Goal: Task Accomplishment & Management: Manage account settings

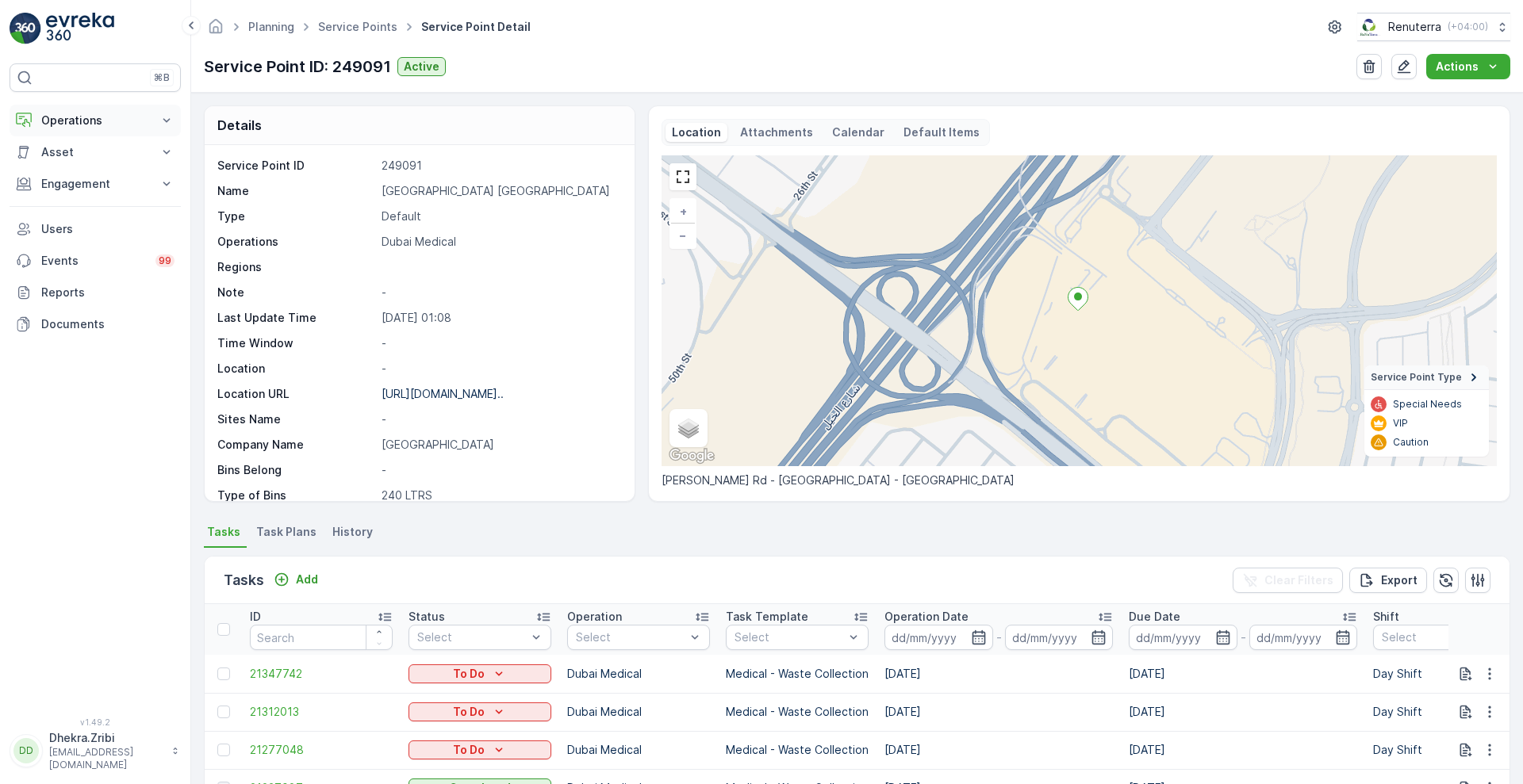
click at [165, 131] on button "Operations" at bounding box center [95, 120] width 172 height 32
click at [80, 172] on p "Planning" at bounding box center [63, 170] width 45 height 16
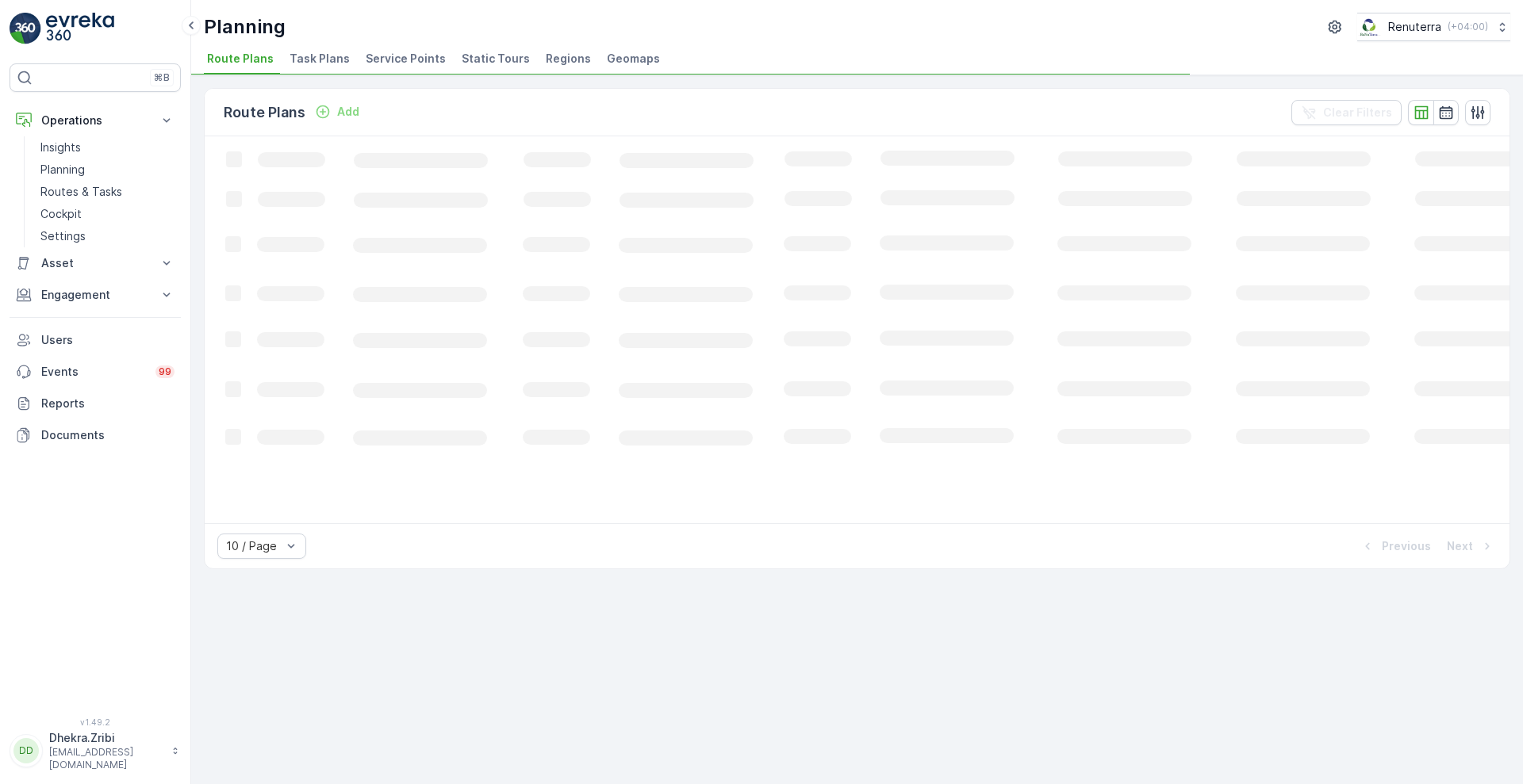
click at [380, 60] on span "Service Points" at bounding box center [405, 58] width 80 height 16
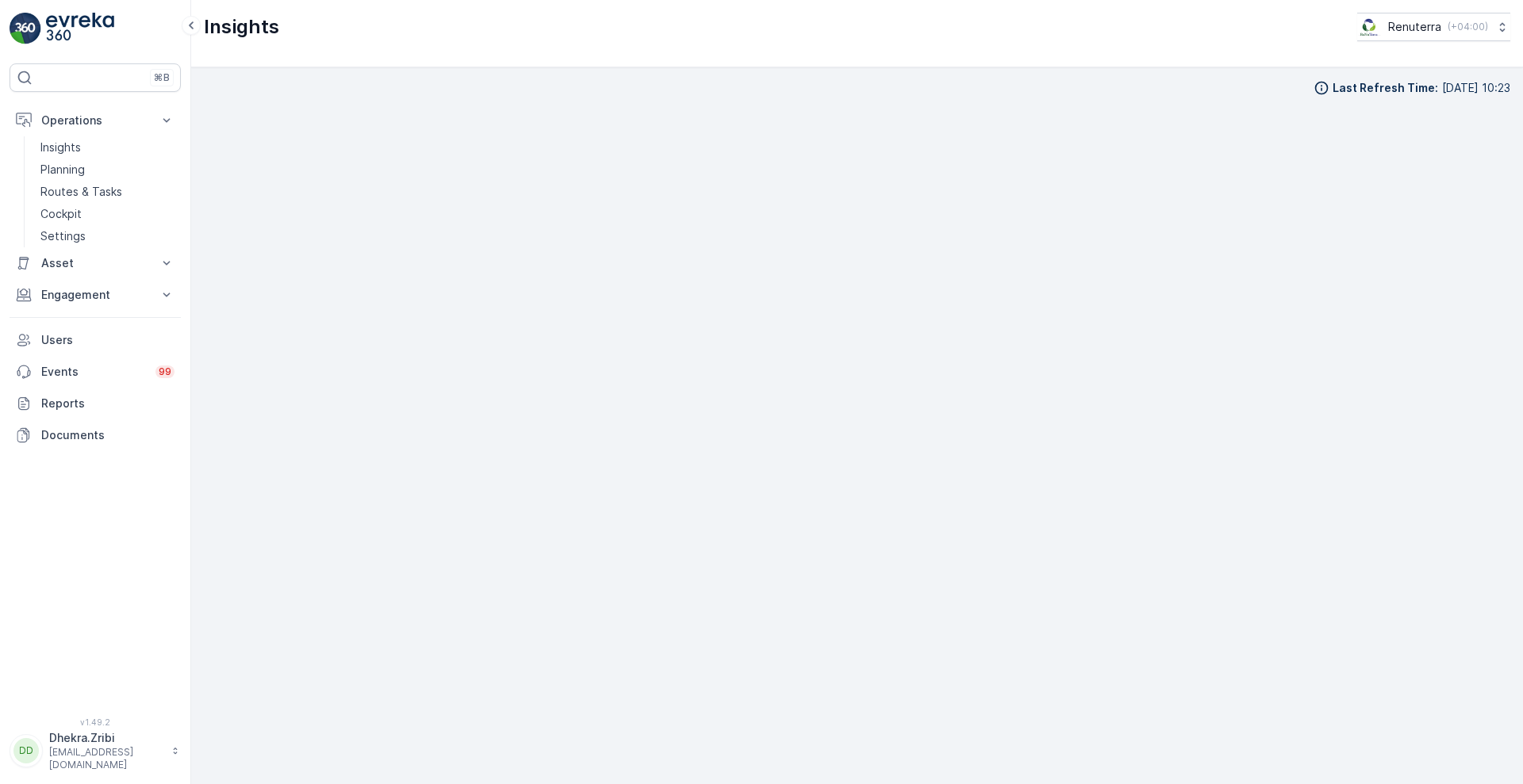
scroll to position [16, 0]
click at [68, 164] on p "Planning" at bounding box center [63, 170] width 45 height 16
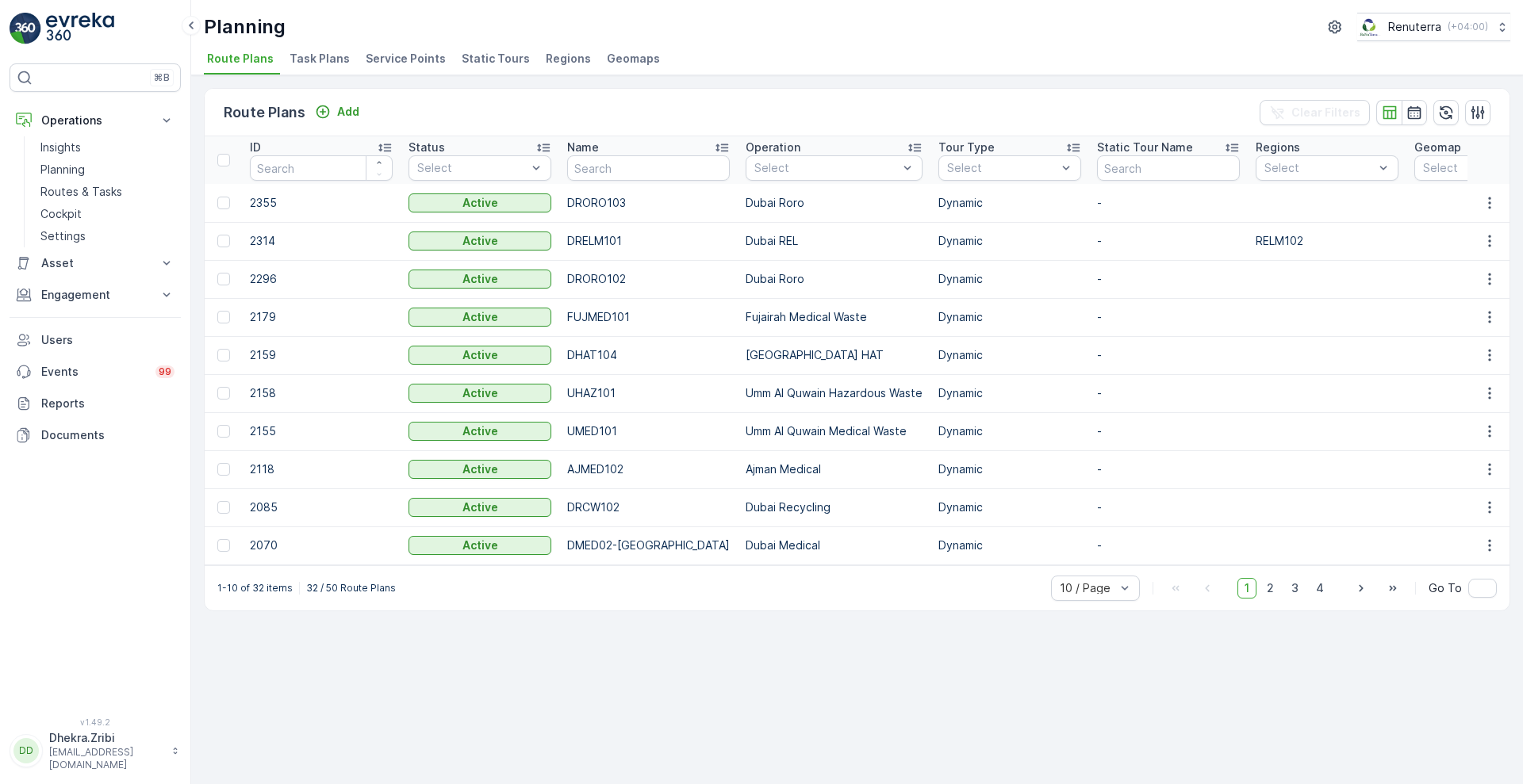
click at [397, 56] on span "Service Points" at bounding box center [405, 58] width 80 height 16
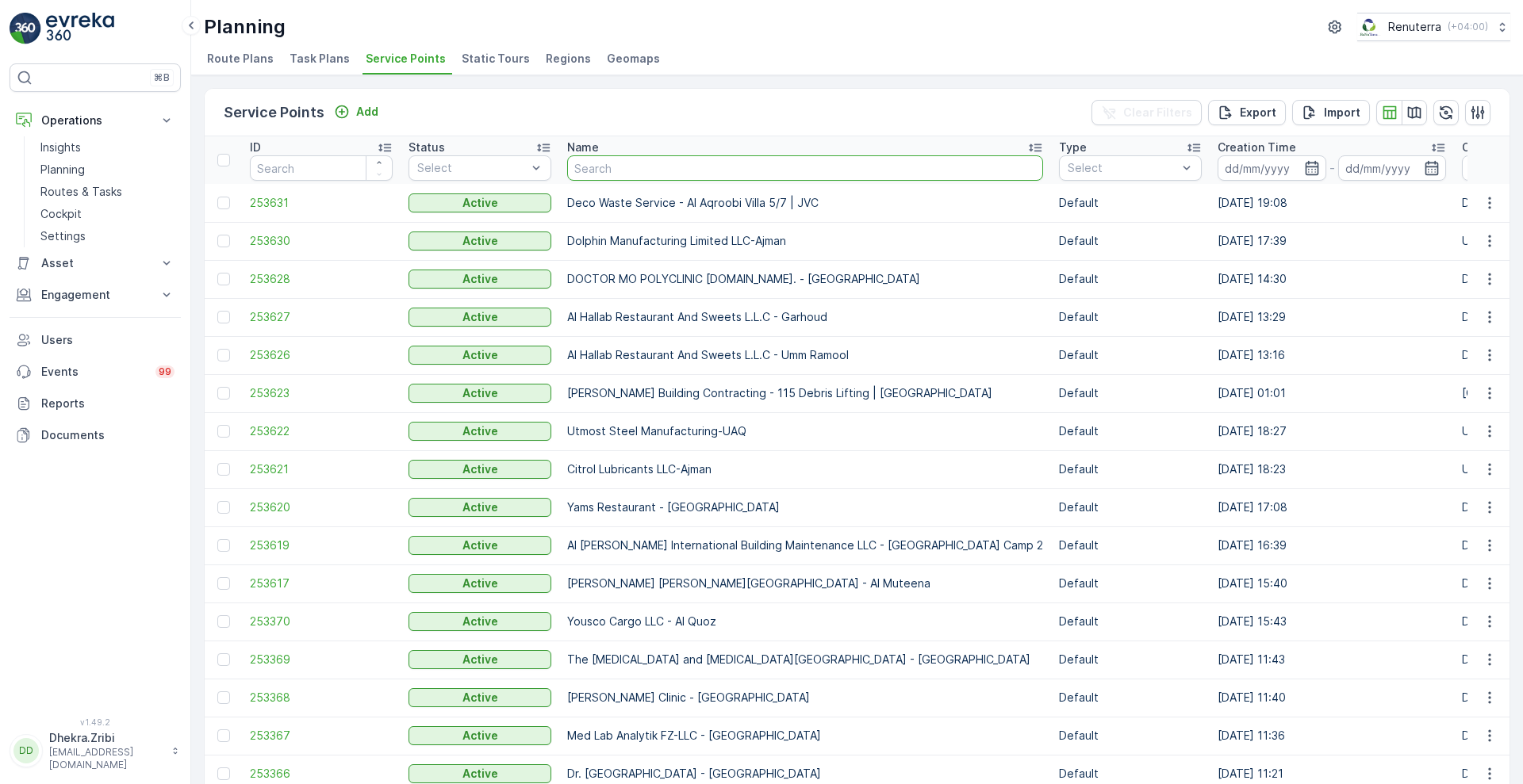
click at [653, 168] on input "text" at bounding box center [805, 168] width 476 height 25
type input "nephr"
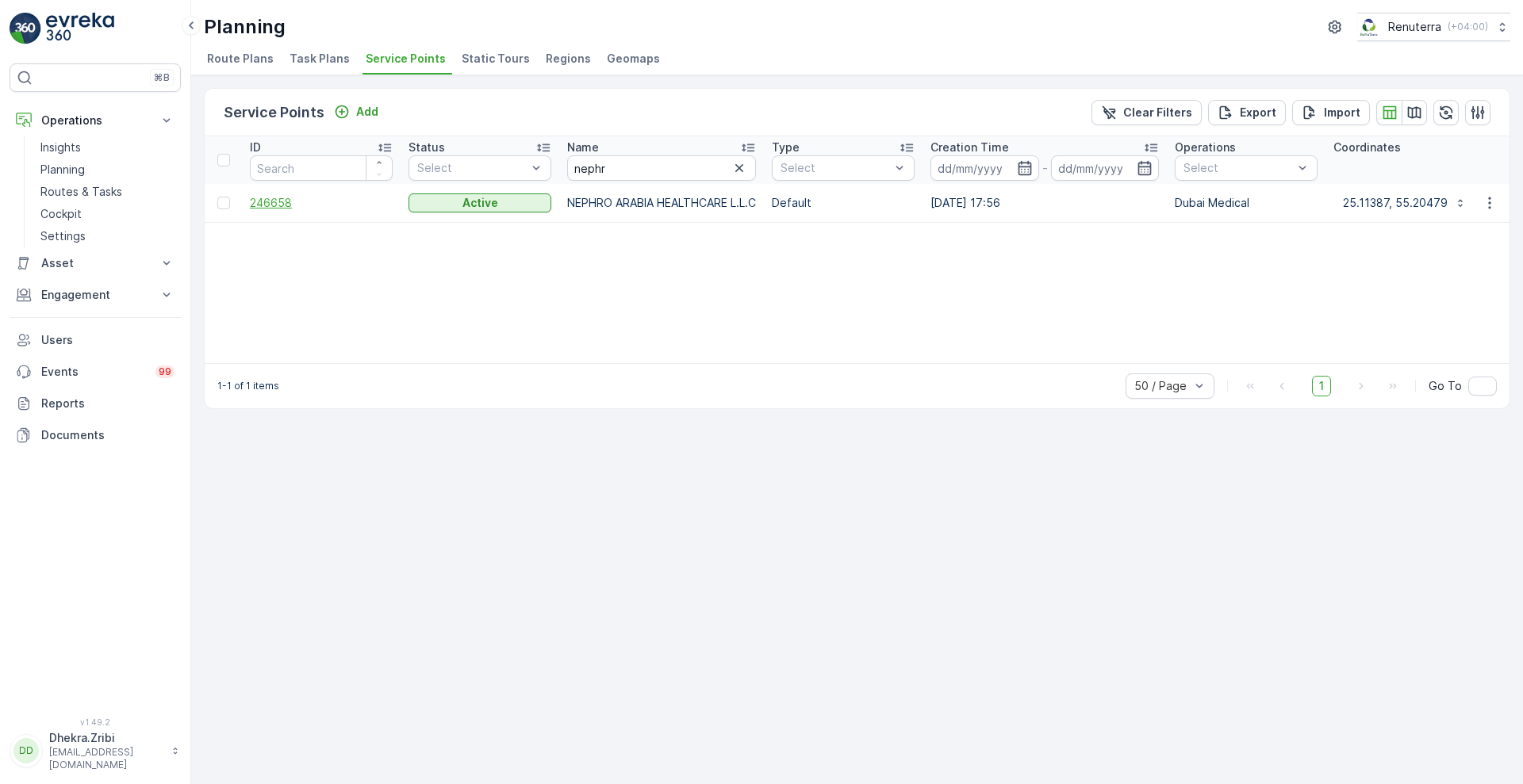
click at [277, 203] on span "246658" at bounding box center [321, 203] width 143 height 16
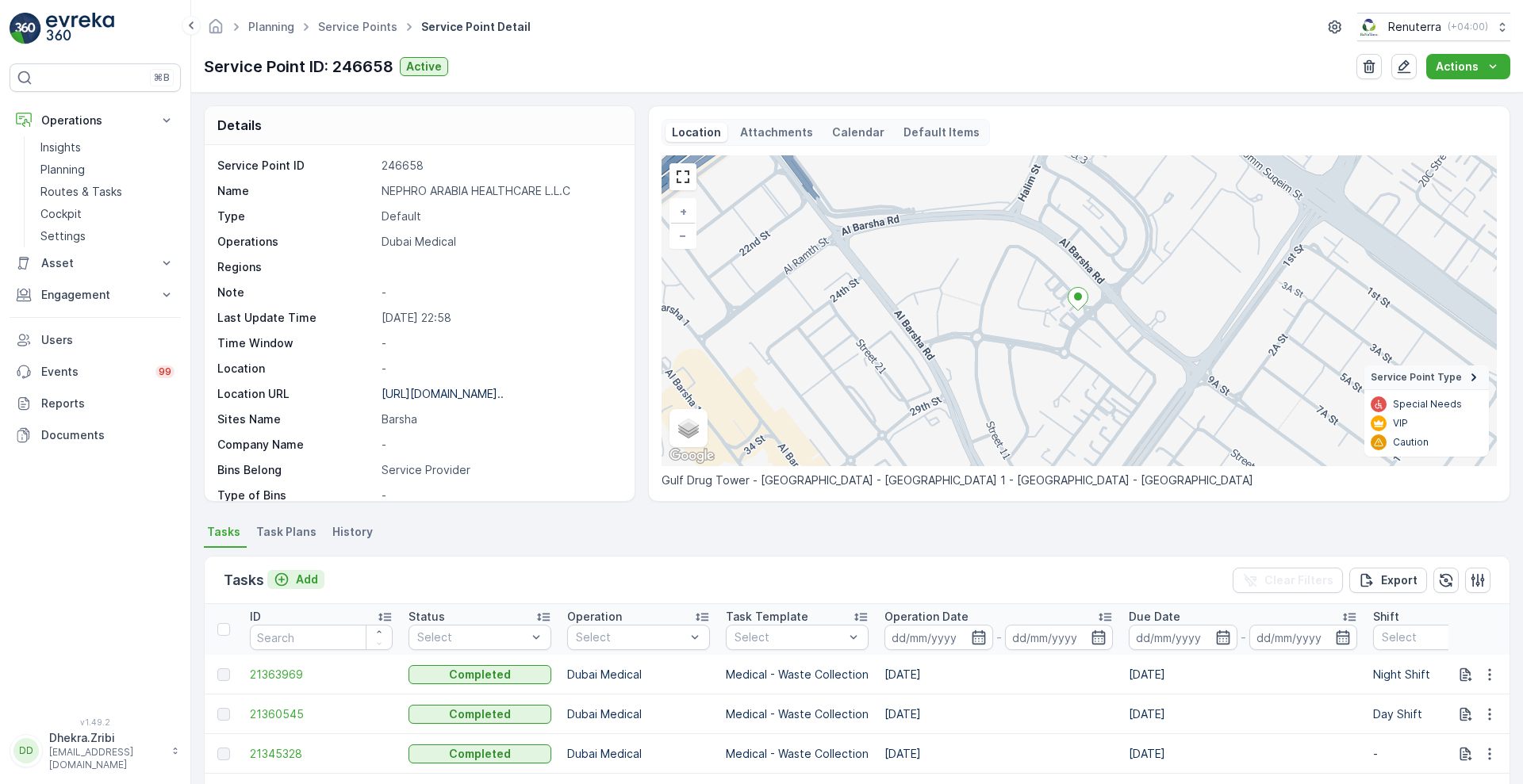
click at [296, 572] on p "Add" at bounding box center [306, 580] width 22 height 16
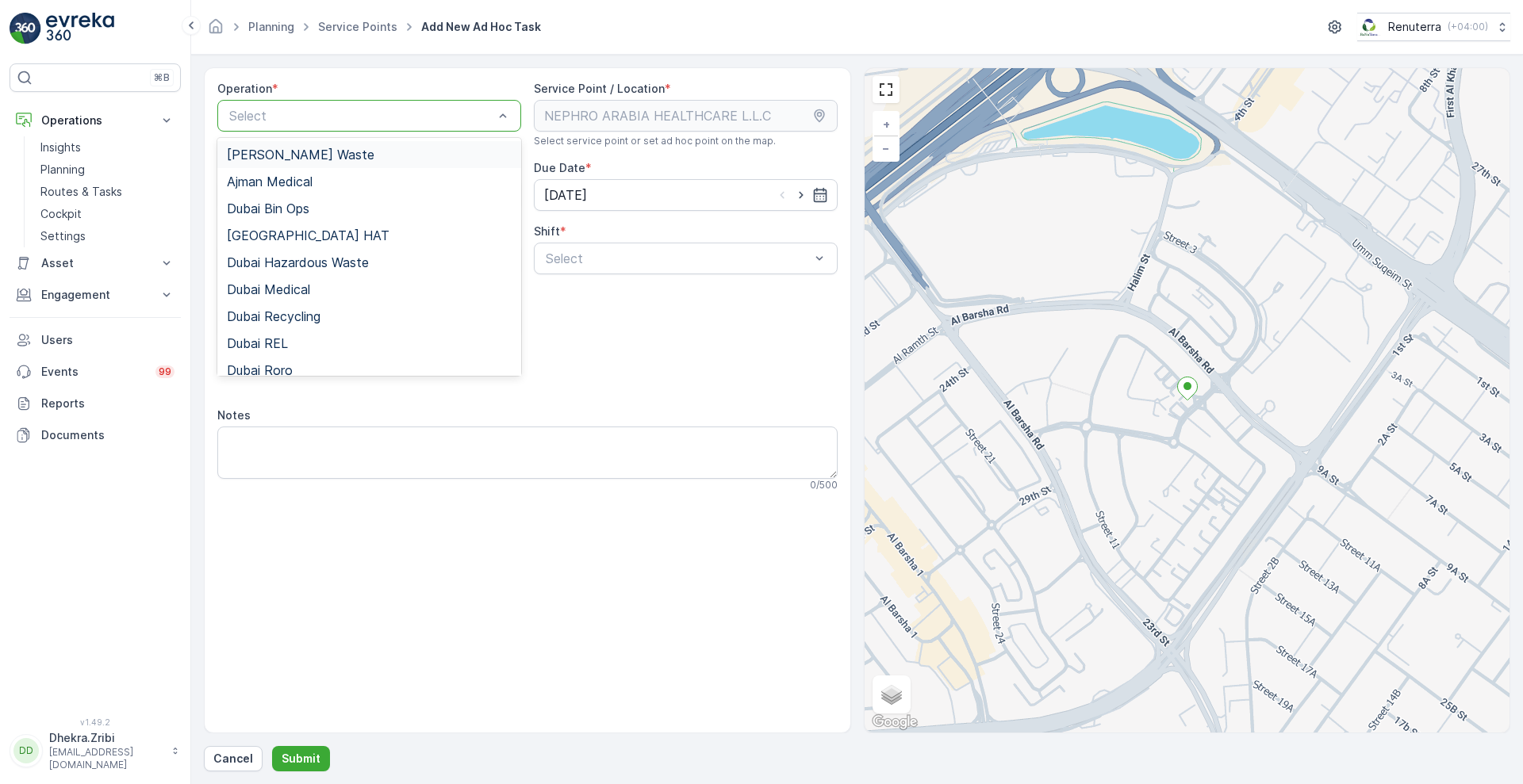
click at [387, 129] on div "Select" at bounding box center [368, 115] width 303 height 32
click at [299, 295] on span "Dubai Medical" at bounding box center [269, 289] width 83 height 15
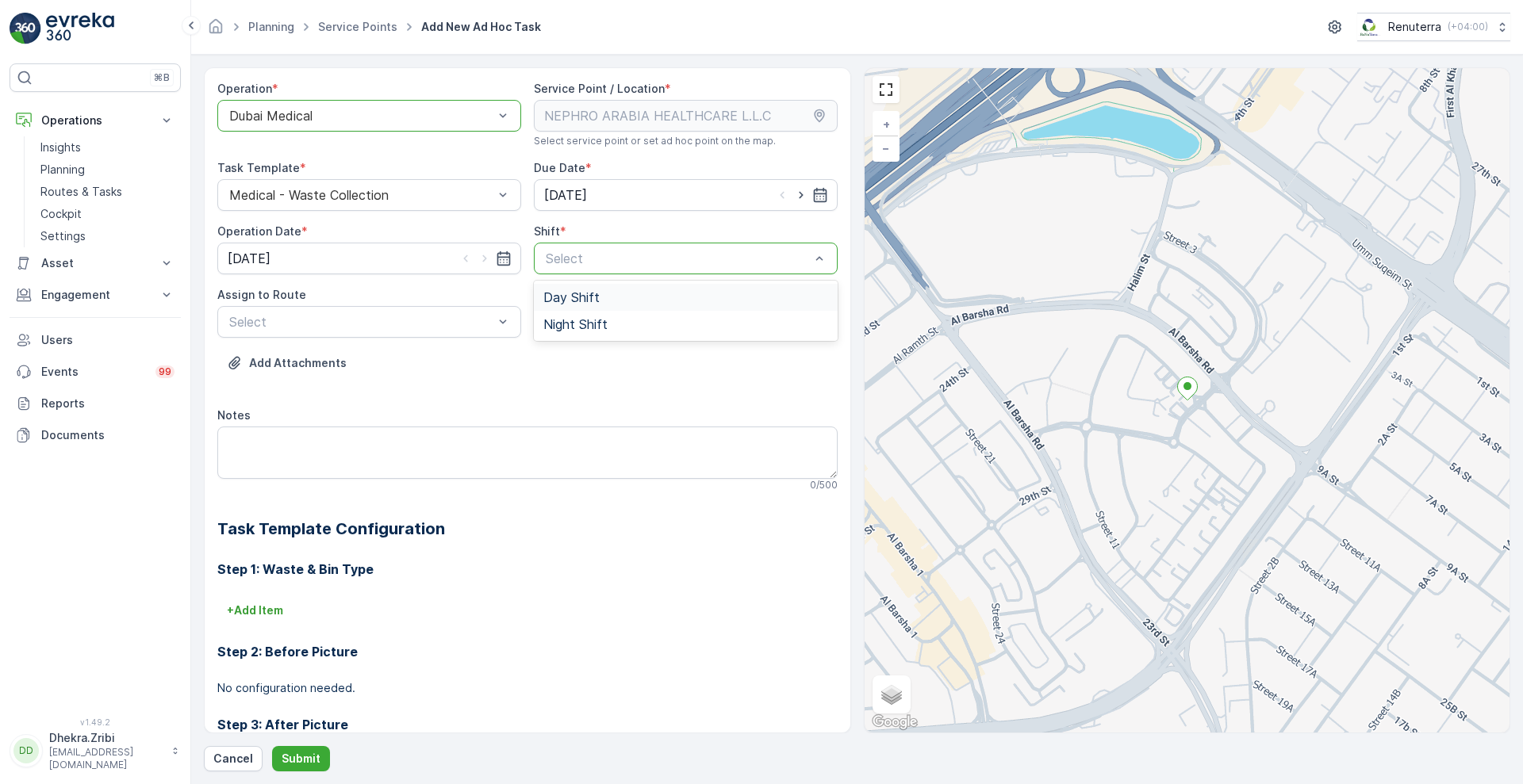
click at [588, 296] on span "Day Shift" at bounding box center [572, 298] width 56 height 15
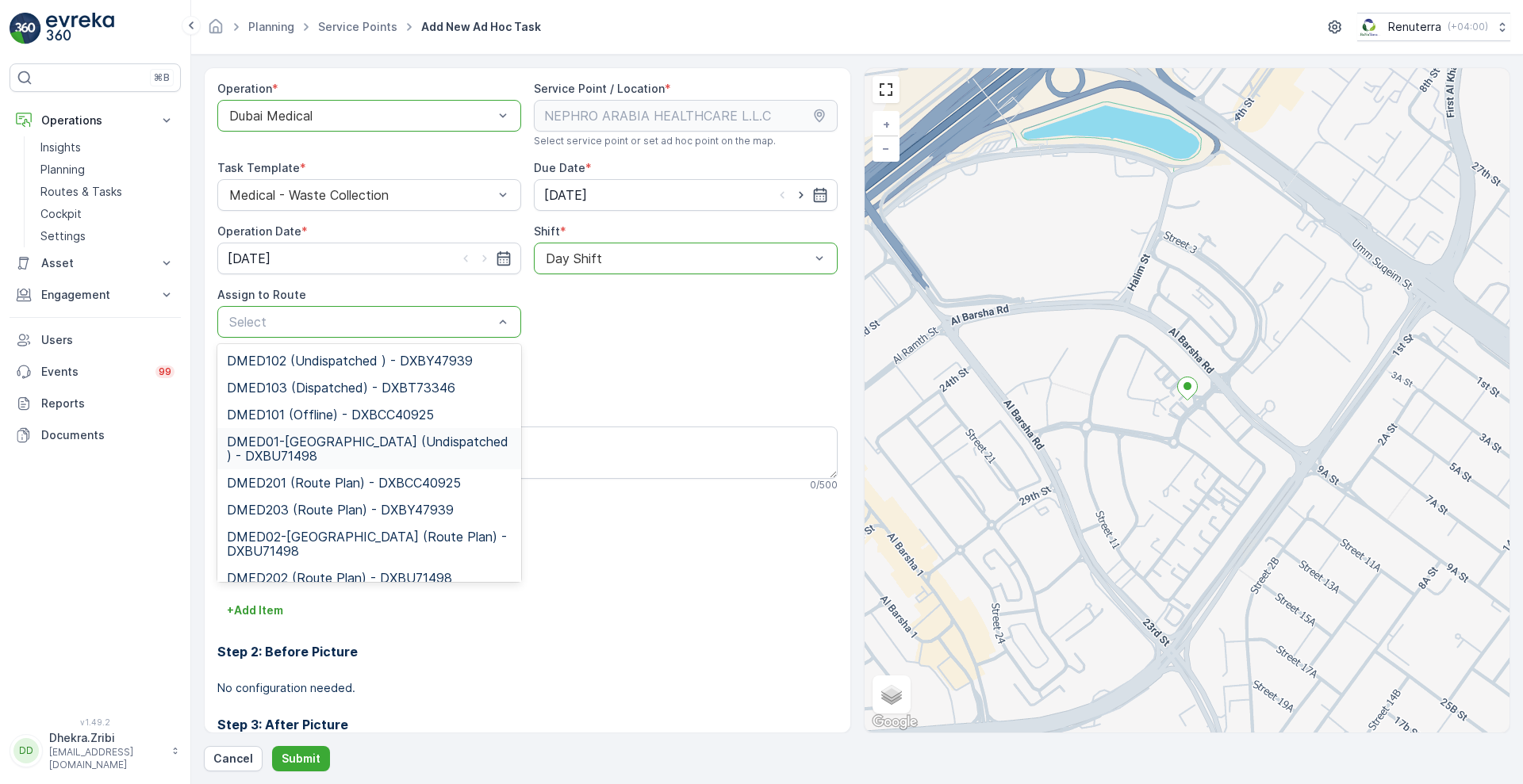
click at [320, 447] on span "DMED01-Khawaneej Yard (Undispatched ) - DXBU71498" at bounding box center [369, 449] width 285 height 28
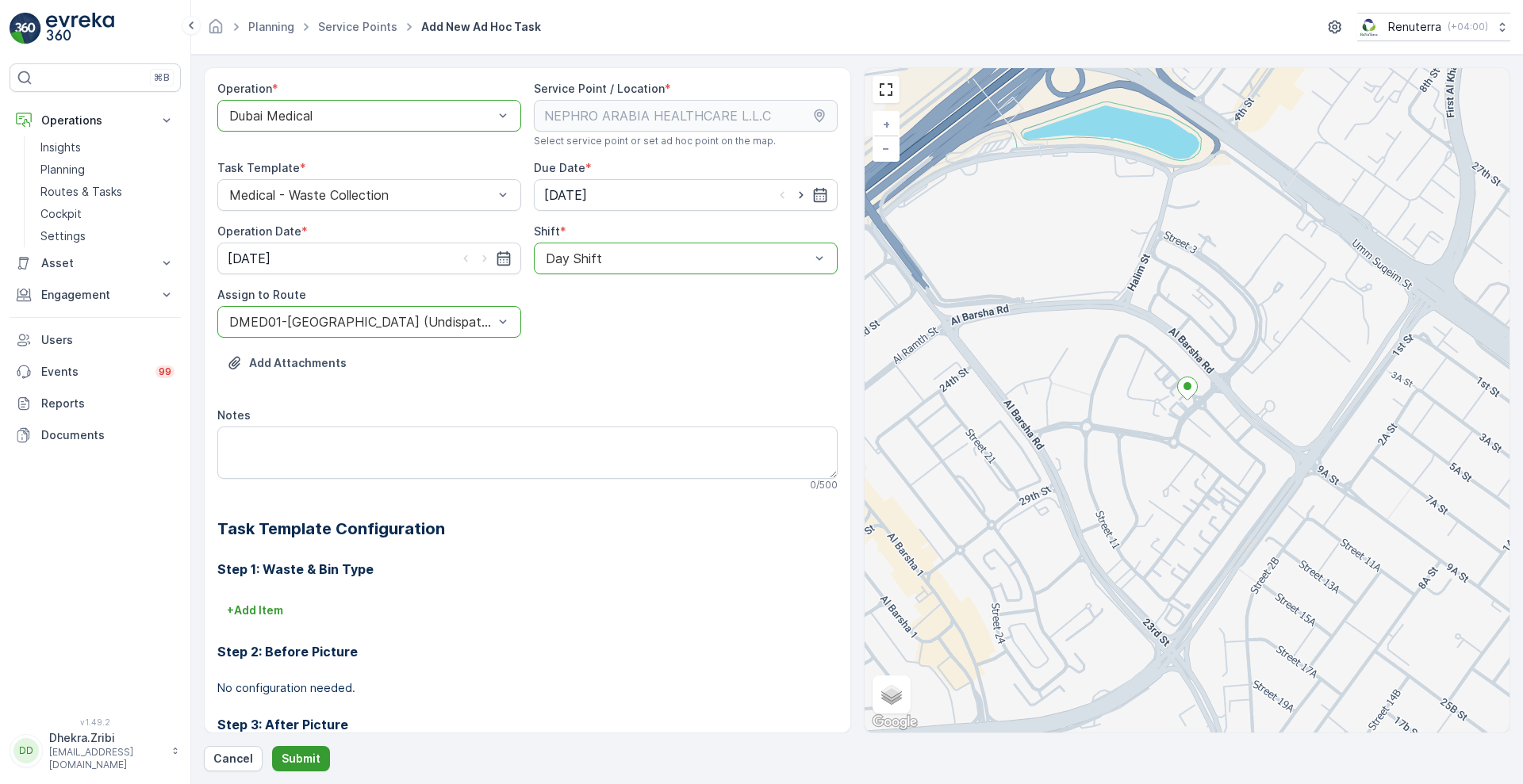
click at [302, 746] on button "Submit" at bounding box center [301, 759] width 58 height 25
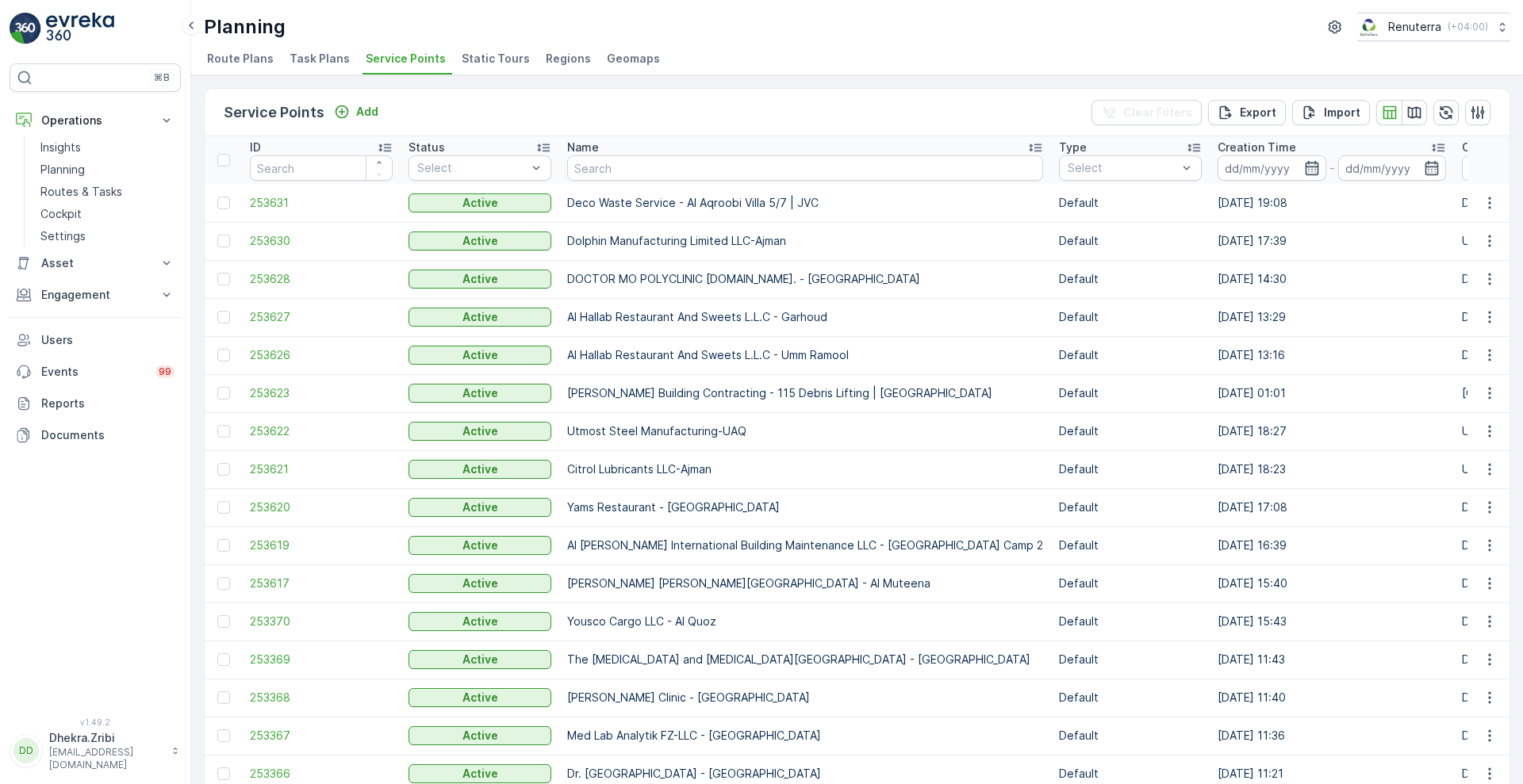
click at [1032, 107] on div "Service Points Add Clear Filters Export Import" at bounding box center [857, 112] width 1305 height 47
click at [674, 165] on input "text" at bounding box center [805, 168] width 476 height 25
type input "s"
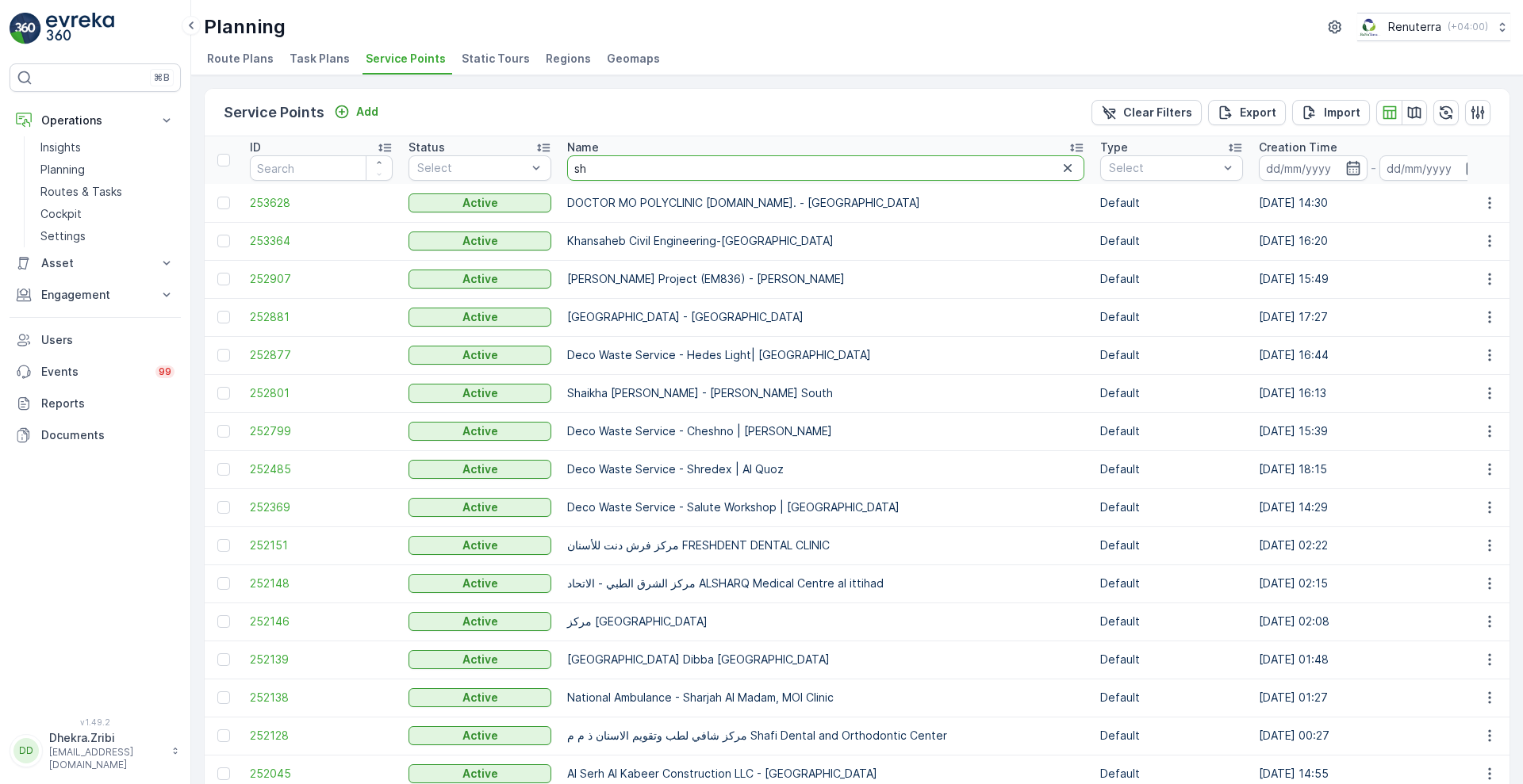
click at [646, 176] on input "sh" at bounding box center [826, 168] width 518 height 25
type input "shred"
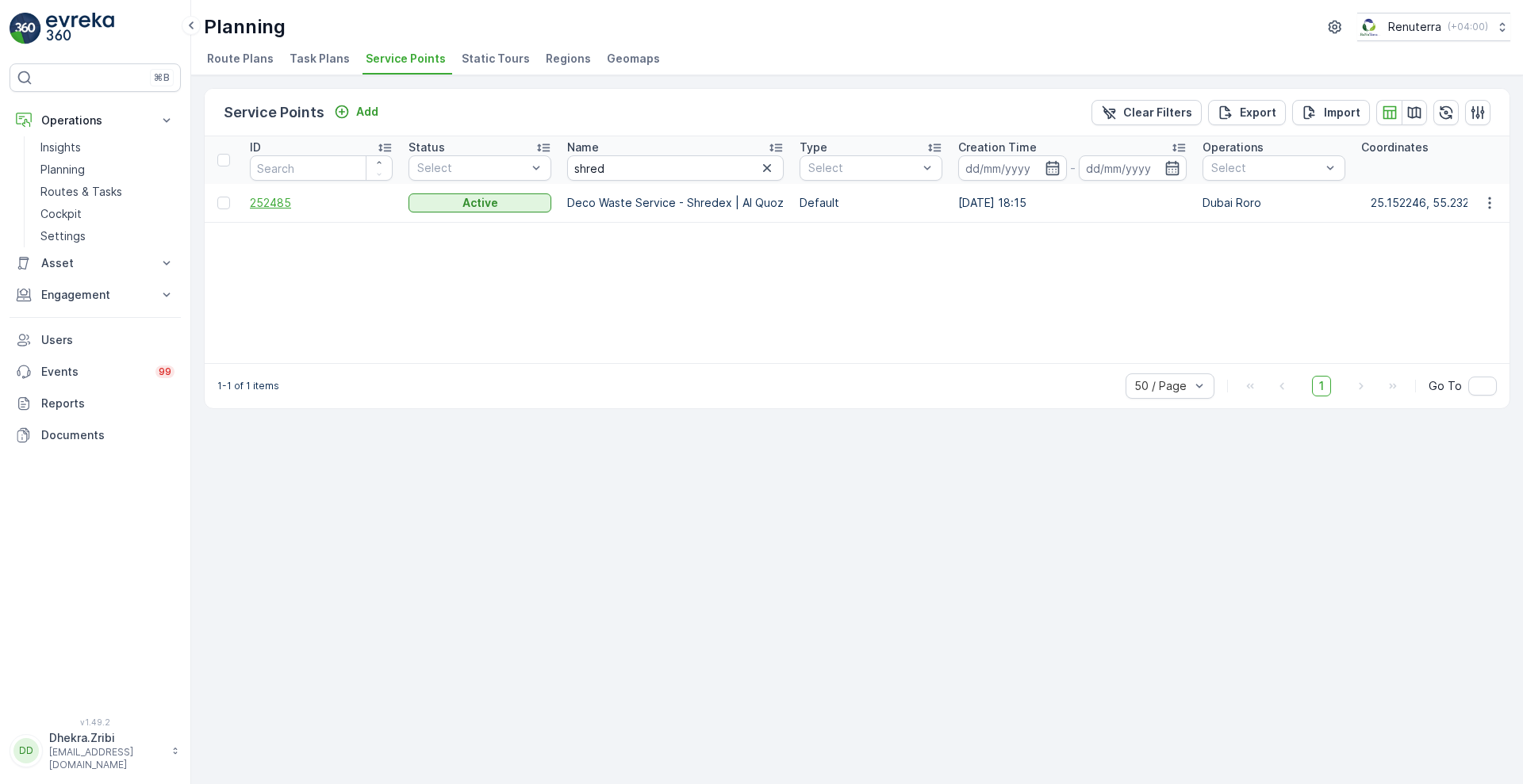
click at [259, 207] on span "252485" at bounding box center [321, 203] width 143 height 16
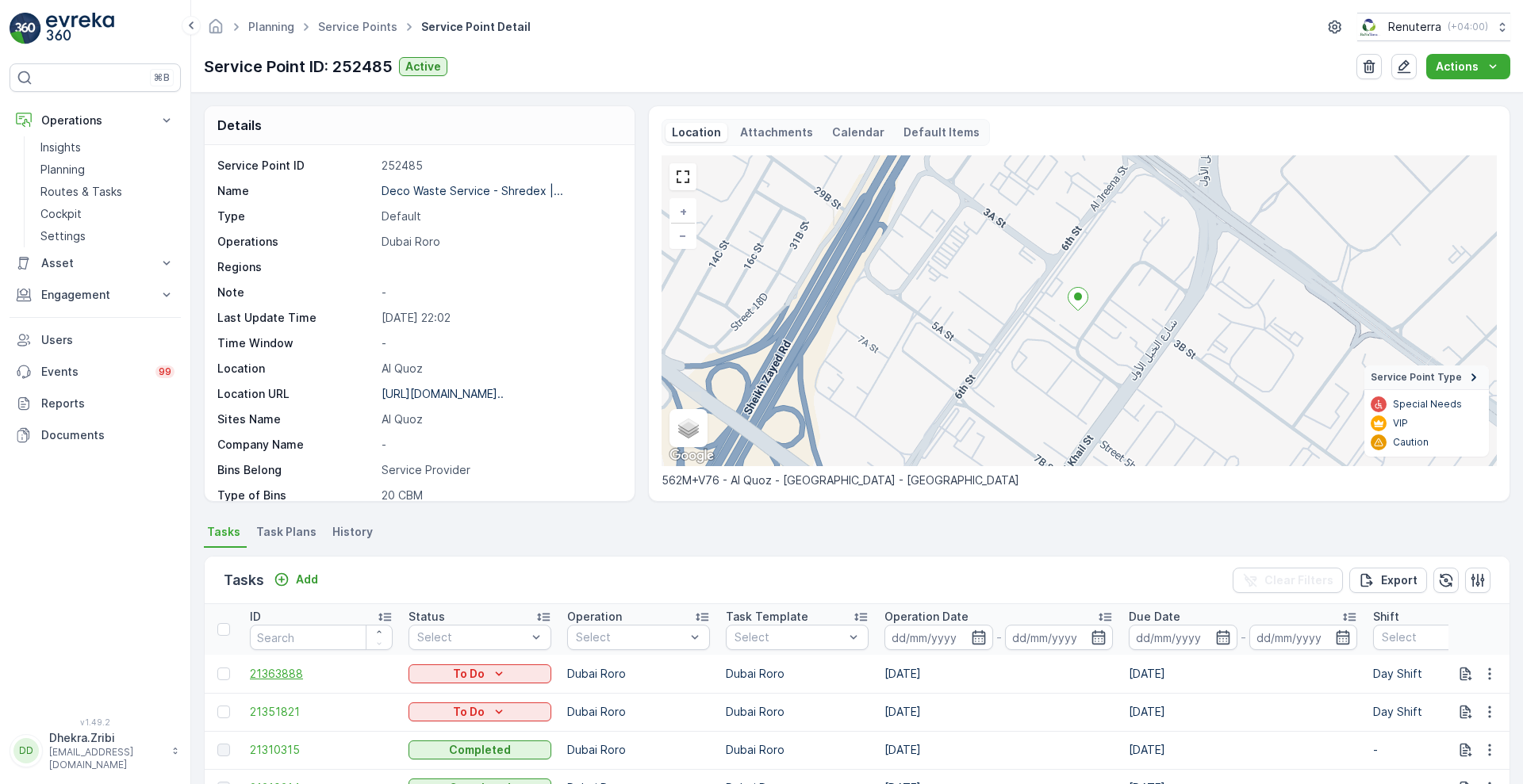
click at [293, 674] on span "21363888" at bounding box center [321, 674] width 143 height 16
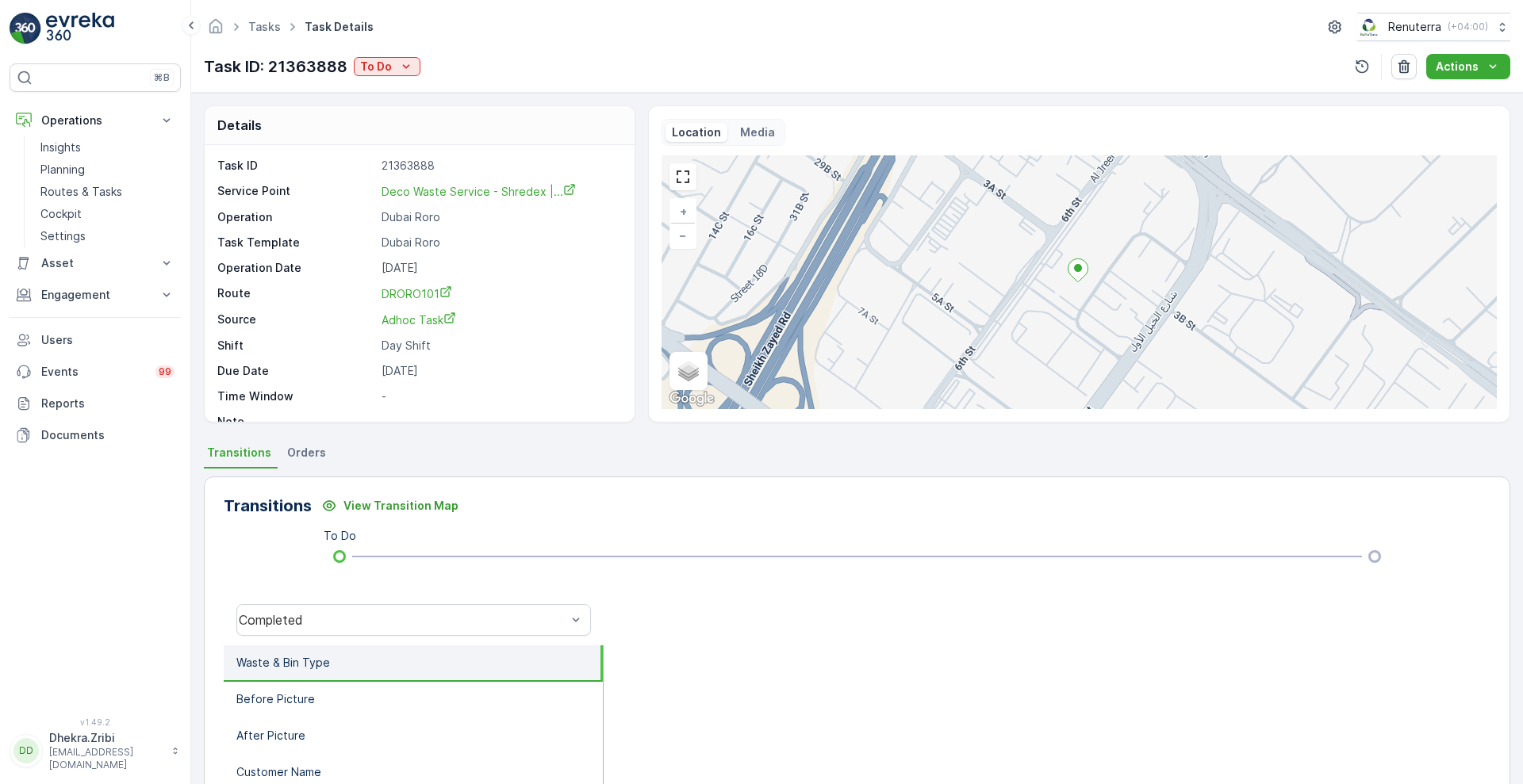
scroll to position [20, 0]
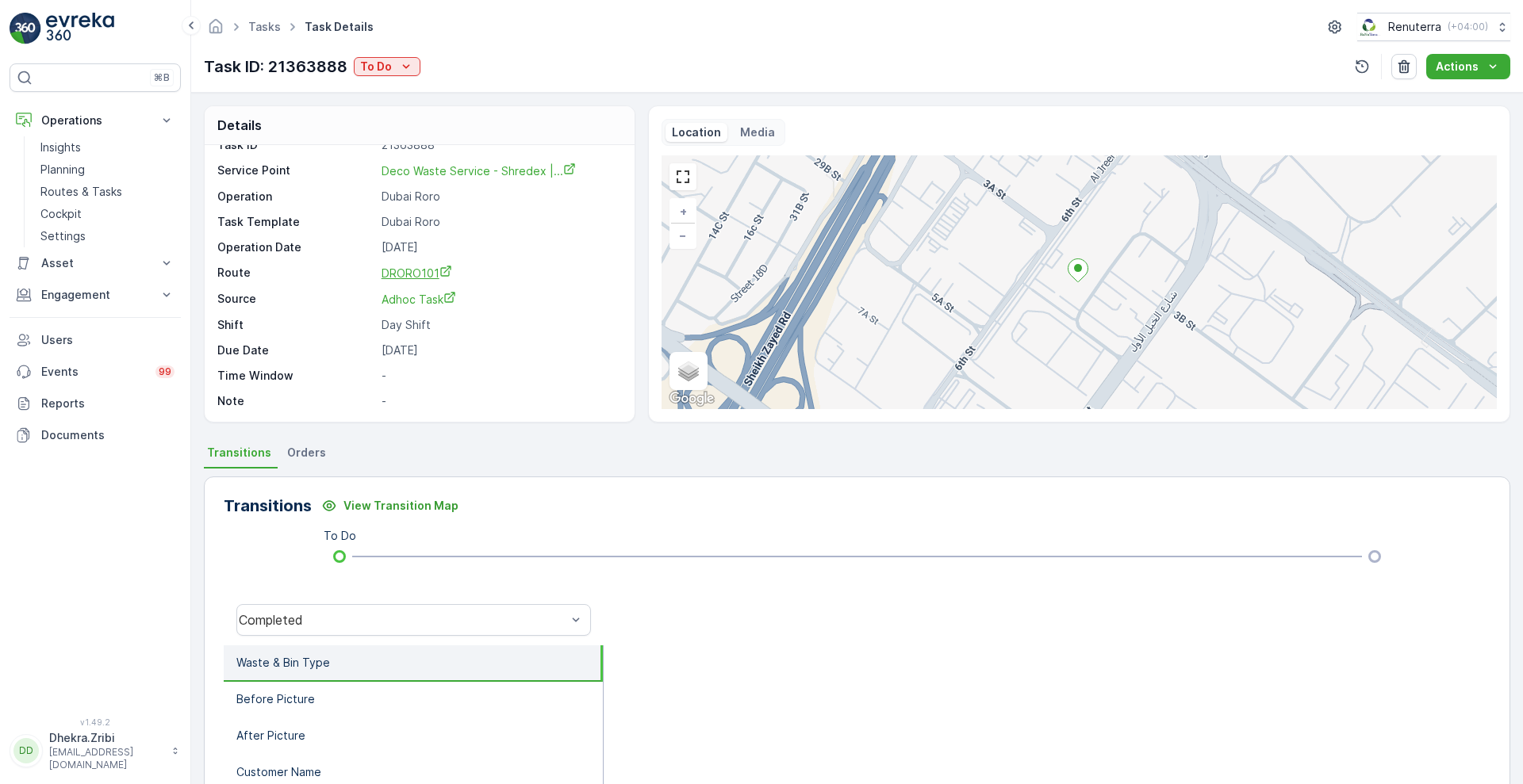
click at [388, 273] on span "DRORO101" at bounding box center [417, 273] width 71 height 14
click at [52, 170] on p "Planning" at bounding box center [63, 170] width 45 height 16
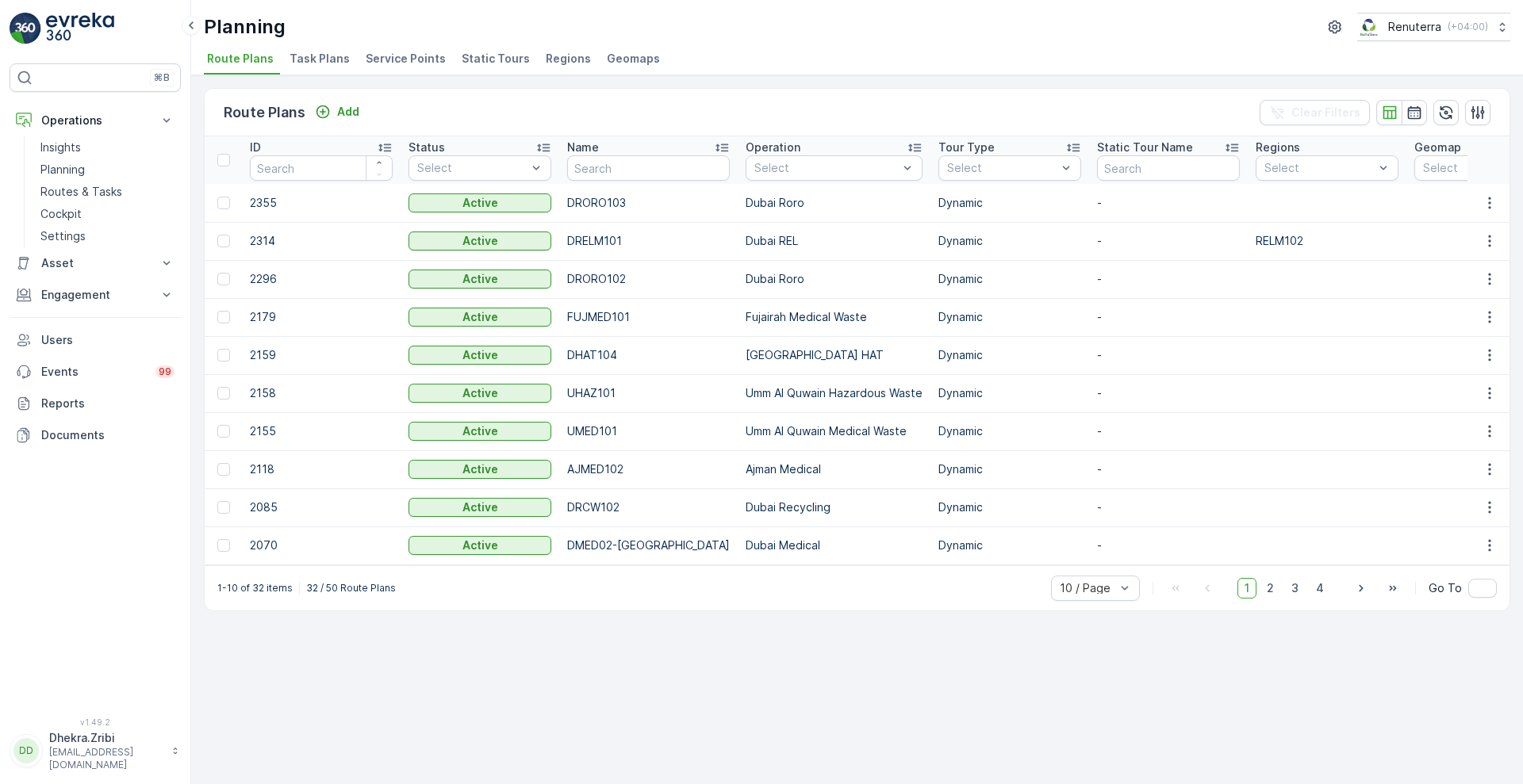
click at [388, 59] on span "Service Points" at bounding box center [405, 58] width 80 height 16
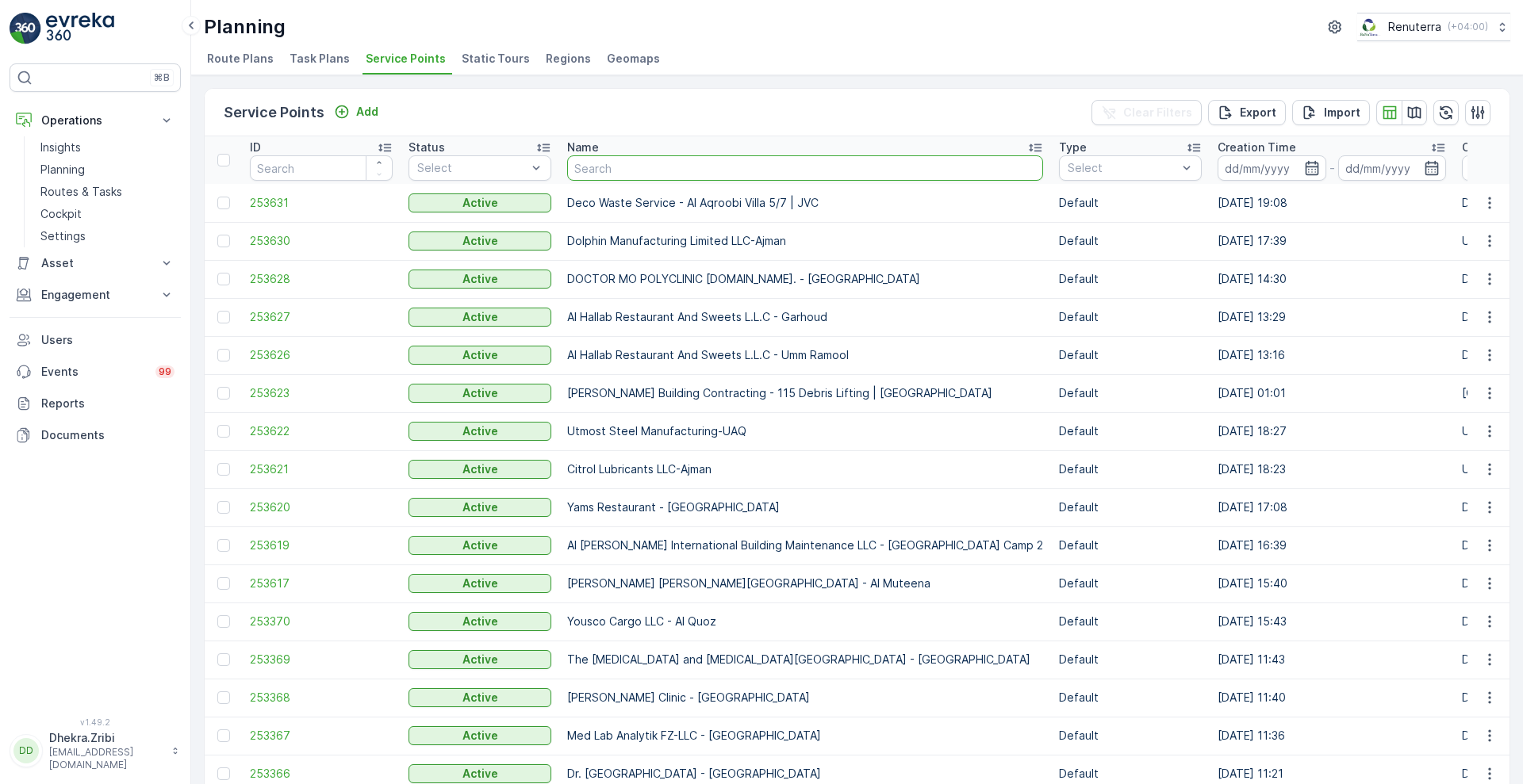
click at [658, 164] on input "text" at bounding box center [805, 168] width 476 height 25
type input "deco waste"
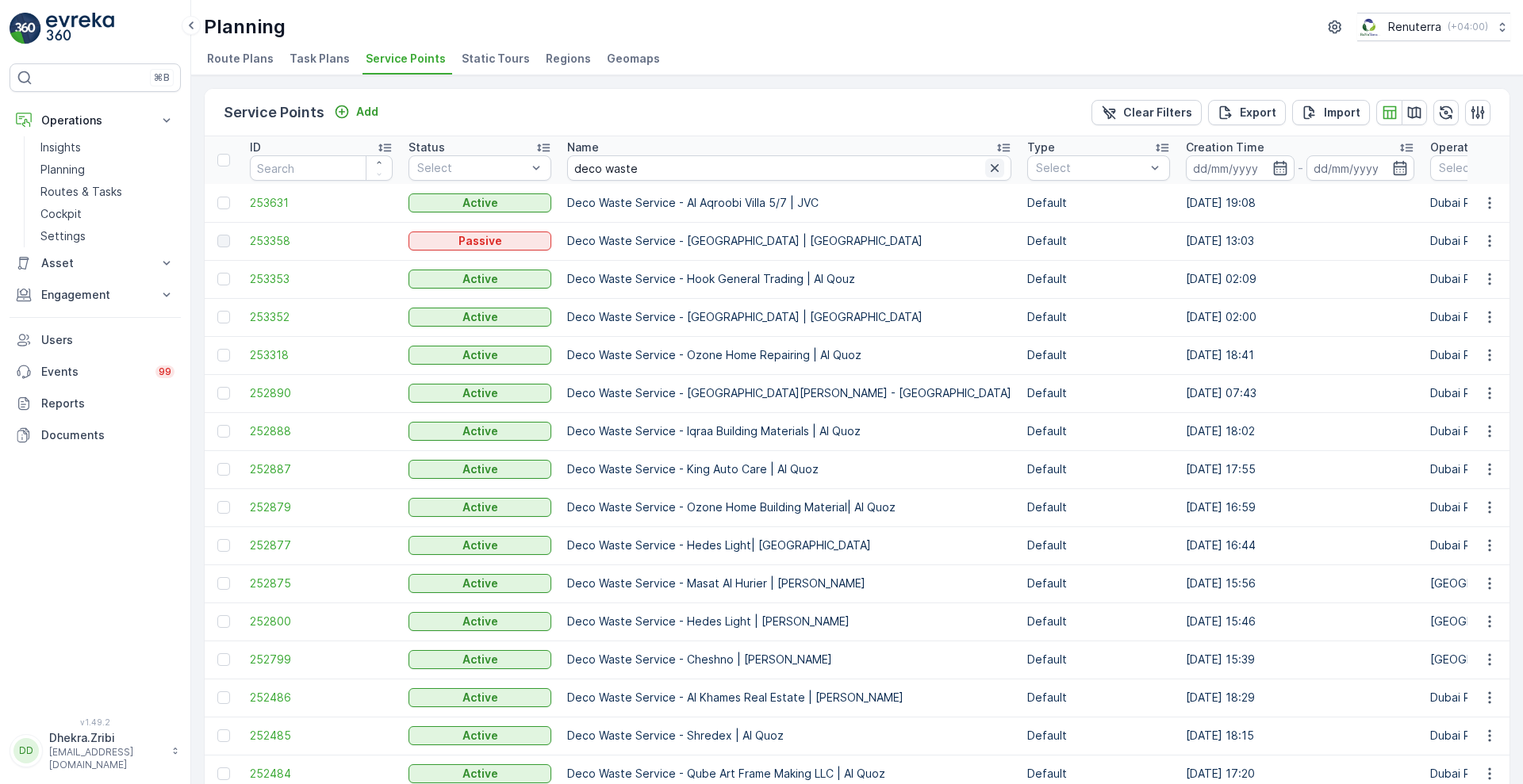
click at [986, 163] on button "button" at bounding box center [996, 169] width 19 height 19
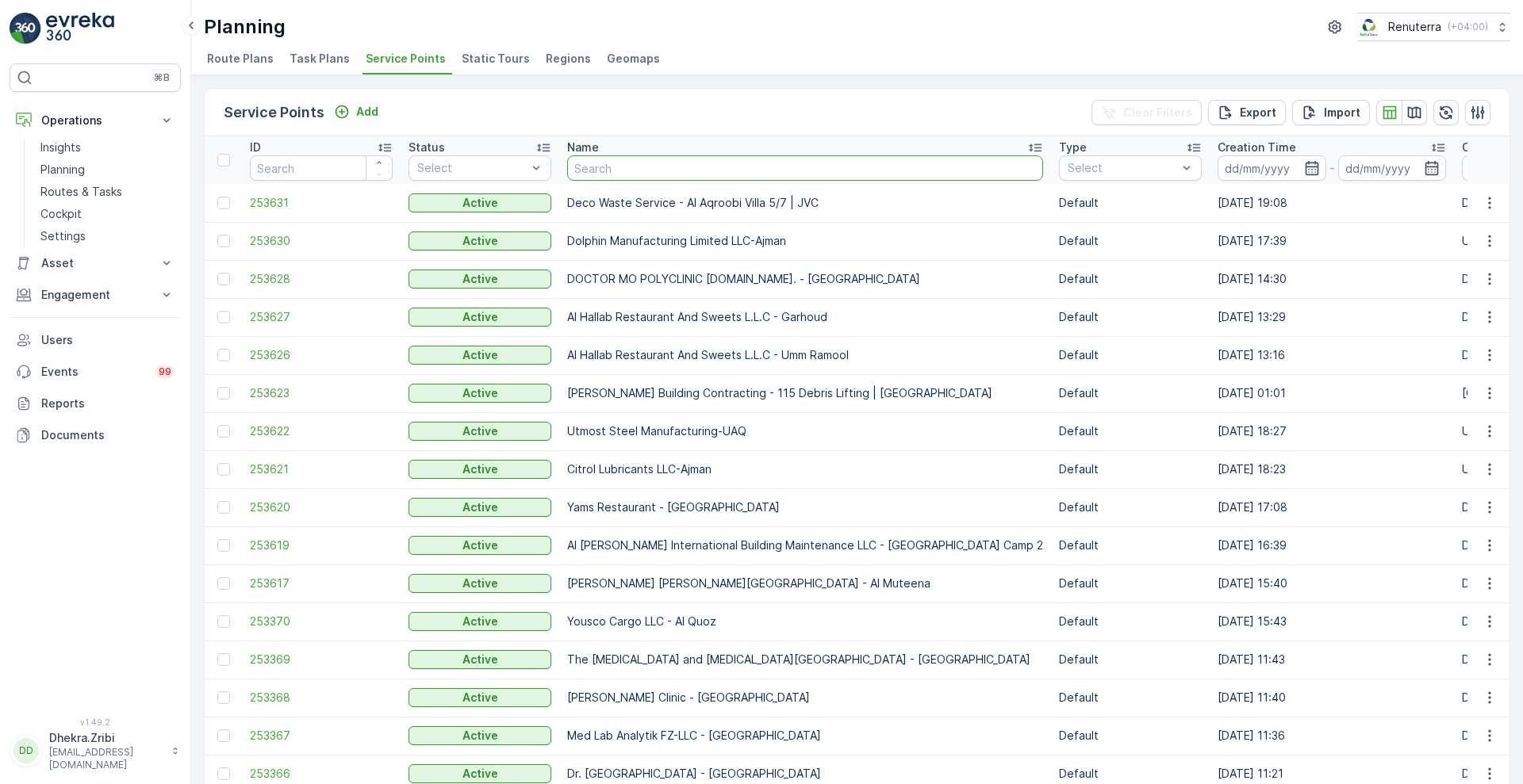
click at [673, 164] on input "text" at bounding box center [805, 168] width 476 height 25
type input "zabeel"
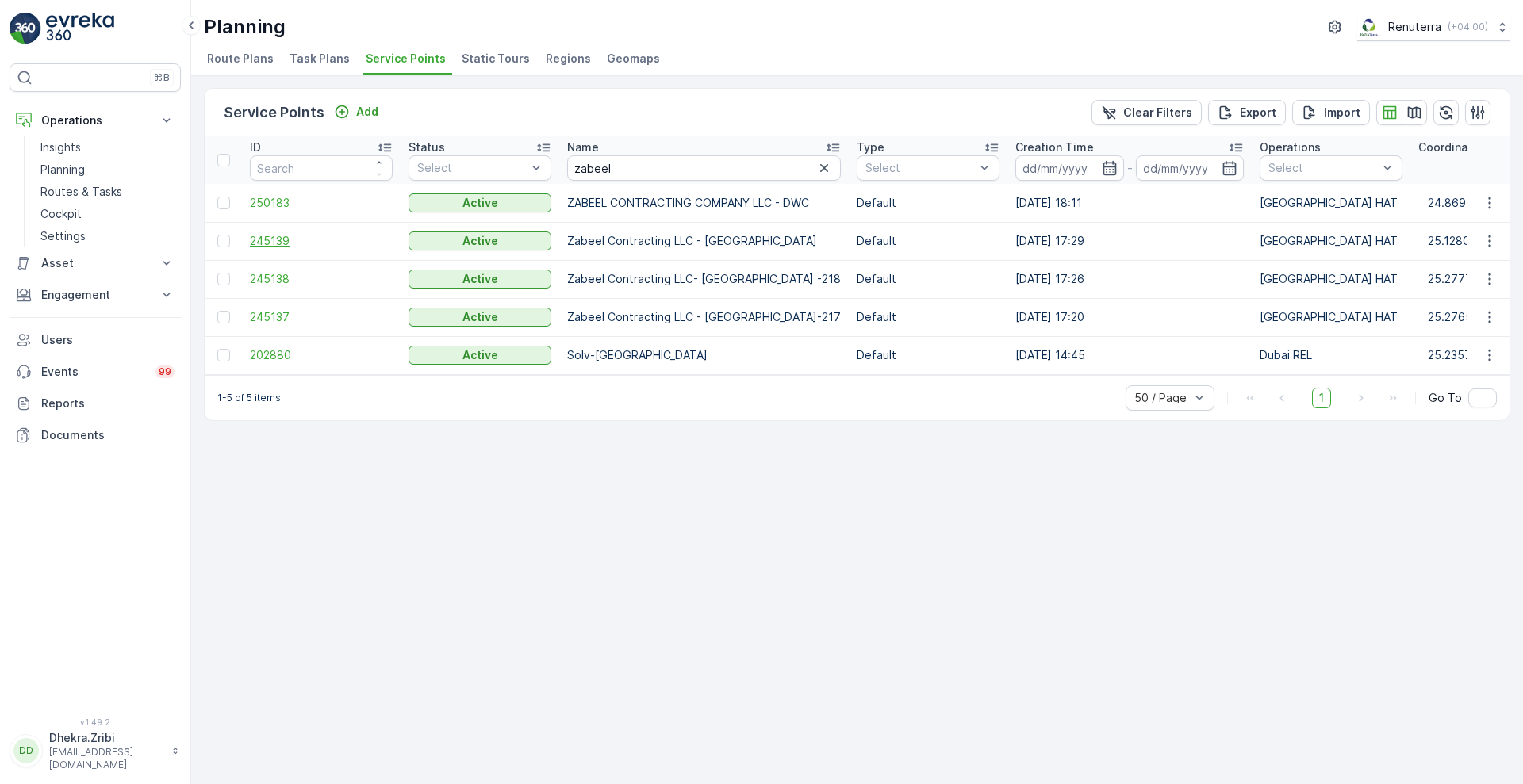
click at [260, 240] on span "245139" at bounding box center [321, 241] width 143 height 16
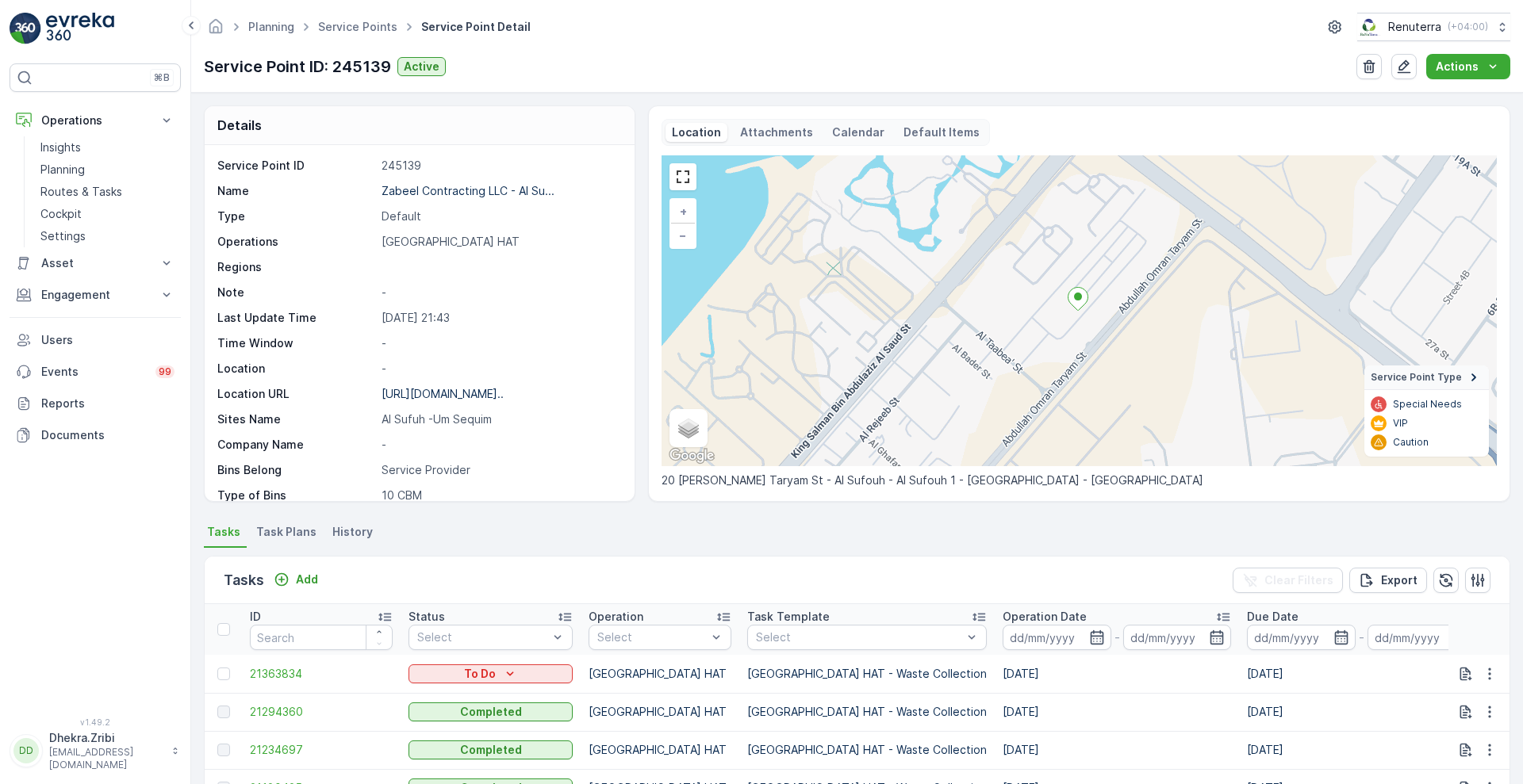
scroll to position [327, 0]
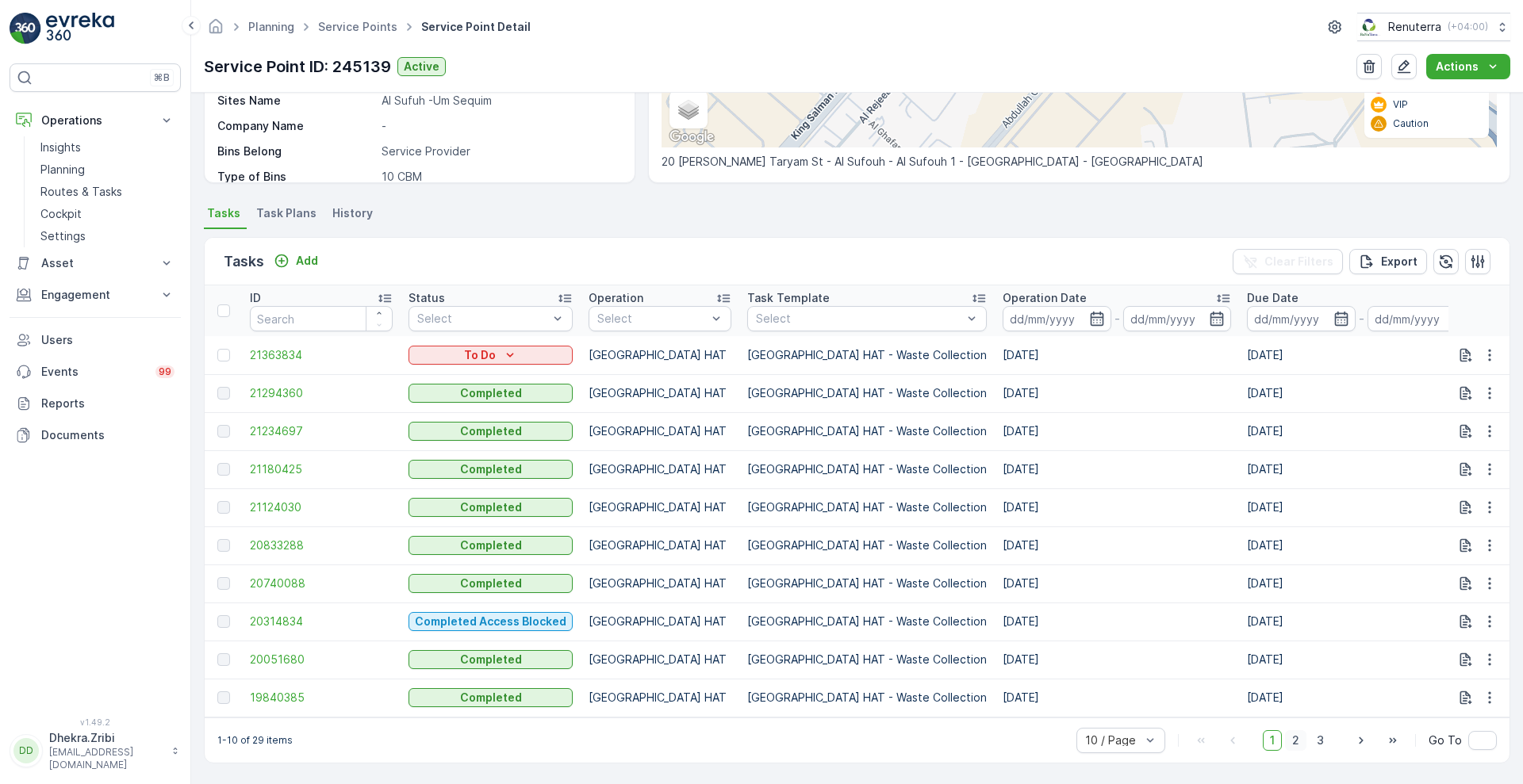
click at [1294, 737] on span "2" at bounding box center [1296, 740] width 21 height 20
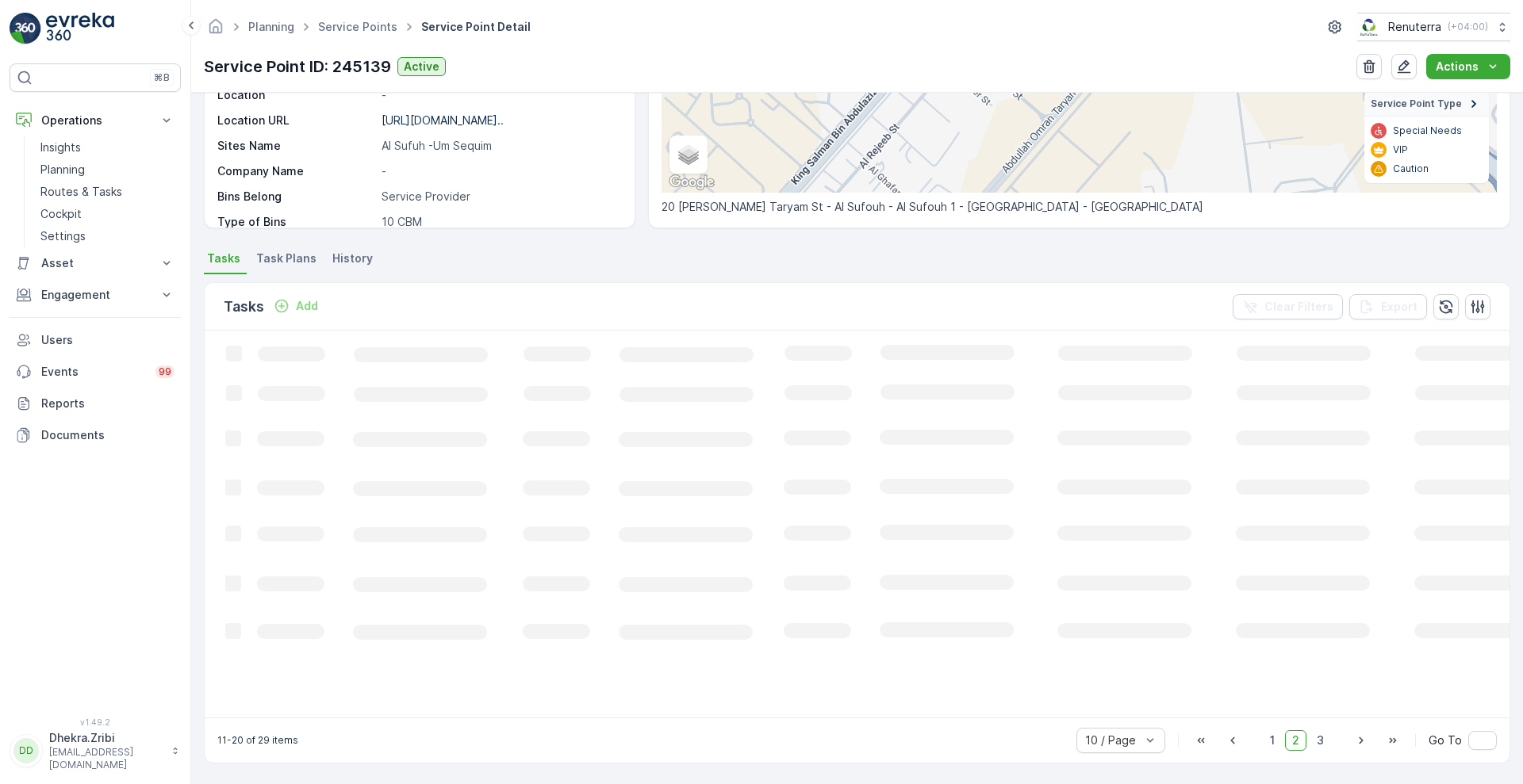
scroll to position [327, 0]
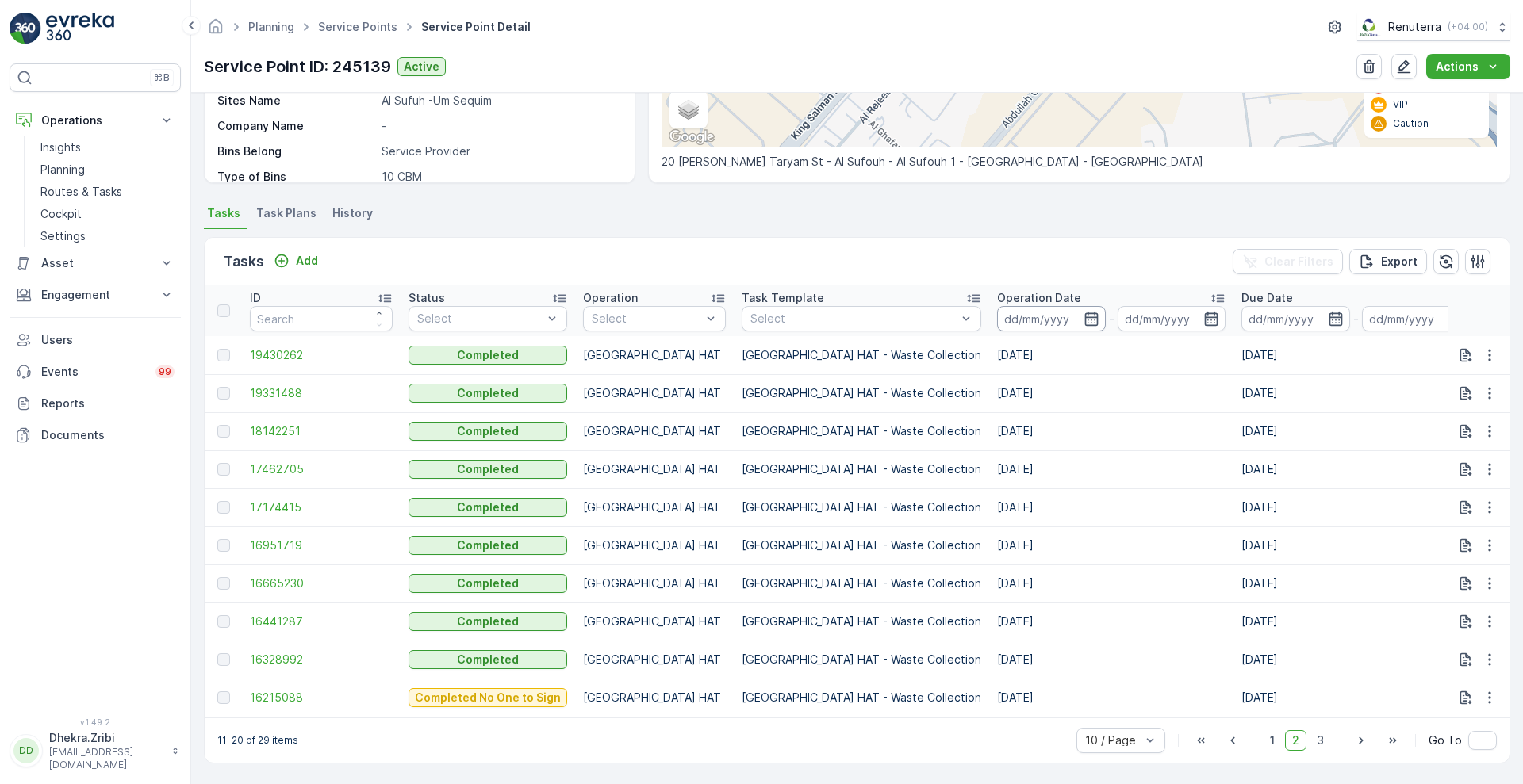
click at [1001, 320] on input at bounding box center [1052, 319] width 109 height 25
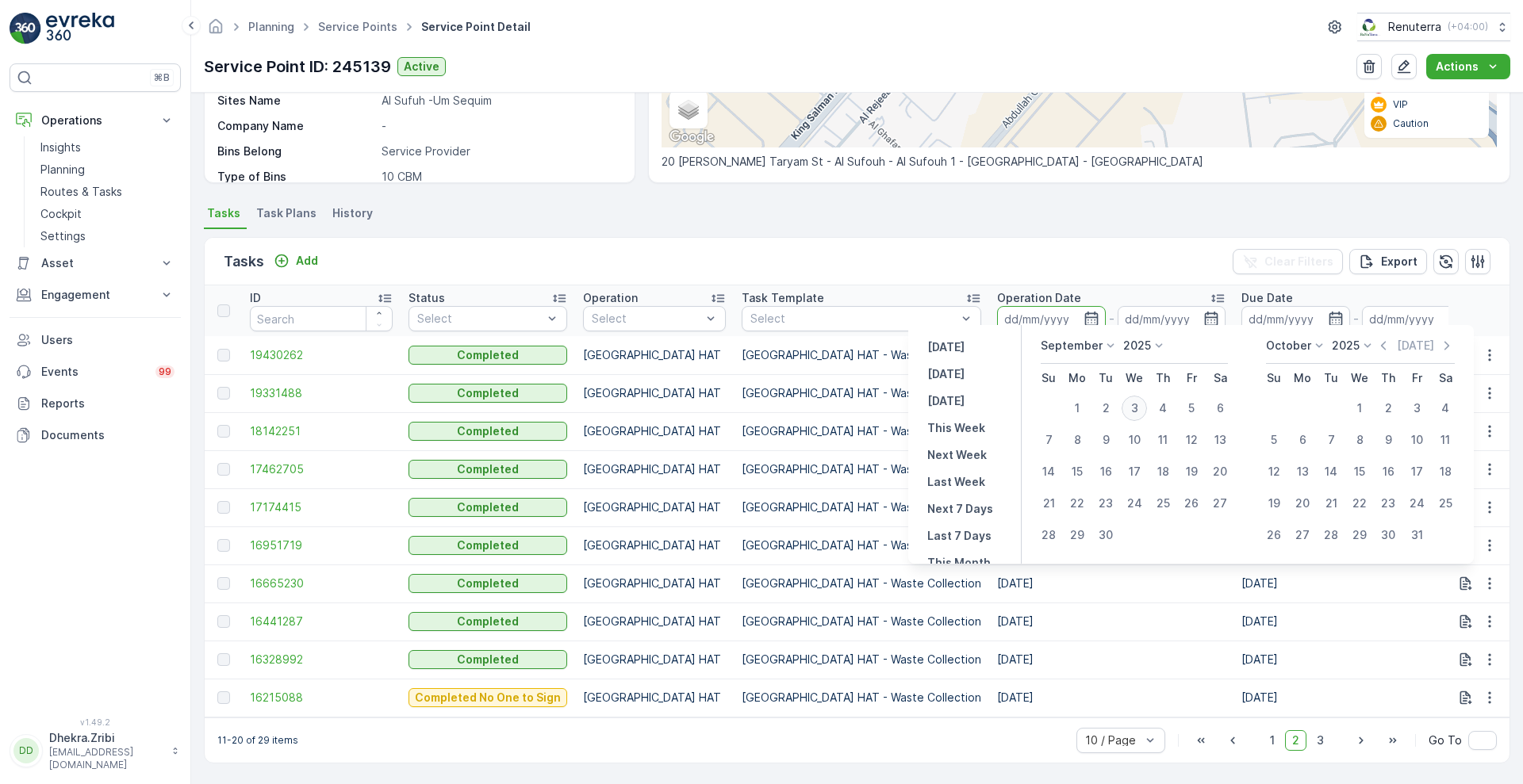
click at [1132, 413] on div "3" at bounding box center [1134, 408] width 25 height 25
type input "[DATE]"
click at [1132, 413] on div "3" at bounding box center [1134, 408] width 25 height 25
type input "[DATE]"
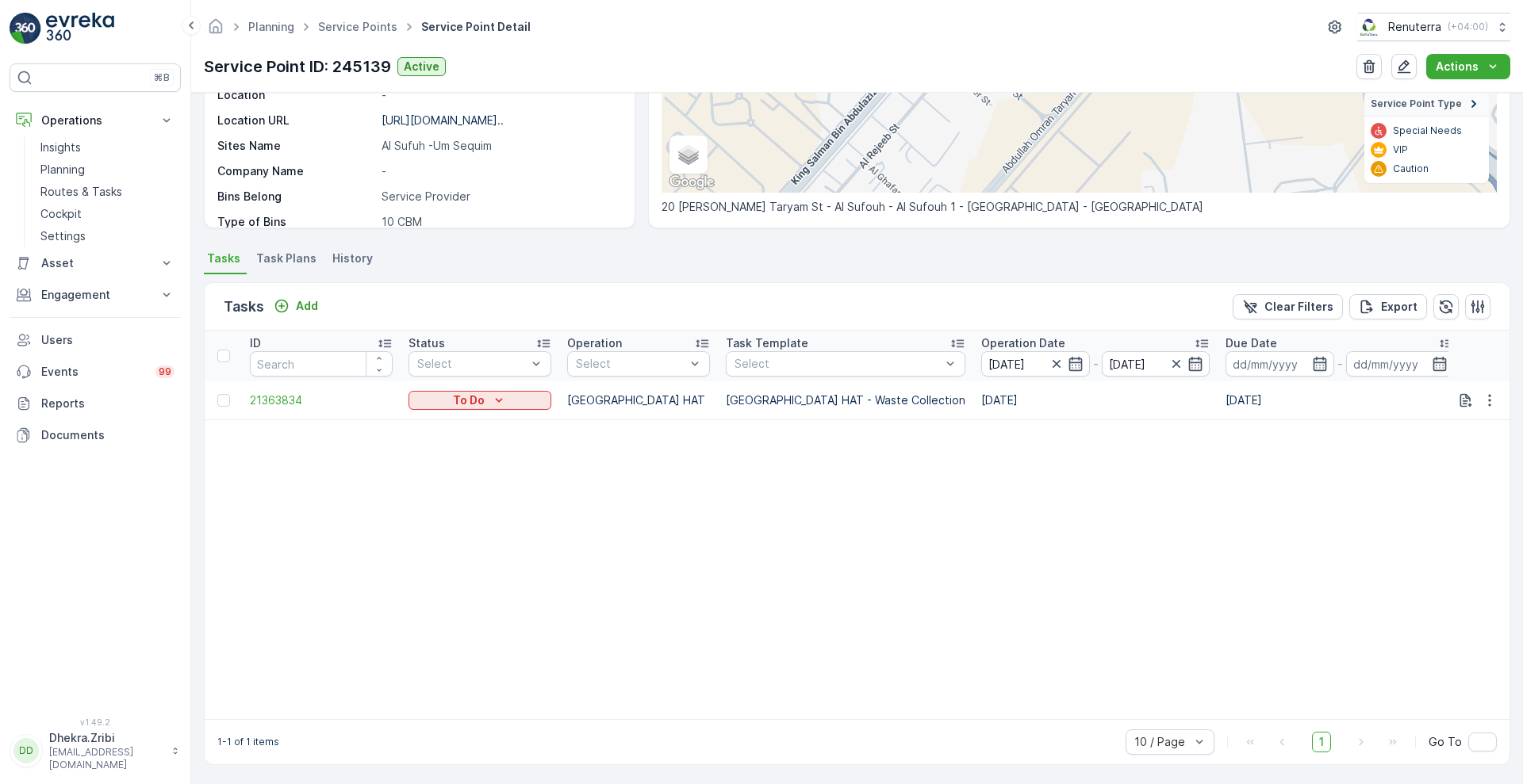
scroll to position [283, 0]
click at [270, 397] on span "21363834" at bounding box center [321, 399] width 143 height 16
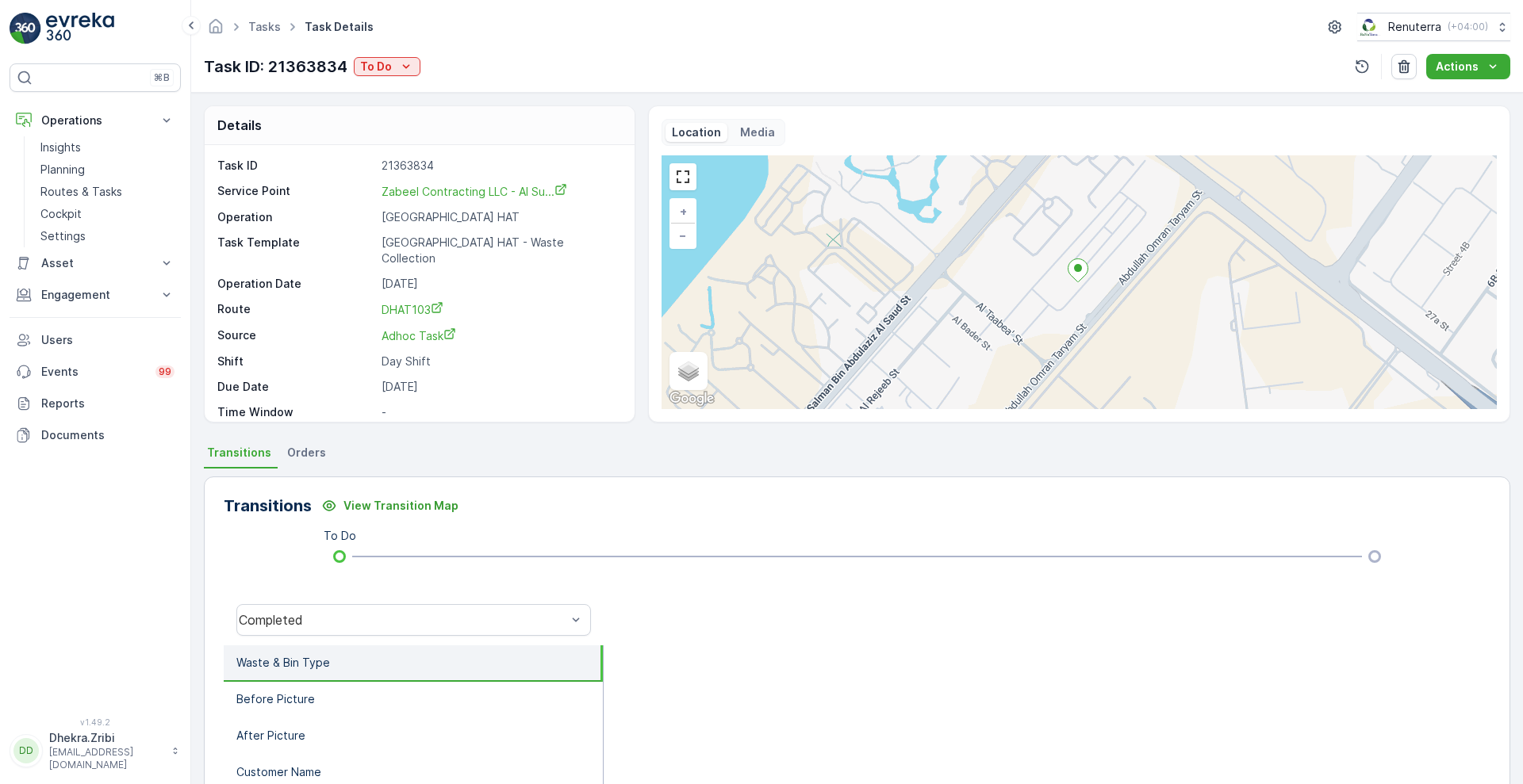
click at [627, 417] on div "Task ID 21363834 Service Point Zabeel Contracting LLC - Al Su... Operation Duba…" at bounding box center [420, 284] width 430 height 277
click at [412, 303] on span "DHAT103" at bounding box center [413, 310] width 62 height 14
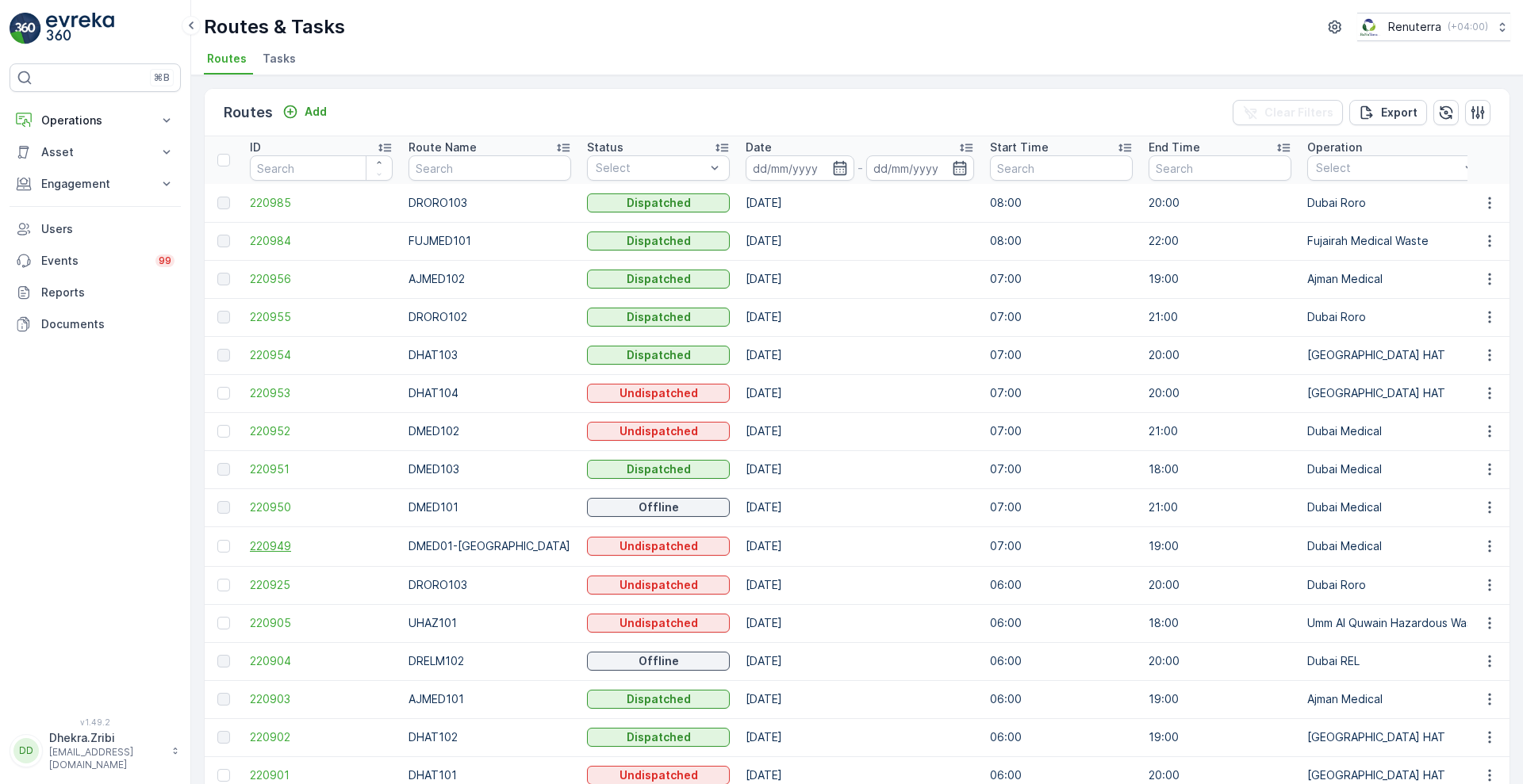
click at [261, 549] on span "220949" at bounding box center [321, 547] width 143 height 16
click at [464, 175] on input "text" at bounding box center [491, 168] width 163 height 25
type input "rel"
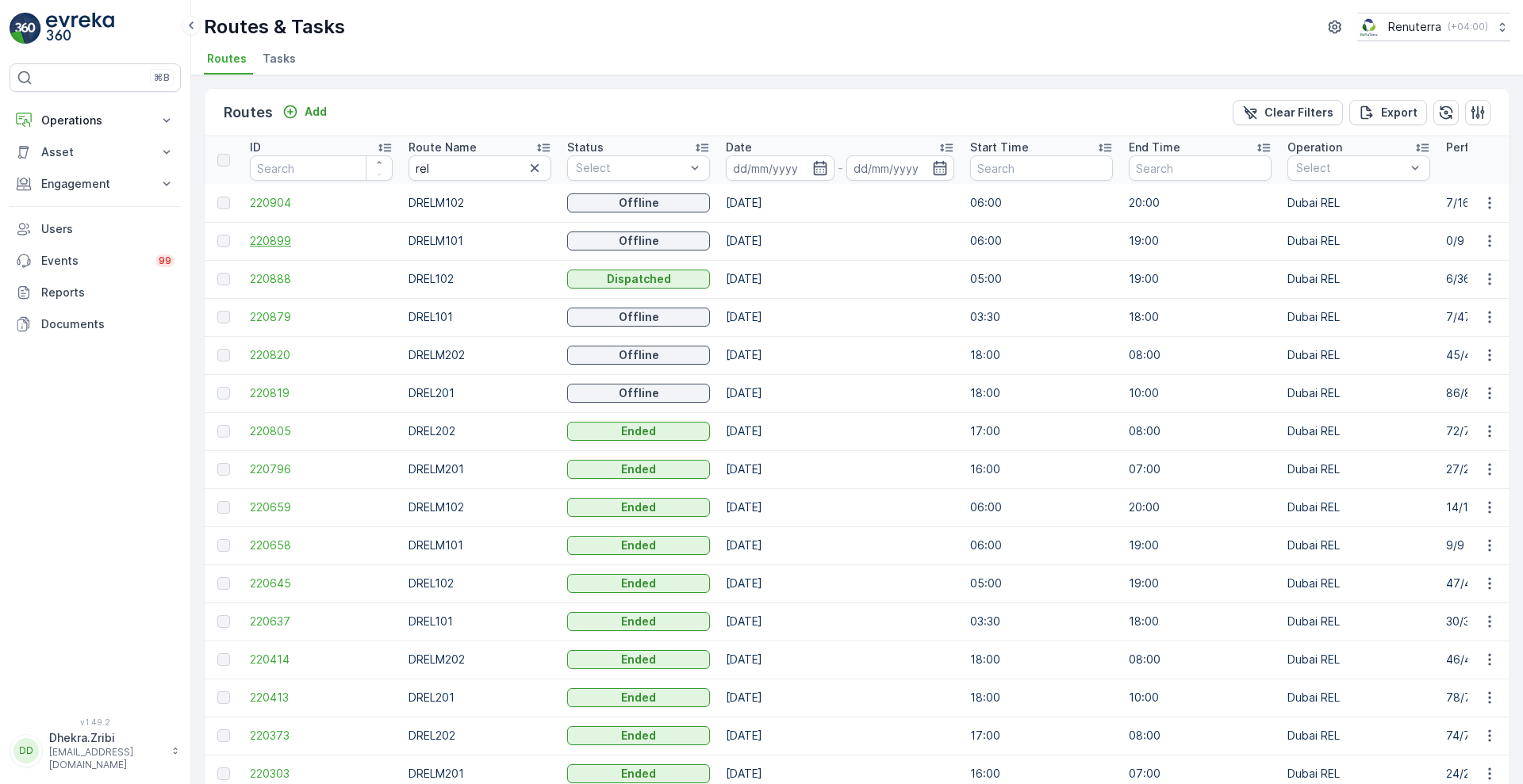
click at [268, 244] on span "220899" at bounding box center [321, 241] width 143 height 16
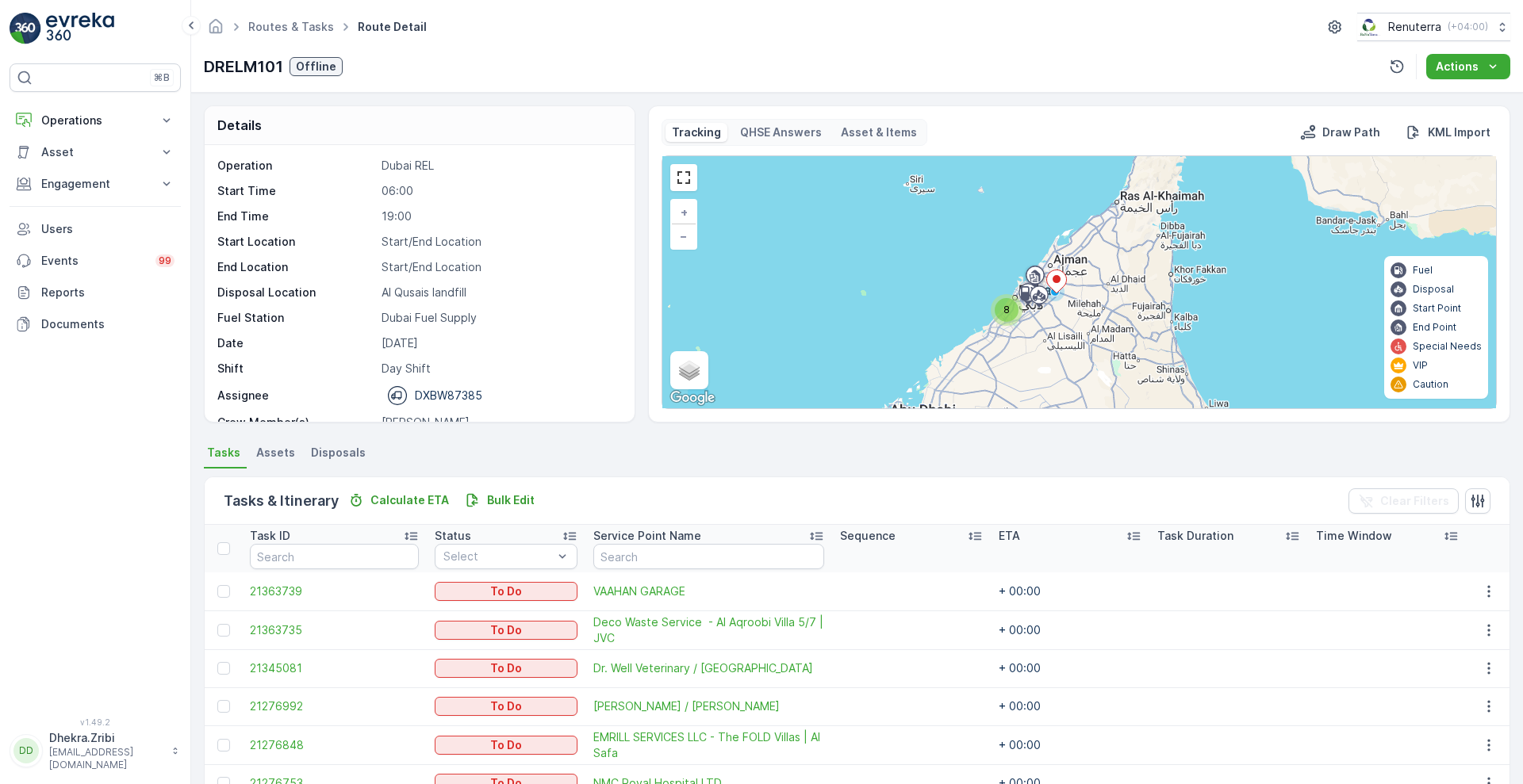
scroll to position [234, 0]
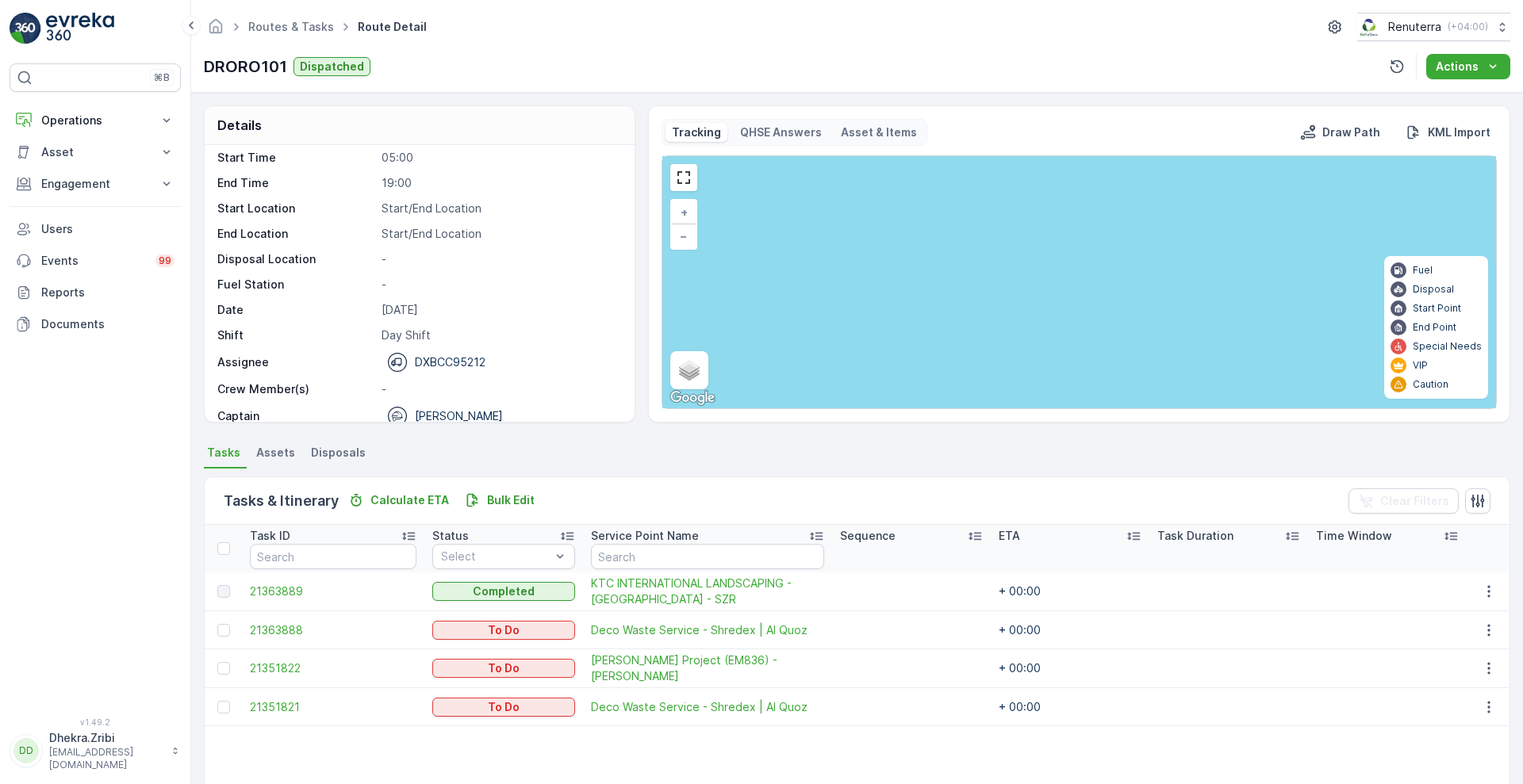
scroll to position [50, 0]
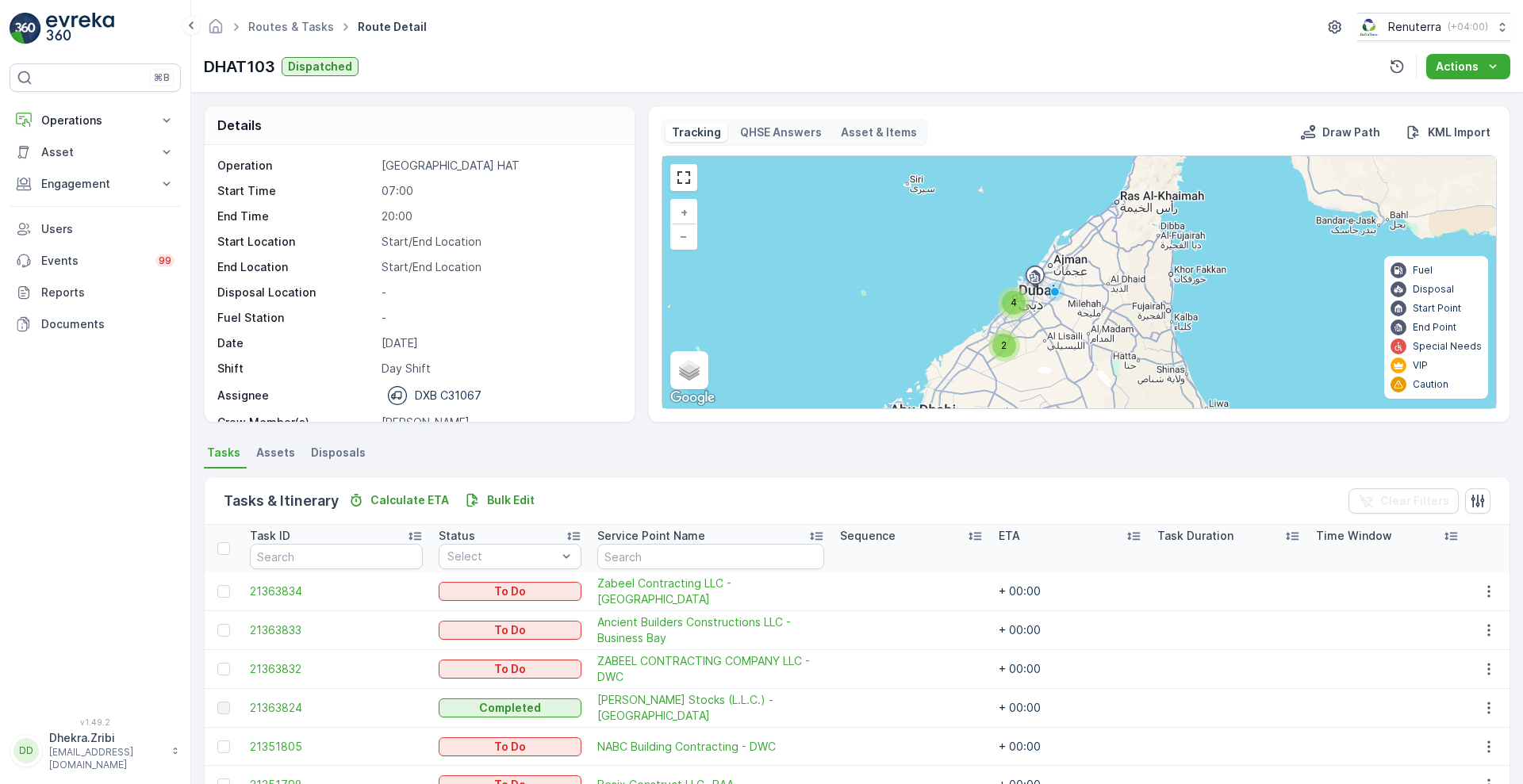
scroll to position [50, 0]
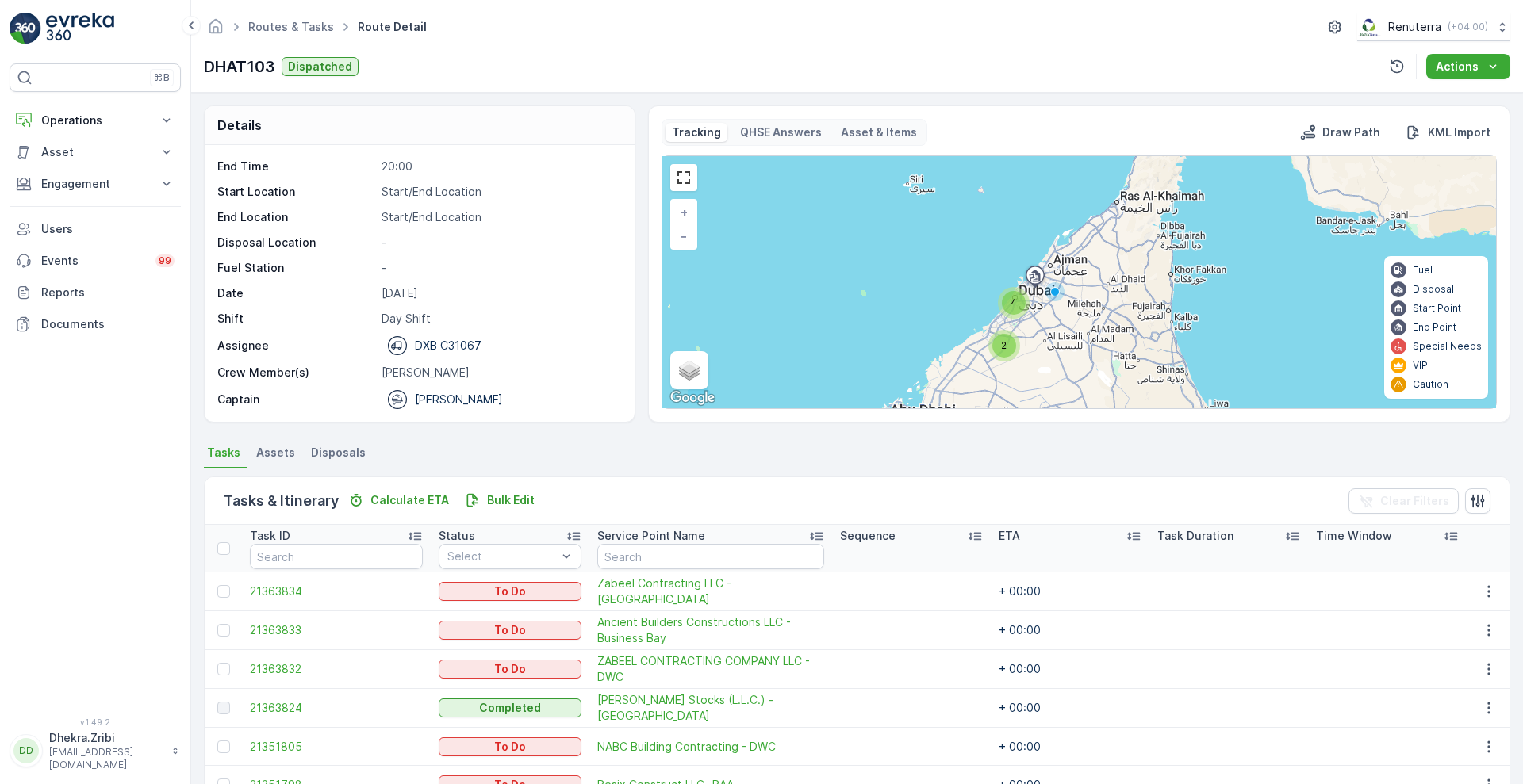
click at [1093, 496] on div "Tasks & Itinerary Calculate ETA Bulk Edit Clear Filters" at bounding box center [857, 501] width 1305 height 47
click at [158, 115] on button "Operations" at bounding box center [95, 120] width 172 height 32
click at [58, 194] on p "Routes & Tasks" at bounding box center [81, 192] width 81 height 16
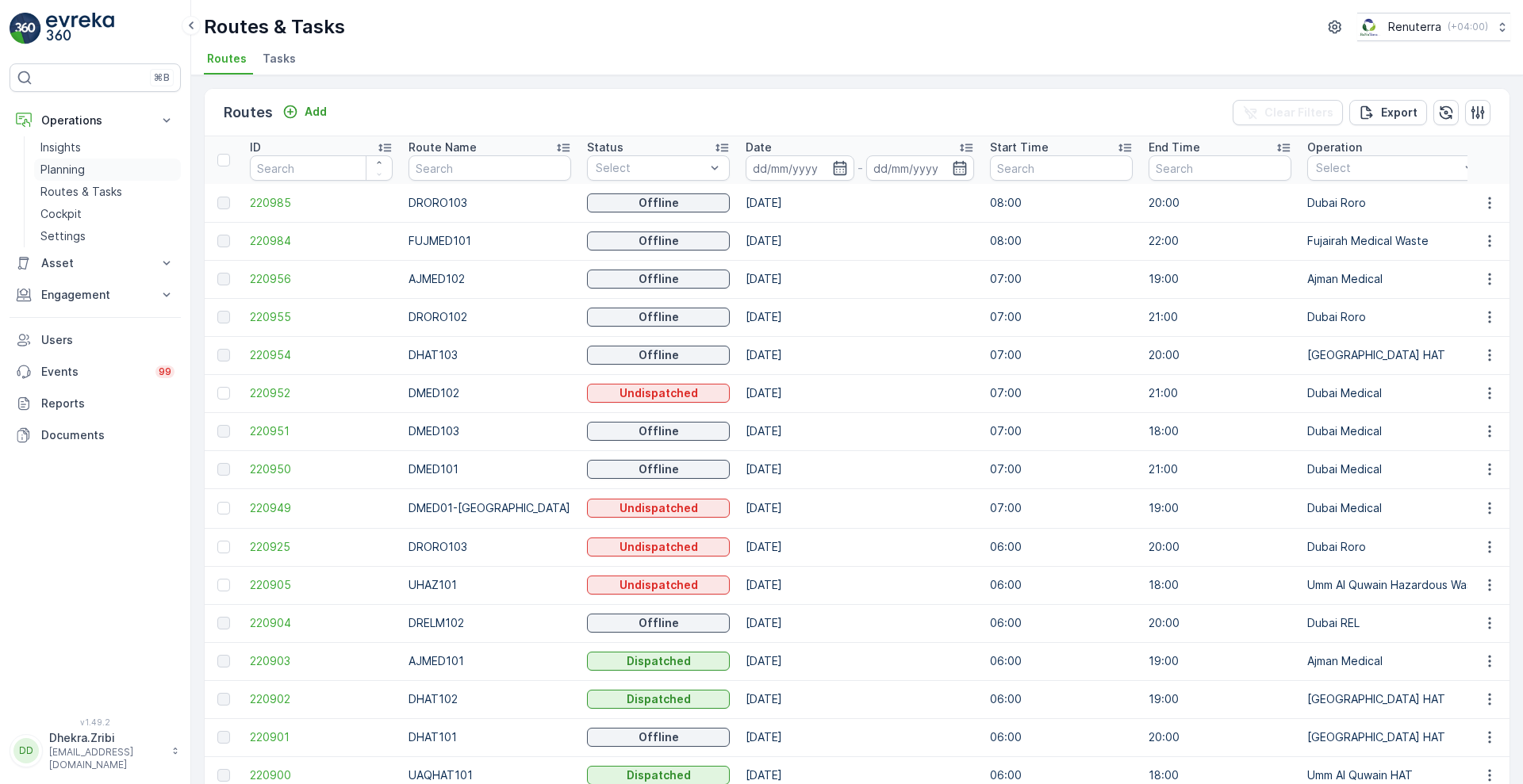
click at [89, 169] on link "Planning" at bounding box center [107, 170] width 146 height 22
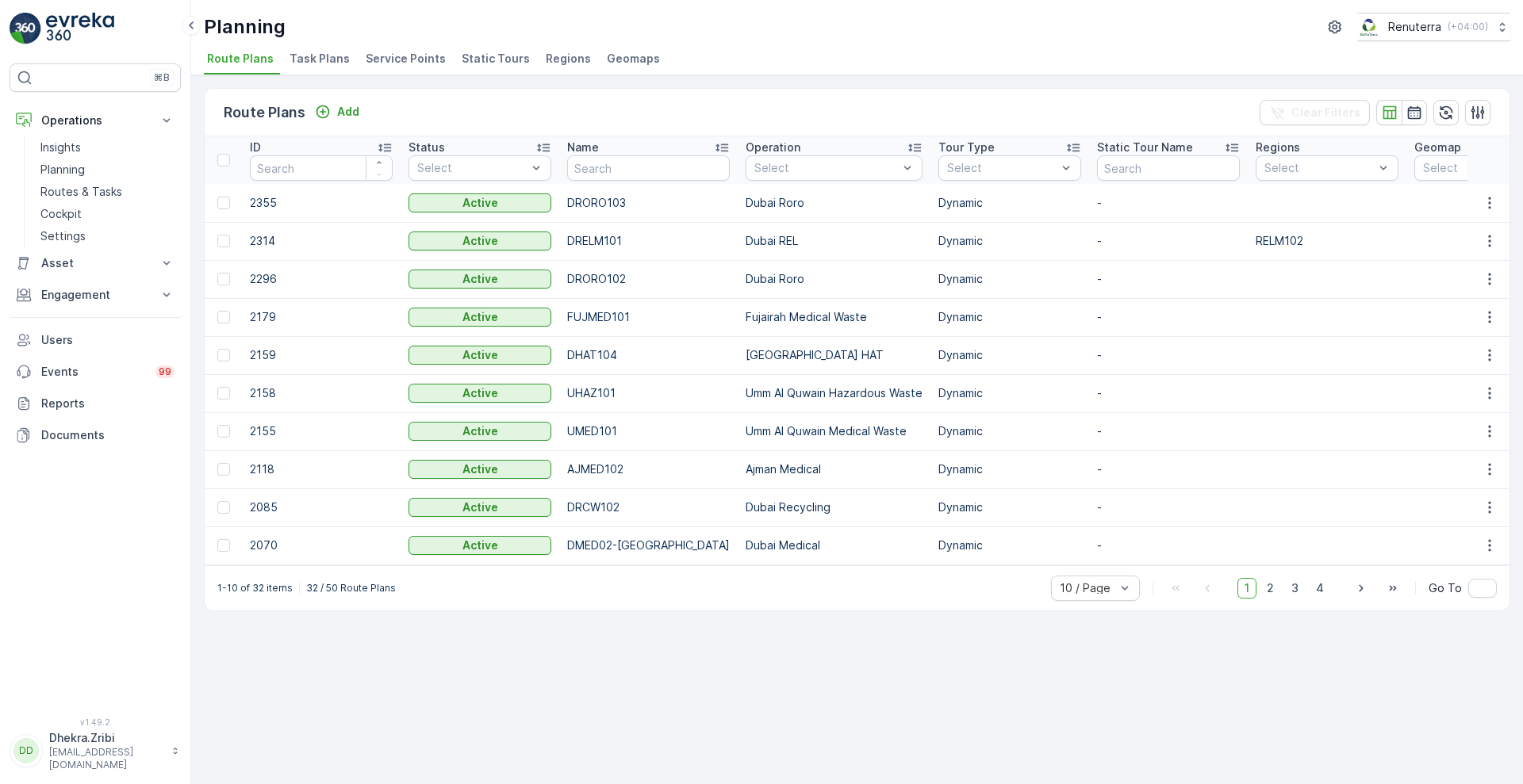
click at [400, 55] on span "Service Points" at bounding box center [405, 58] width 80 height 16
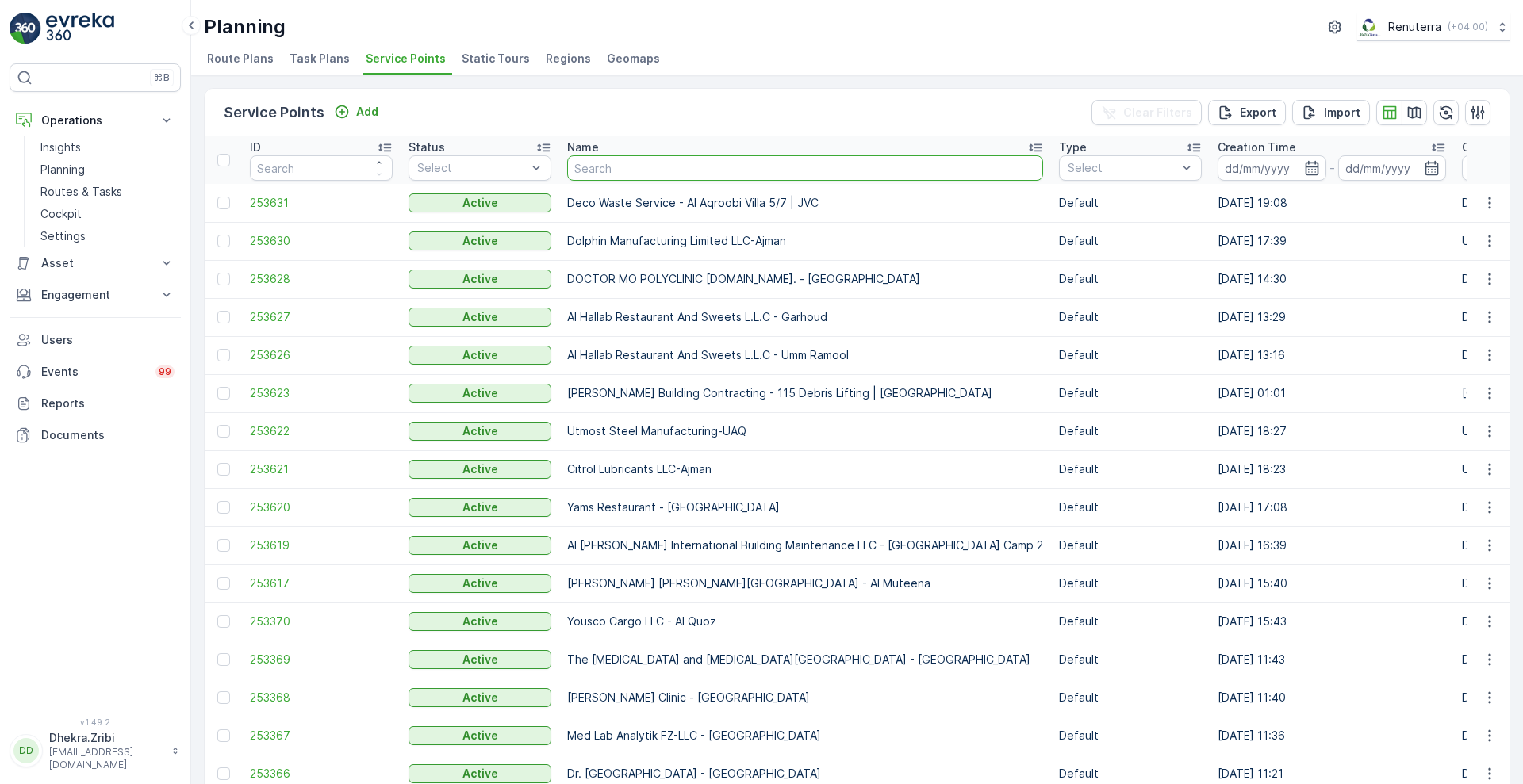
click at [658, 173] on input "text" at bounding box center [805, 168] width 476 height 25
type input "imda"
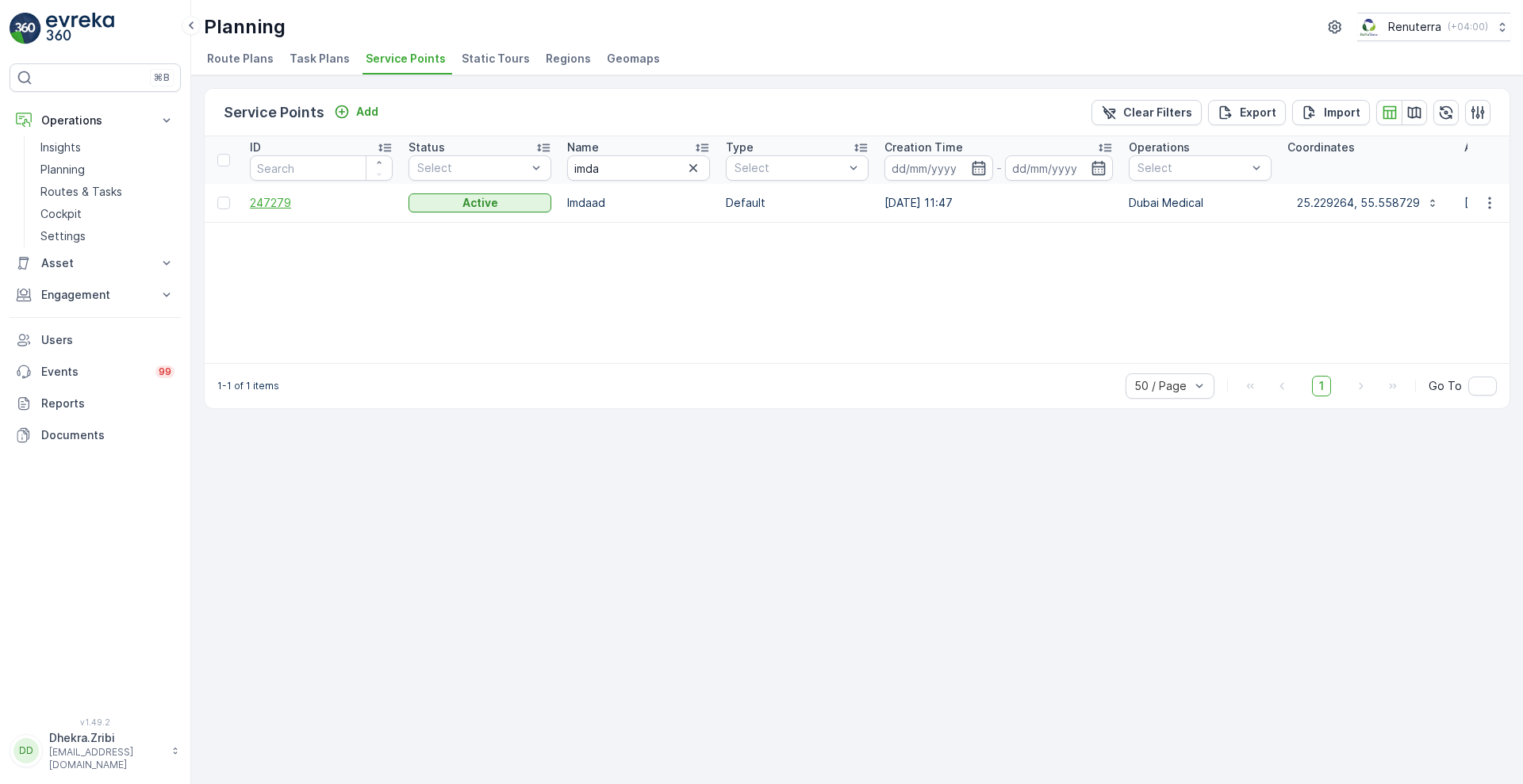
click at [288, 199] on span "247279" at bounding box center [321, 203] width 143 height 16
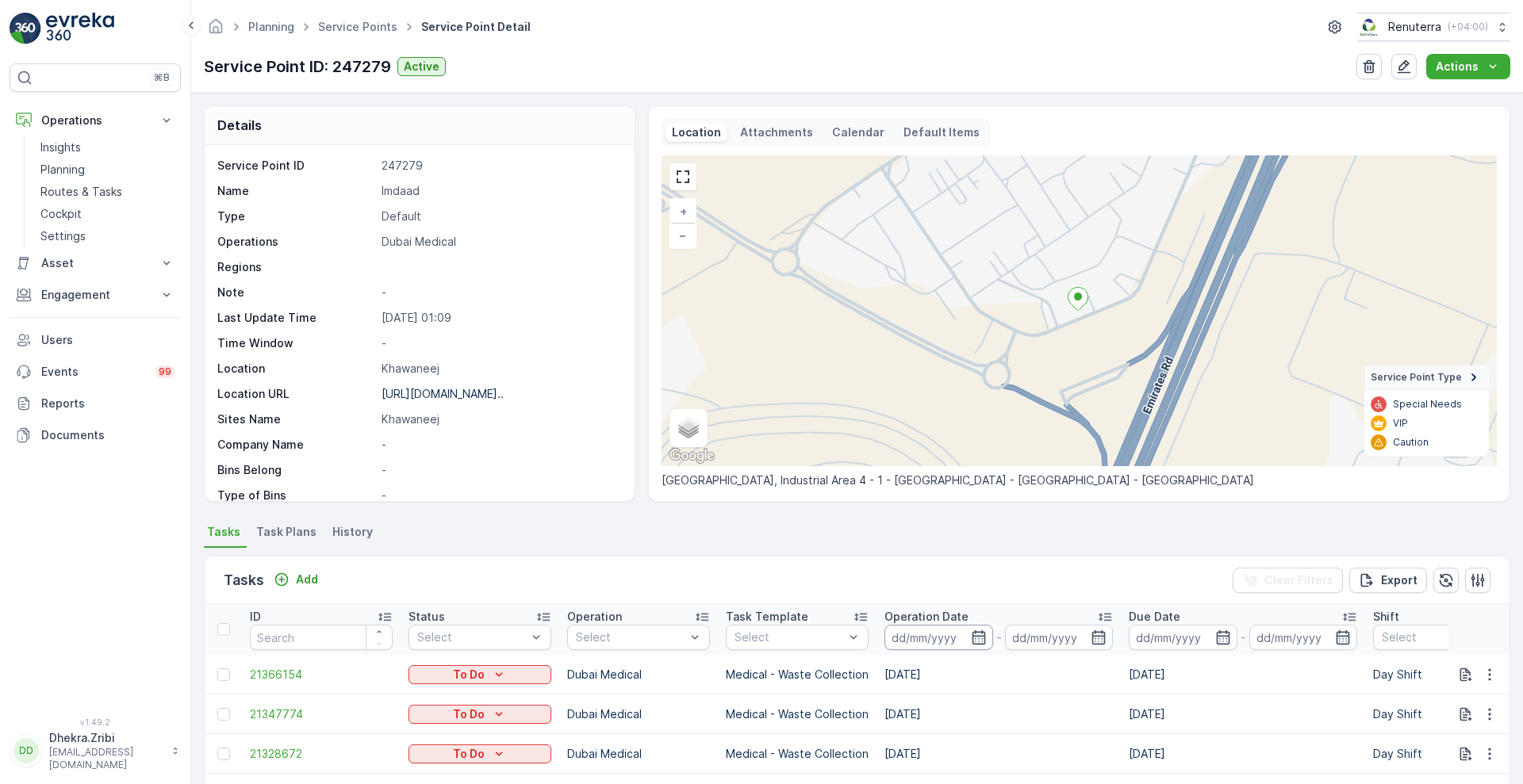
click at [969, 635] on input at bounding box center [939, 638] width 109 height 25
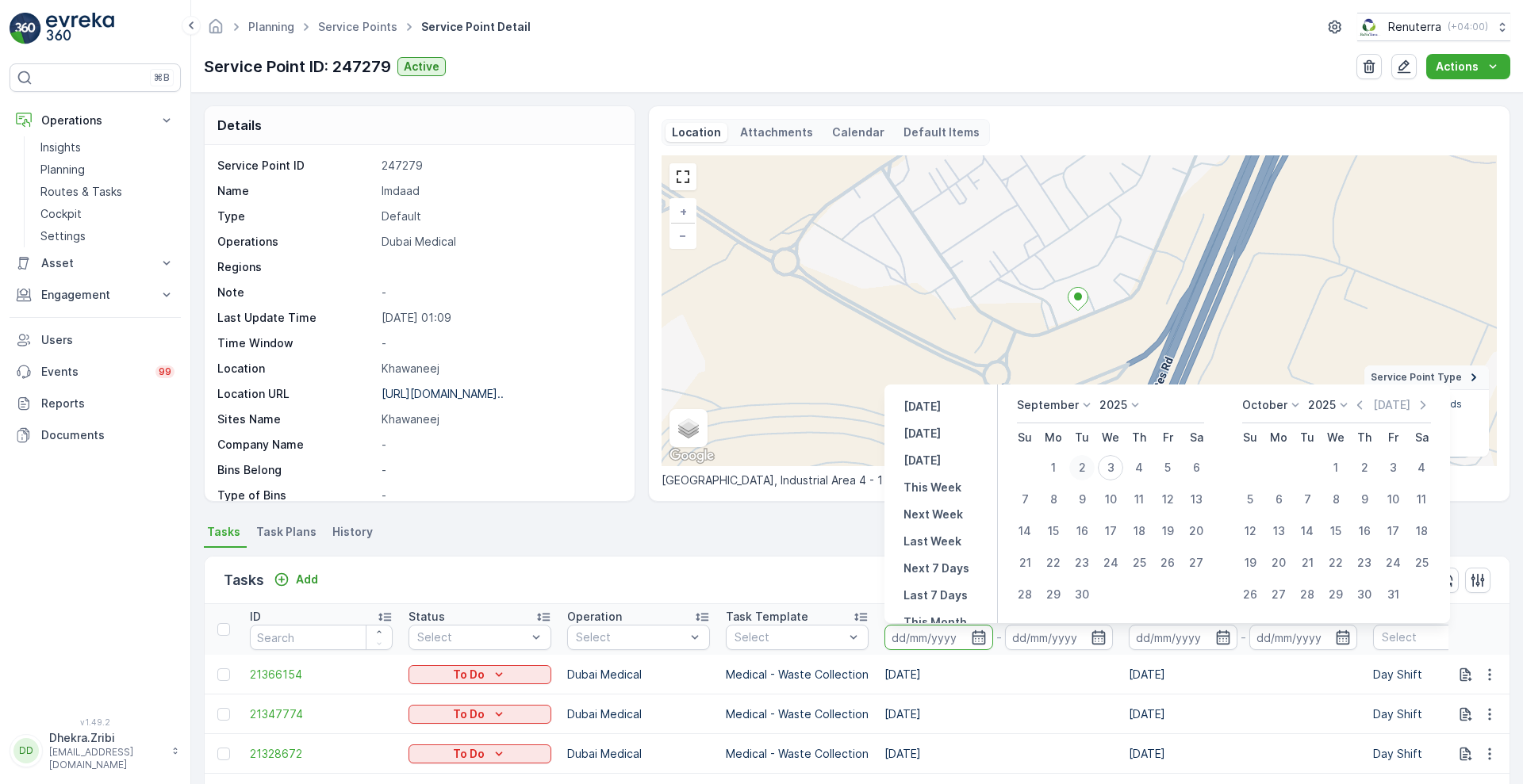
click at [1084, 465] on div "2" at bounding box center [1082, 468] width 25 height 25
type input "[DATE]"
click at [1084, 465] on div "2" at bounding box center [1082, 468] width 25 height 25
type input "02.09.2025"
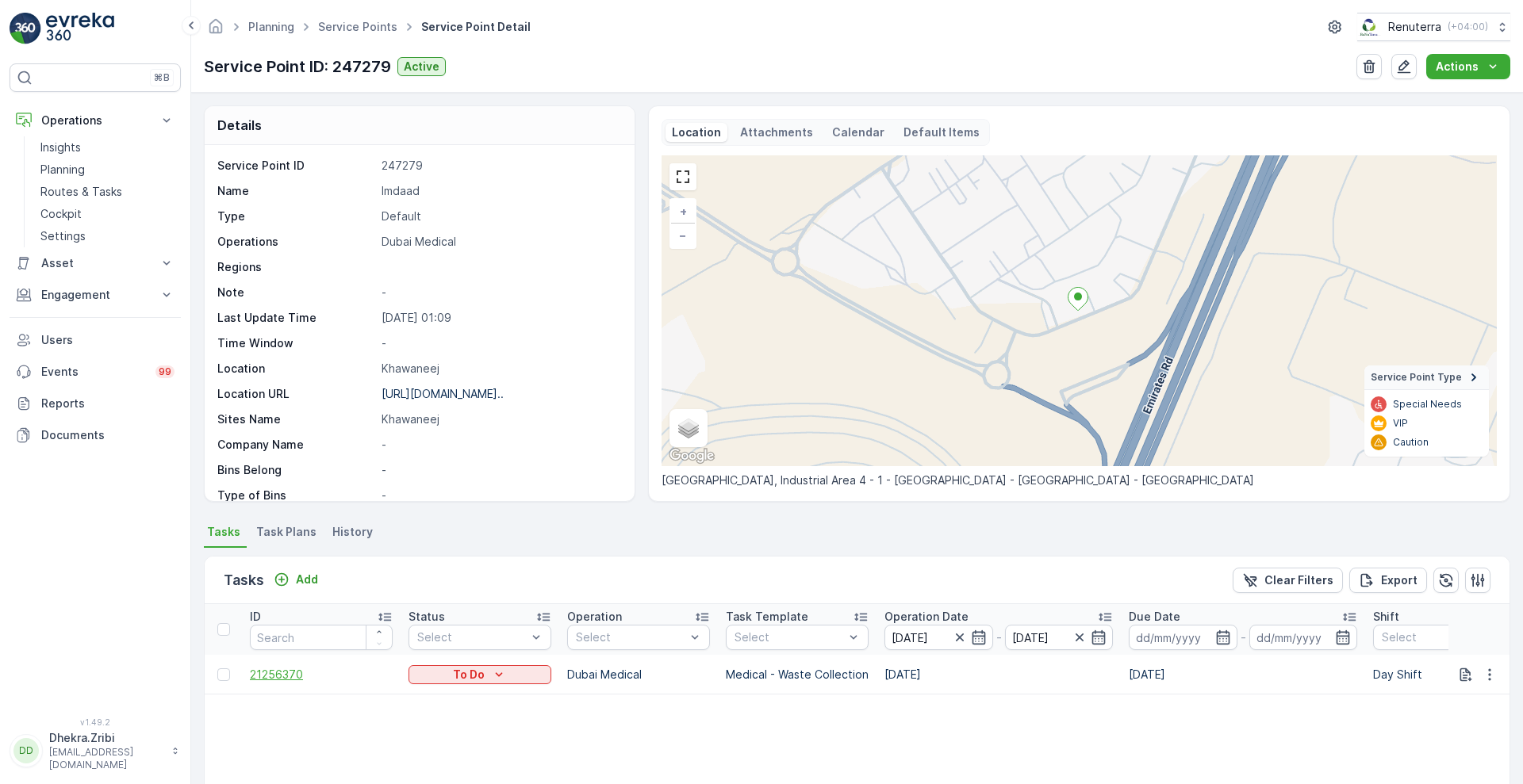
click at [284, 674] on span "21256370" at bounding box center [321, 674] width 143 height 16
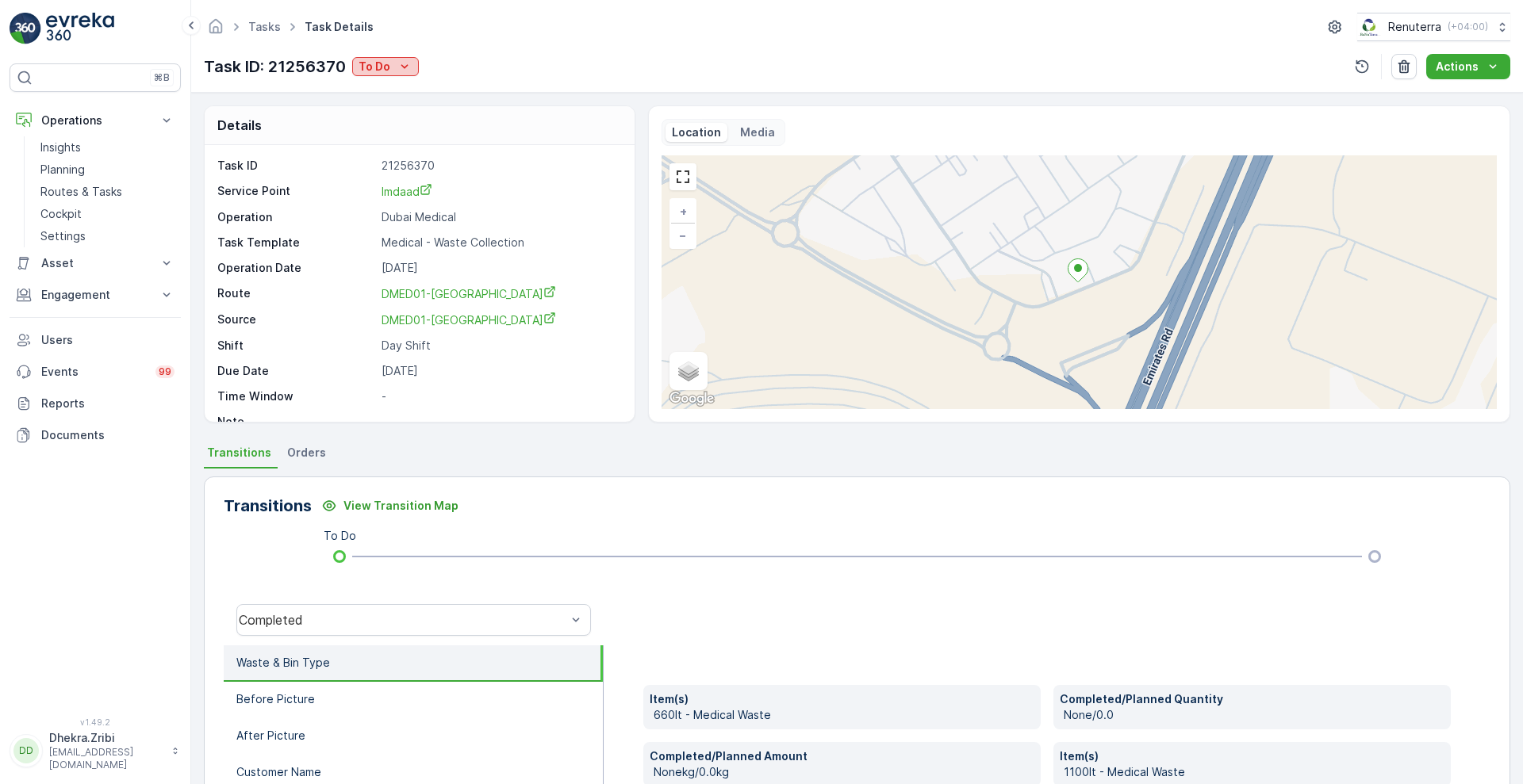
click at [411, 65] on icon "To Do" at bounding box center [404, 67] width 16 height 16
click at [392, 91] on span "Completed" at bounding box center [391, 90] width 59 height 16
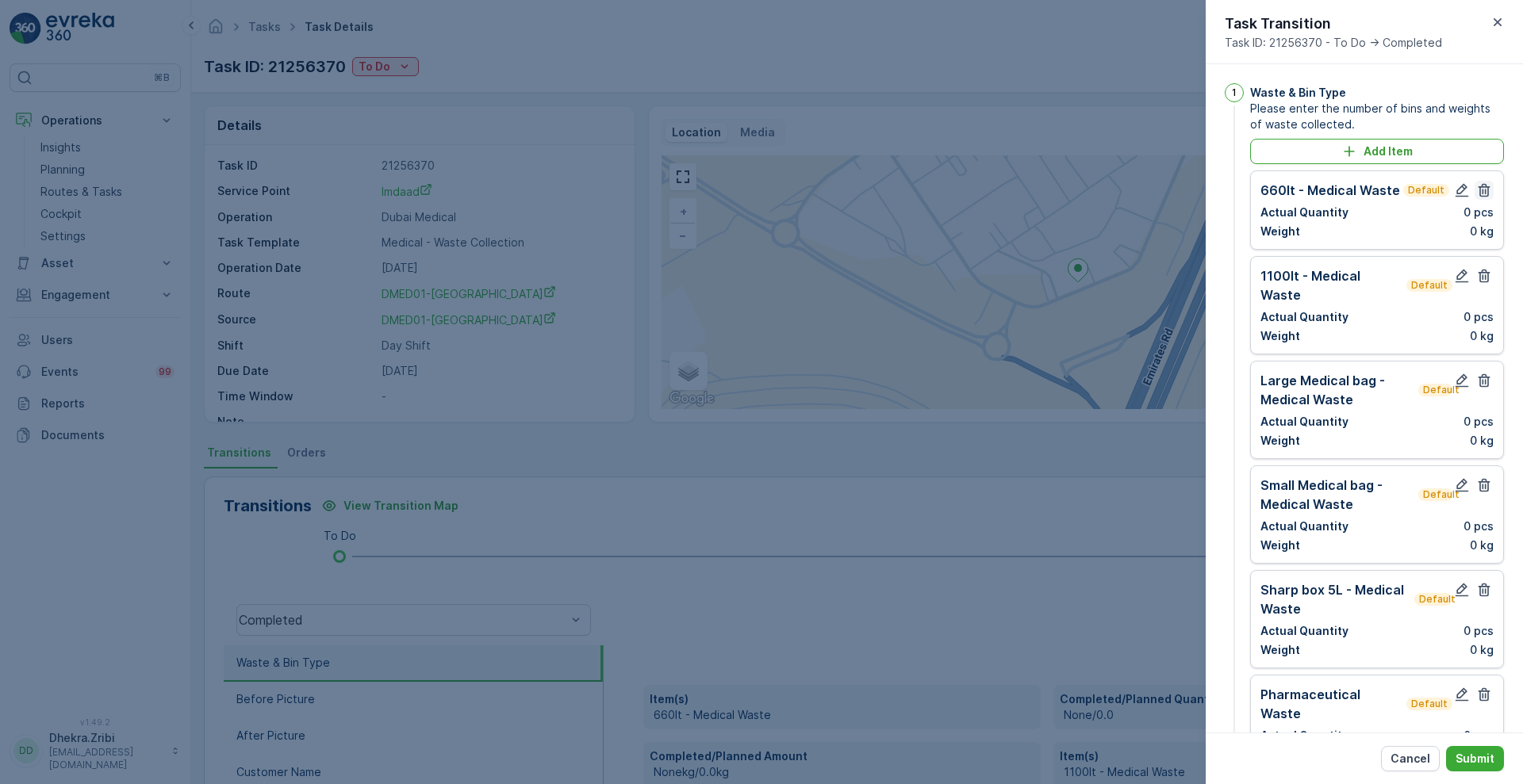
click at [1479, 197] on icon "button" at bounding box center [1484, 190] width 16 height 16
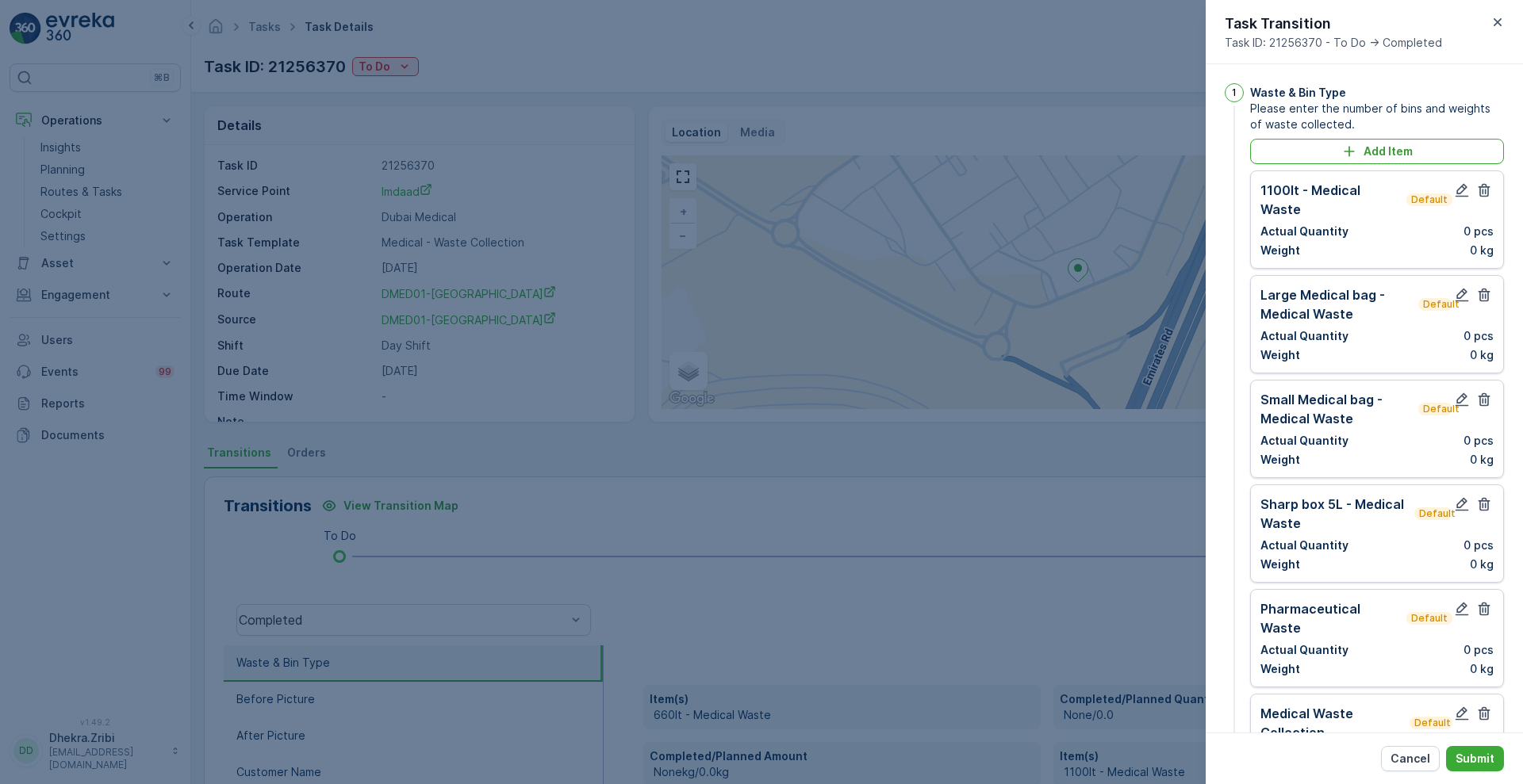
click at [1479, 197] on icon "button" at bounding box center [1484, 190] width 16 height 16
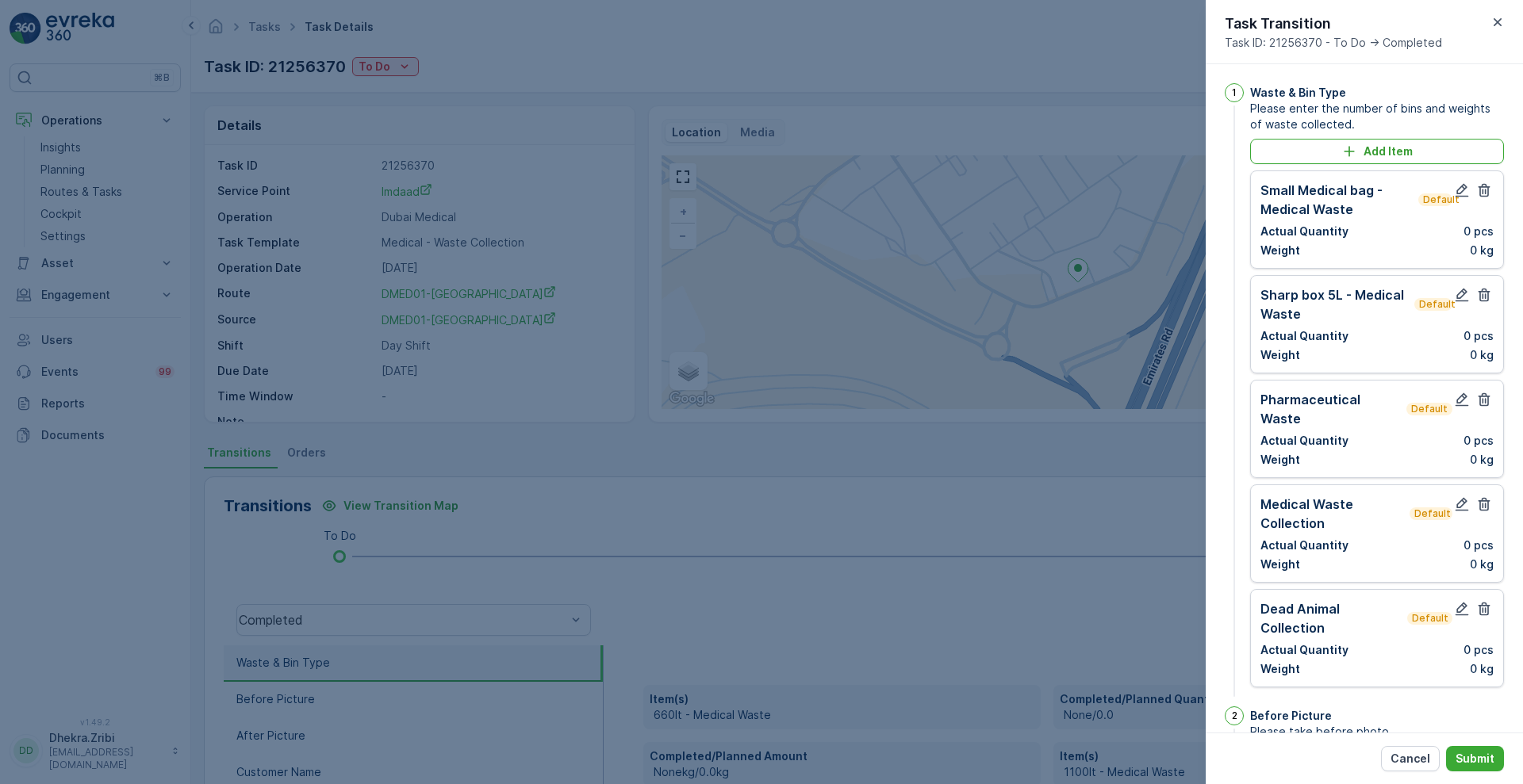
click at [1479, 197] on icon "button" at bounding box center [1484, 190] width 16 height 16
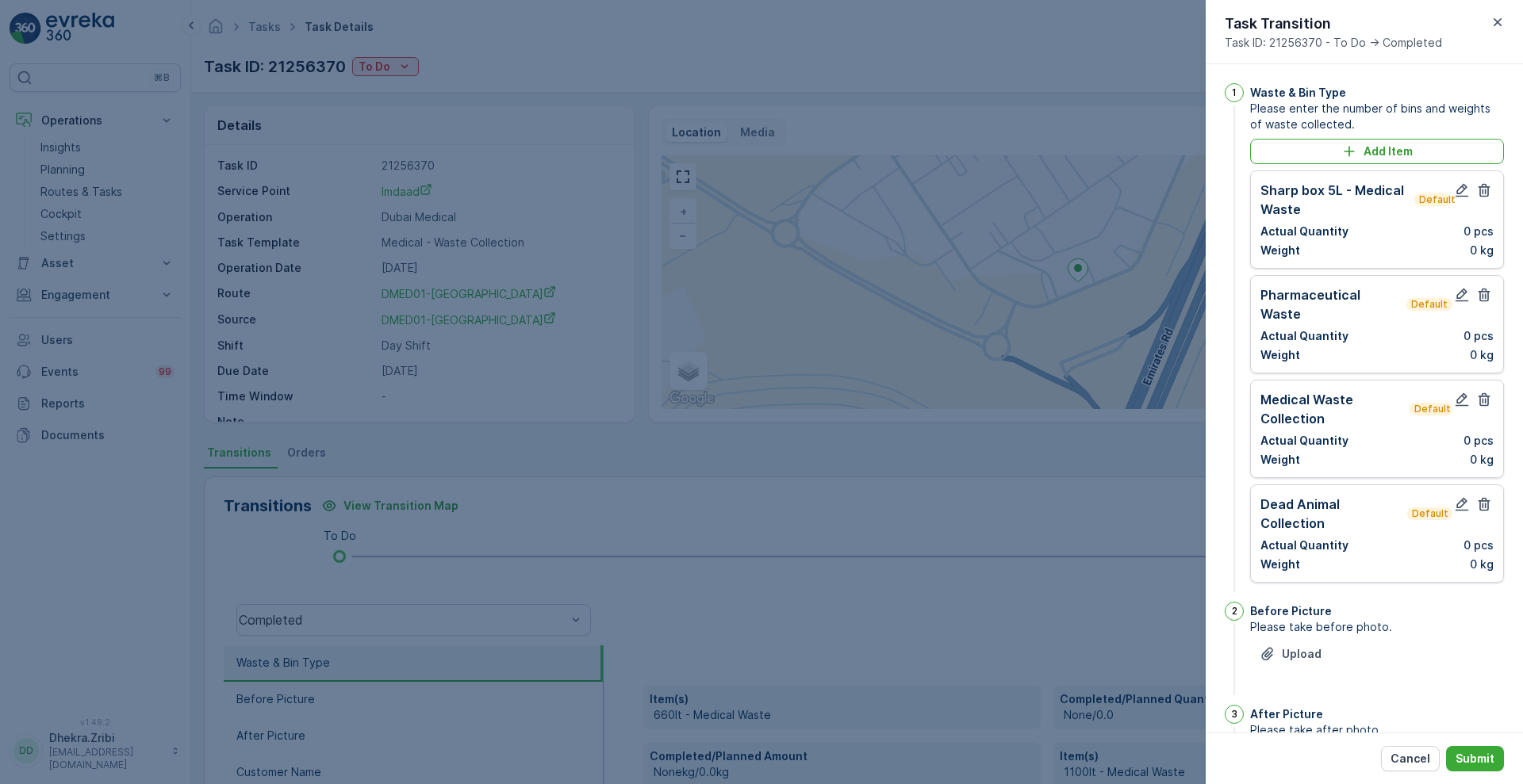
click at [1479, 197] on icon "button" at bounding box center [1484, 190] width 16 height 16
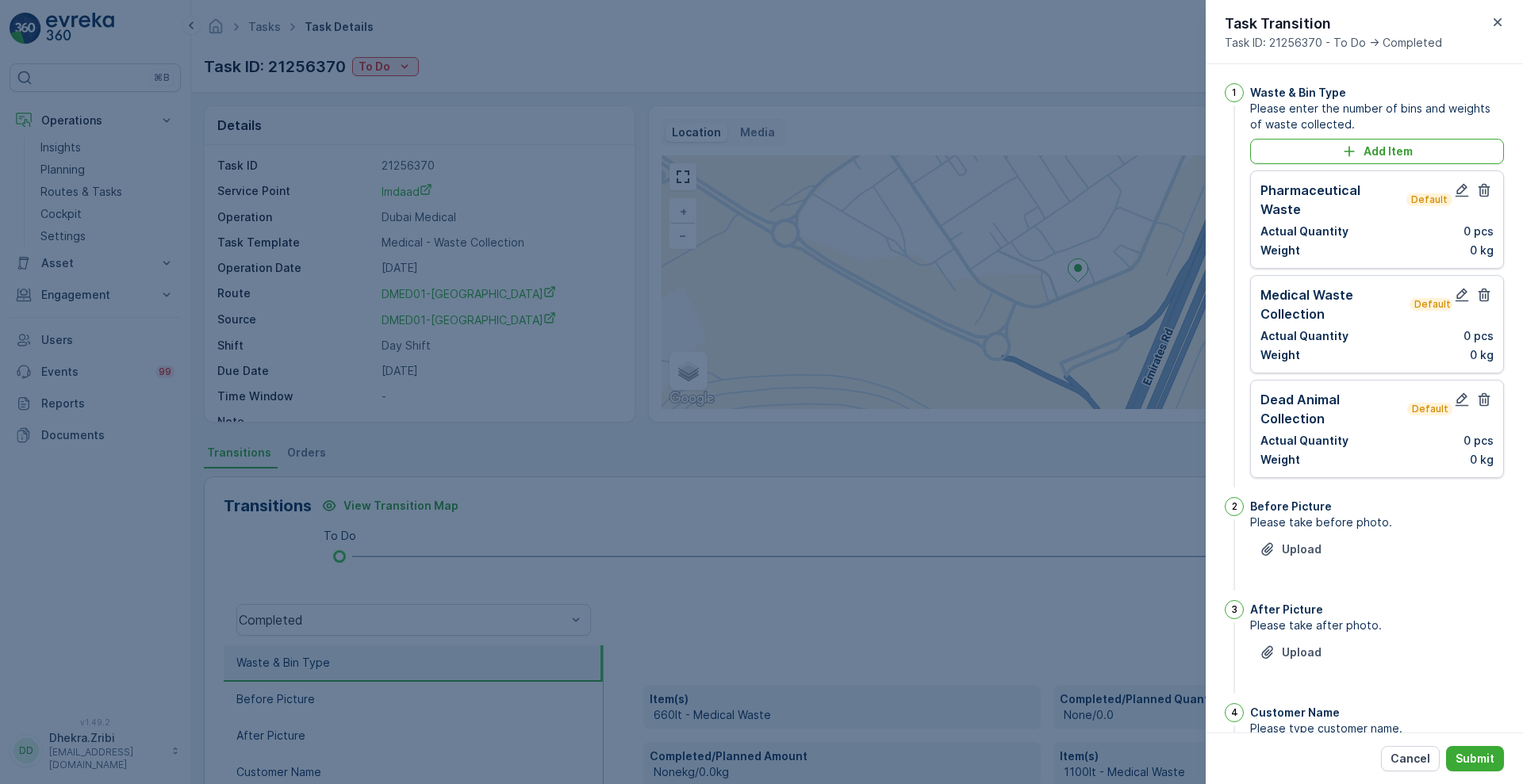
click at [1479, 197] on icon "button" at bounding box center [1484, 190] width 16 height 16
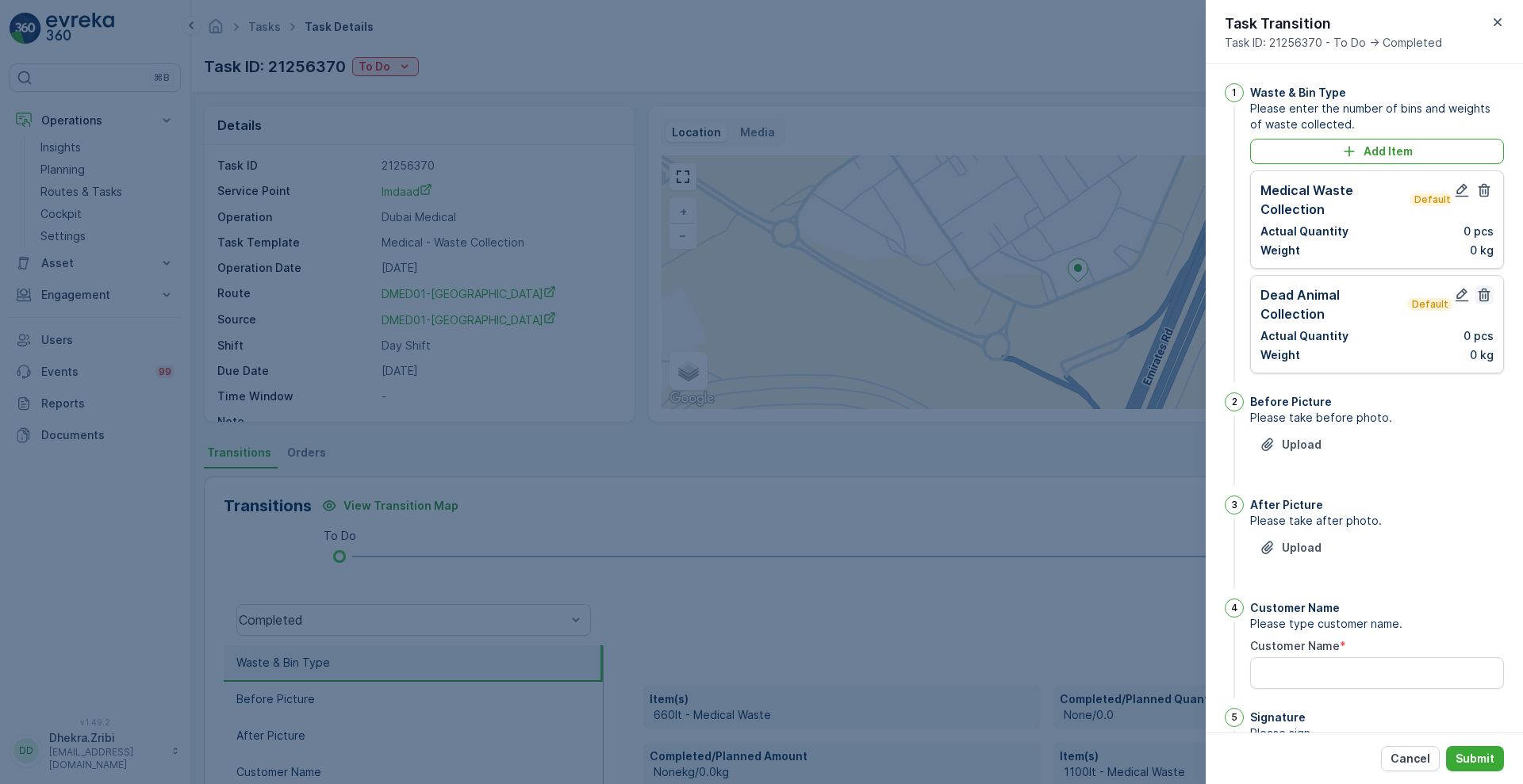
click at [1484, 298] on icon "button" at bounding box center [1484, 295] width 16 height 16
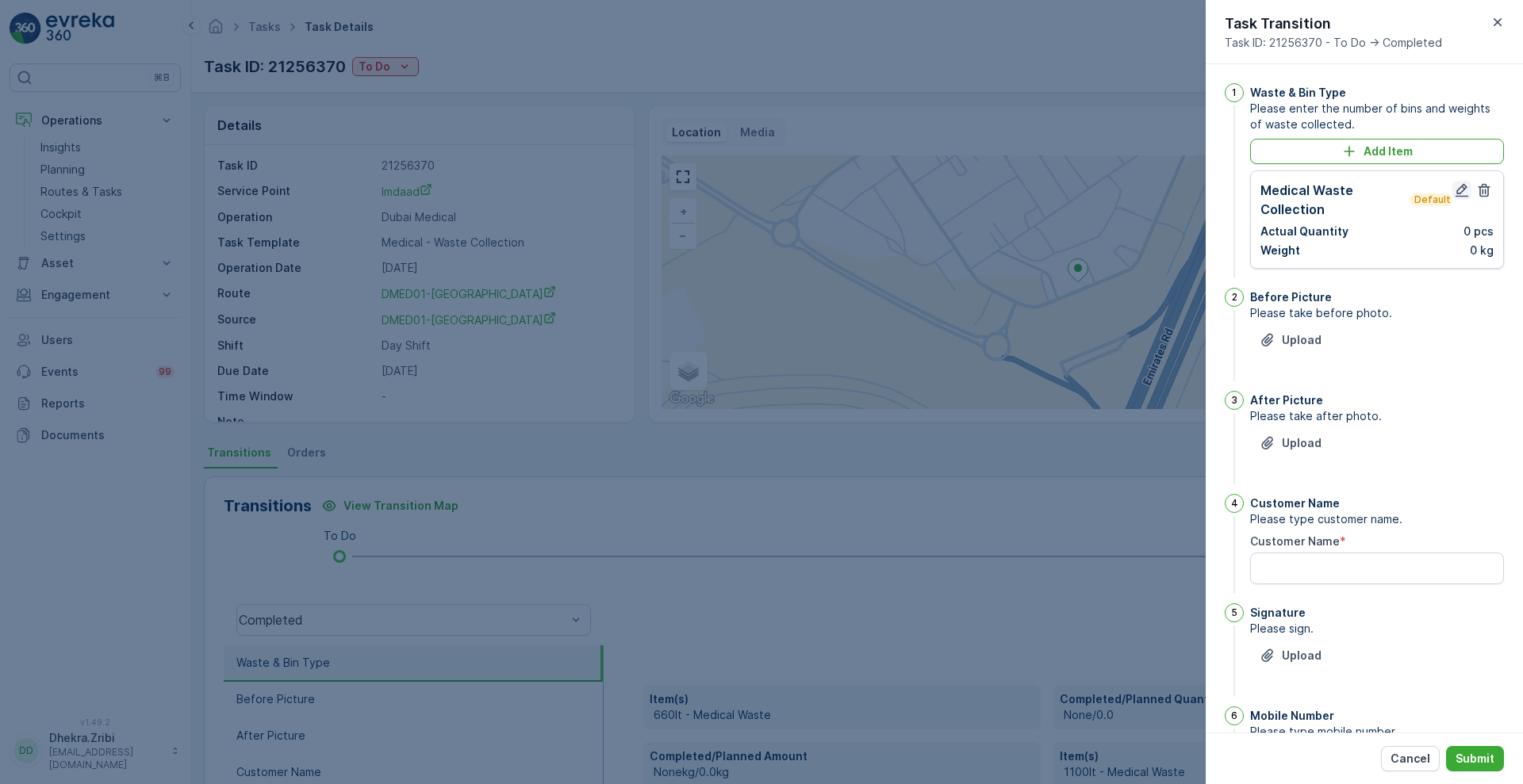
click at [1458, 189] on icon "button" at bounding box center [1462, 190] width 16 height 16
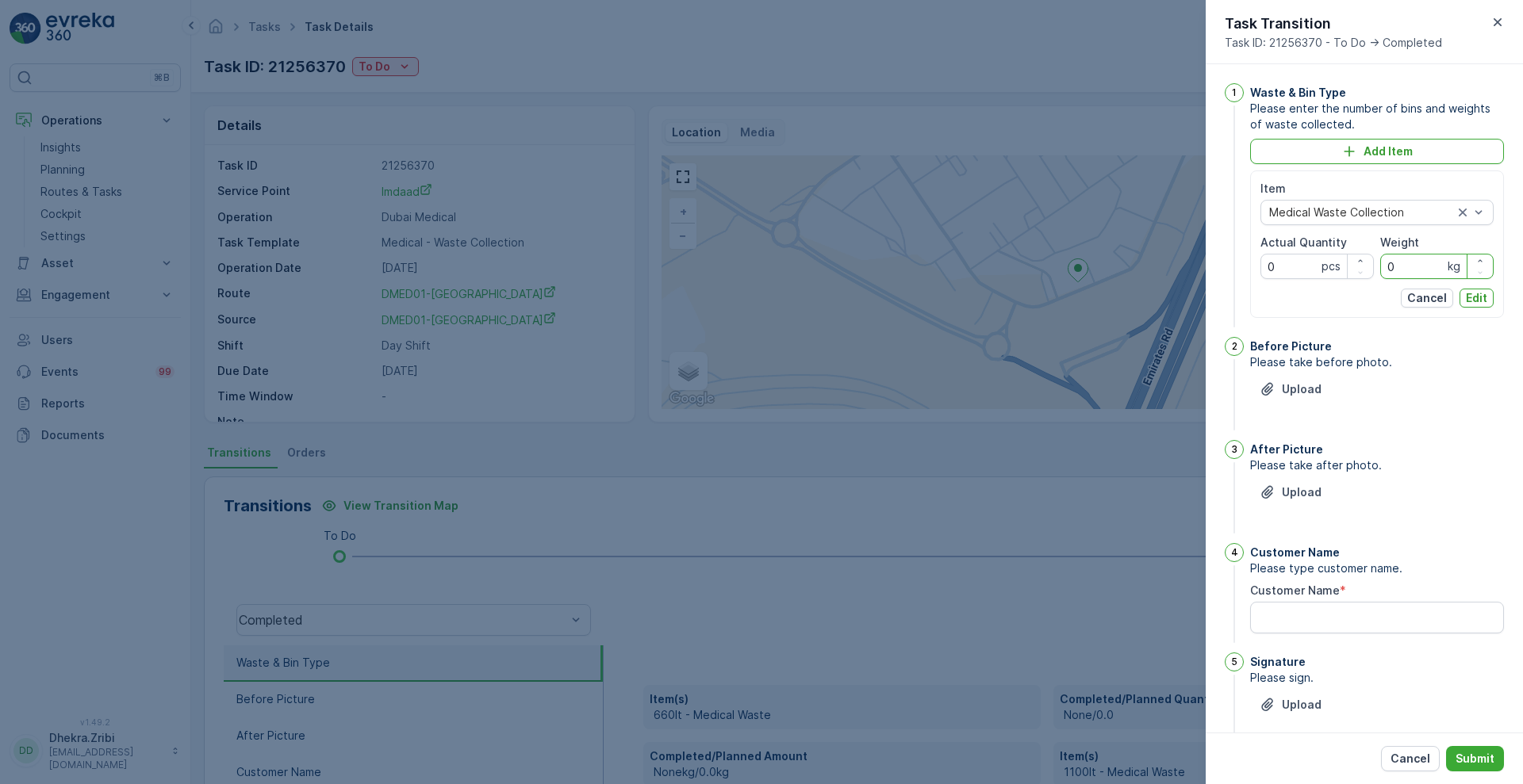
click at [1418, 265] on input "0" at bounding box center [1437, 267] width 113 height 25
type input "1664"
click at [1469, 298] on p "Edit" at bounding box center [1477, 298] width 21 height 16
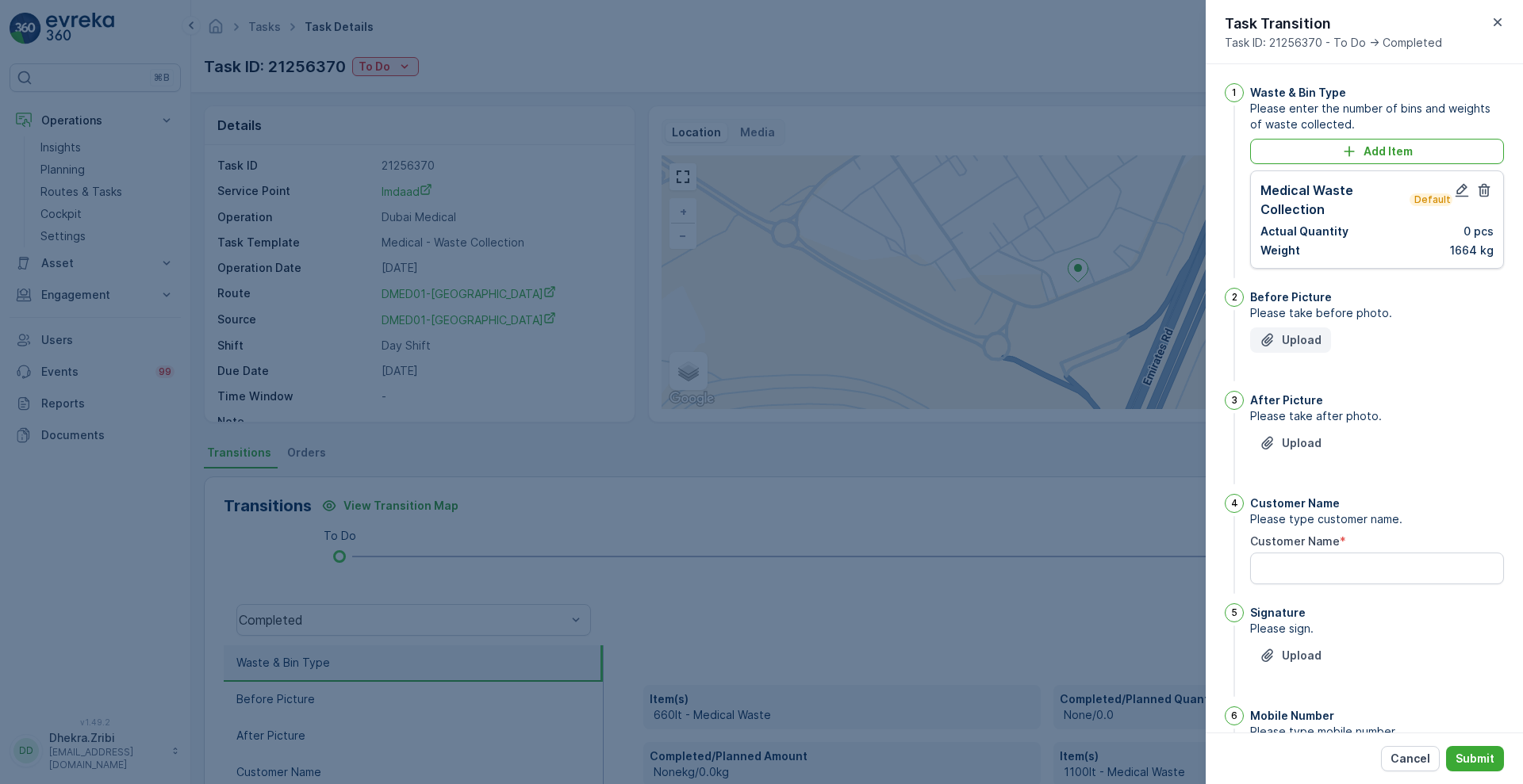
click at [1303, 352] on button "Upload" at bounding box center [1290, 340] width 80 height 25
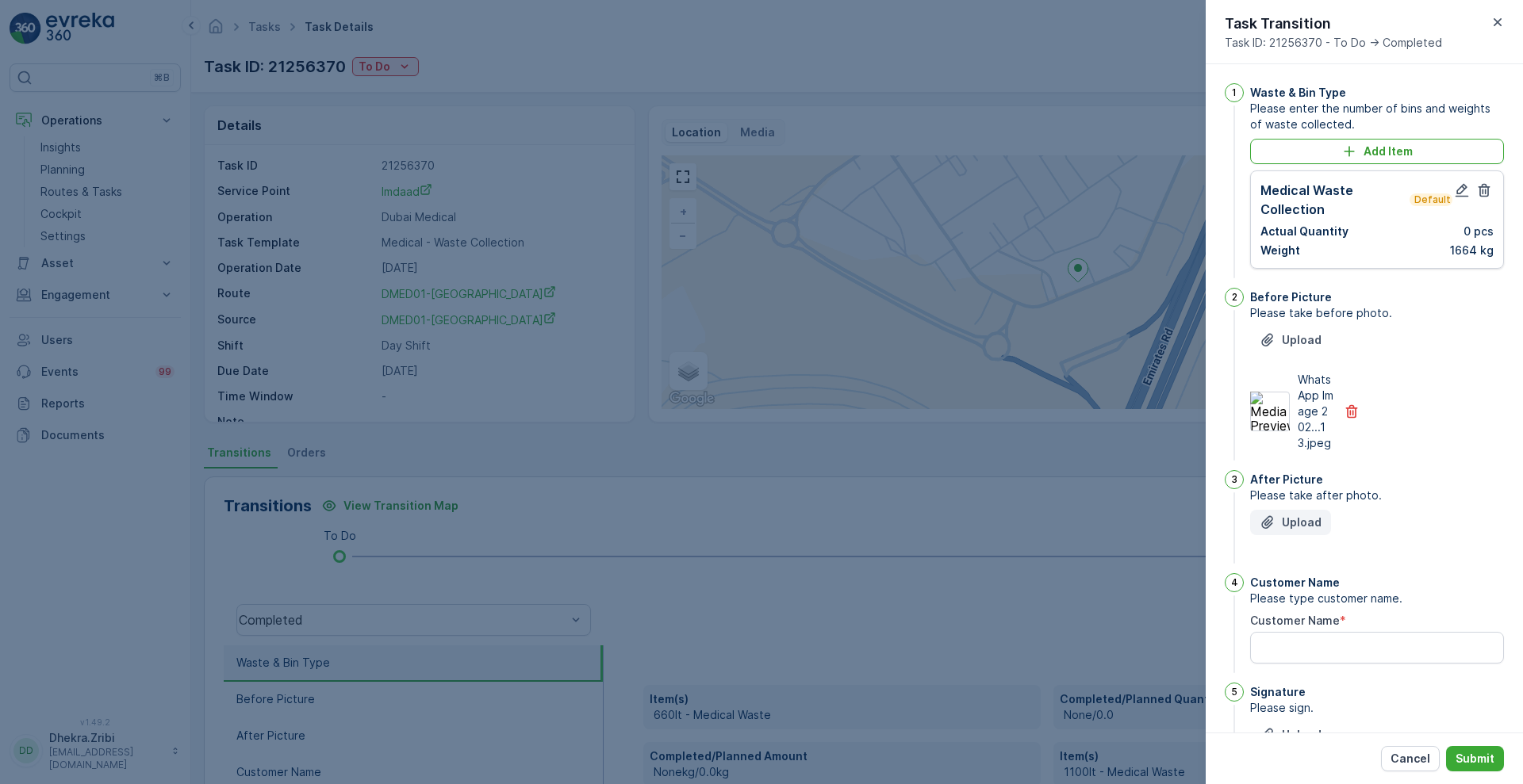
click at [1305, 530] on p "Upload" at bounding box center [1302, 522] width 40 height 16
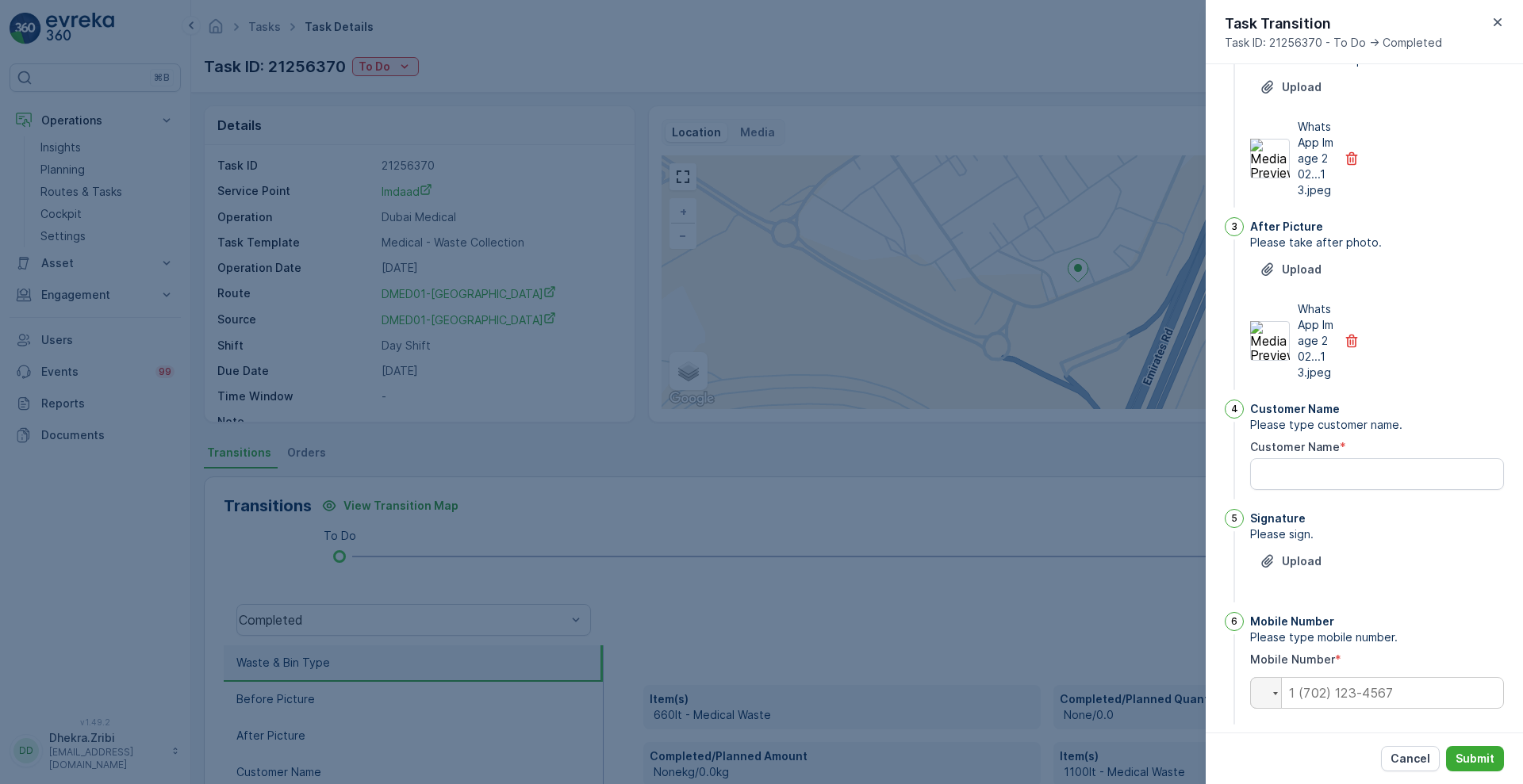
scroll to position [267, 0]
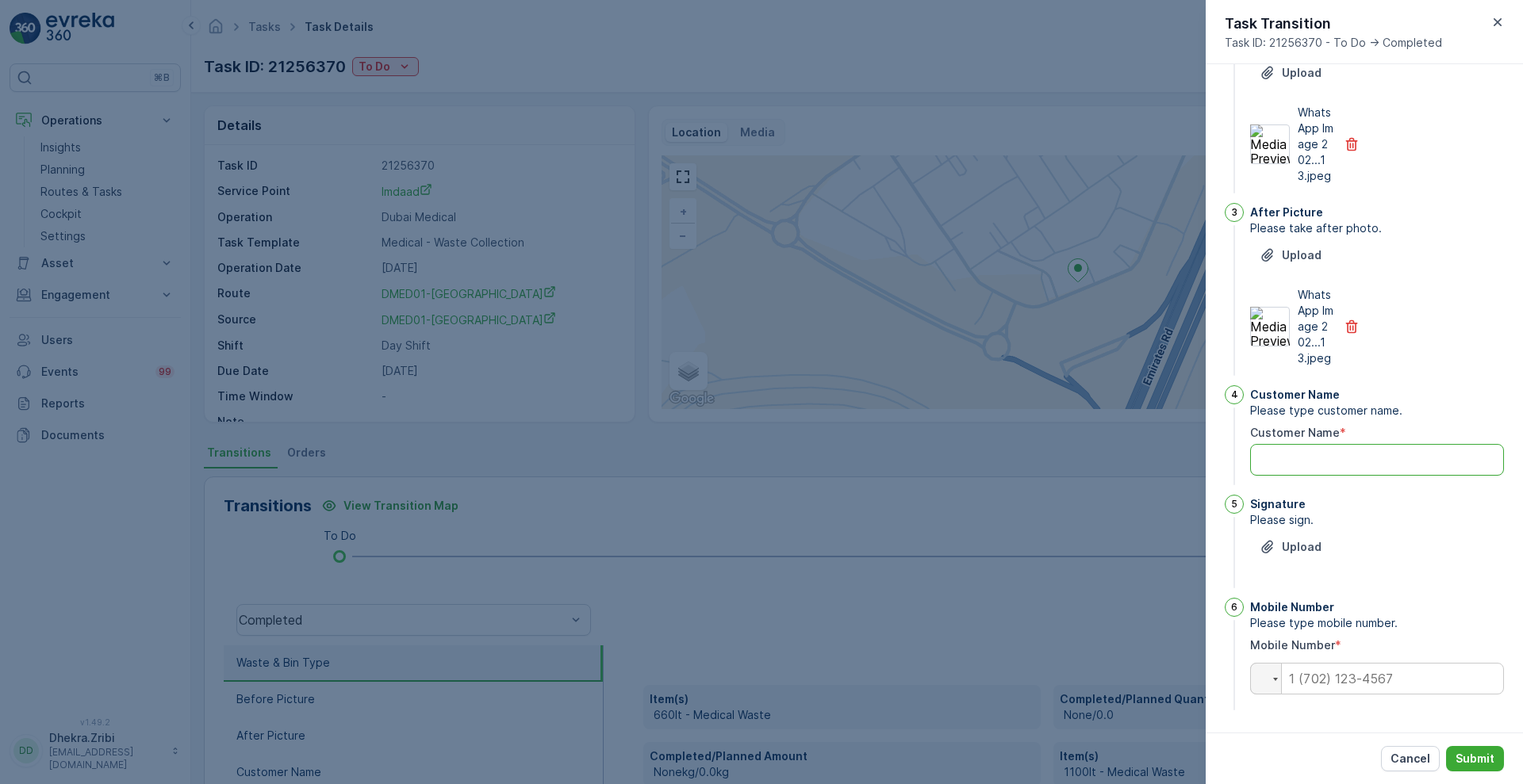
click at [1312, 461] on Name "Customer Name" at bounding box center [1378, 459] width 254 height 32
type Name "ghayas"
click at [1382, 672] on input "tel" at bounding box center [1378, 678] width 254 height 32
type input "0"
click at [1467, 758] on p "Submit" at bounding box center [1475, 759] width 39 height 16
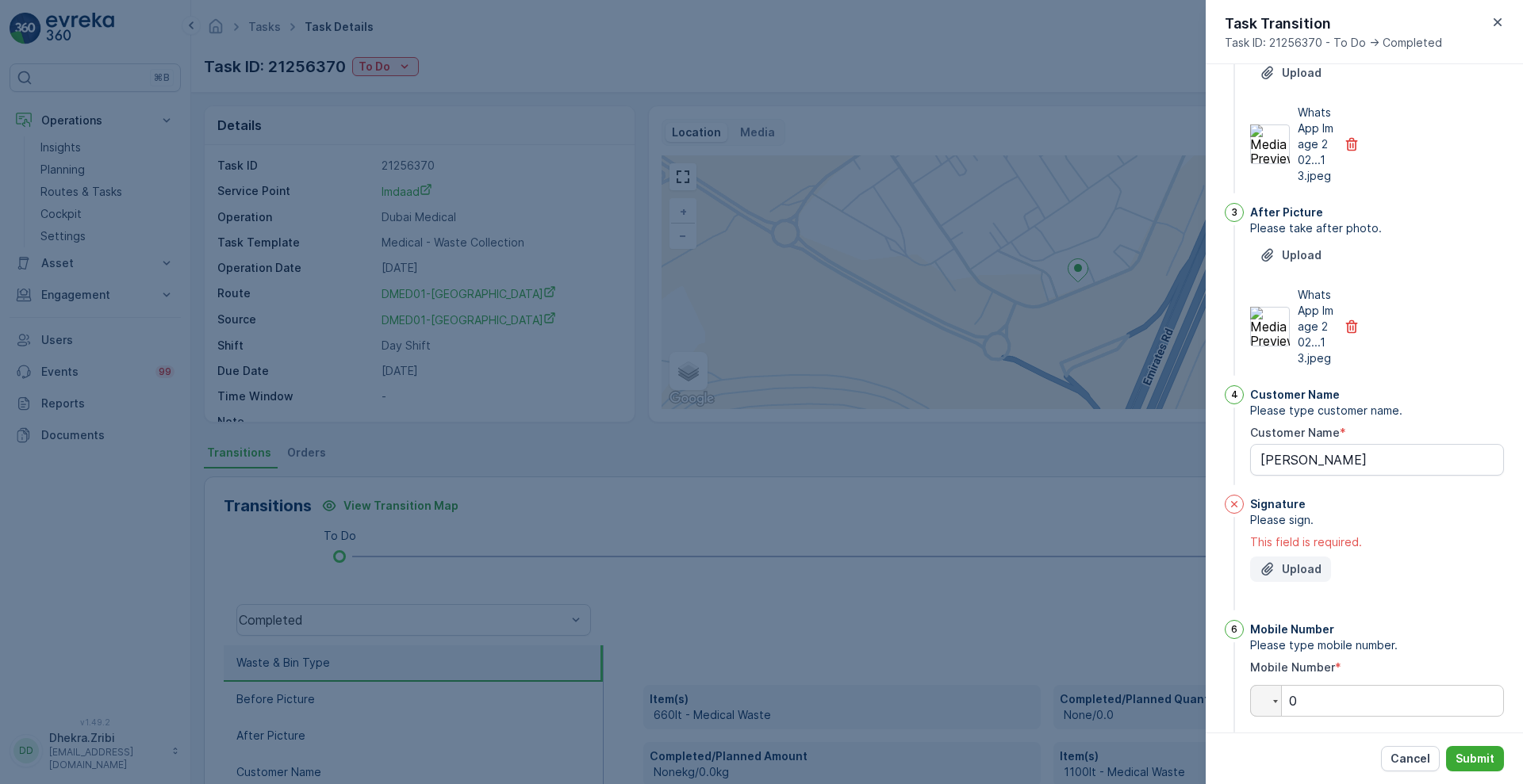
click at [1308, 568] on p "Upload" at bounding box center [1302, 569] width 40 height 16
click at [1471, 758] on p "Submit" at bounding box center [1475, 759] width 39 height 16
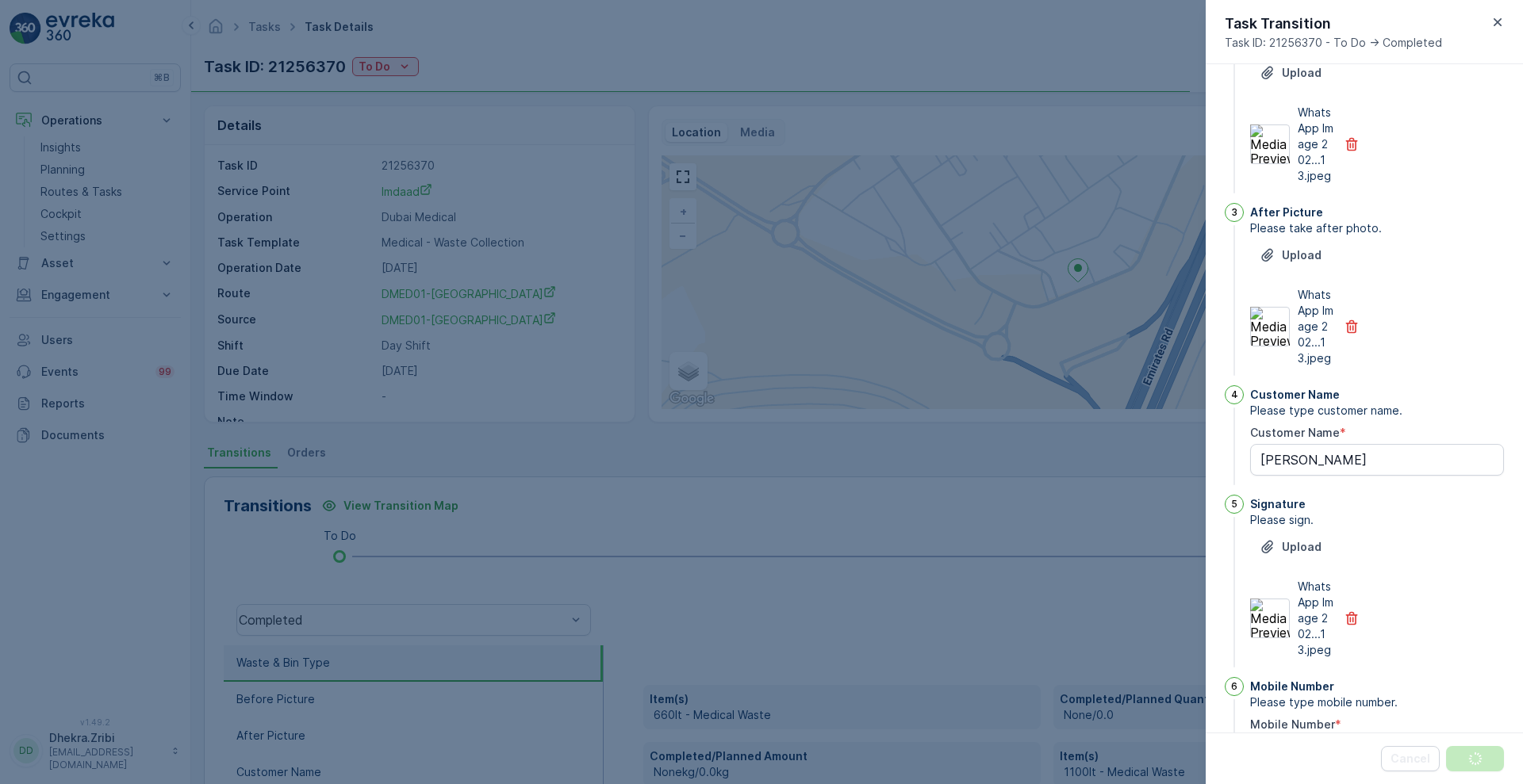
scroll to position [347, 0]
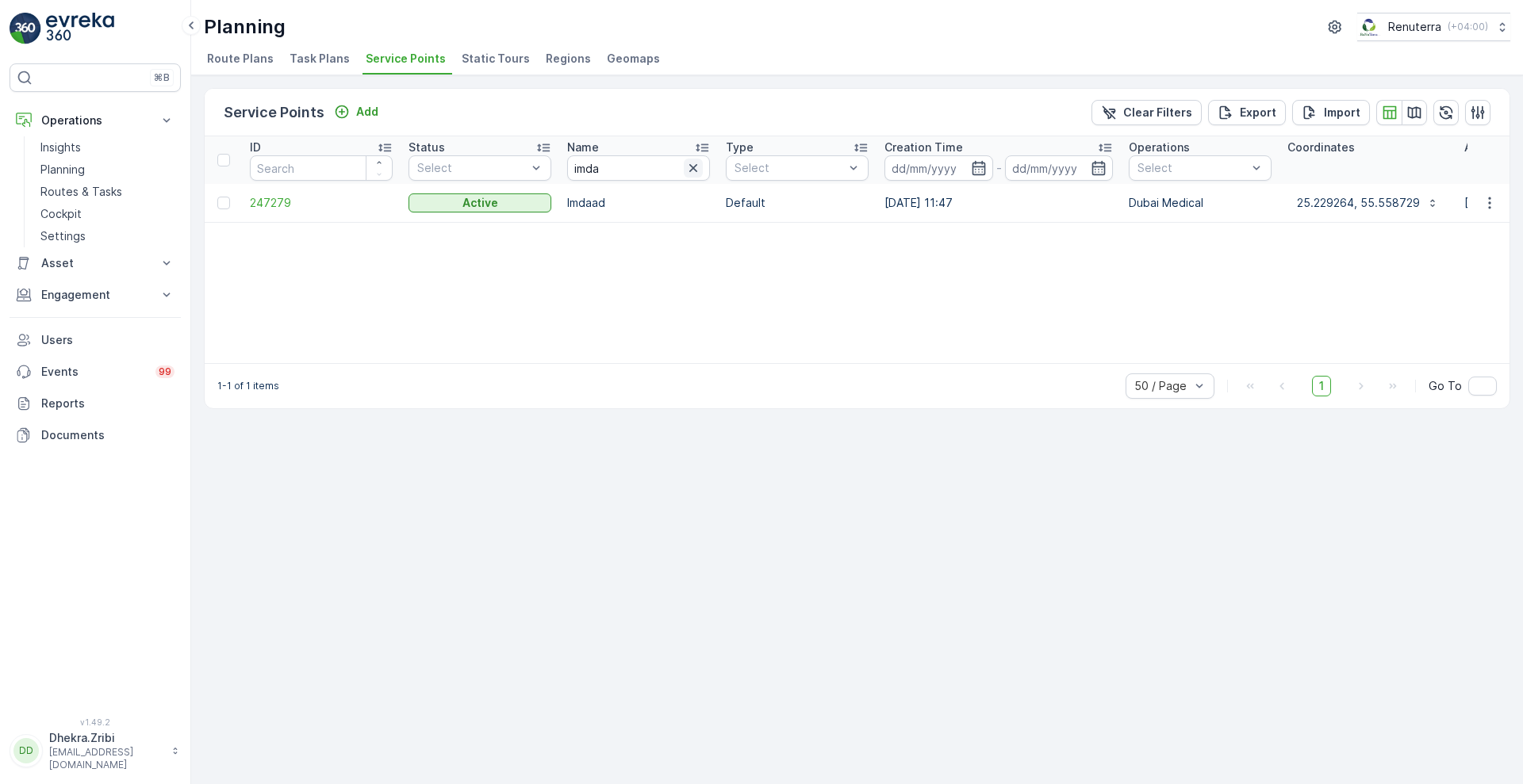
click at [696, 170] on icon "button" at bounding box center [693, 168] width 8 height 8
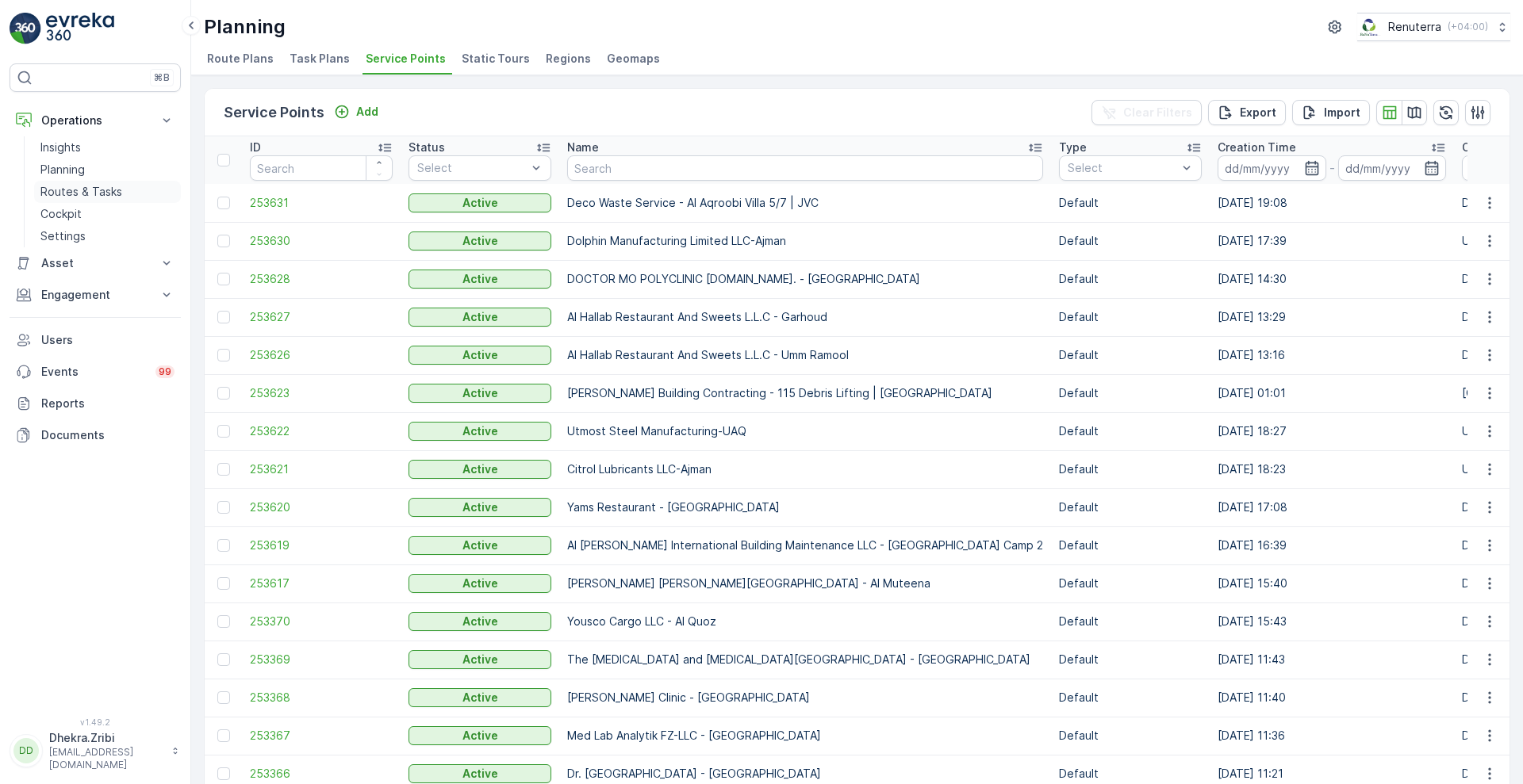
click at [88, 194] on p "Routes & Tasks" at bounding box center [81, 192] width 81 height 16
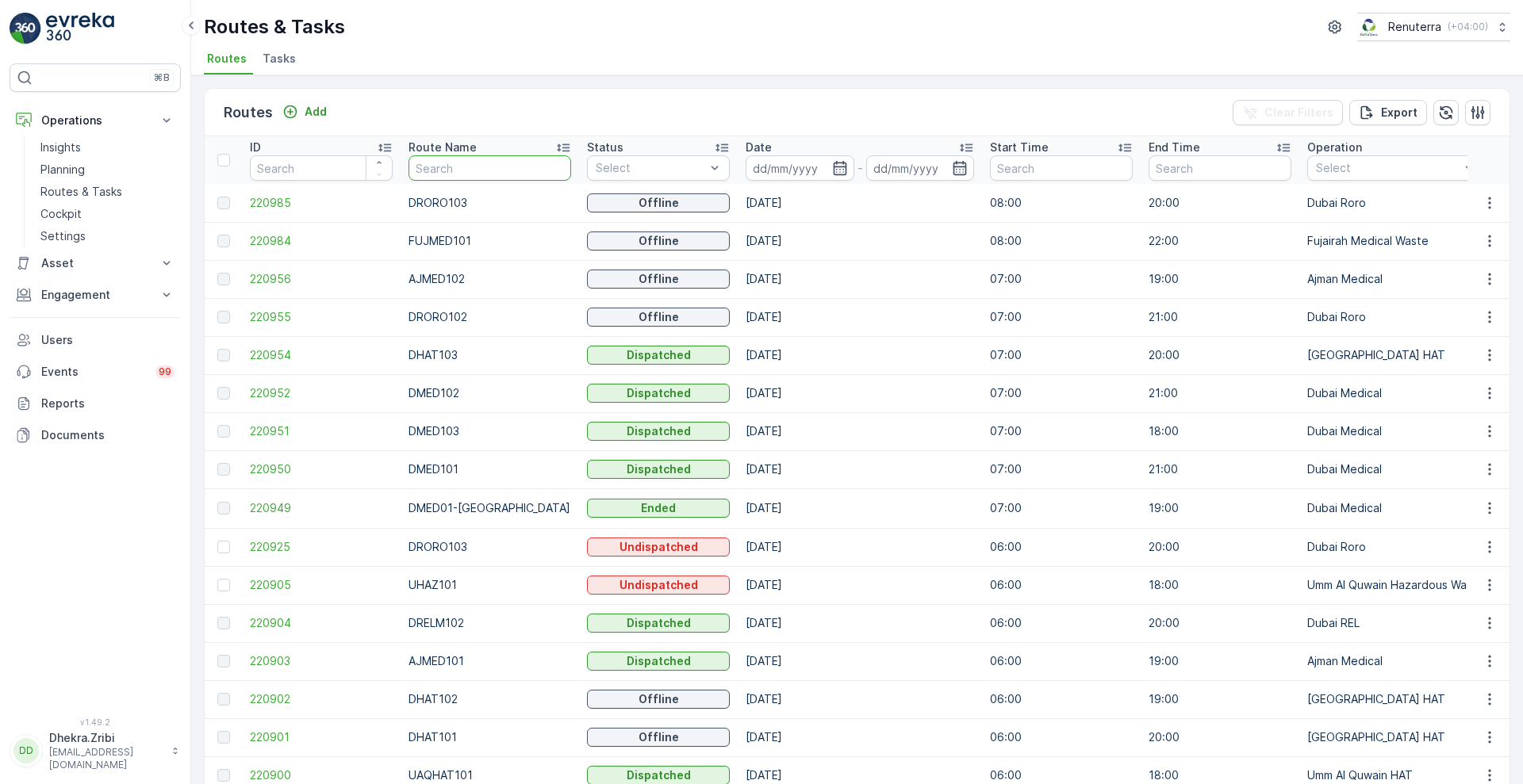
click at [446, 162] on input "text" at bounding box center [491, 168] width 163 height 25
type input "rel"
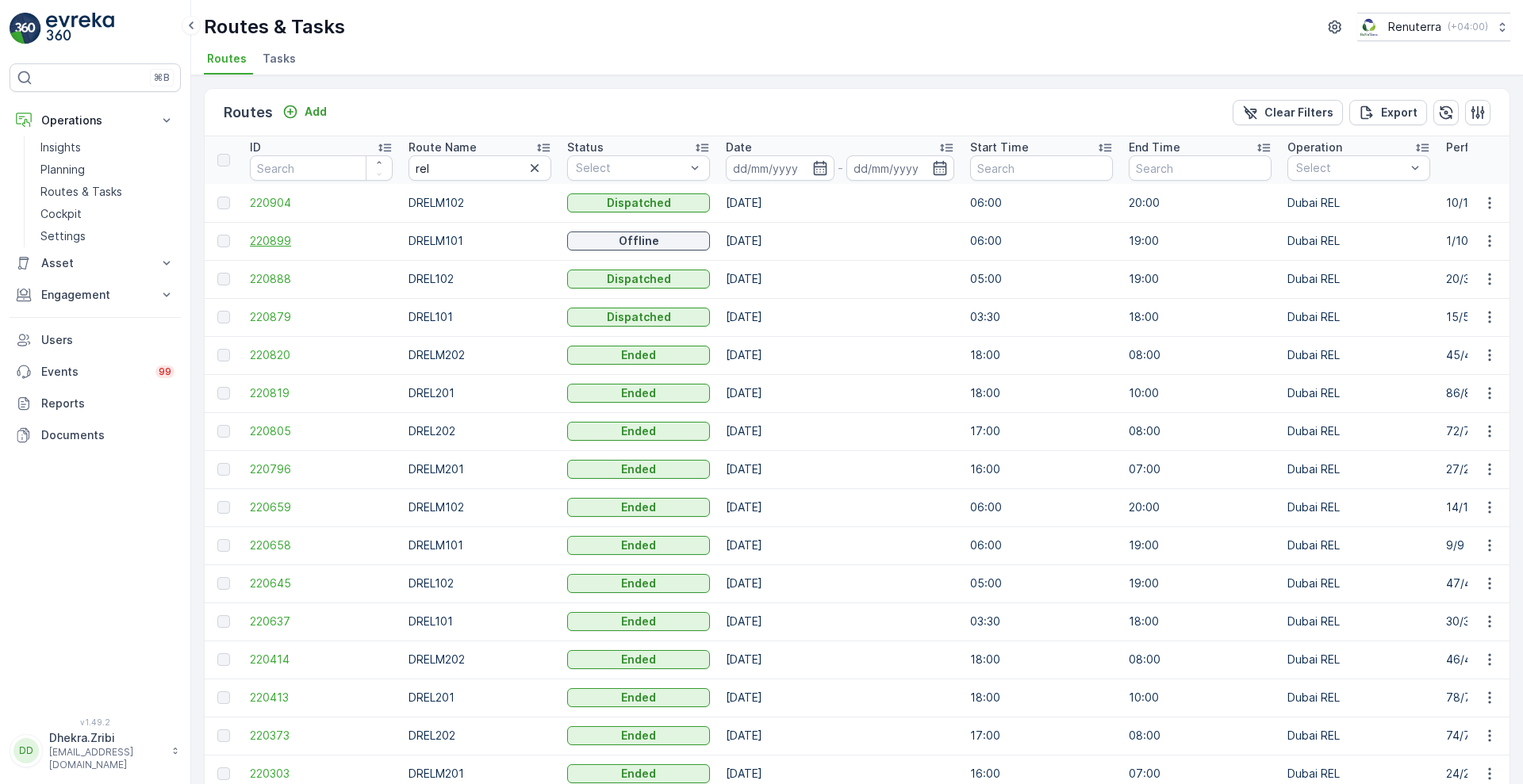
click at [269, 235] on span "220899" at bounding box center [321, 241] width 143 height 16
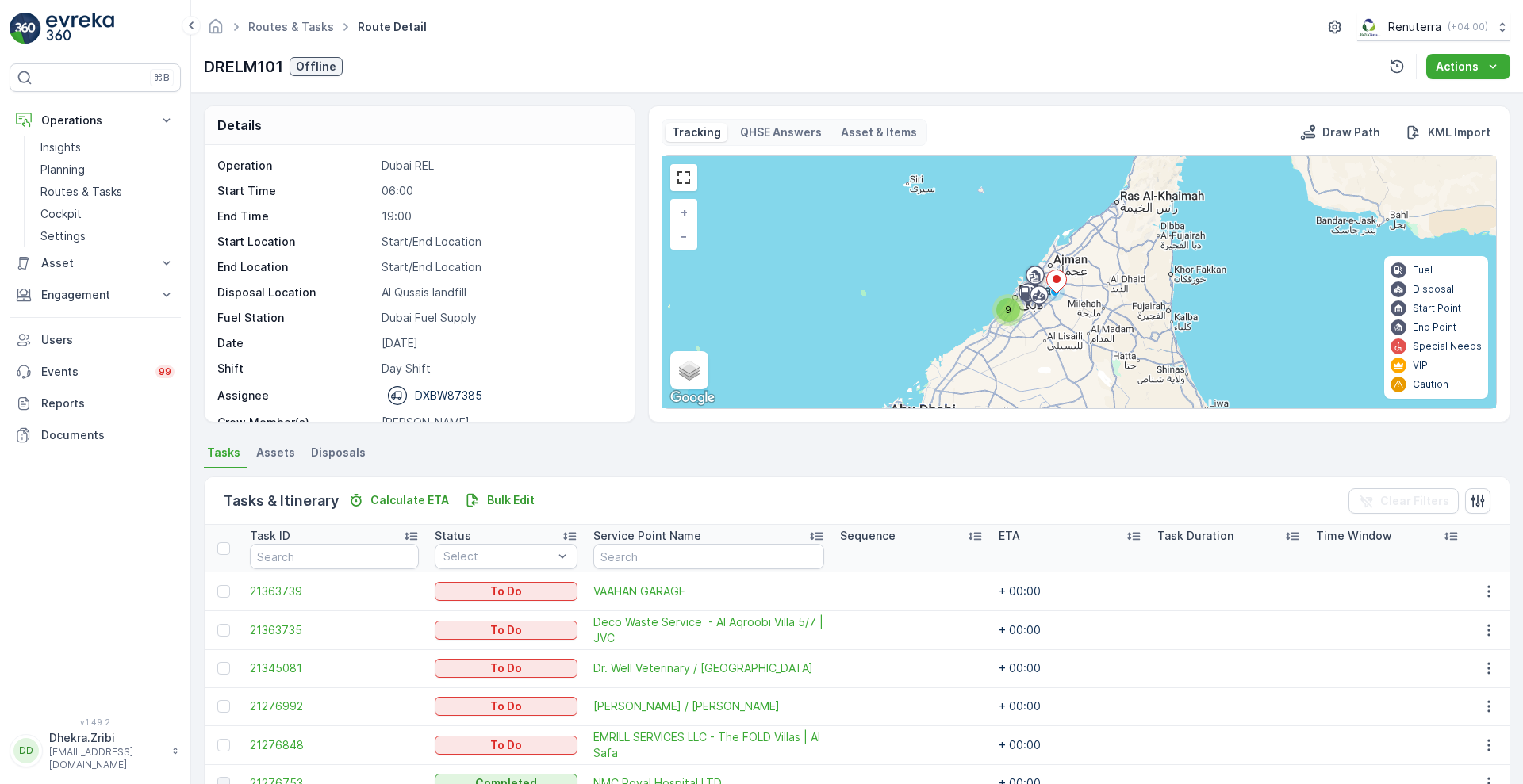
scroll to position [238, 0]
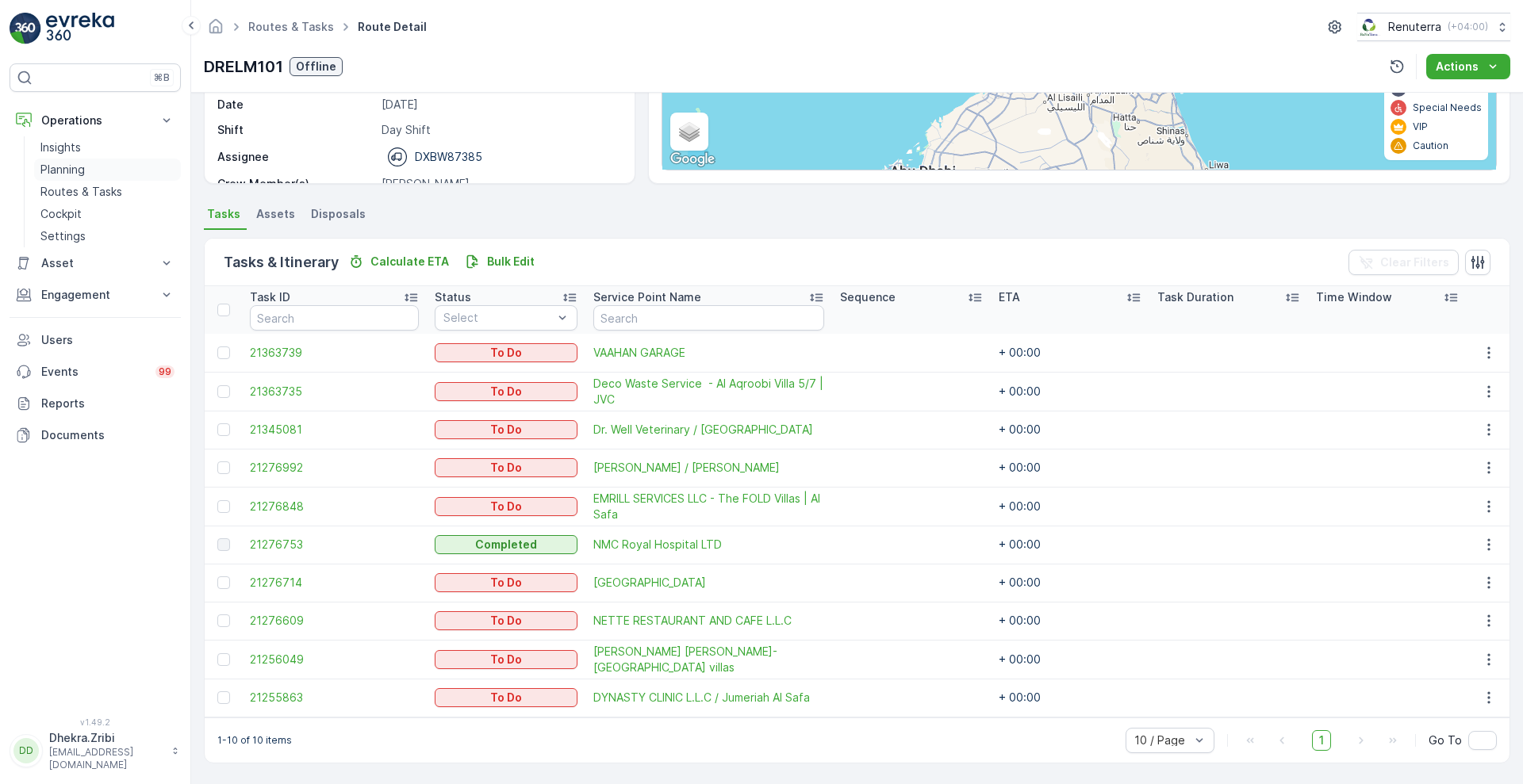
click at [50, 164] on p "Planning" at bounding box center [63, 170] width 45 height 16
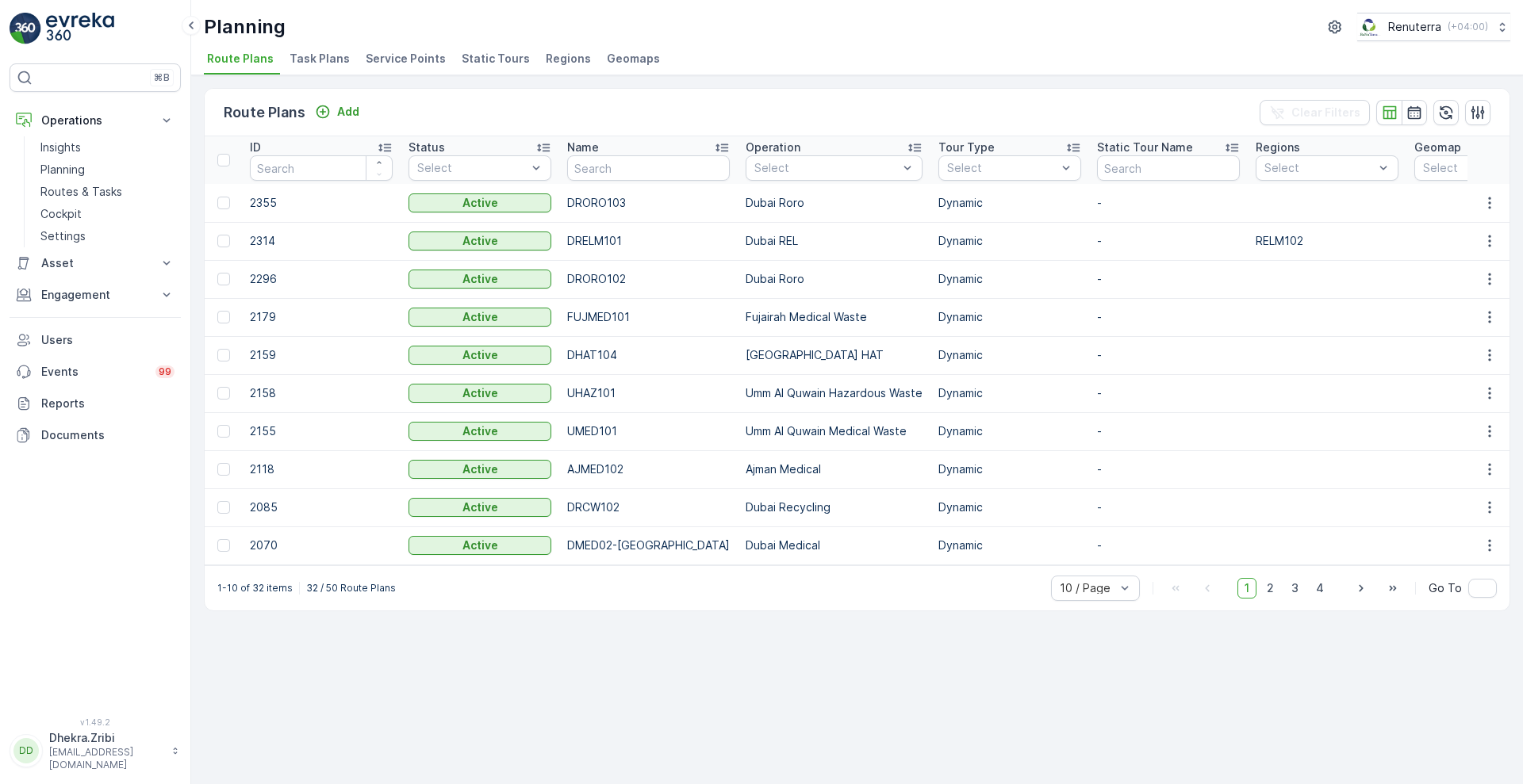
click at [397, 55] on span "Service Points" at bounding box center [405, 58] width 80 height 16
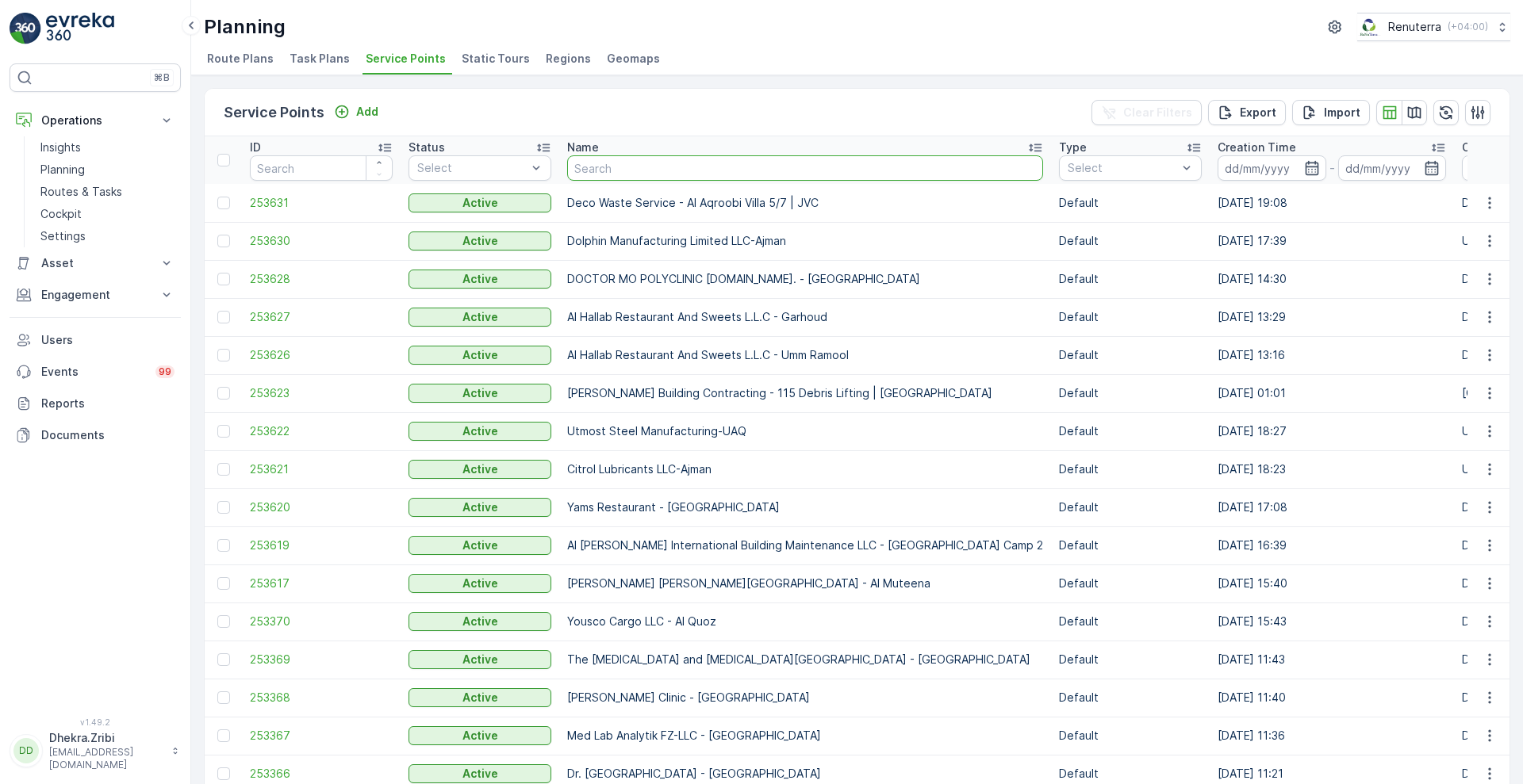
click at [660, 179] on input "text" at bounding box center [805, 168] width 476 height 25
type input "cal"
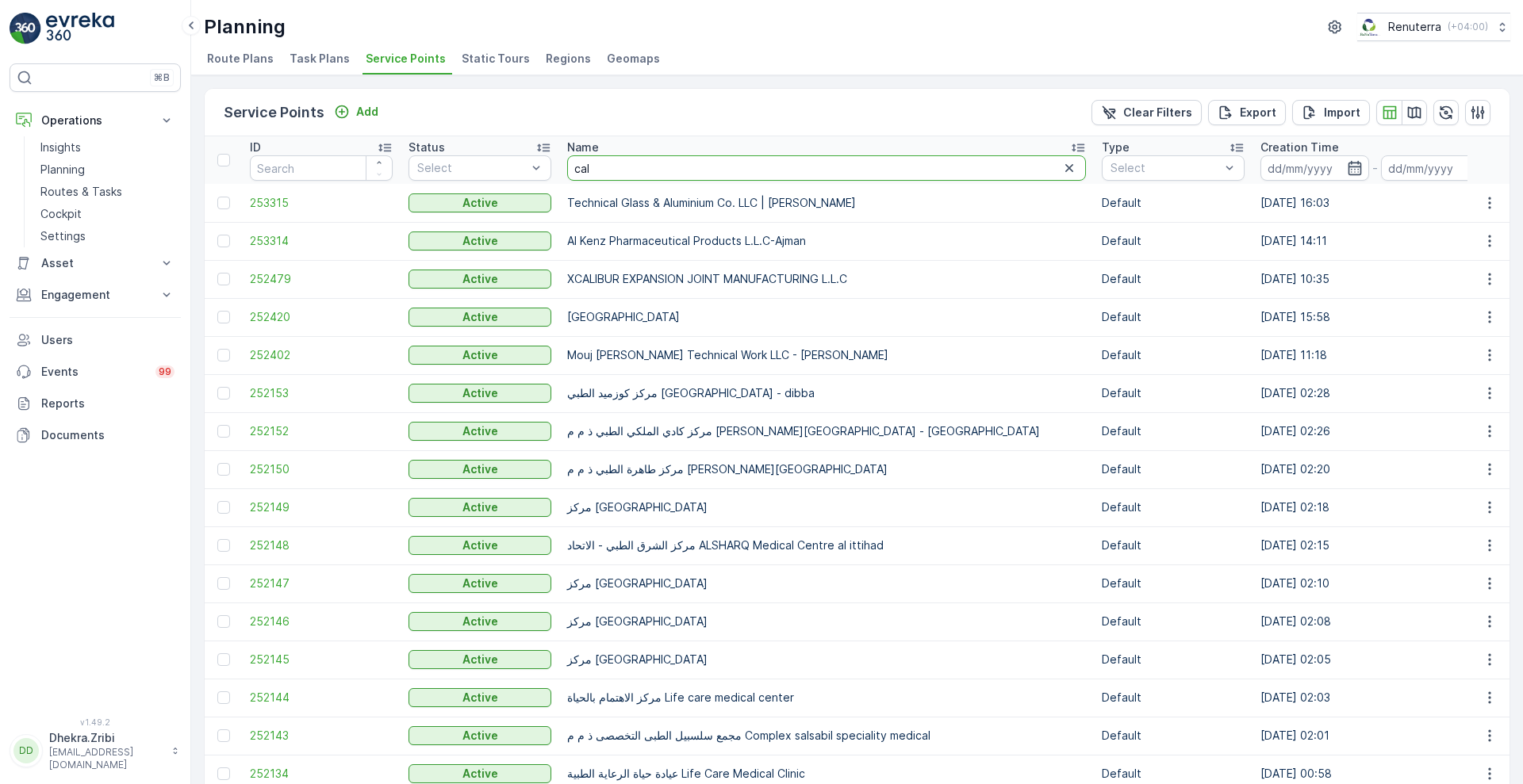
click at [626, 167] on input "cal" at bounding box center [826, 168] width 519 height 25
type input "calicut"
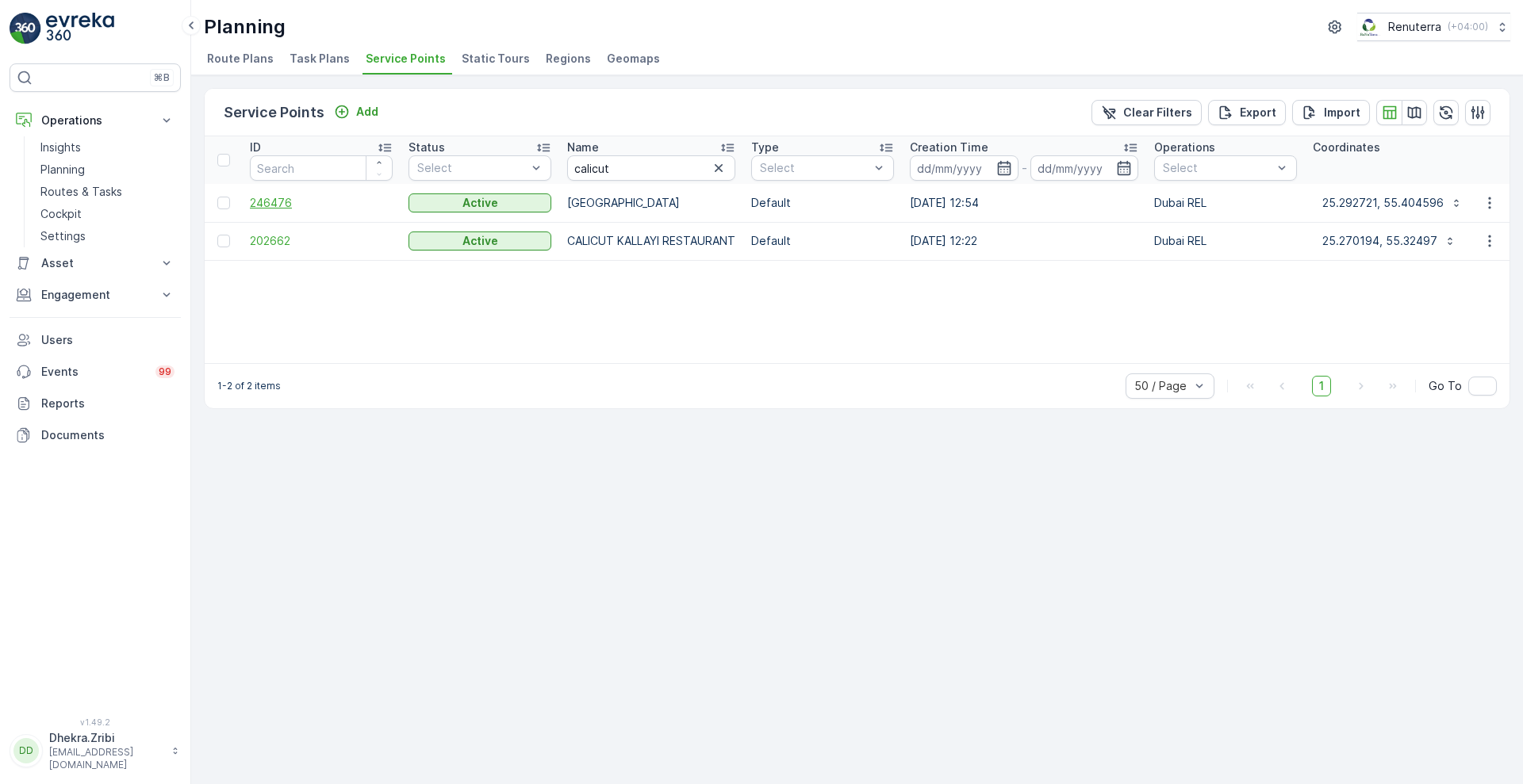
click at [273, 204] on span "246476" at bounding box center [321, 203] width 143 height 16
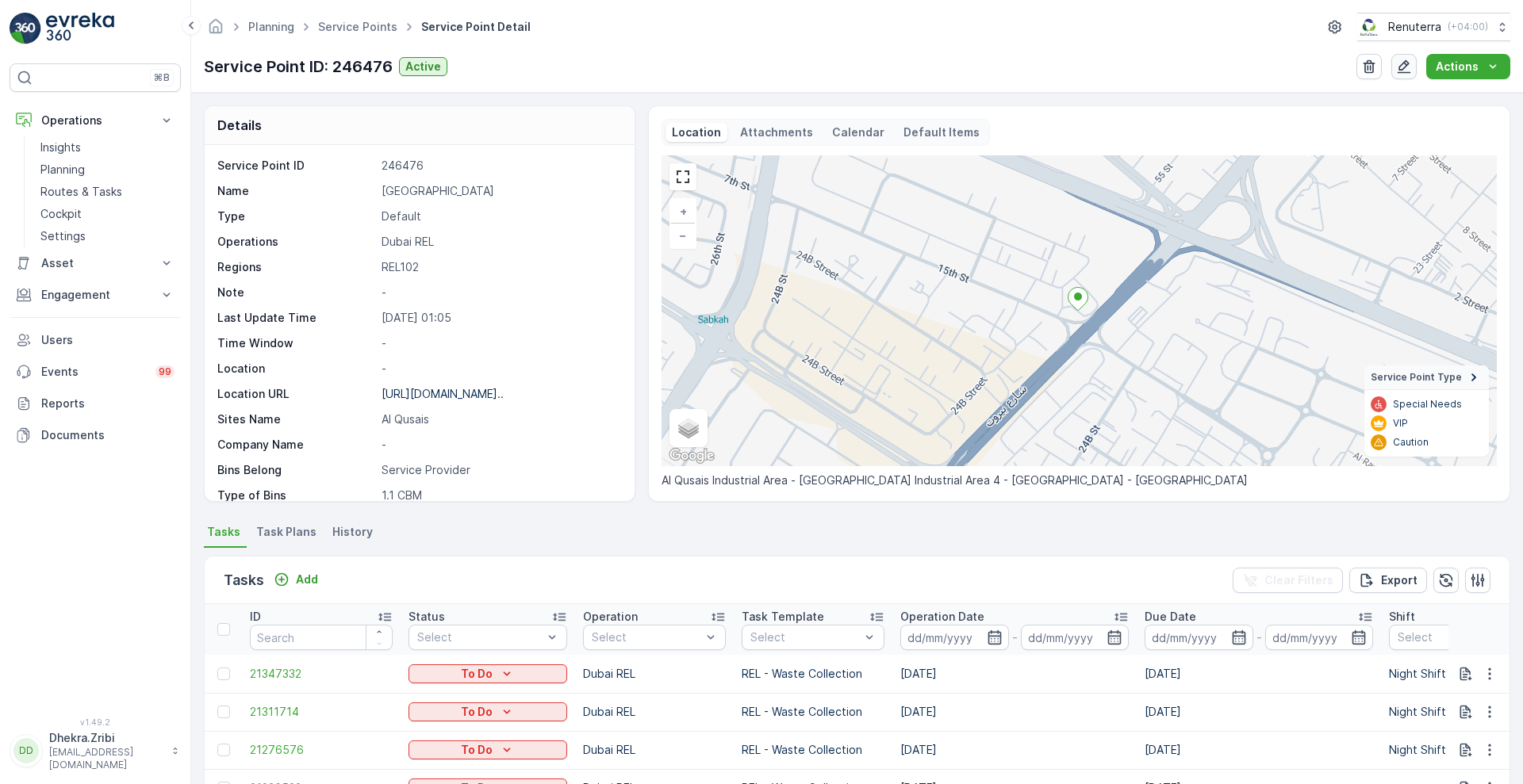
click at [1412, 70] on icon "button" at bounding box center [1405, 67] width 16 height 16
click at [299, 535] on span "Task Plans" at bounding box center [286, 532] width 60 height 16
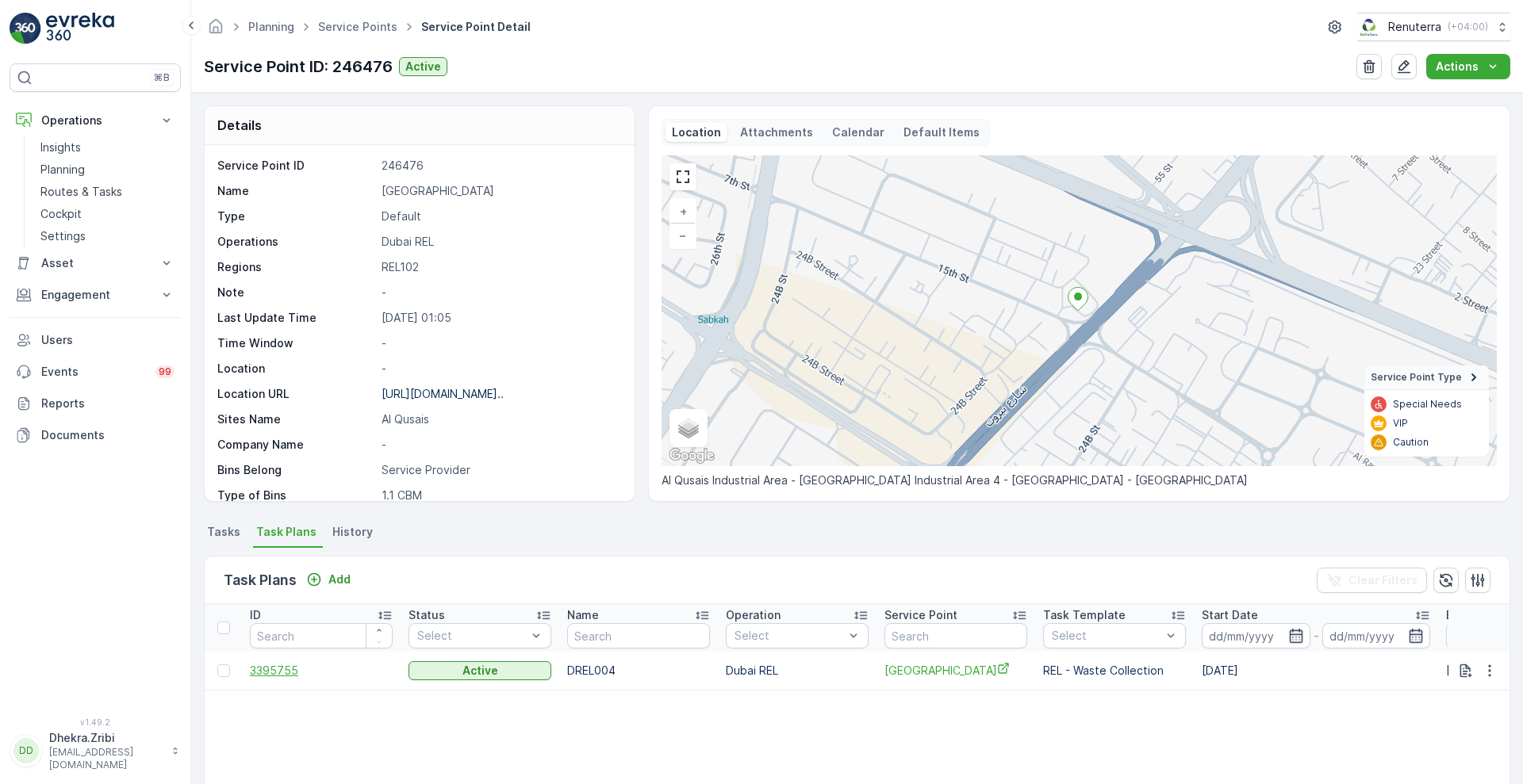
click at [263, 676] on span "3395755" at bounding box center [321, 671] width 143 height 16
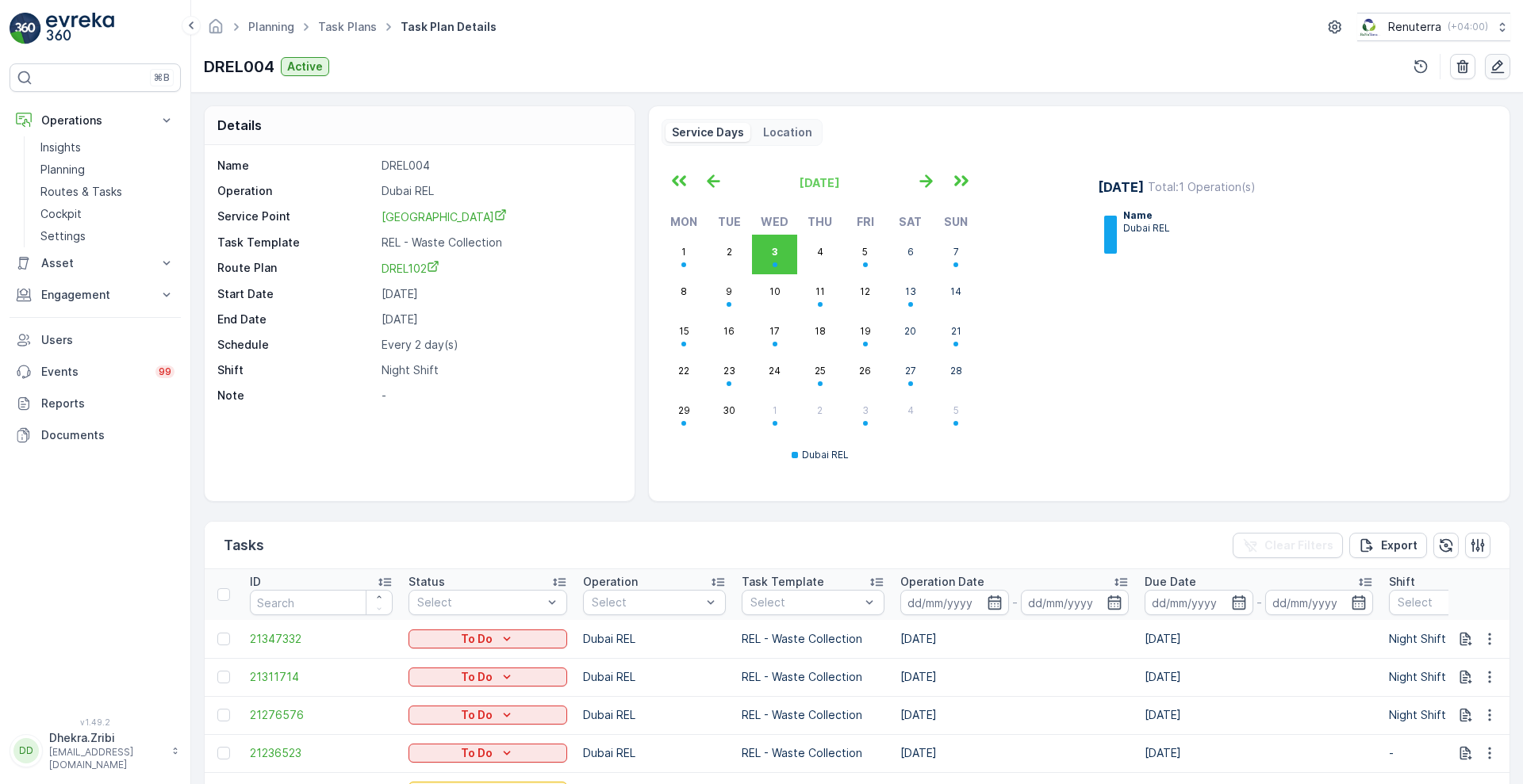
click at [1502, 72] on icon "button" at bounding box center [1499, 67] width 14 height 14
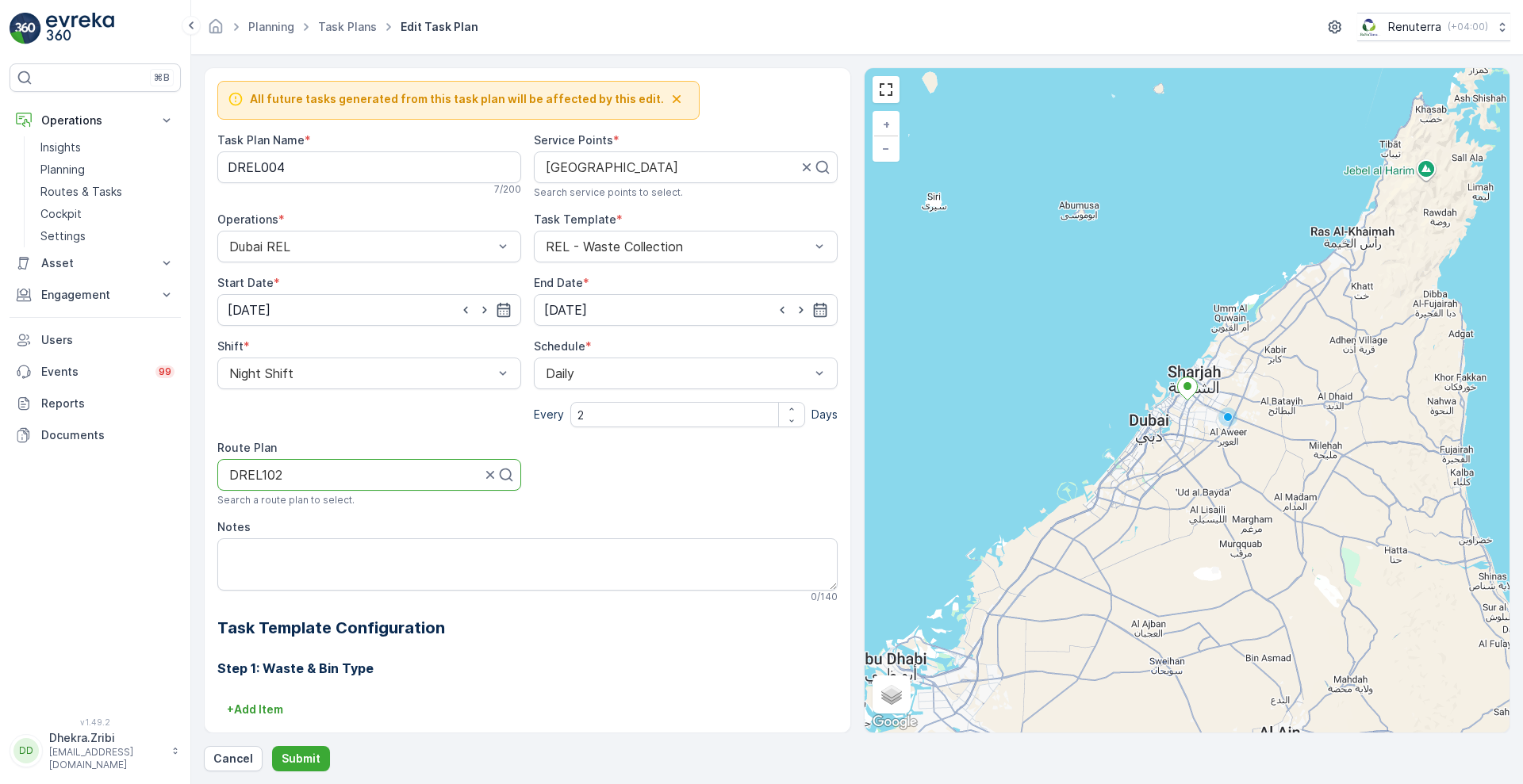
click at [307, 479] on div at bounding box center [355, 475] width 255 height 15
click at [369, 169] on Name "DREL004" at bounding box center [368, 167] width 303 height 32
click at [235, 767] on p "Cancel" at bounding box center [233, 759] width 40 height 16
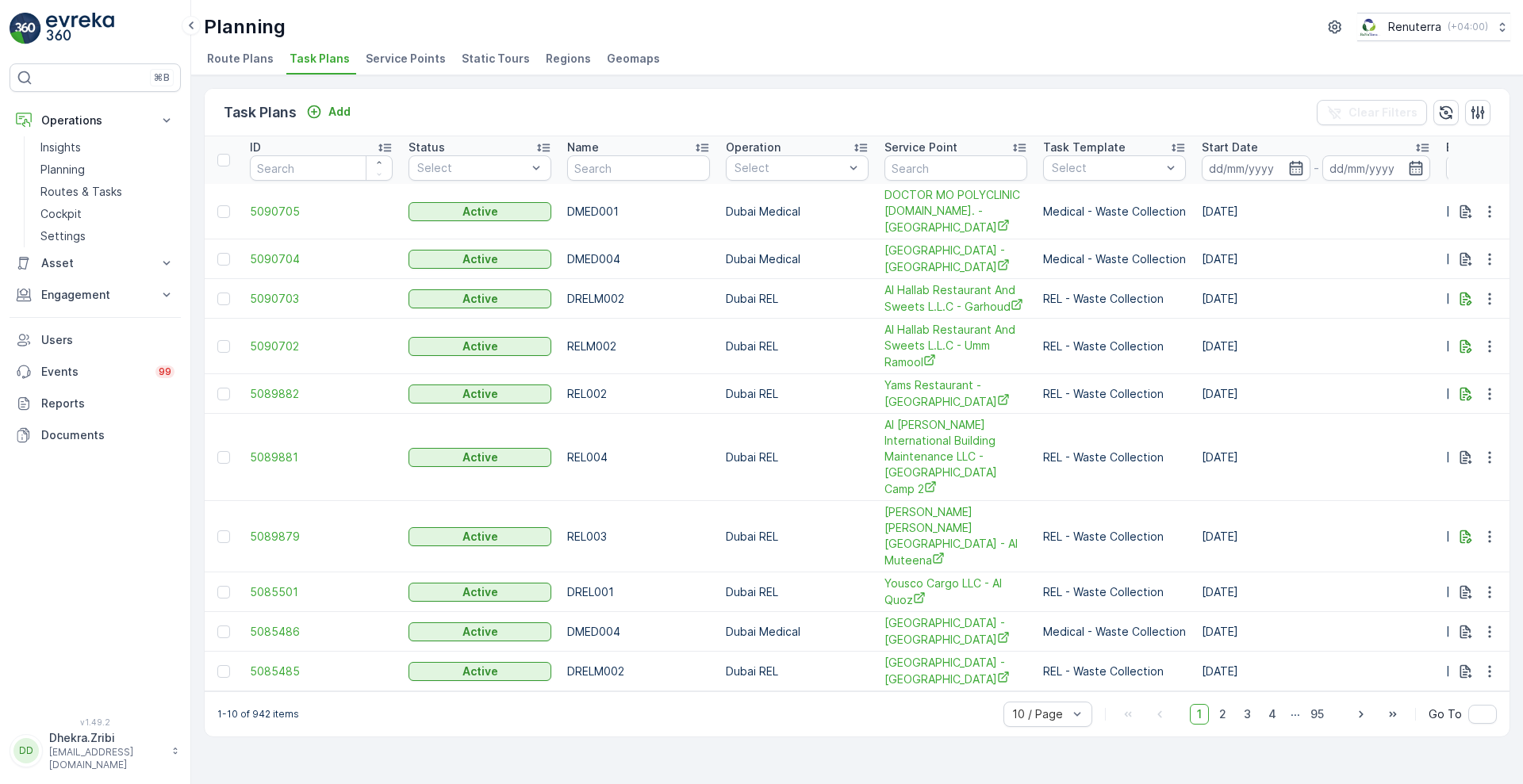
click at [382, 67] on li "Service Points" at bounding box center [407, 61] width 89 height 27
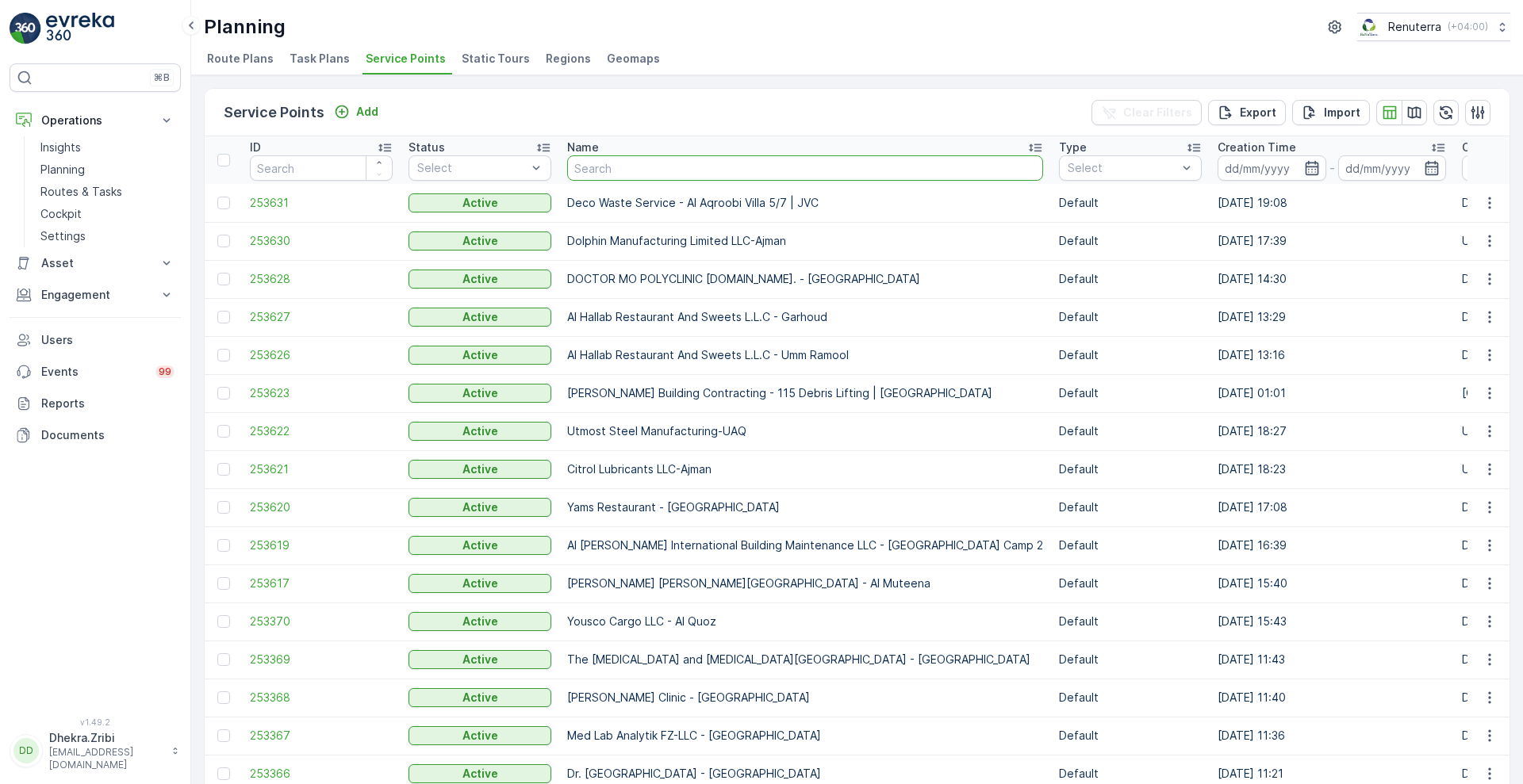
click at [671, 168] on input "text" at bounding box center [805, 168] width 476 height 25
type input "calic"
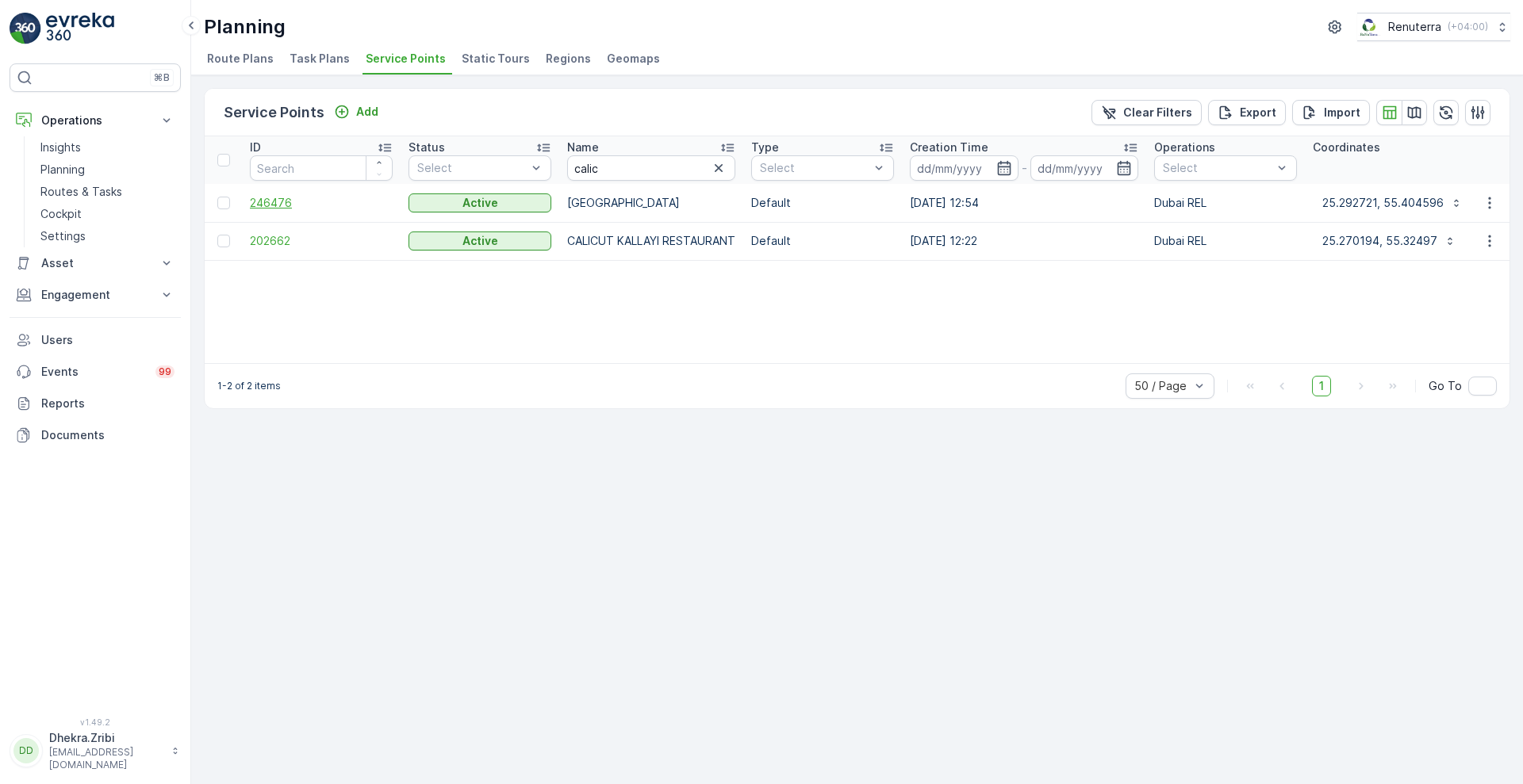
click at [274, 205] on span "246476" at bounding box center [321, 203] width 143 height 16
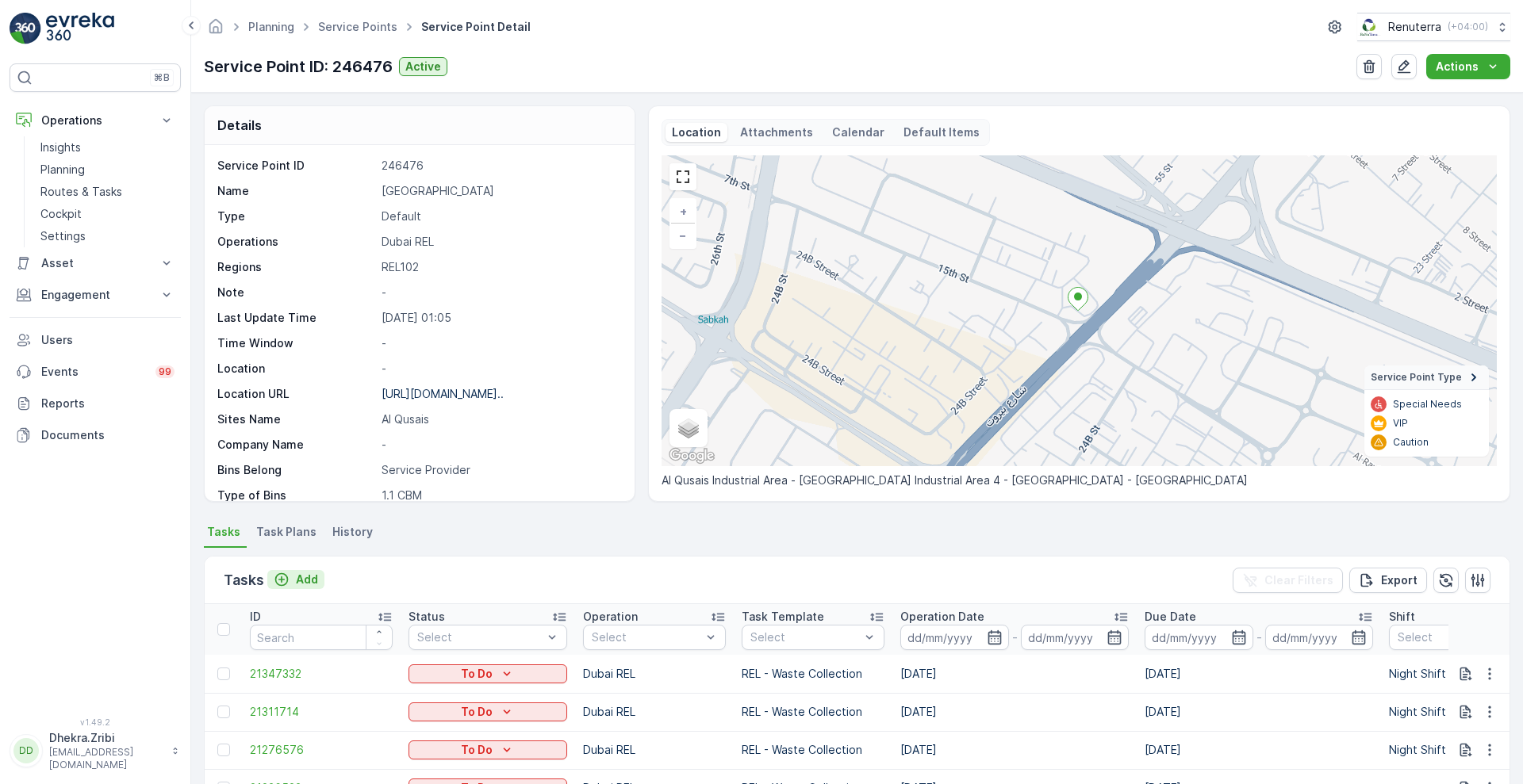
click at [300, 580] on p "Add" at bounding box center [306, 580] width 22 height 16
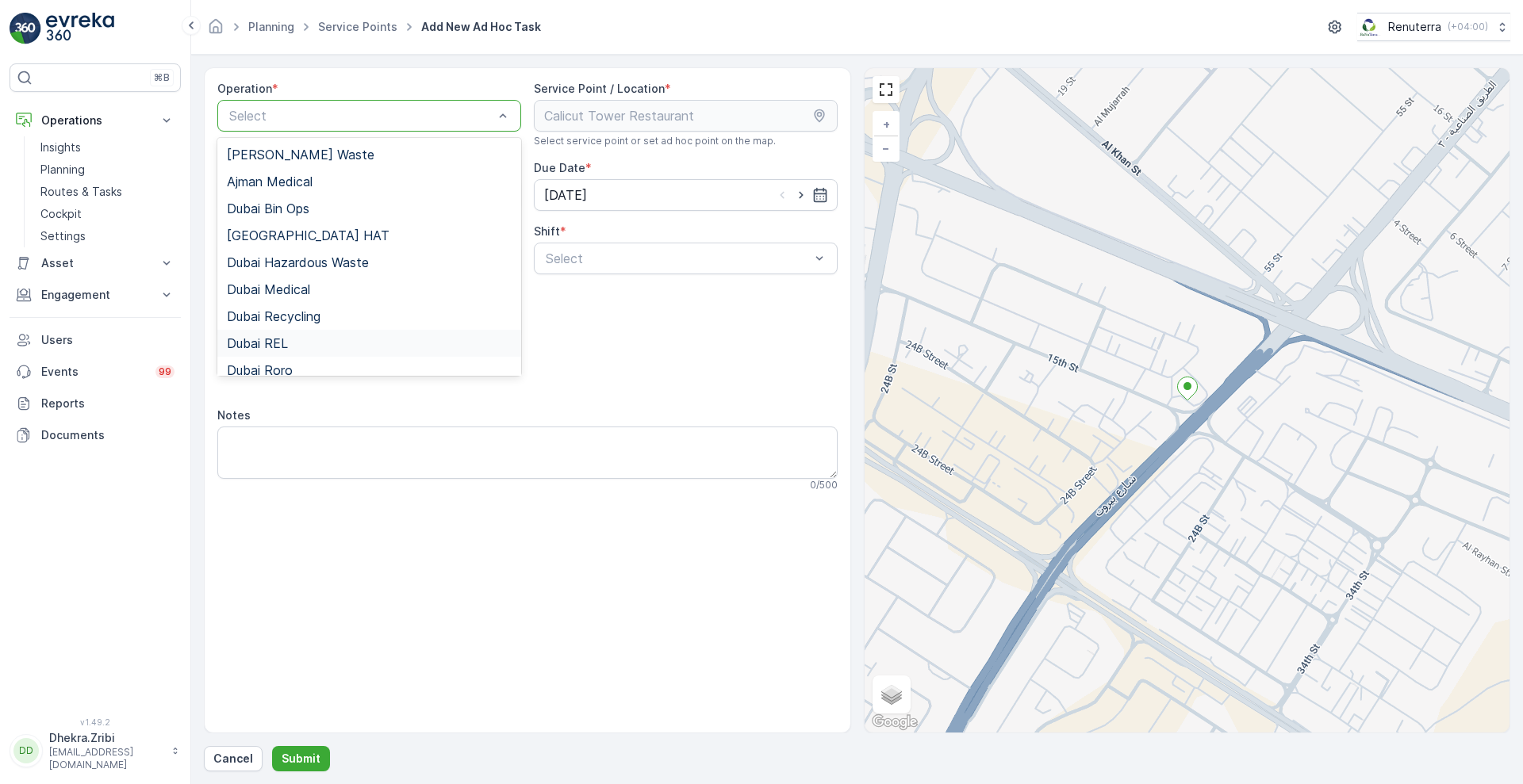
click at [277, 348] on span "Dubai REL" at bounding box center [257, 343] width 61 height 15
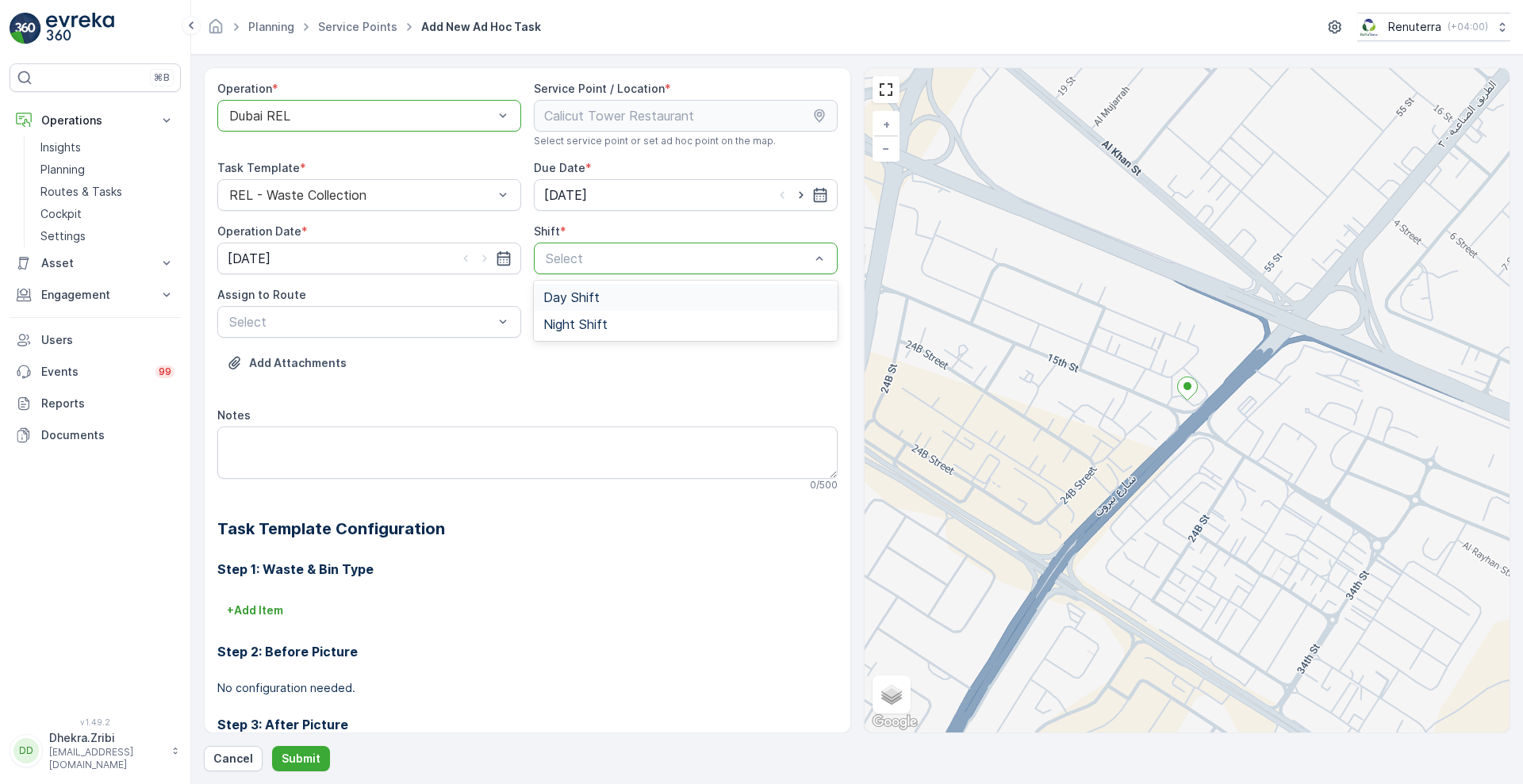
click at [567, 299] on span "Day Shift" at bounding box center [572, 298] width 56 height 15
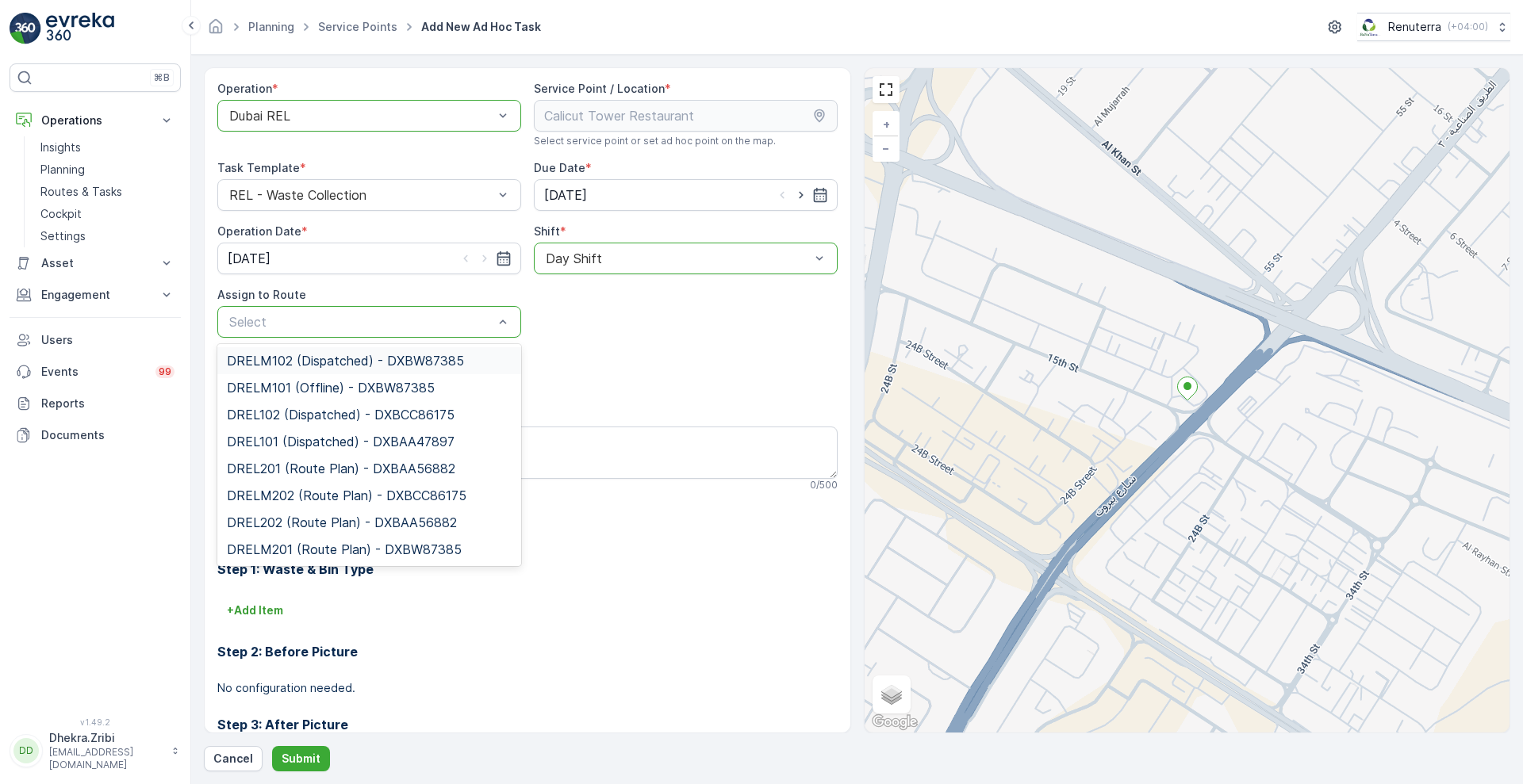
click at [394, 361] on span "DRELM102 (Dispatched) - DXBW87385" at bounding box center [345, 361] width 238 height 15
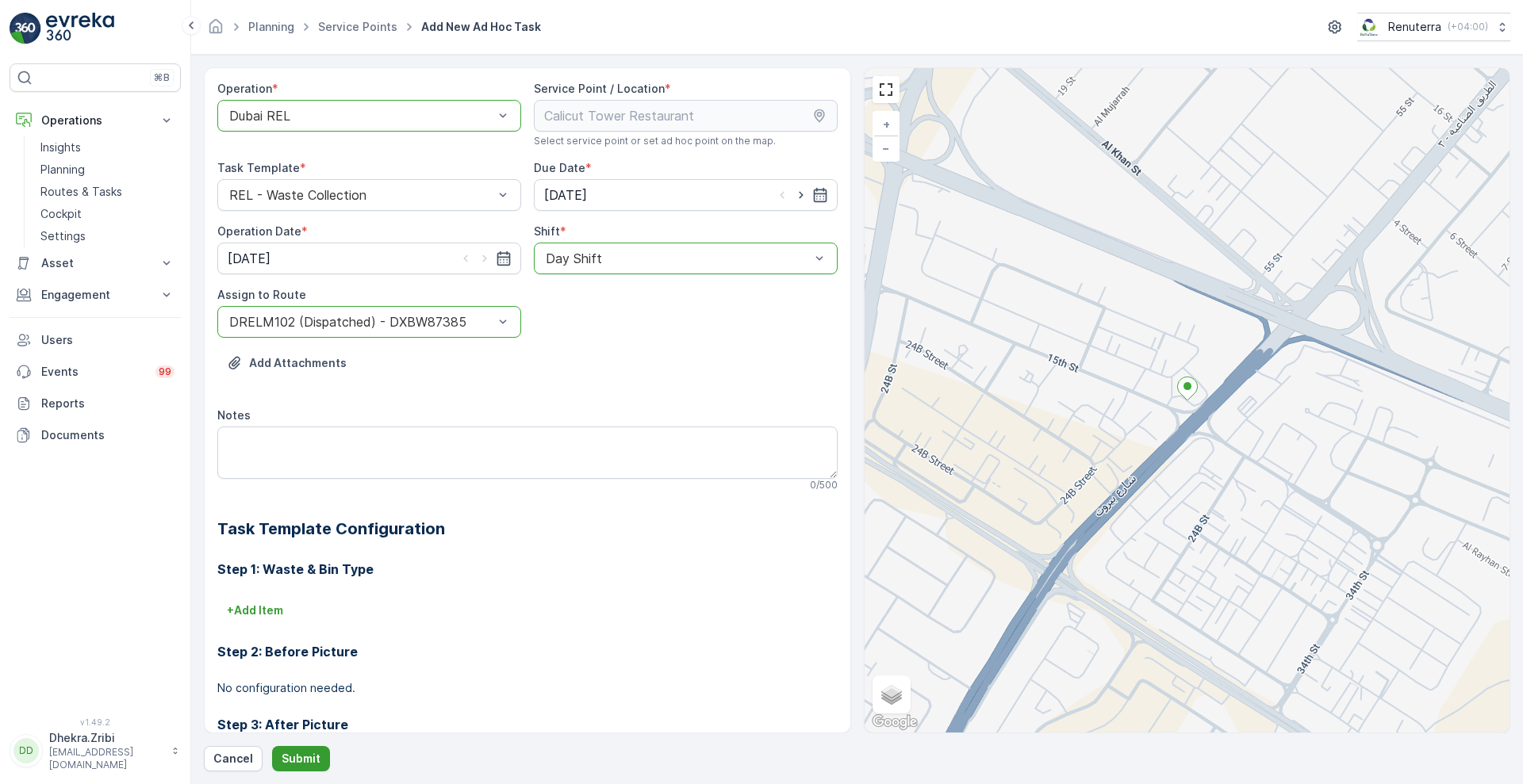
click at [297, 757] on p "Submit" at bounding box center [301, 759] width 39 height 16
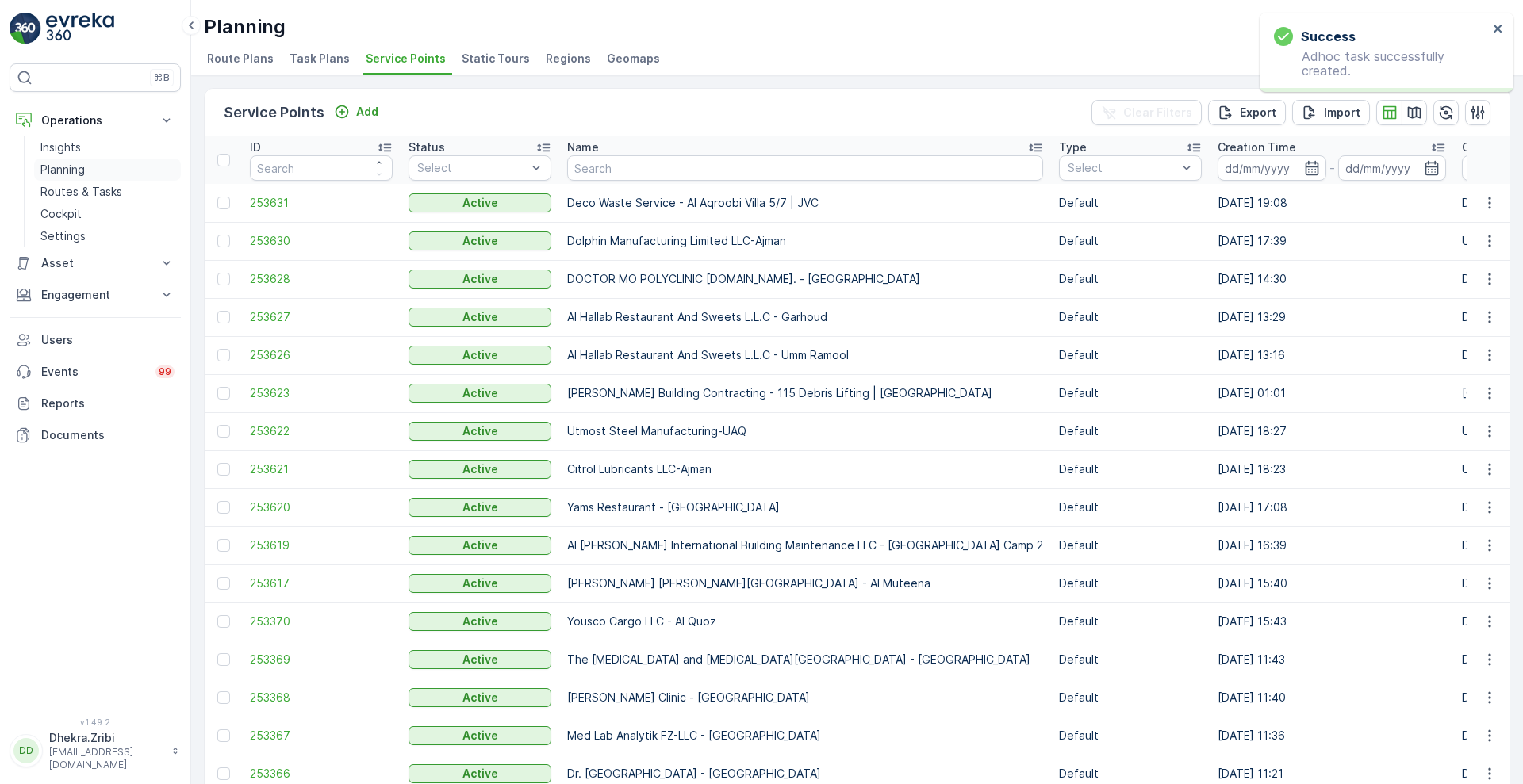
click at [62, 170] on p "Planning" at bounding box center [63, 170] width 45 height 16
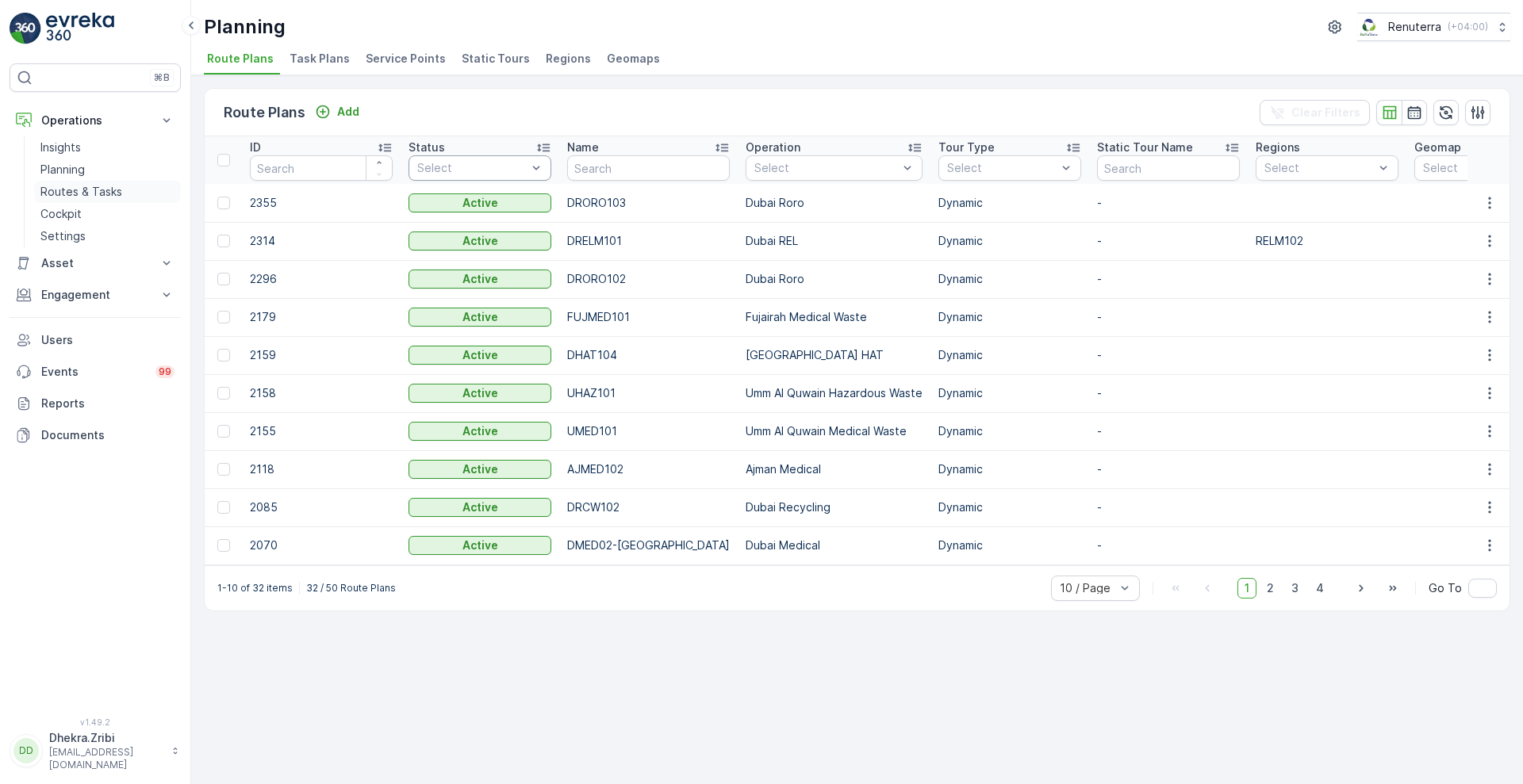
click at [63, 182] on link "Routes & Tasks" at bounding box center [107, 192] width 146 height 22
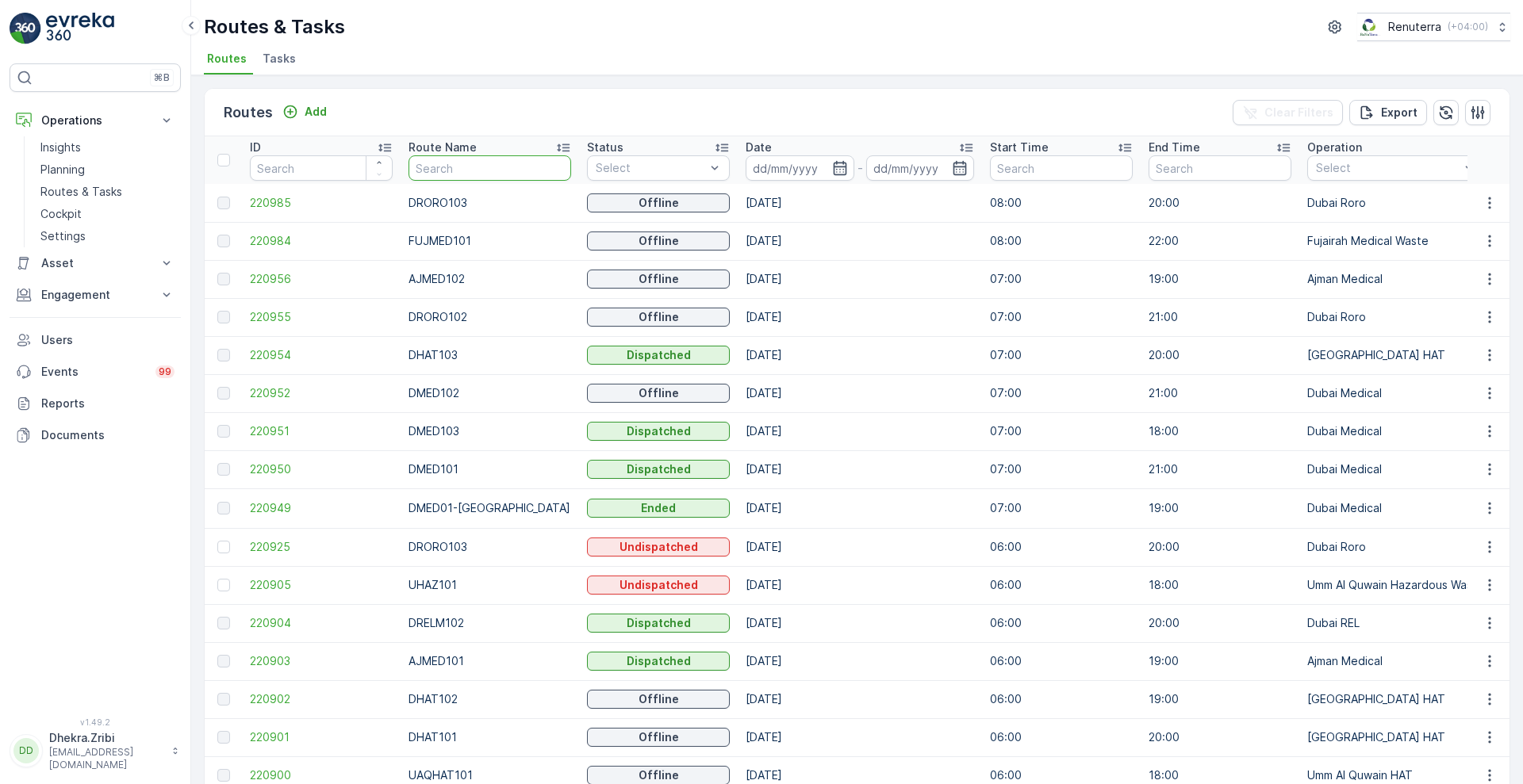
click at [453, 169] on input "text" at bounding box center [491, 168] width 163 height 25
type input "rel"
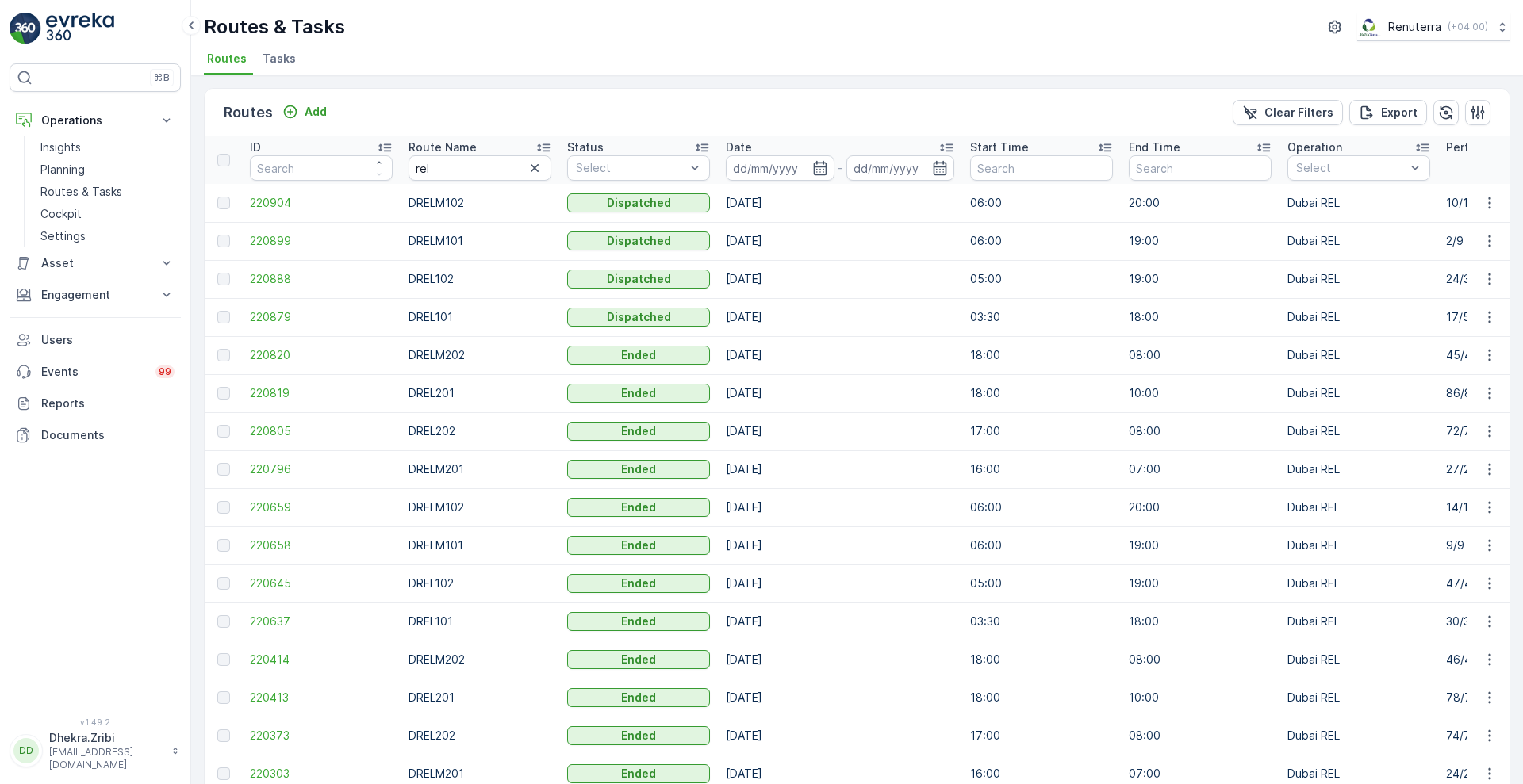
click at [274, 202] on span "220904" at bounding box center [321, 203] width 143 height 16
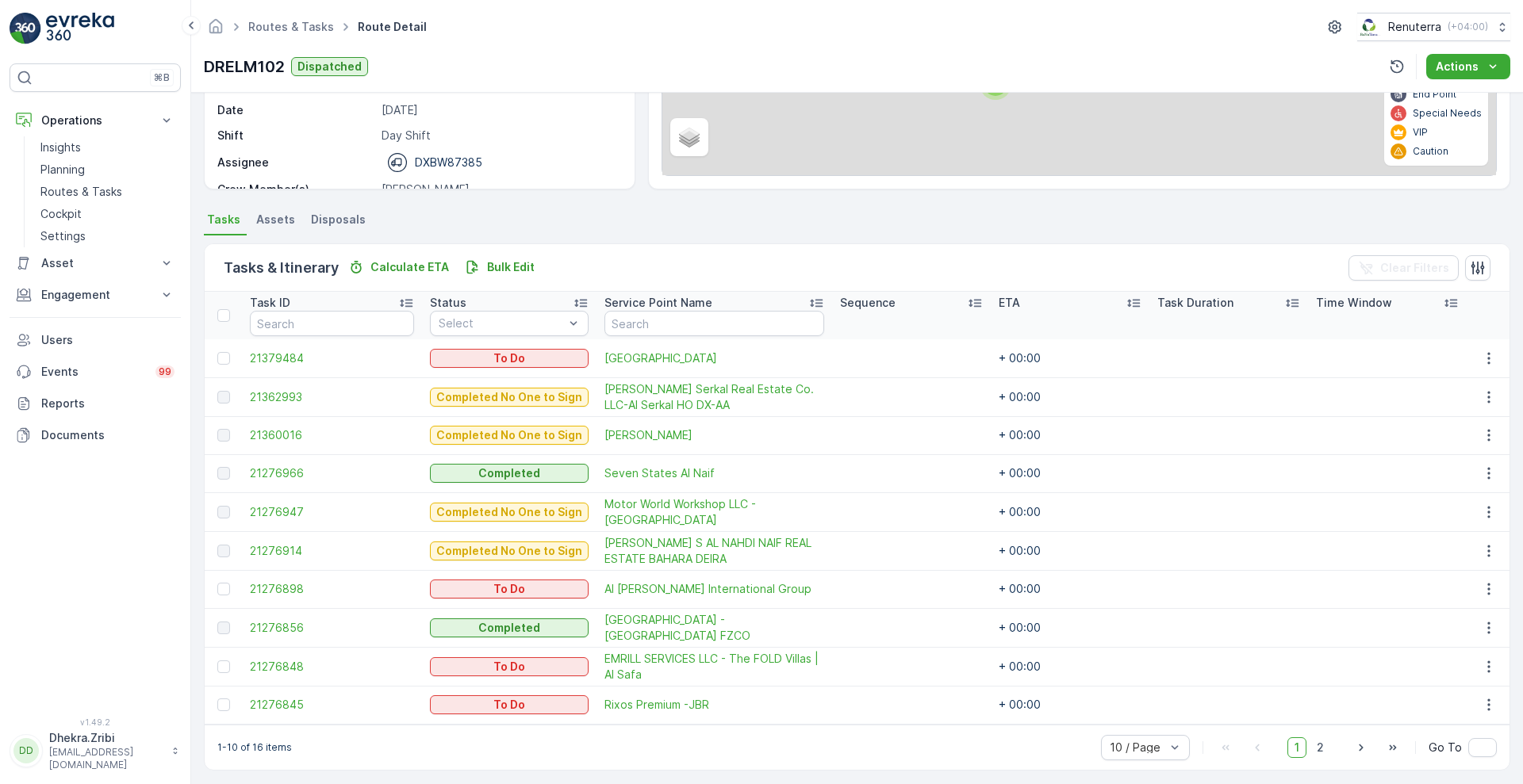
scroll to position [238, 0]
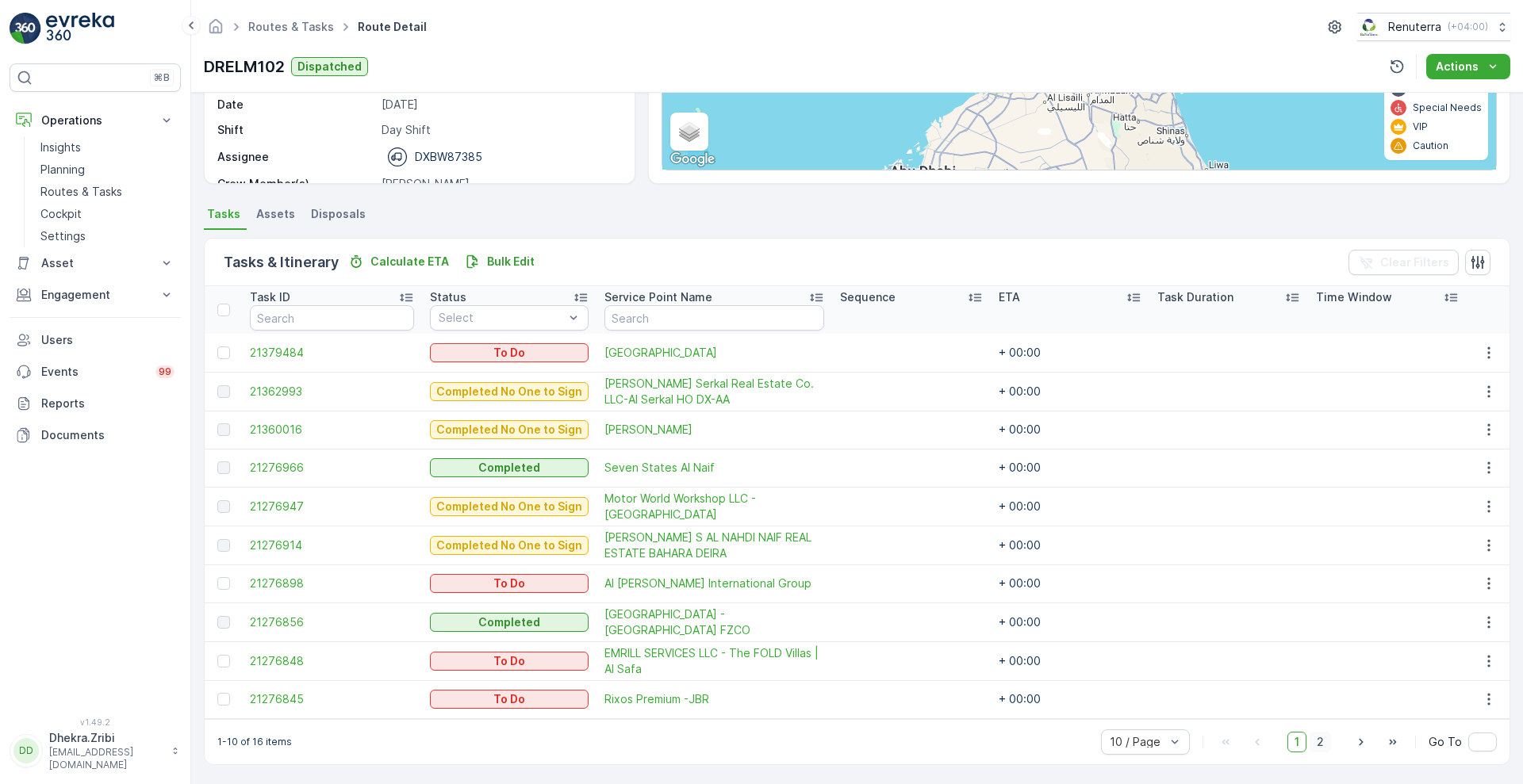
click at [1317, 735] on span "2" at bounding box center [1320, 741] width 21 height 20
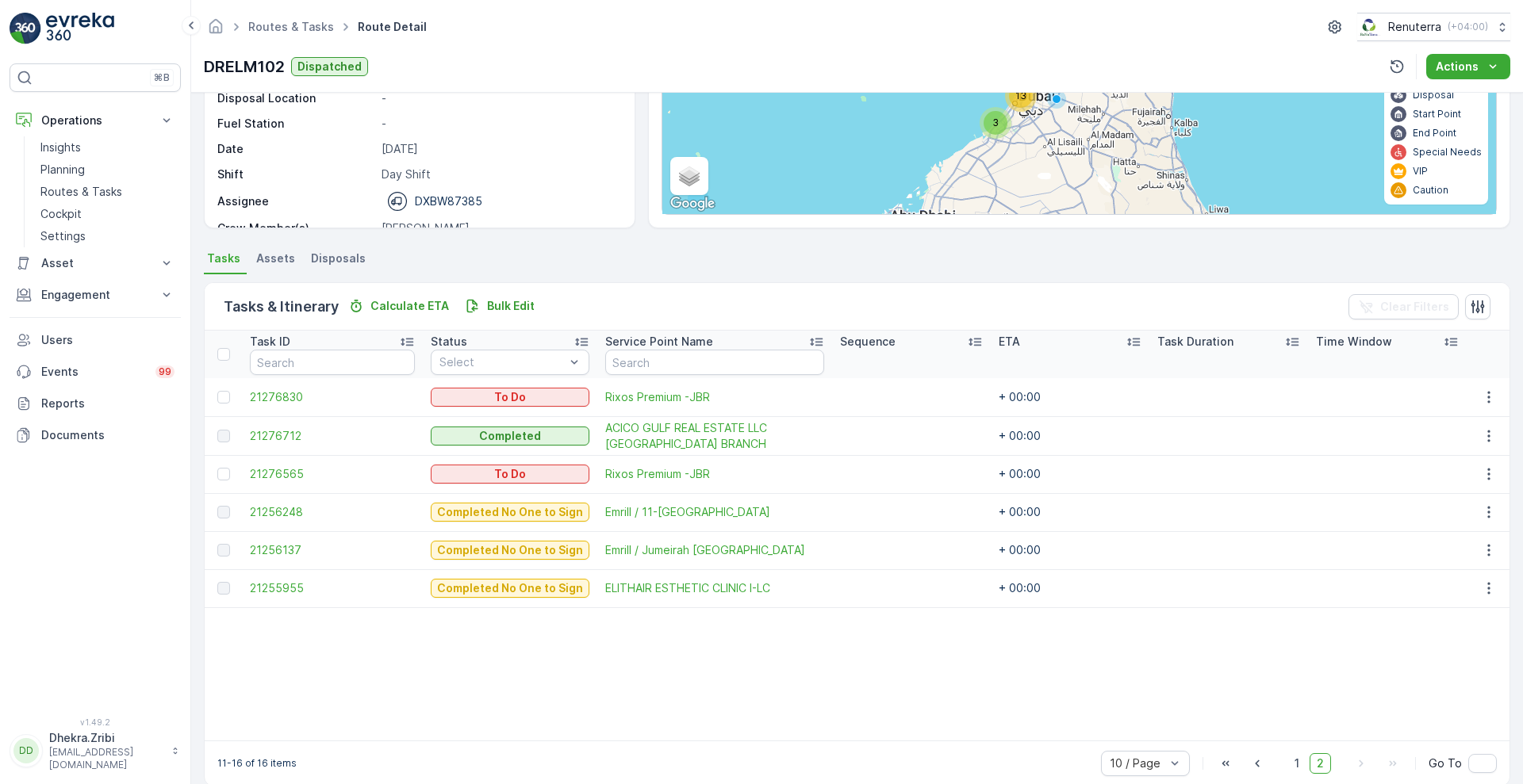
scroll to position [217, 0]
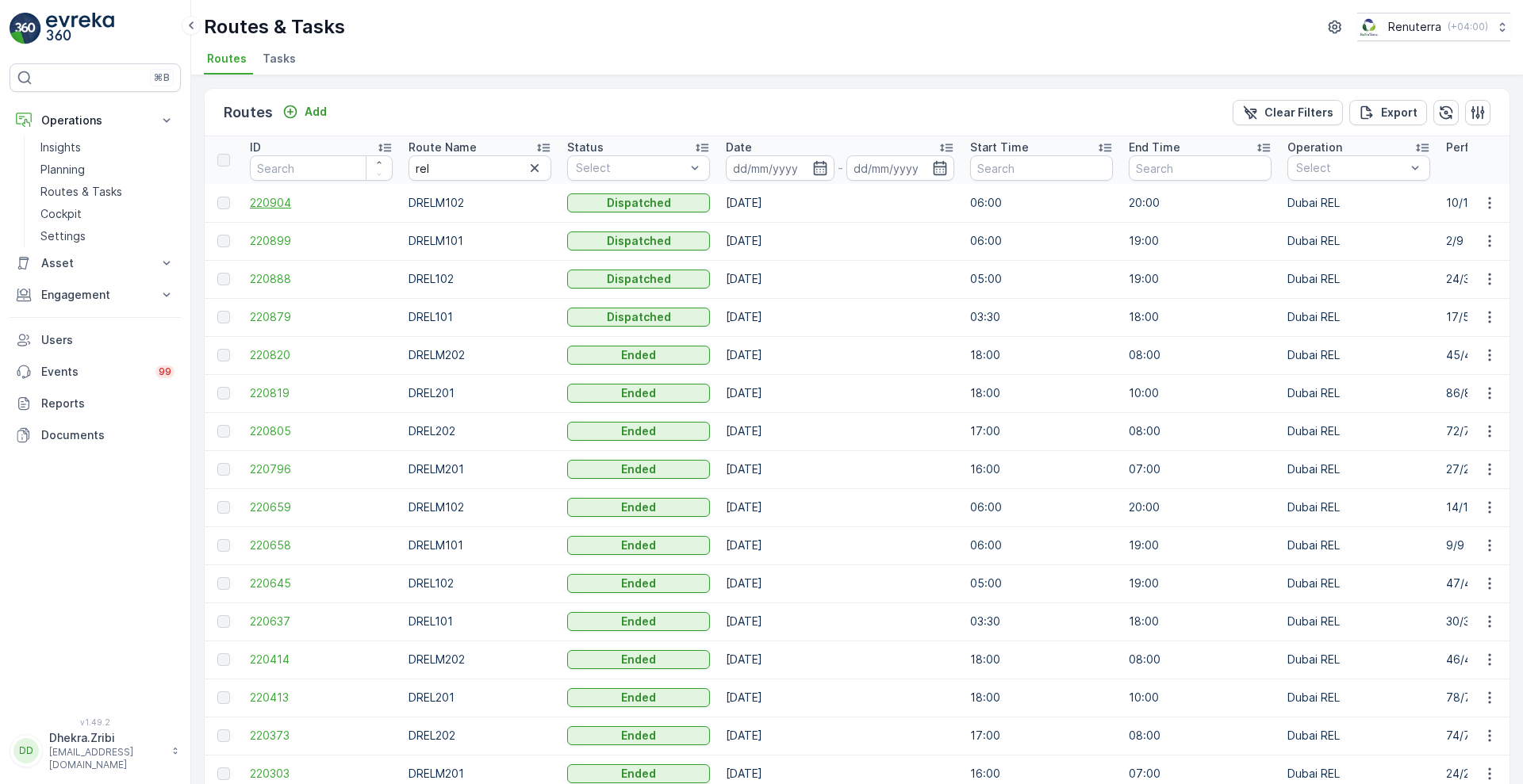
click at [277, 200] on span "220904" at bounding box center [321, 203] width 143 height 16
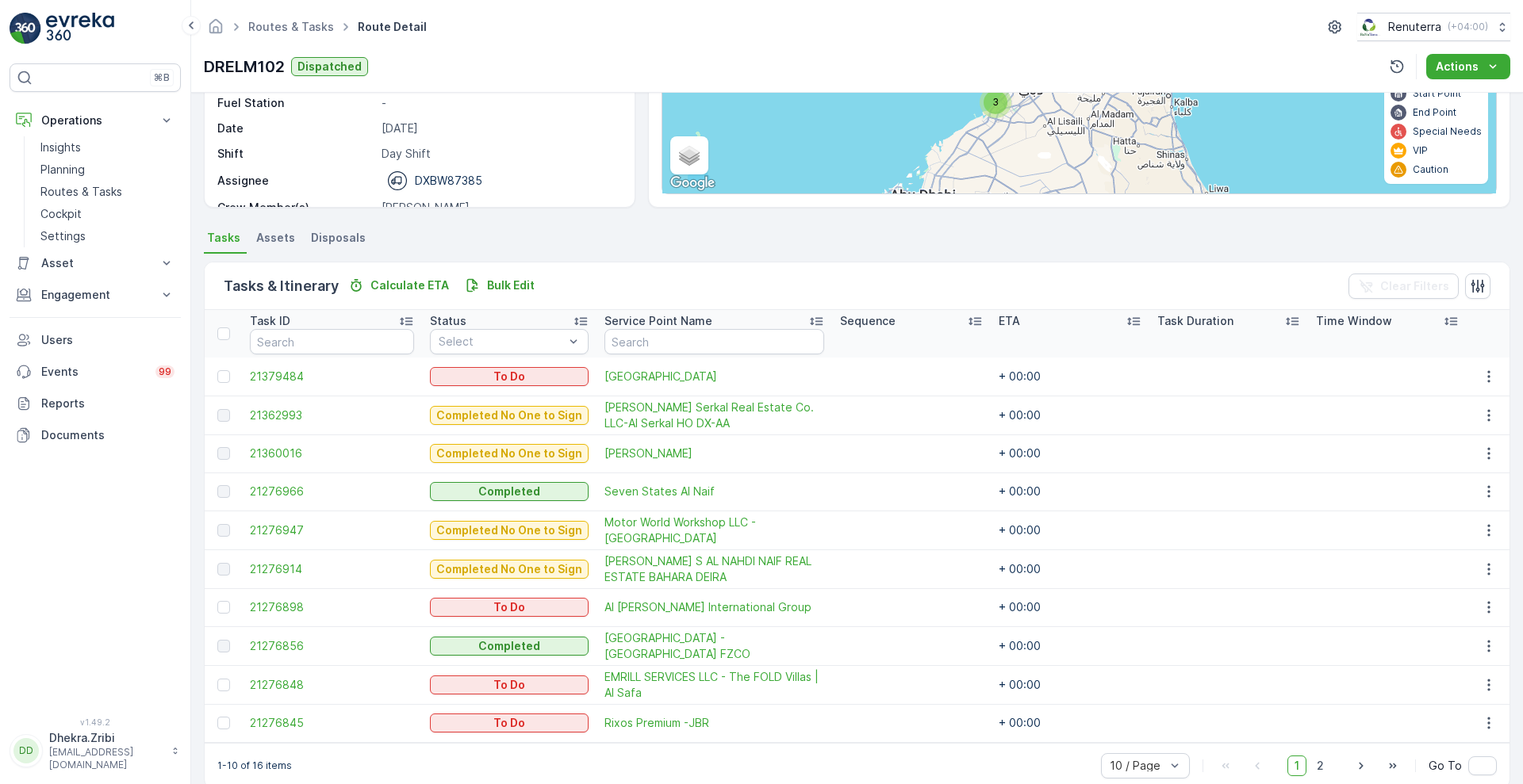
scroll to position [238, 0]
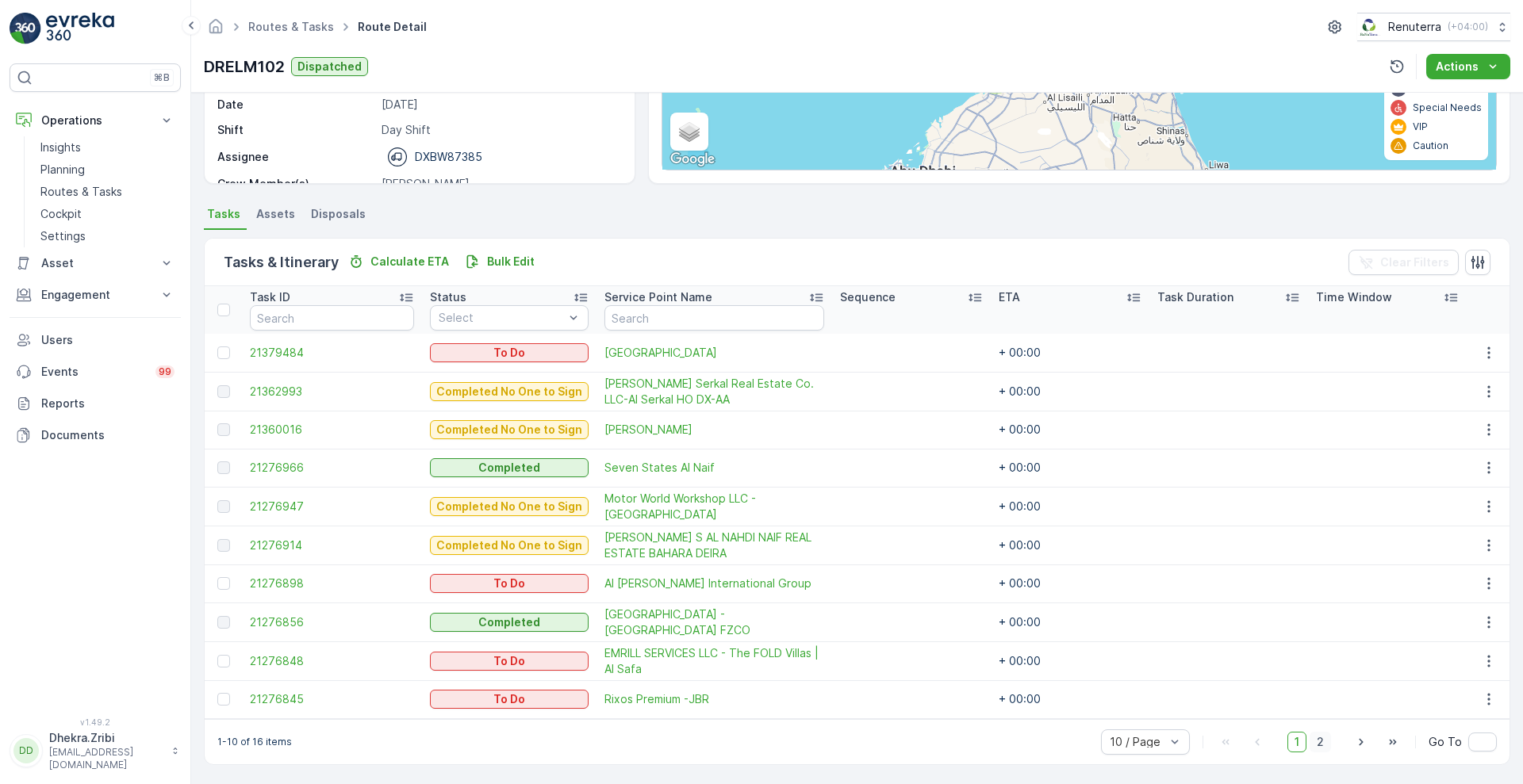
click at [1320, 738] on span "2" at bounding box center [1320, 741] width 21 height 20
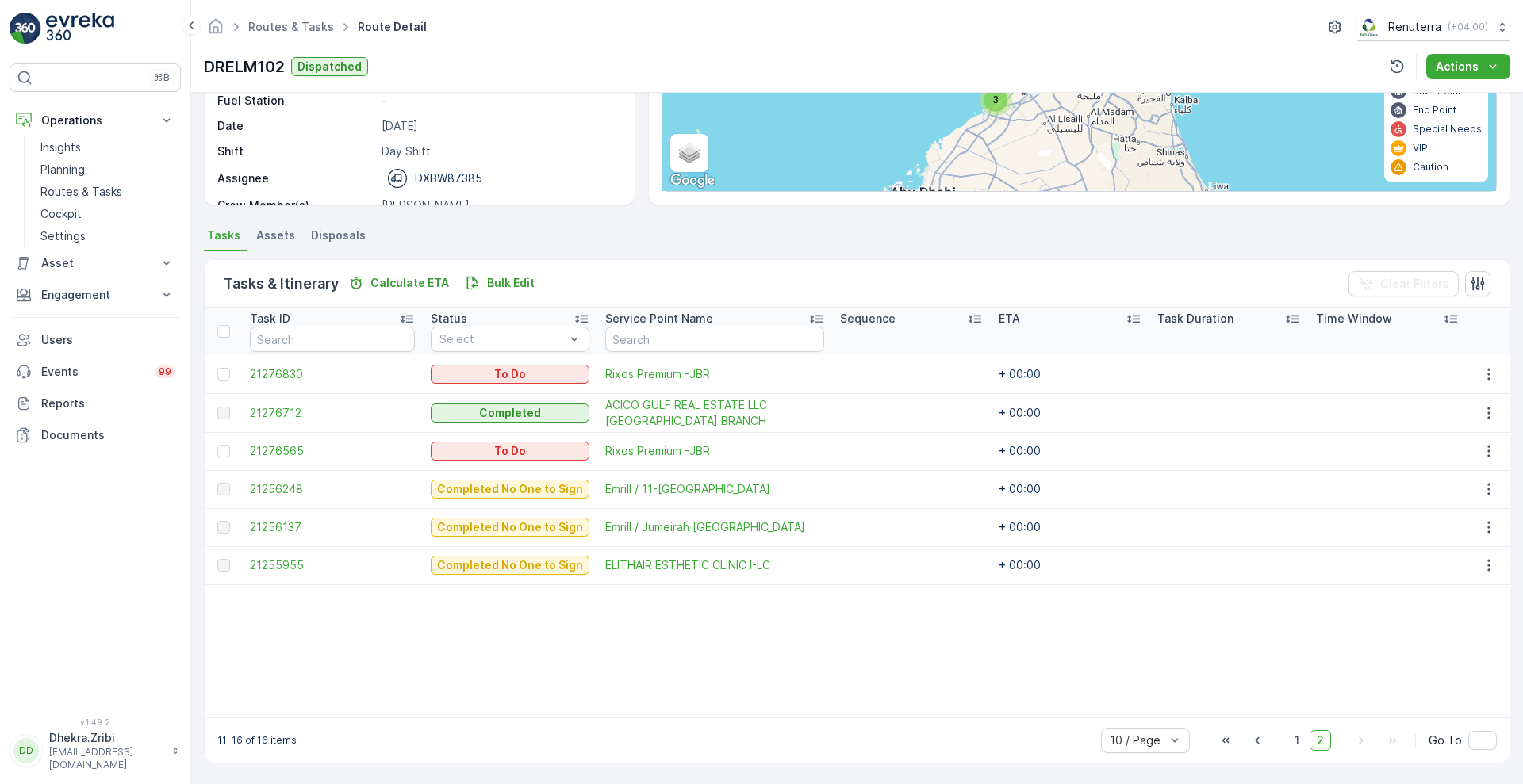
scroll to position [217, 0]
click at [1293, 737] on span "1" at bounding box center [1297, 740] width 19 height 20
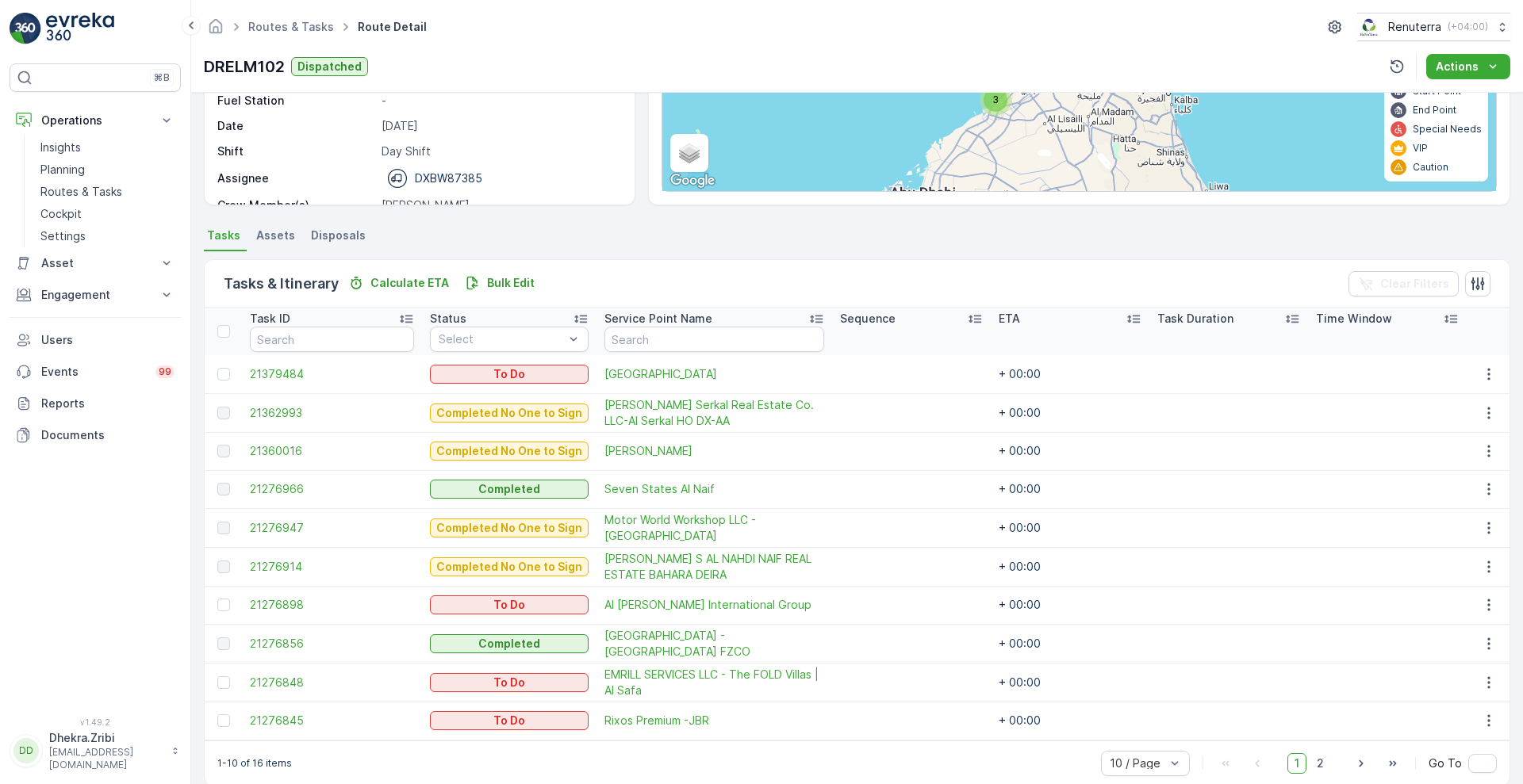
scroll to position [238, 0]
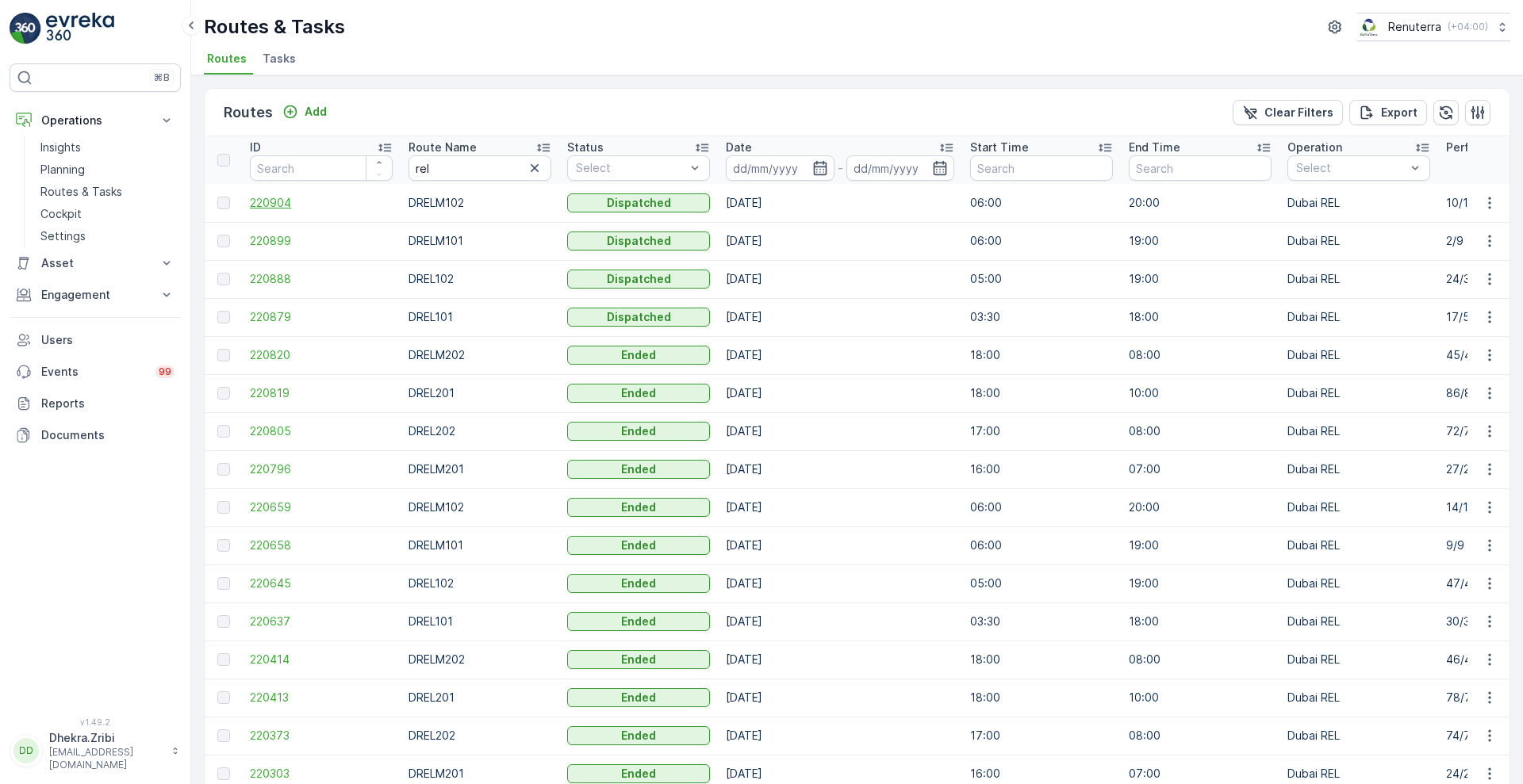
click at [267, 204] on span "220904" at bounding box center [321, 203] width 143 height 16
click at [277, 234] on span "220899" at bounding box center [321, 241] width 143 height 16
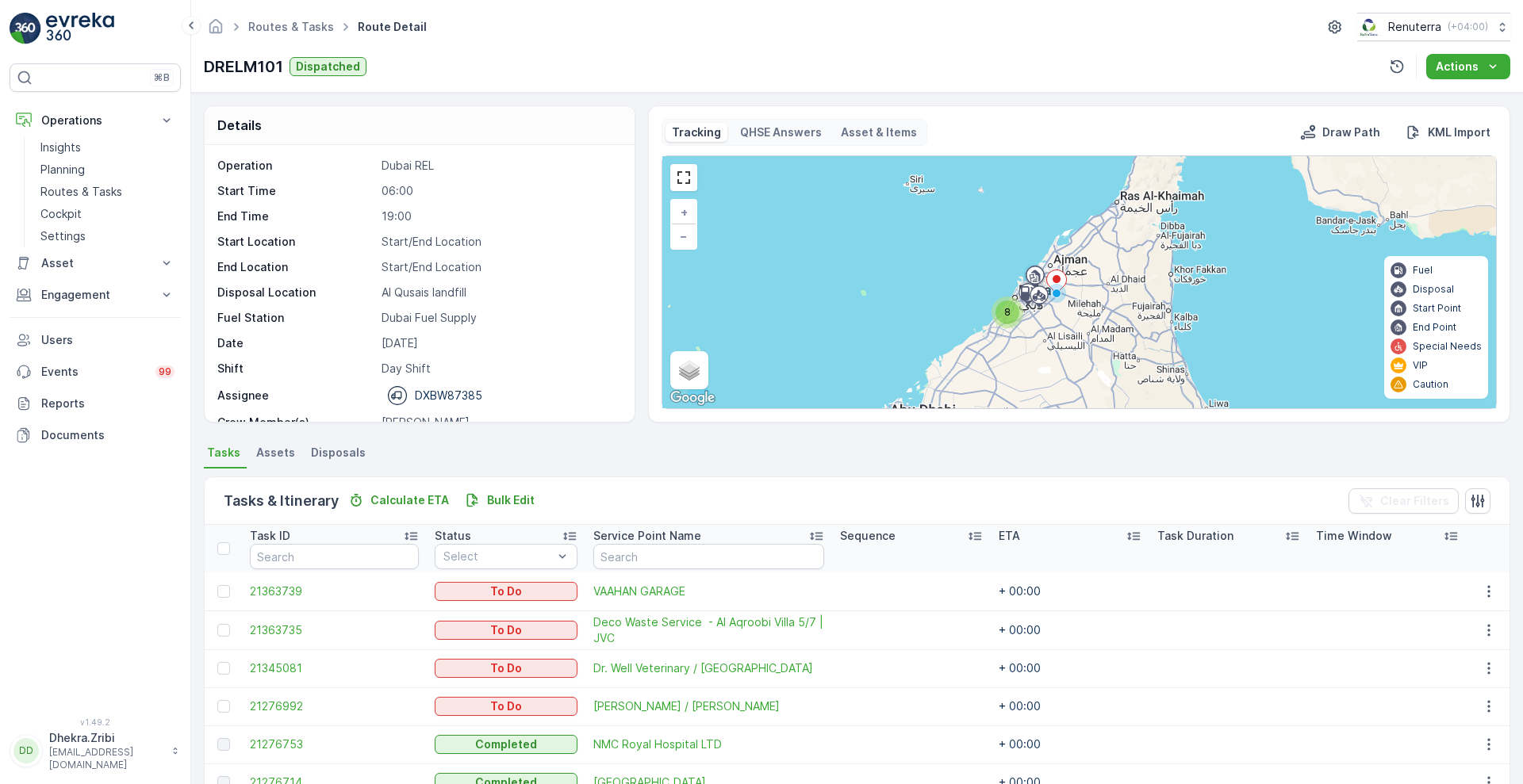
scroll to position [233, 0]
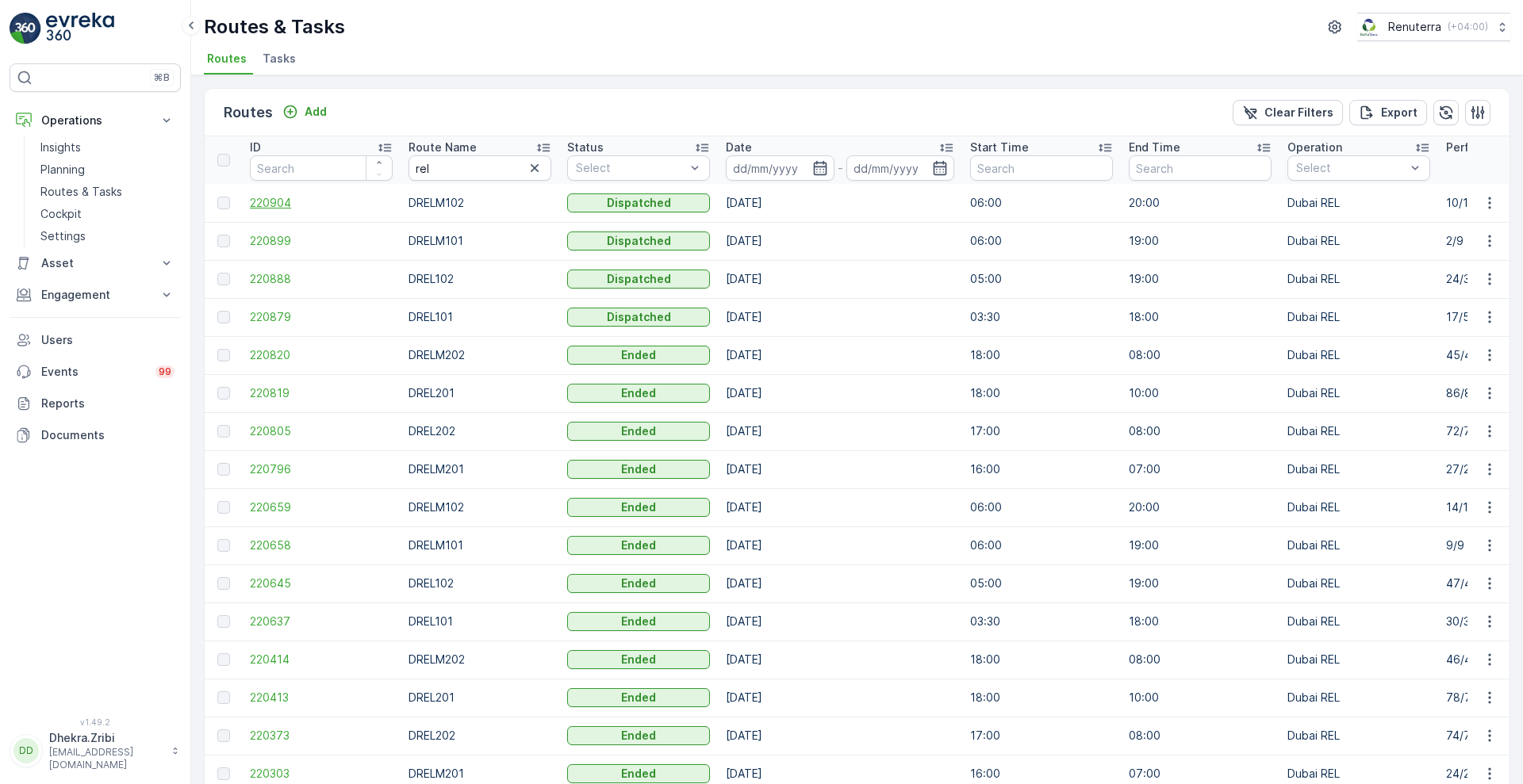
click at [278, 208] on span "220904" at bounding box center [321, 203] width 143 height 16
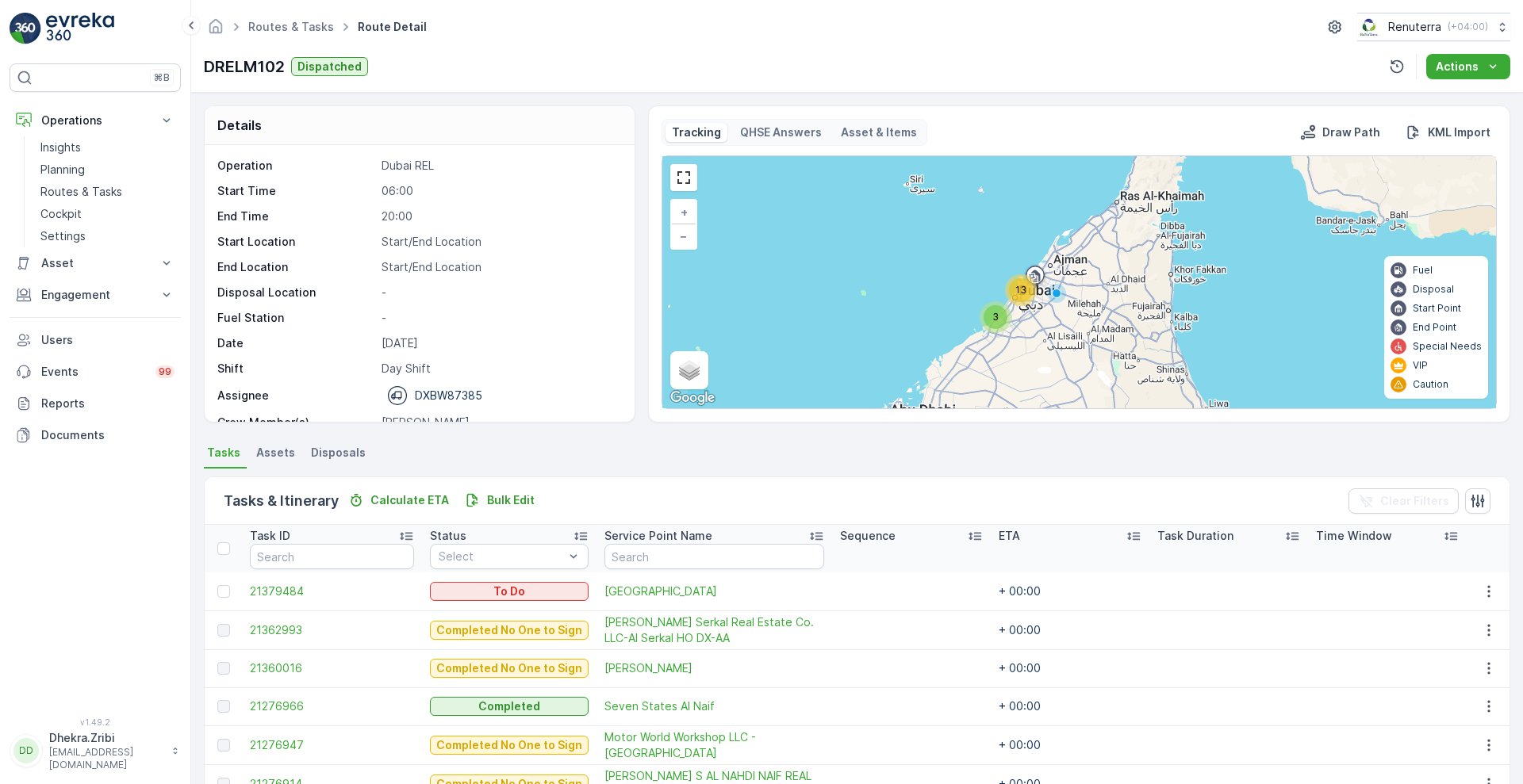
scroll to position [238, 0]
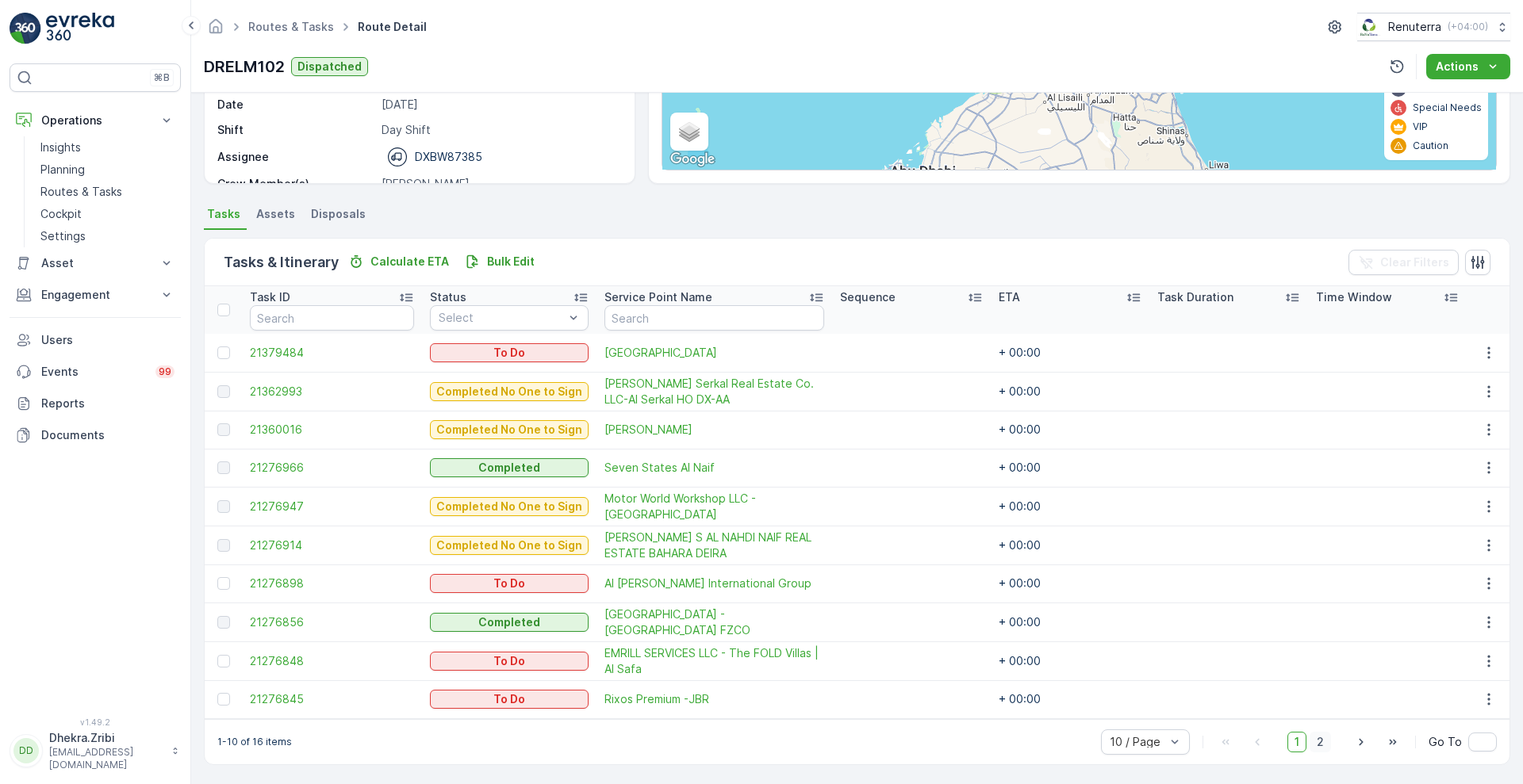
click at [1320, 741] on span "2" at bounding box center [1320, 741] width 21 height 20
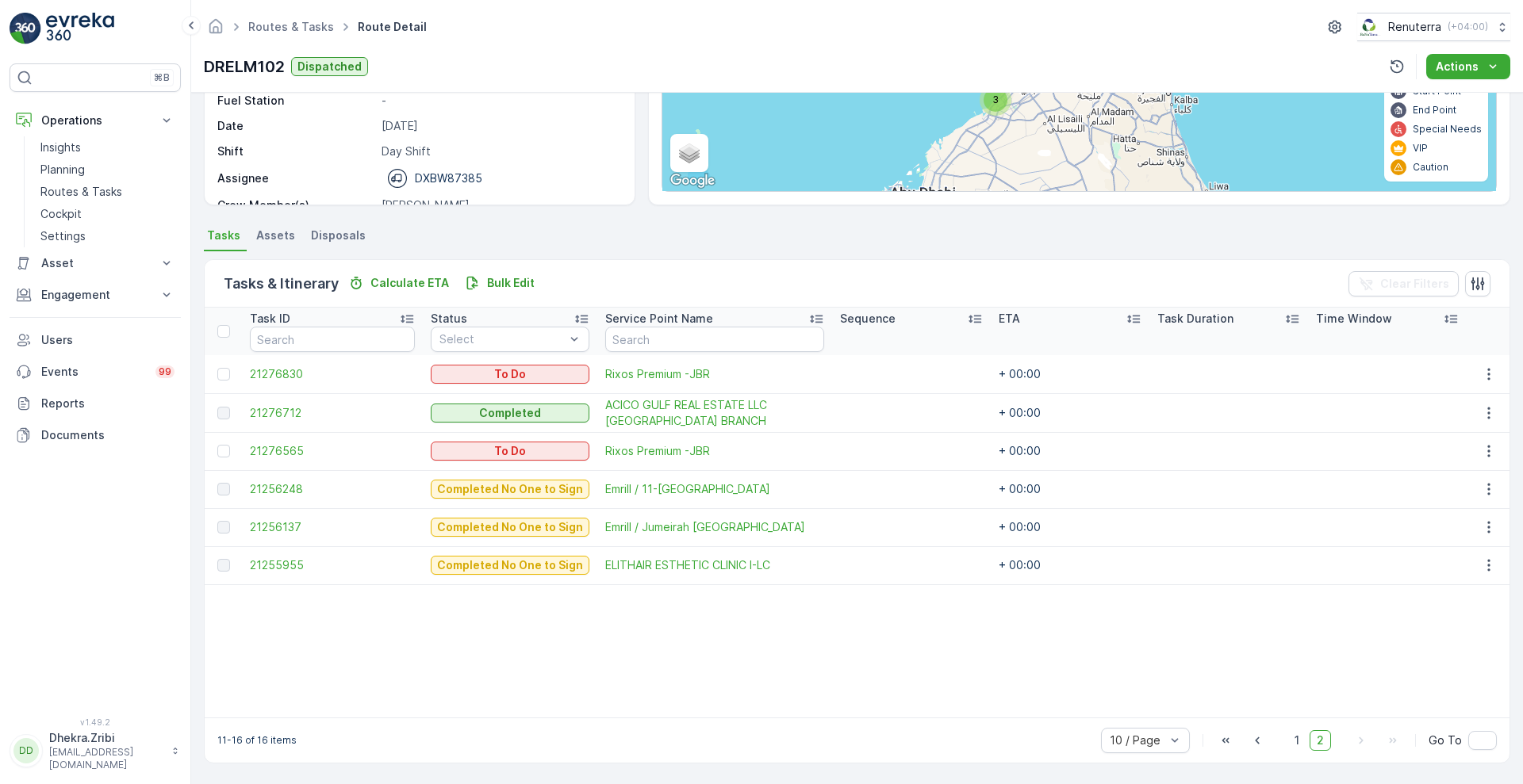
scroll to position [217, 0]
click at [1297, 744] on span "1" at bounding box center [1297, 740] width 19 height 20
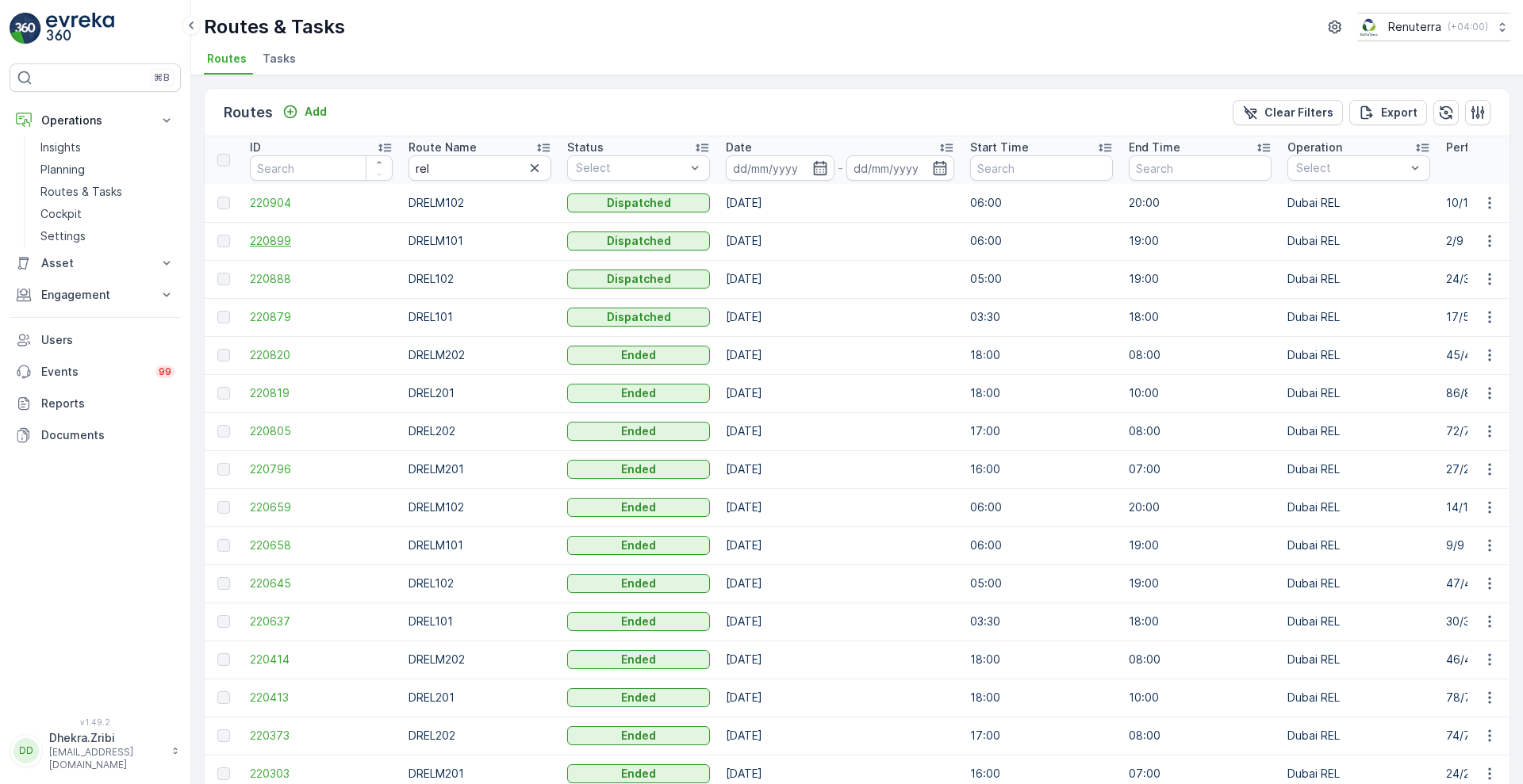
click at [282, 238] on span "220899" at bounding box center [321, 241] width 143 height 16
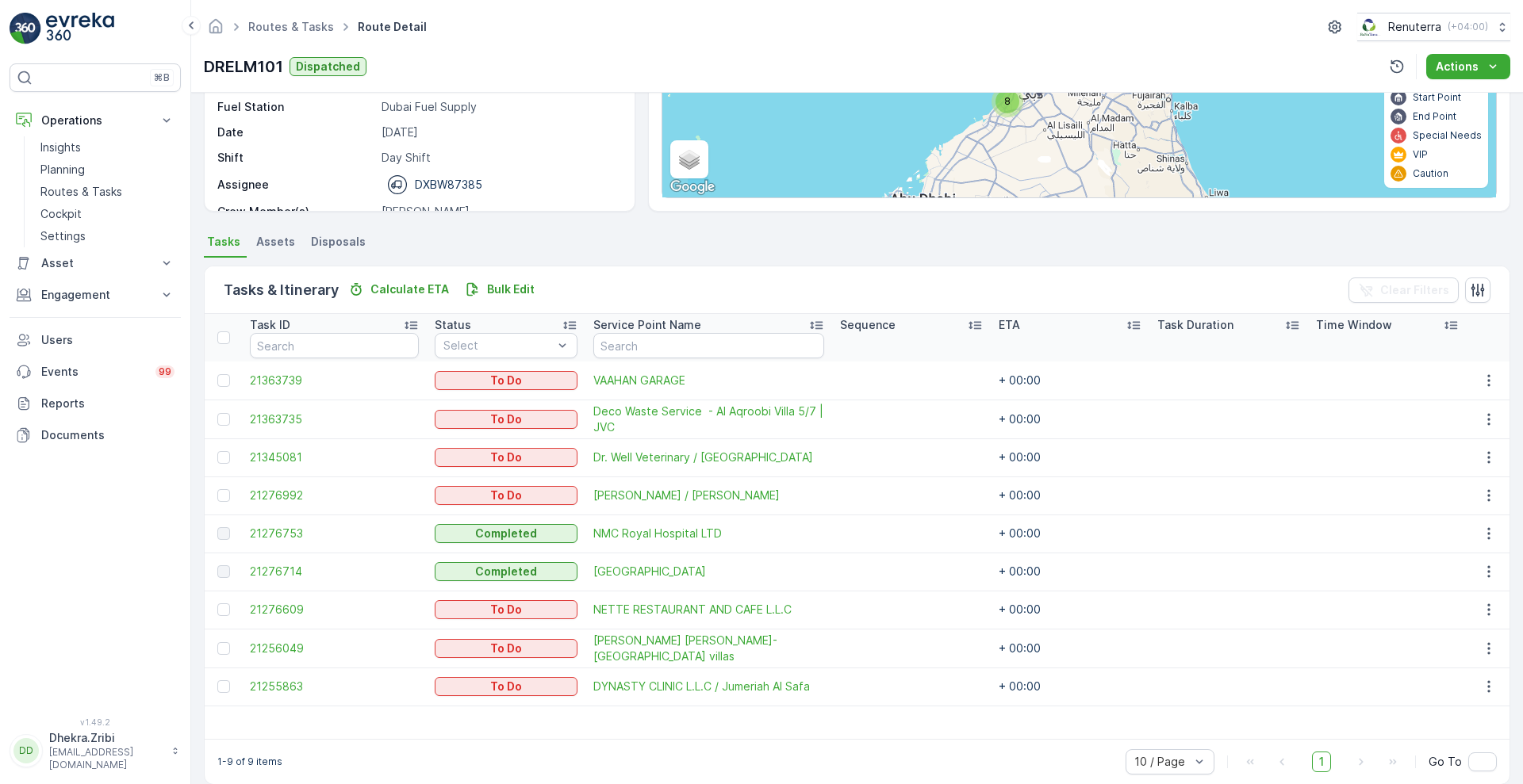
scroll to position [233, 0]
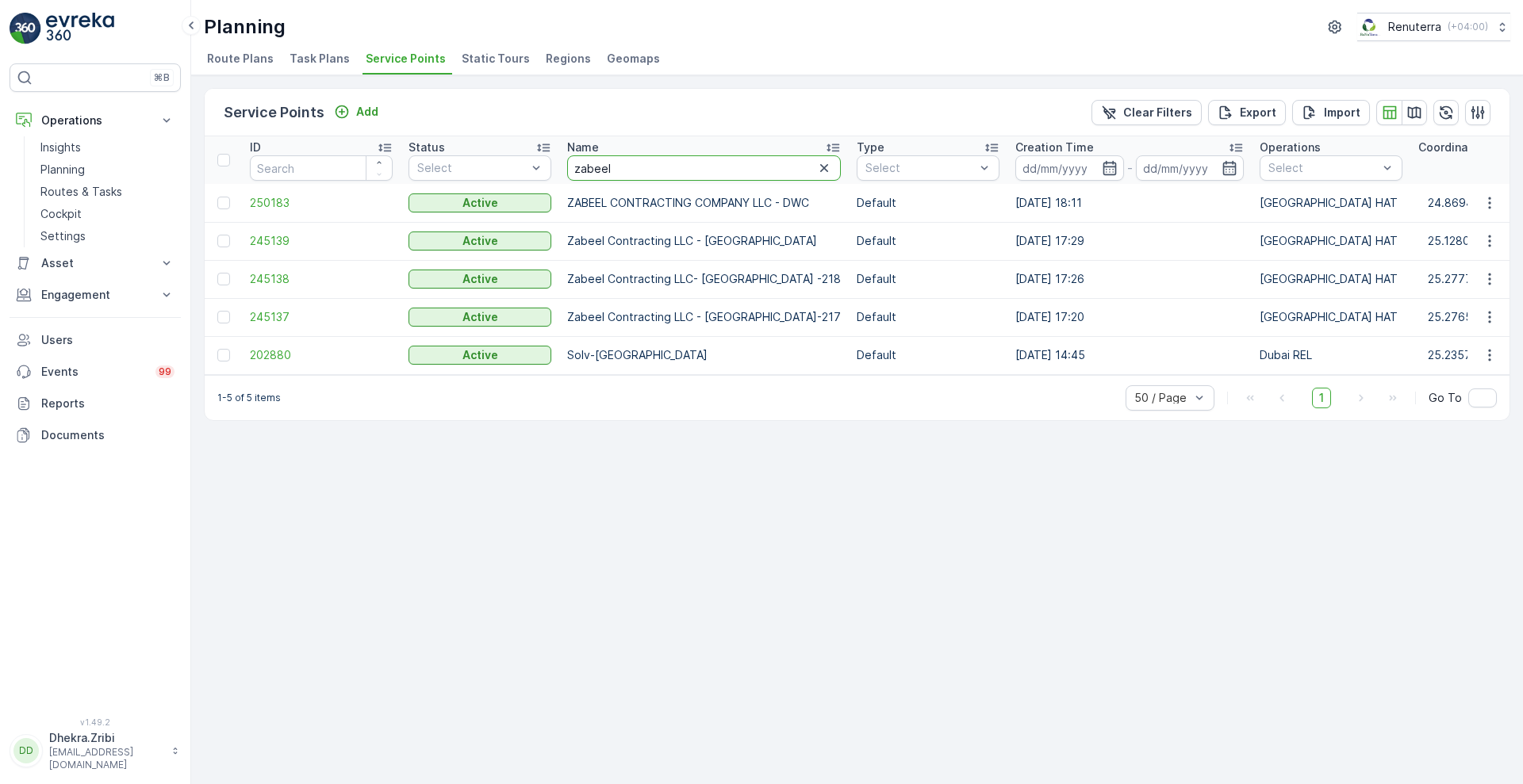
click at [641, 167] on input "zabeel" at bounding box center [704, 168] width 273 height 25
type input "zab"
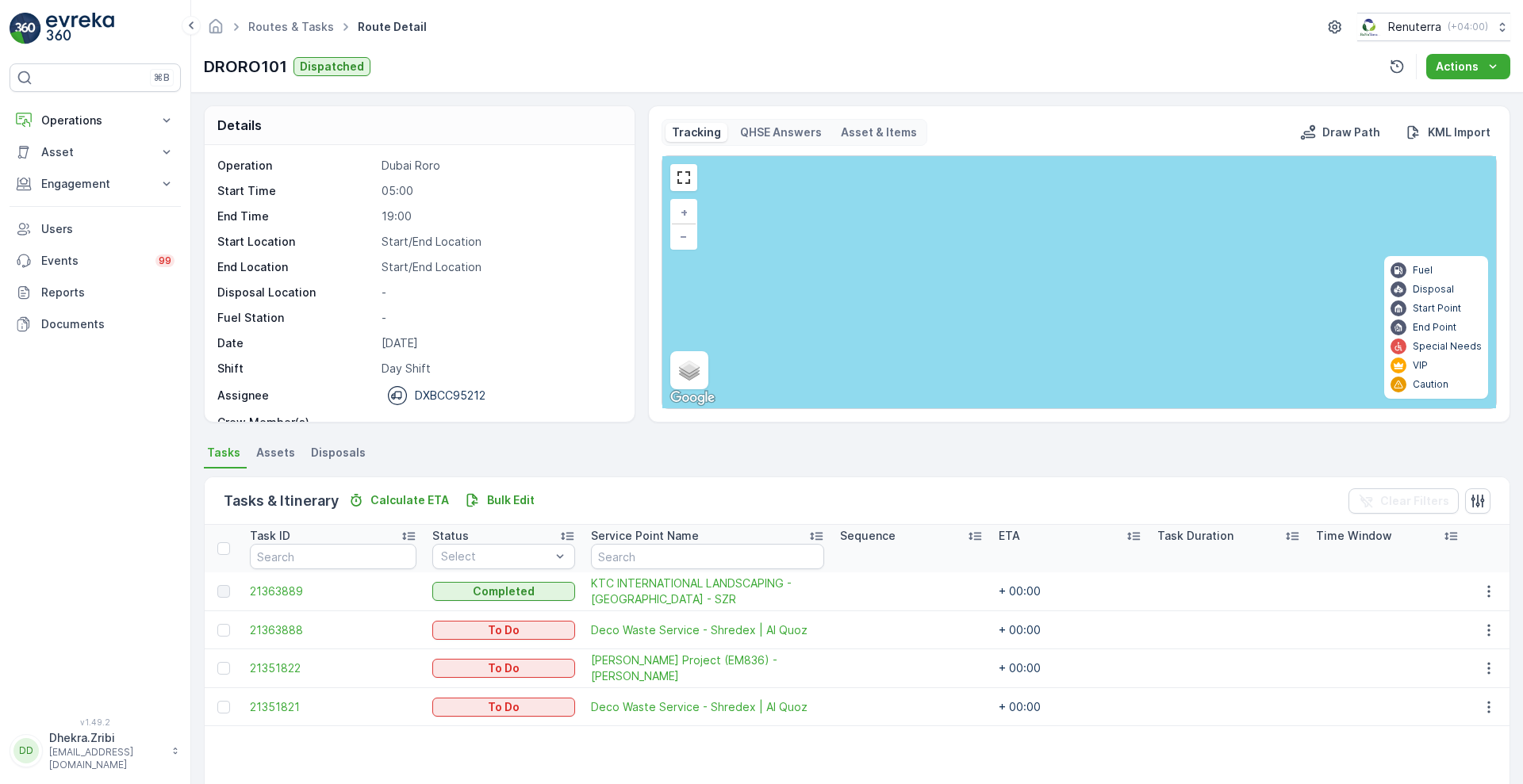
scroll to position [50, 0]
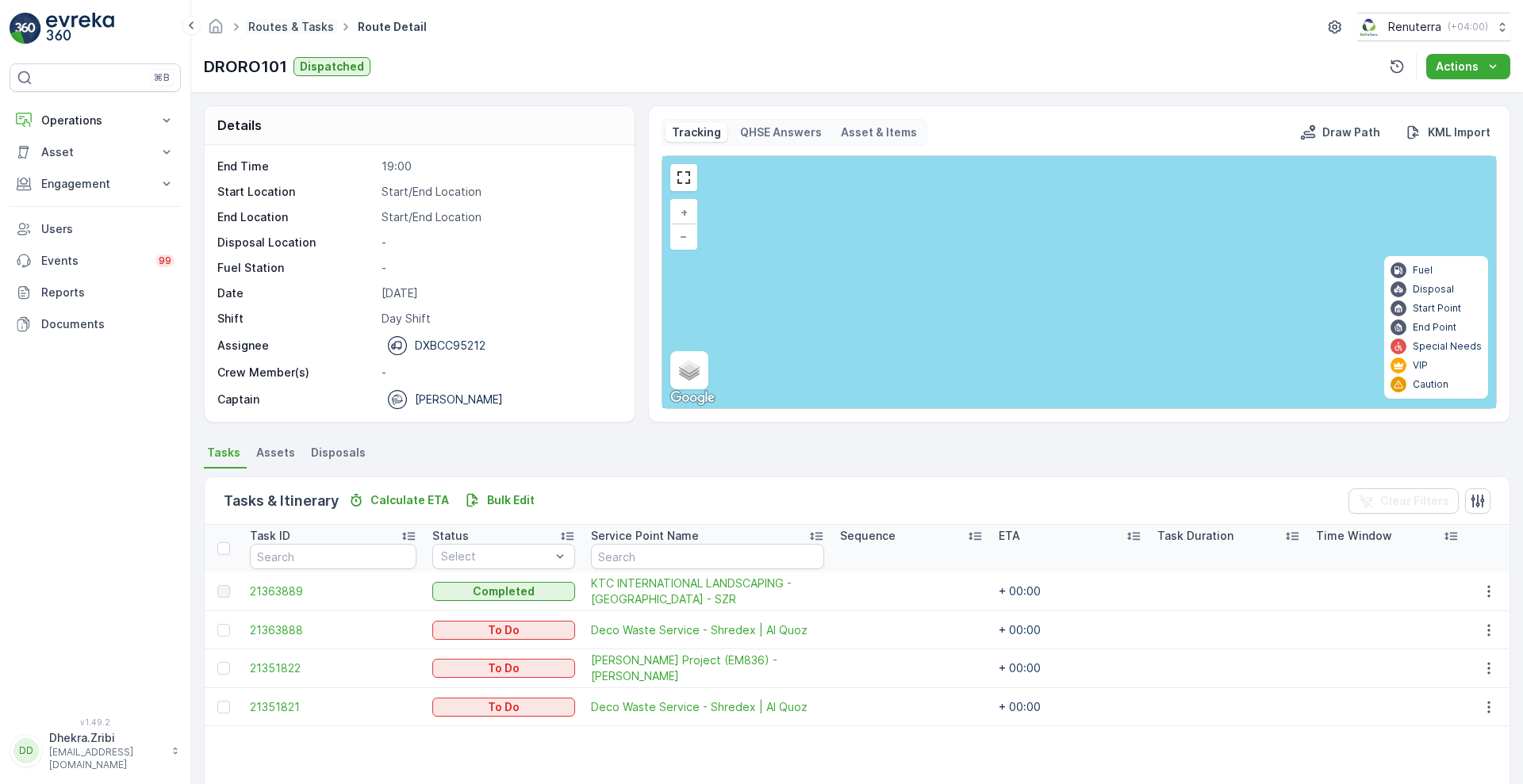
click at [279, 24] on link "Routes & Tasks" at bounding box center [291, 26] width 85 height 14
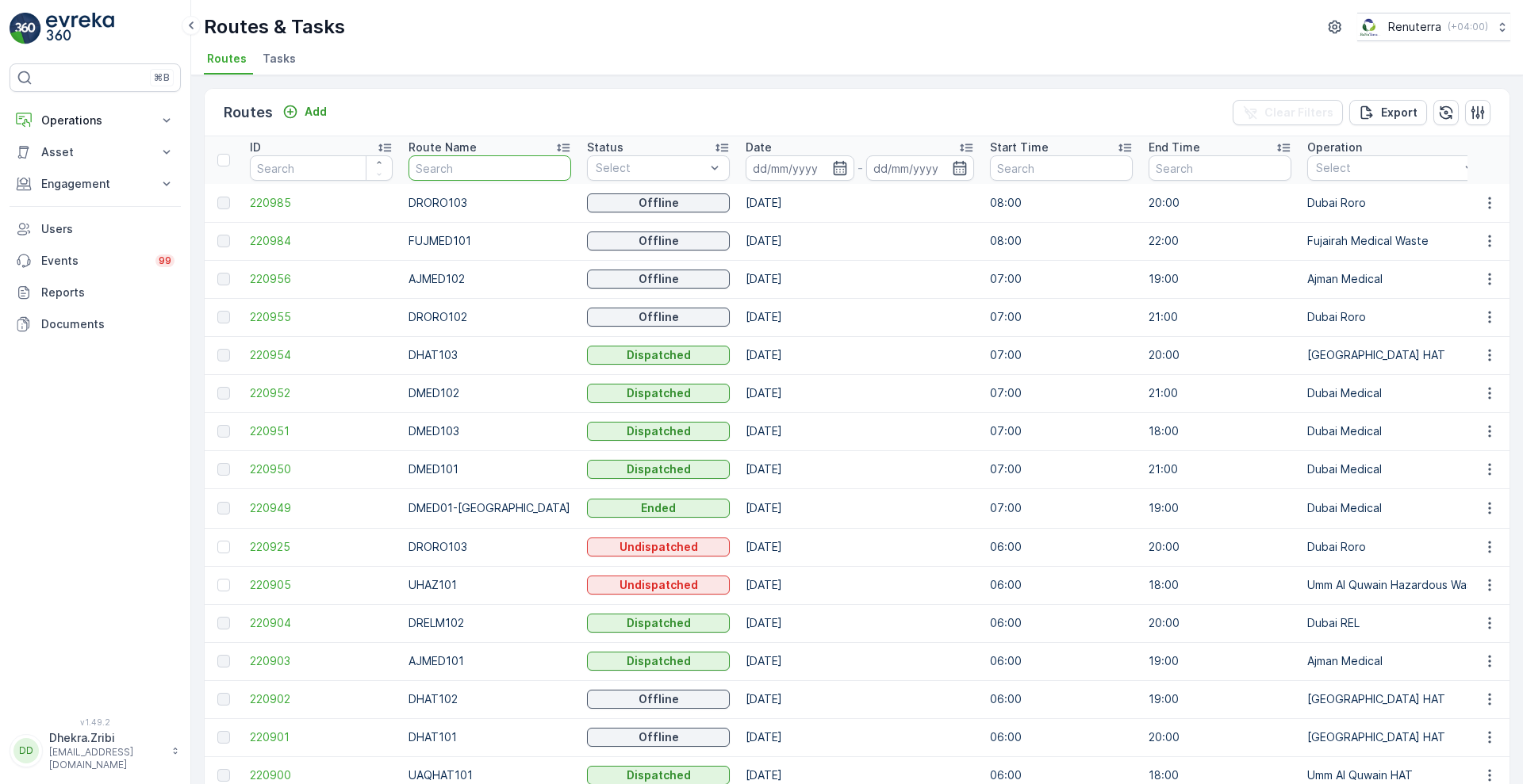
click at [465, 167] on input "text" at bounding box center [491, 168] width 163 height 25
type input "rel"
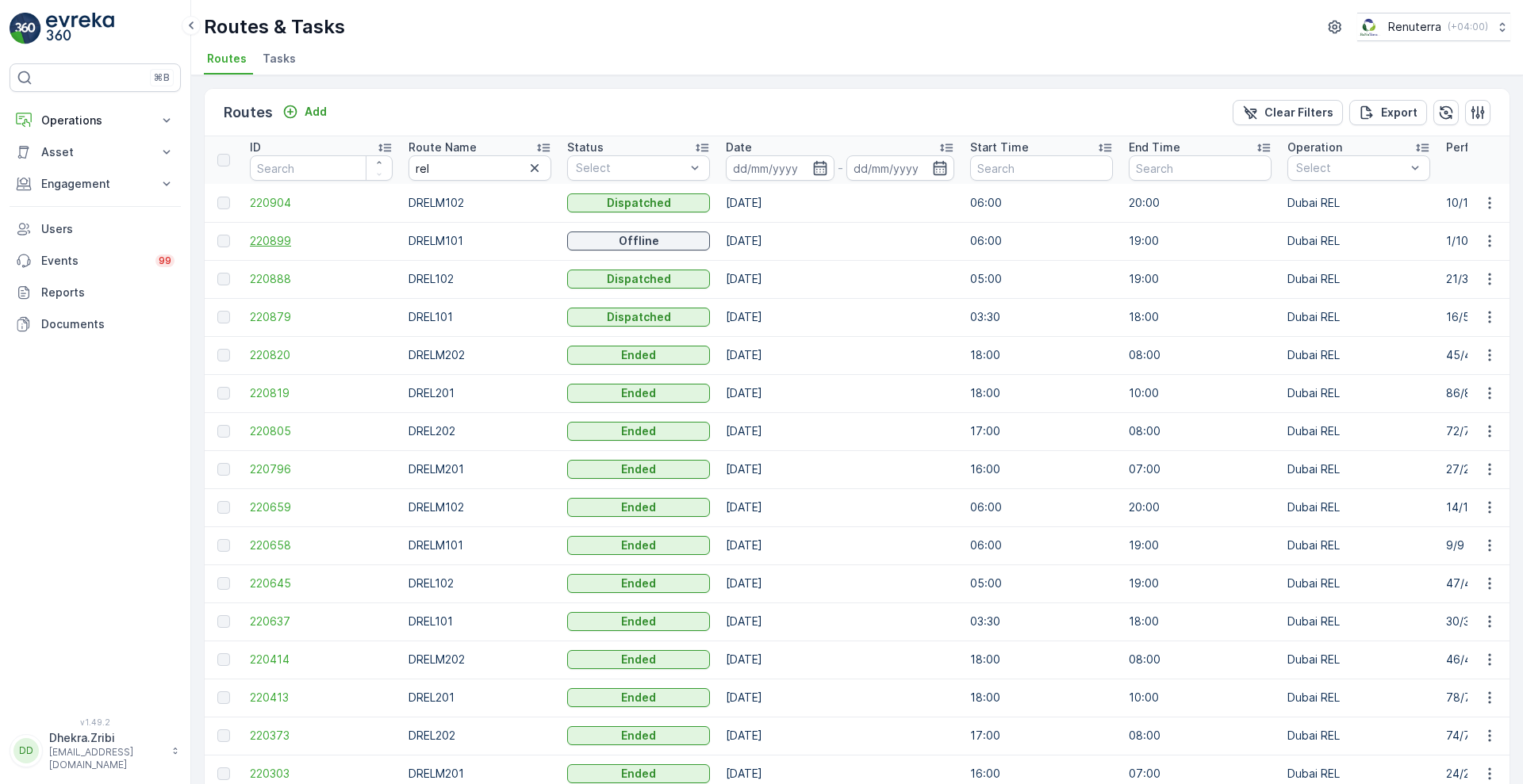
click at [266, 238] on span "220899" at bounding box center [321, 241] width 143 height 16
click at [278, 203] on span "220904" at bounding box center [321, 203] width 143 height 16
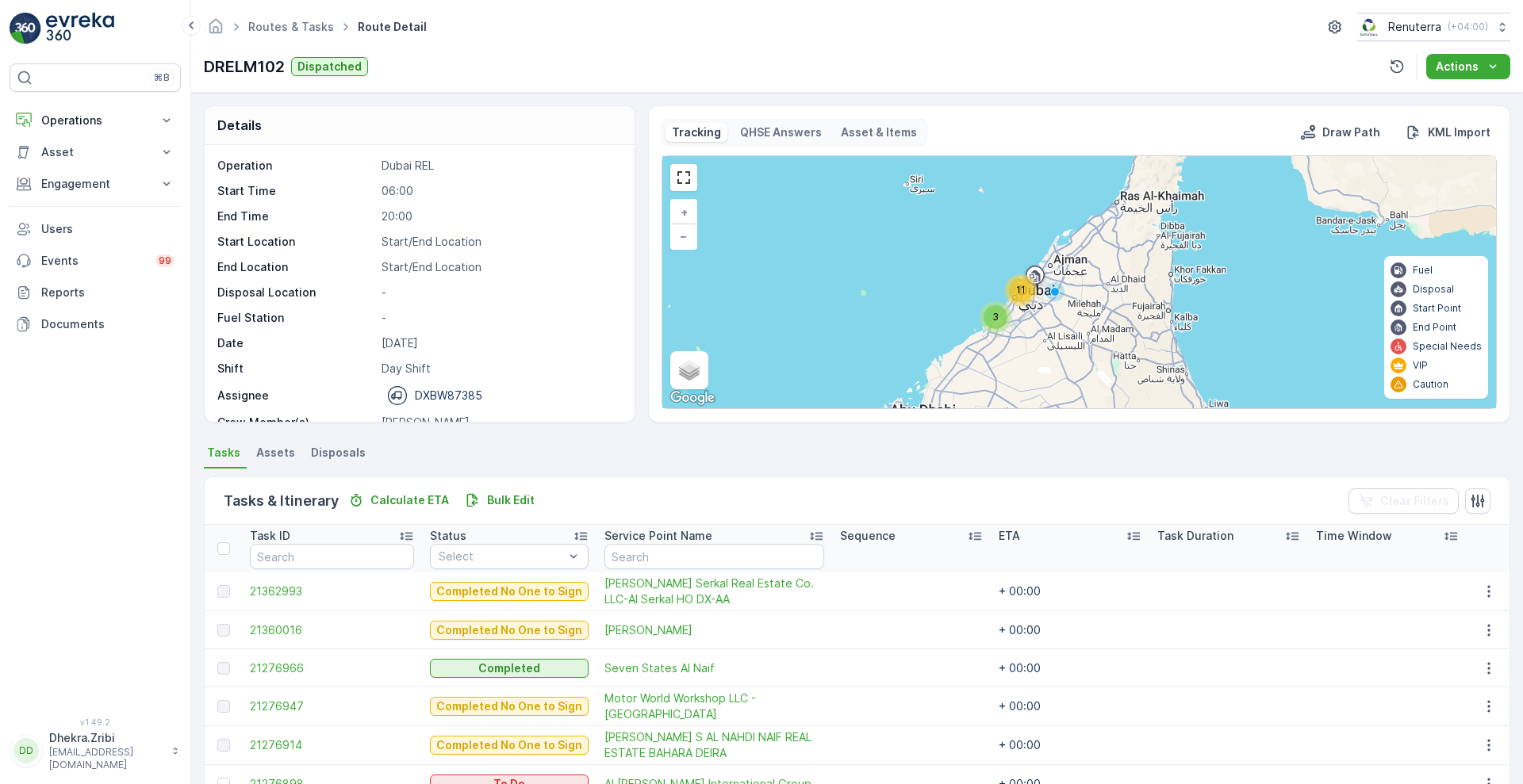
scroll to position [238, 0]
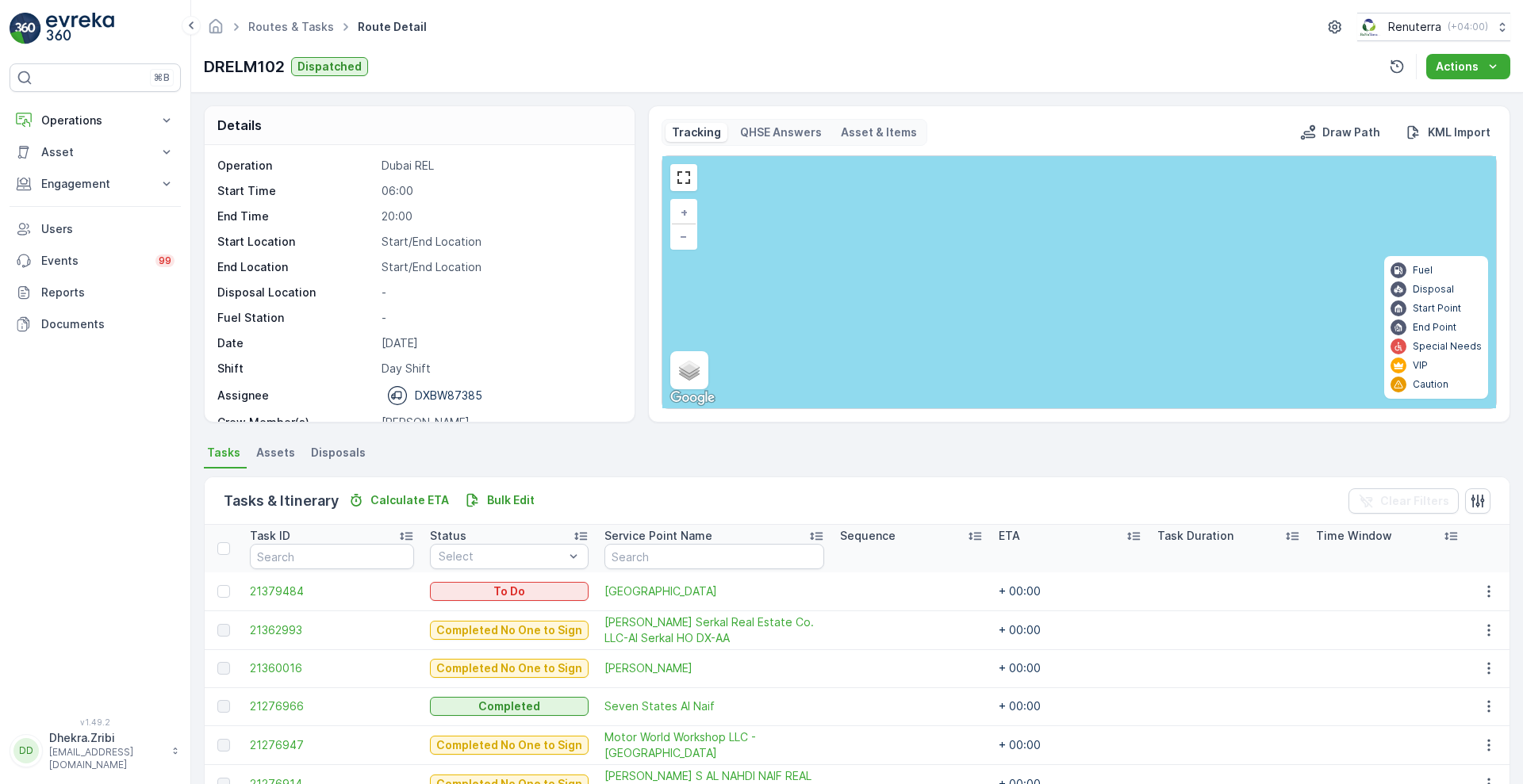
scroll to position [238, 0]
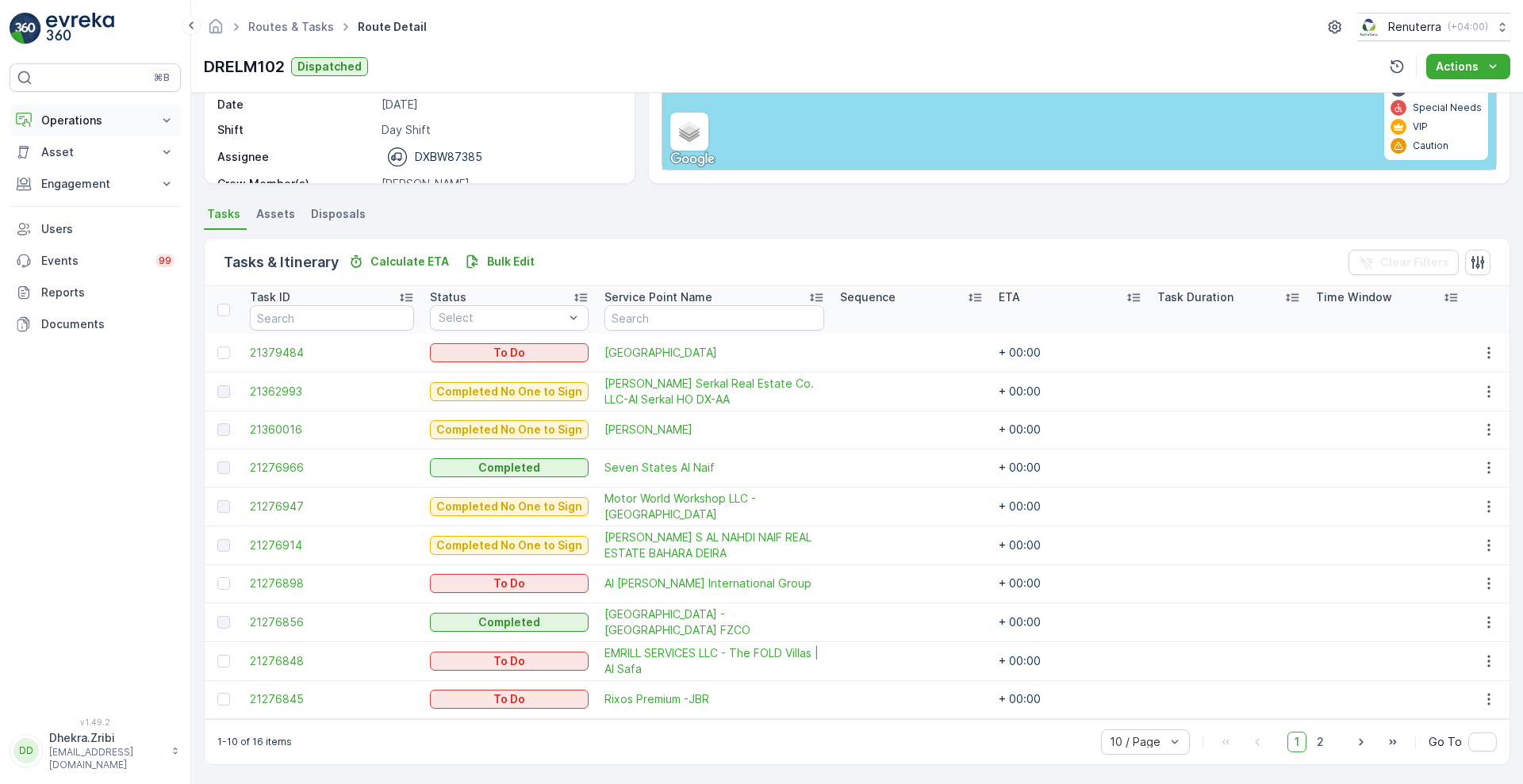
click at [149, 116] on button "Operations" at bounding box center [95, 120] width 172 height 32
click at [77, 172] on p "Planning" at bounding box center [63, 170] width 45 height 16
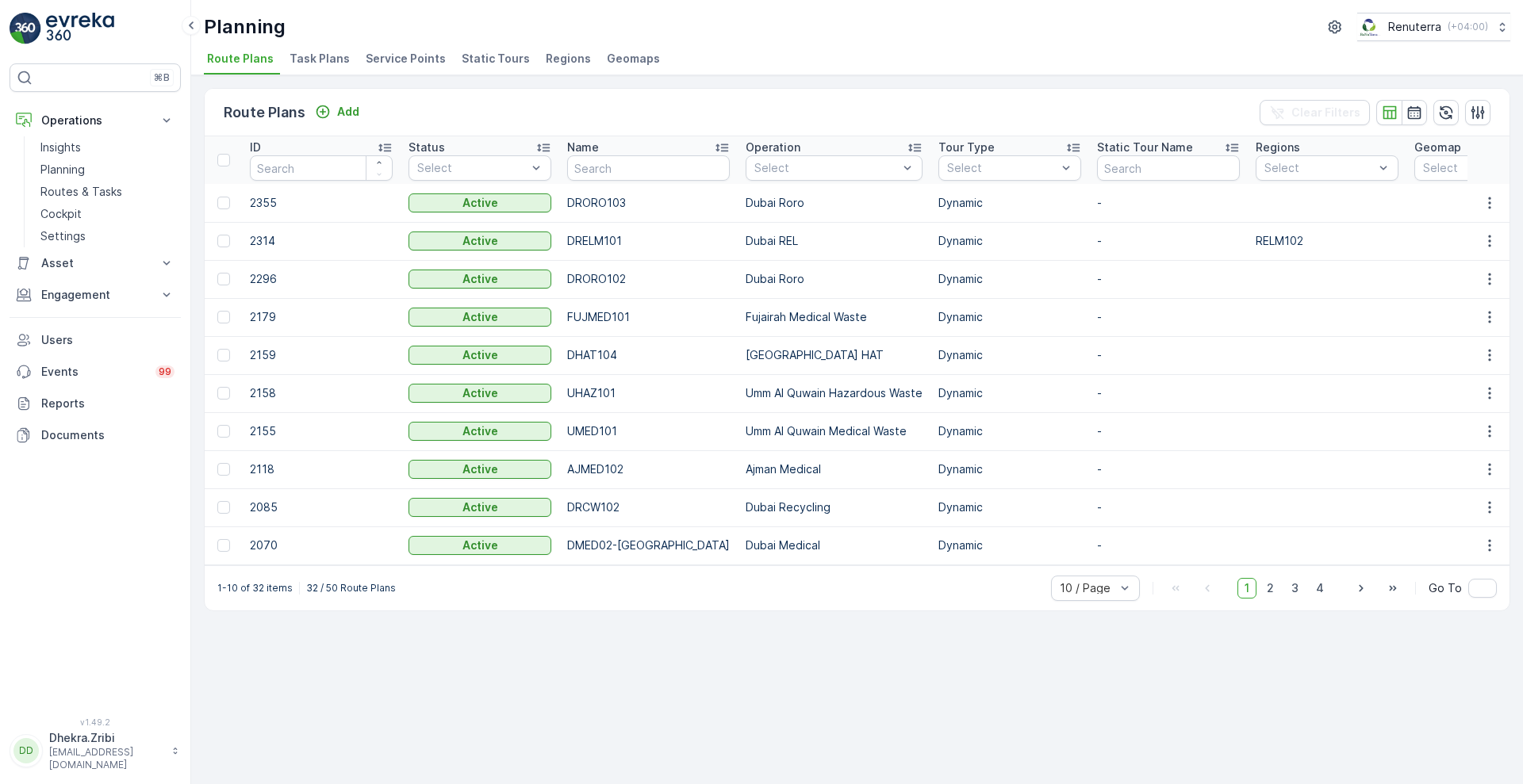
click at [413, 54] on span "Service Points" at bounding box center [405, 58] width 80 height 16
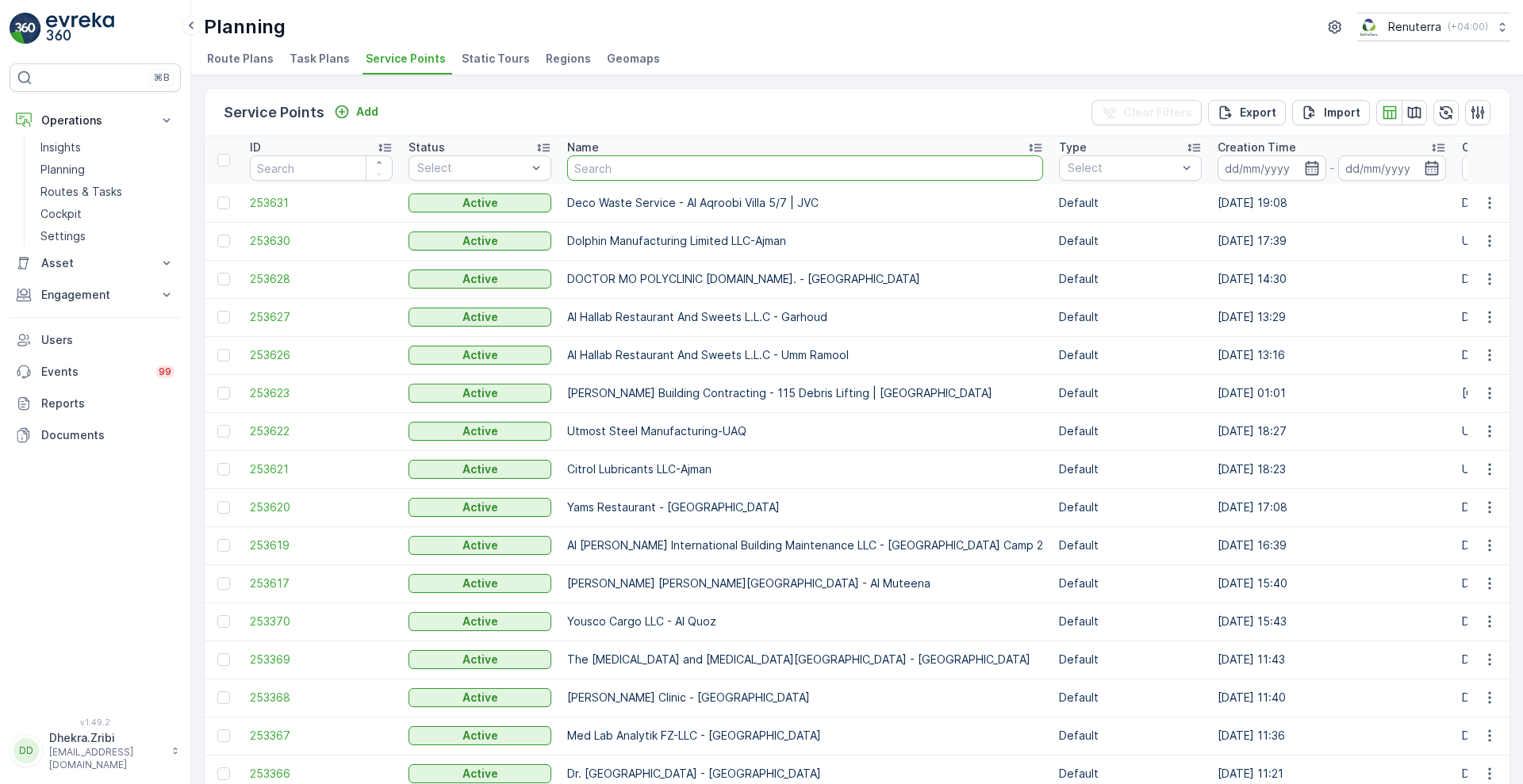
click at [609, 170] on input "text" at bounding box center [805, 168] width 476 height 25
type input "[GEOGRAPHIC_DATA]"
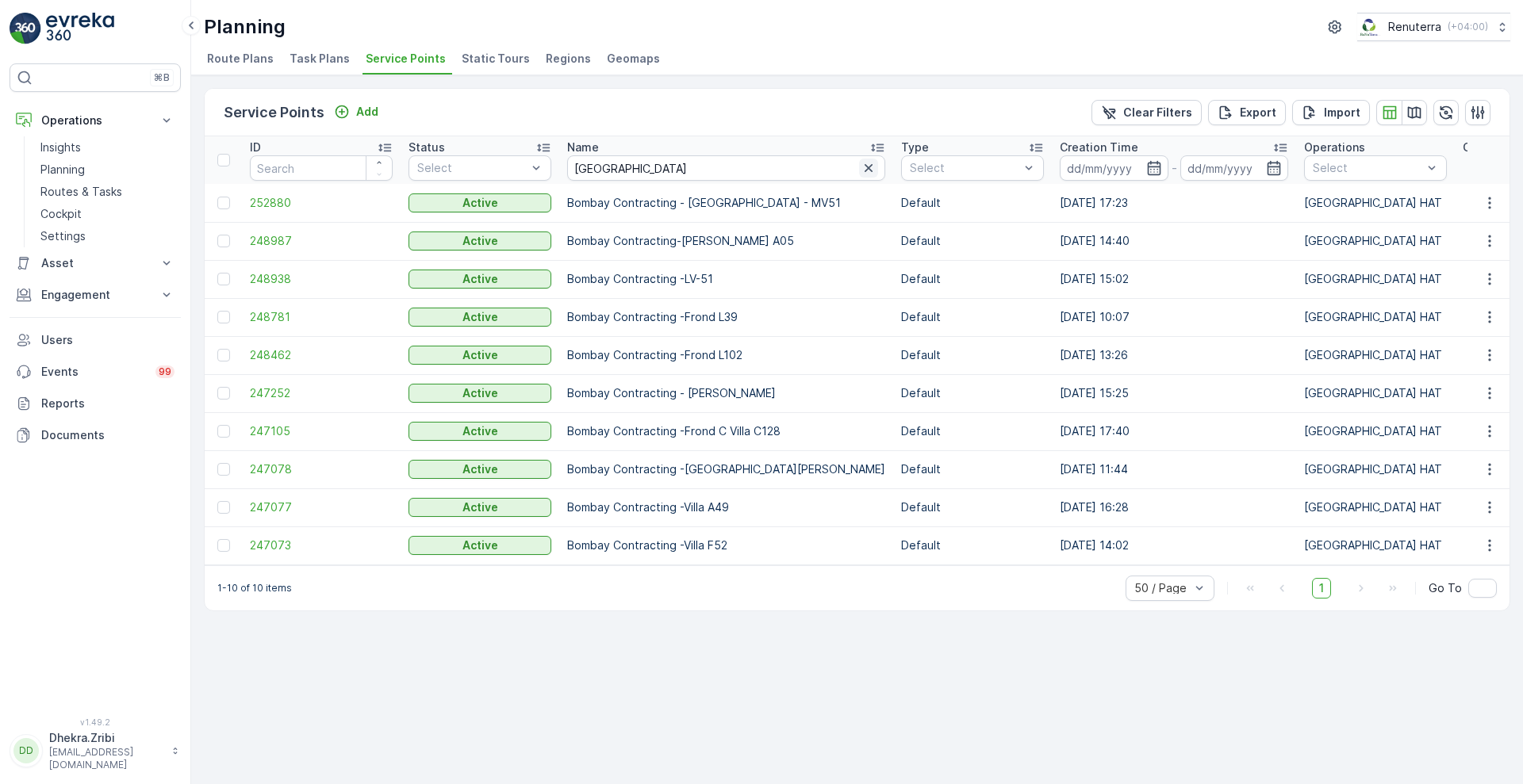
click at [865, 172] on icon "button" at bounding box center [869, 168] width 8 height 8
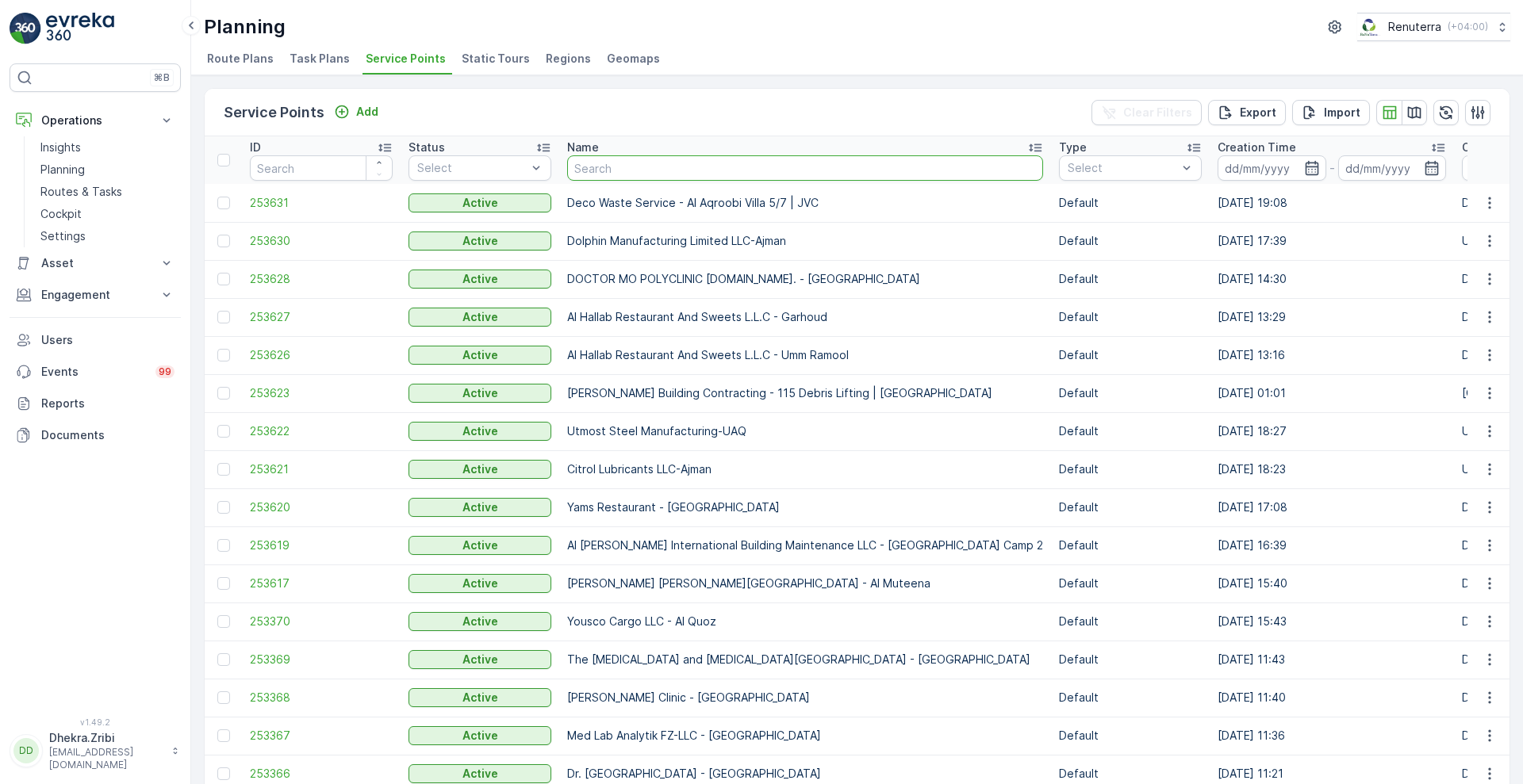
click at [733, 177] on input "text" at bounding box center [805, 168] width 476 height 25
type input "al ser"
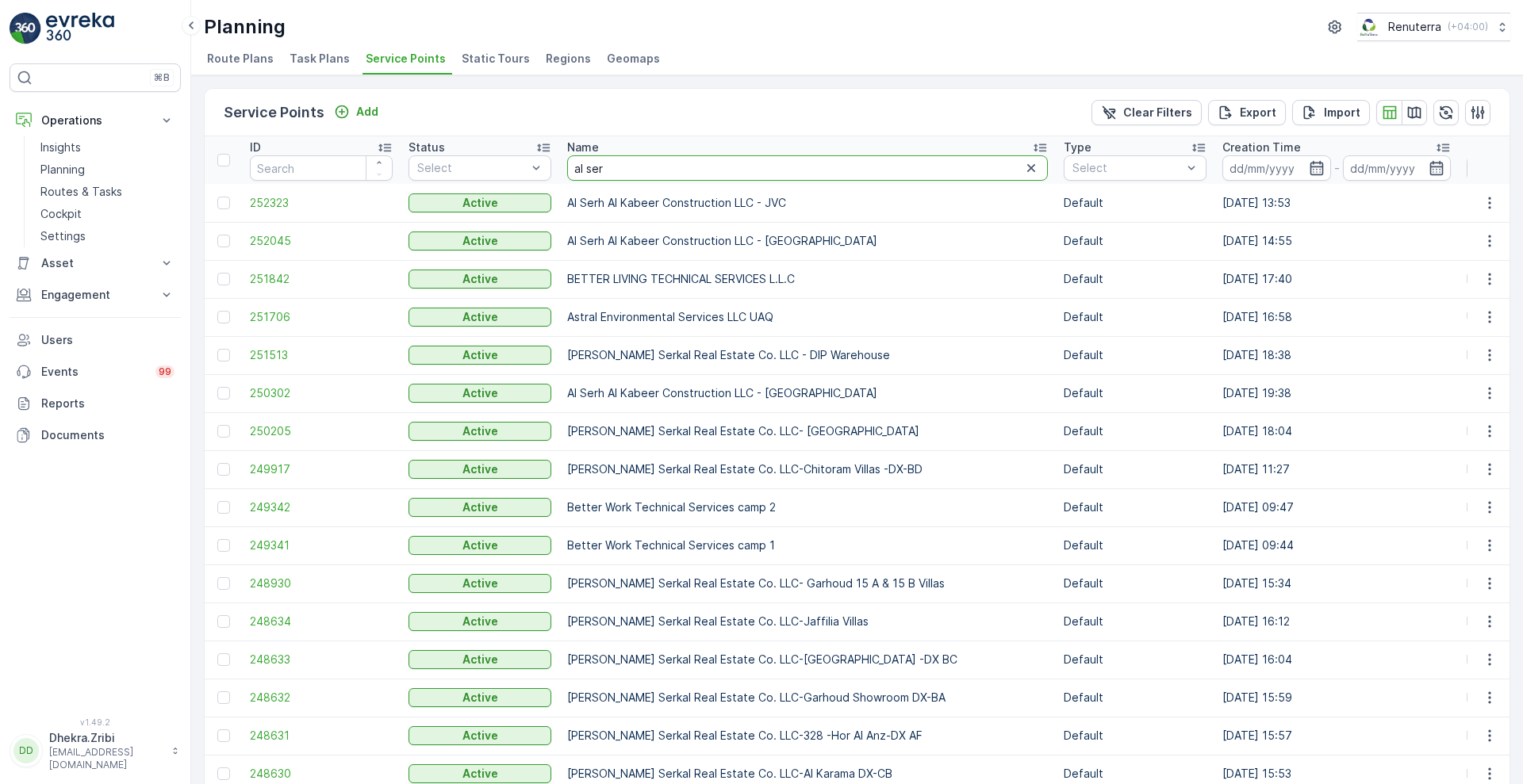
click at [690, 170] on input "al ser" at bounding box center [808, 168] width 481 height 25
click at [261, 204] on span "252323" at bounding box center [321, 203] width 143 height 16
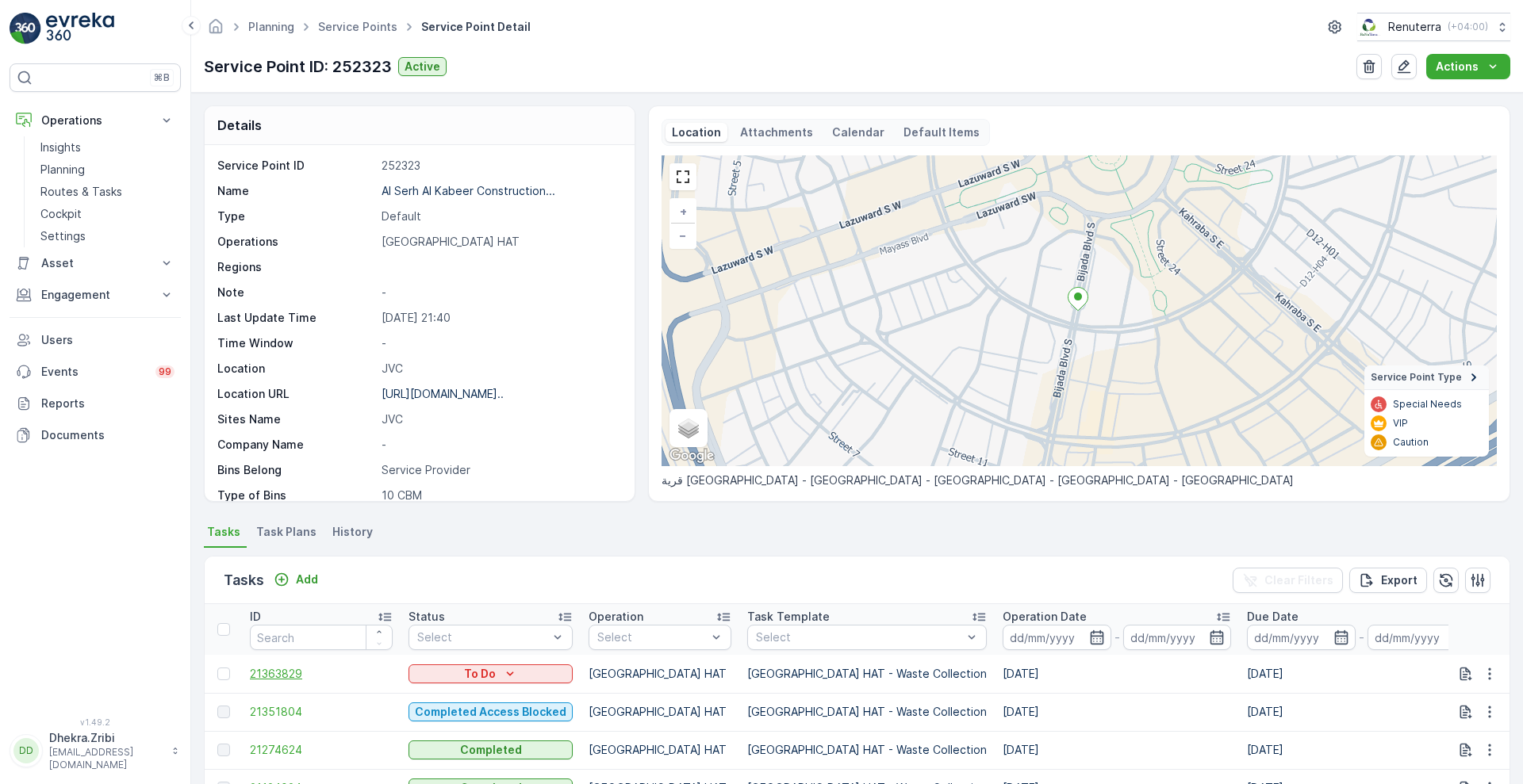
click at [291, 675] on span "21363829" at bounding box center [321, 674] width 143 height 16
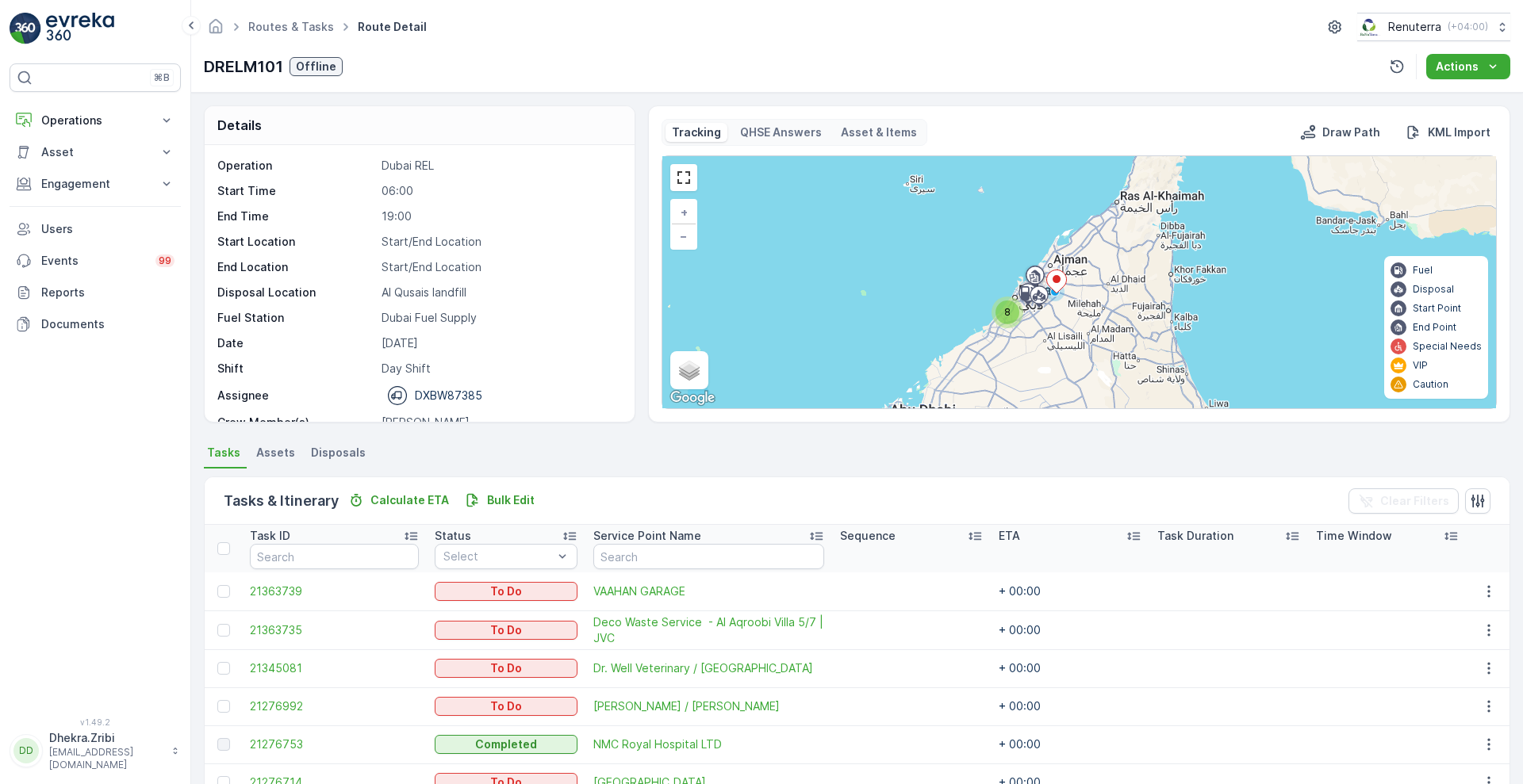
scroll to position [233, 0]
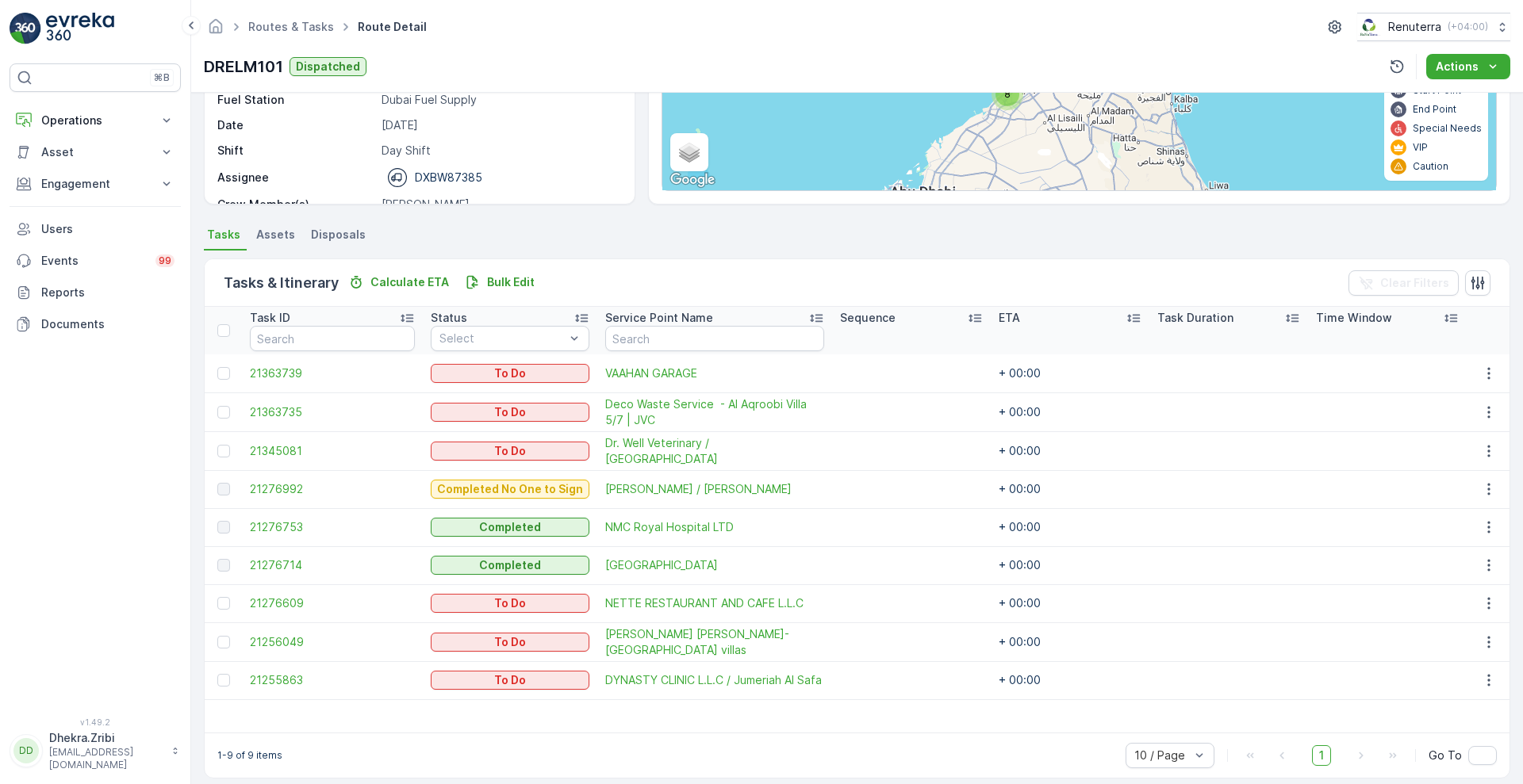
scroll to position [233, 0]
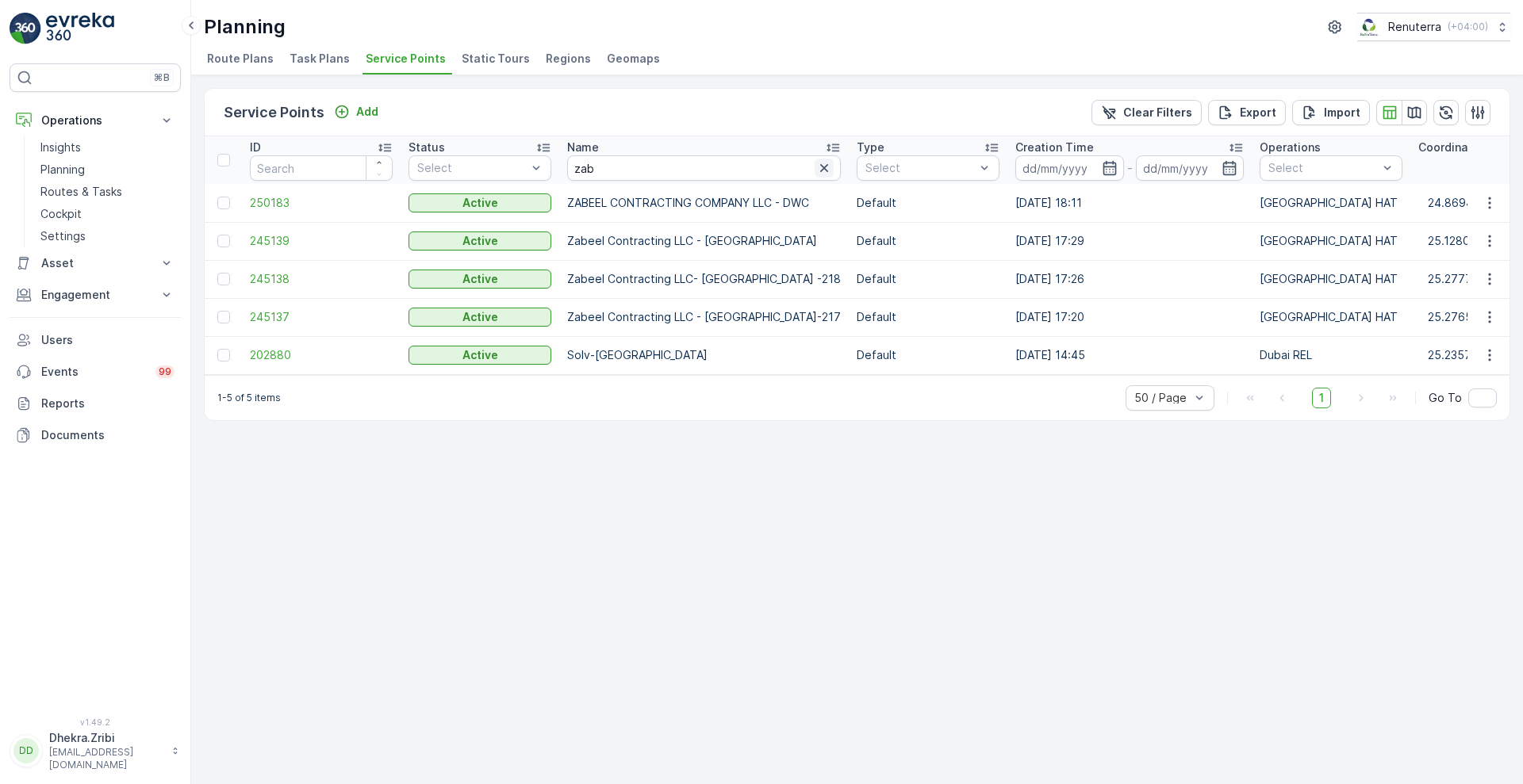
click at [820, 169] on icon "button" at bounding box center [824, 168] width 8 height 8
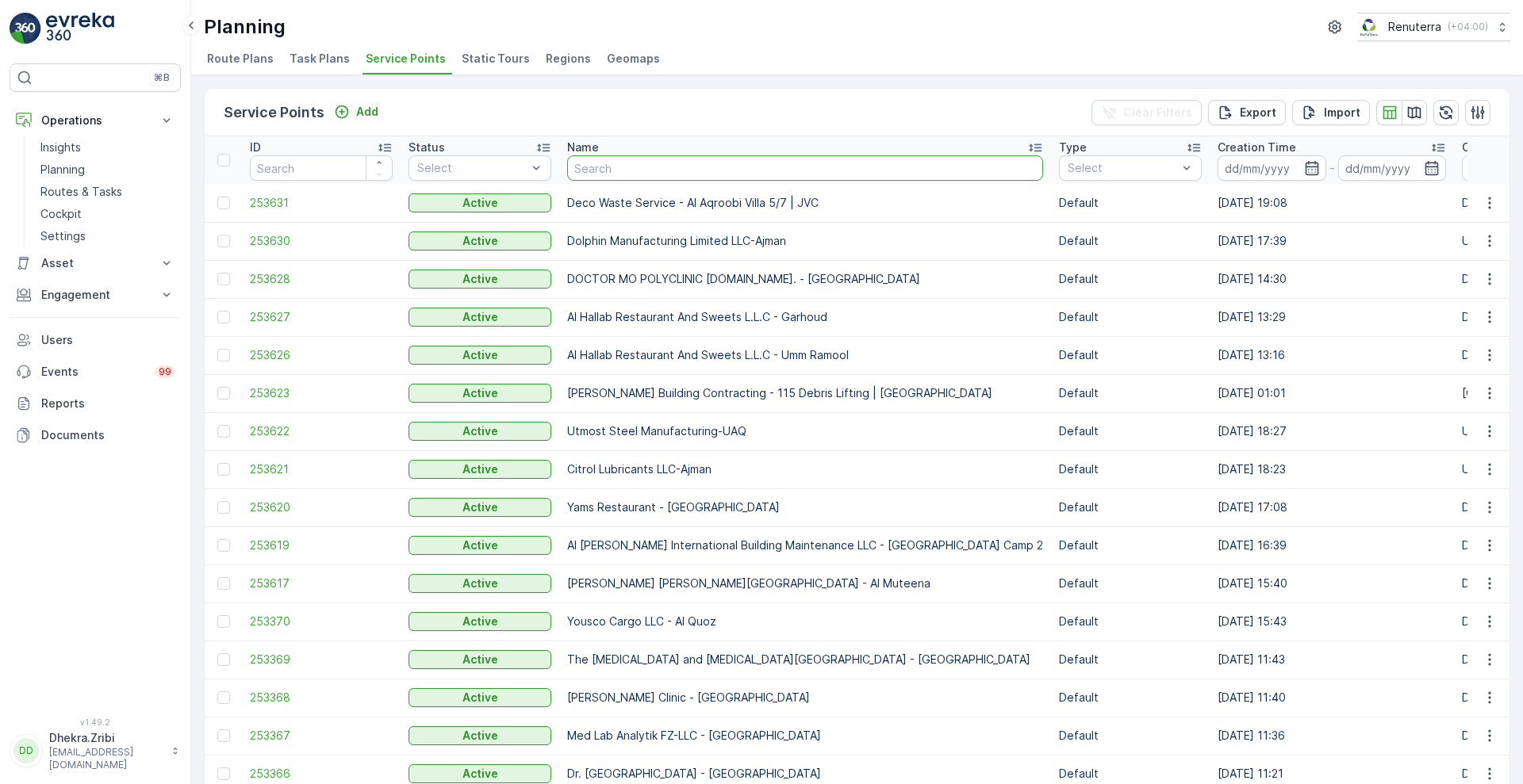
click at [673, 167] on input "text" at bounding box center [805, 168] width 476 height 25
type input "salam"
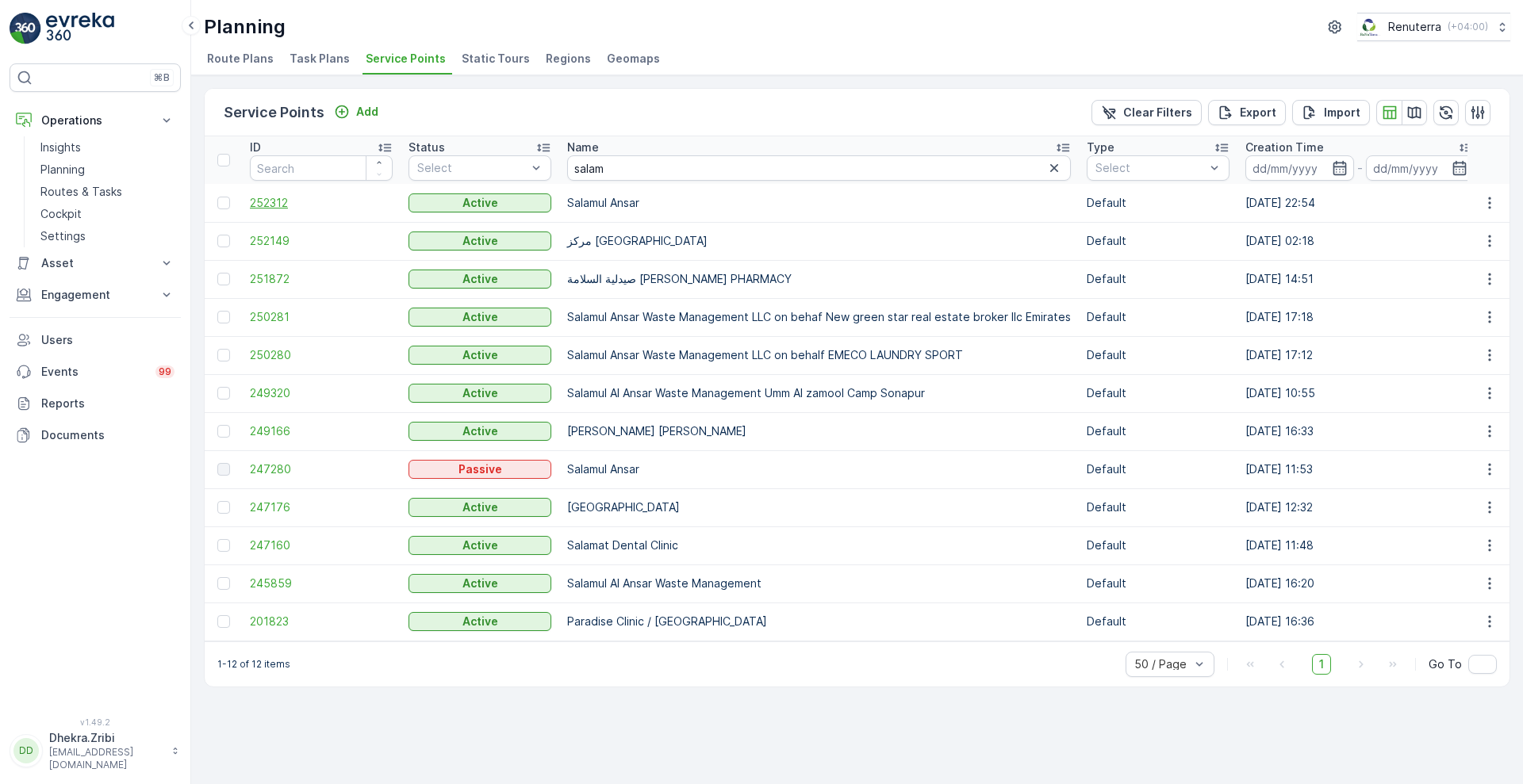
click at [266, 203] on span "252312" at bounding box center [321, 203] width 143 height 16
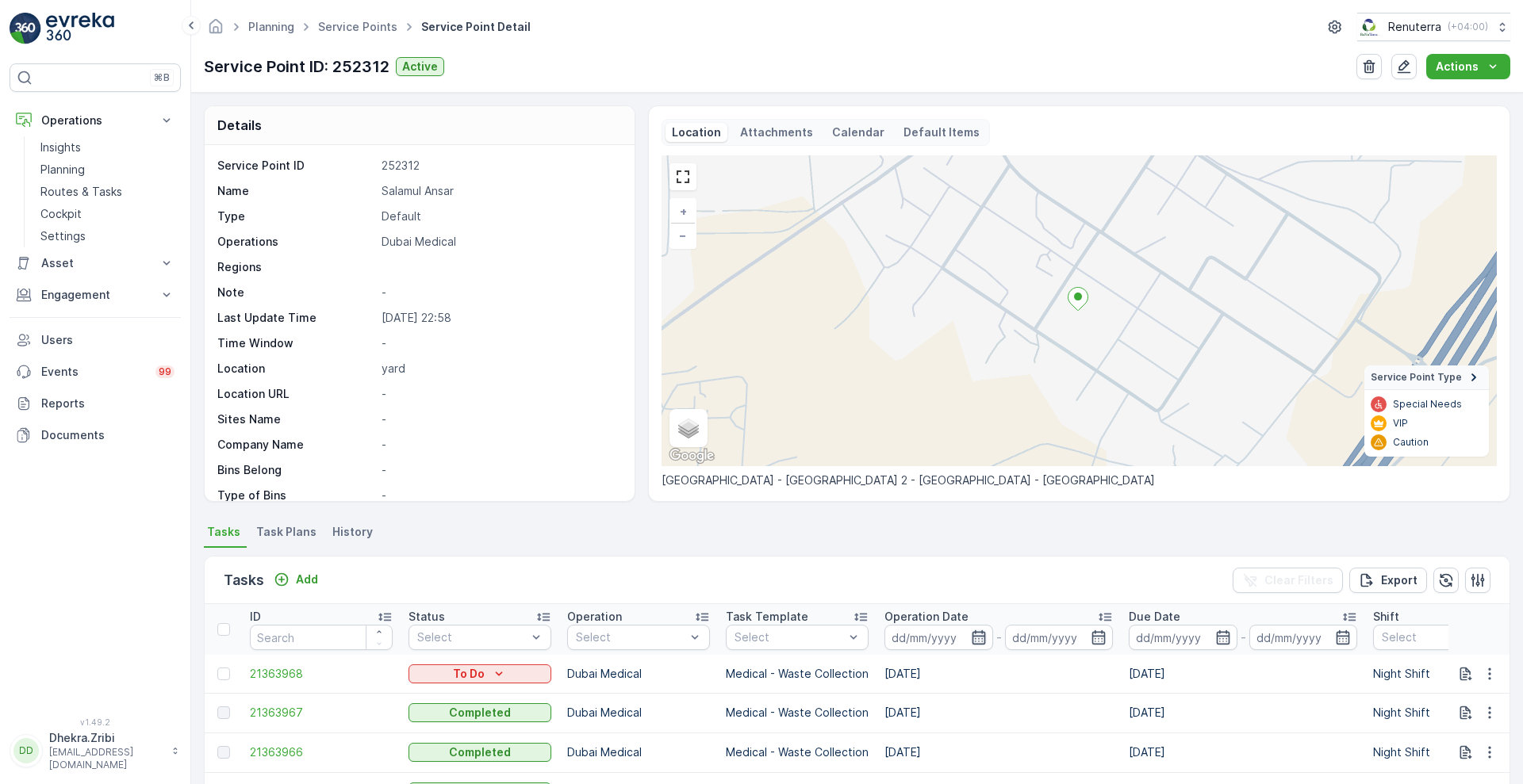
click at [986, 643] on icon "button" at bounding box center [979, 638] width 16 height 16
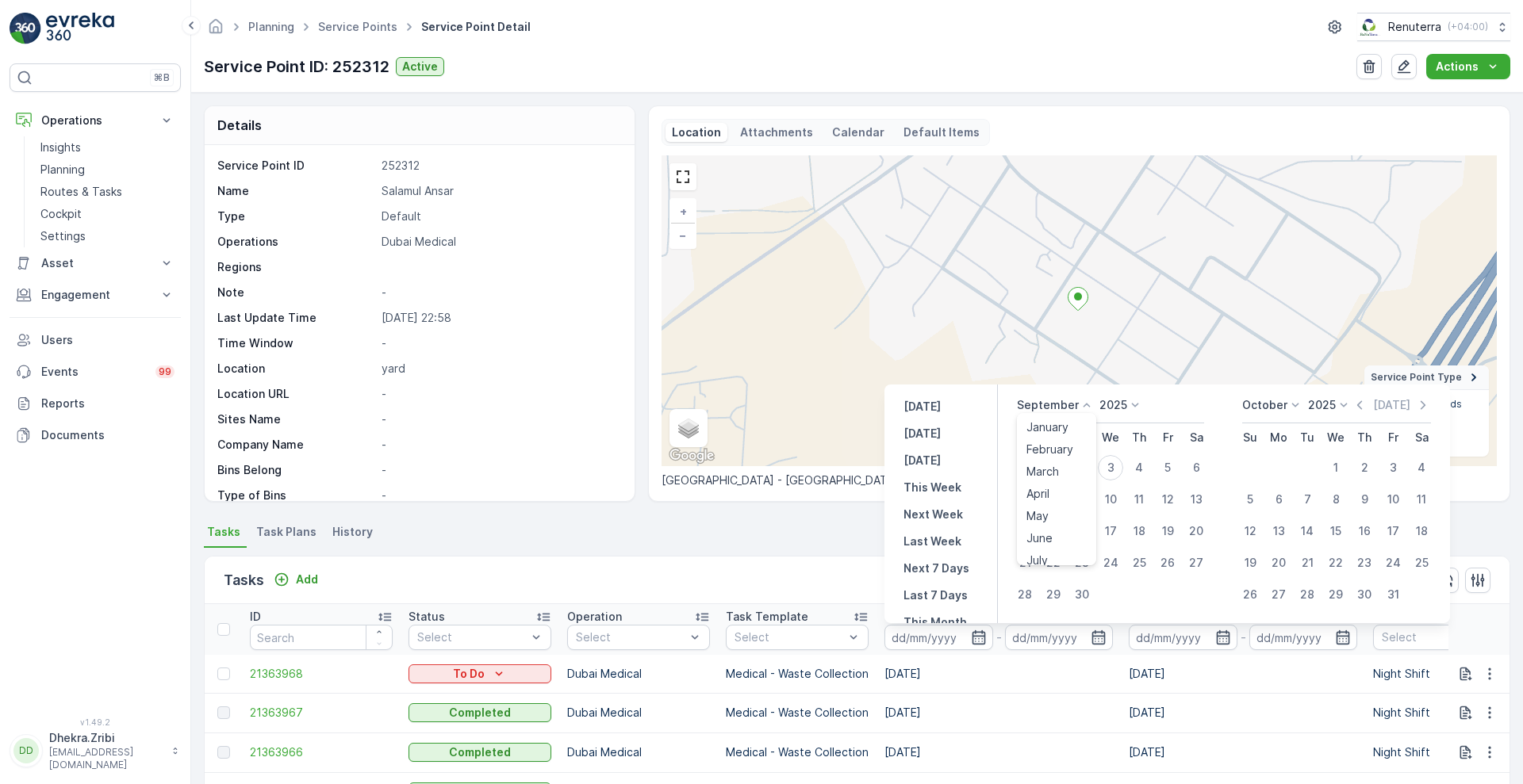
click at [1090, 401] on icon at bounding box center [1087, 405] width 16 height 16
click at [1056, 456] on span "August" at bounding box center [1045, 462] width 37 height 16
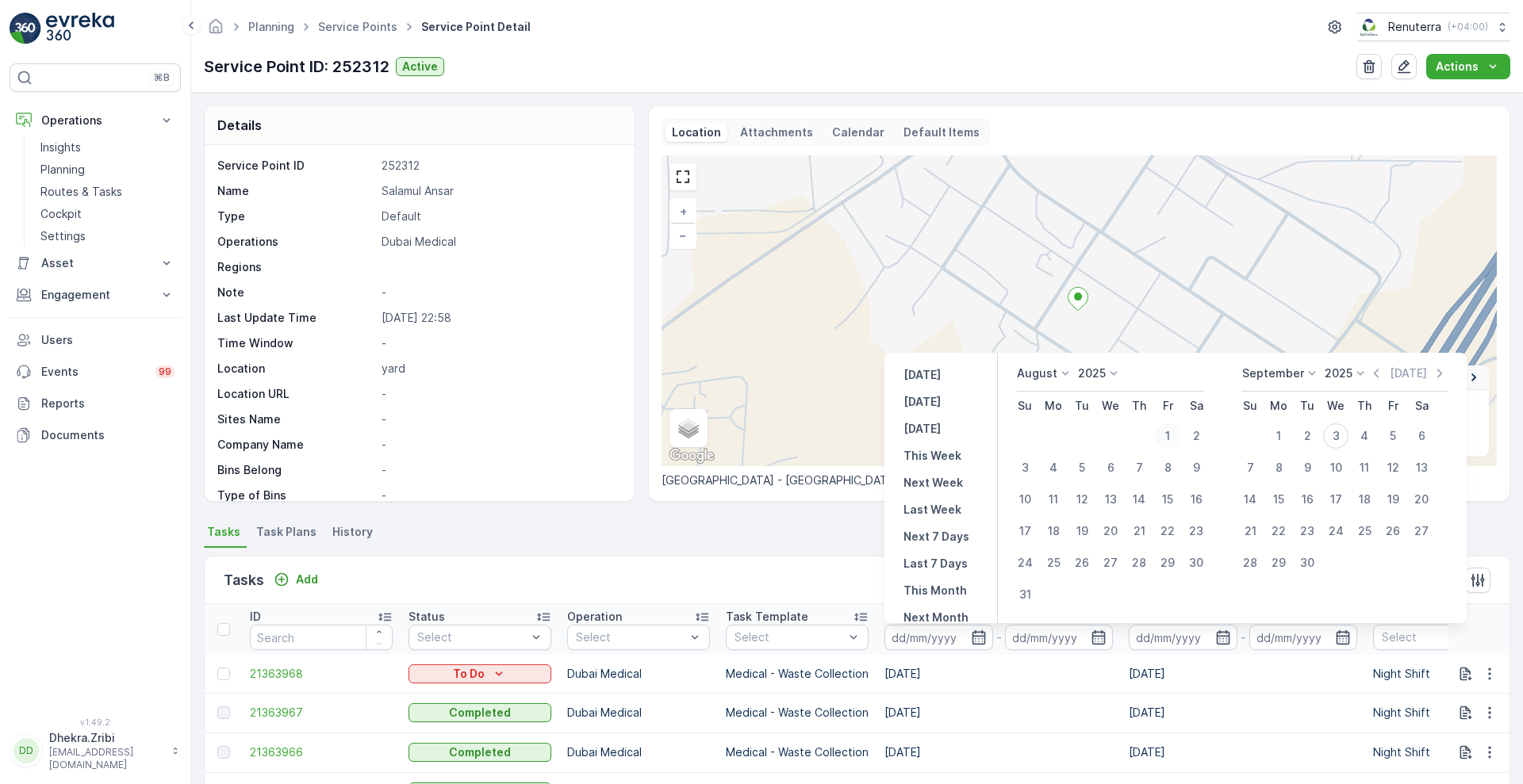
click at [1171, 439] on div "1" at bounding box center [1168, 436] width 25 height 25
type input "01.08.2025"
click at [1171, 439] on div "1" at bounding box center [1168, 436] width 25 height 25
type input "01.08.2025"
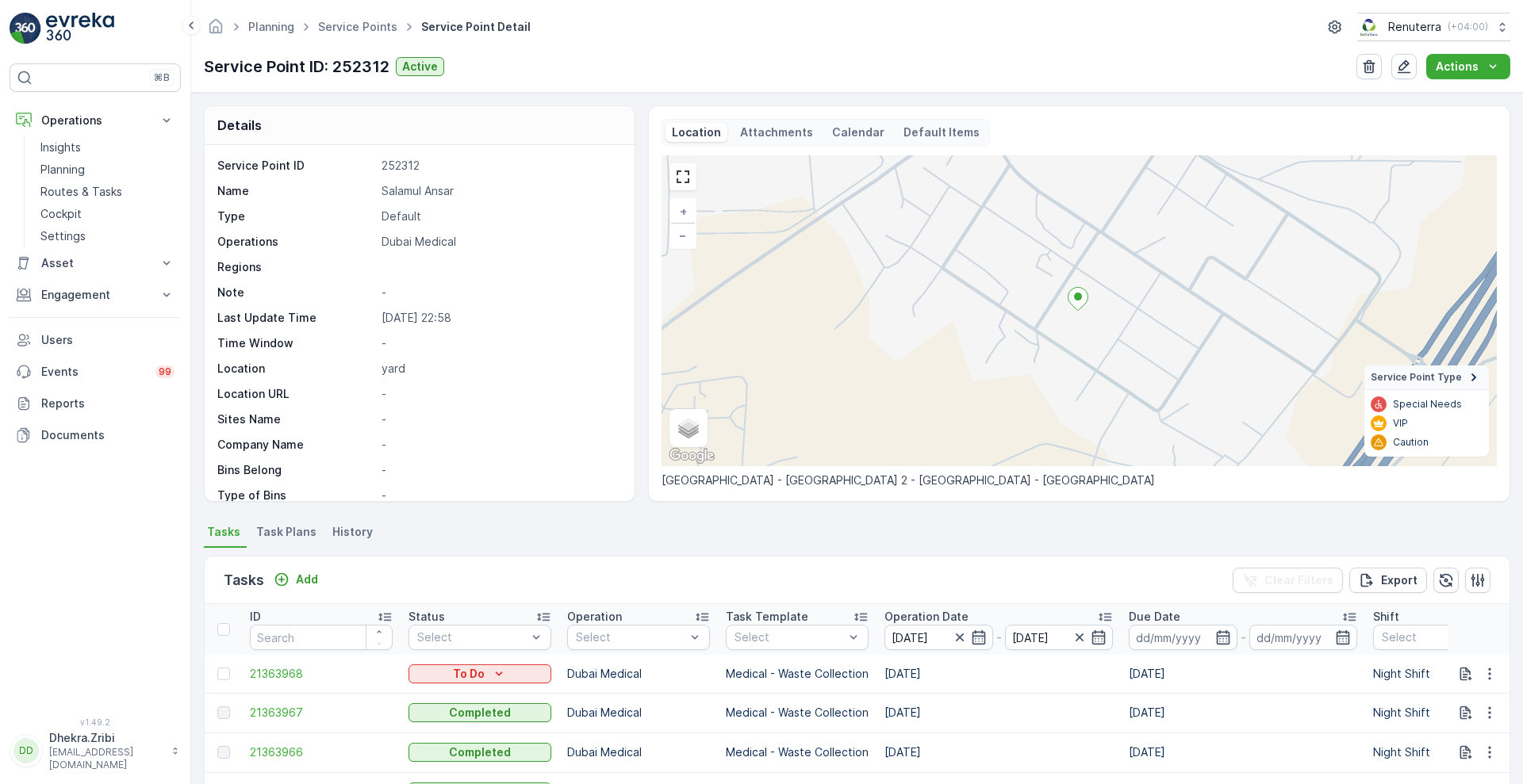
click at [710, 570] on div "Tasks Add Clear Filters Export" at bounding box center [857, 580] width 1305 height 47
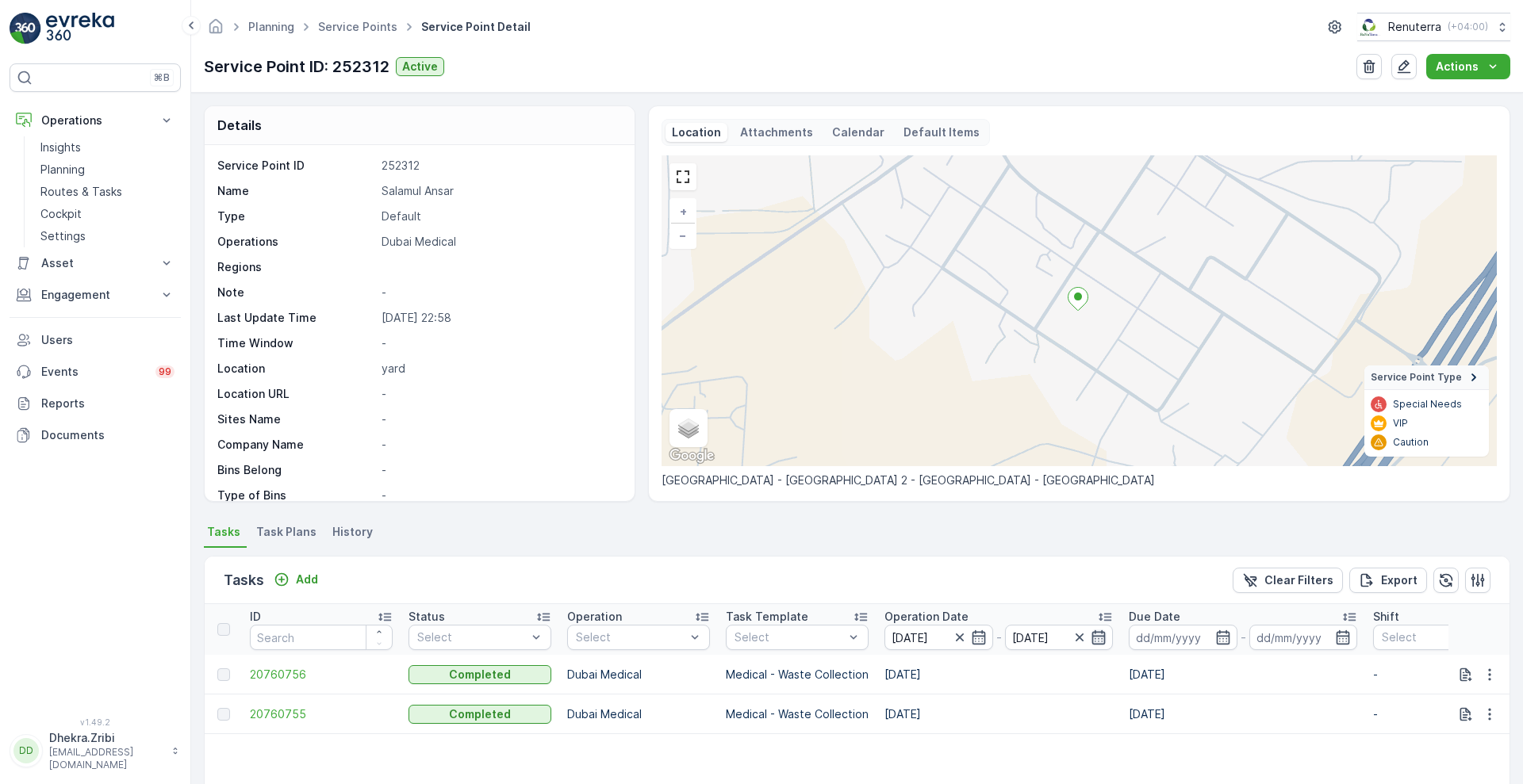
click at [1099, 644] on icon "button" at bounding box center [1098, 638] width 16 height 16
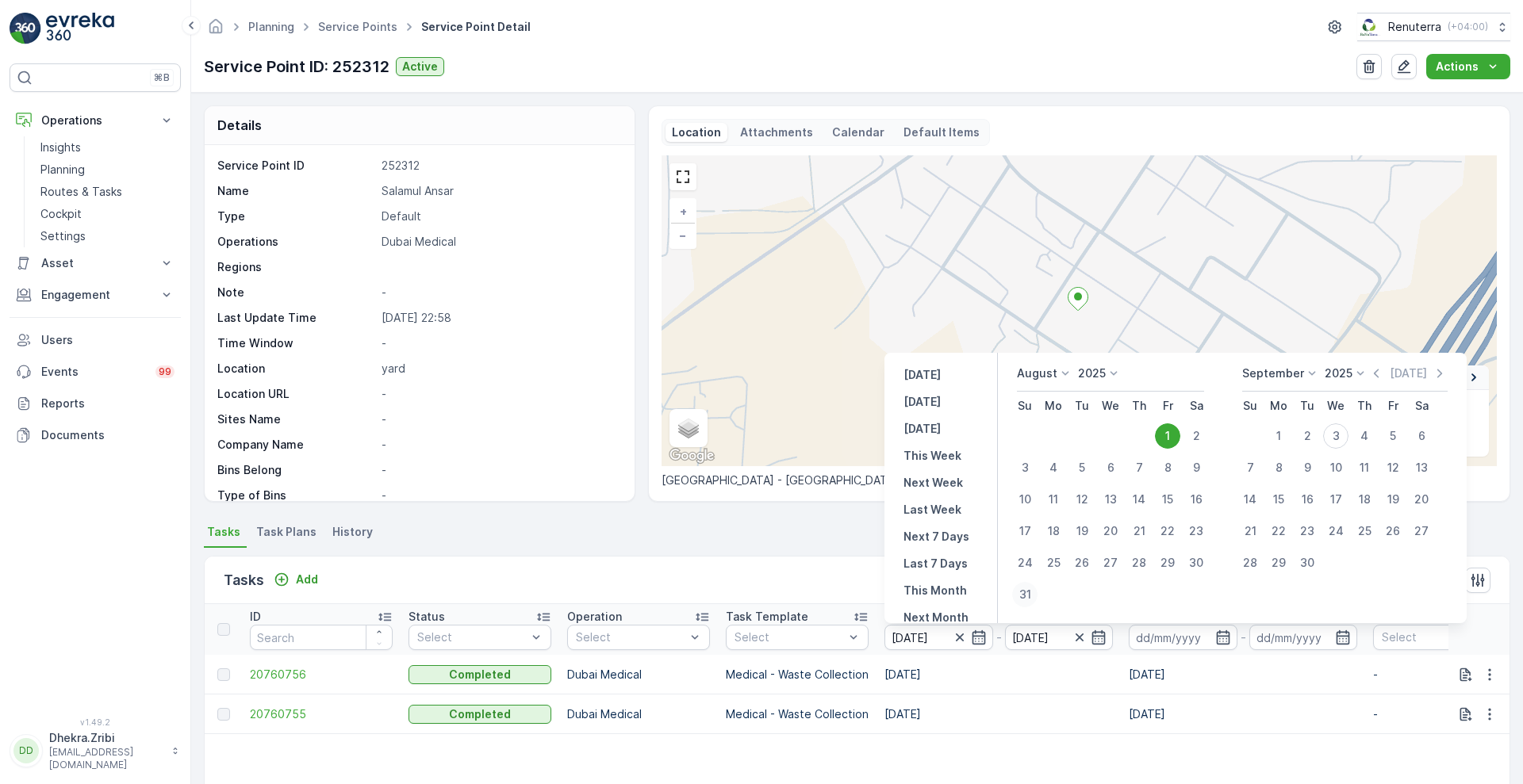
click at [1022, 601] on div "31" at bounding box center [1025, 595] width 25 height 25
type input "[DATE]"
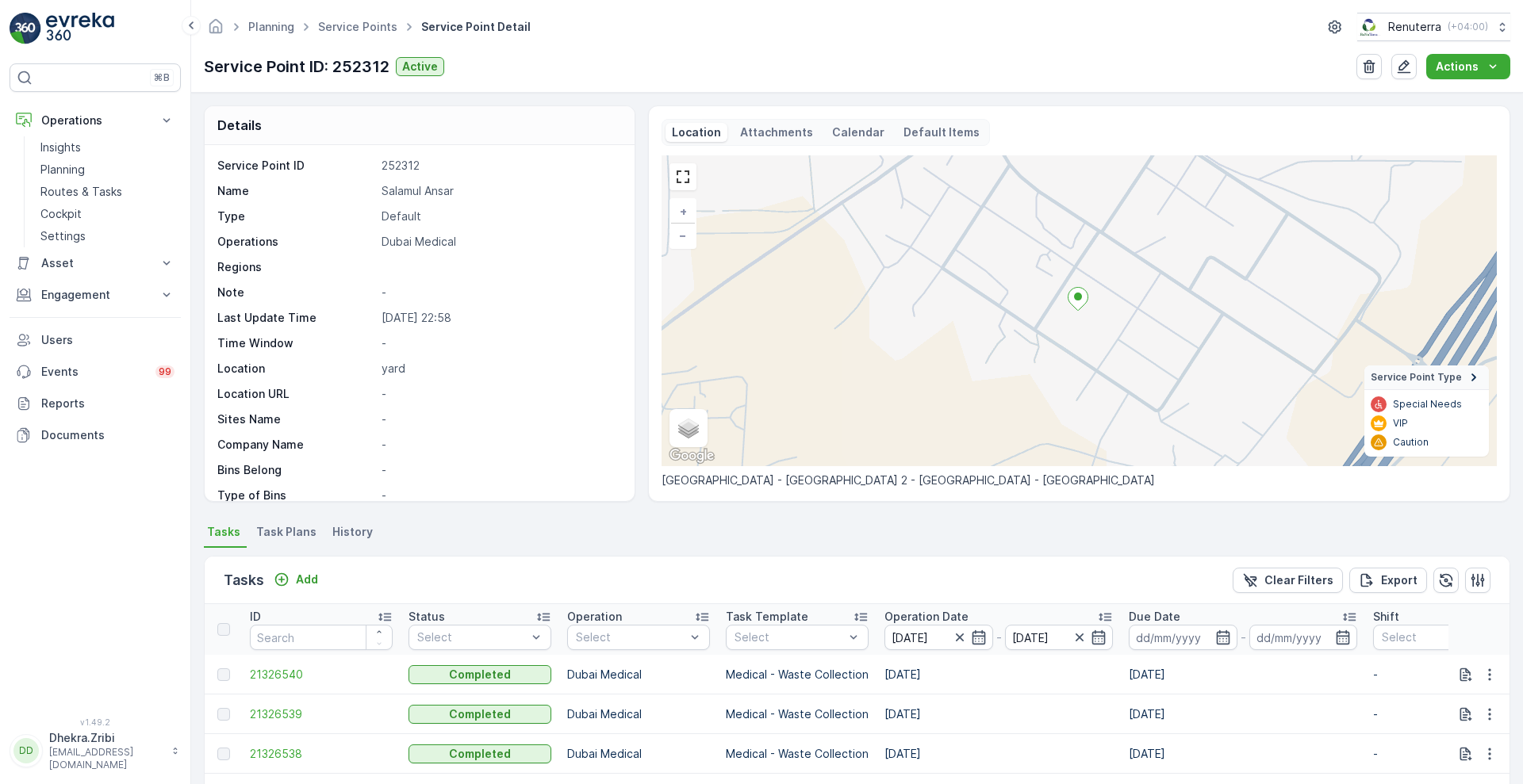
scroll to position [342, 0]
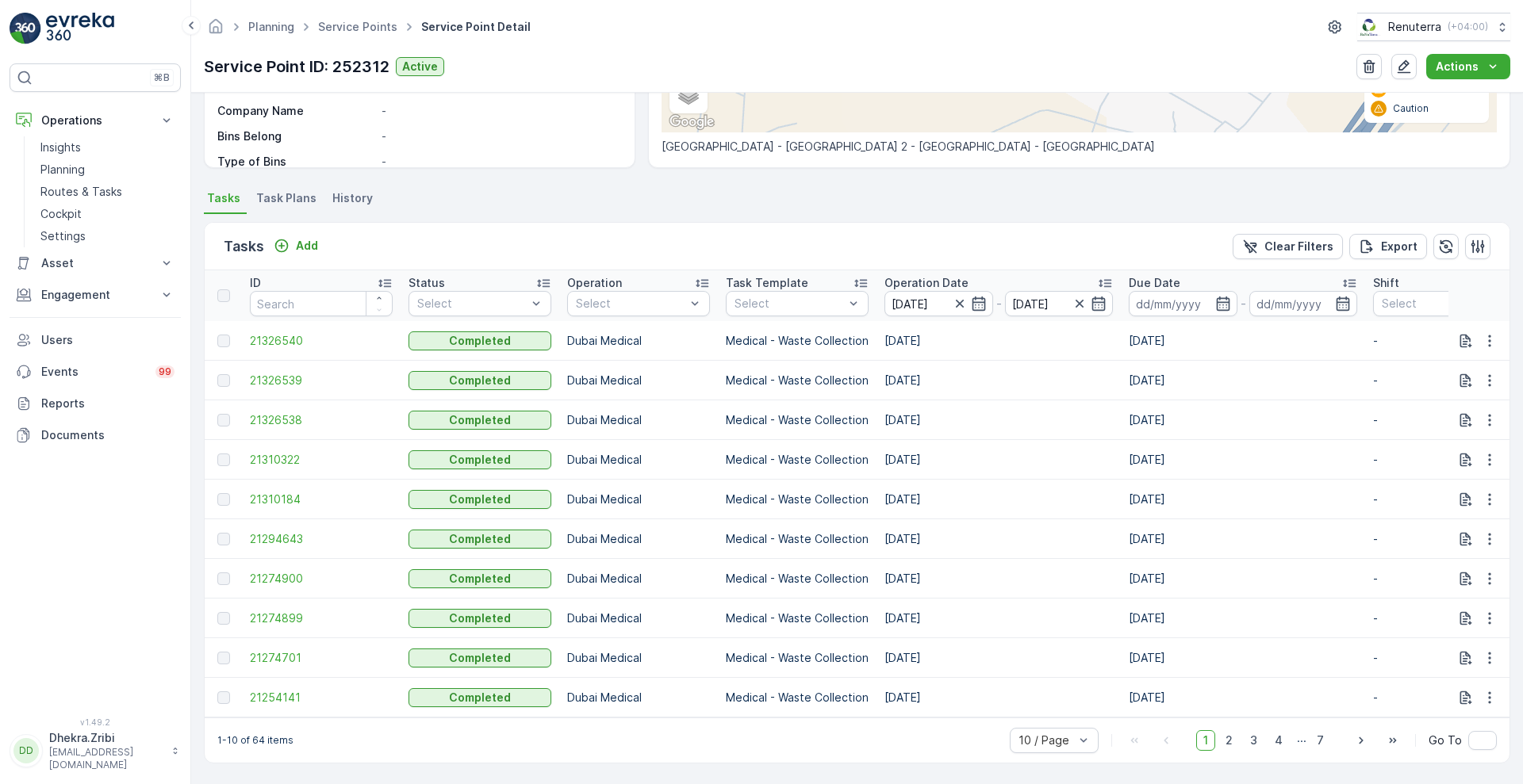
click at [915, 275] on p "Operation Date" at bounding box center [927, 283] width 84 height 16
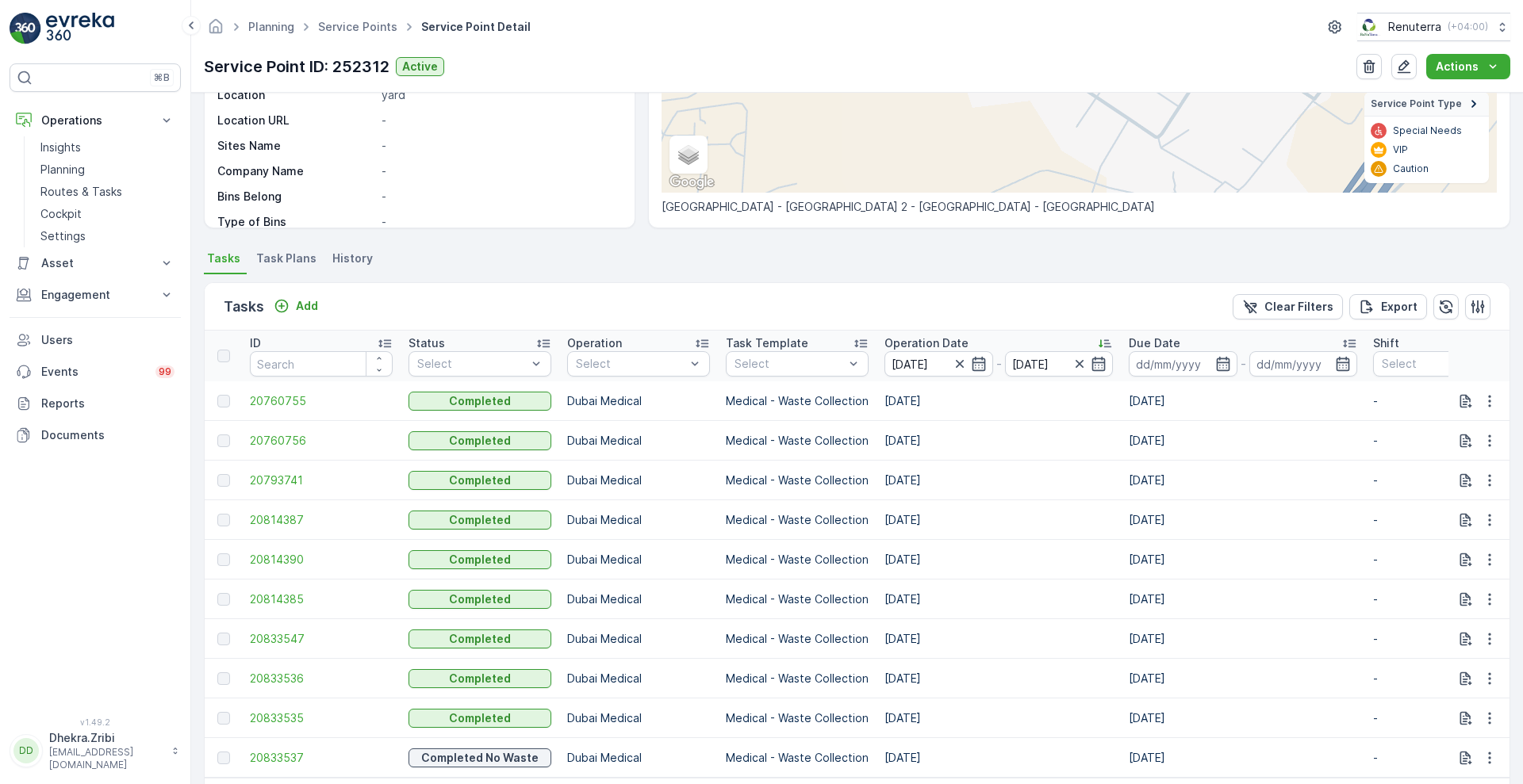
scroll to position [342, 0]
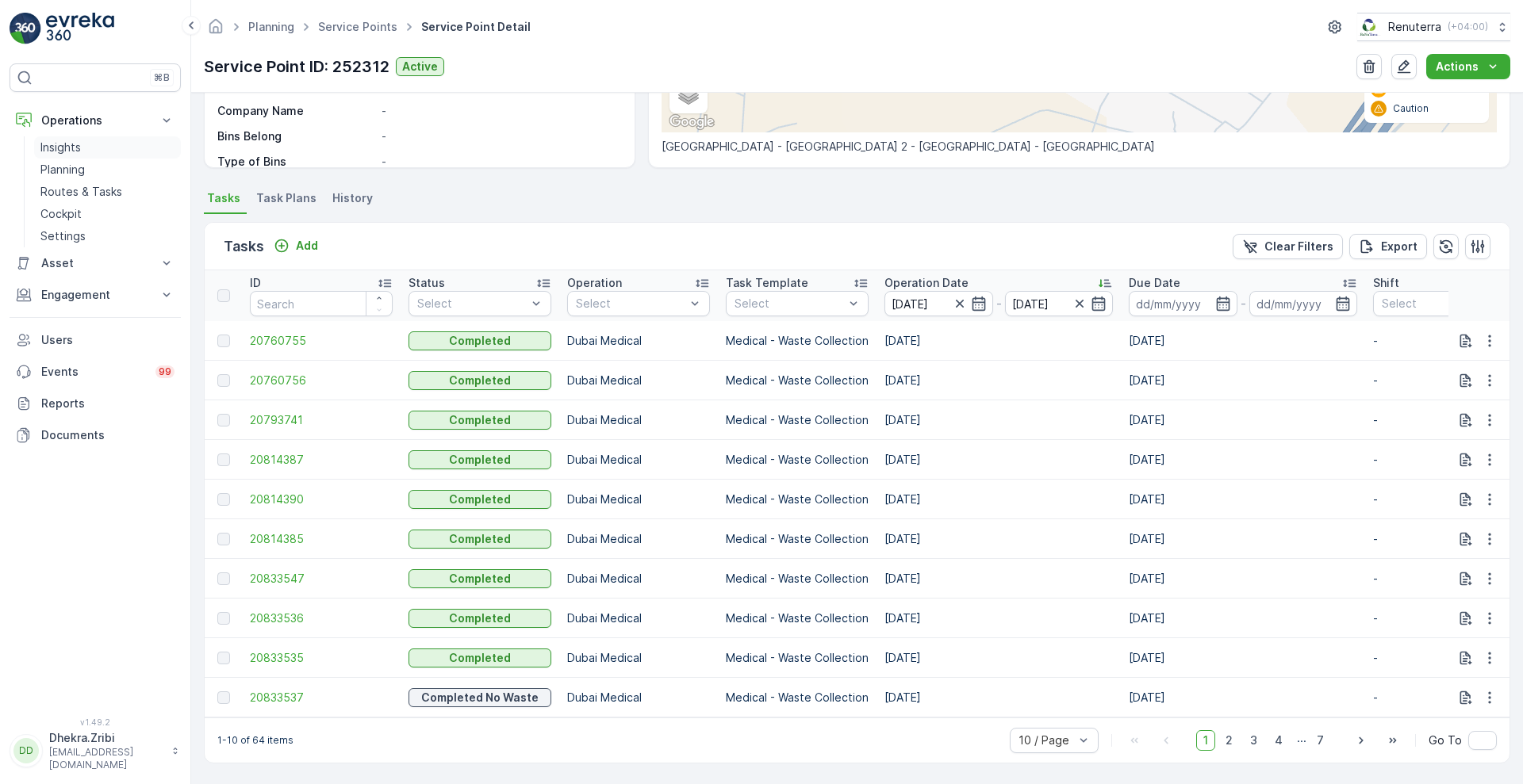
click at [63, 146] on p "Insights" at bounding box center [61, 147] width 41 height 16
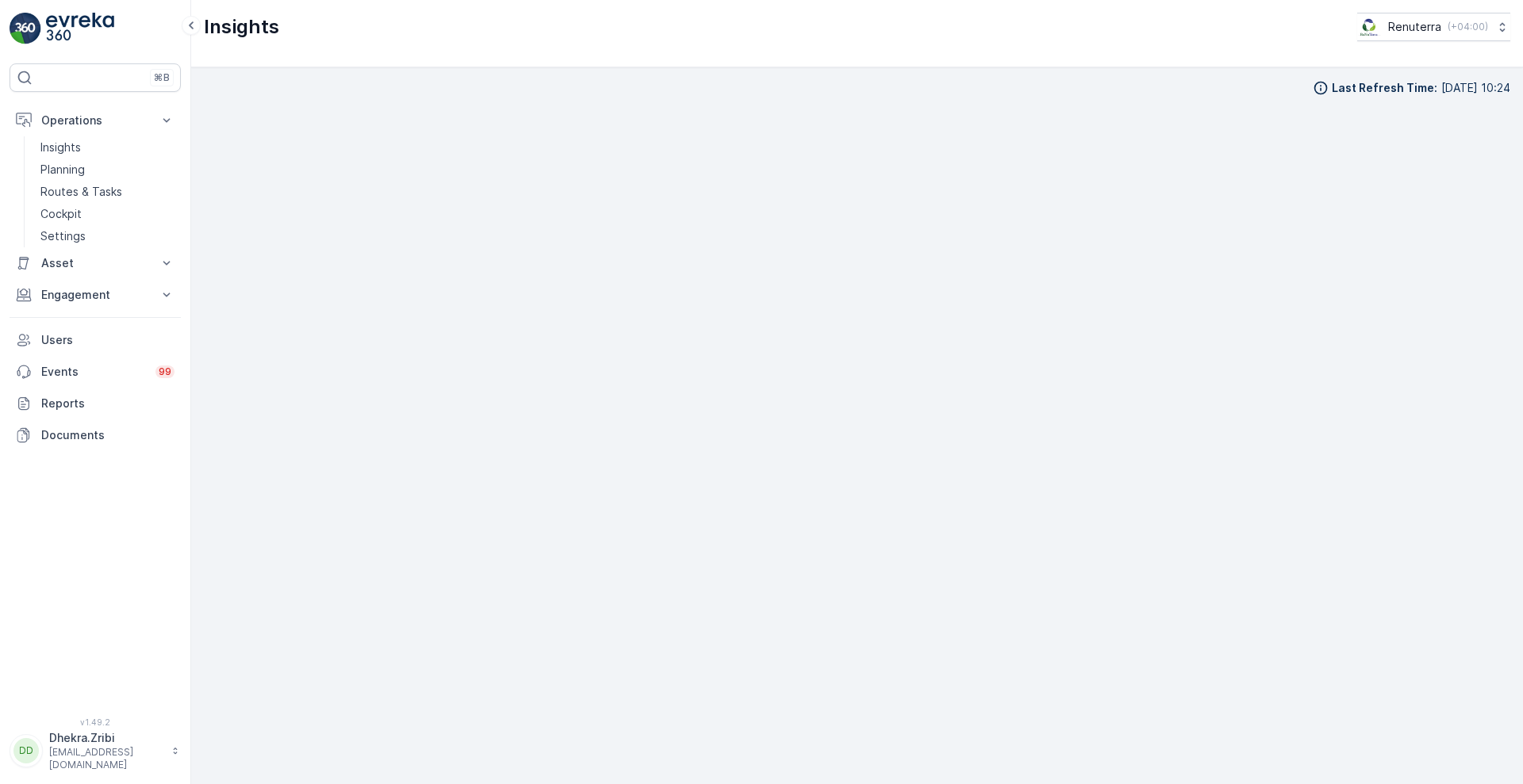
scroll to position [16, 0]
click at [75, 165] on p "Planning" at bounding box center [63, 170] width 45 height 16
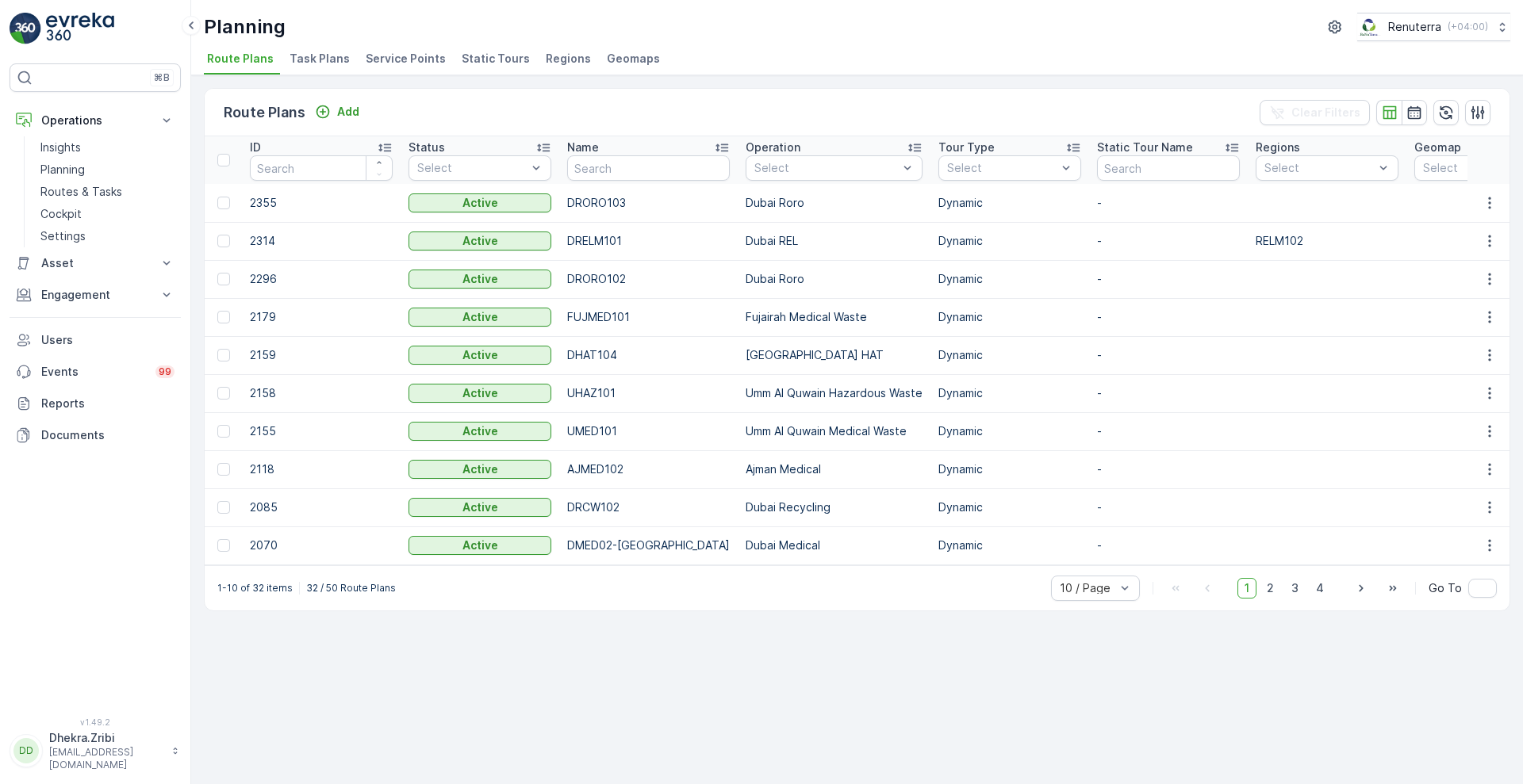
click at [411, 57] on span "Service Points" at bounding box center [405, 58] width 80 height 16
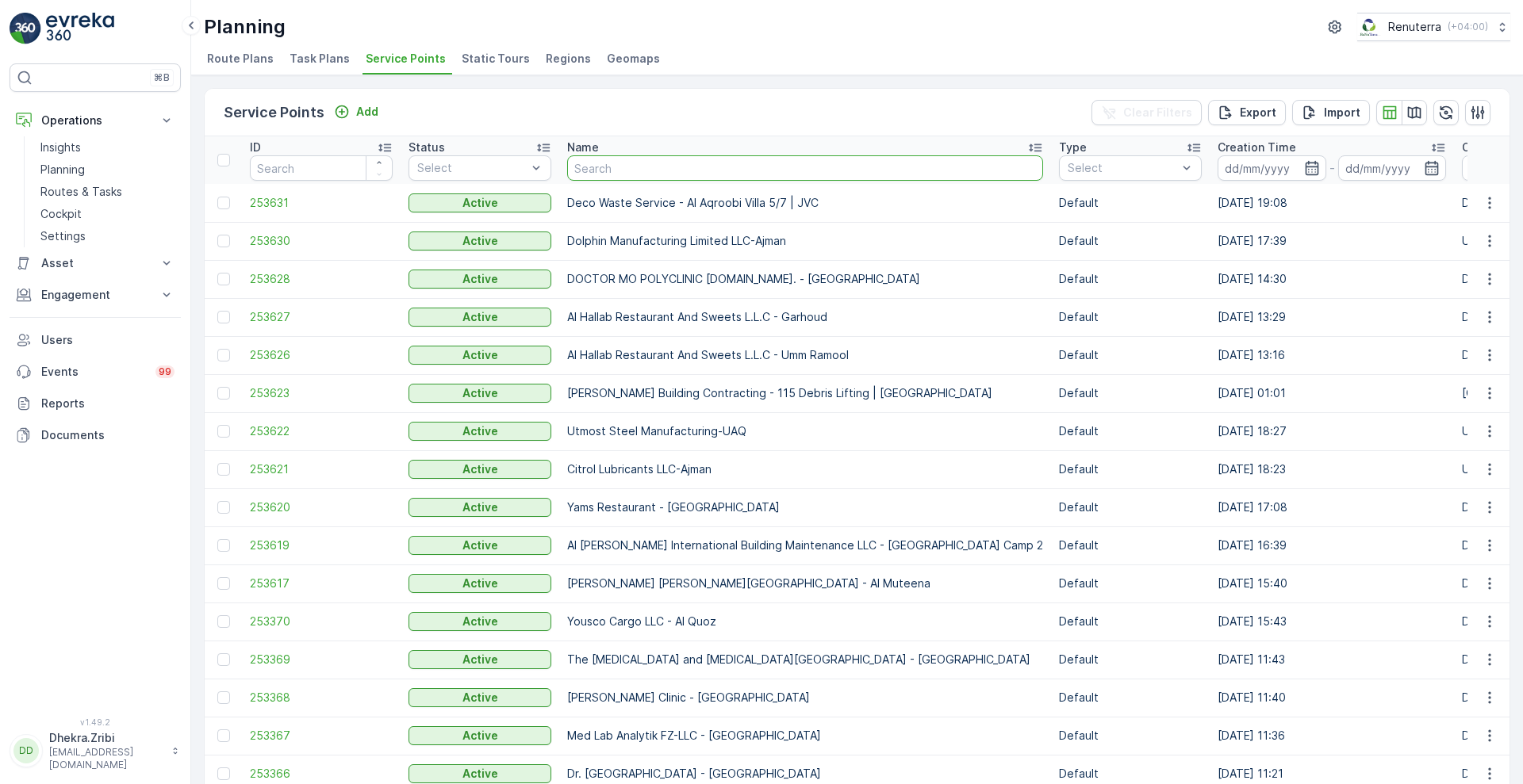
click at [675, 160] on input "text" at bounding box center [805, 168] width 476 height 25
type input "salam"
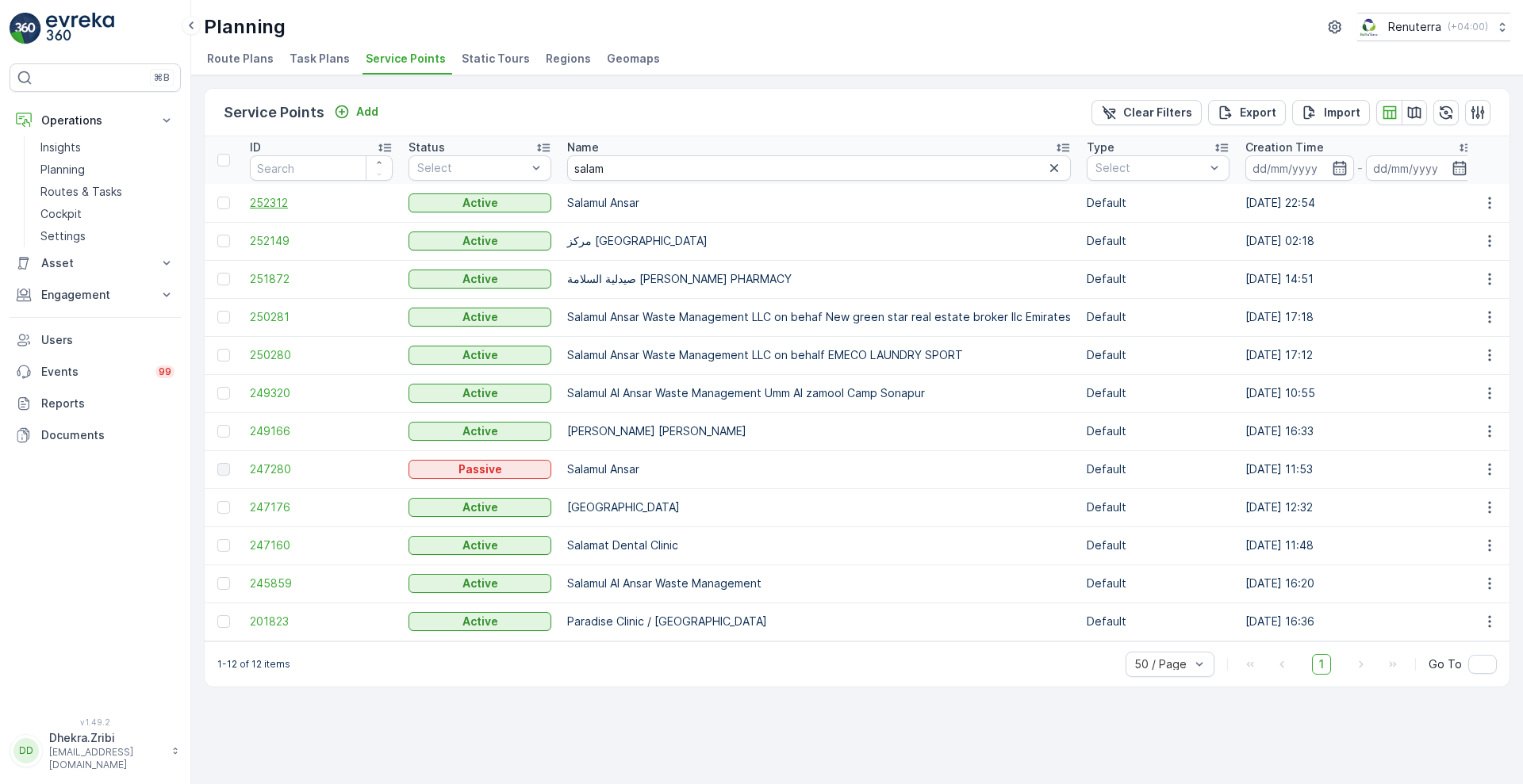
click at [264, 204] on span "252312" at bounding box center [321, 203] width 143 height 16
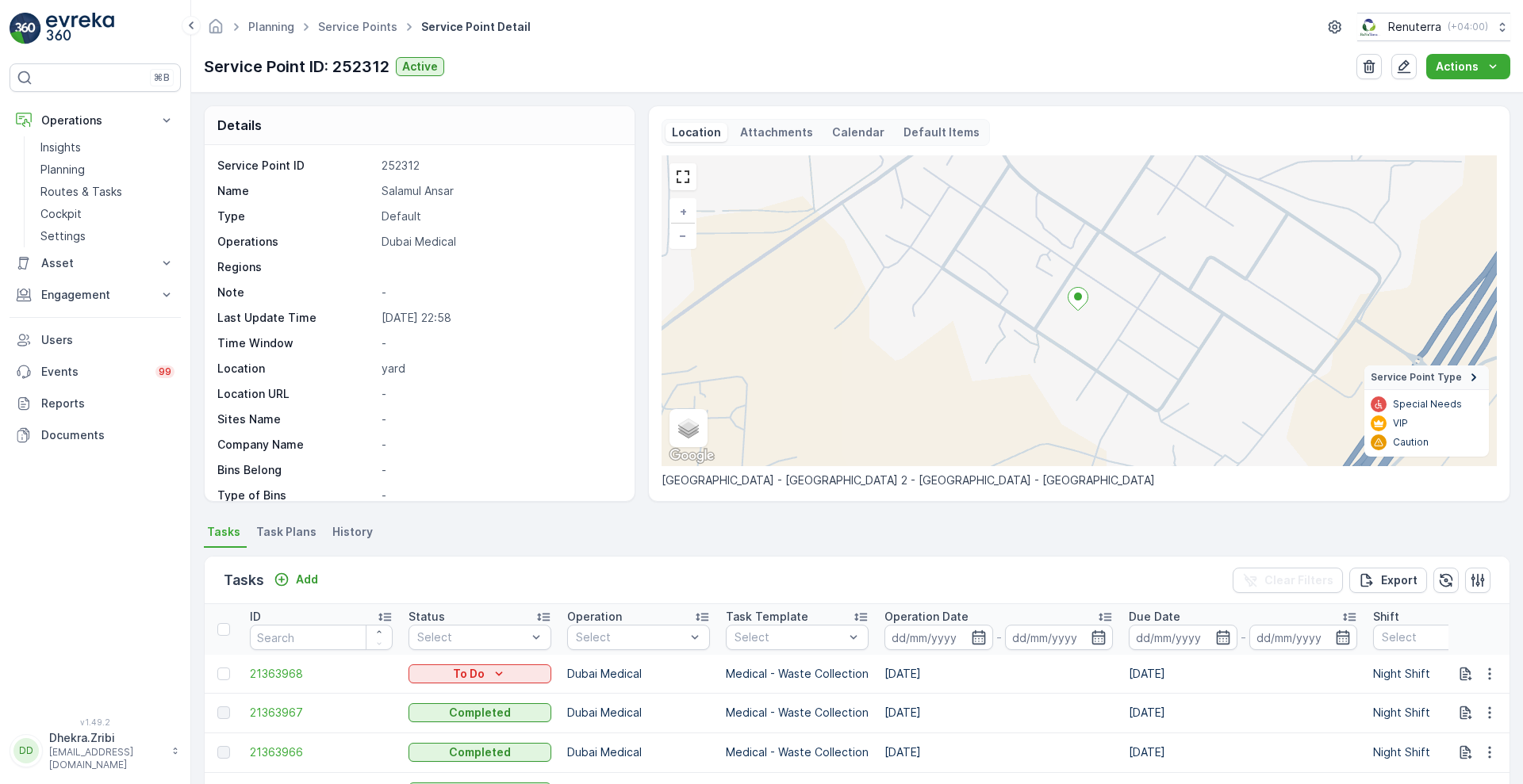
scroll to position [341, 0]
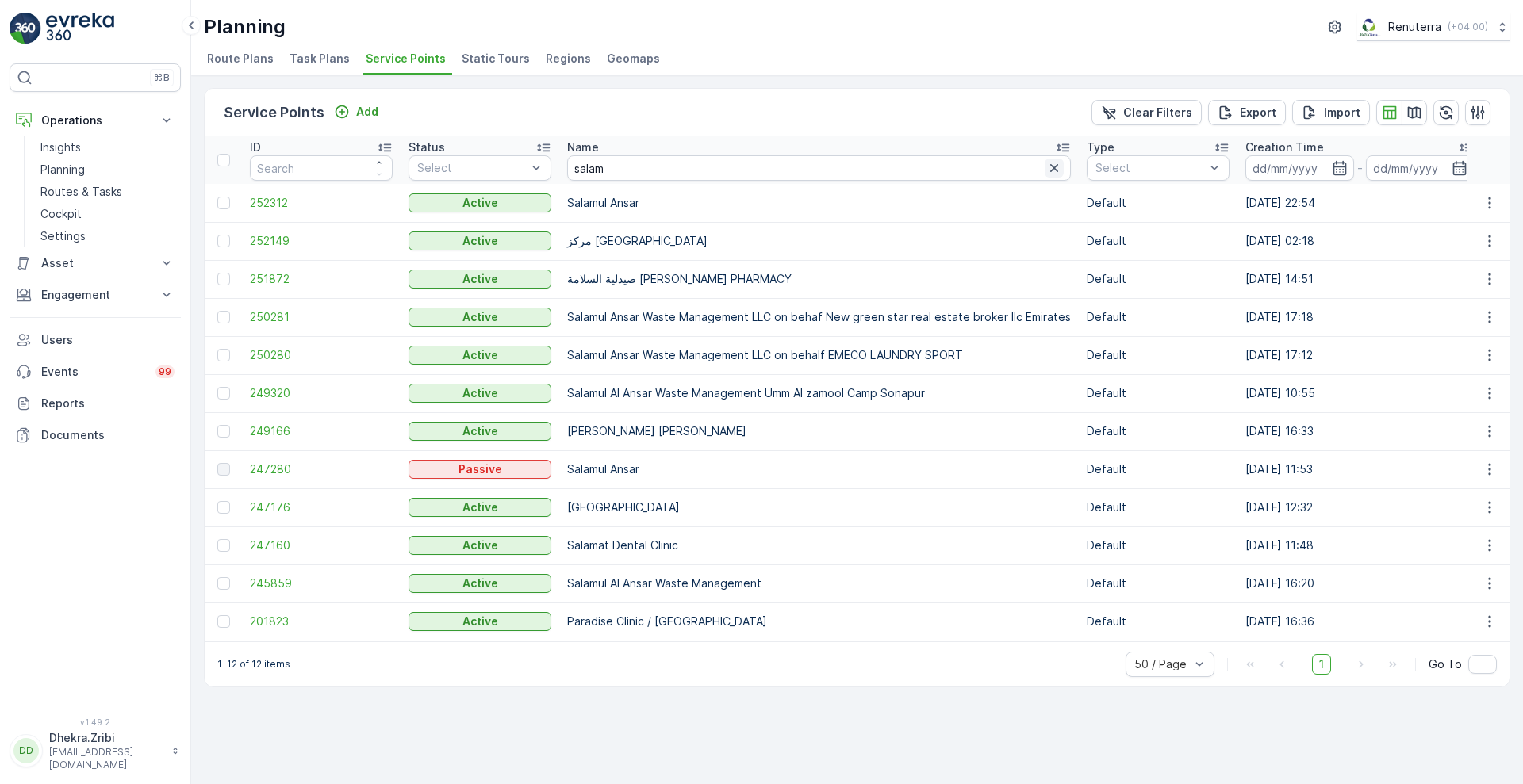
click at [1055, 174] on icon "button" at bounding box center [1055, 168] width 16 height 16
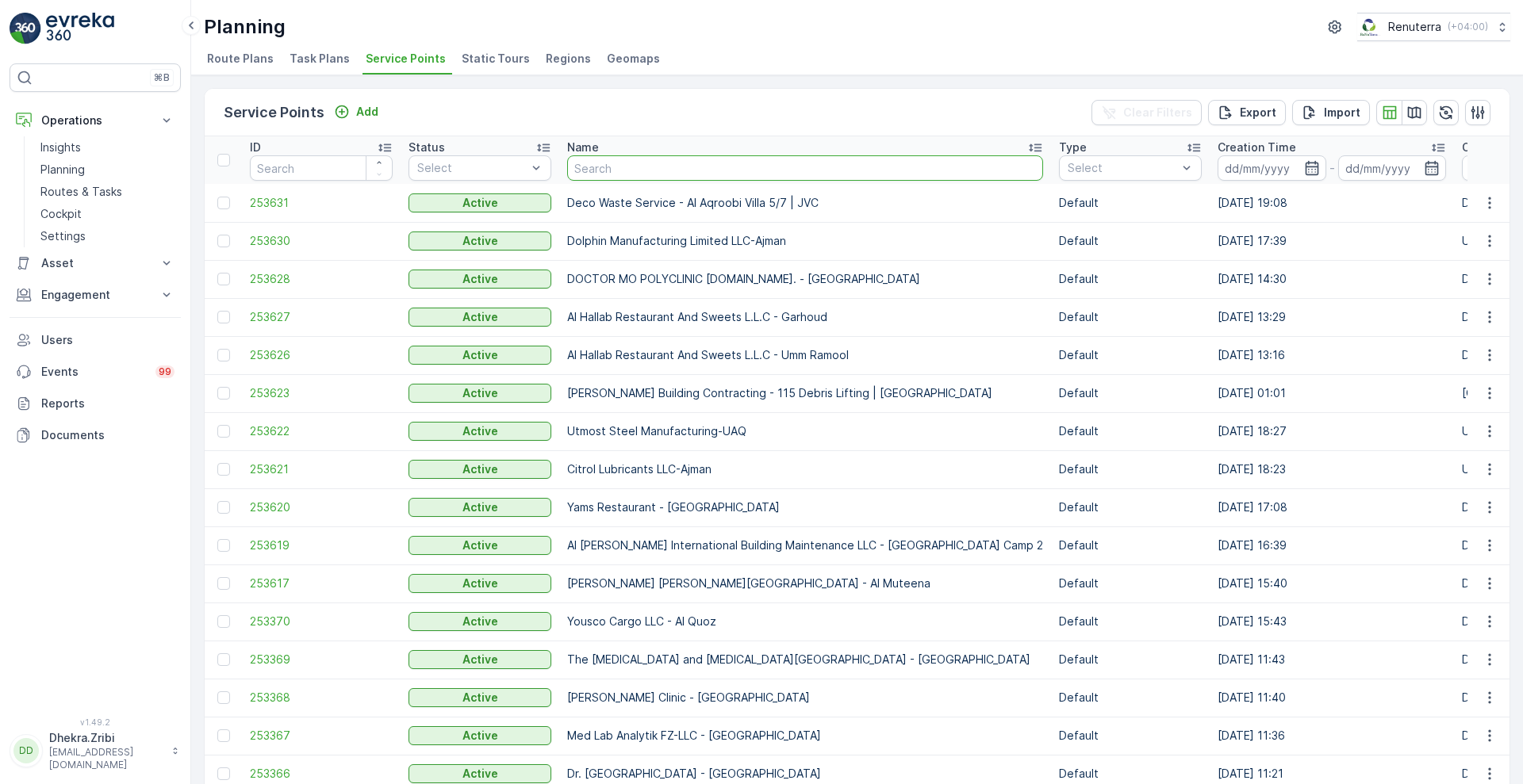
click at [726, 176] on input "text" at bounding box center [805, 168] width 476 height 25
type input "dot"
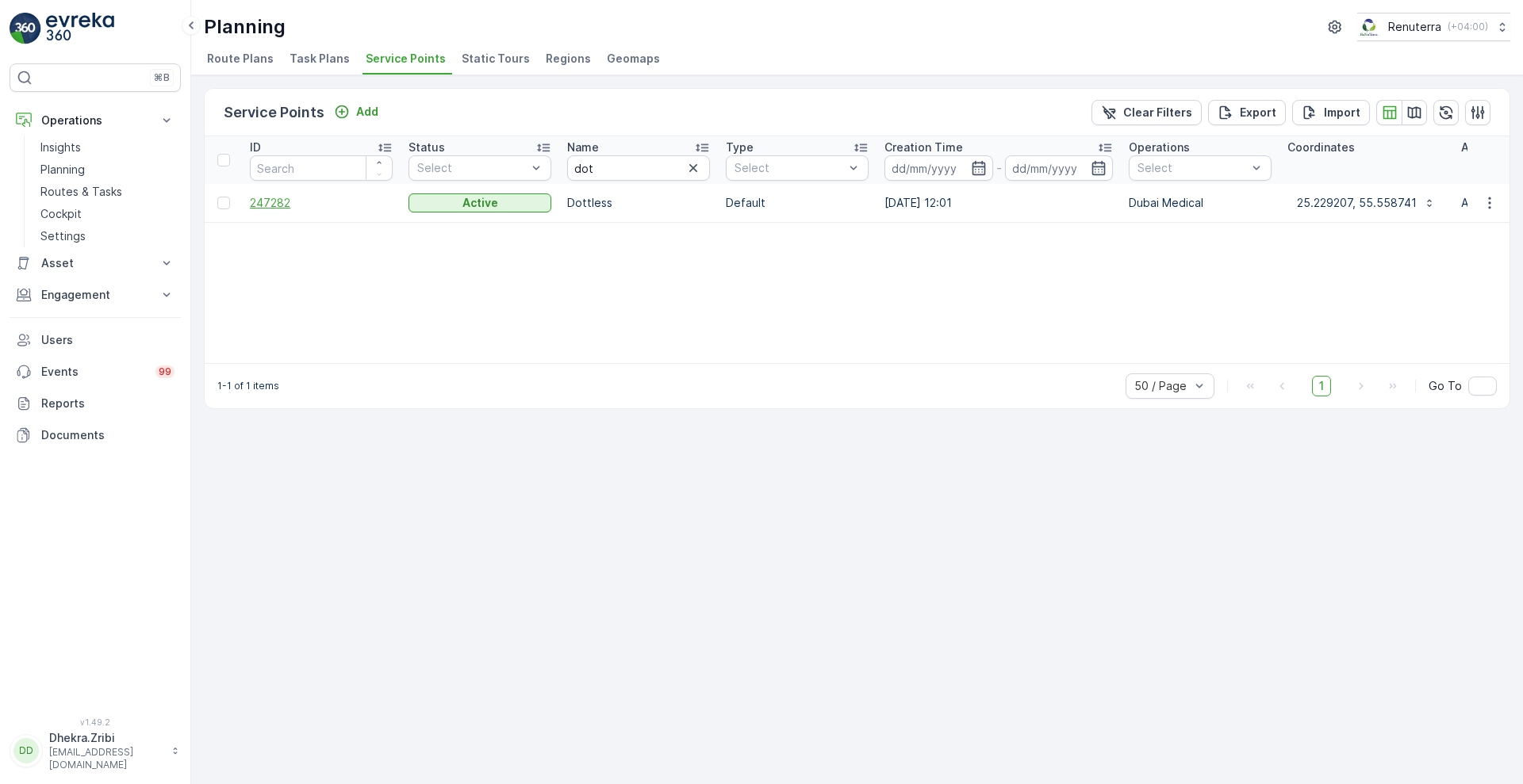
click at [260, 204] on span "247282" at bounding box center [321, 203] width 143 height 16
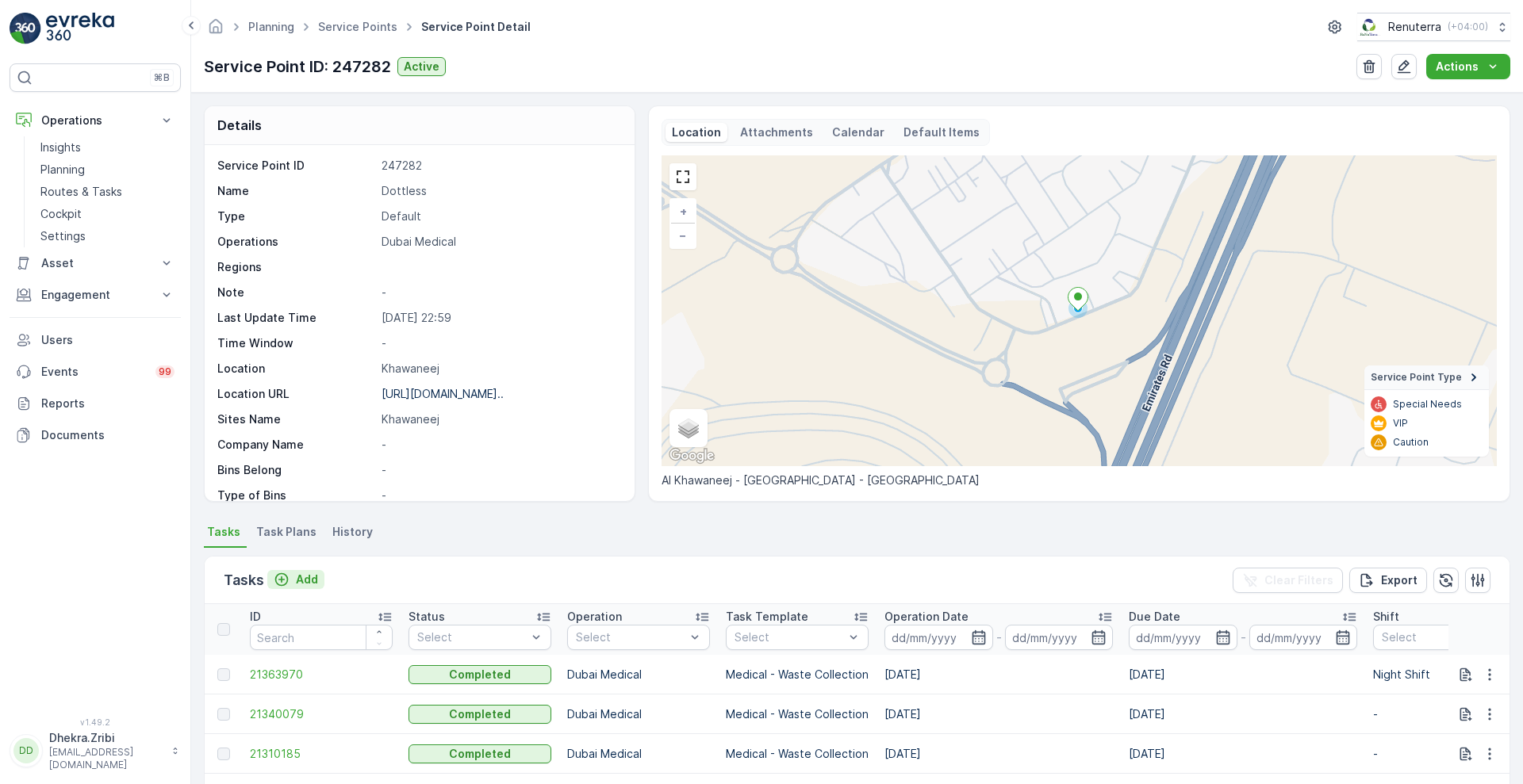
click at [294, 579] on div "Add" at bounding box center [296, 580] width 45 height 16
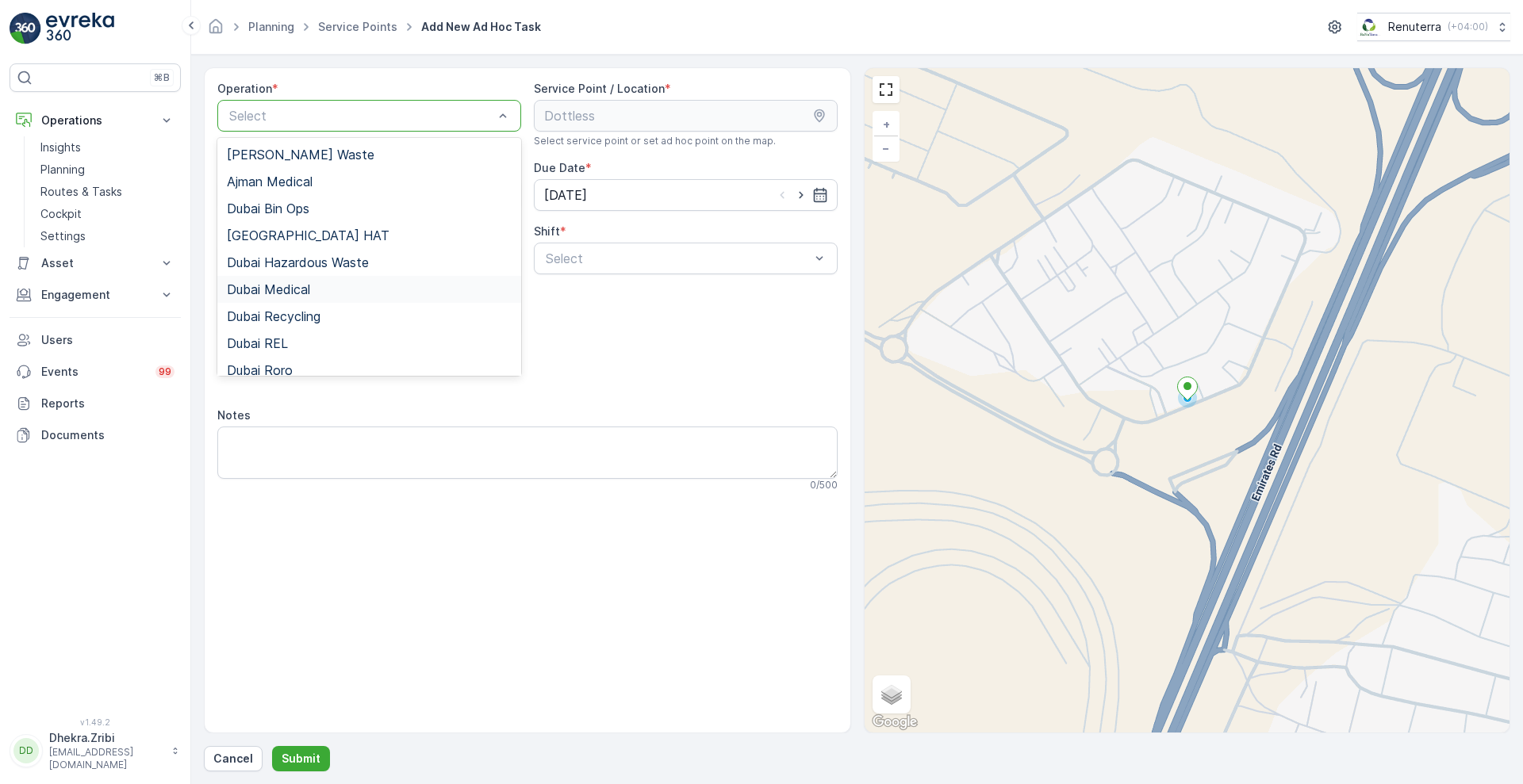
click at [300, 295] on span "Dubai Medical" at bounding box center [269, 289] width 83 height 15
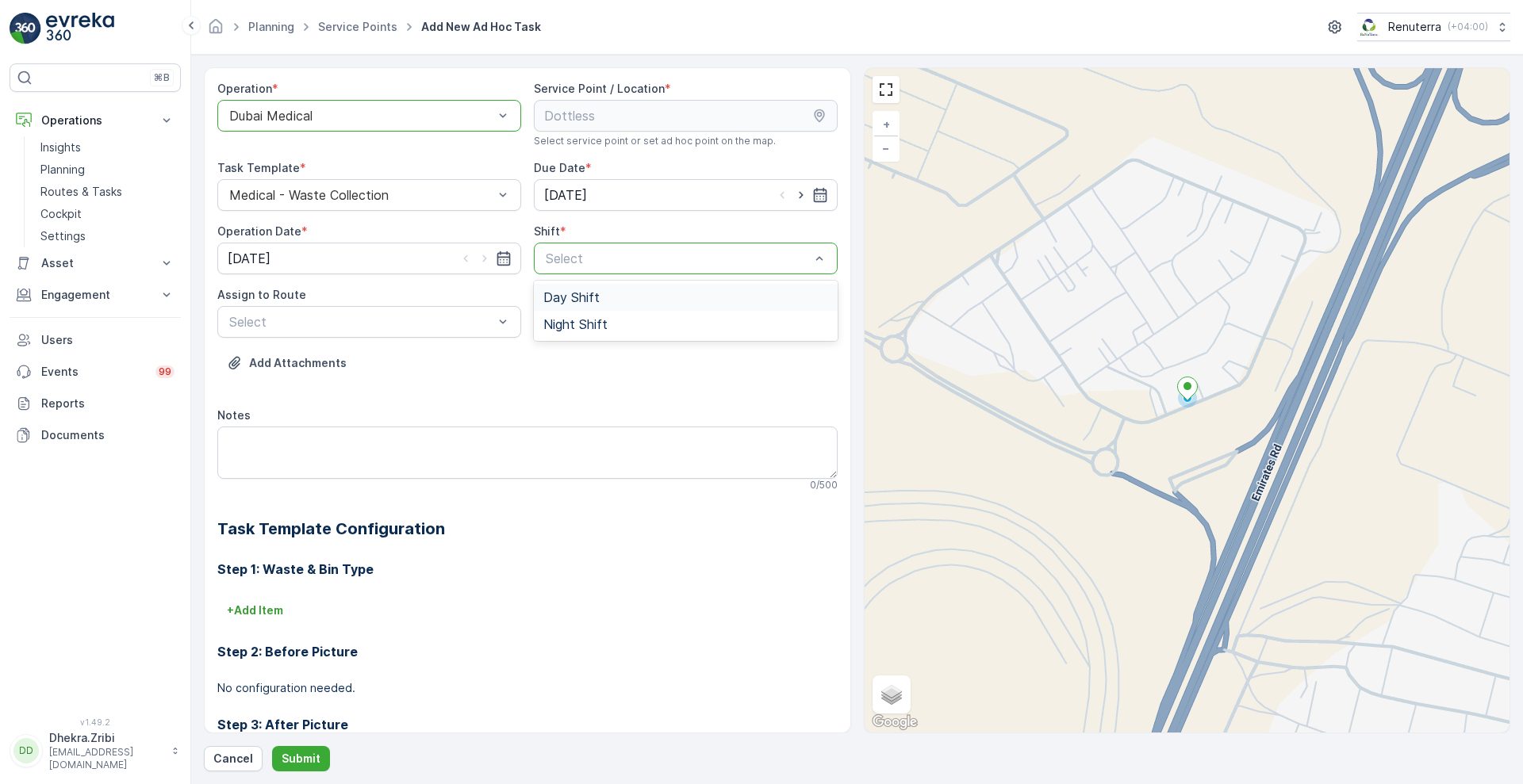
click at [575, 297] on span "Day Shift" at bounding box center [572, 298] width 56 height 15
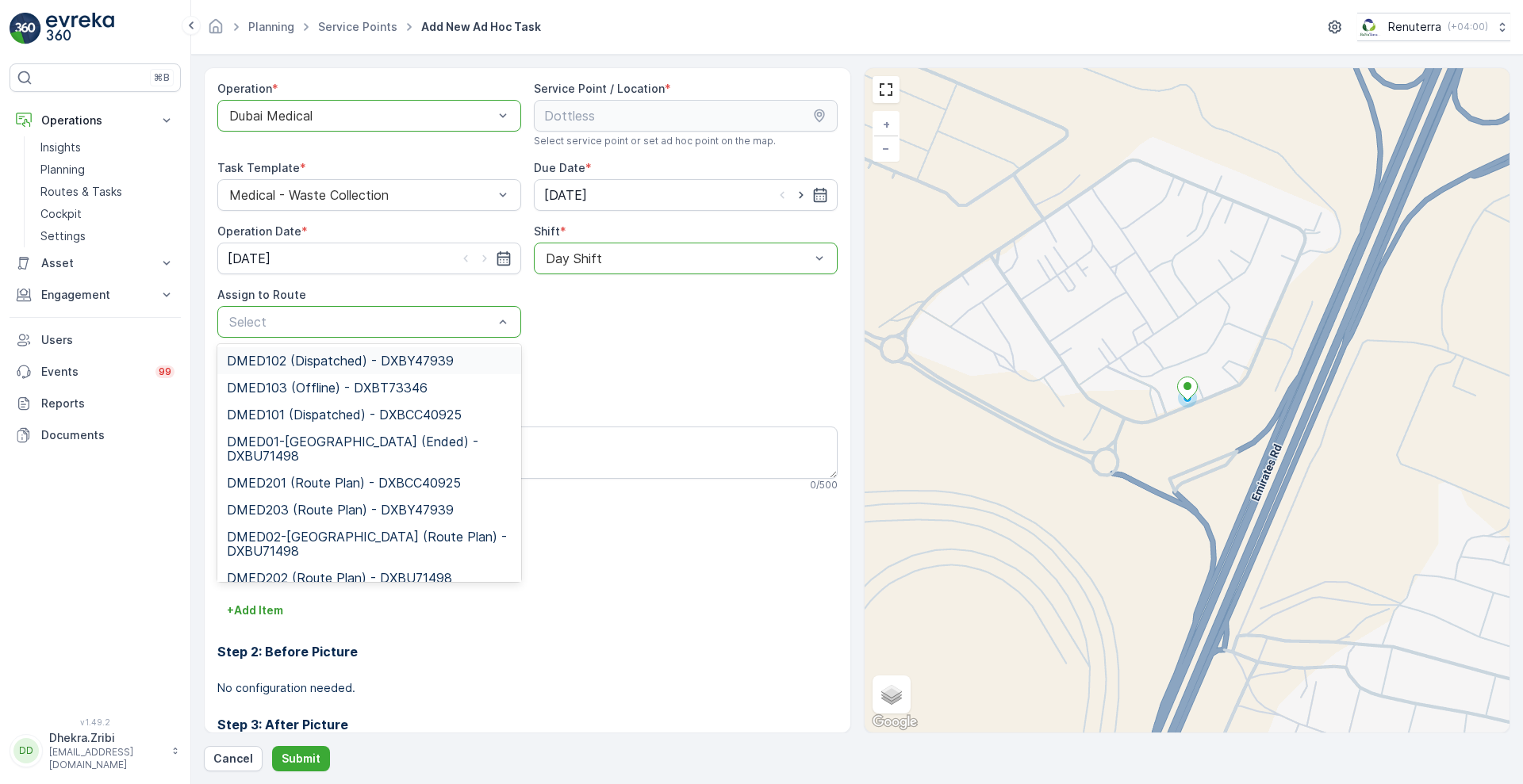
click at [440, 331] on div "Select" at bounding box center [368, 322] width 303 height 32
click at [308, 440] on span "DMED01-Khawaneej Yard (Ended) - DXBU71498" at bounding box center [369, 449] width 285 height 28
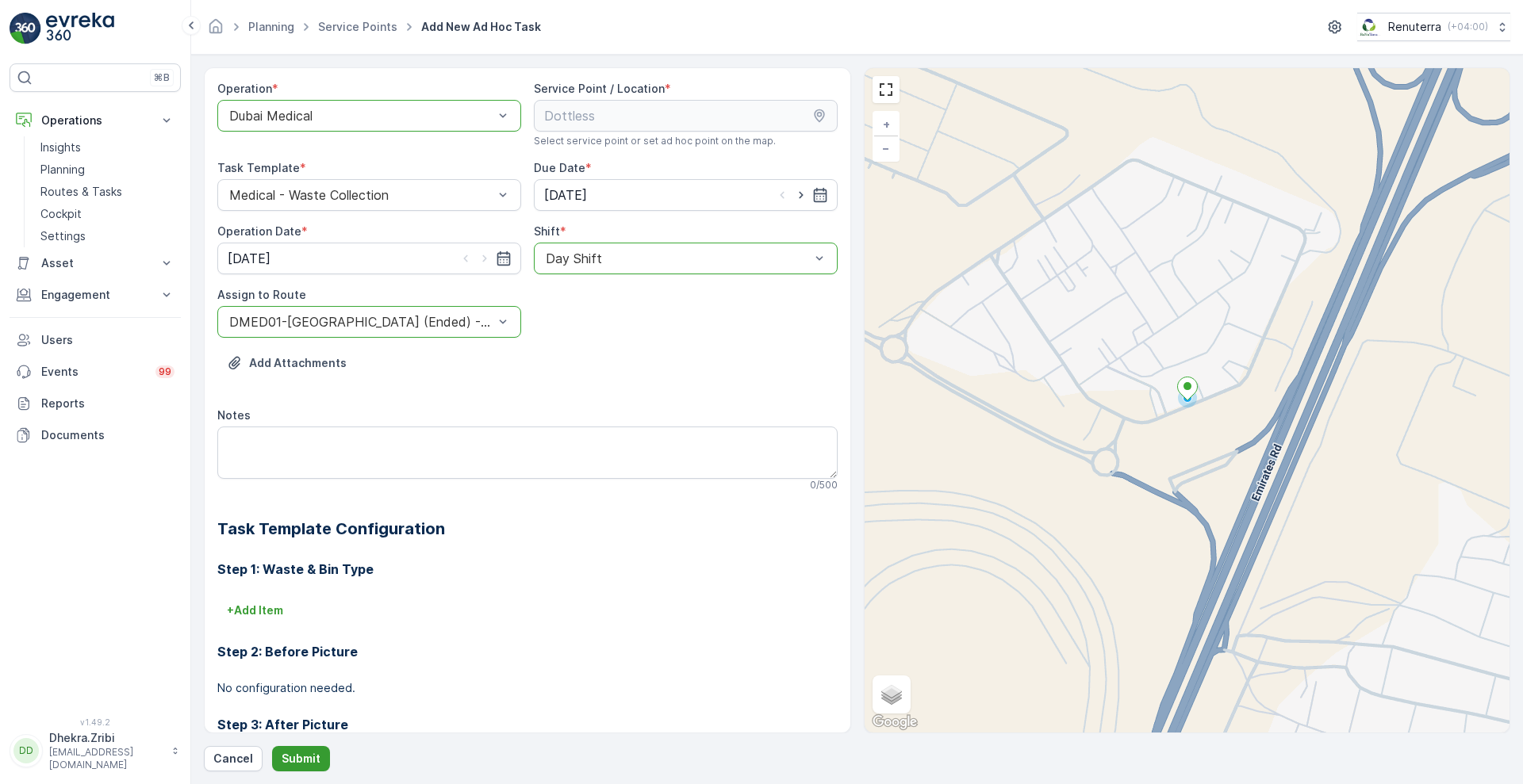
click at [296, 758] on p "Submit" at bounding box center [301, 759] width 39 height 16
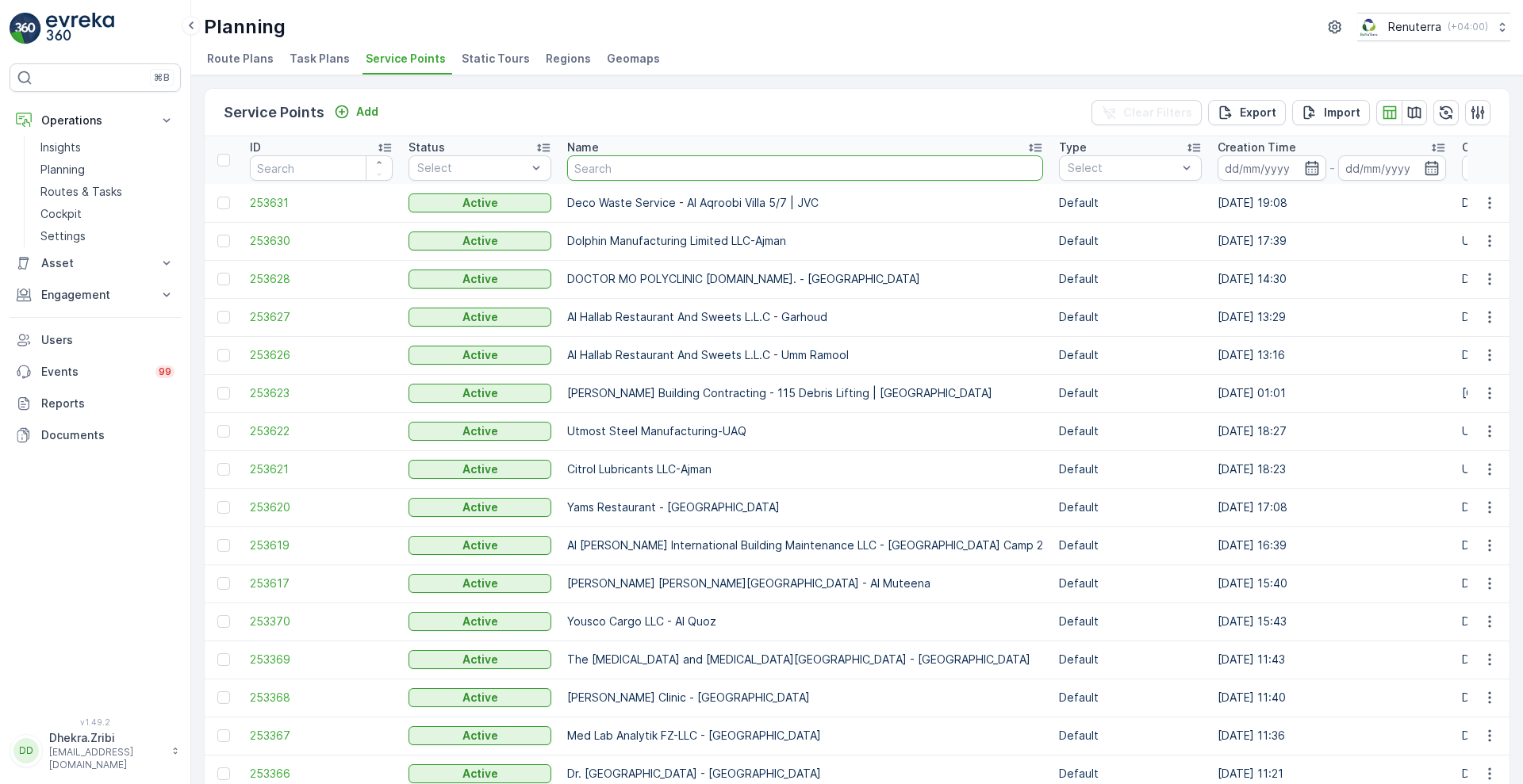
click at [605, 168] on input "text" at bounding box center [805, 168] width 476 height 25
type input "american"
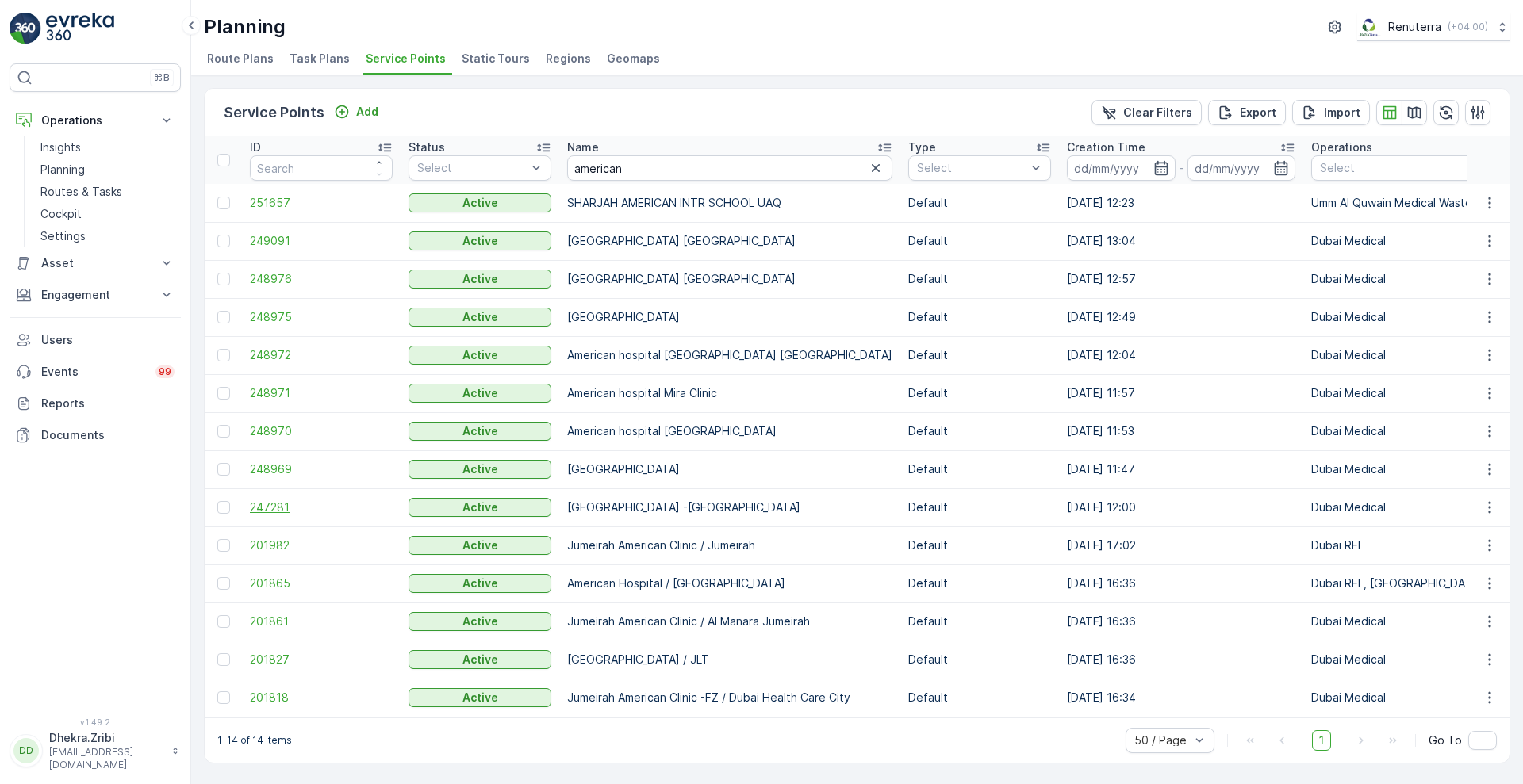
click at [270, 510] on span "247281" at bounding box center [321, 508] width 143 height 16
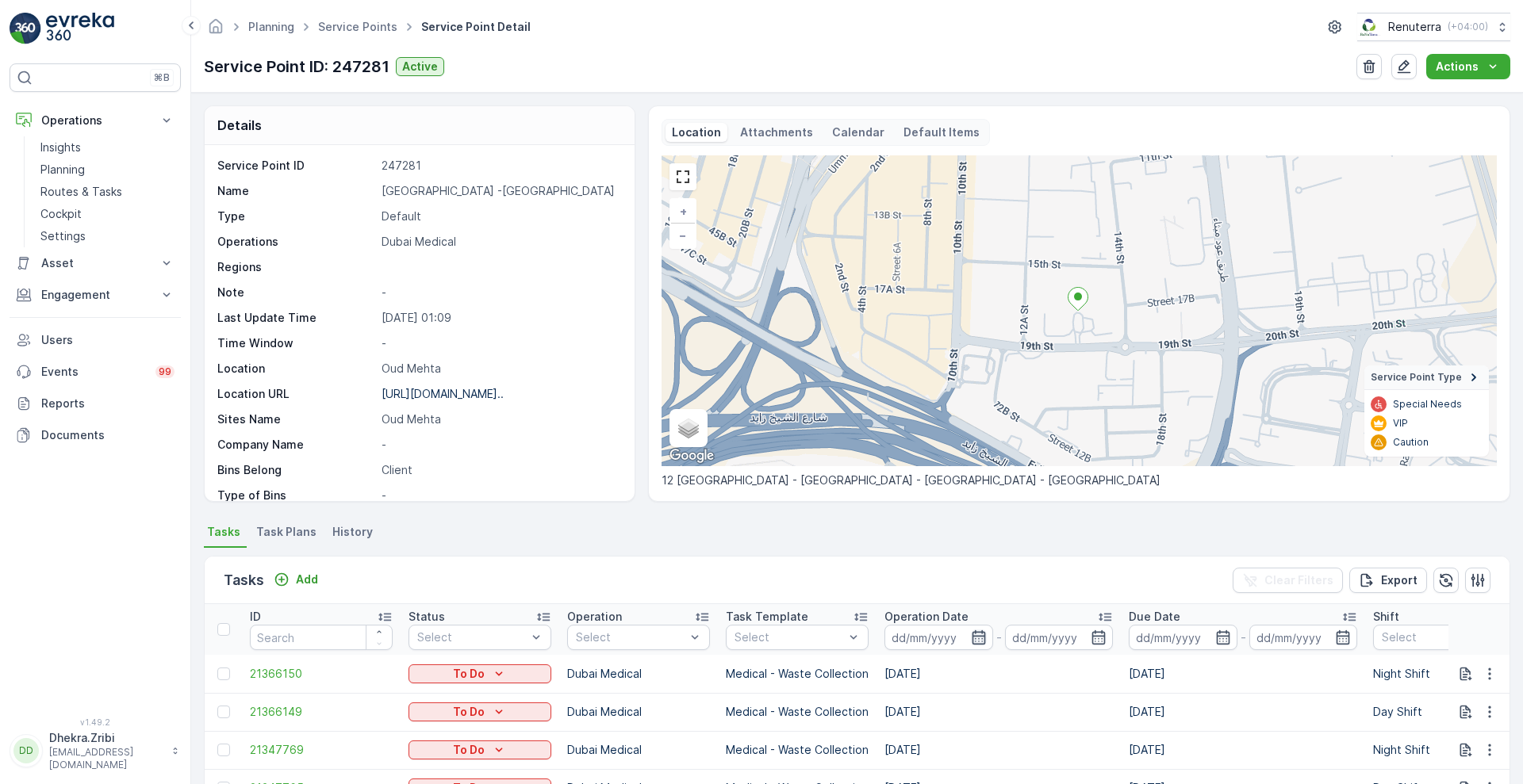
click at [981, 632] on icon "button" at bounding box center [979, 638] width 14 height 15
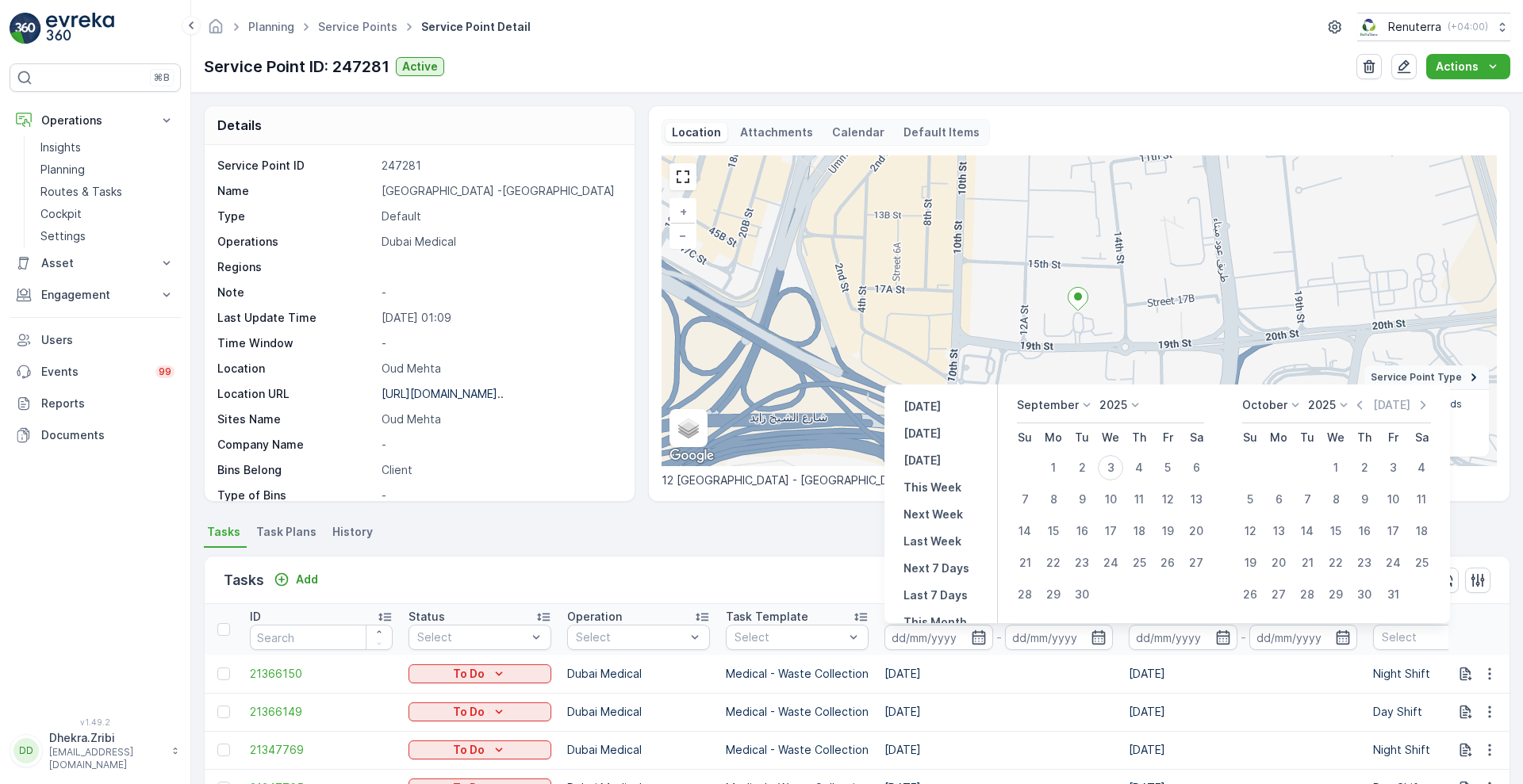
click at [1084, 407] on icon at bounding box center [1087, 405] width 16 height 16
click at [1063, 464] on span "August" at bounding box center [1045, 462] width 37 height 16
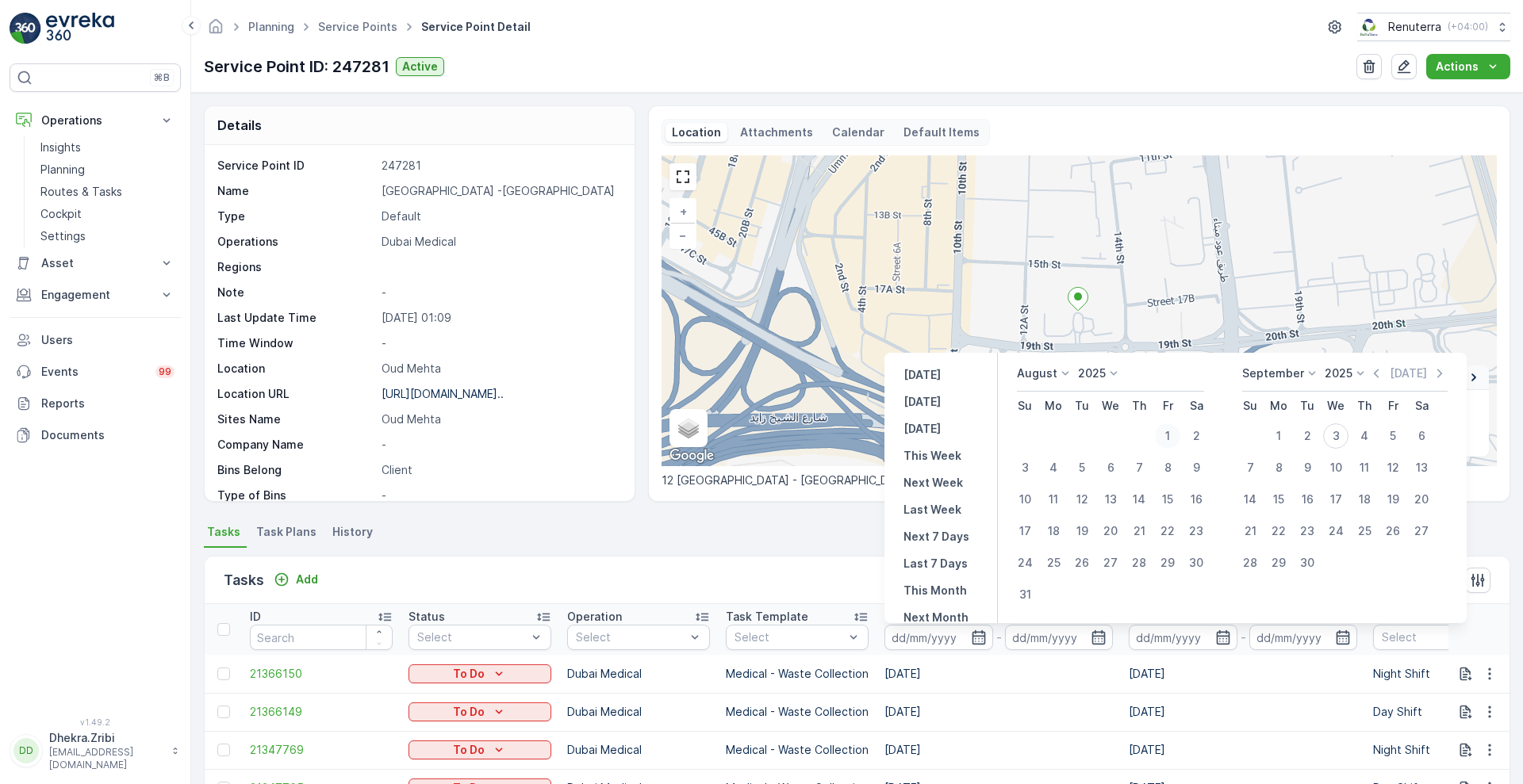
click at [1180, 433] on div "1" at bounding box center [1168, 436] width 25 height 25
type input "01.08.2025"
click at [1174, 436] on div "1" at bounding box center [1168, 436] width 25 height 25
type input "01.08.2025"
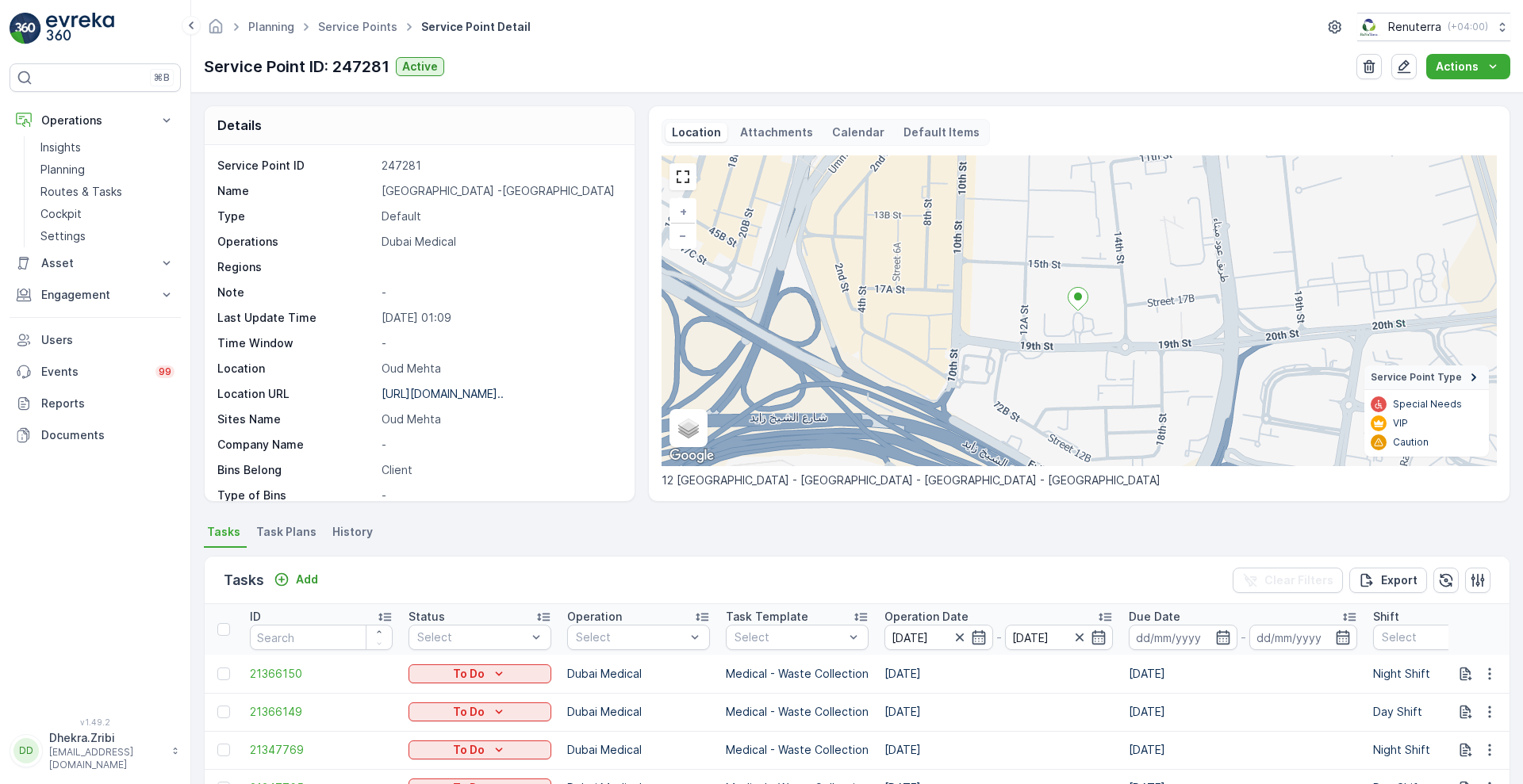
click at [770, 557] on div "Tasks Add Clear Filters Export" at bounding box center [857, 580] width 1305 height 47
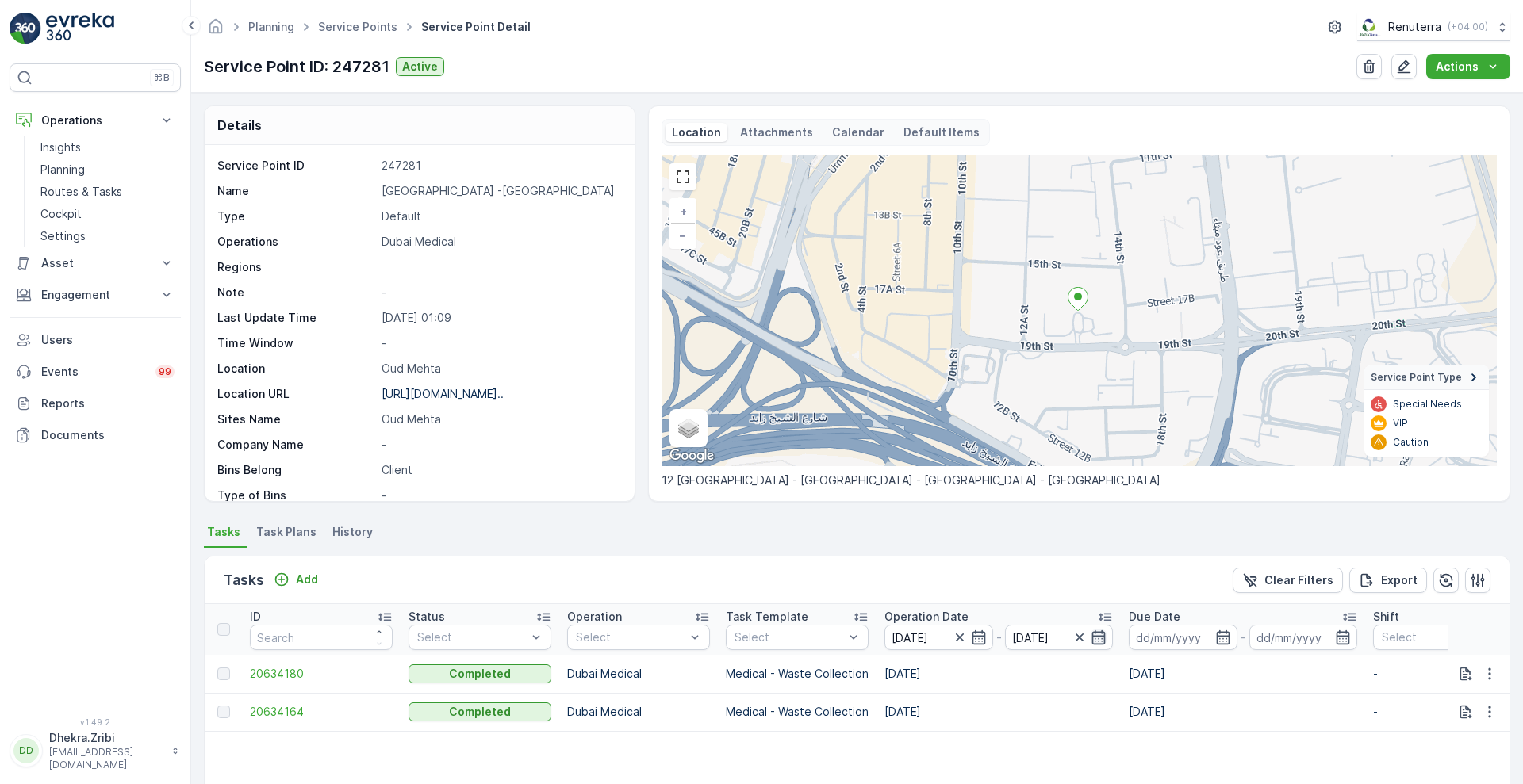
click at [1097, 639] on icon "button" at bounding box center [1098, 638] width 16 height 16
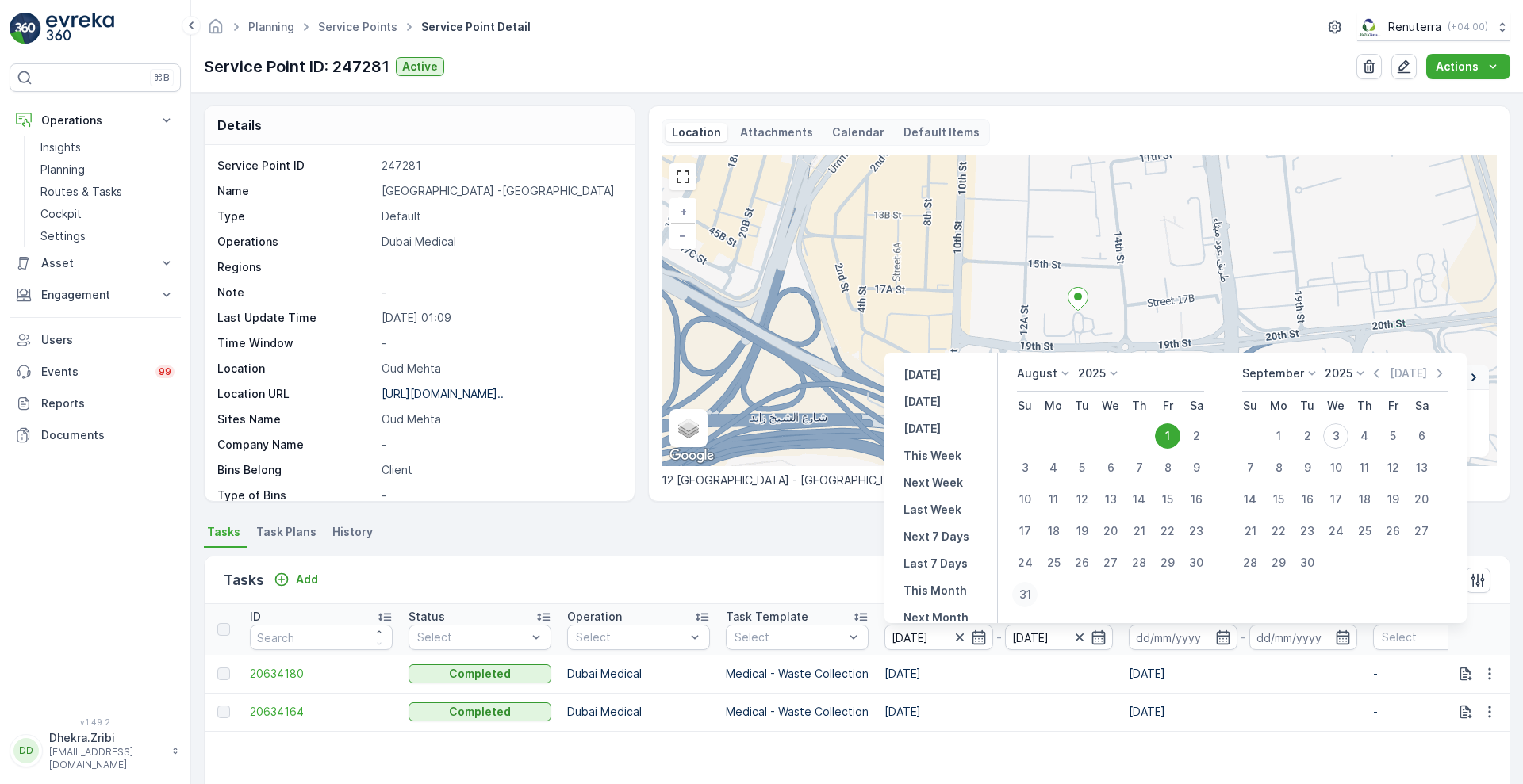
click at [1024, 588] on div "31" at bounding box center [1025, 595] width 25 height 25
type input "31.08.2025"
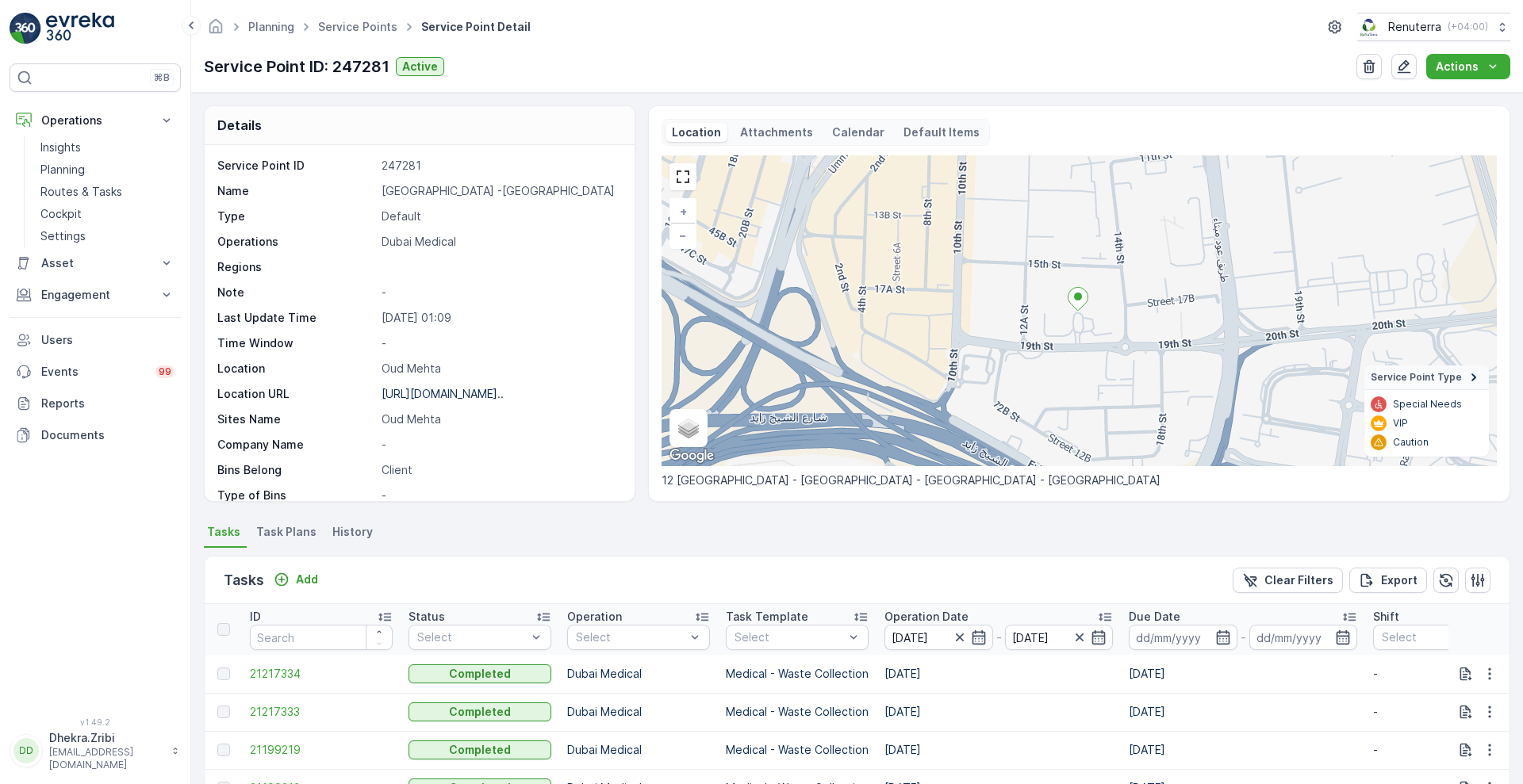
scroll to position [327, 0]
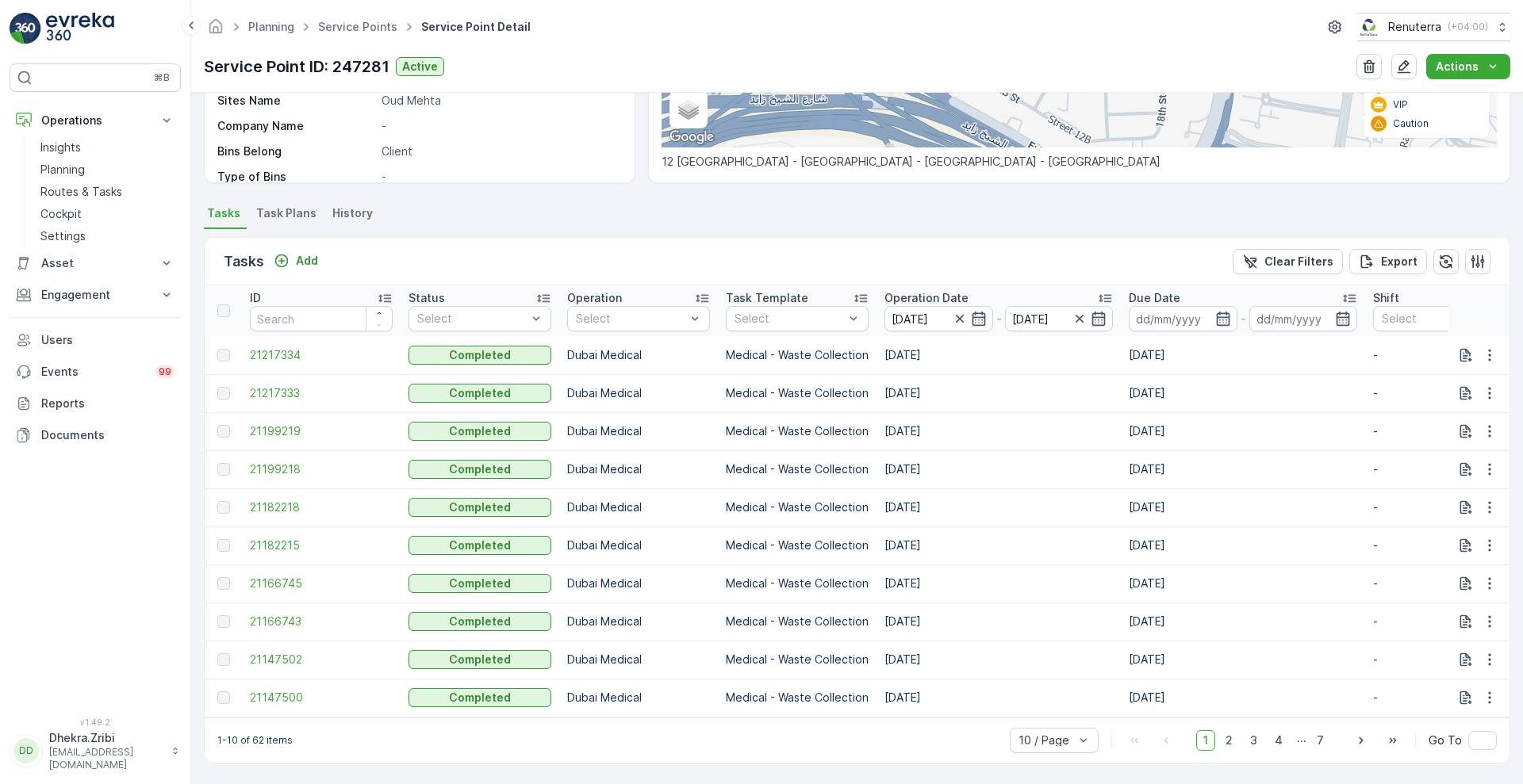
click at [951, 291] on p "Operation Date" at bounding box center [927, 298] width 84 height 16
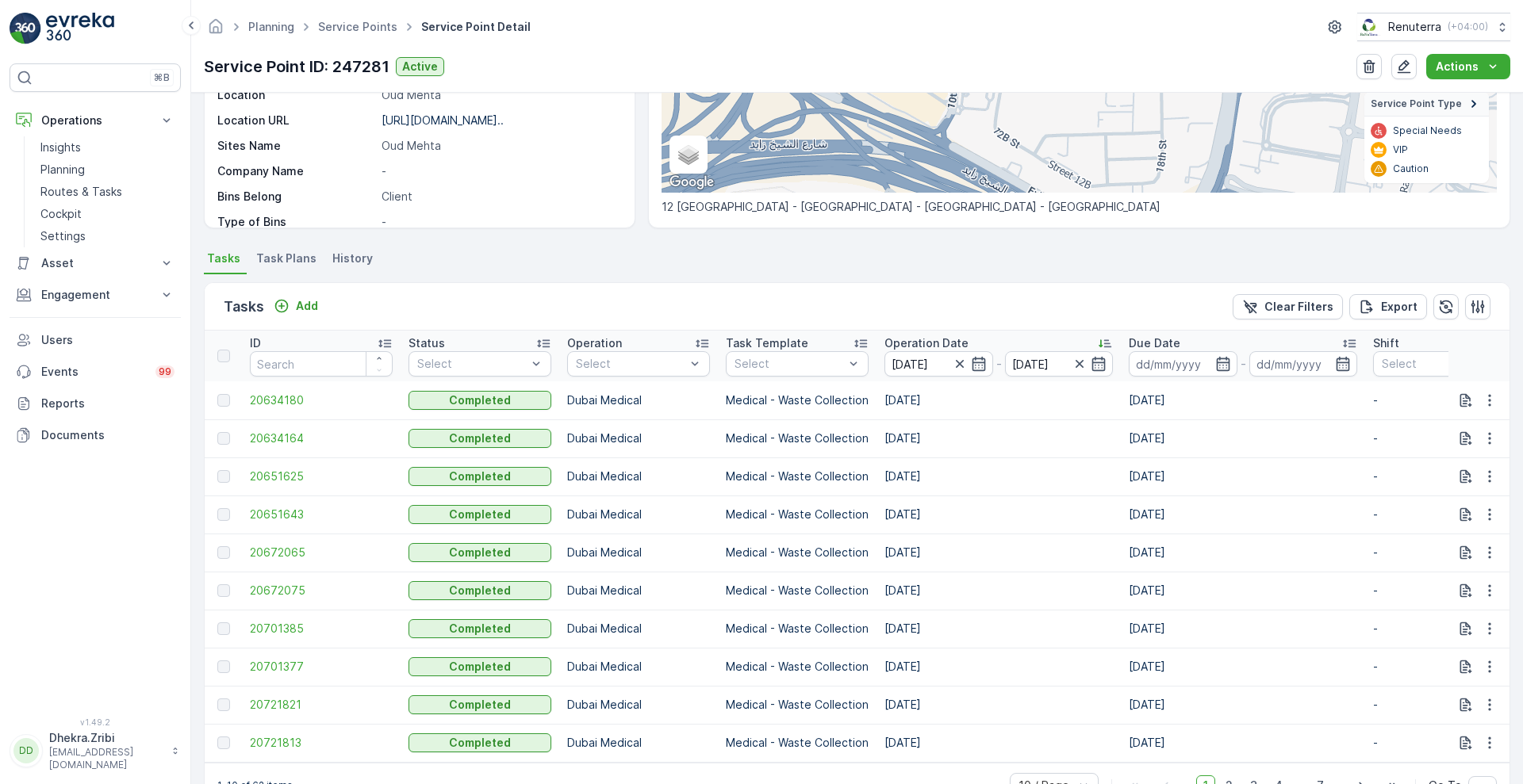
scroll to position [327, 0]
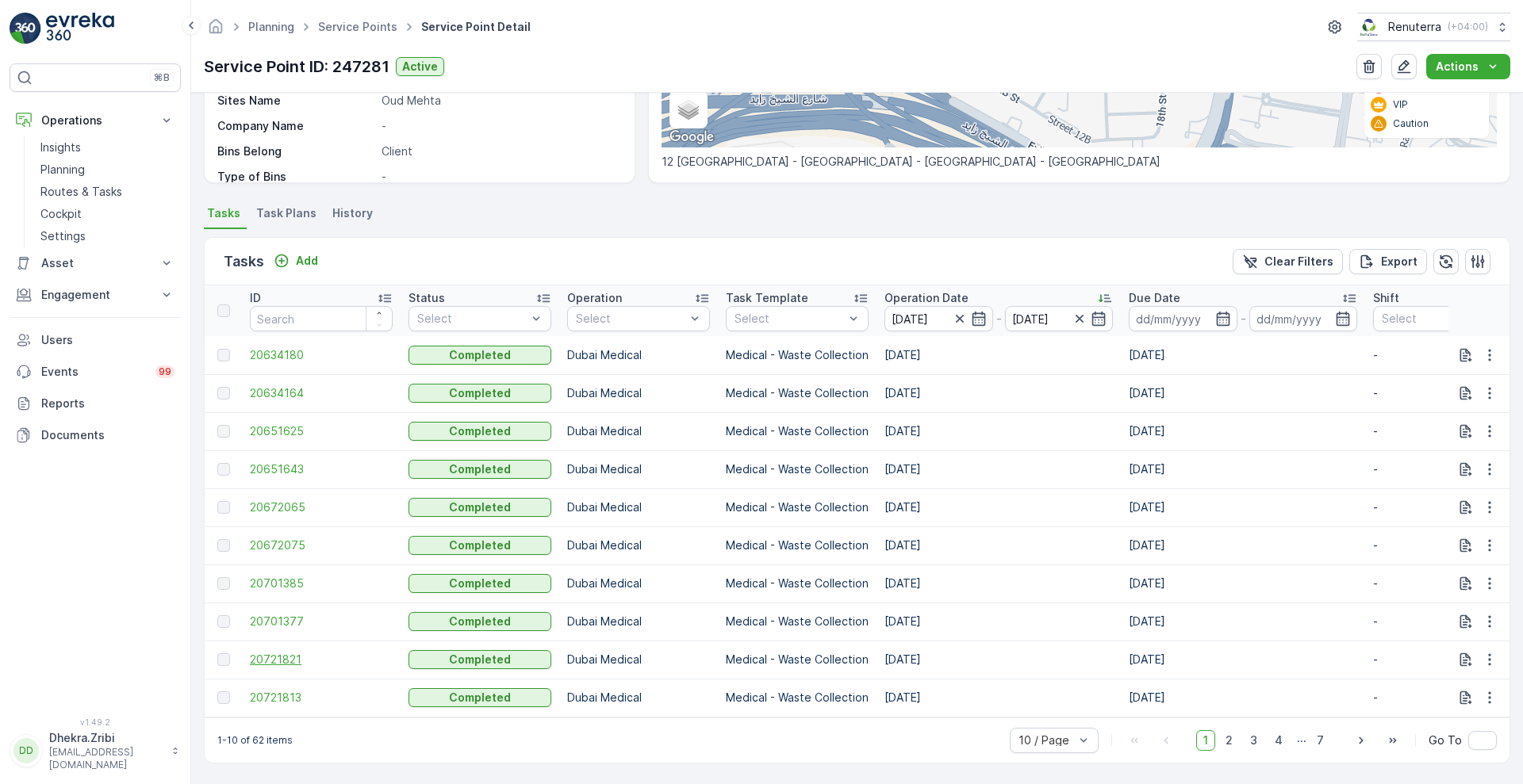
click at [293, 653] on span "20721821" at bounding box center [321, 660] width 143 height 16
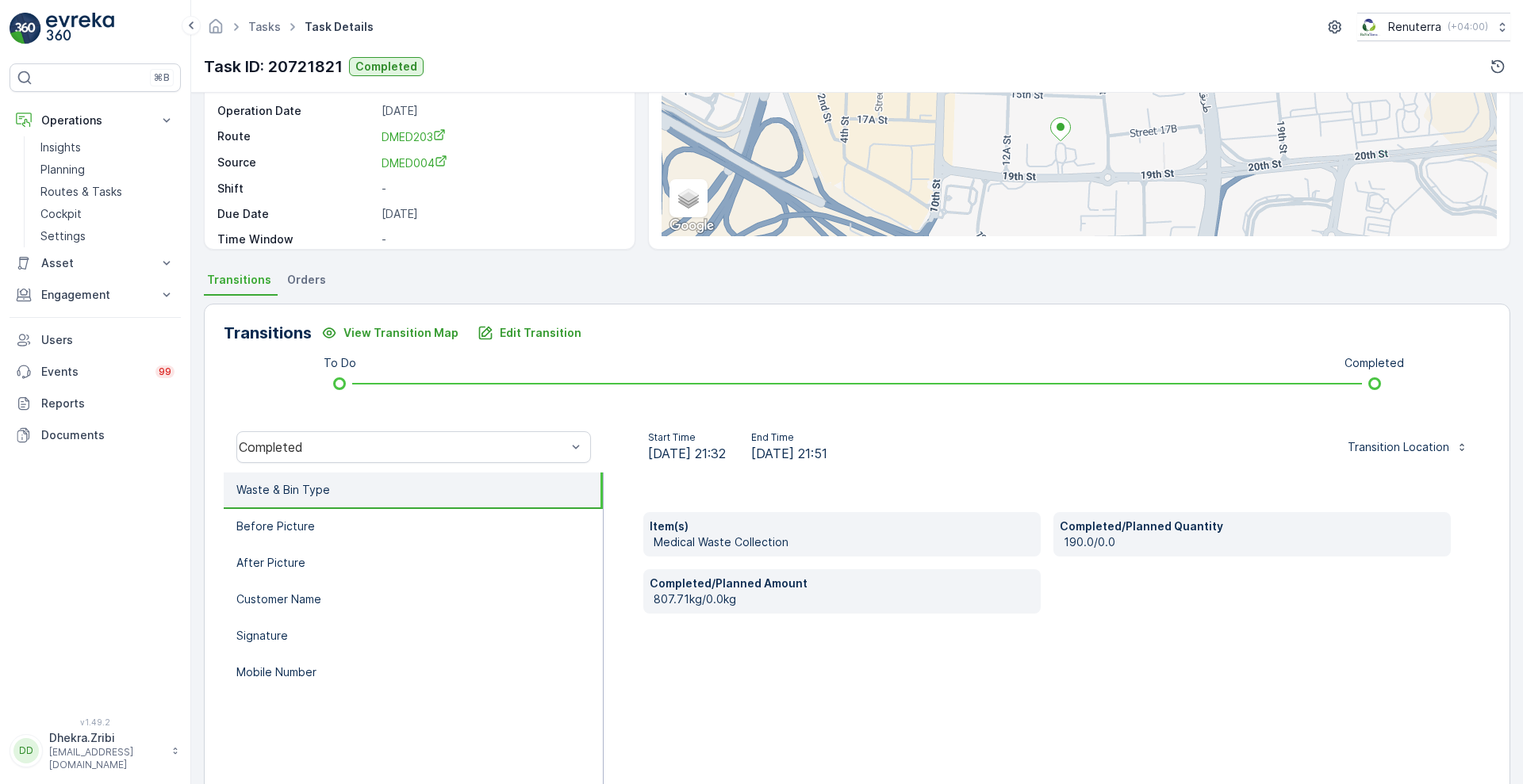
scroll to position [216, 0]
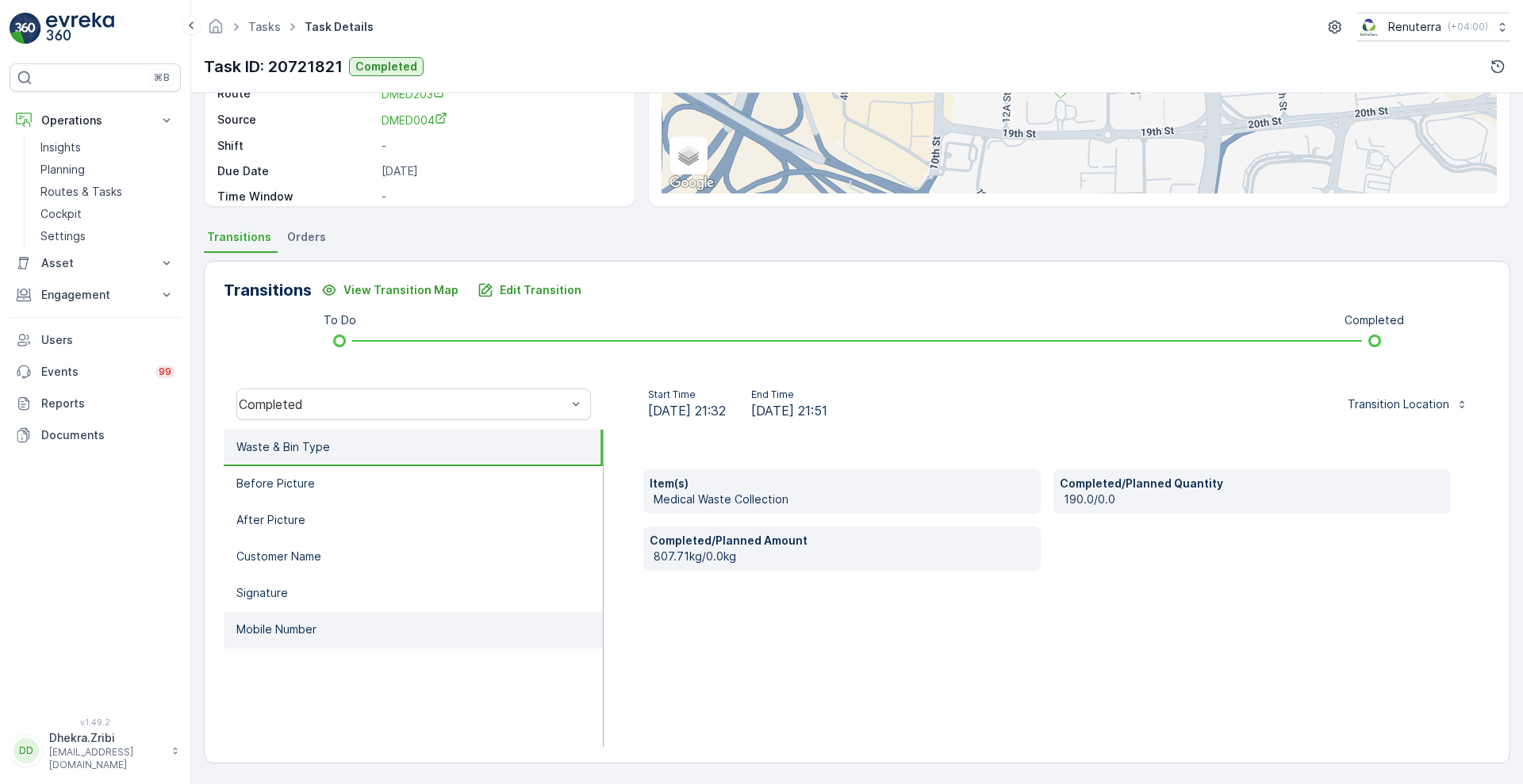
click at [312, 623] on p "Mobile Number" at bounding box center [276, 630] width 80 height 16
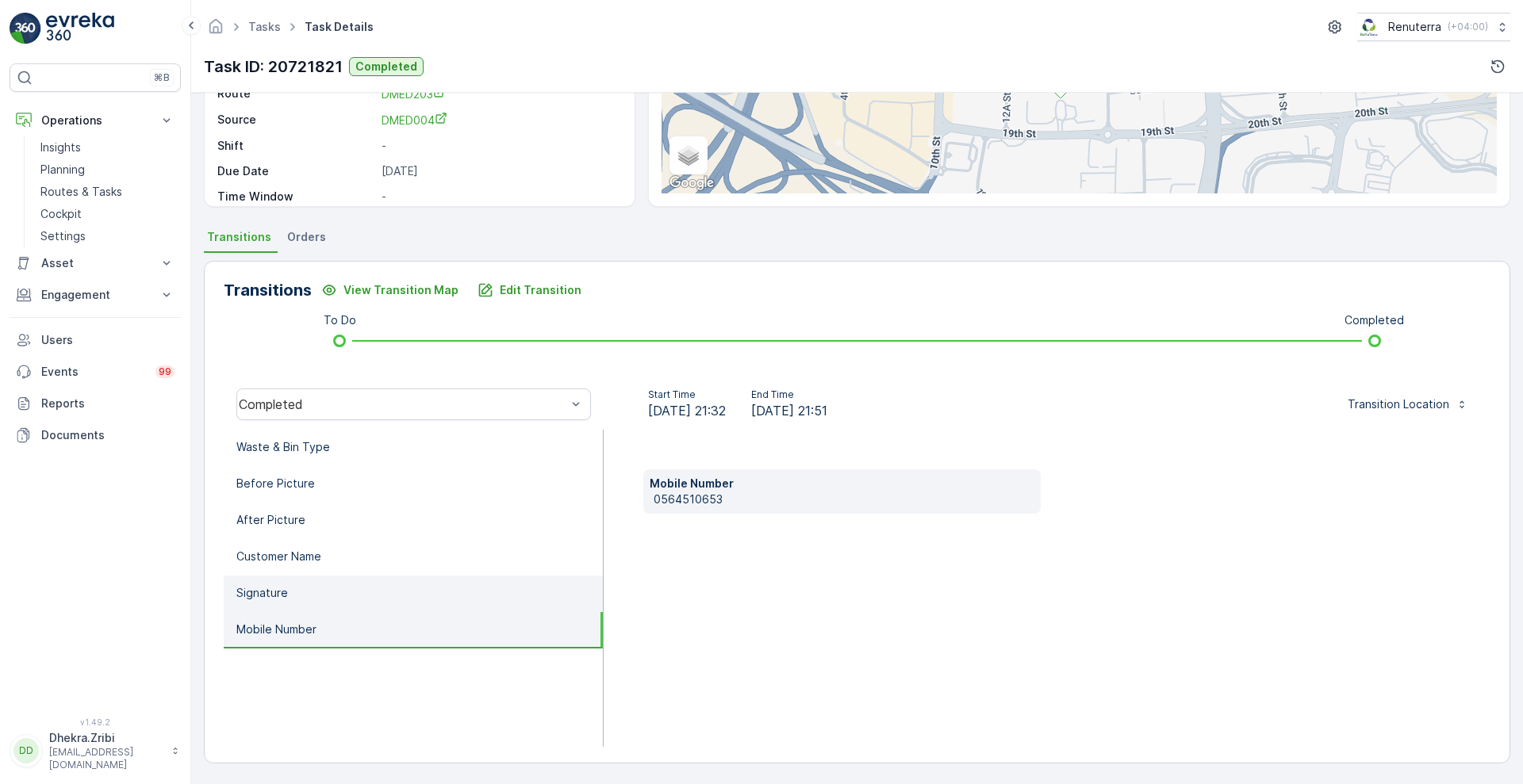
click at [301, 597] on li "Signature" at bounding box center [413, 594] width 379 height 37
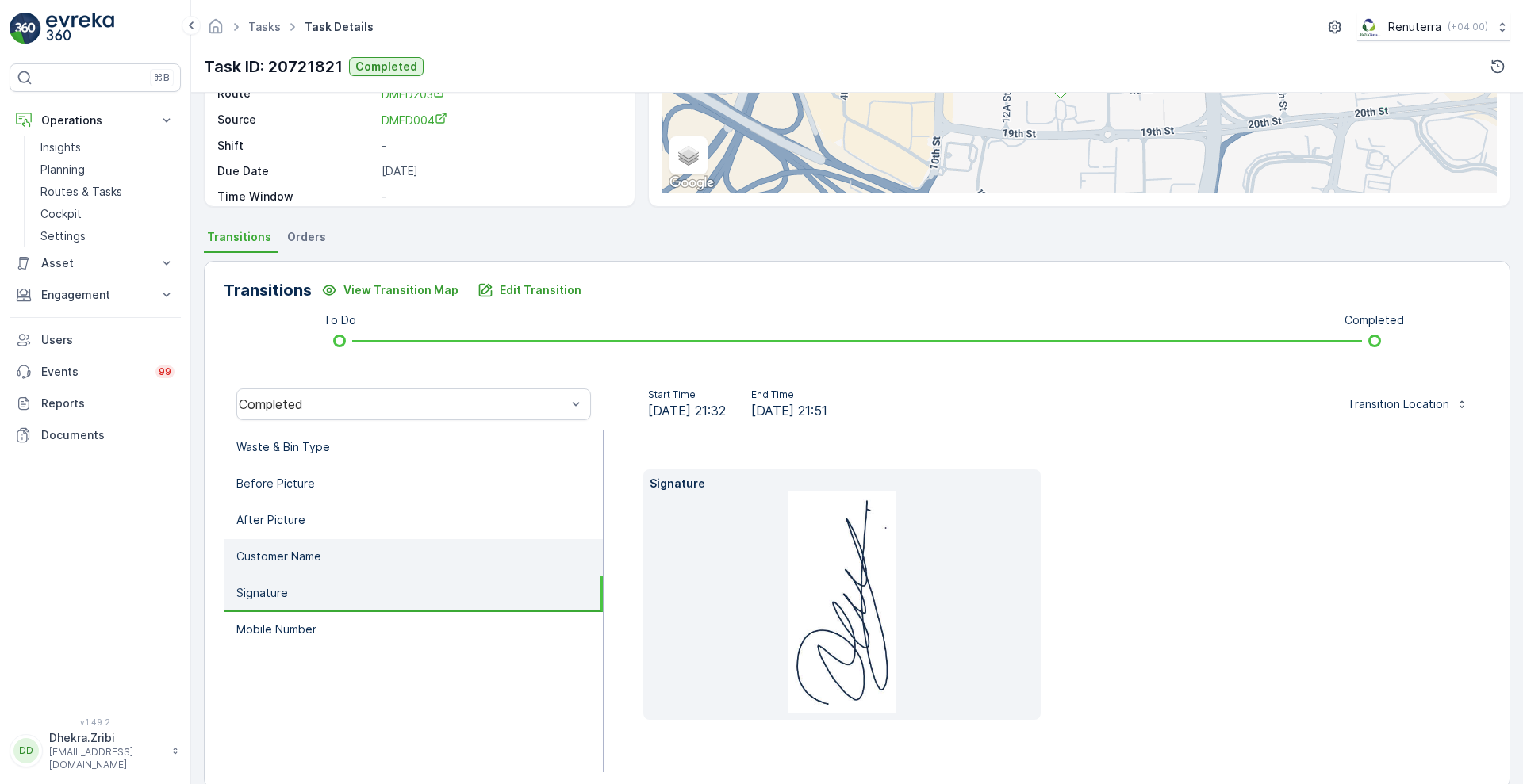
click at [327, 570] on li "Customer Name" at bounding box center [413, 558] width 379 height 37
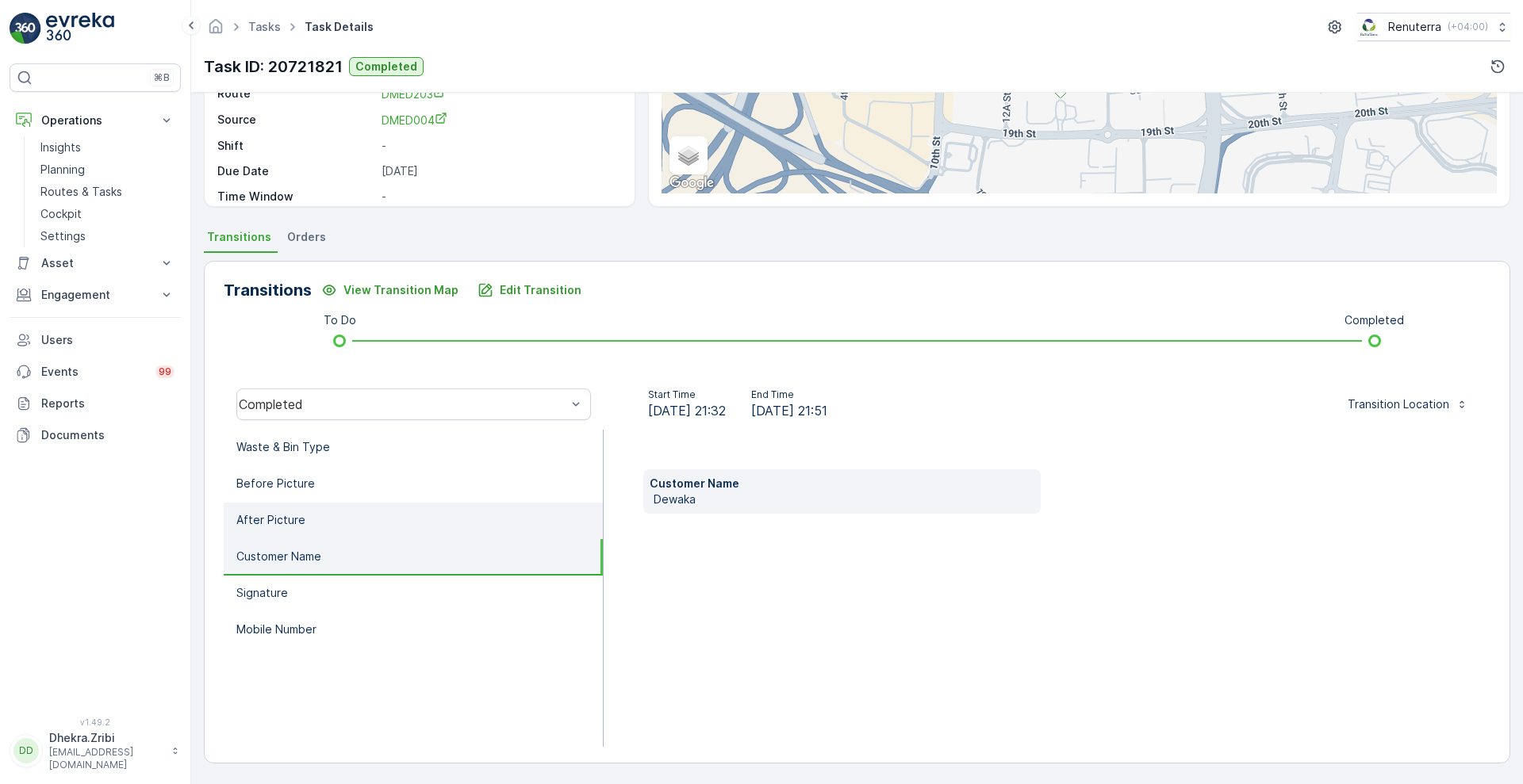
click at [323, 521] on li "After Picture" at bounding box center [413, 521] width 379 height 37
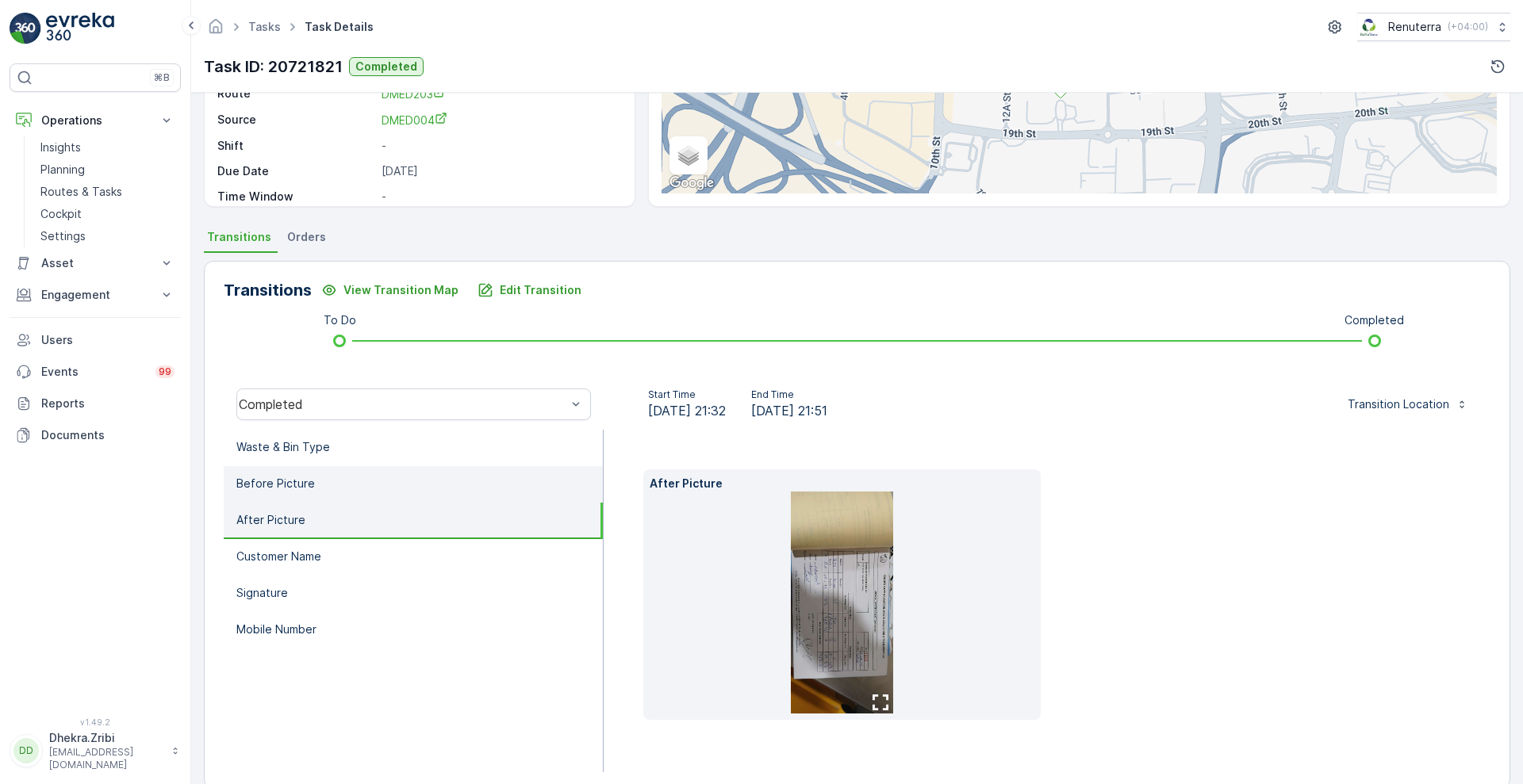
click at [338, 487] on li "Before Picture" at bounding box center [413, 485] width 379 height 37
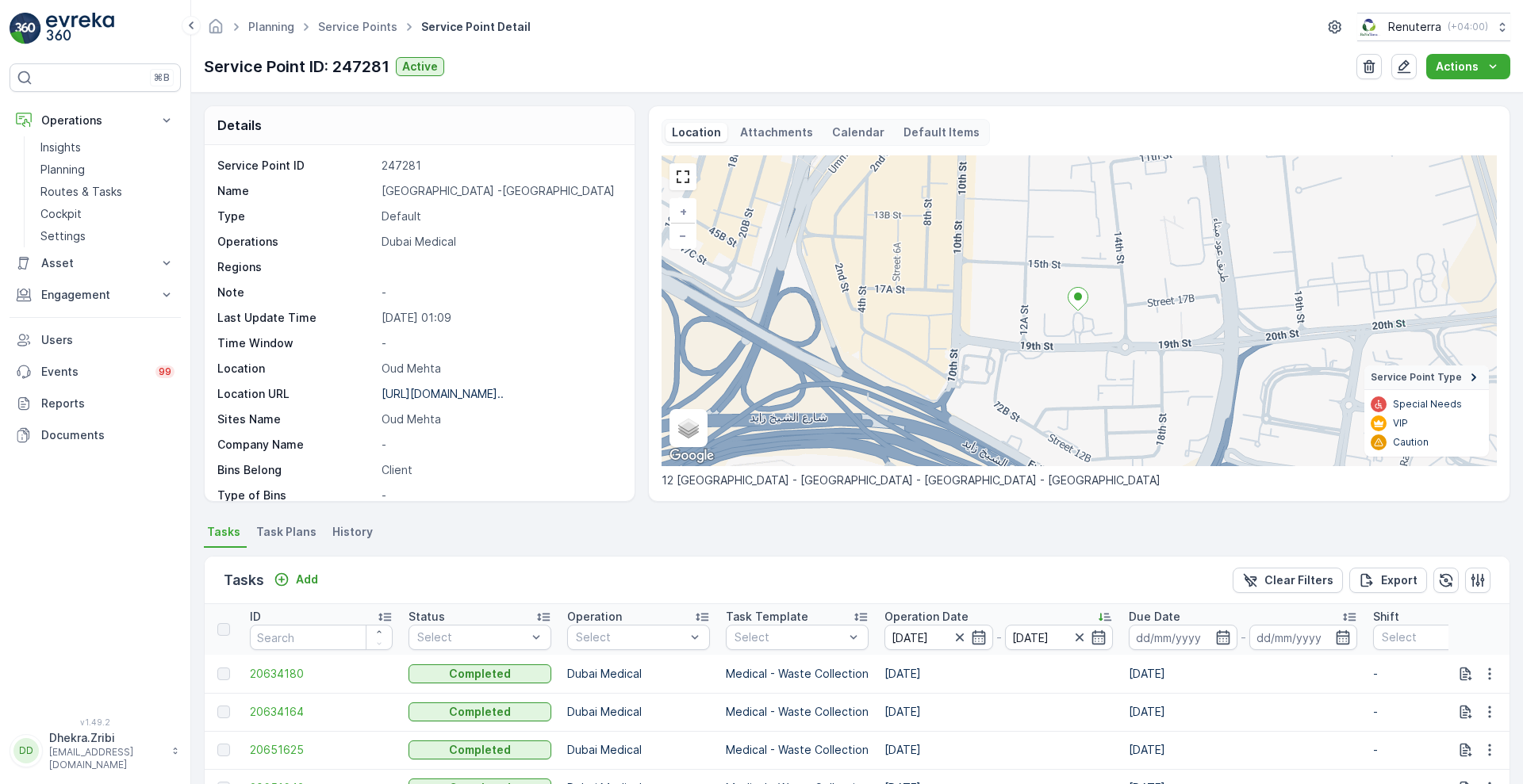
scroll to position [327, 0]
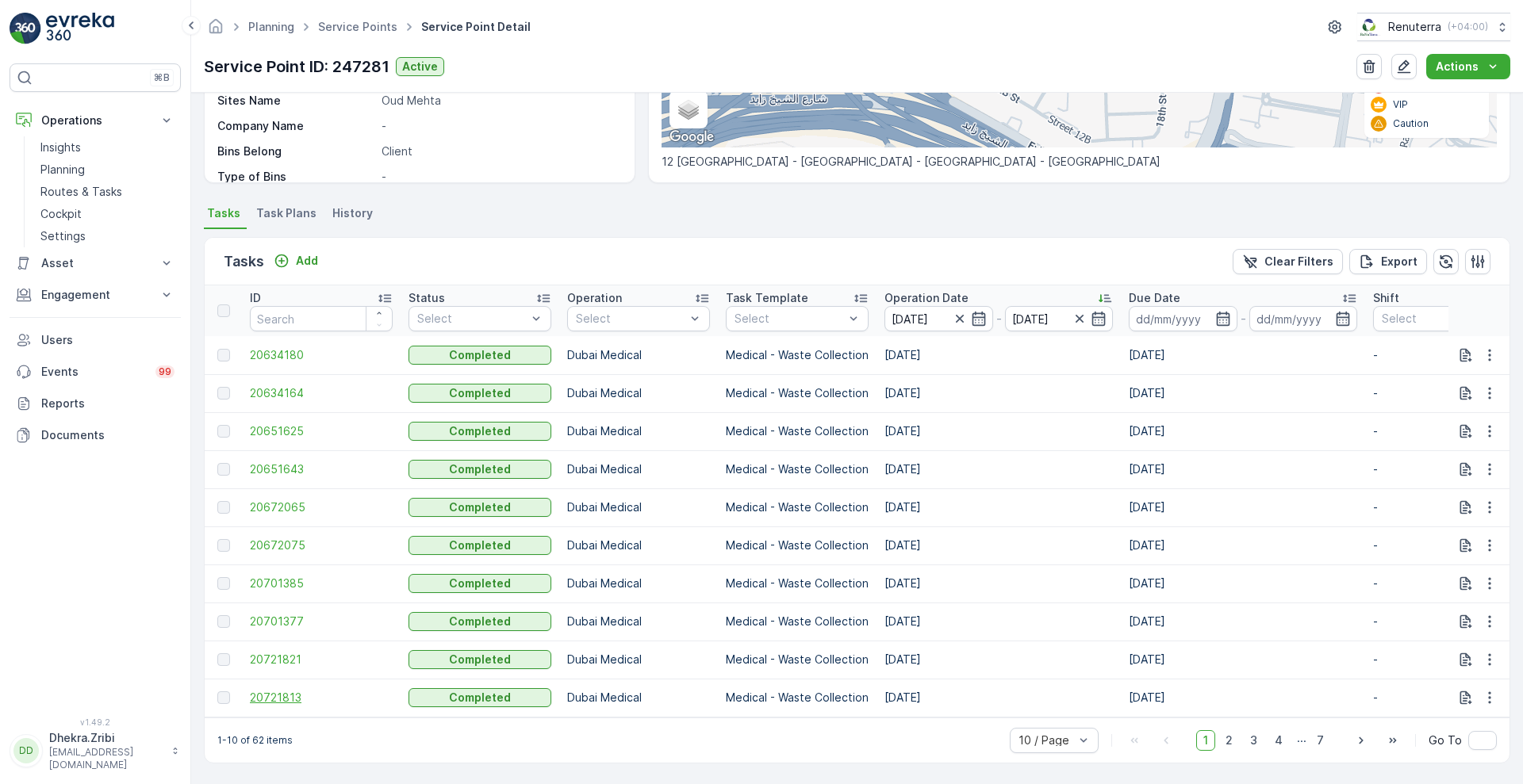
click at [280, 690] on span "20721813" at bounding box center [321, 698] width 143 height 16
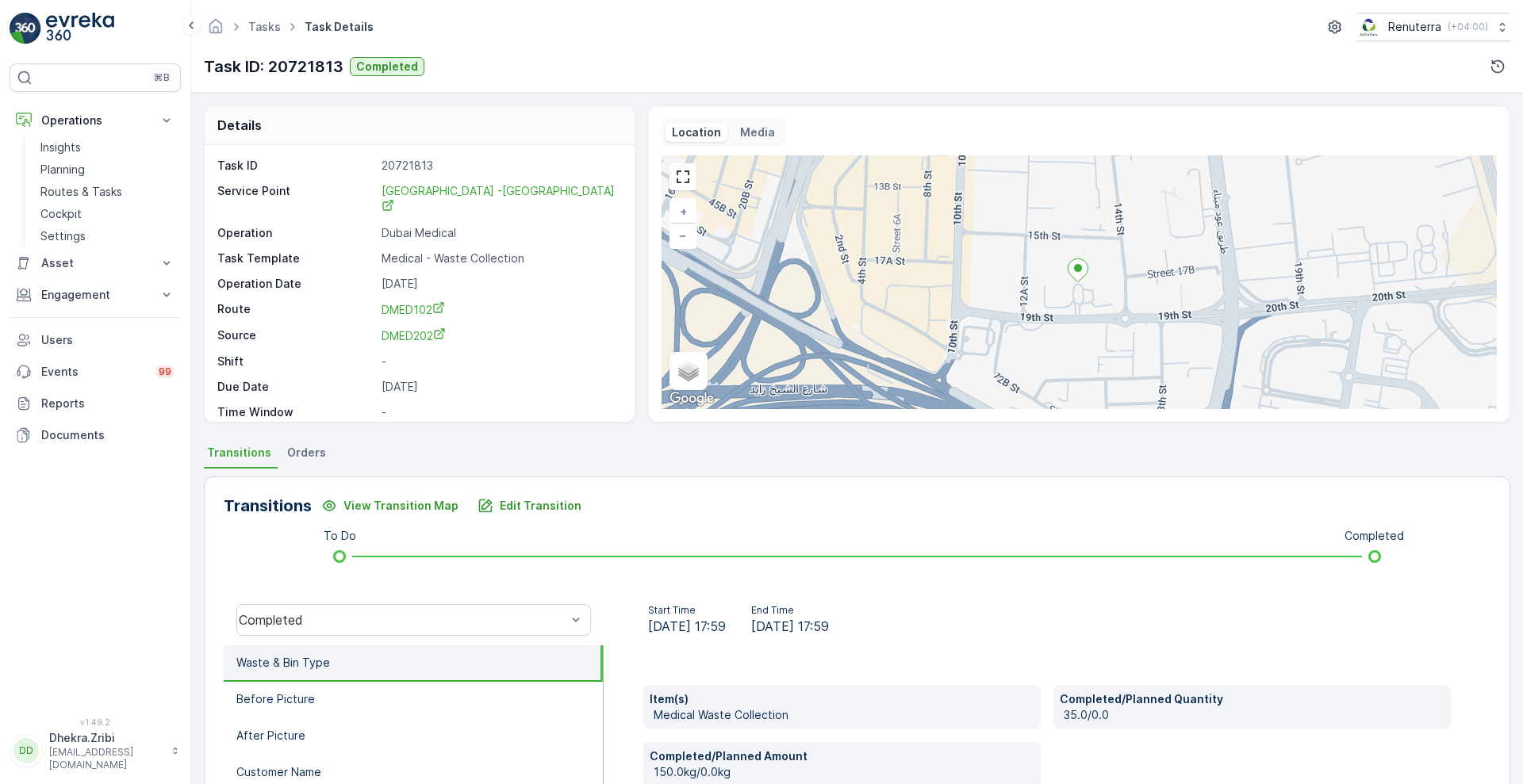
scroll to position [216, 0]
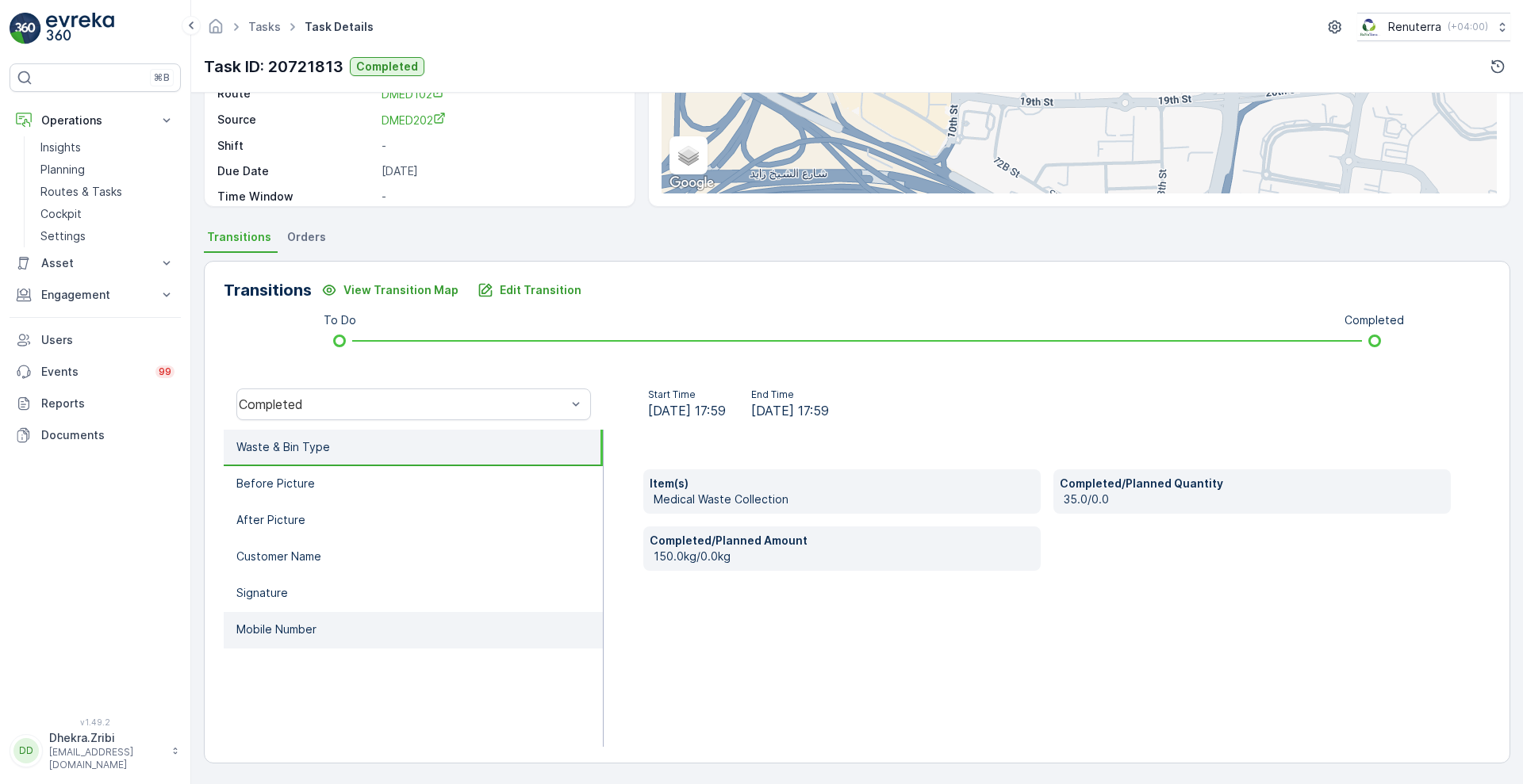
click at [268, 634] on p "Mobile Number" at bounding box center [276, 630] width 80 height 16
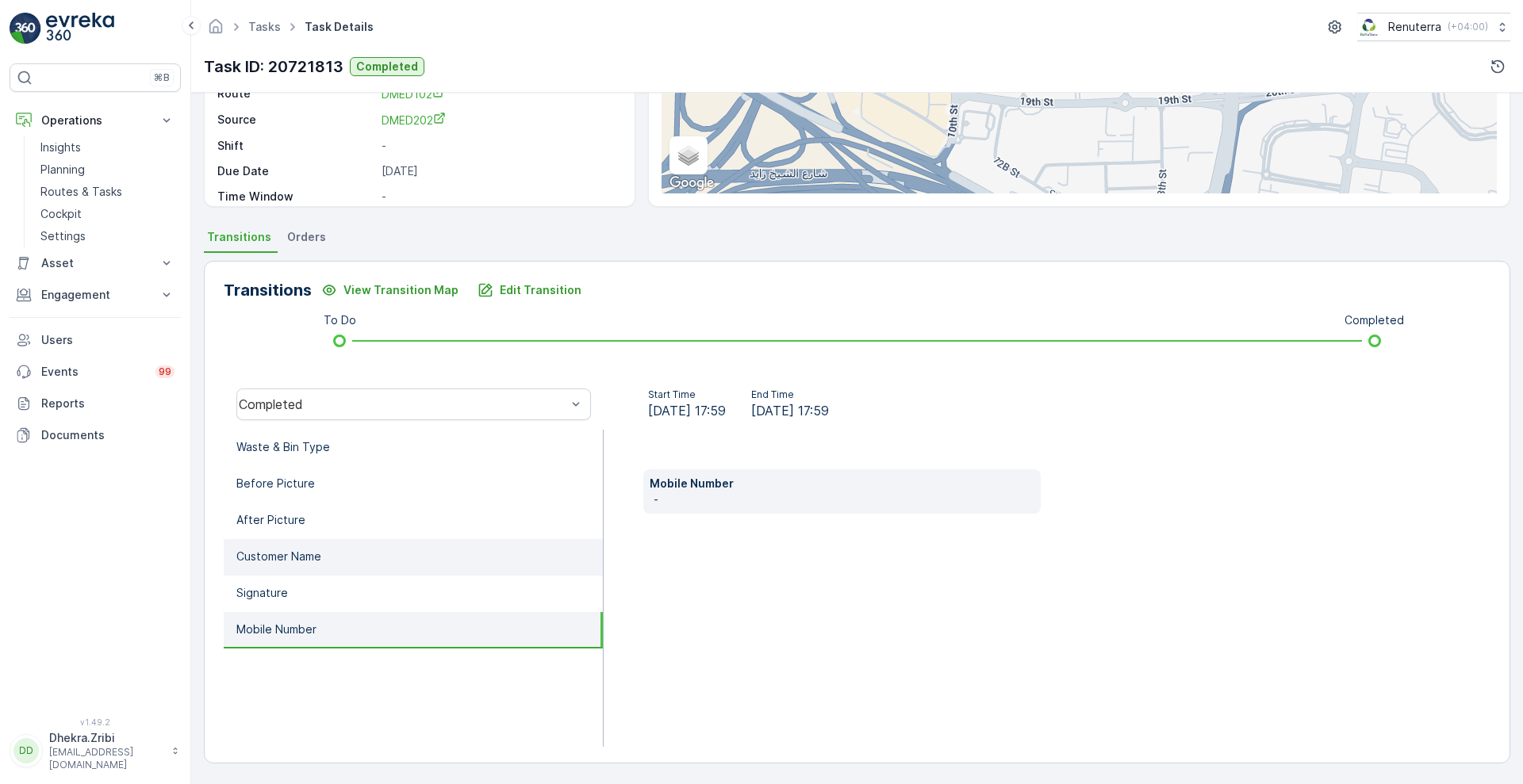
click at [302, 556] on p "Customer Name" at bounding box center [279, 556] width 85 height 16
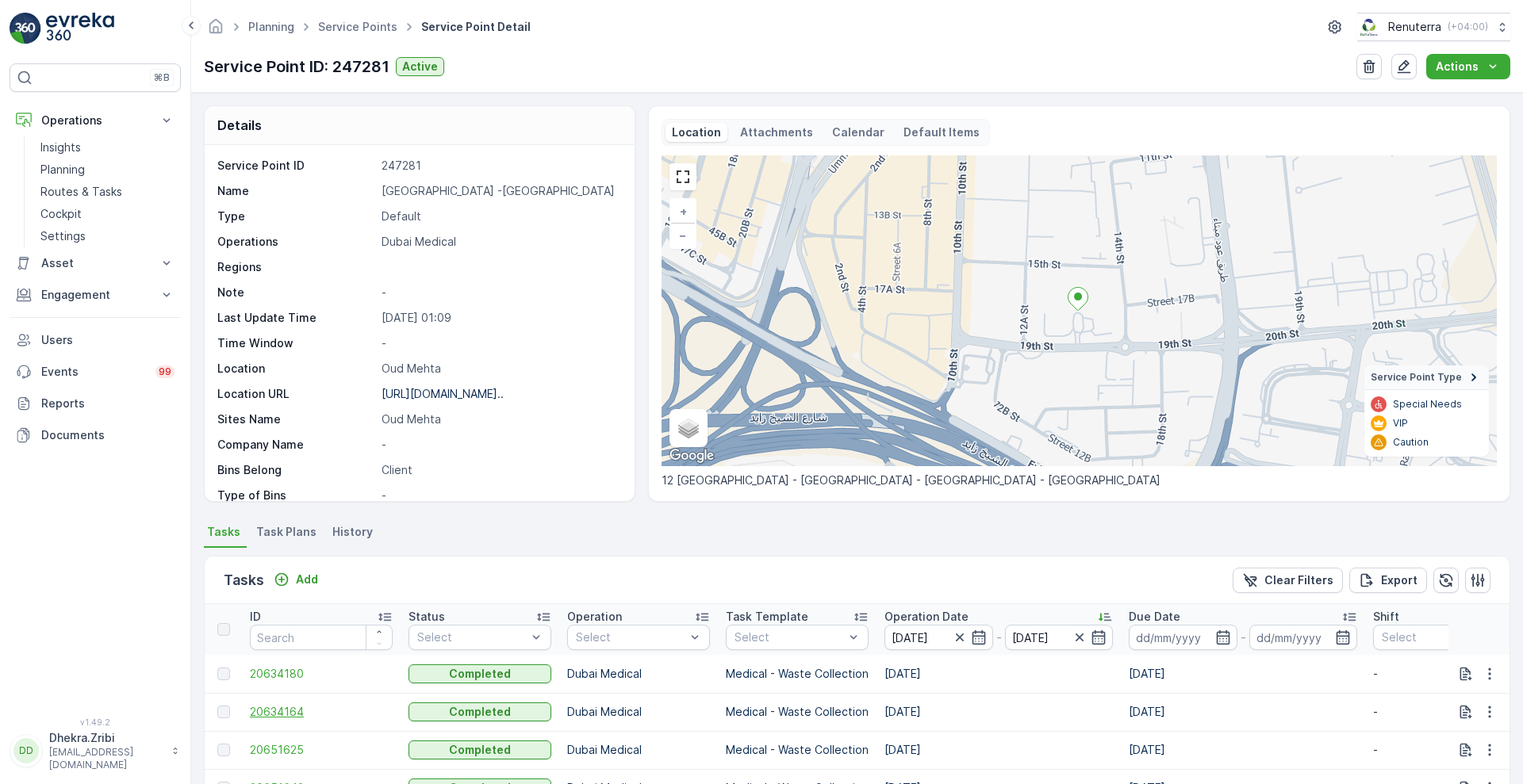
click at [282, 707] on span "20634164" at bounding box center [321, 712] width 143 height 16
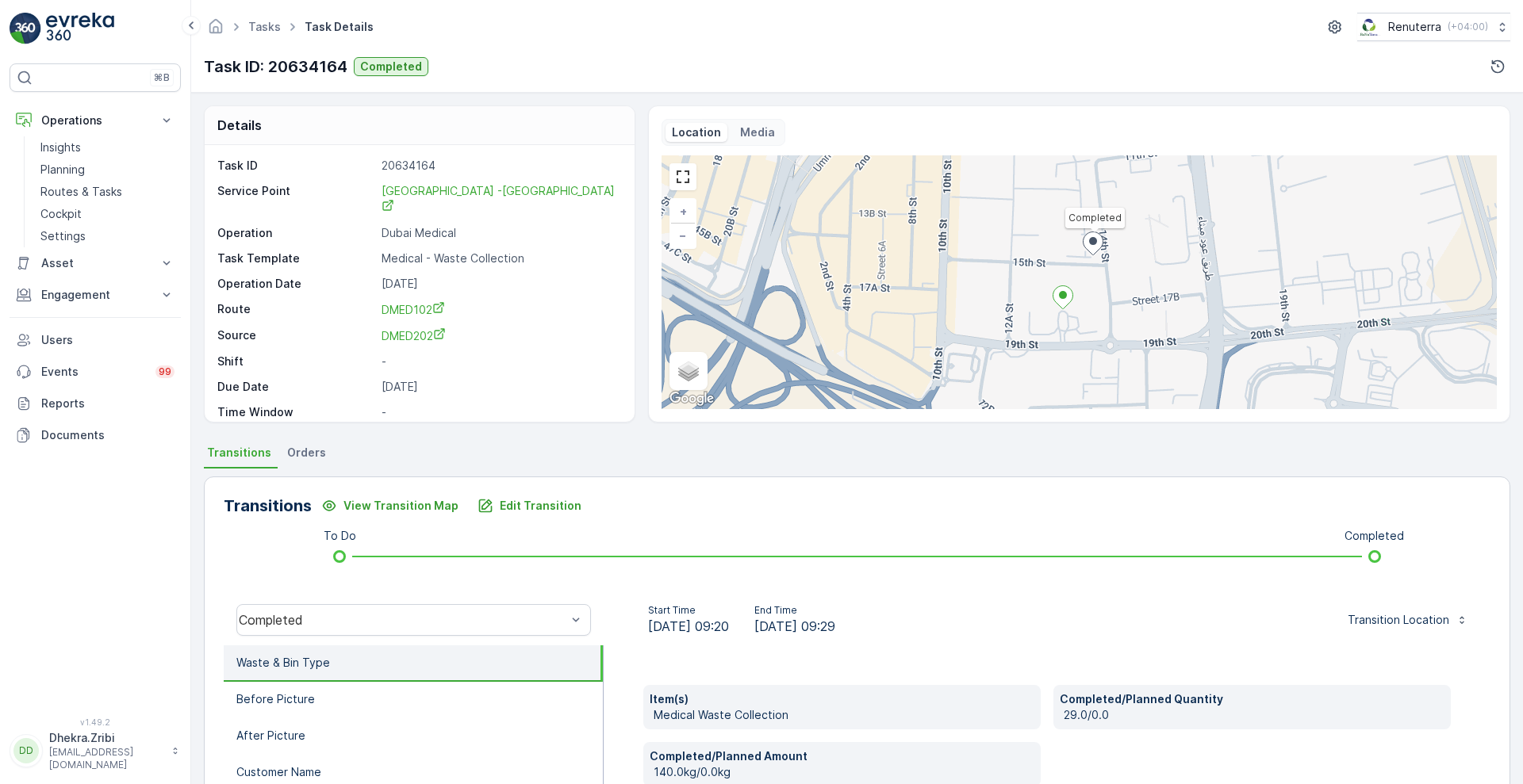
scroll to position [216, 0]
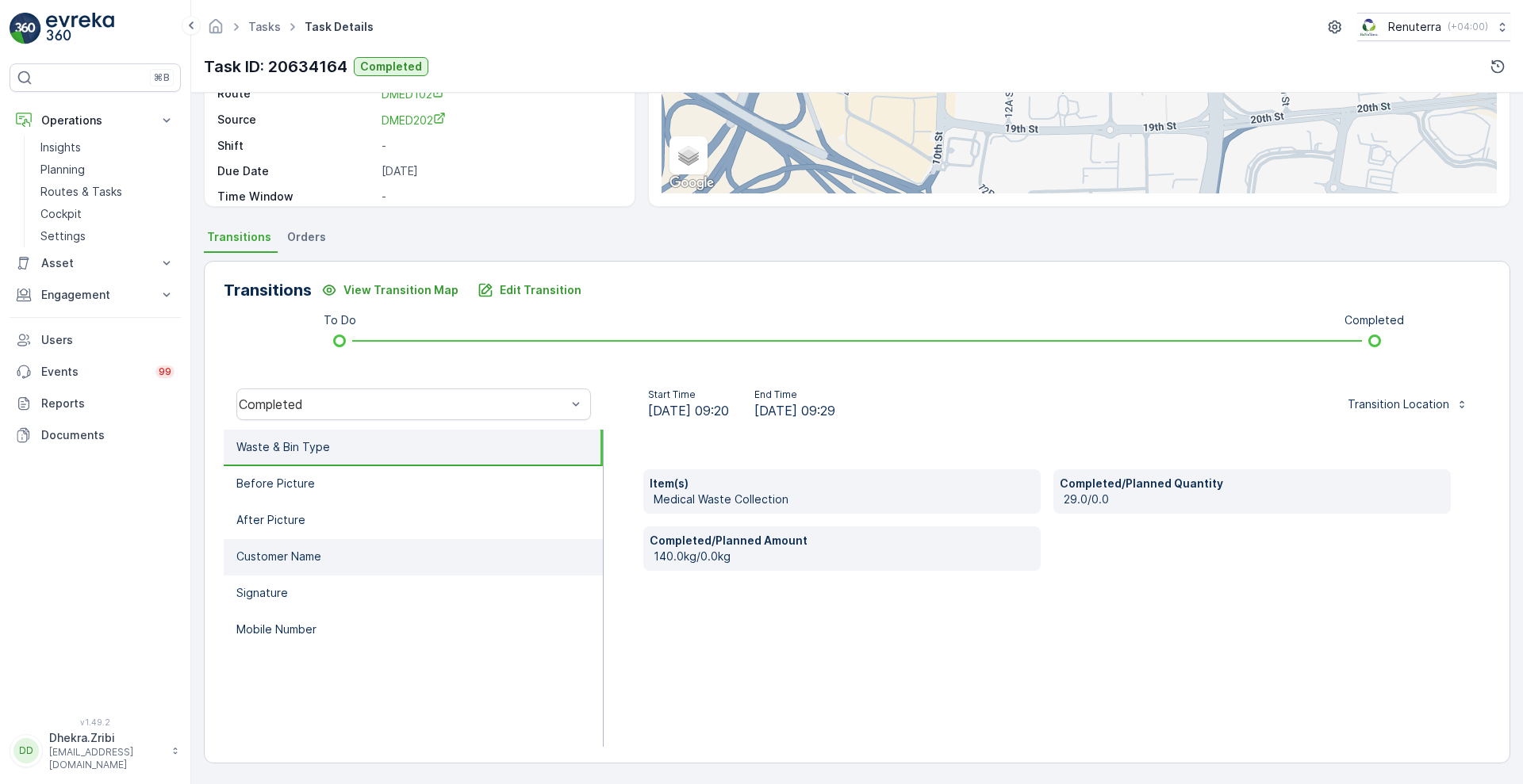
click at [292, 562] on p "Customer Name" at bounding box center [279, 556] width 85 height 16
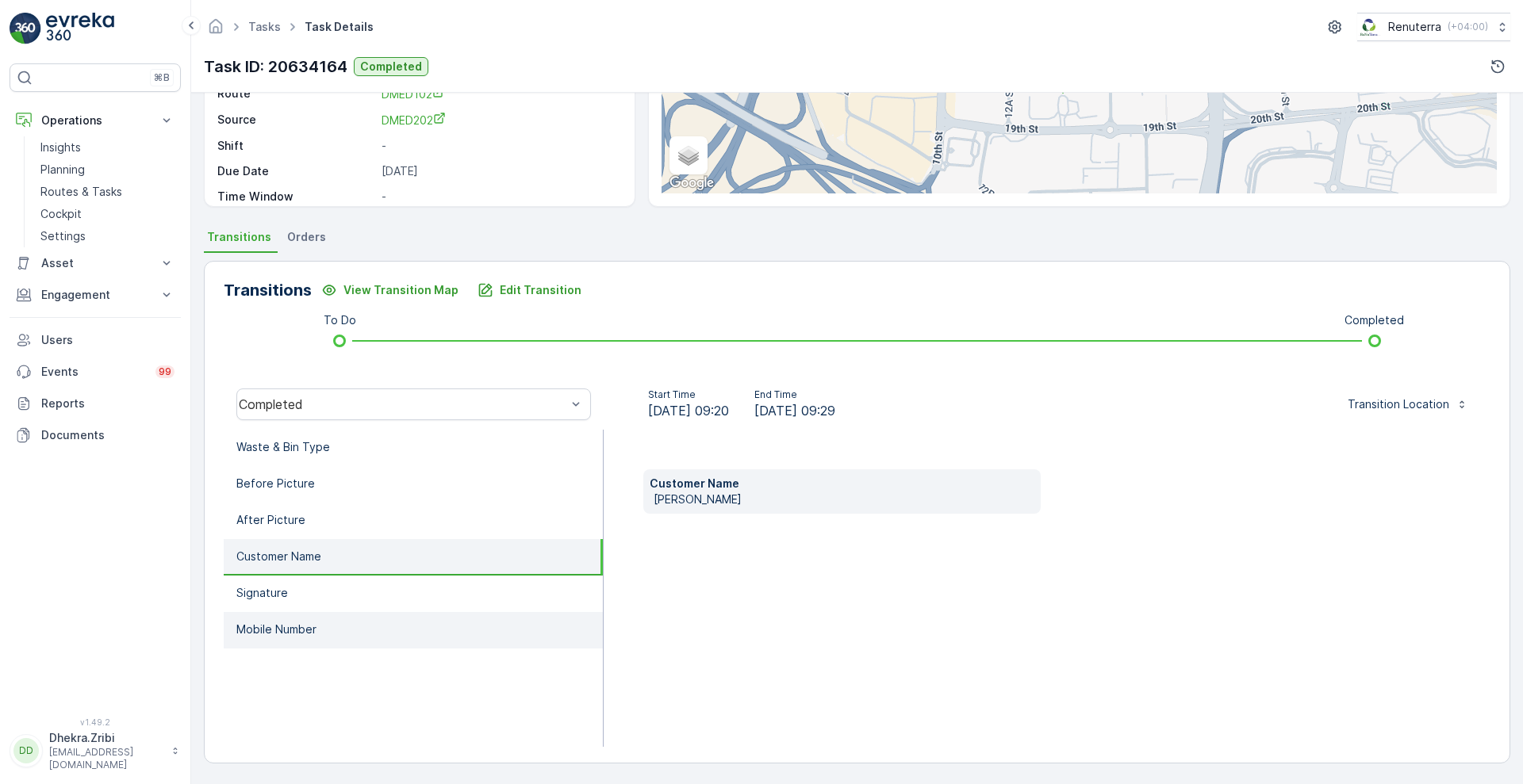
click at [273, 620] on li "Mobile Number" at bounding box center [413, 631] width 379 height 37
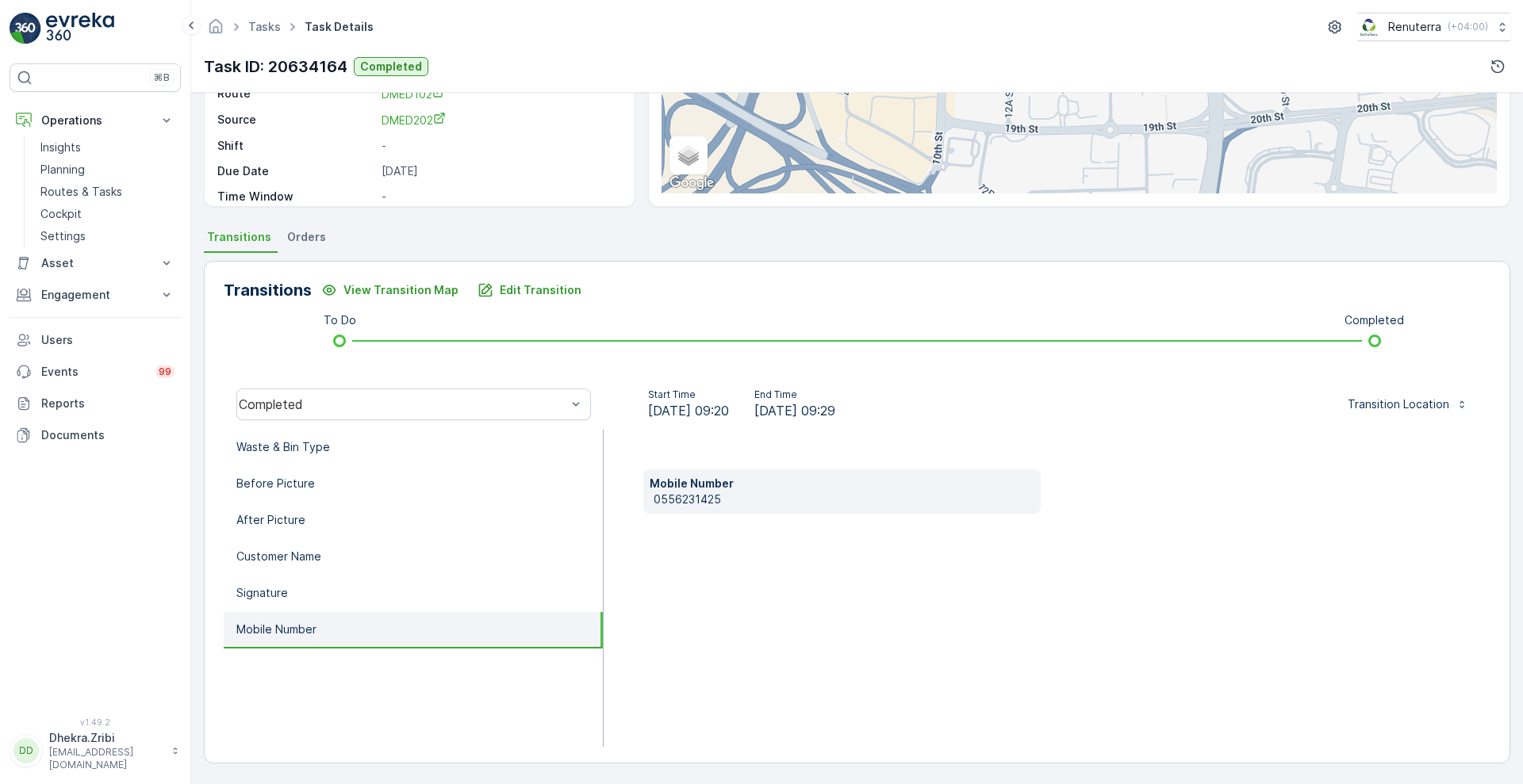
click at [654, 500] on p "0556231425" at bounding box center [843, 499] width 381 height 16
copy p "0556231425"
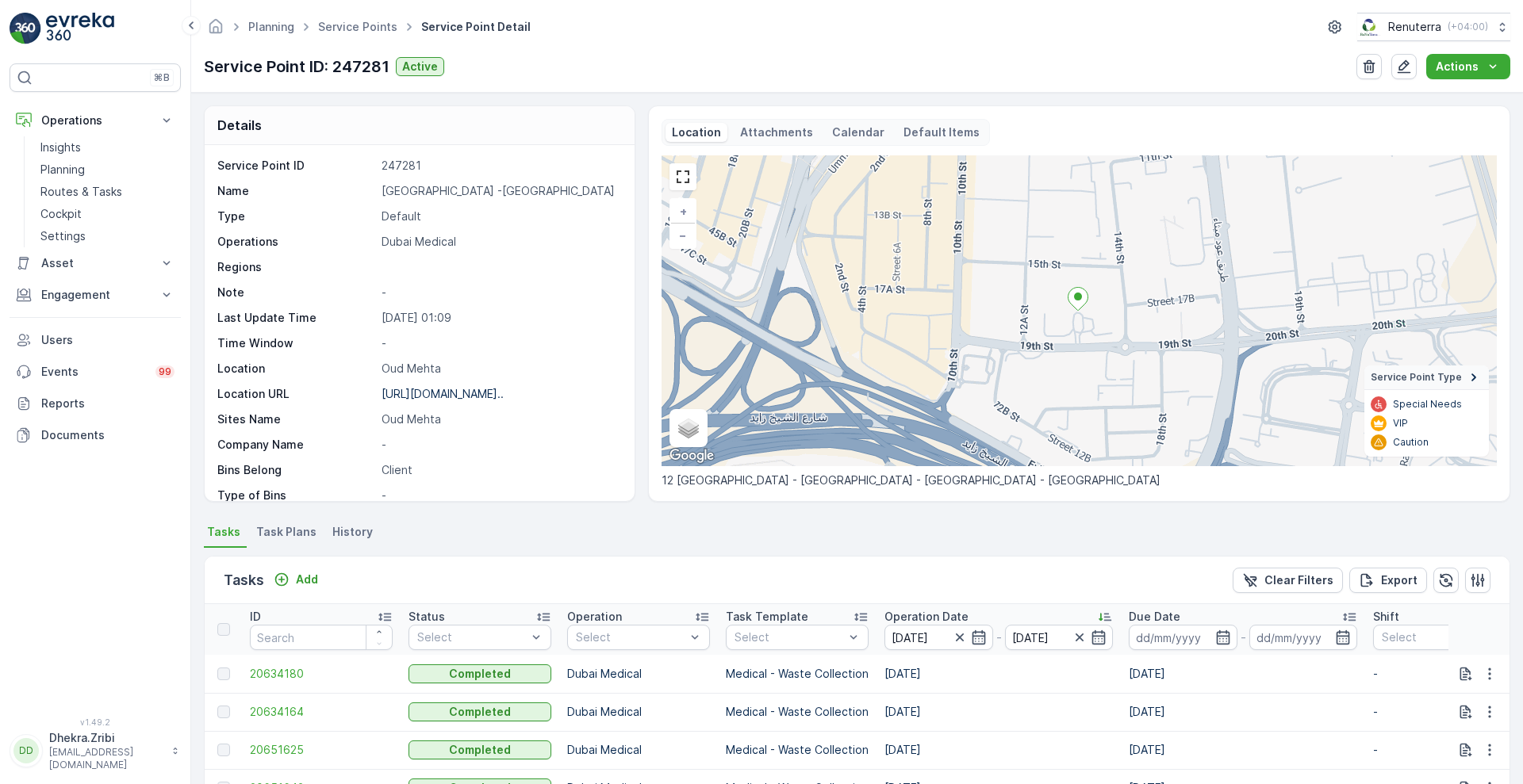
scroll to position [327, 0]
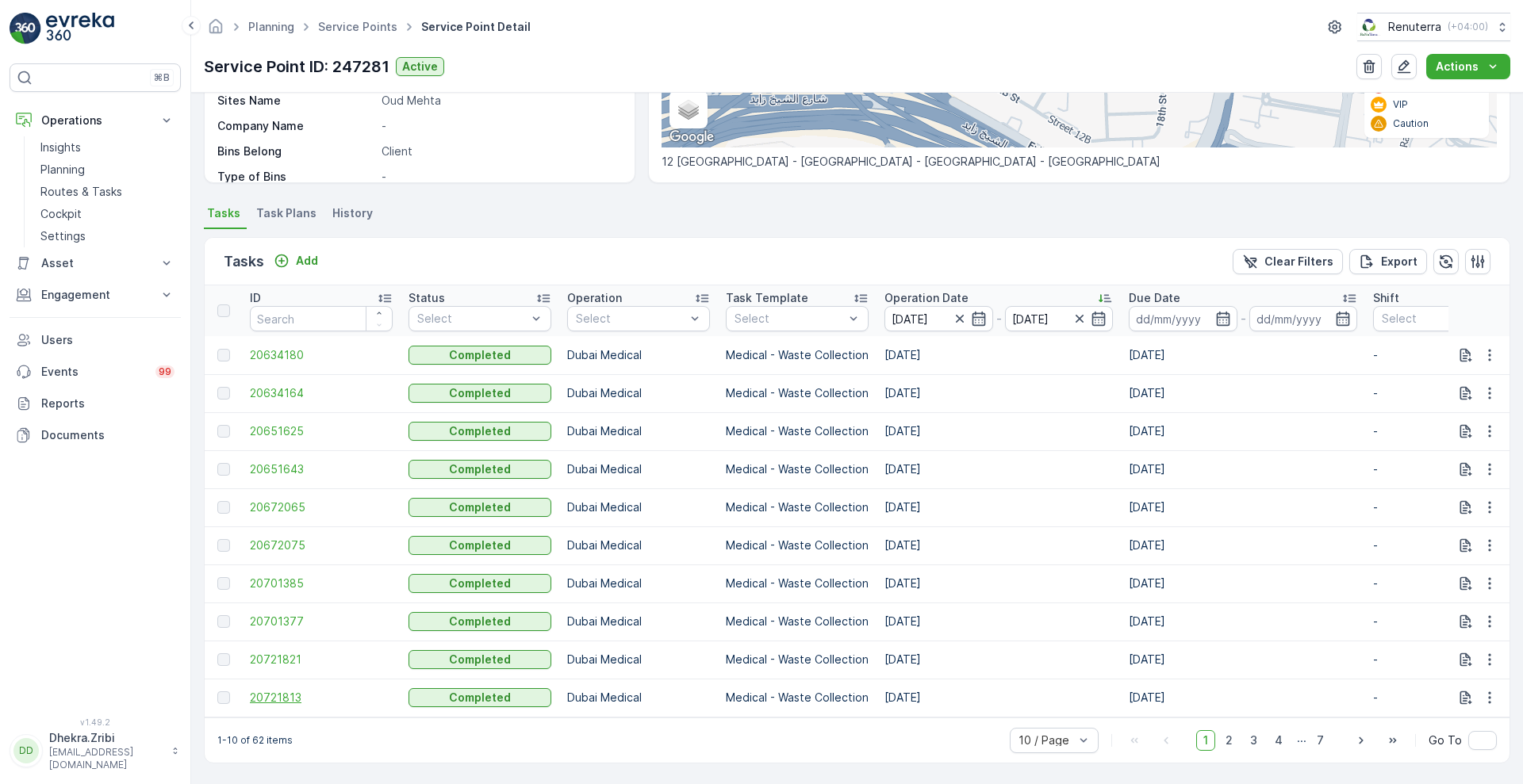
click at [269, 690] on span "20721813" at bounding box center [321, 698] width 143 height 16
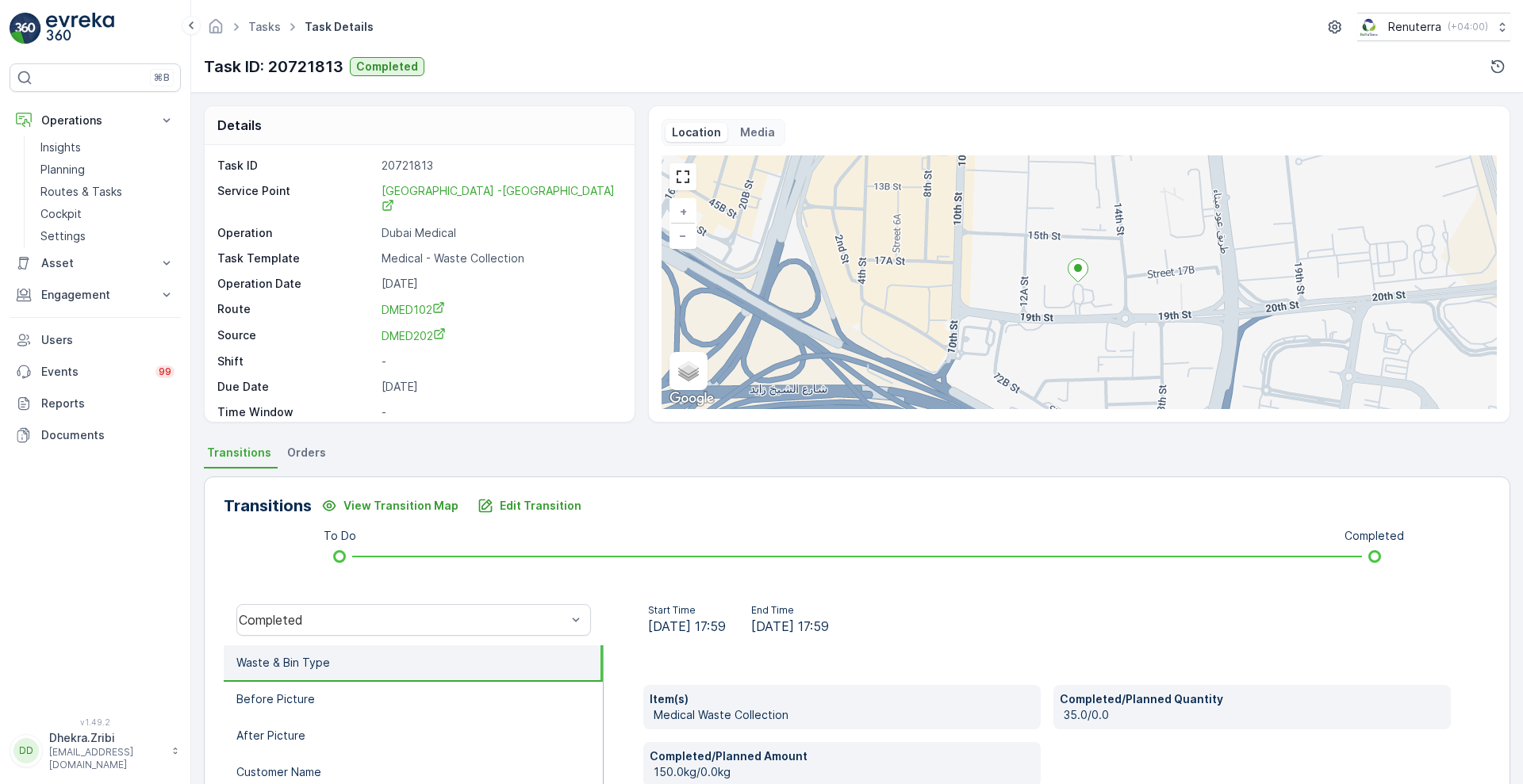
scroll to position [216, 0]
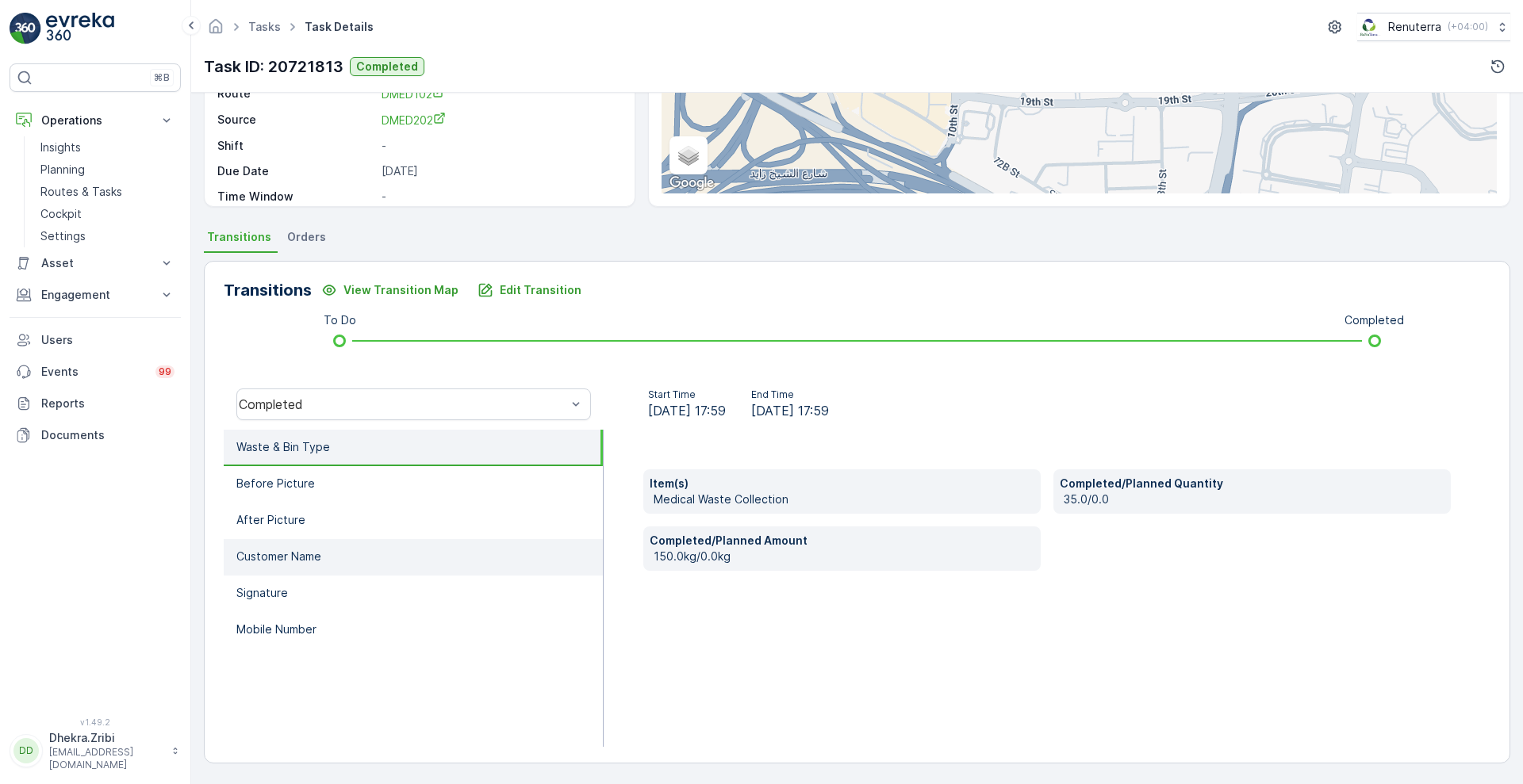
click at [311, 563] on p "Customer Name" at bounding box center [279, 556] width 85 height 16
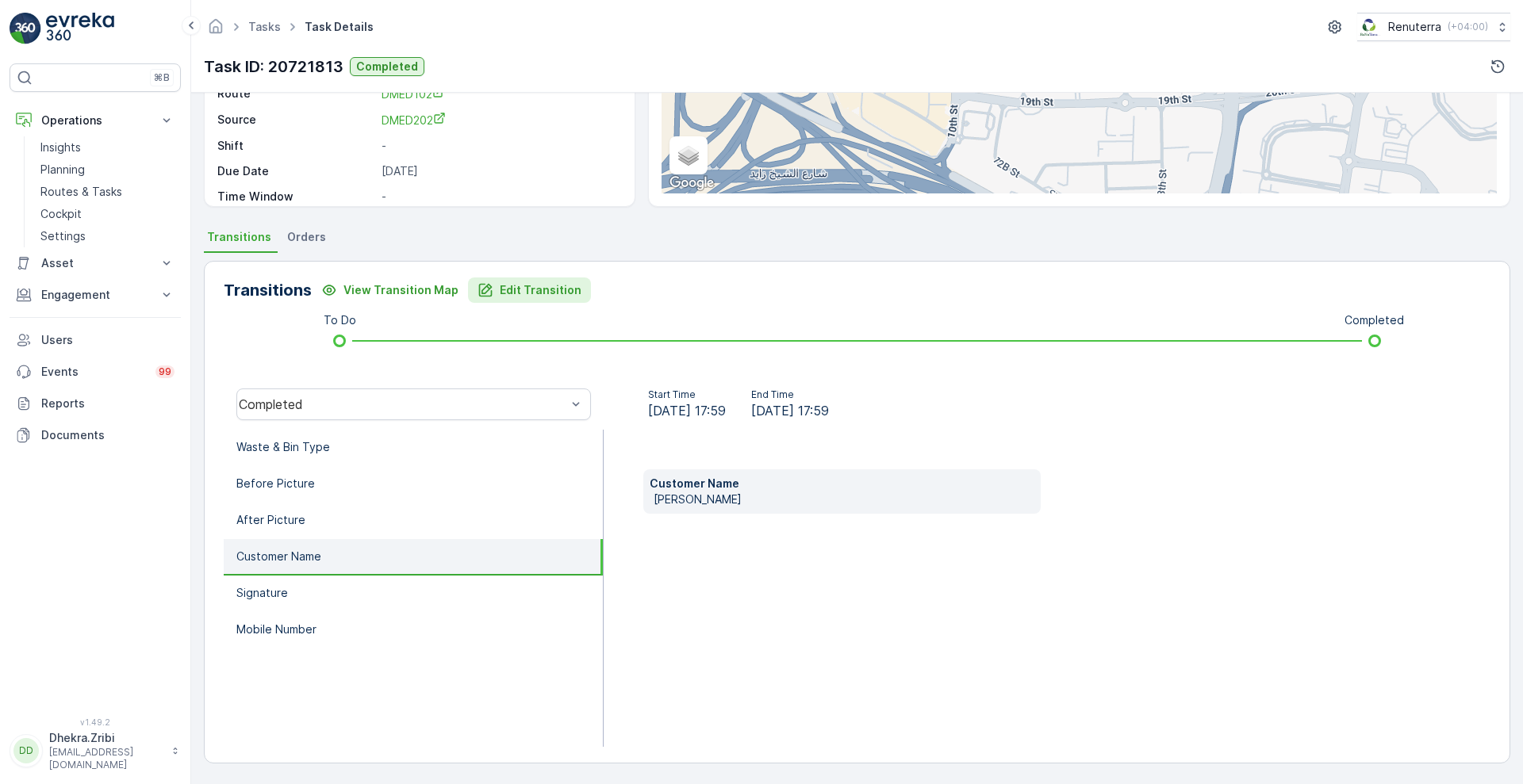
click at [560, 282] on p "Edit Transition" at bounding box center [541, 290] width 81 height 16
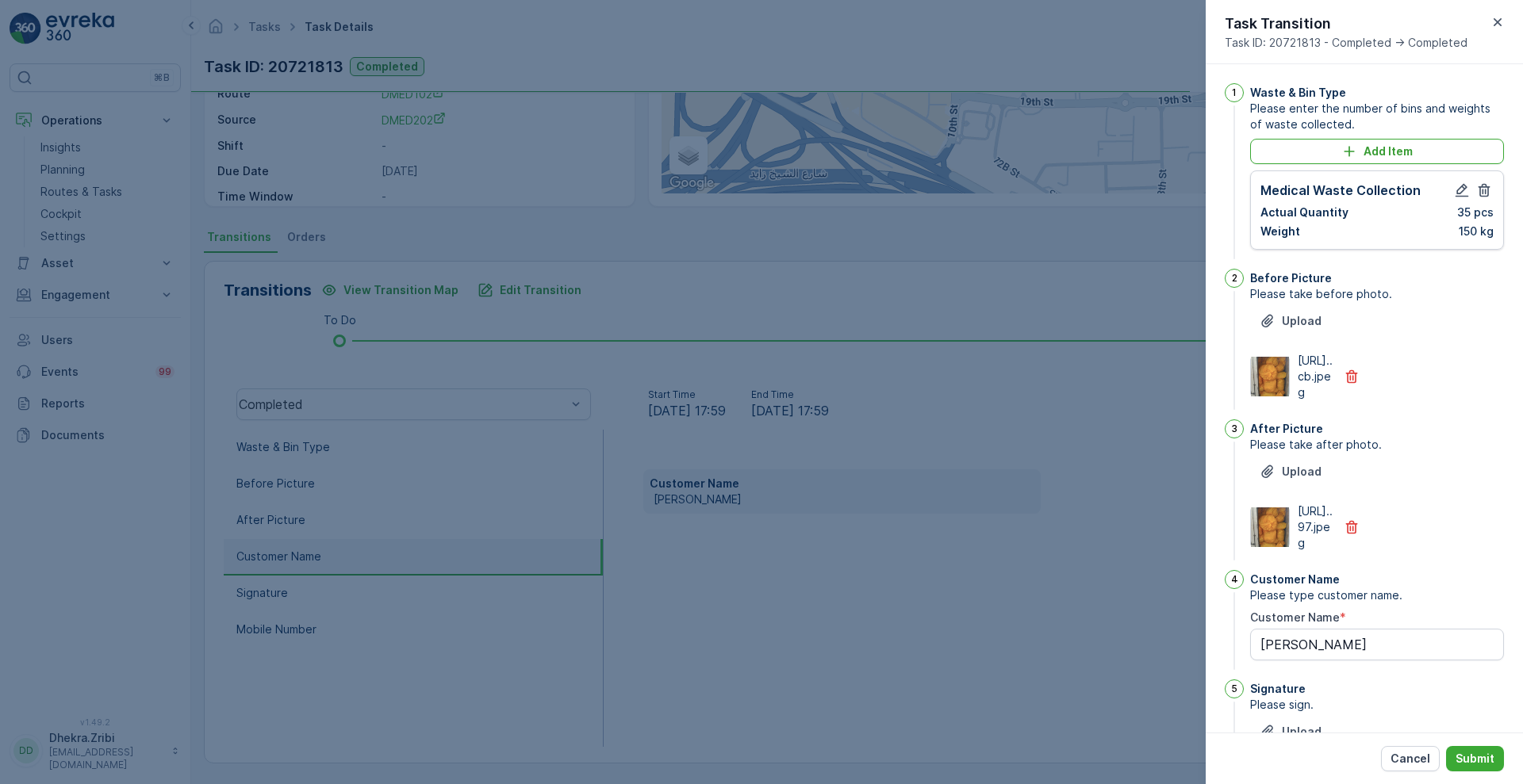
scroll to position [328, 0]
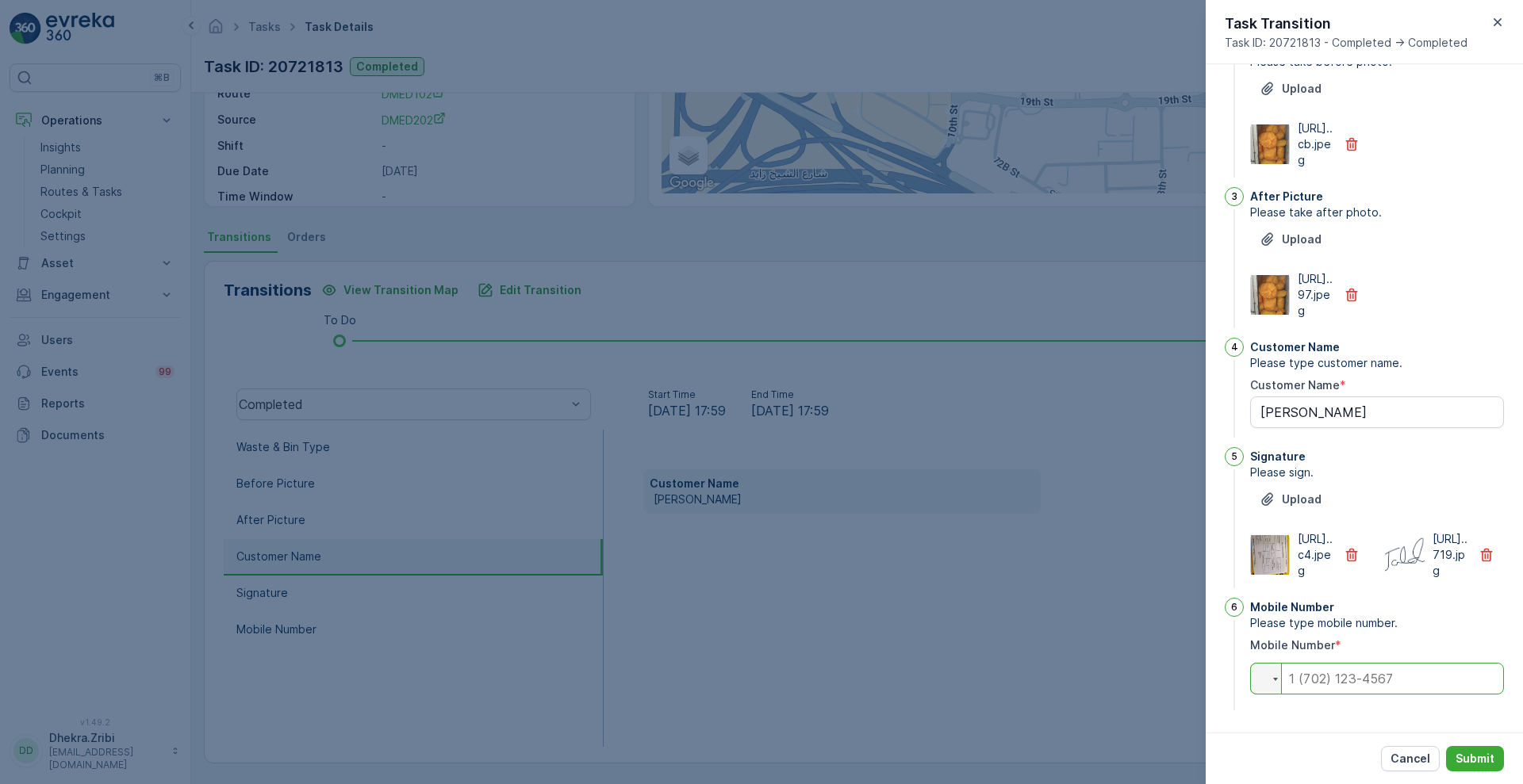
click at [1362, 677] on input "tel" at bounding box center [1378, 678] width 254 height 32
paste input "0556231425"
type input "0556231425"
click at [1472, 767] on p "Submit" at bounding box center [1475, 759] width 39 height 16
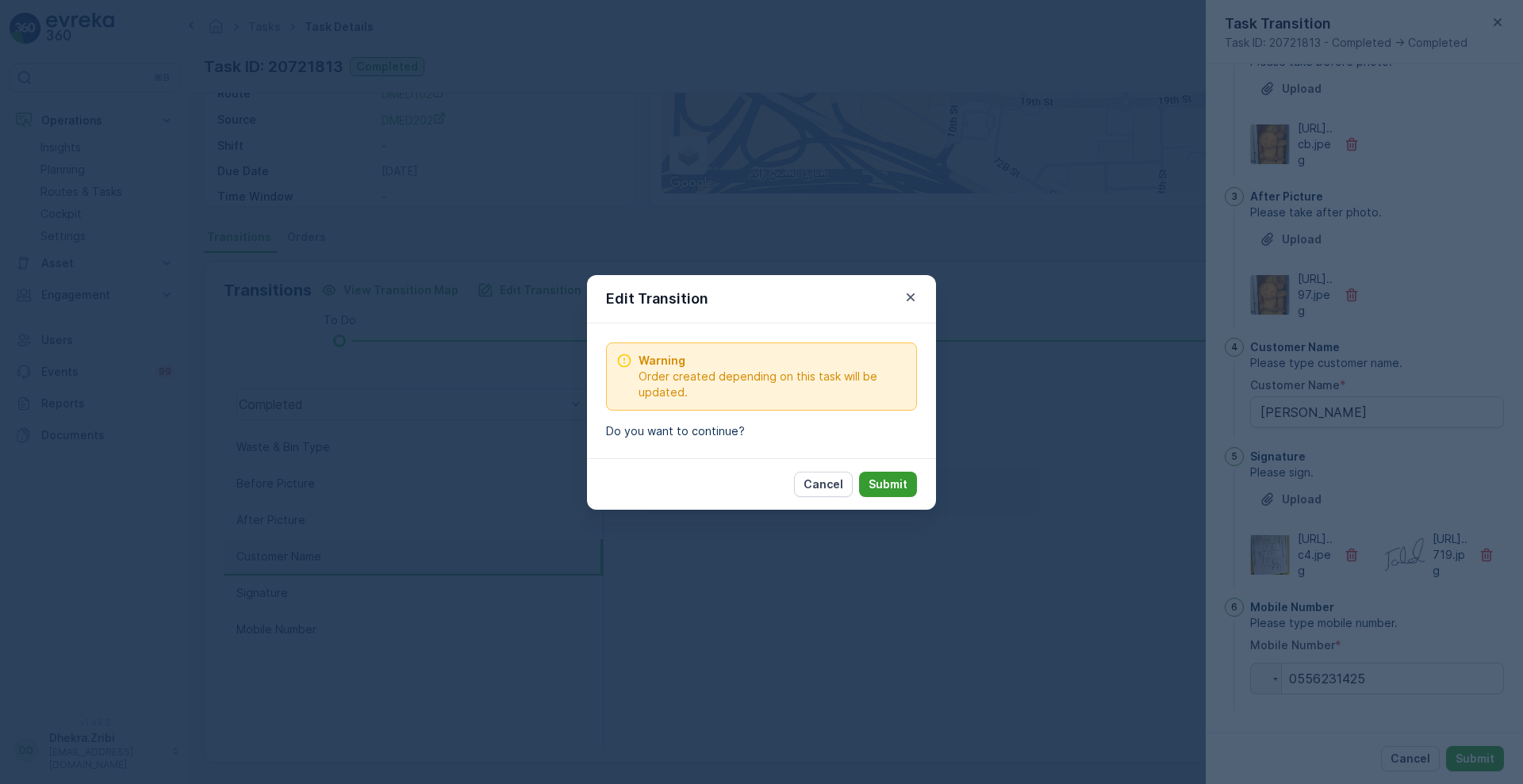
click at [911, 473] on button "Submit" at bounding box center [888, 485] width 58 height 25
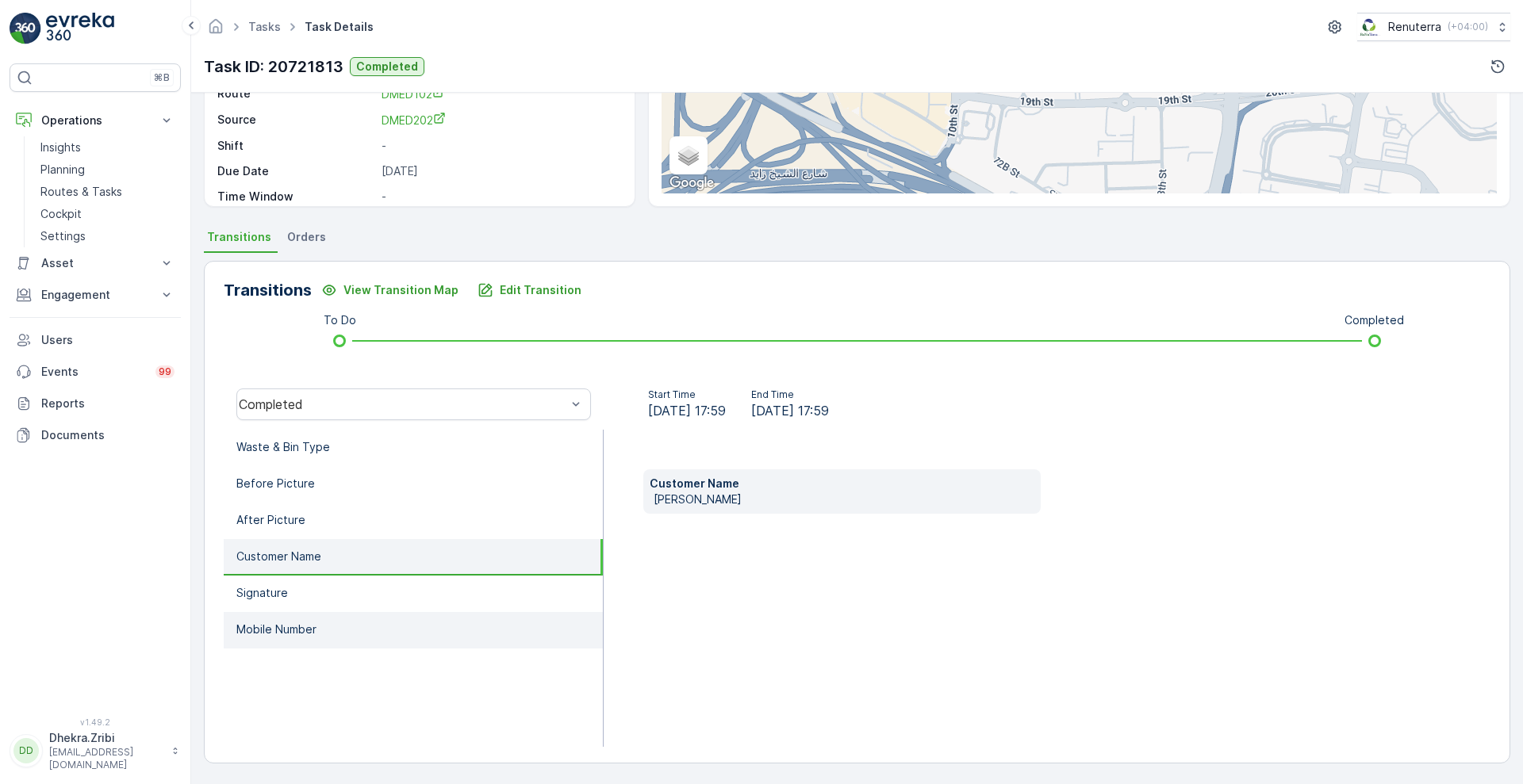
click at [273, 628] on p "Mobile Number" at bounding box center [276, 630] width 80 height 16
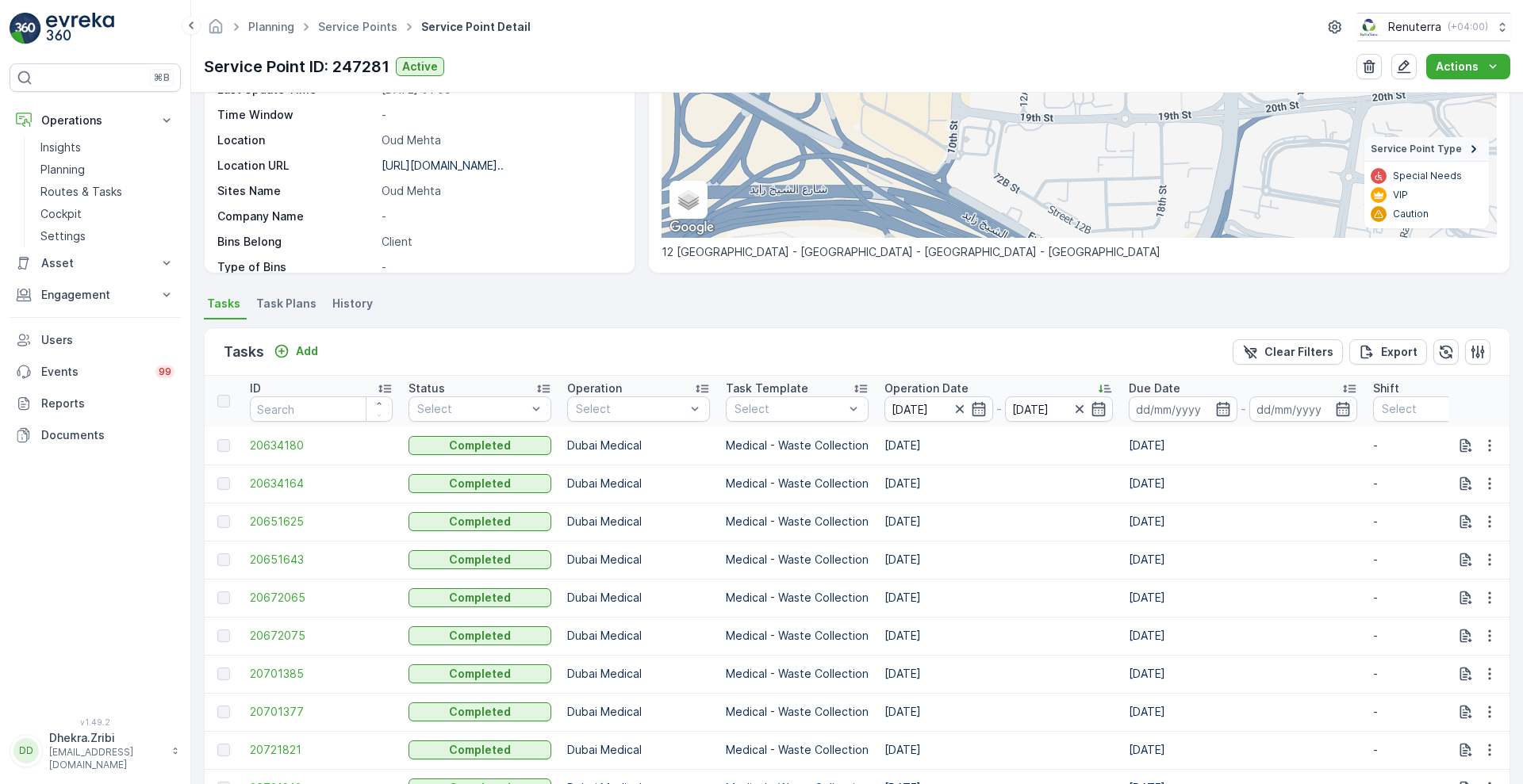
scroll to position [327, 0]
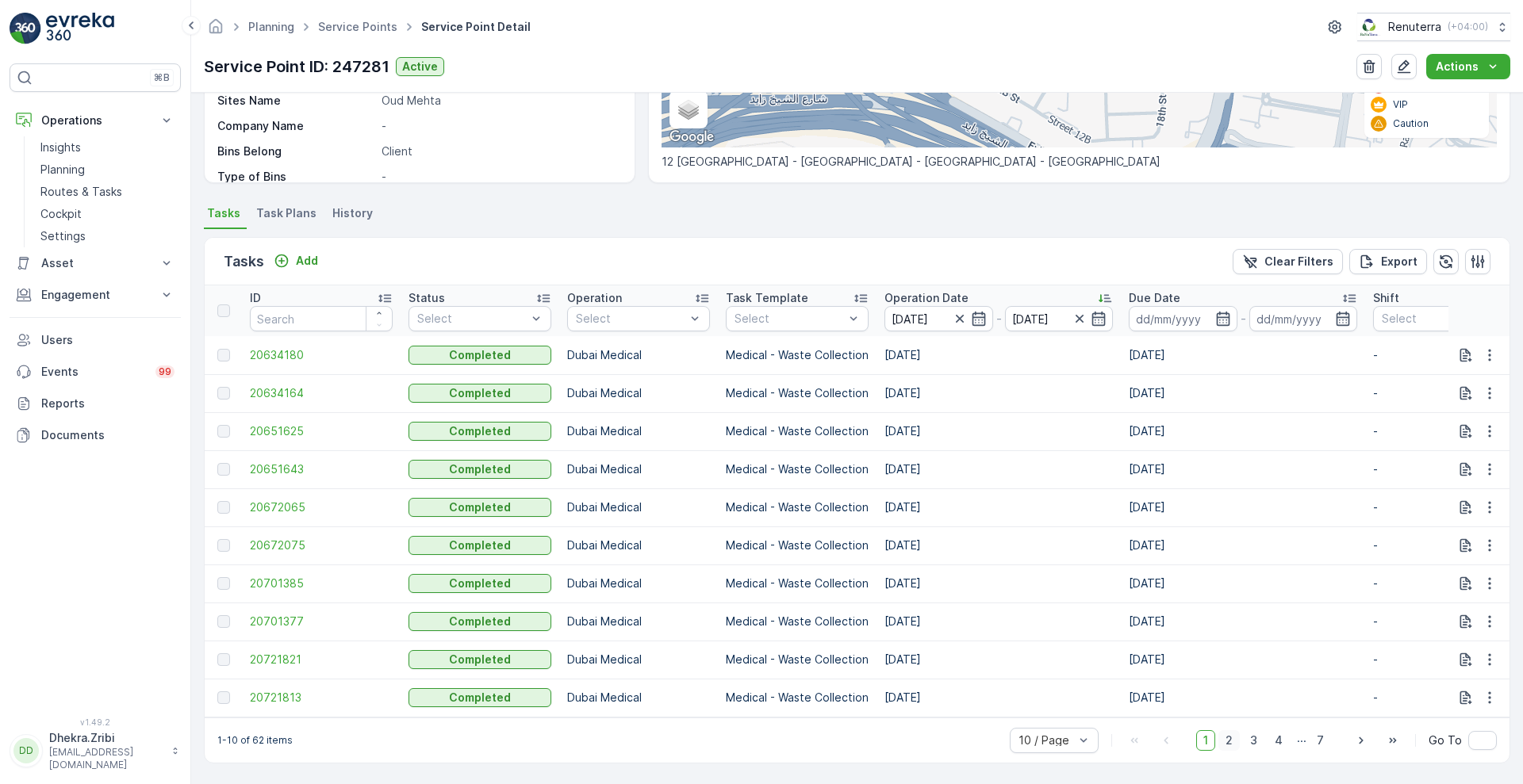
click at [1236, 740] on span "2" at bounding box center [1229, 740] width 21 height 20
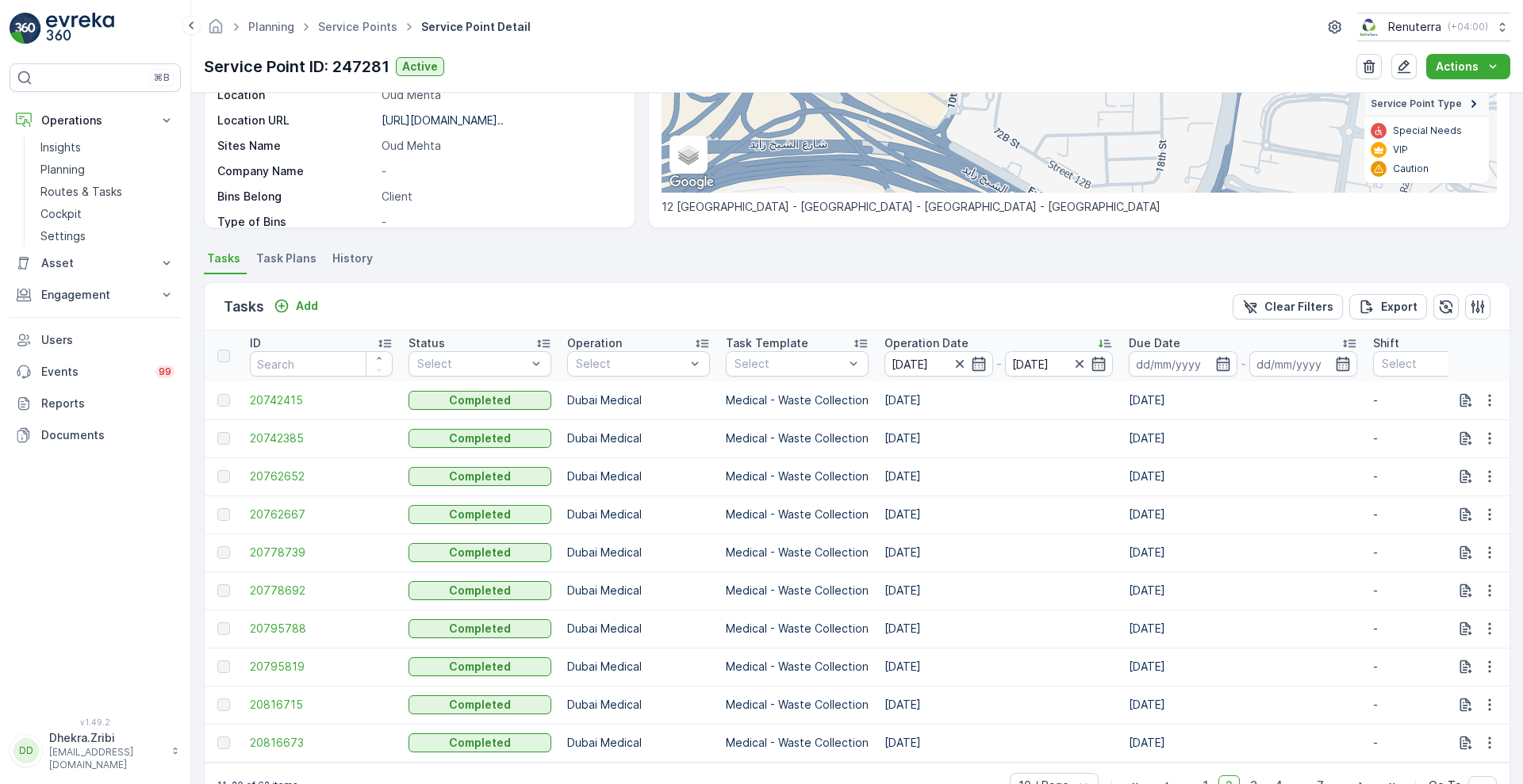
scroll to position [327, 0]
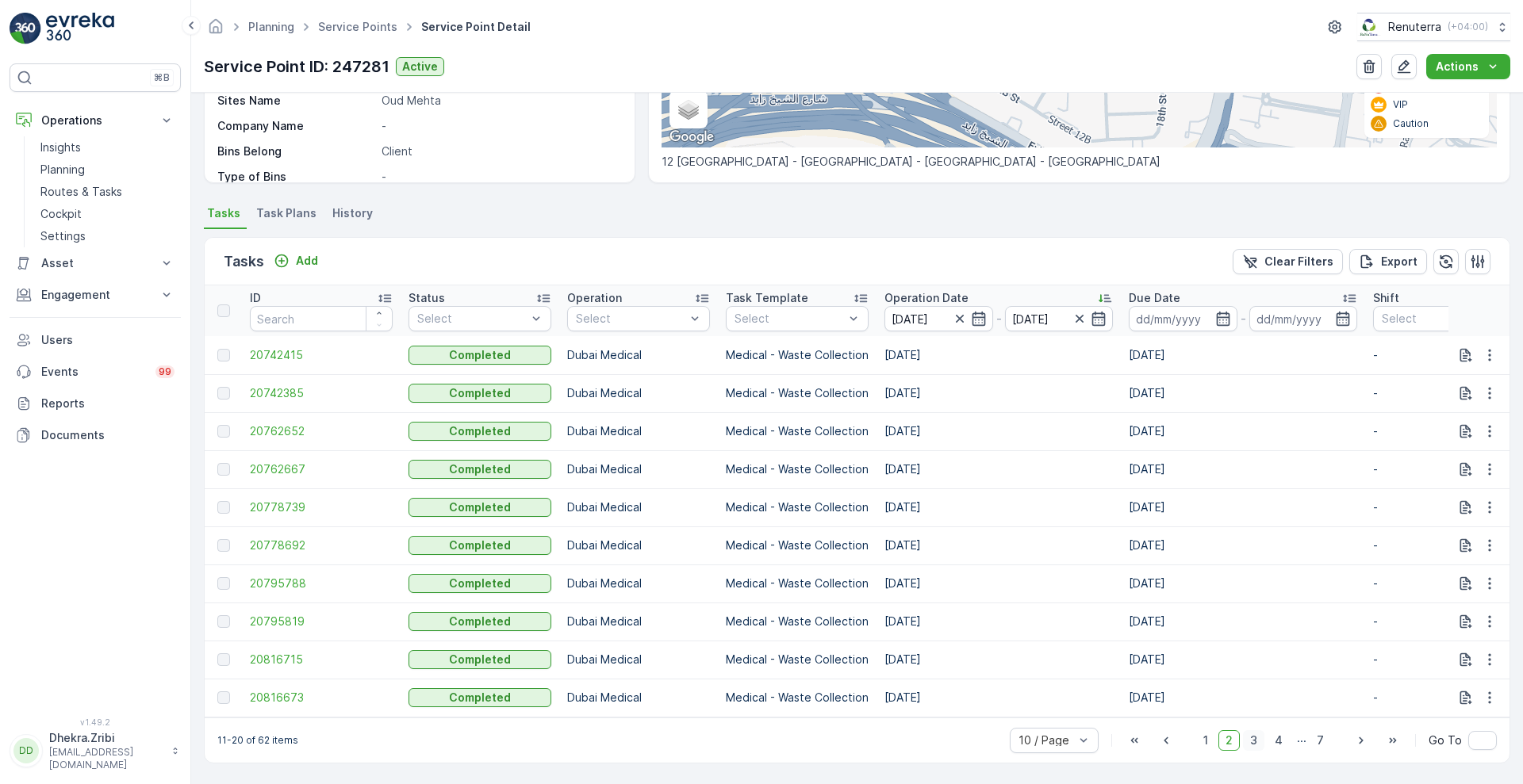
click at [1254, 743] on span "3" at bounding box center [1254, 740] width 21 height 20
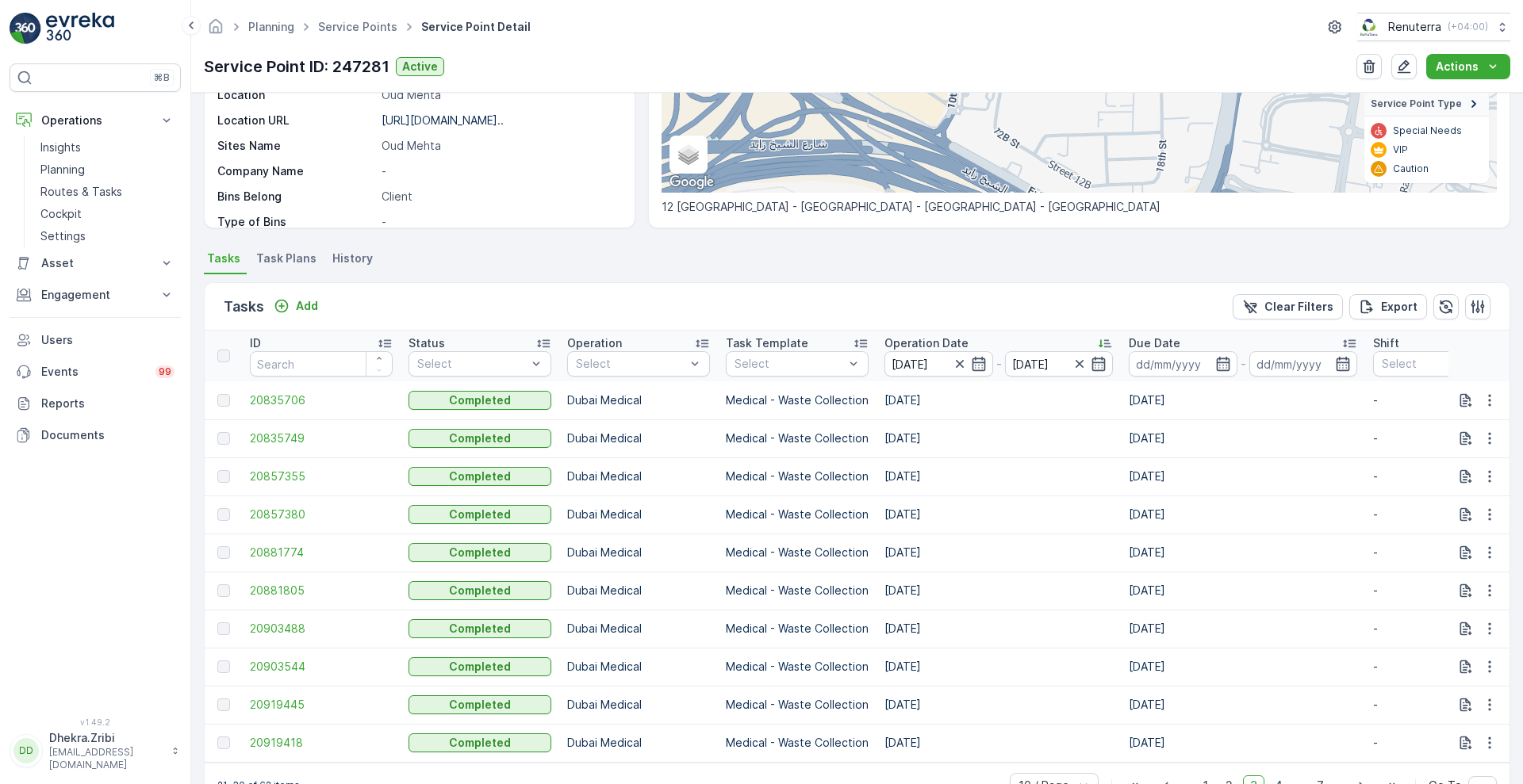
scroll to position [327, 0]
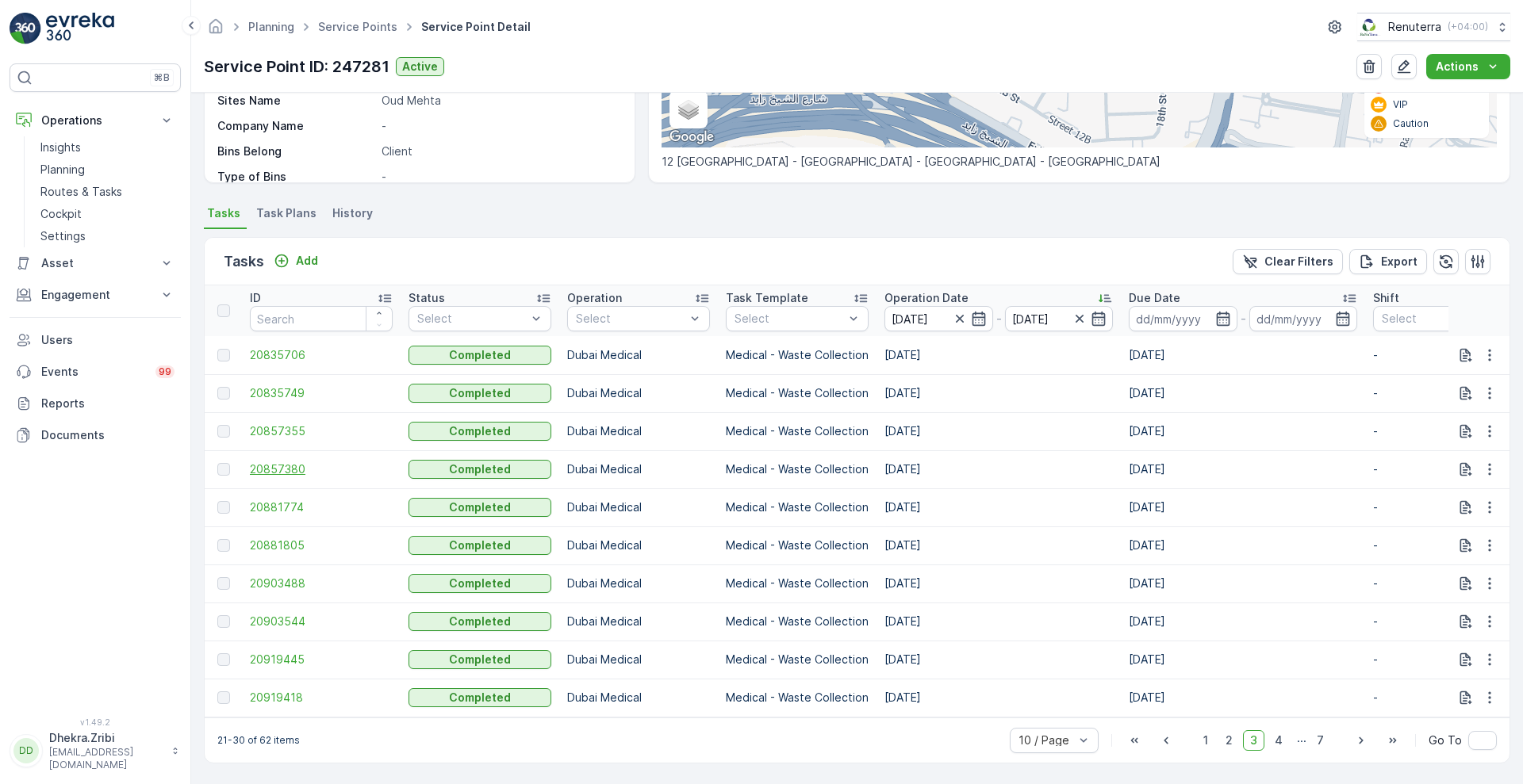
click at [263, 461] on span "20857380" at bounding box center [321, 469] width 143 height 16
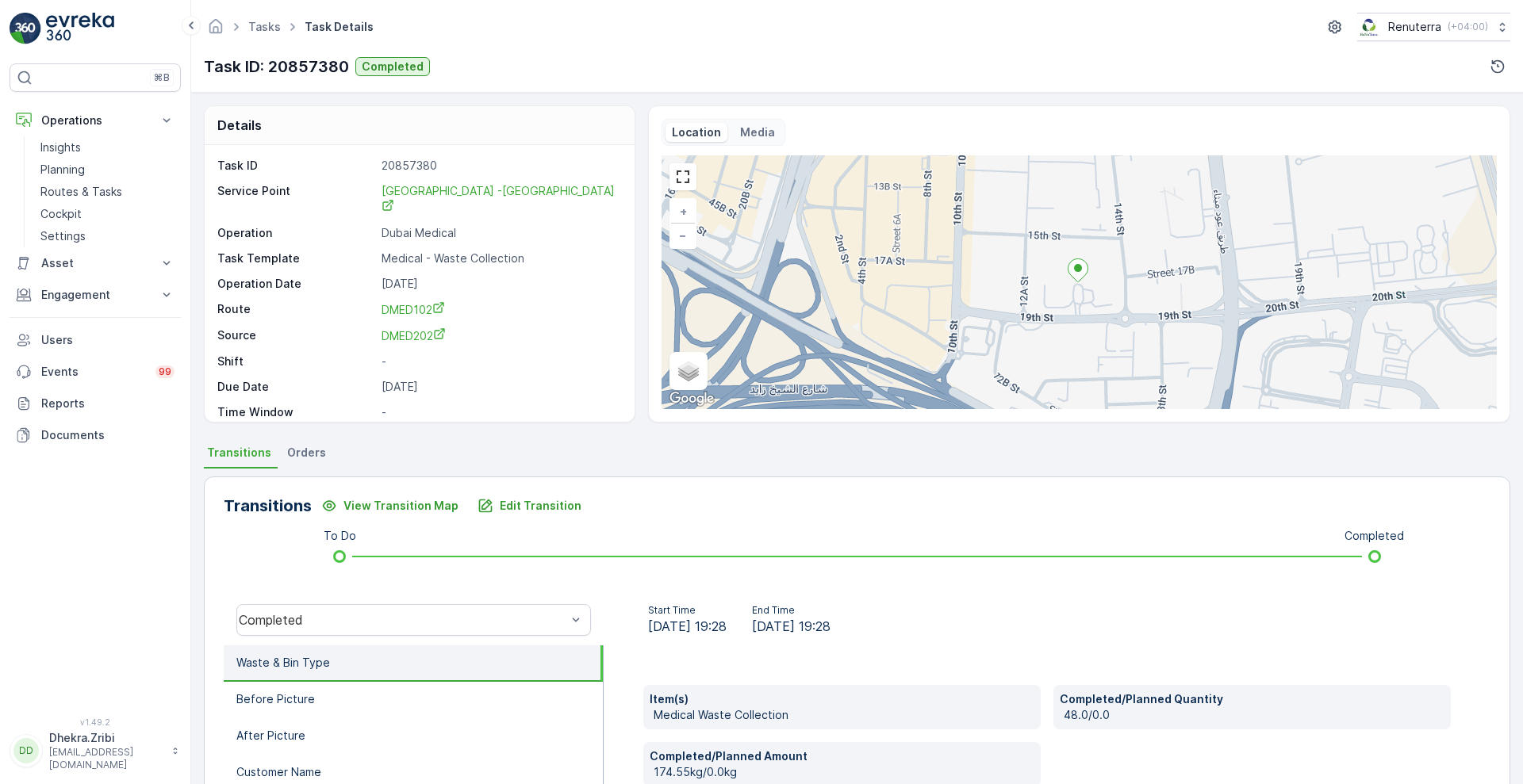
scroll to position [216, 0]
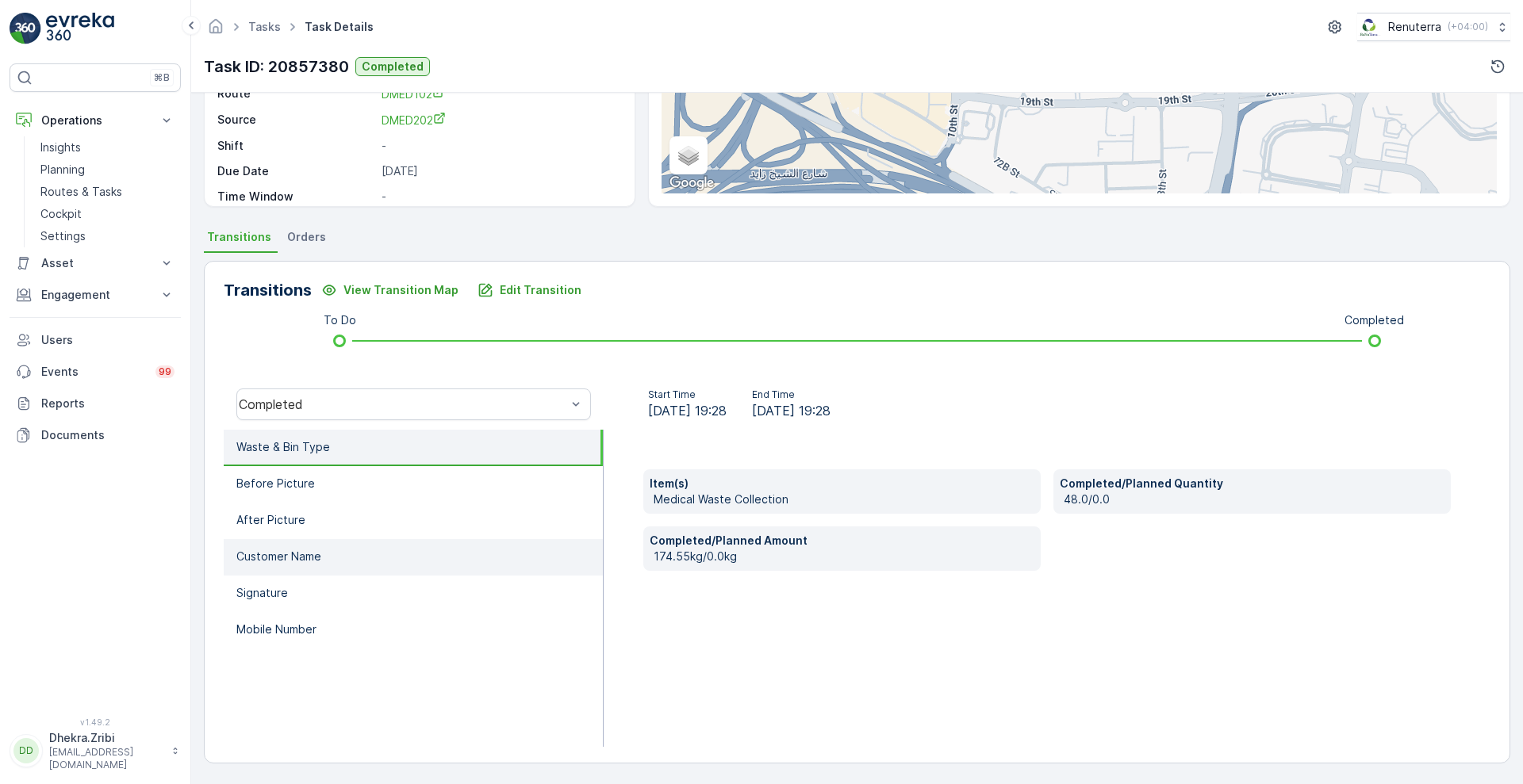
click at [370, 549] on li "Customer Name" at bounding box center [413, 558] width 379 height 37
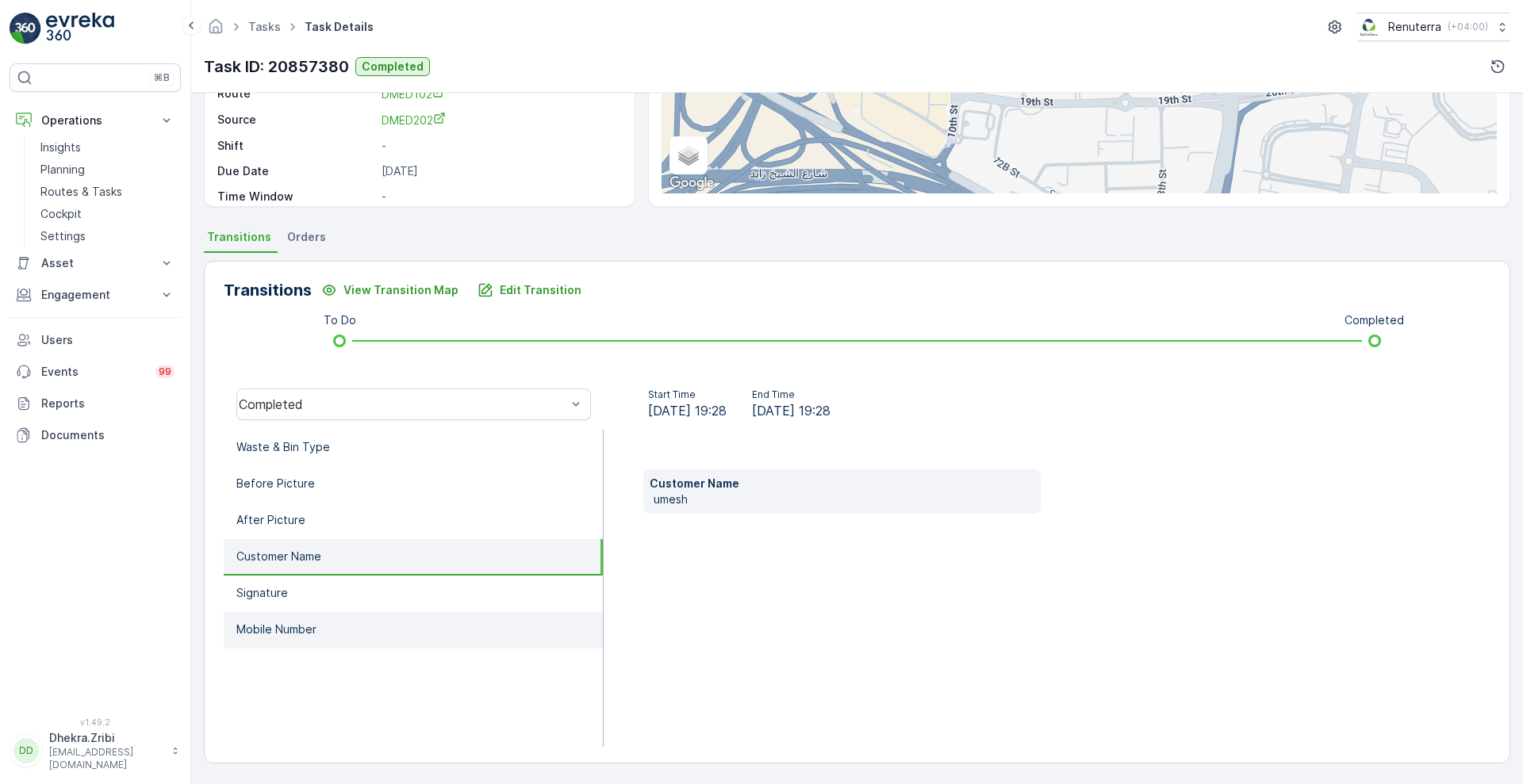
click at [314, 633] on p "Mobile Number" at bounding box center [276, 630] width 80 height 16
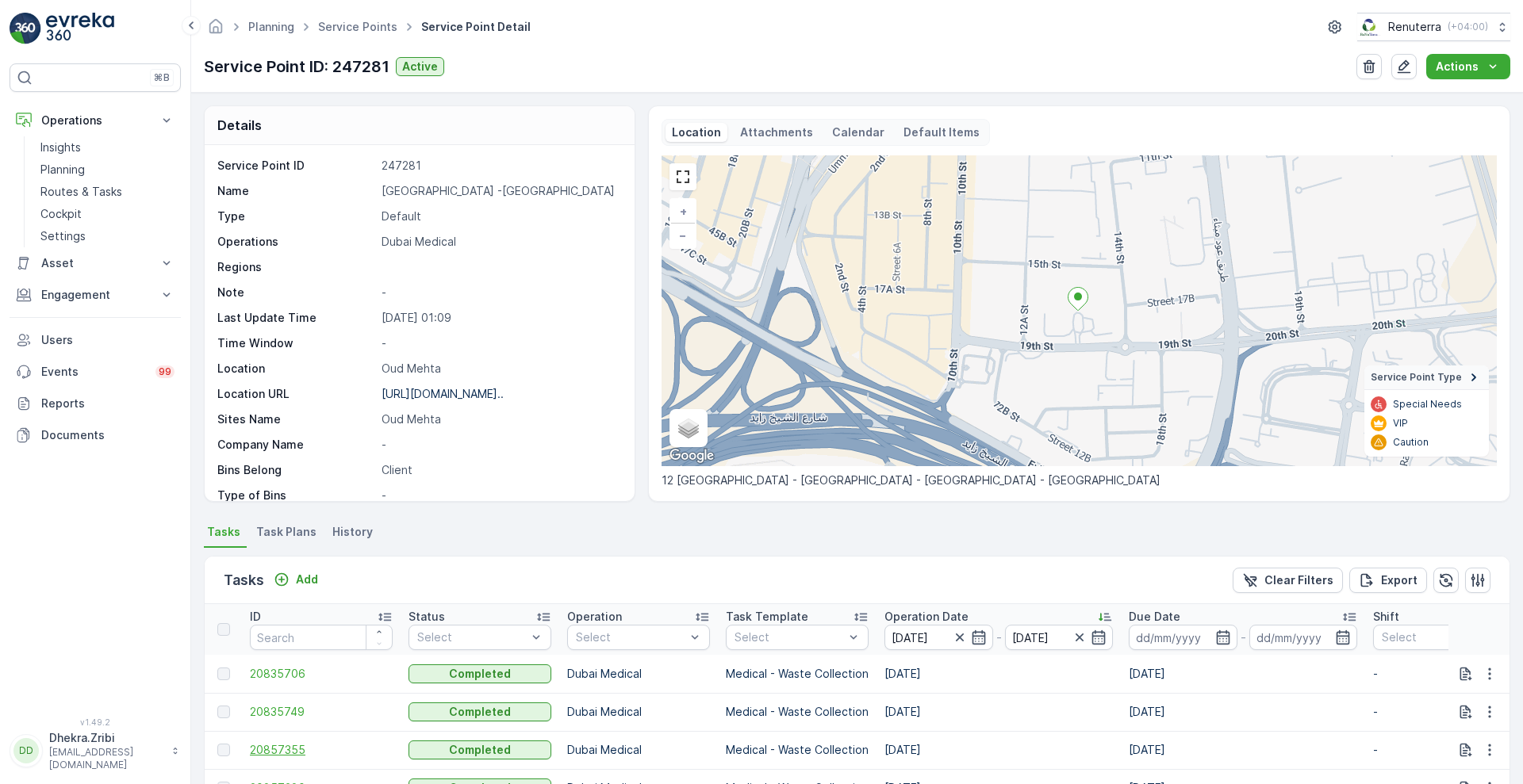
click at [289, 756] on span "20857355" at bounding box center [321, 750] width 143 height 16
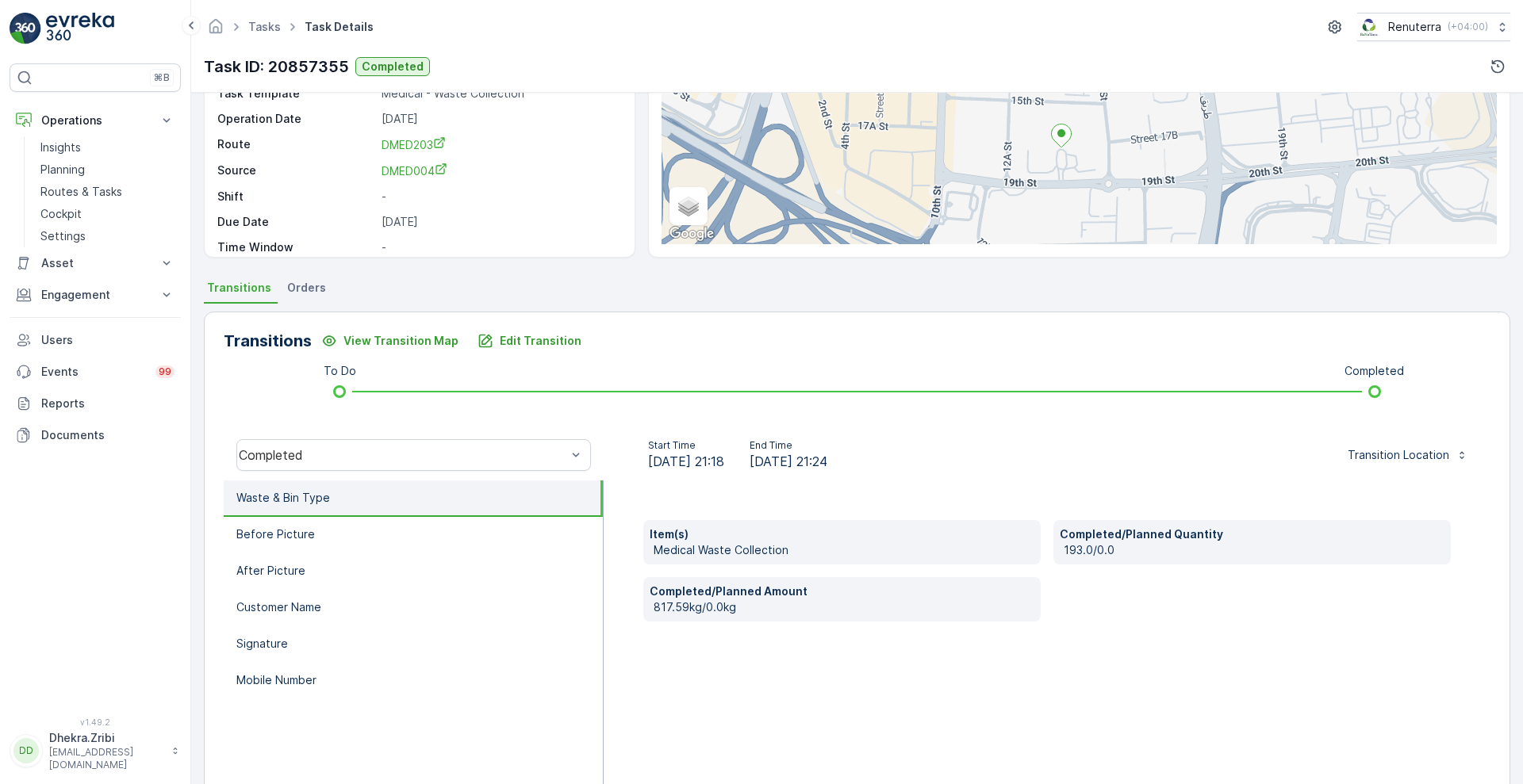
scroll to position [216, 0]
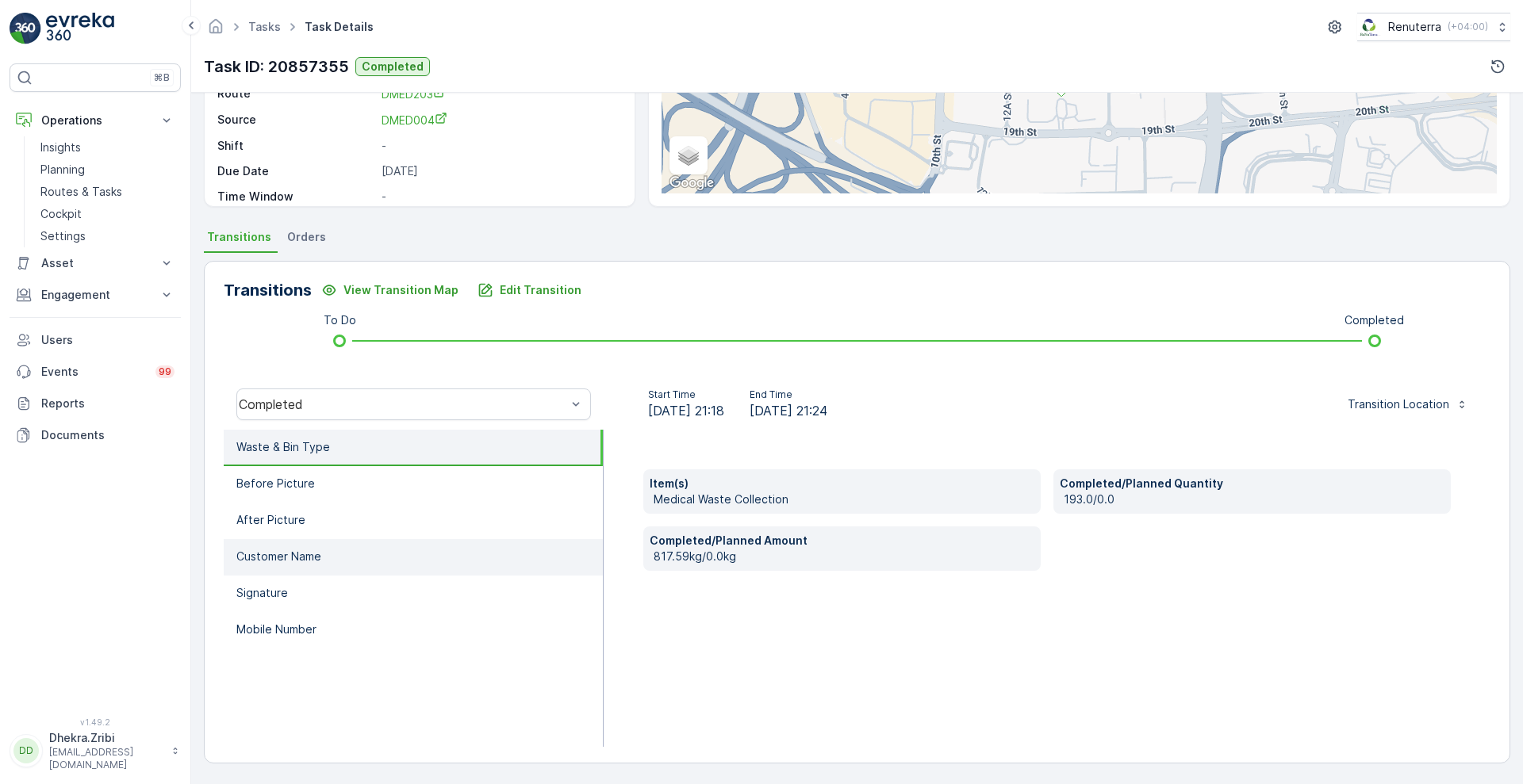
click at [292, 552] on p "Customer Name" at bounding box center [279, 556] width 85 height 16
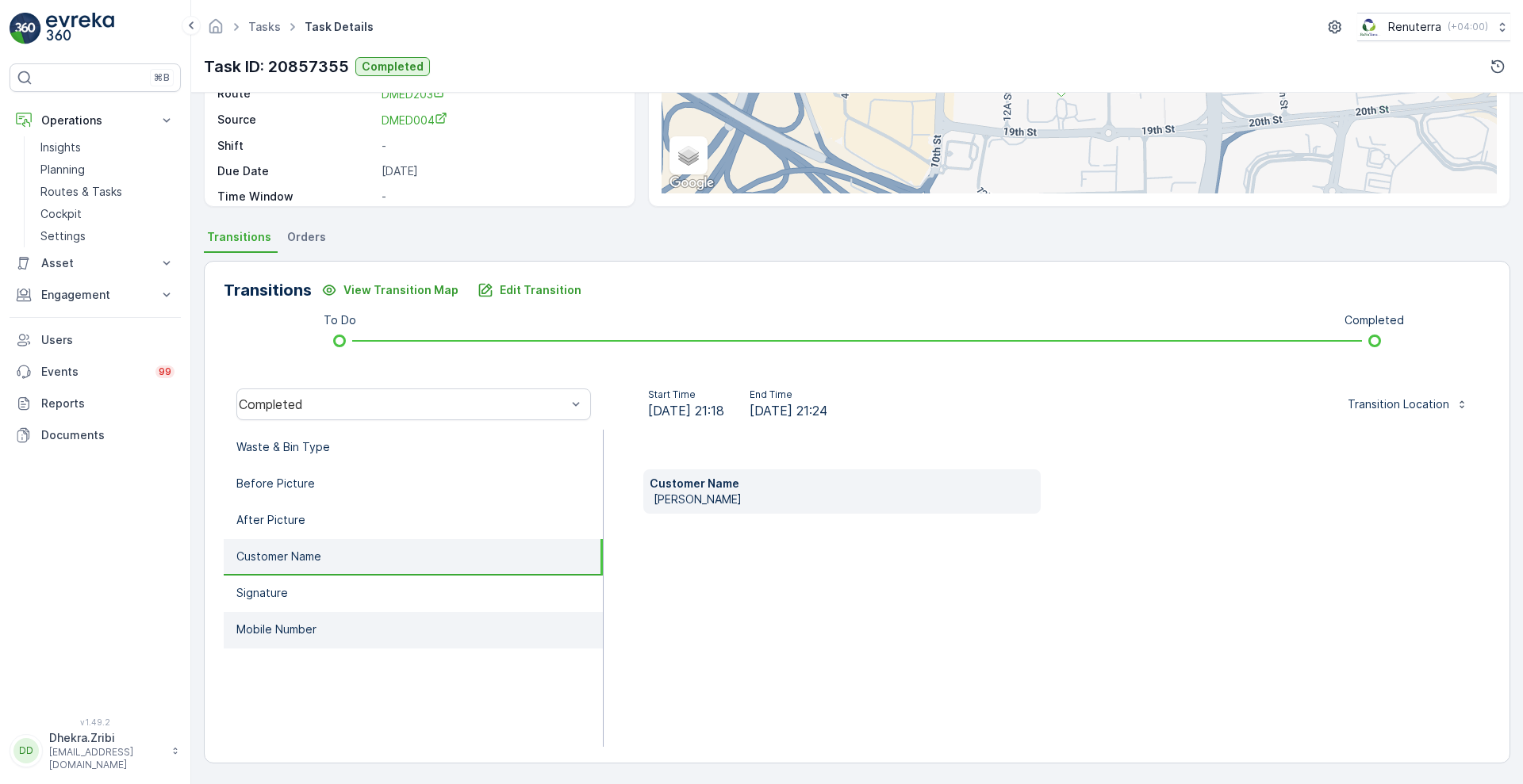
click at [279, 627] on p "Mobile Number" at bounding box center [276, 630] width 80 height 16
click at [261, 570] on li "Customer Name" at bounding box center [413, 558] width 379 height 37
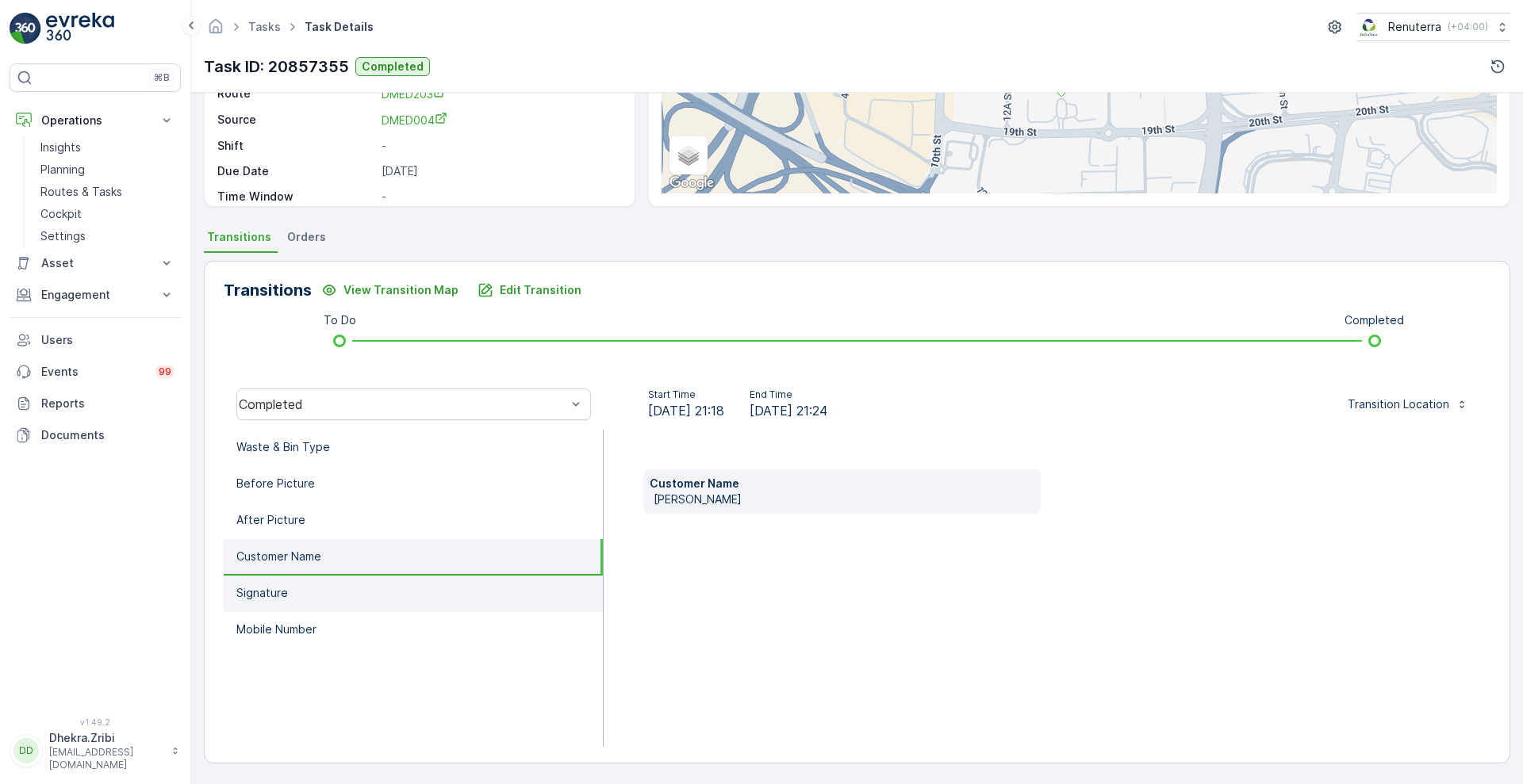
click at [261, 604] on li "Signature" at bounding box center [413, 594] width 379 height 37
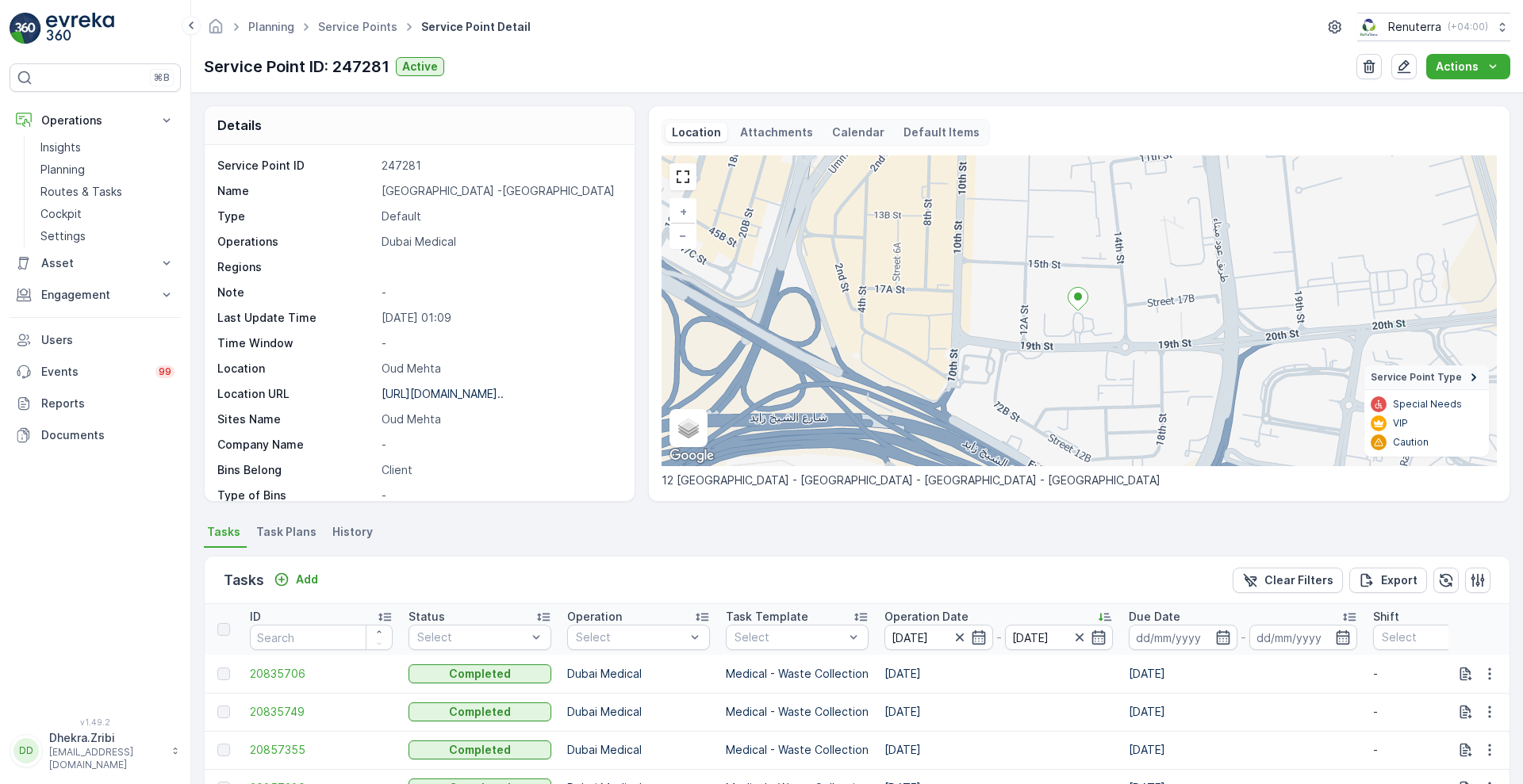
scroll to position [327, 0]
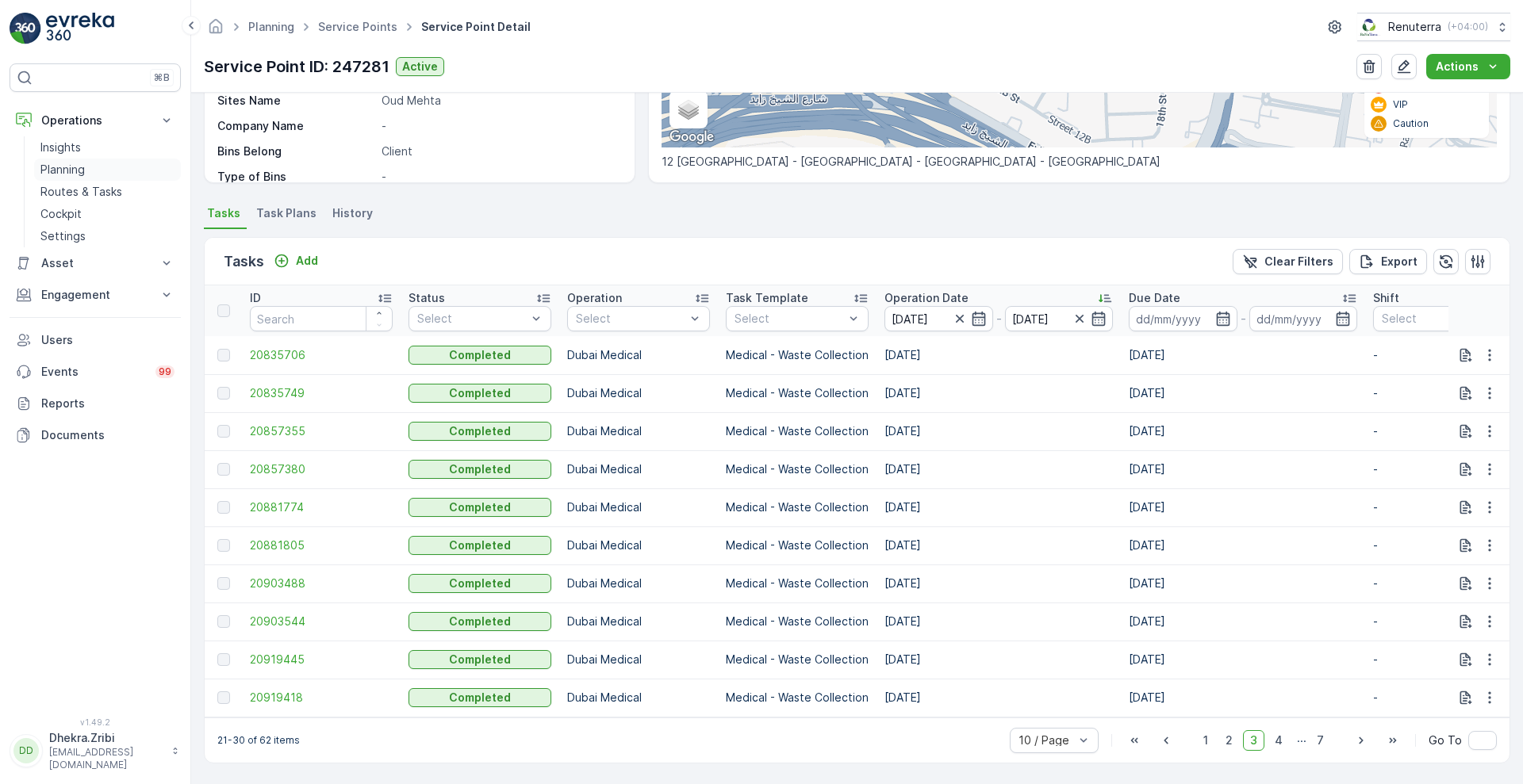
click at [66, 178] on link "Planning" at bounding box center [107, 170] width 146 height 22
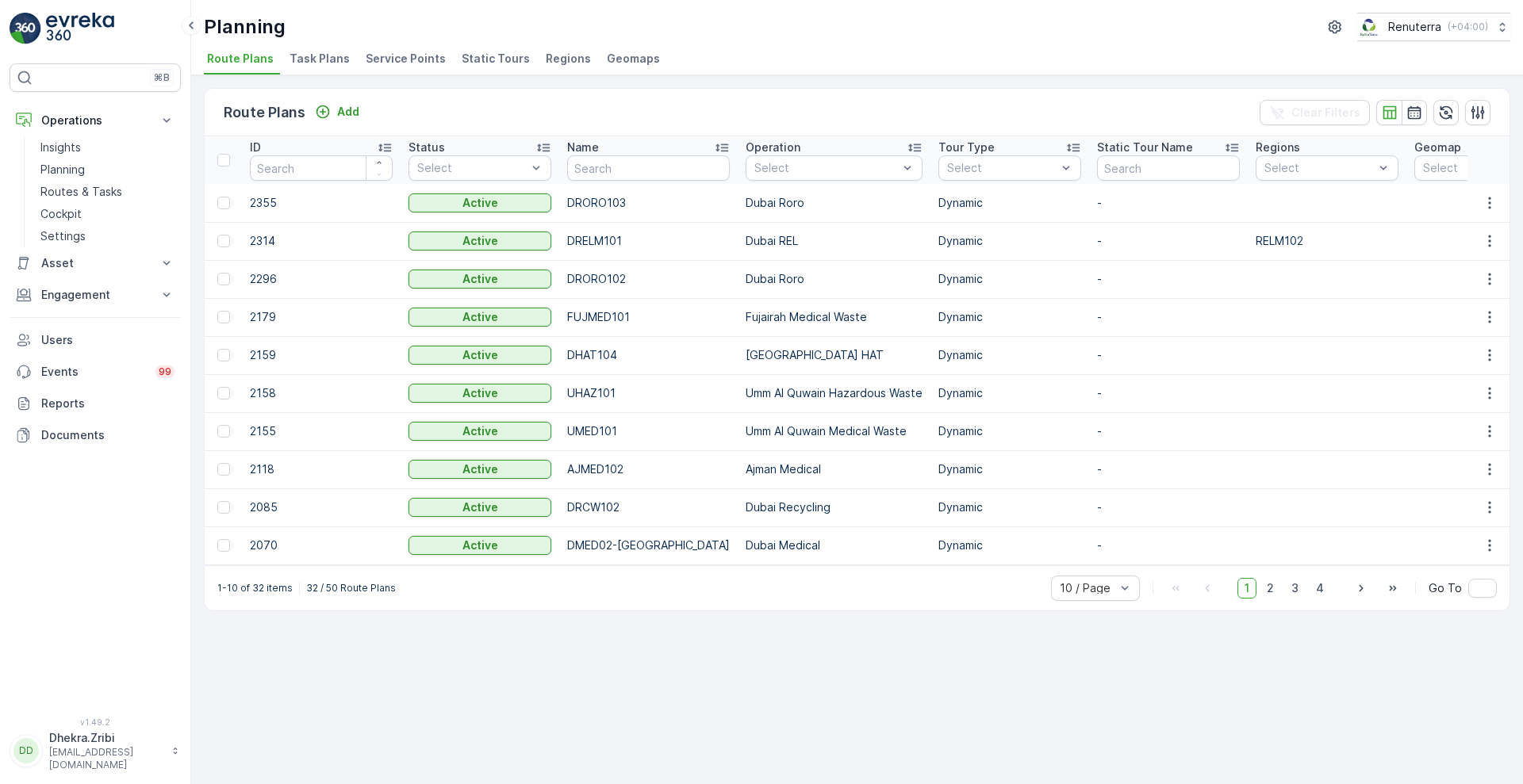
click at [411, 56] on span "Service Points" at bounding box center [405, 58] width 80 height 16
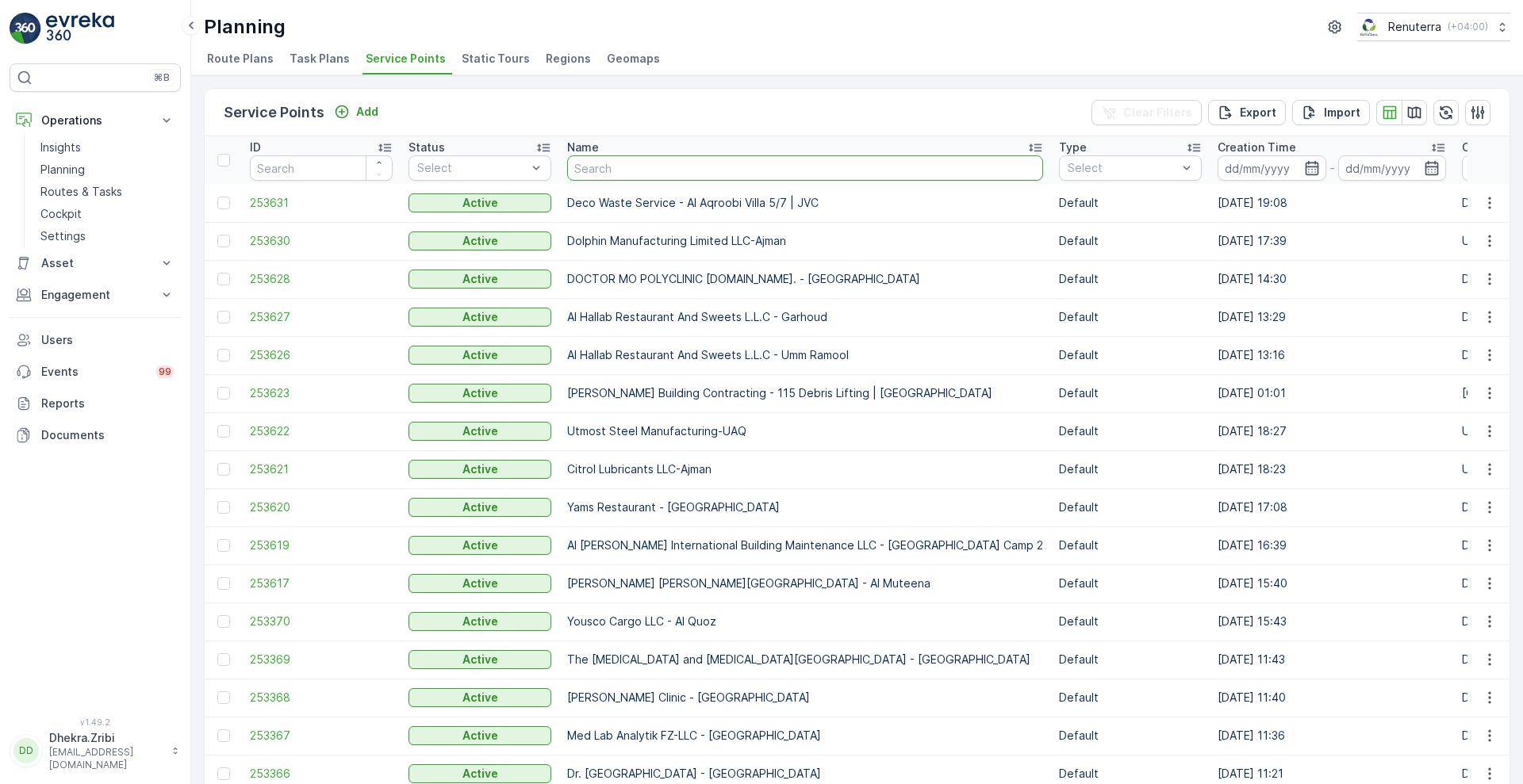
click at [697, 162] on input "text" at bounding box center [805, 168] width 476 height 25
type input "globa"
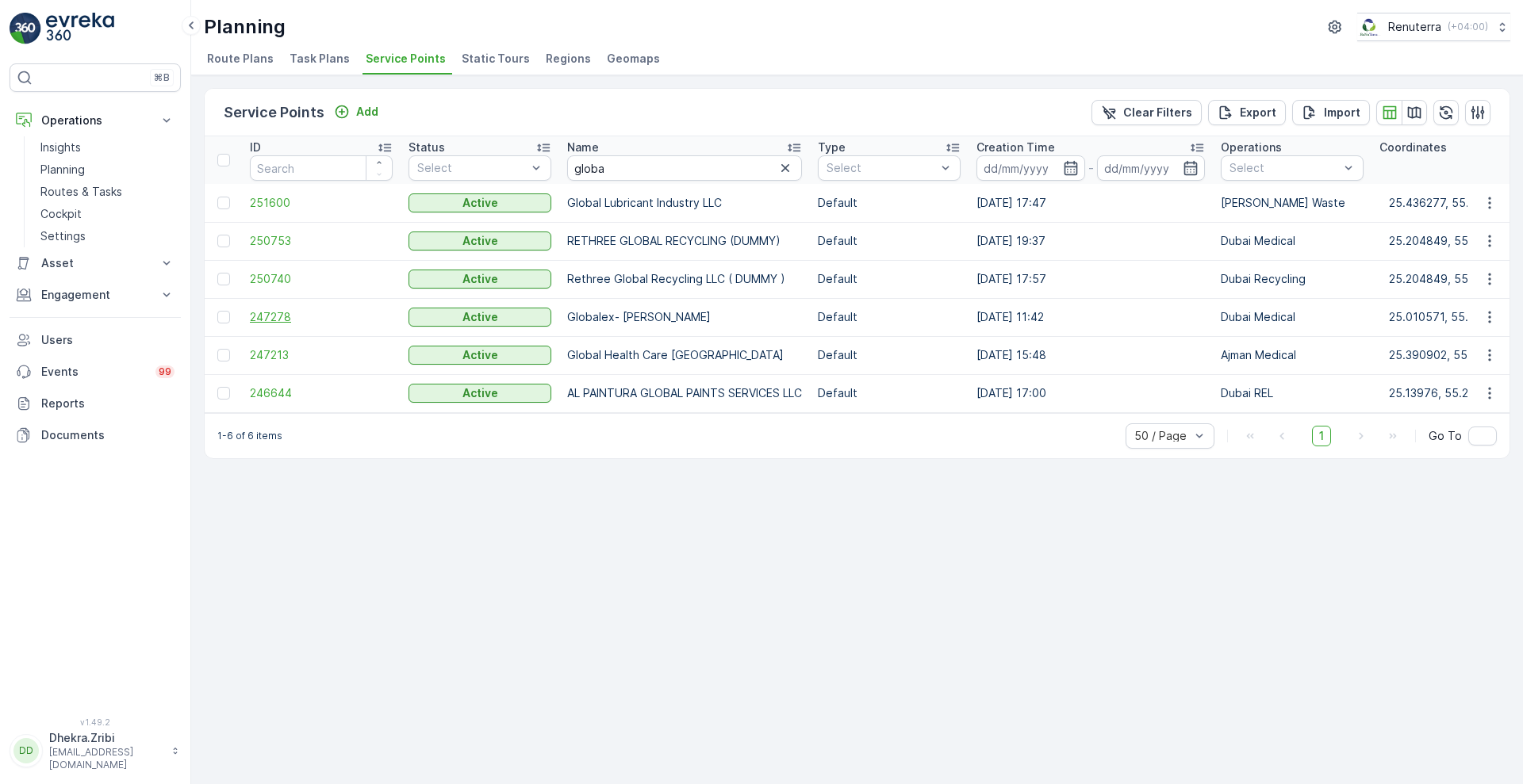
click at [267, 311] on span "247278" at bounding box center [321, 317] width 143 height 16
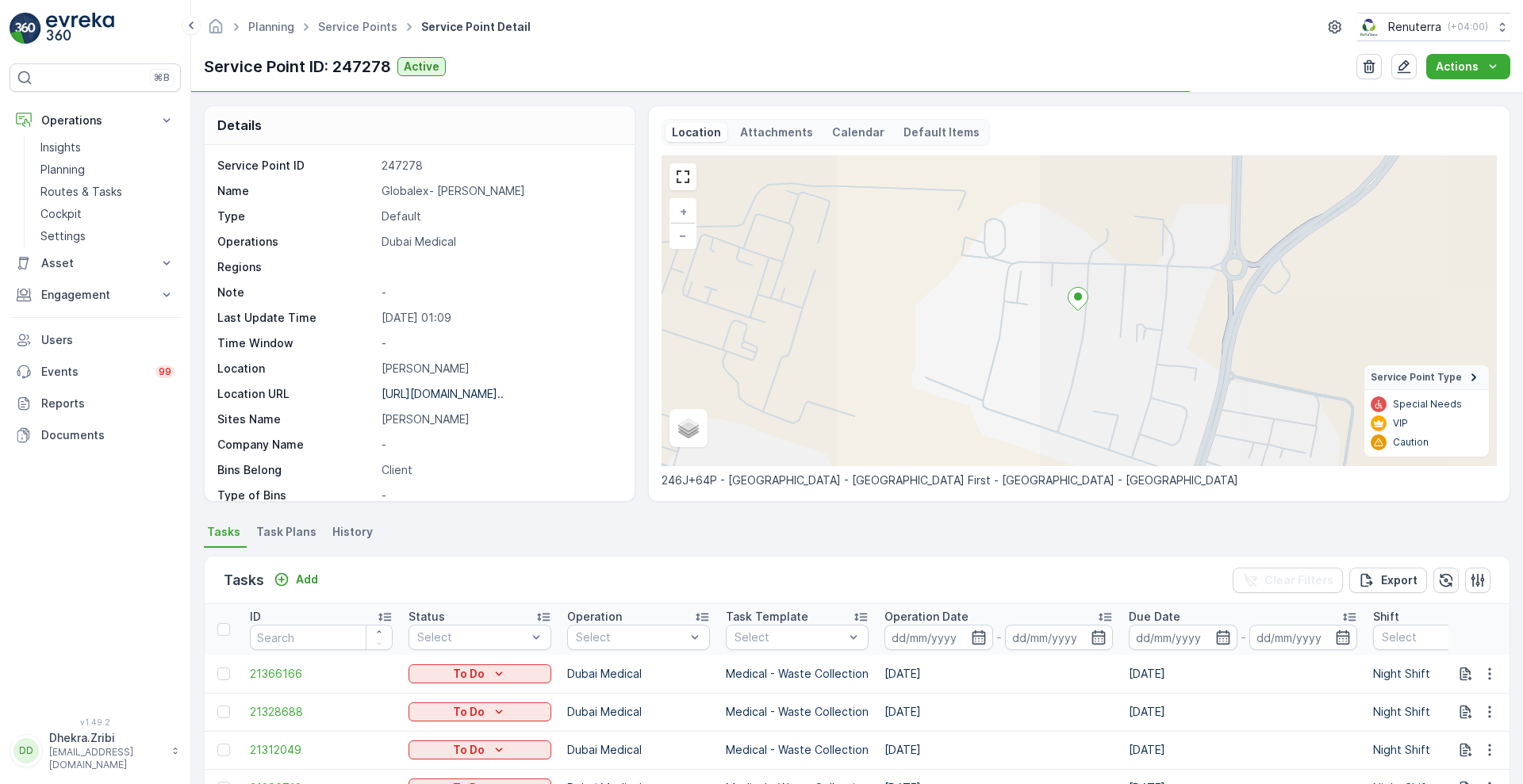
scroll to position [327, 0]
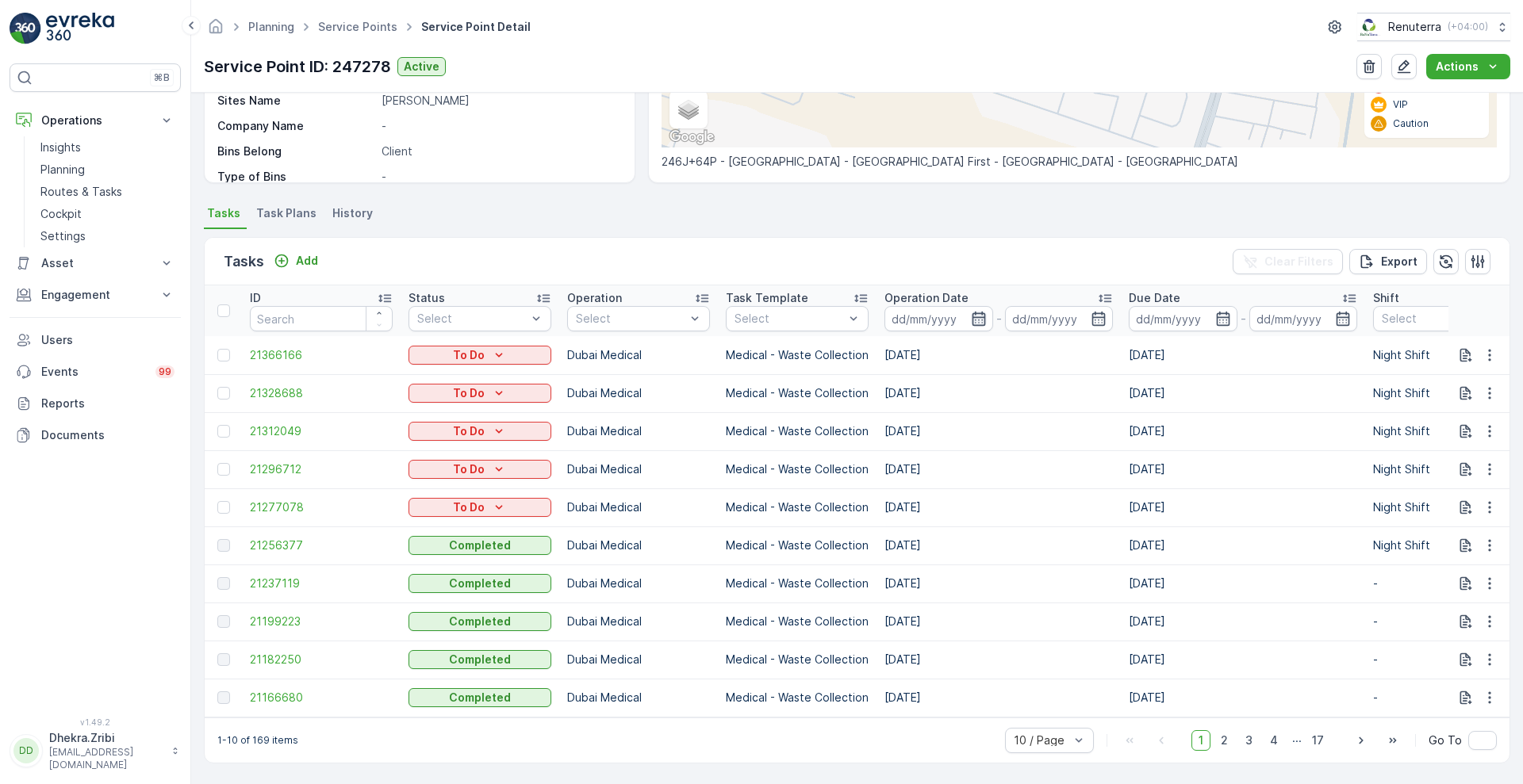
click at [977, 312] on icon "button" at bounding box center [979, 319] width 16 height 16
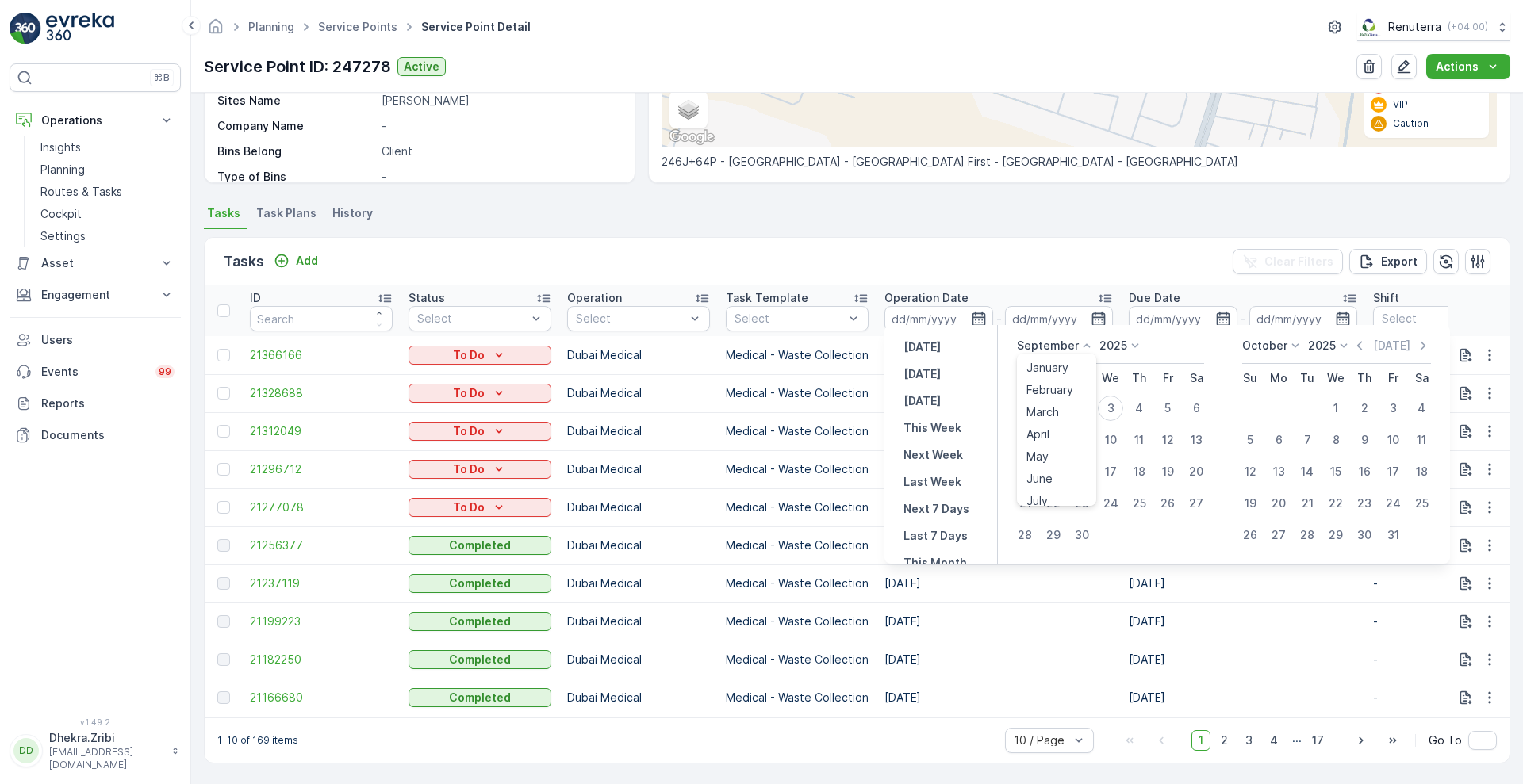
click at [1088, 346] on icon at bounding box center [1087, 346] width 16 height 16
click at [1058, 404] on span "August" at bounding box center [1045, 403] width 37 height 16
click at [1102, 541] on div "27" at bounding box center [1111, 535] width 25 height 25
type input "27.08.2025"
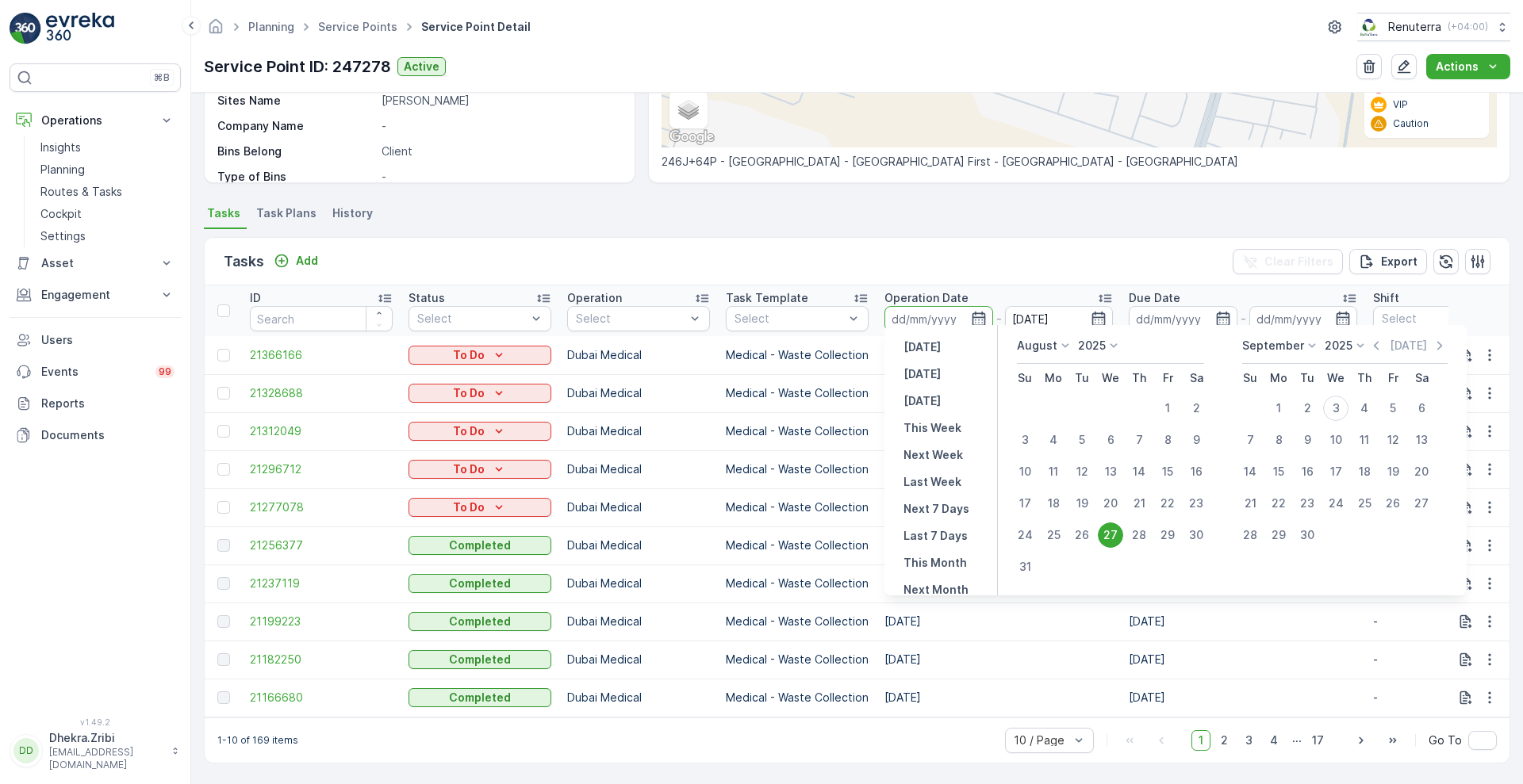
click at [1102, 541] on div "27" at bounding box center [1111, 535] width 25 height 25
type input "27.08.2025"
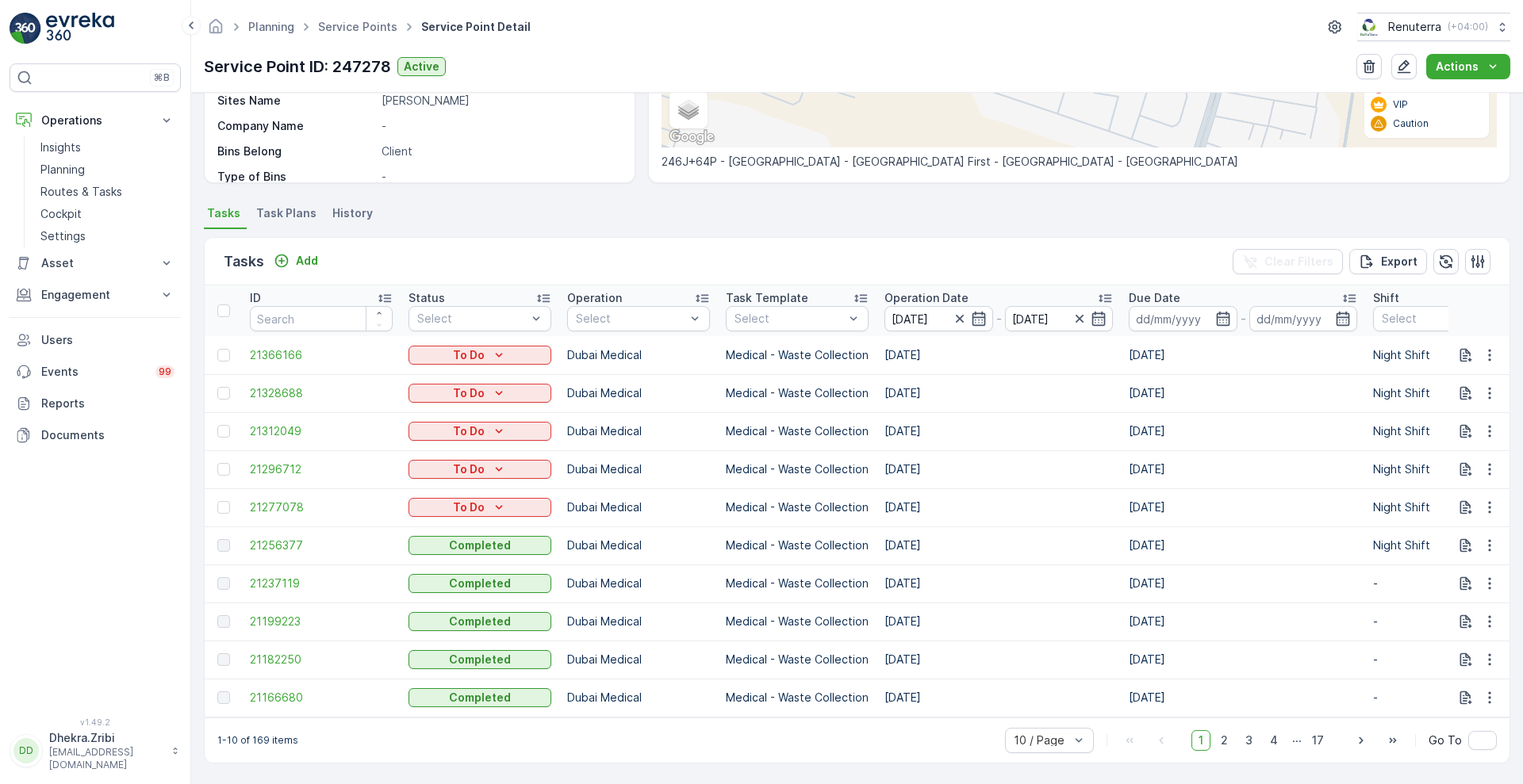
click at [997, 255] on div "Tasks Add Clear Filters Export" at bounding box center [857, 262] width 1305 height 47
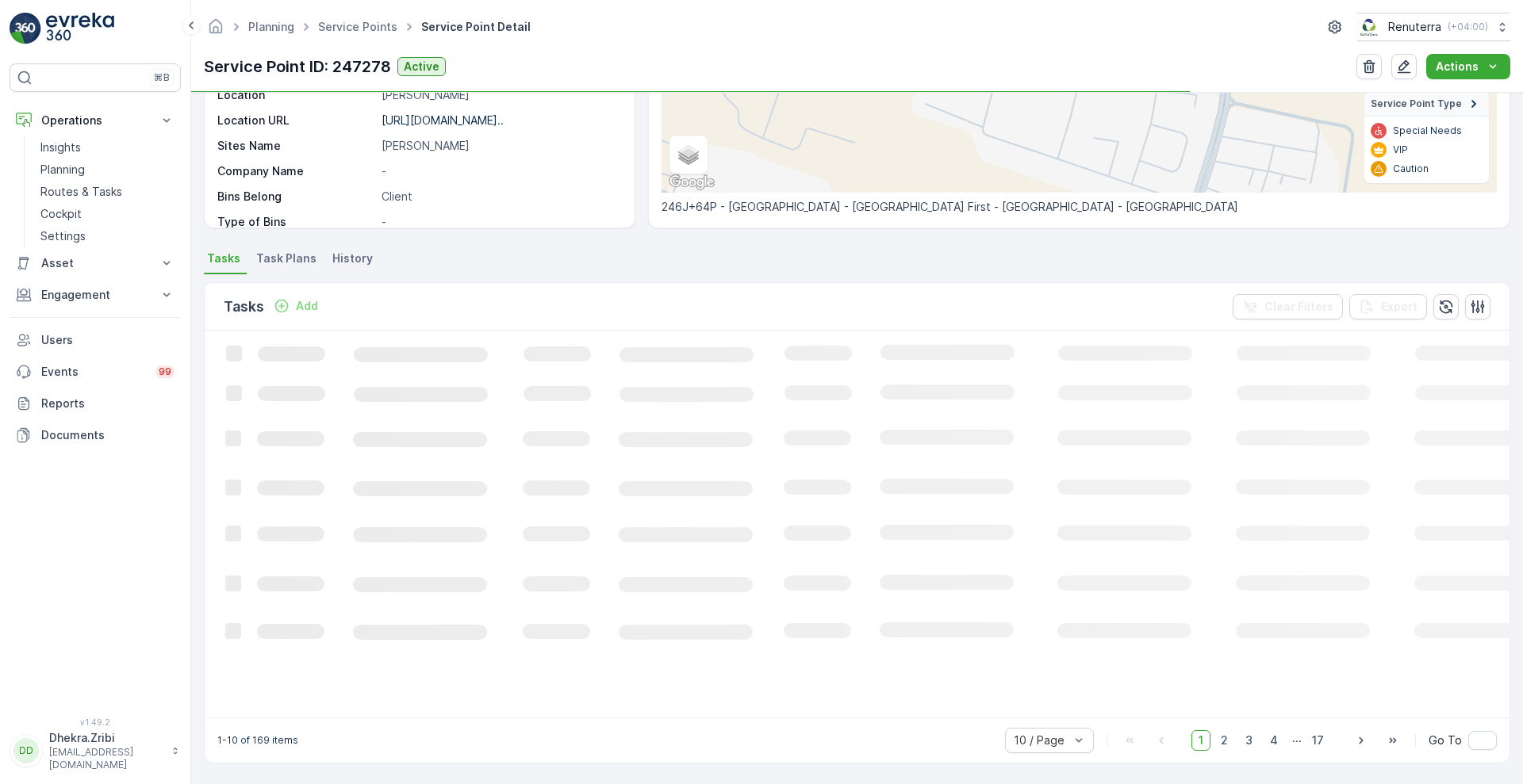
scroll to position [283, 0]
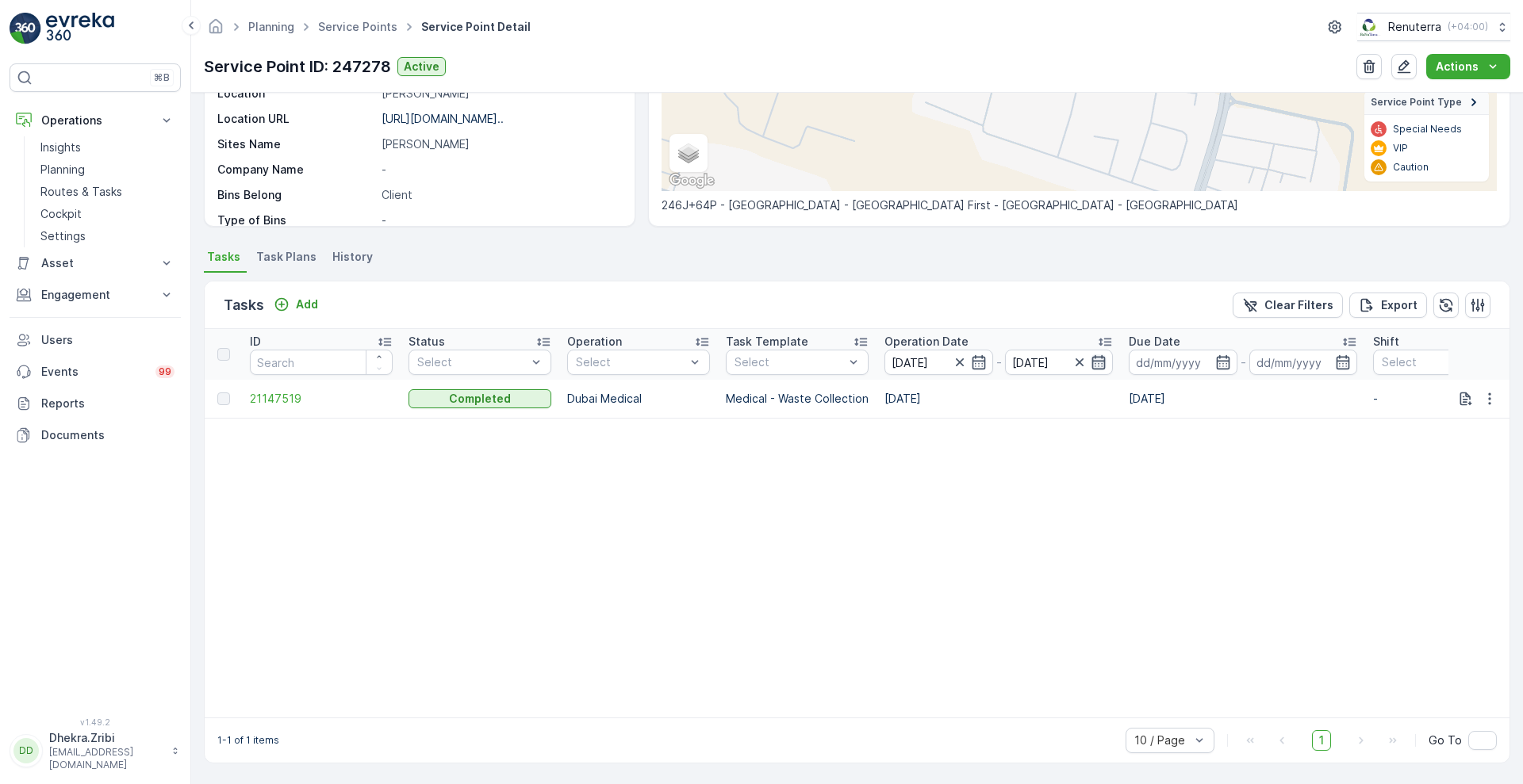
click at [1099, 361] on icon "button" at bounding box center [1099, 362] width 14 height 15
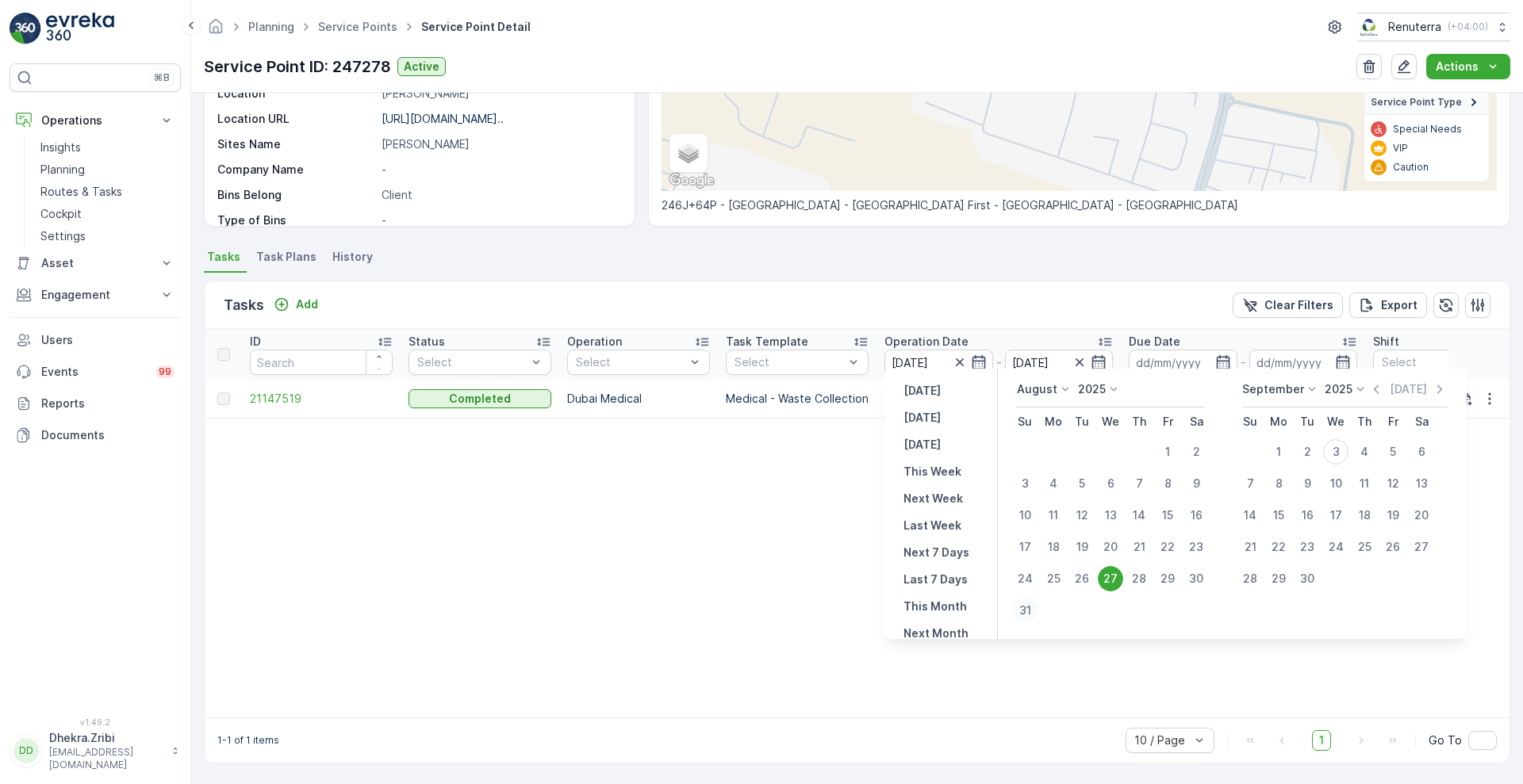
click at [1031, 612] on div "31" at bounding box center [1025, 611] width 25 height 25
type input "31.08.2025"
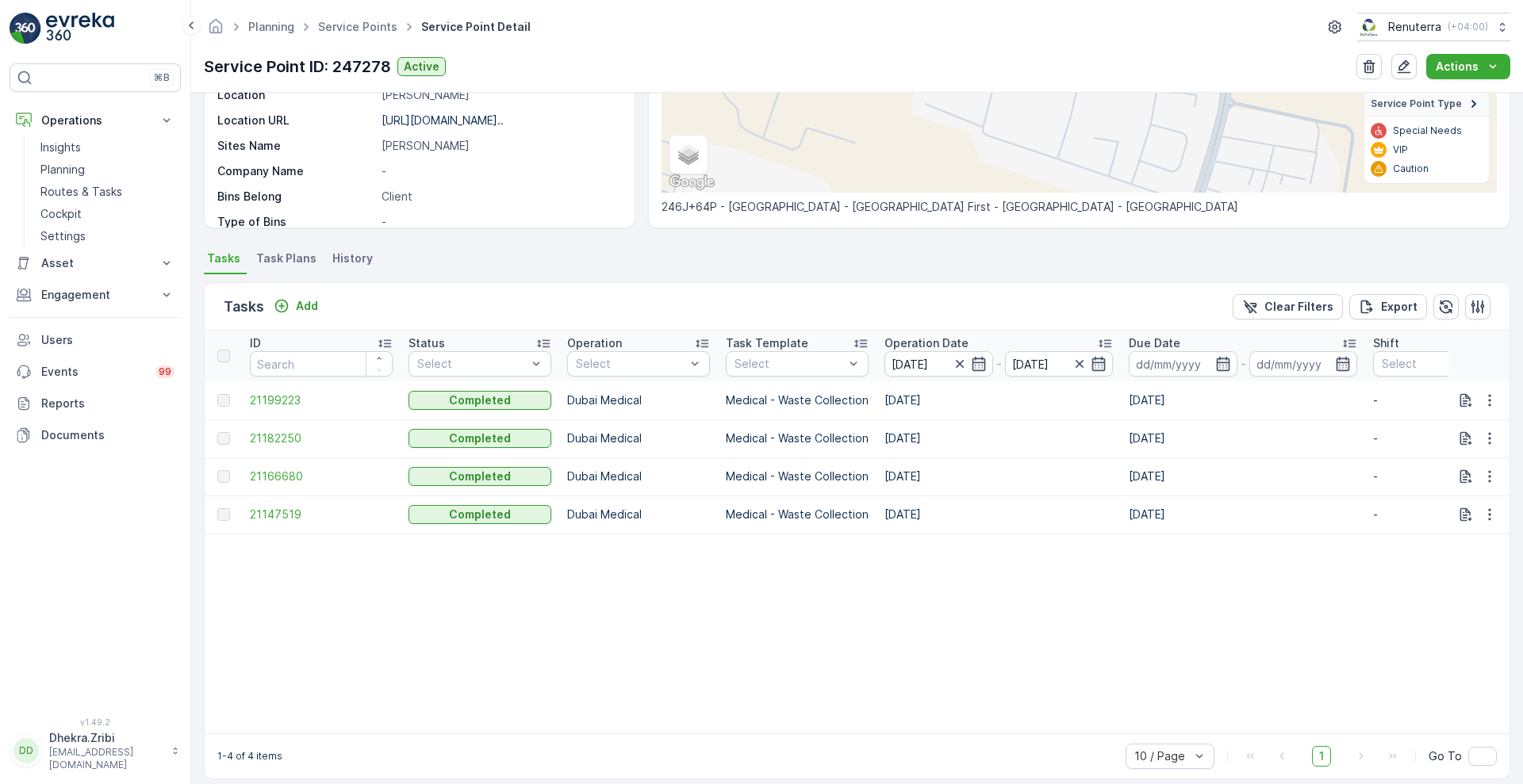
scroll to position [283, 0]
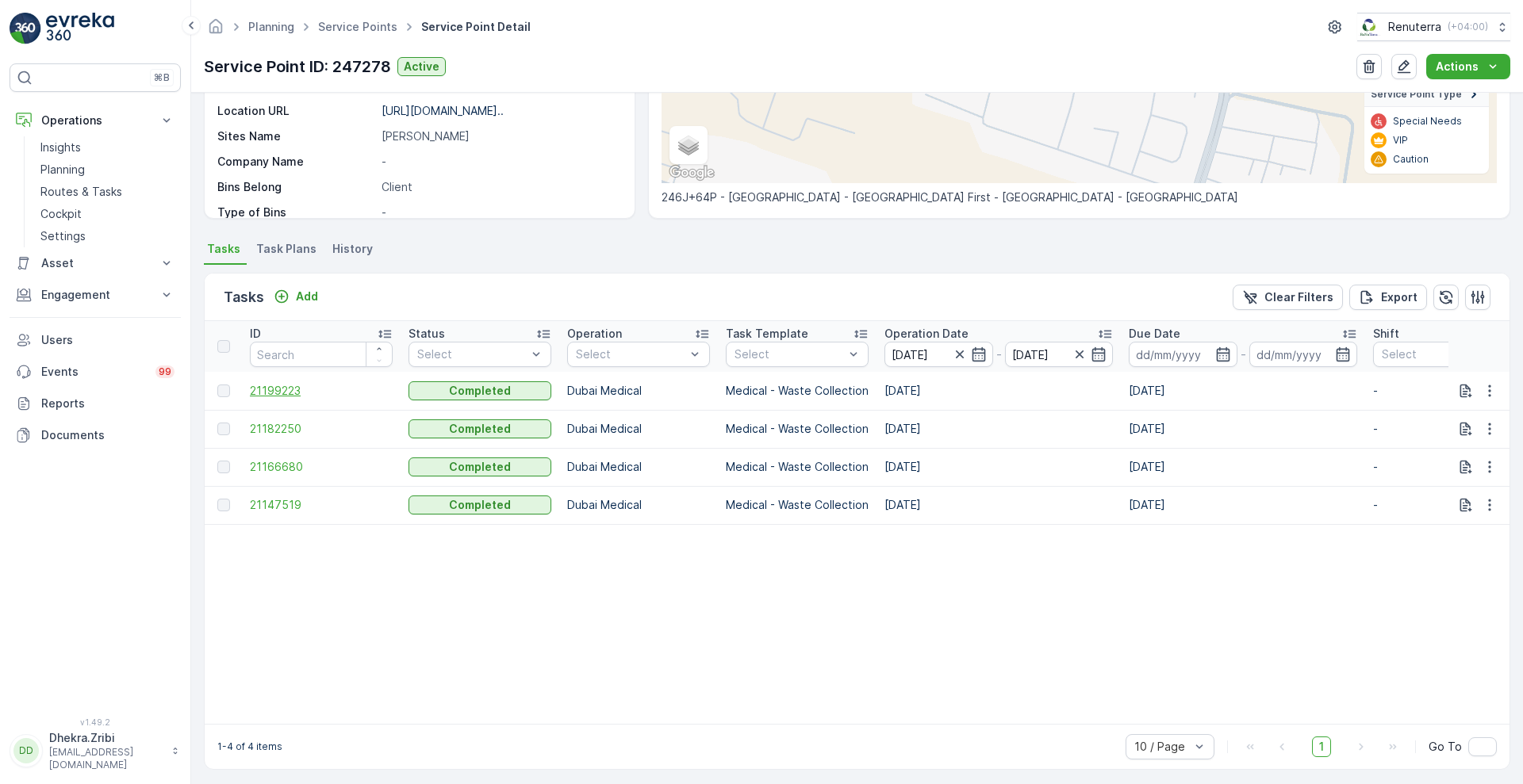
click at [292, 390] on span "21199223" at bounding box center [321, 391] width 143 height 16
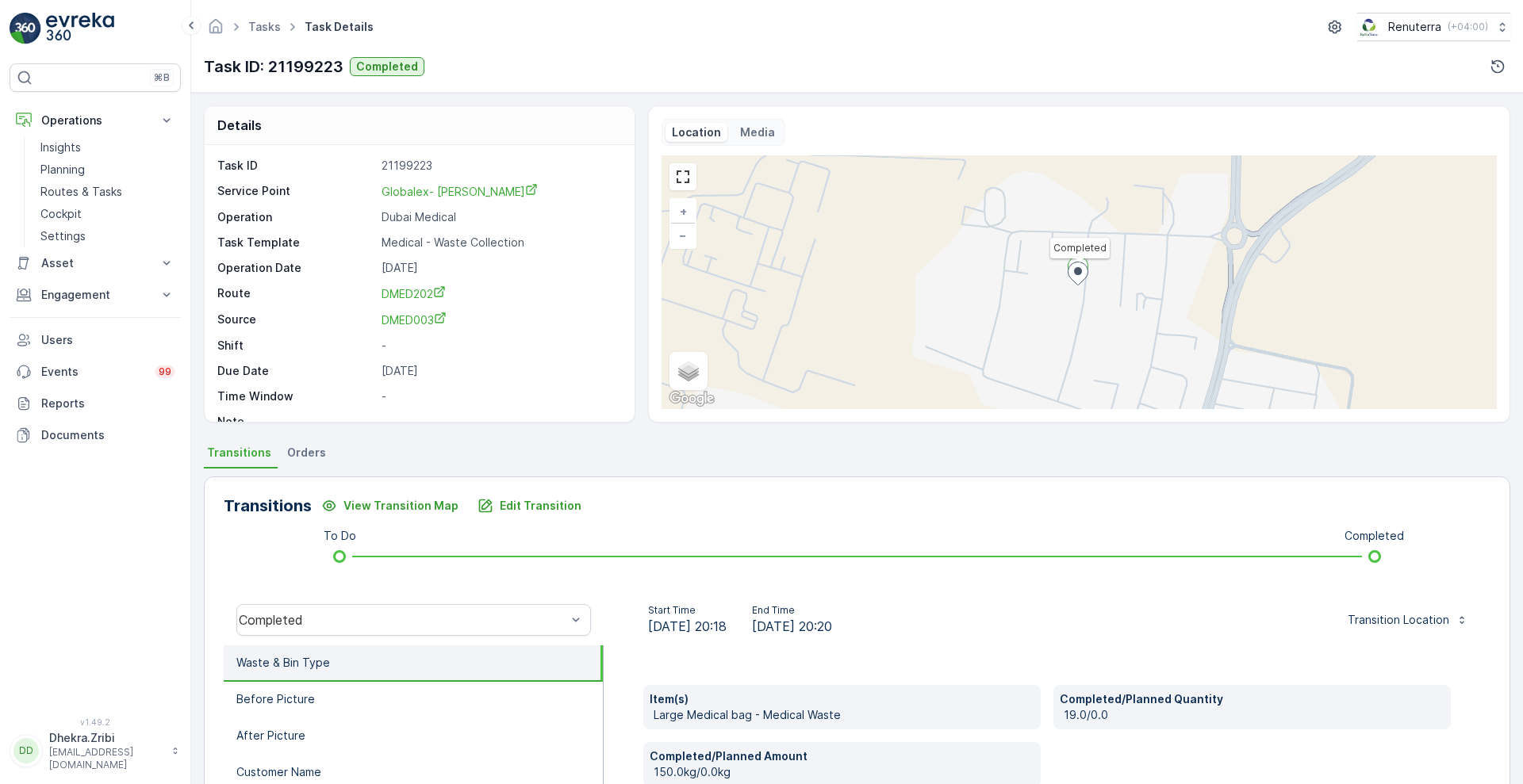
scroll to position [216, 0]
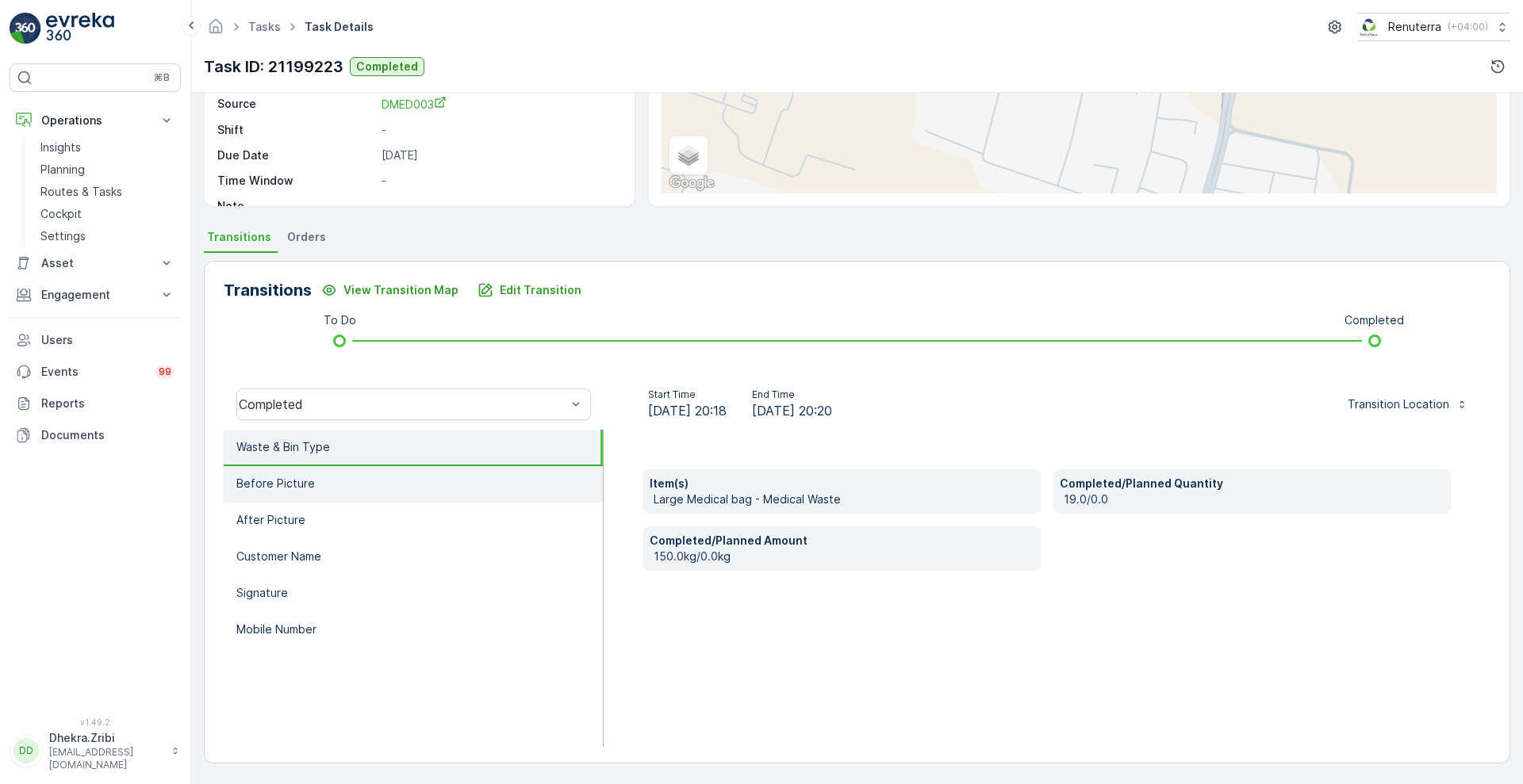
click at [247, 480] on p "Before Picture" at bounding box center [275, 484] width 79 height 16
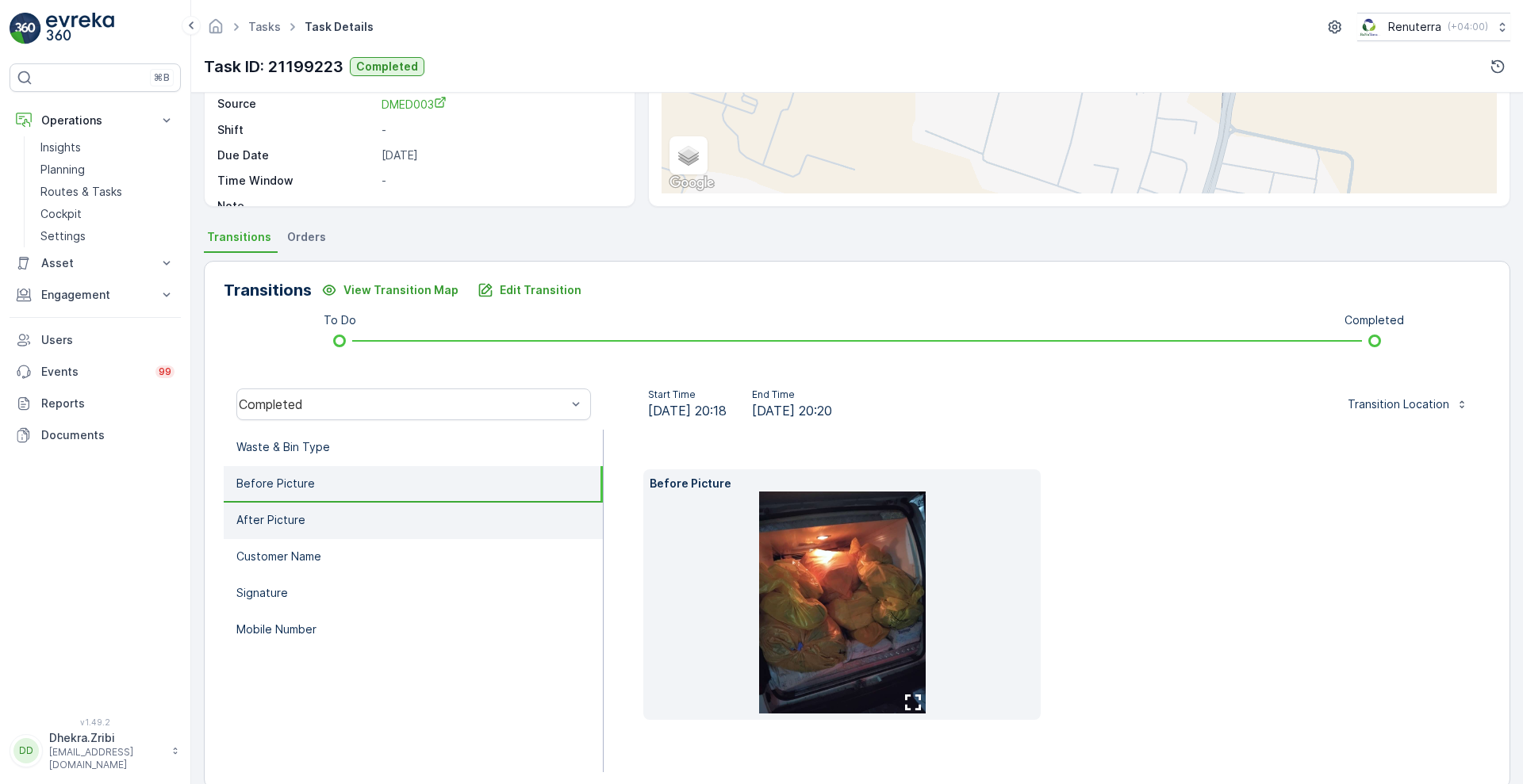
click at [269, 526] on p "After Picture" at bounding box center [270, 520] width 69 height 16
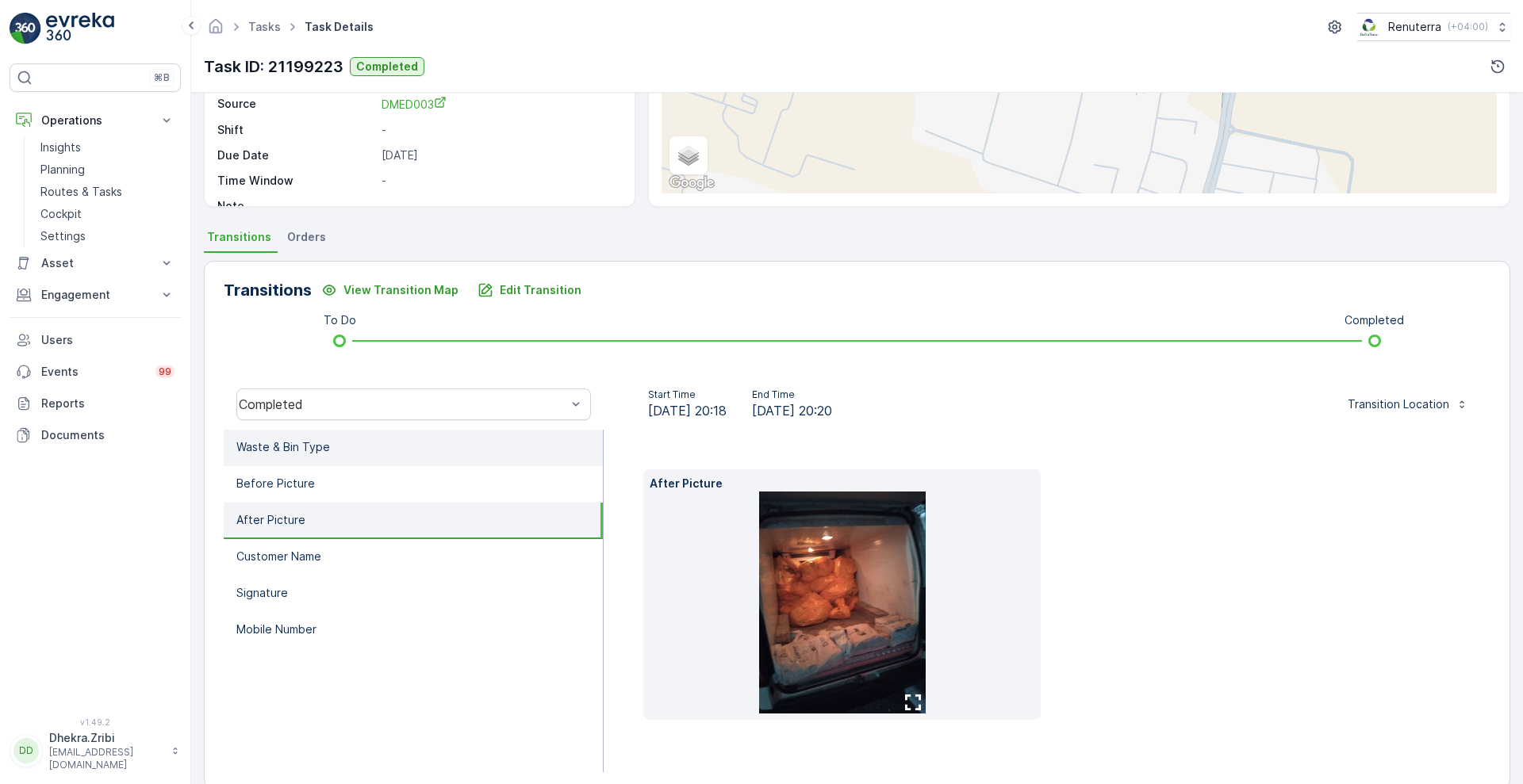
click at [327, 458] on li "Waste & Bin Type" at bounding box center [413, 449] width 379 height 37
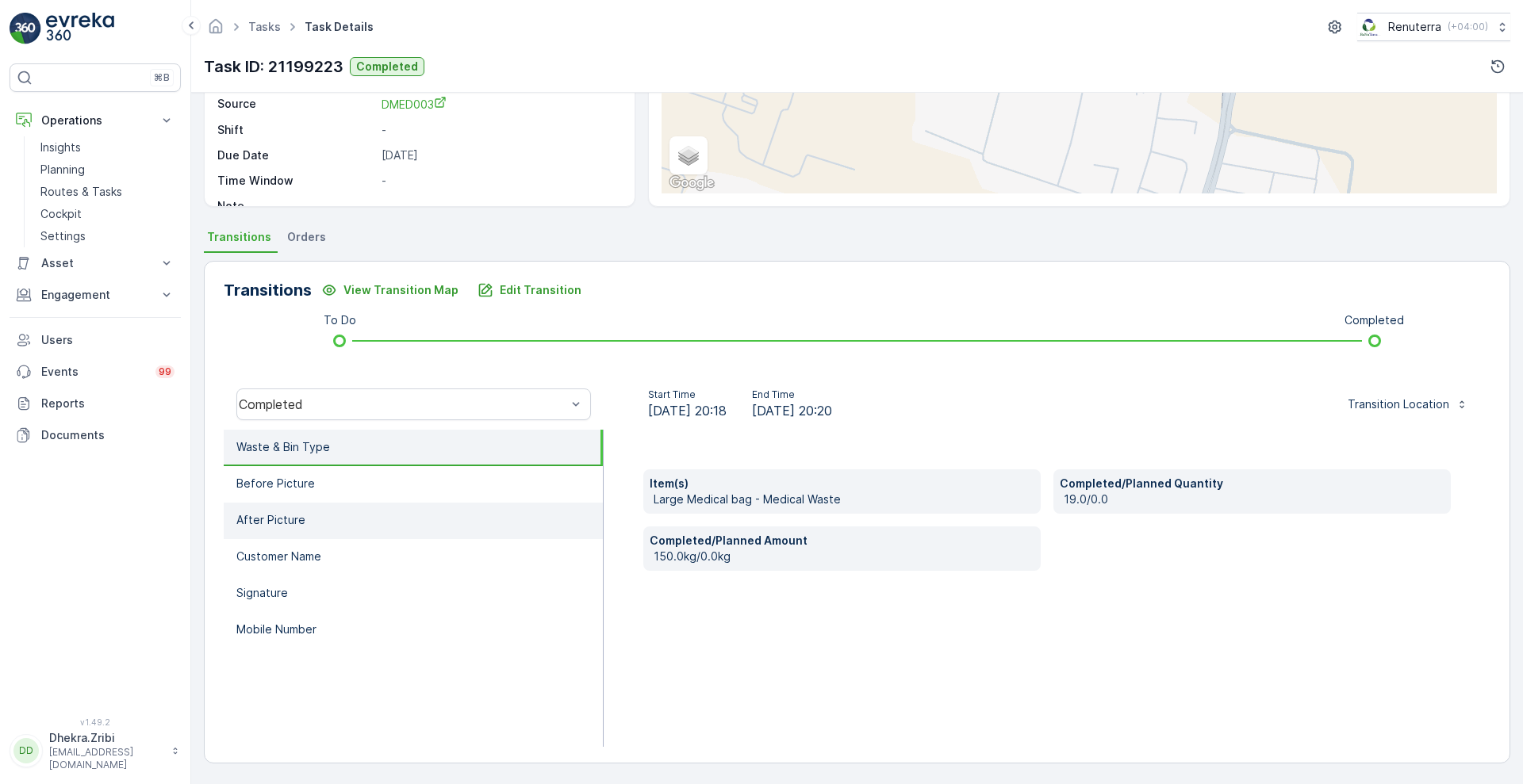
click at [324, 516] on li "After Picture" at bounding box center [413, 521] width 379 height 37
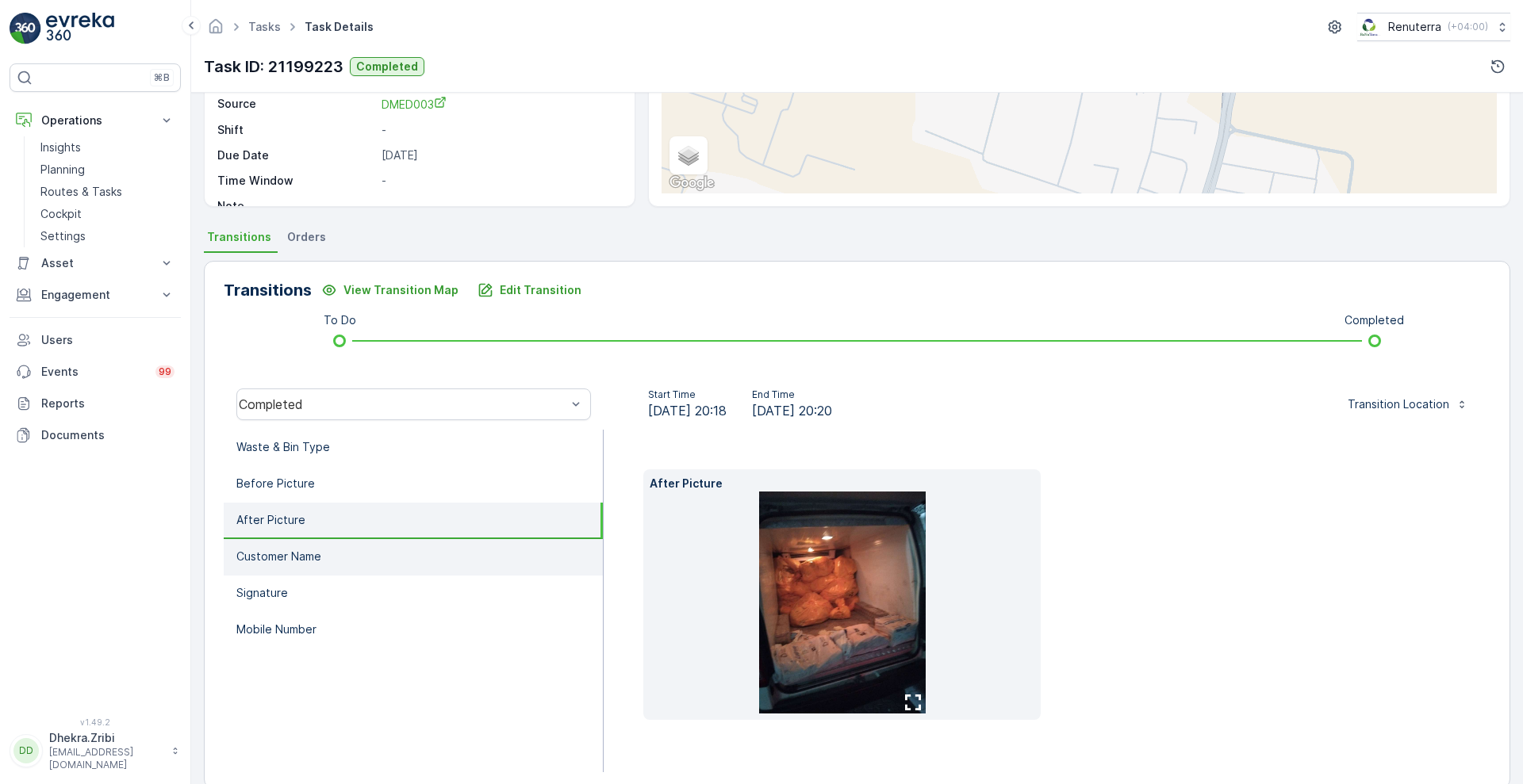
click at [310, 553] on p "Customer Name" at bounding box center [279, 556] width 85 height 16
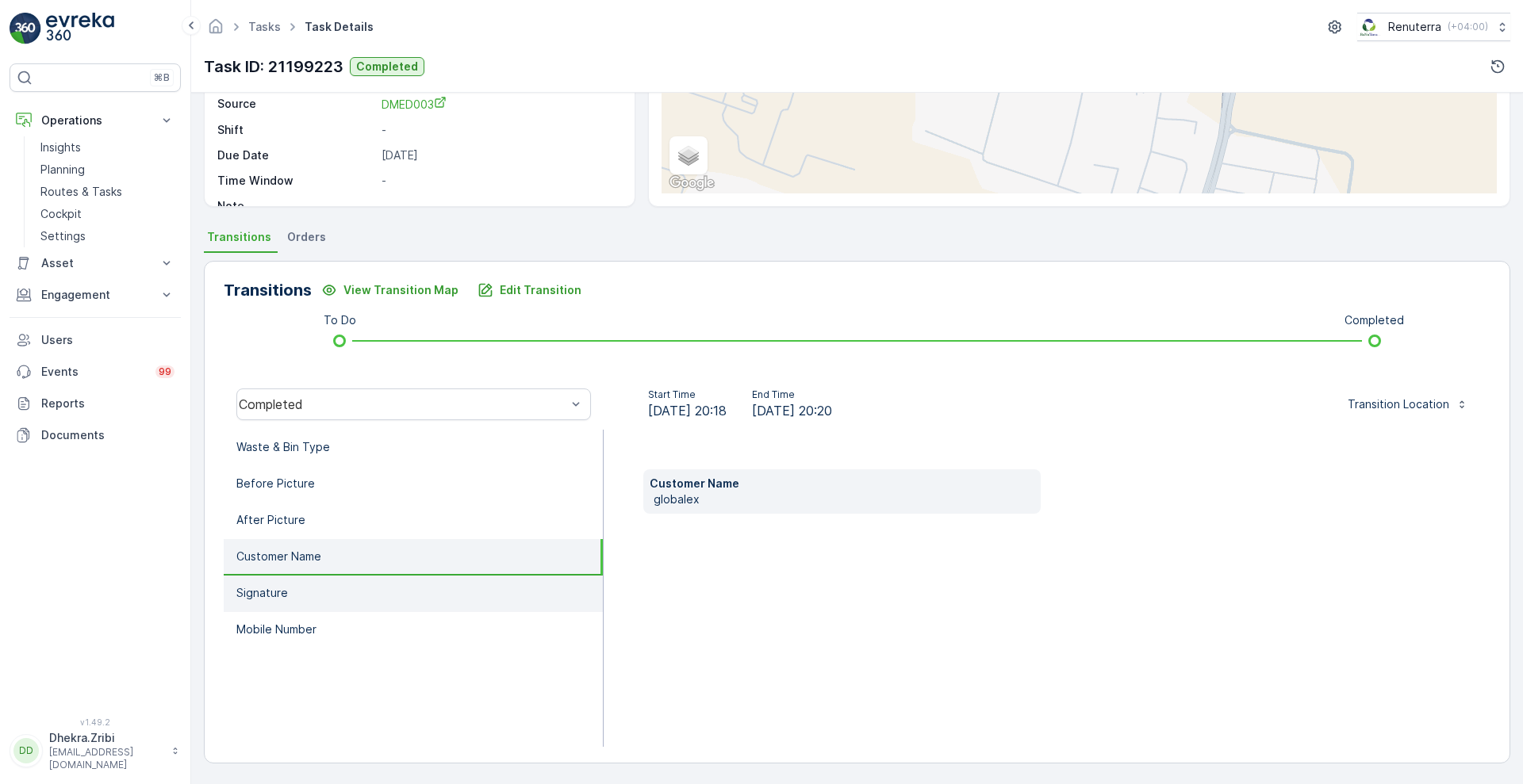
click at [300, 579] on li "Signature" at bounding box center [413, 594] width 379 height 37
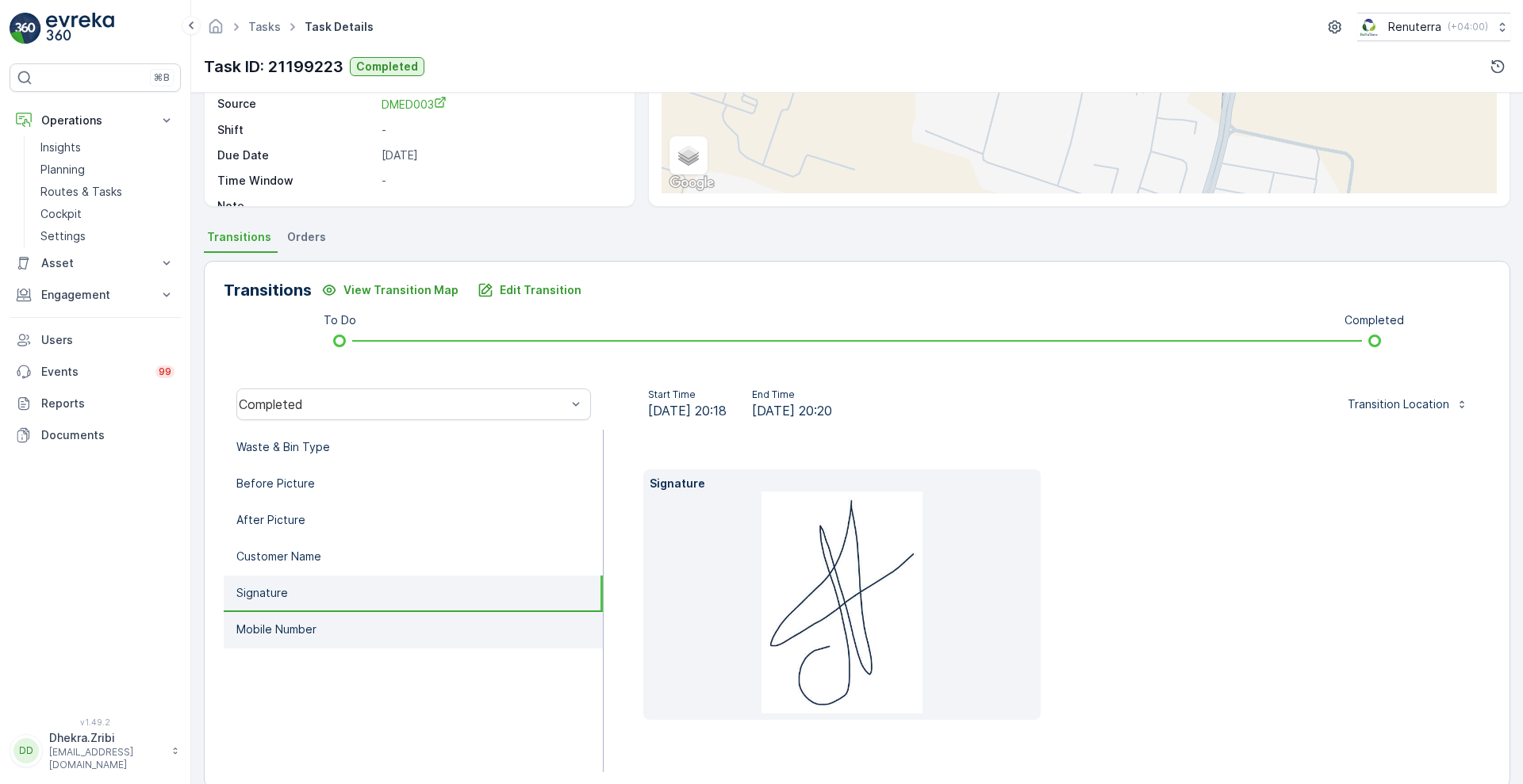
click at [283, 632] on p "Mobile Number" at bounding box center [276, 630] width 80 height 16
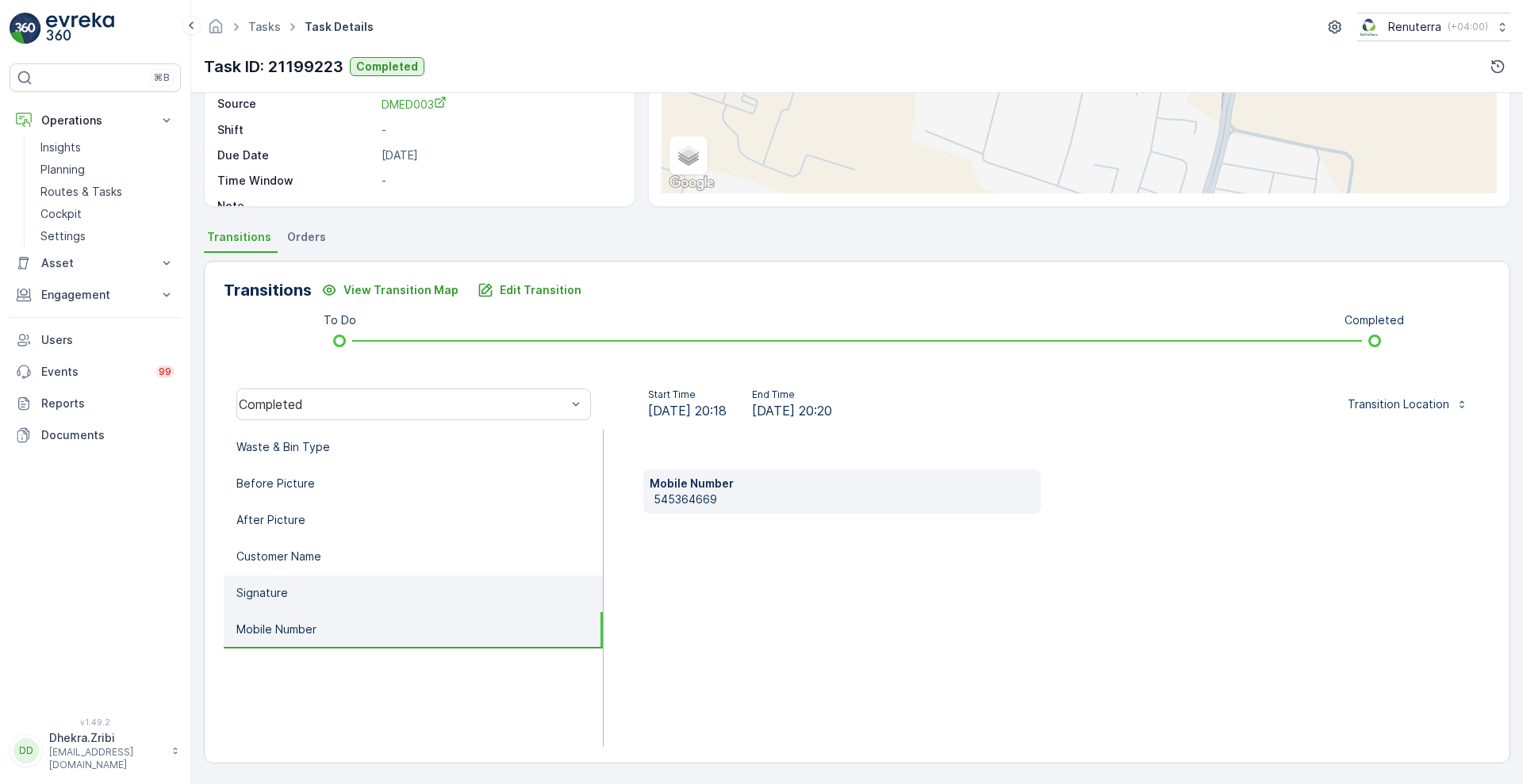
click at [286, 601] on li "Signature" at bounding box center [413, 594] width 379 height 37
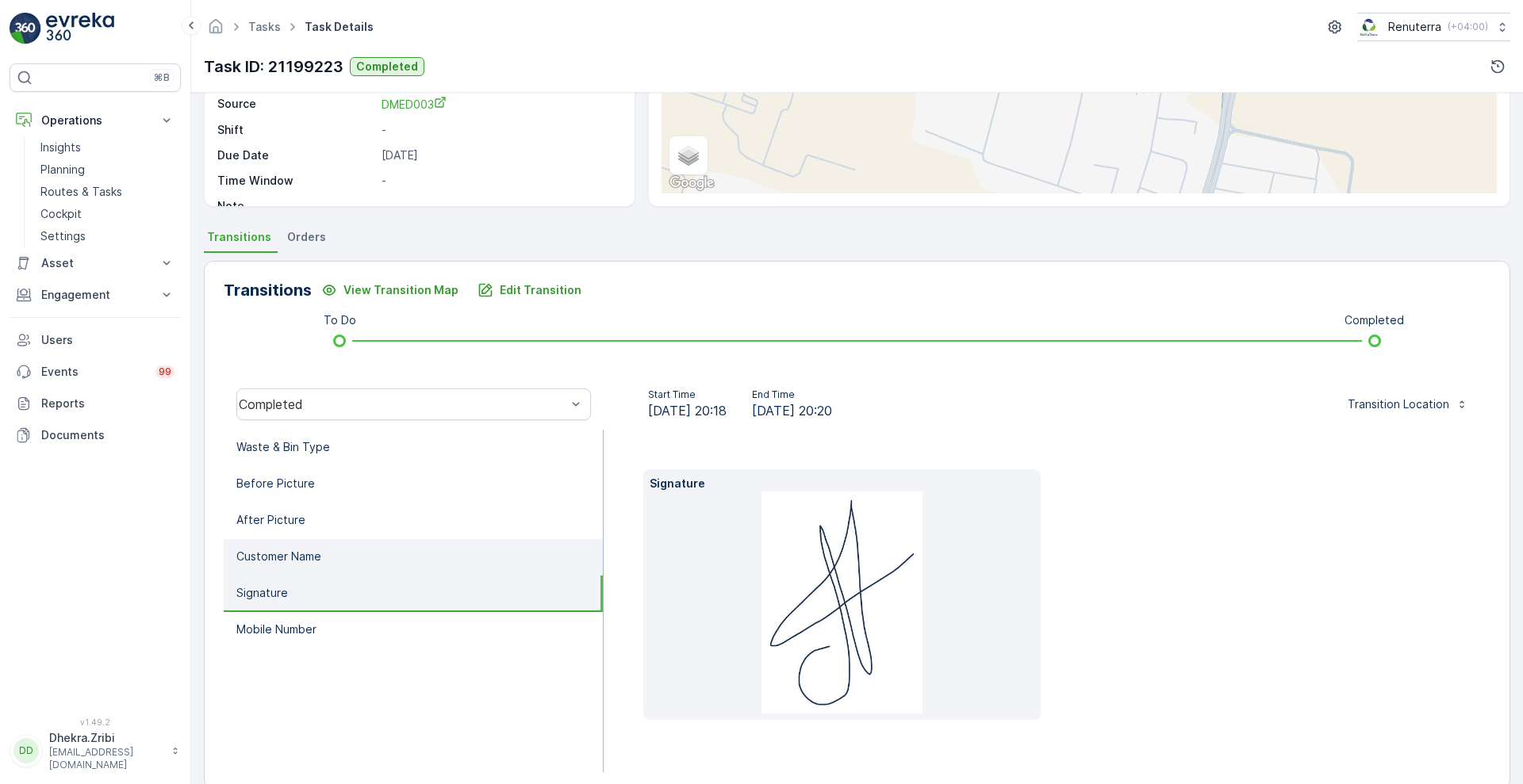
click at [311, 542] on li "Customer Name" at bounding box center [413, 558] width 379 height 37
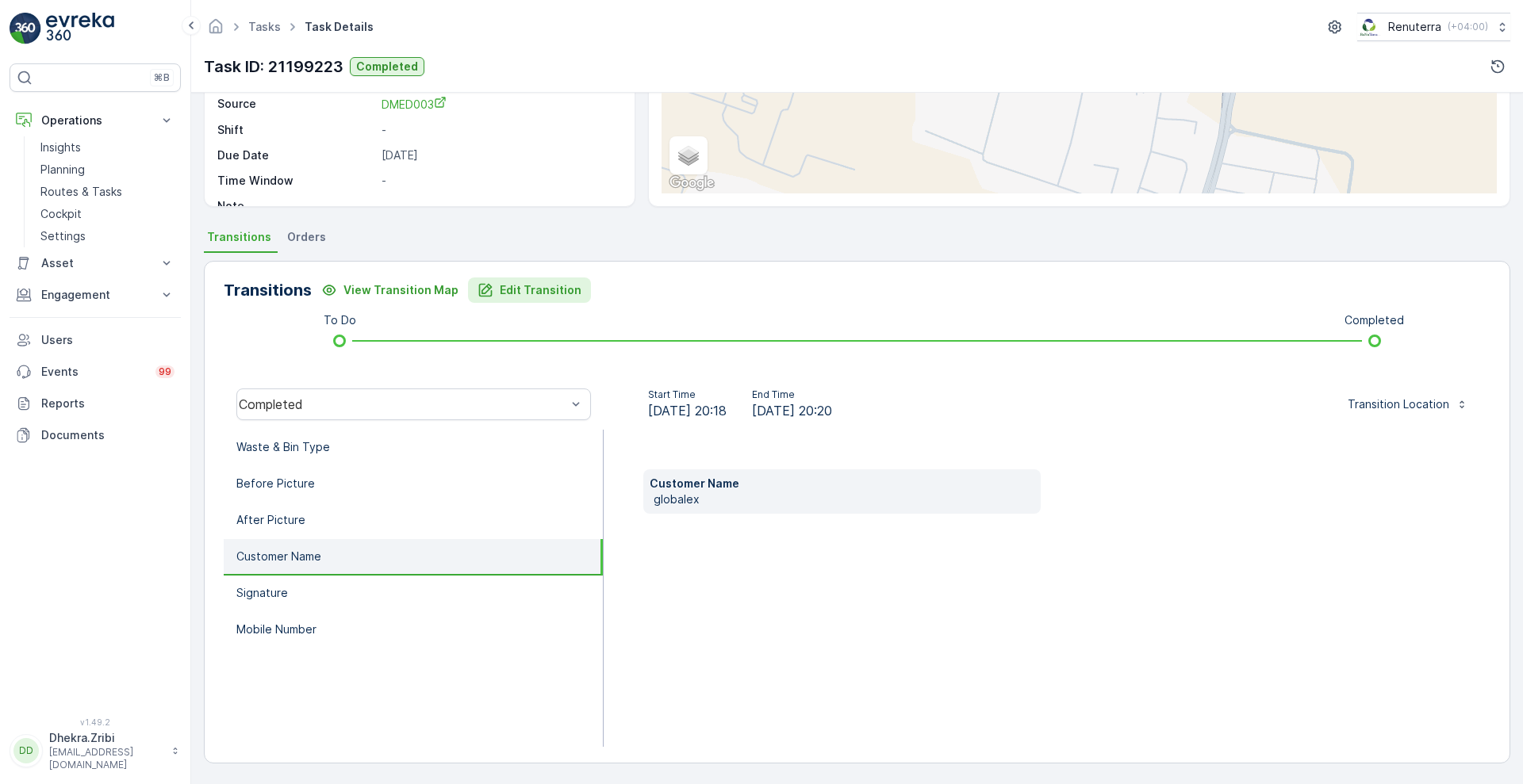
click at [553, 291] on p "Edit Transition" at bounding box center [541, 290] width 81 height 16
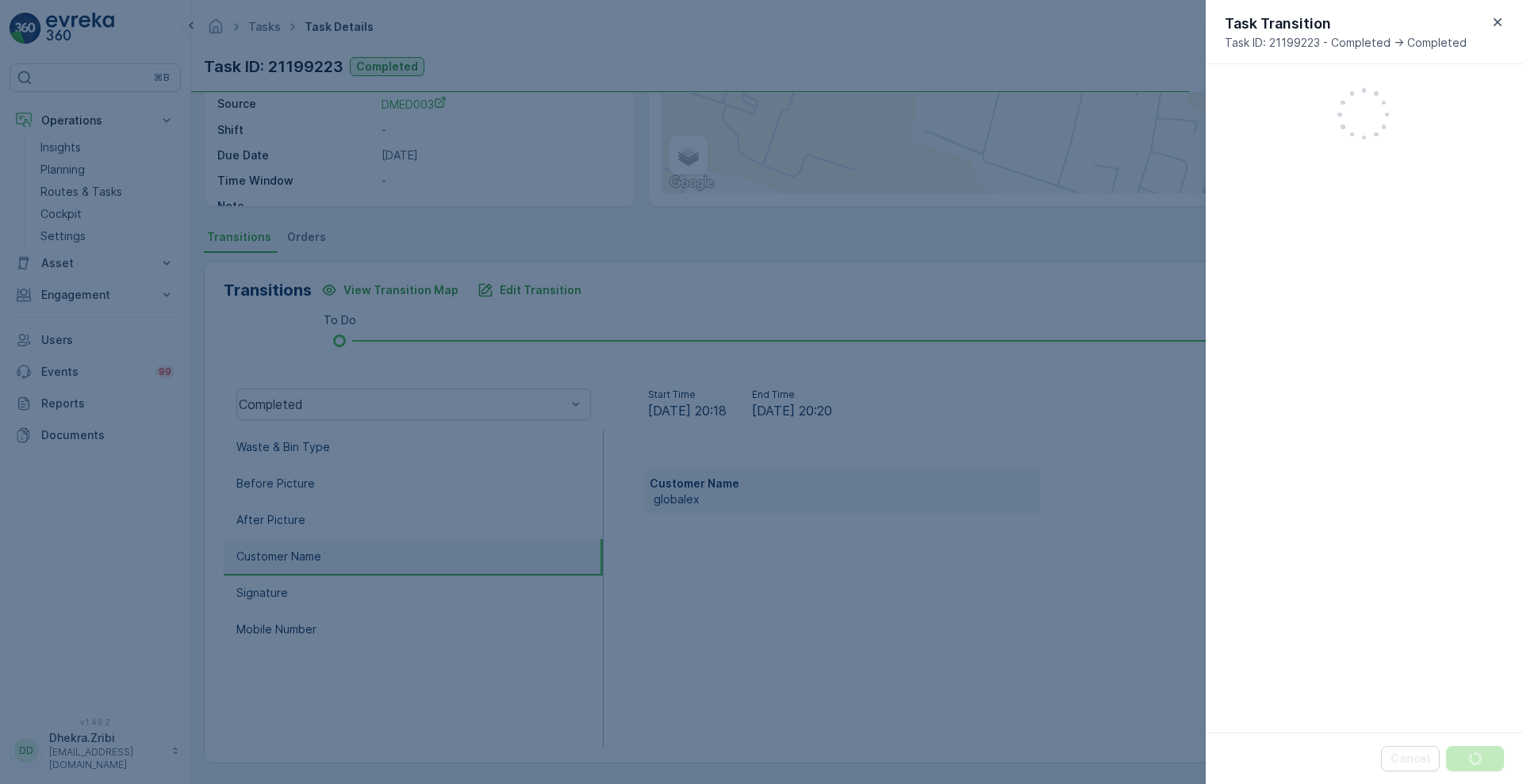
scroll to position [347, 0]
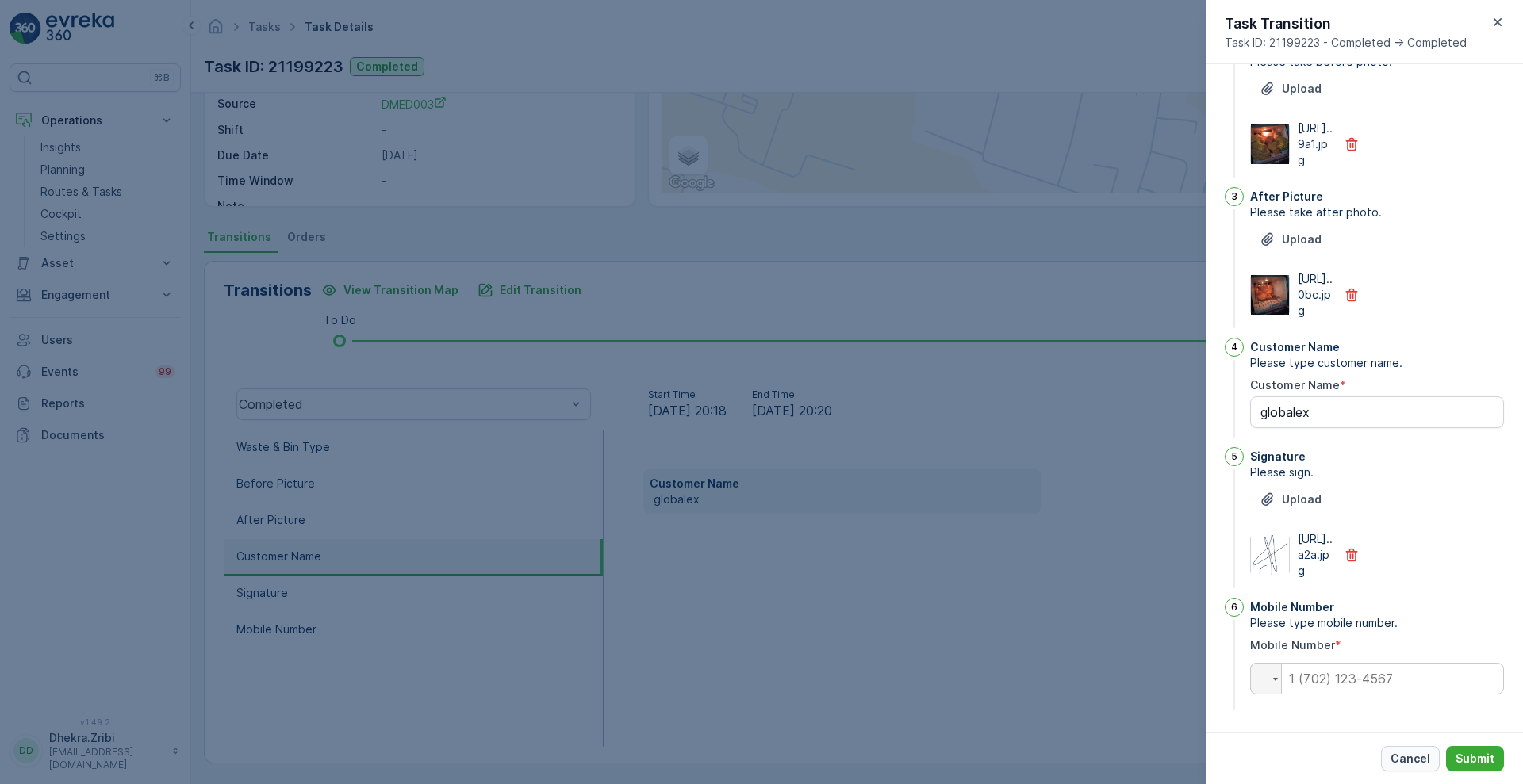
click at [1399, 767] on p "Cancel" at bounding box center [1411, 759] width 40 height 16
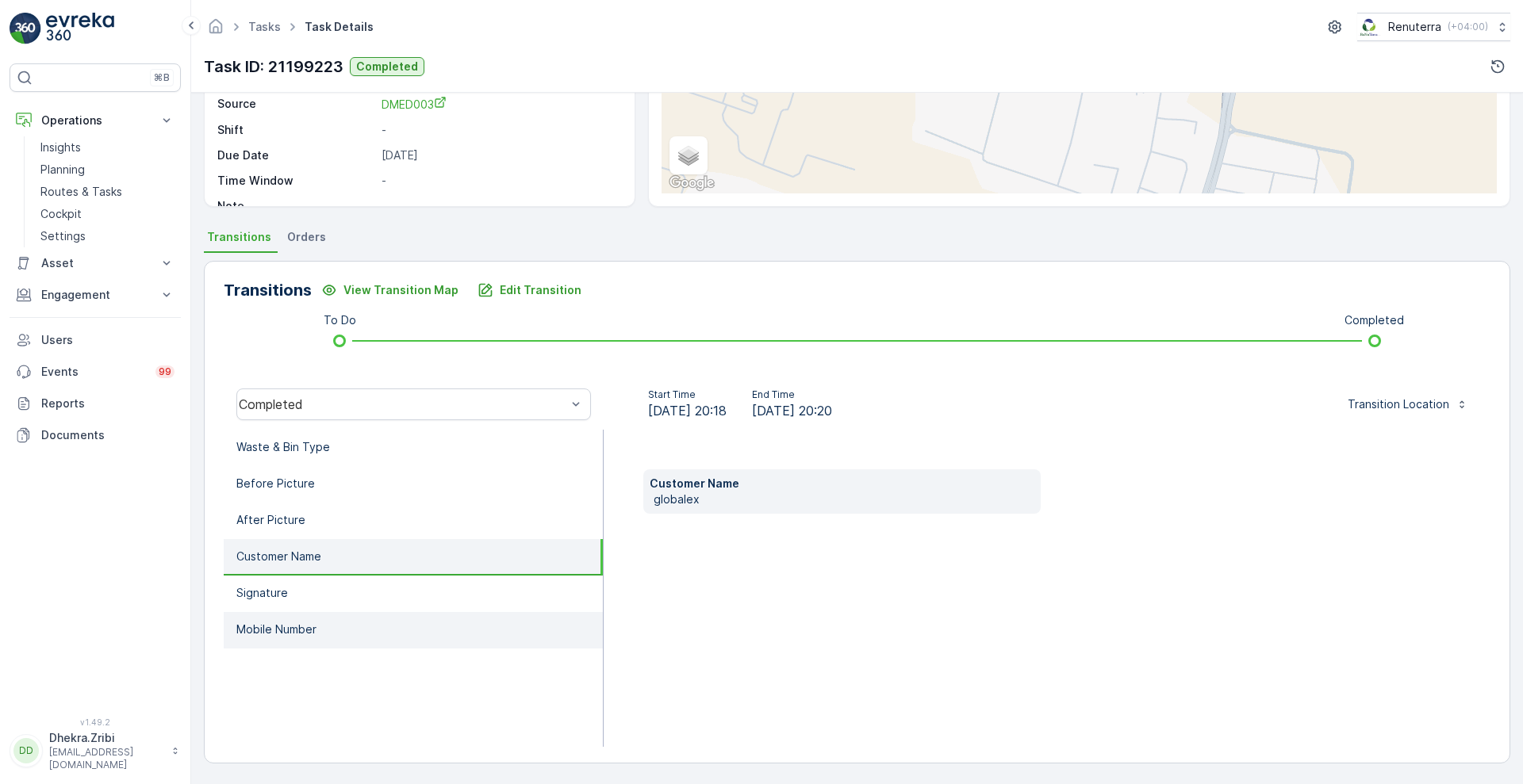
click at [284, 634] on p "Mobile Number" at bounding box center [276, 630] width 80 height 16
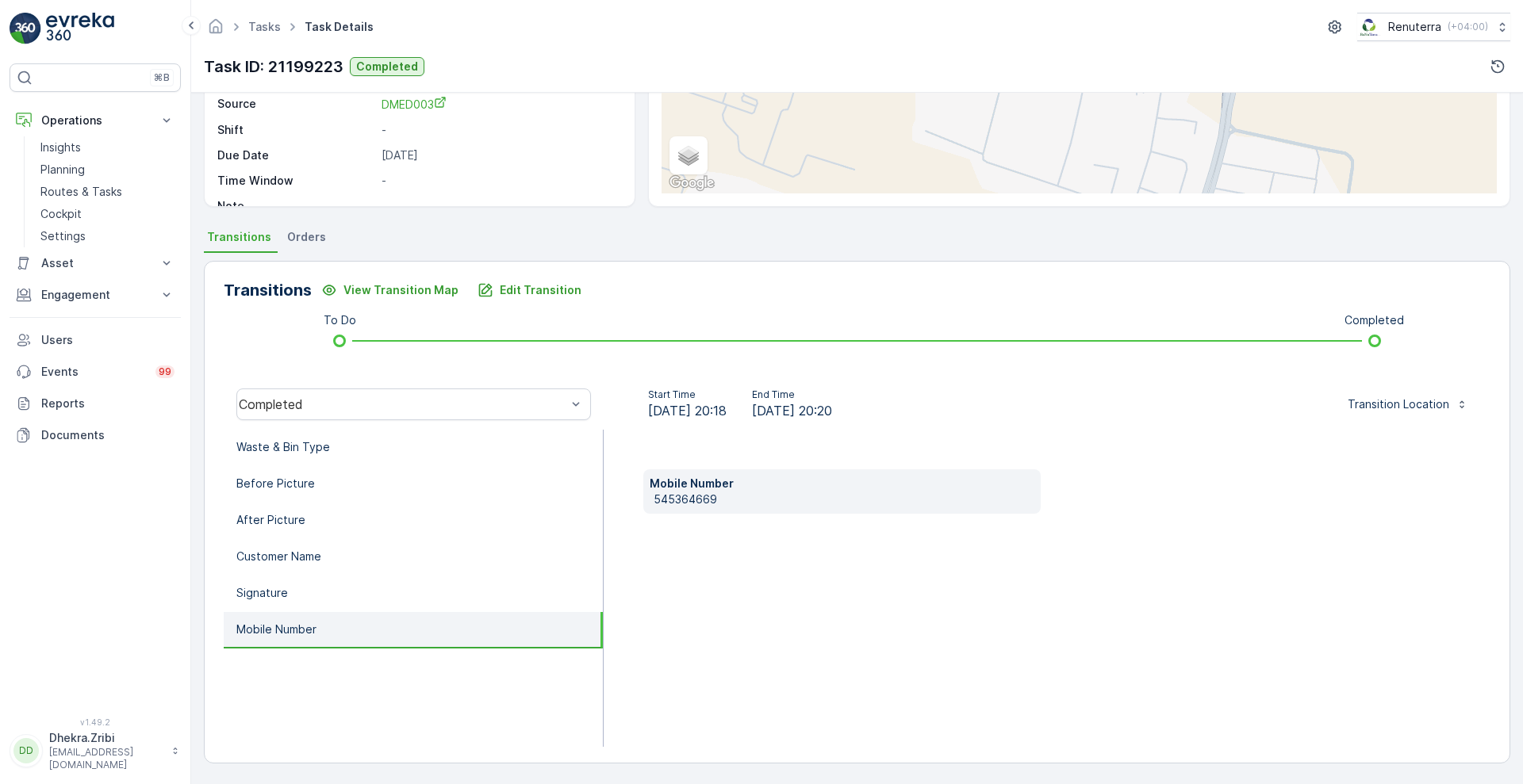
click at [684, 494] on p "545364669" at bounding box center [843, 499] width 381 height 16
copy p "545364669"
click at [505, 293] on p "Edit Transition" at bounding box center [541, 290] width 81 height 16
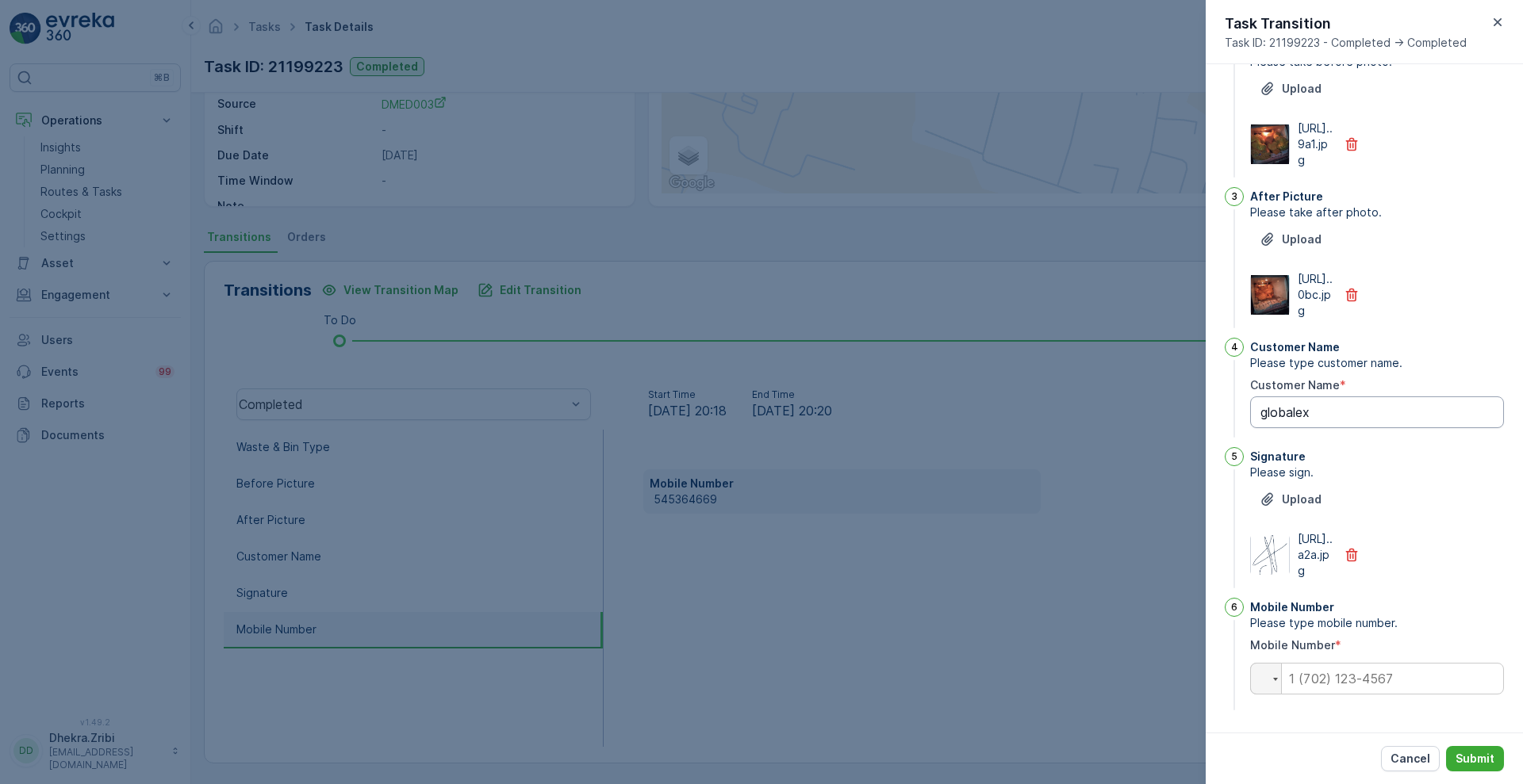
click at [1327, 396] on Name "globalex" at bounding box center [1378, 412] width 254 height 32
type Name "g"
type Name "wajid"
click at [1316, 679] on input "tel" at bounding box center [1378, 678] width 254 height 32
paste input "+54 (53) 64669"
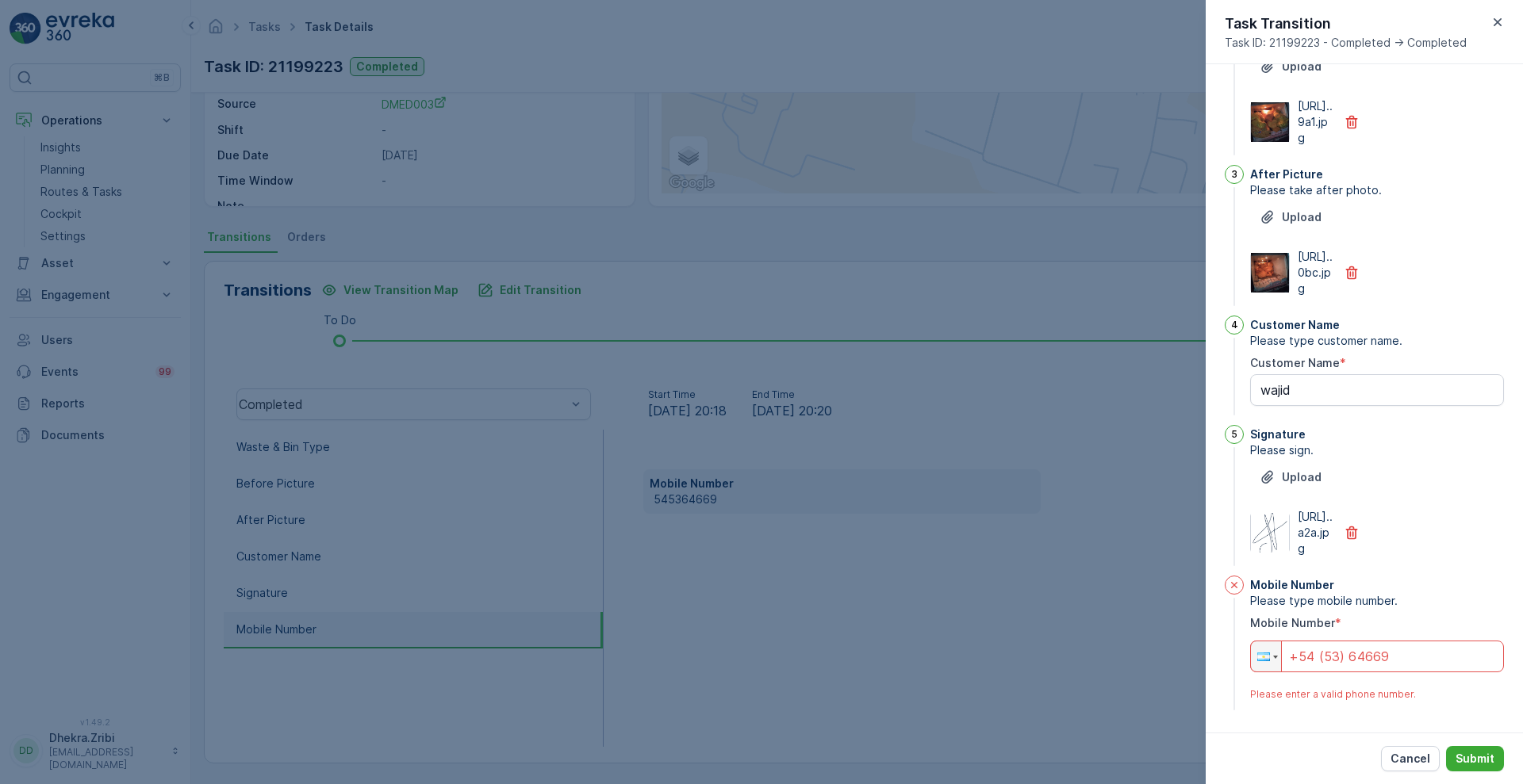
click at [1296, 673] on input "+54 (53) 64669" at bounding box center [1378, 656] width 254 height 32
type input "+54 (53) 64669"
click at [1412, 762] on p "Cancel" at bounding box center [1411, 759] width 40 height 16
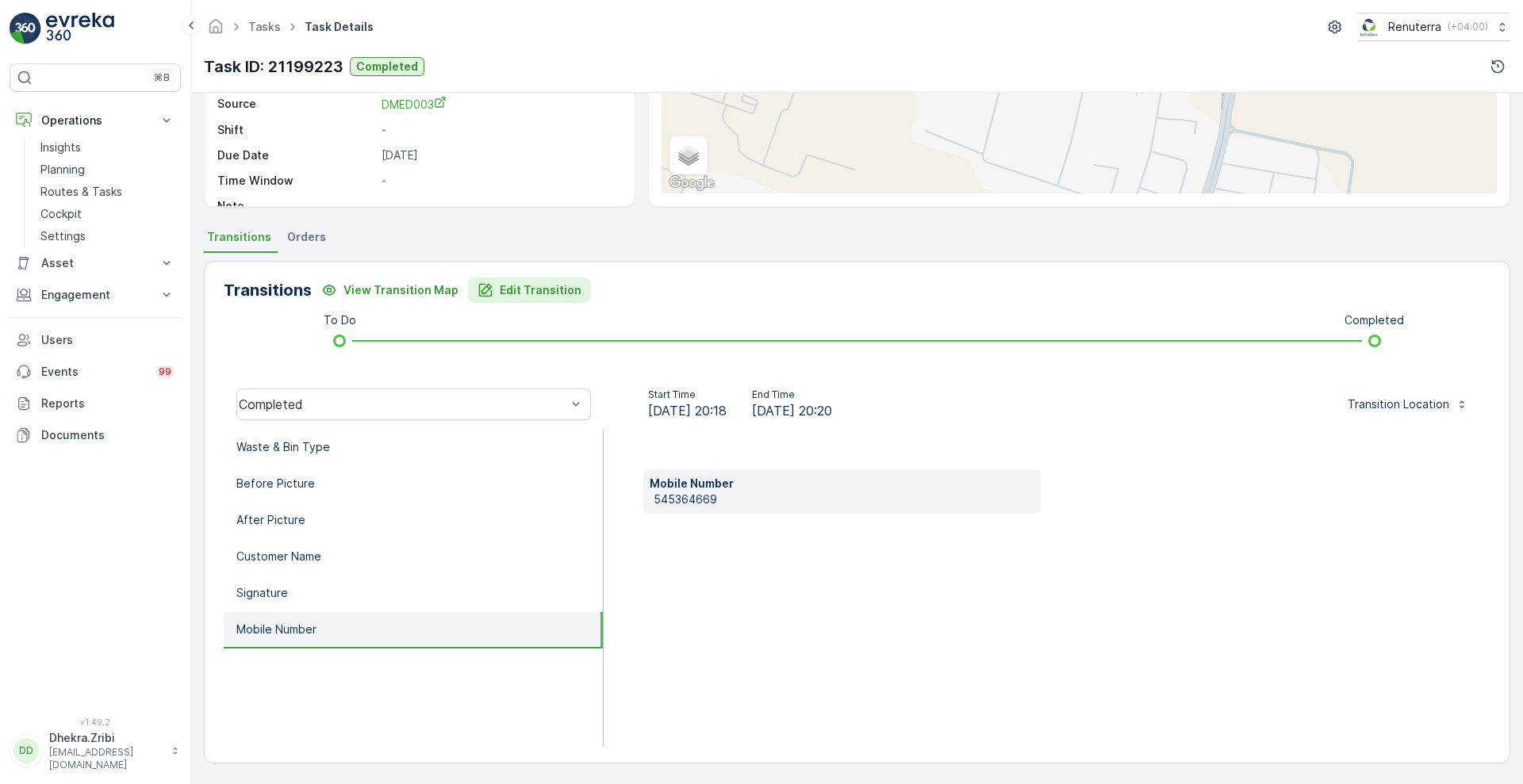
click at [489, 286] on div "Edit Transition" at bounding box center [529, 290] width 104 height 16
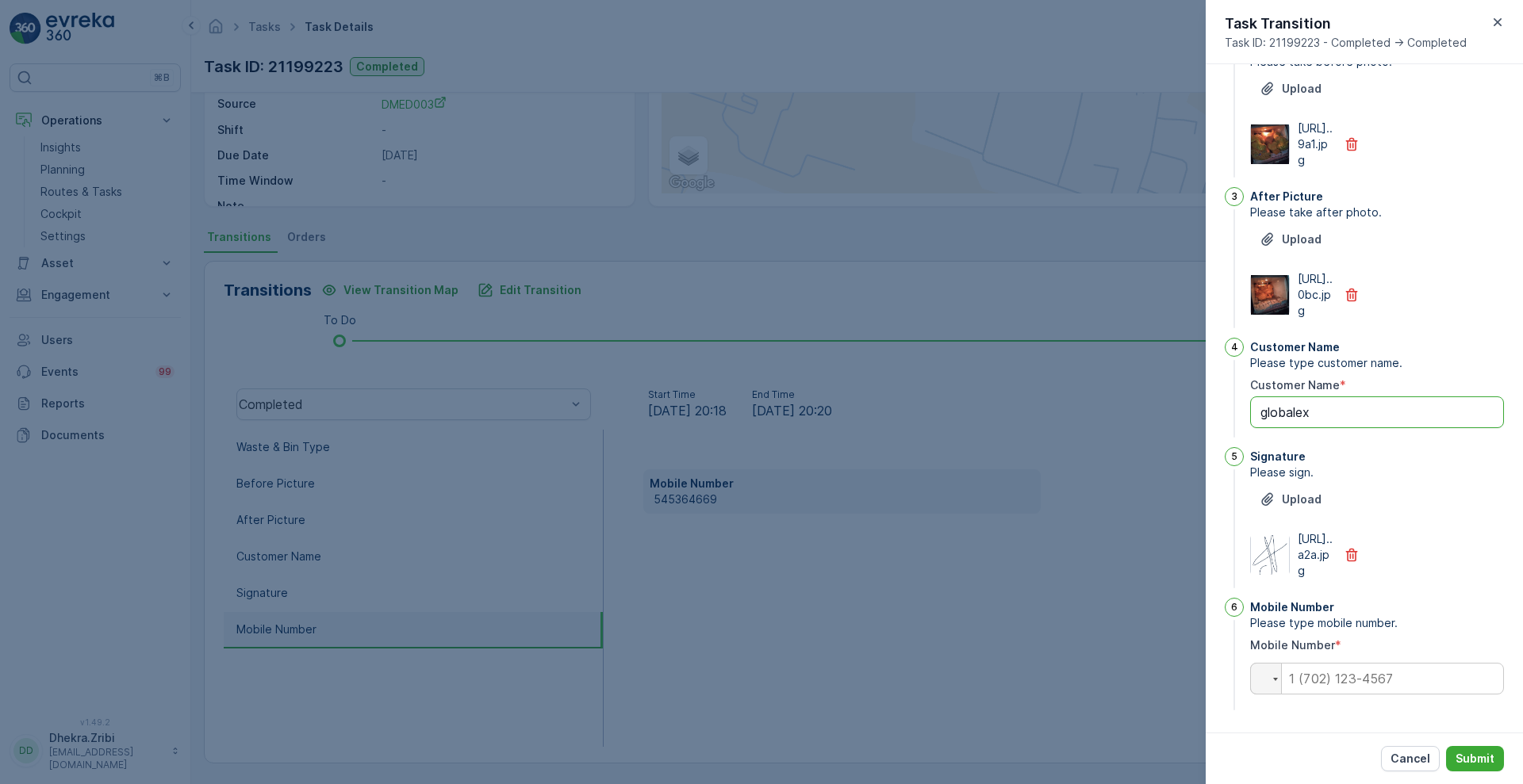
click at [1346, 396] on Name "globalex" at bounding box center [1378, 412] width 254 height 32
type Name "g"
type Name "wajid"
click at [1327, 684] on input "tel" at bounding box center [1378, 678] width 254 height 32
type input "0545364669"
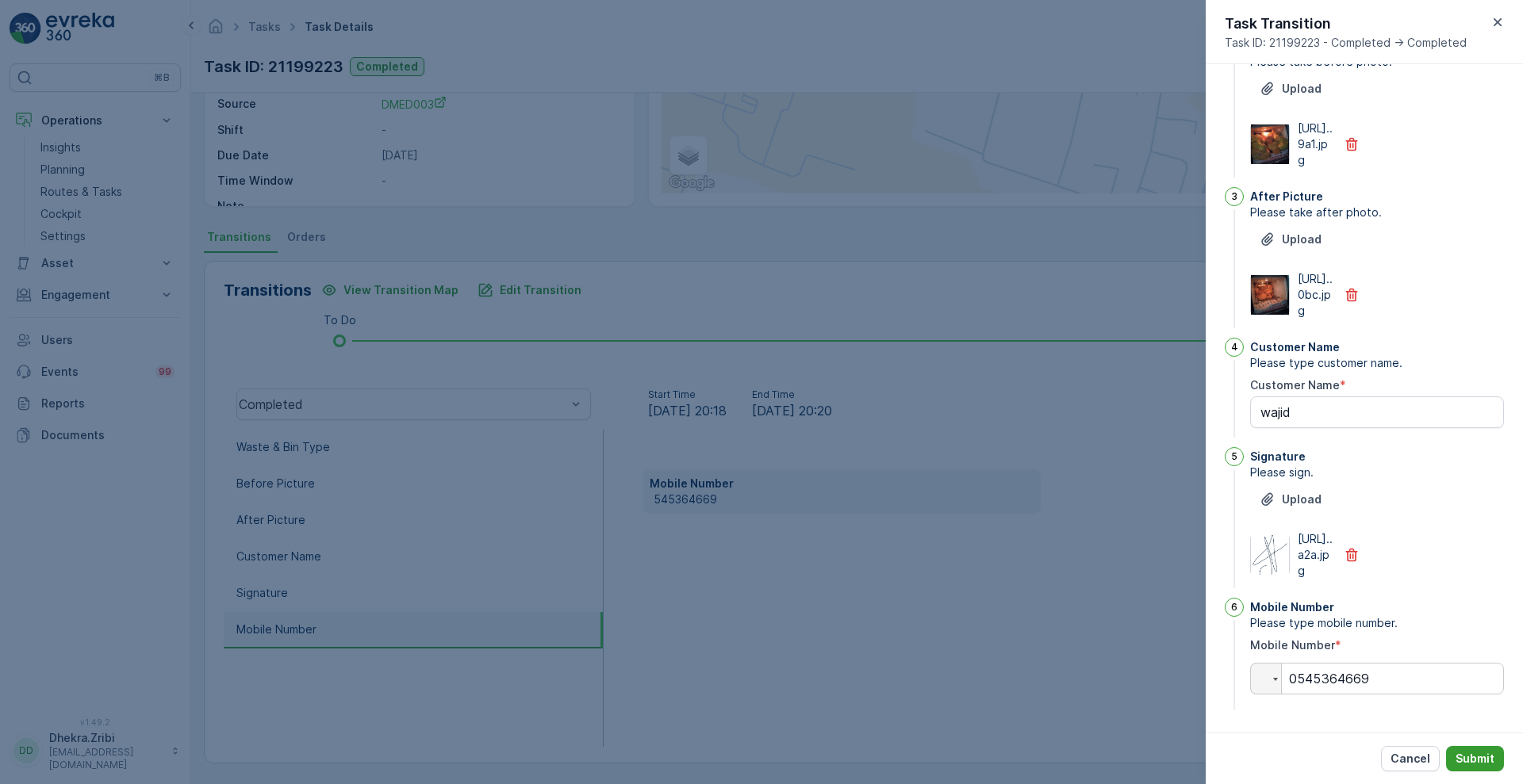
click at [1474, 763] on p "Submit" at bounding box center [1475, 759] width 39 height 16
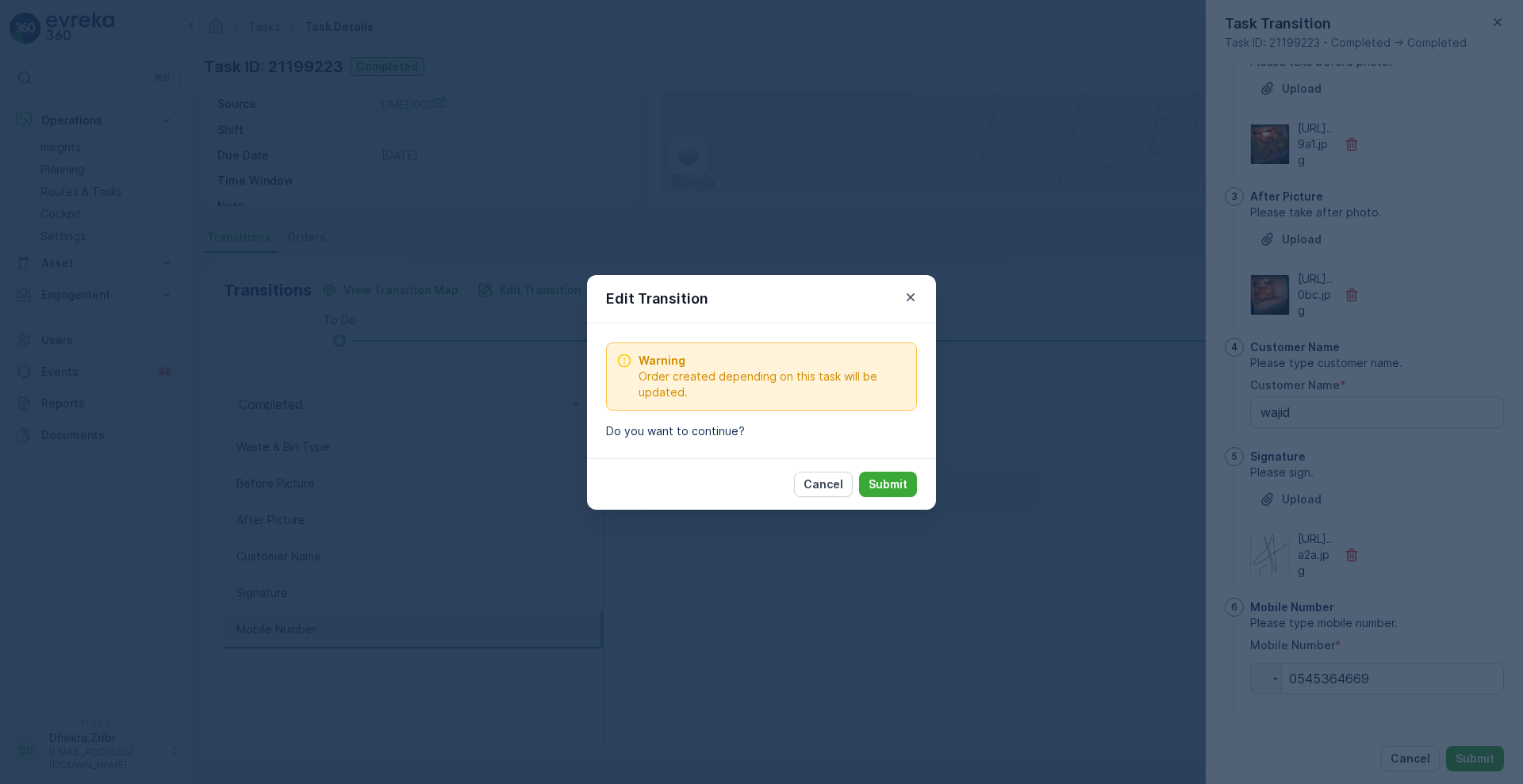
click at [917, 488] on div "Cancel Submit" at bounding box center [762, 484] width 349 height 51
click at [883, 487] on p "Submit" at bounding box center [888, 485] width 39 height 16
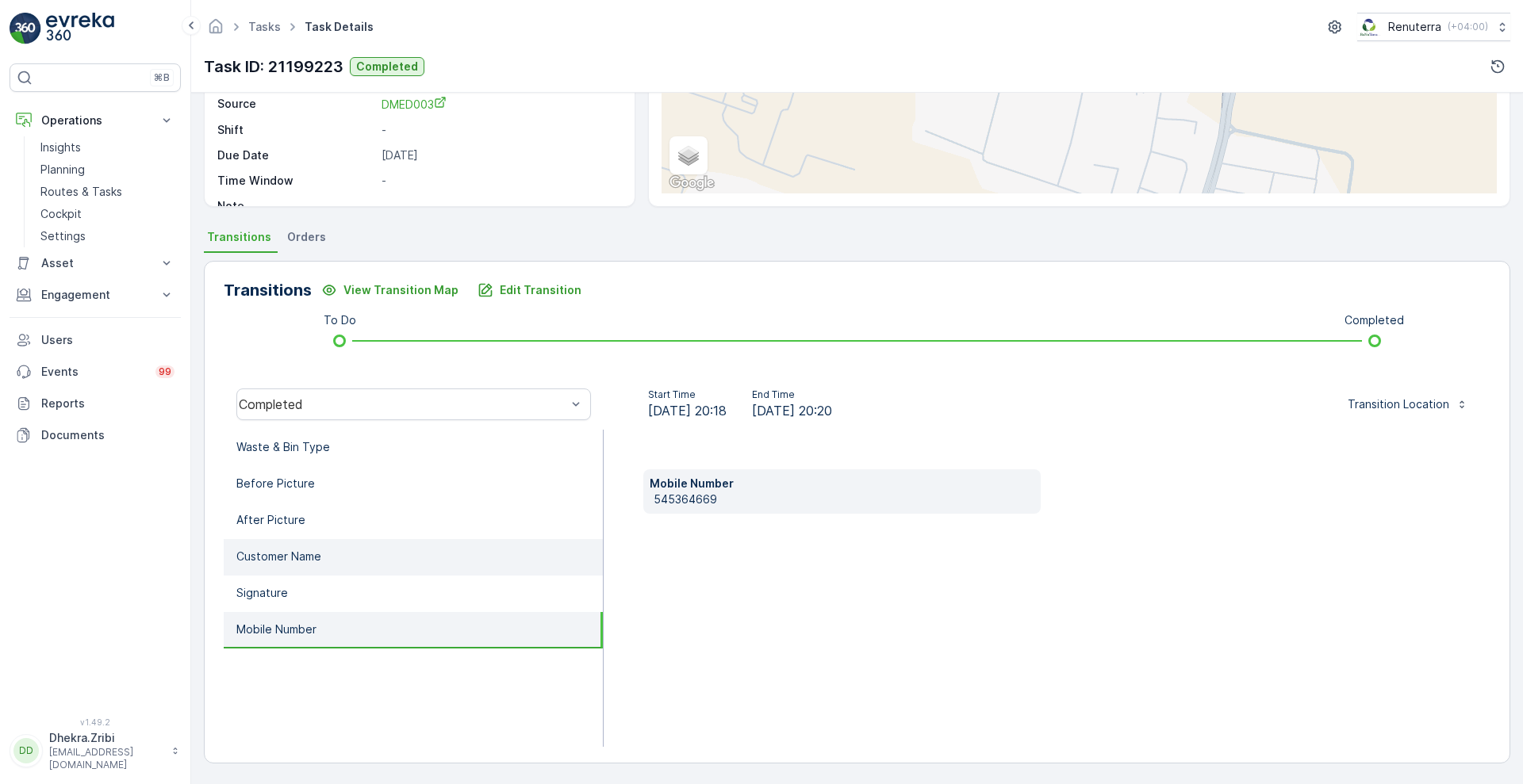
click at [254, 559] on p "Customer Name" at bounding box center [279, 556] width 85 height 16
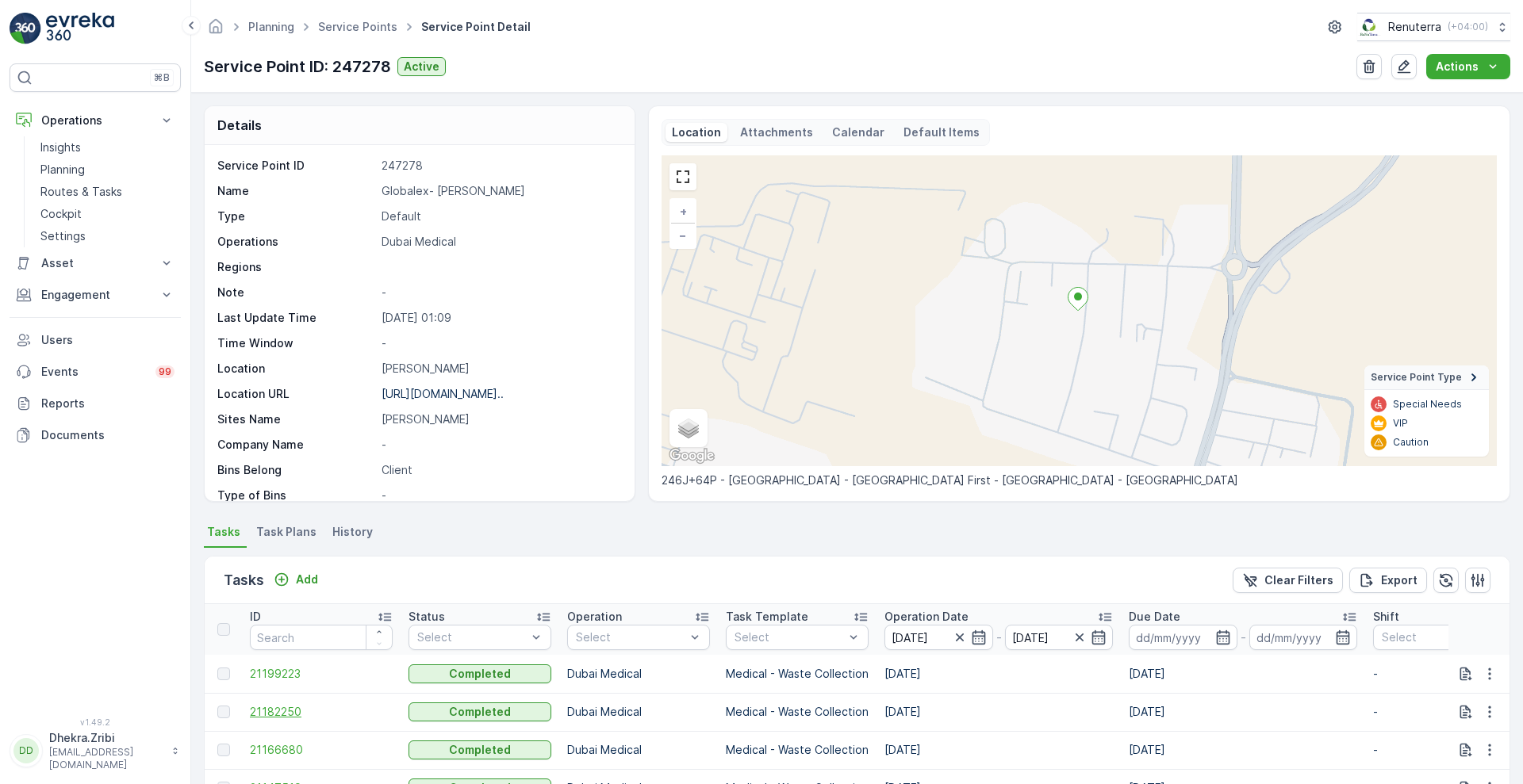
click at [286, 710] on span "21182250" at bounding box center [321, 712] width 143 height 16
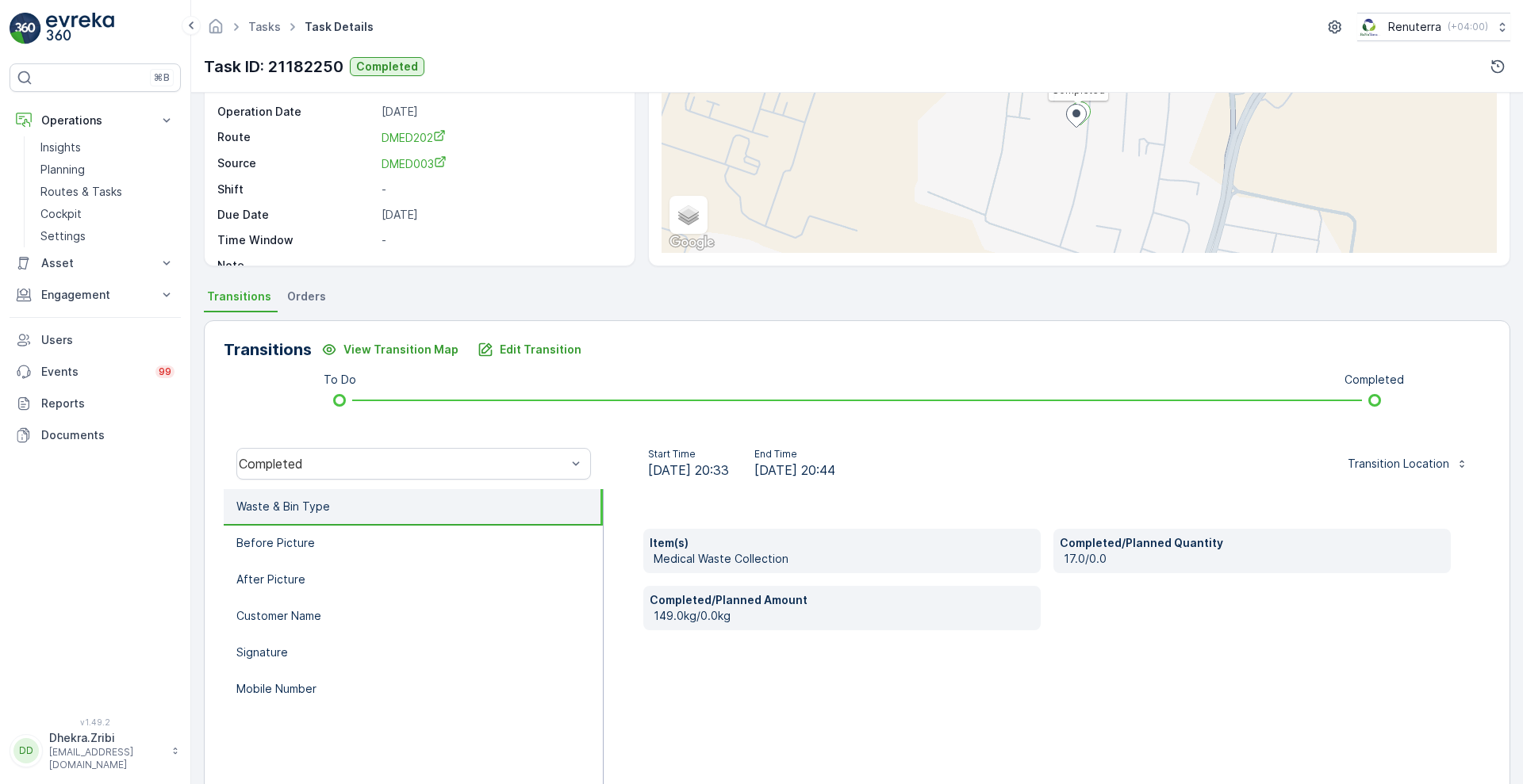
scroll to position [216, 0]
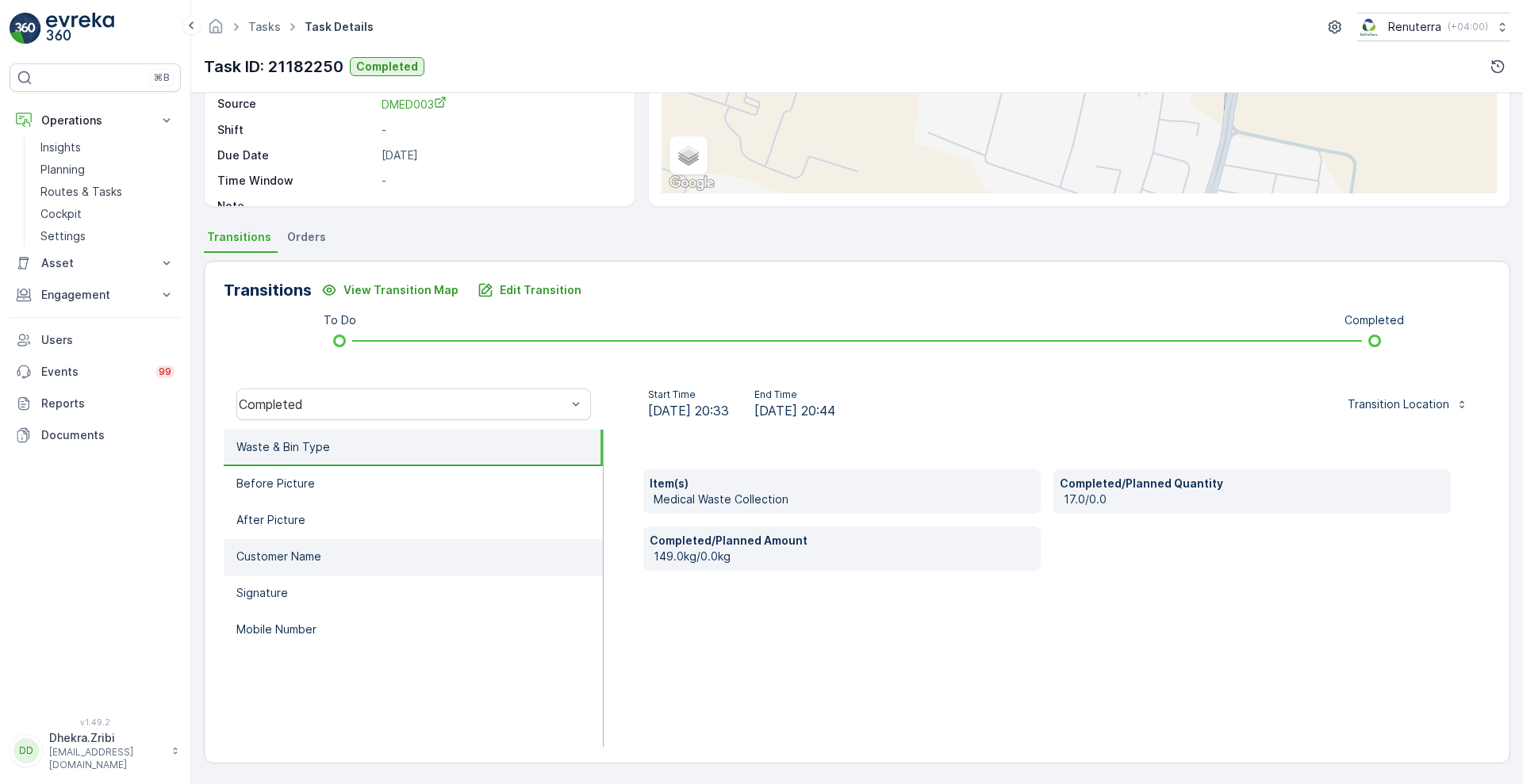
click at [306, 561] on p "Customer Name" at bounding box center [279, 556] width 85 height 16
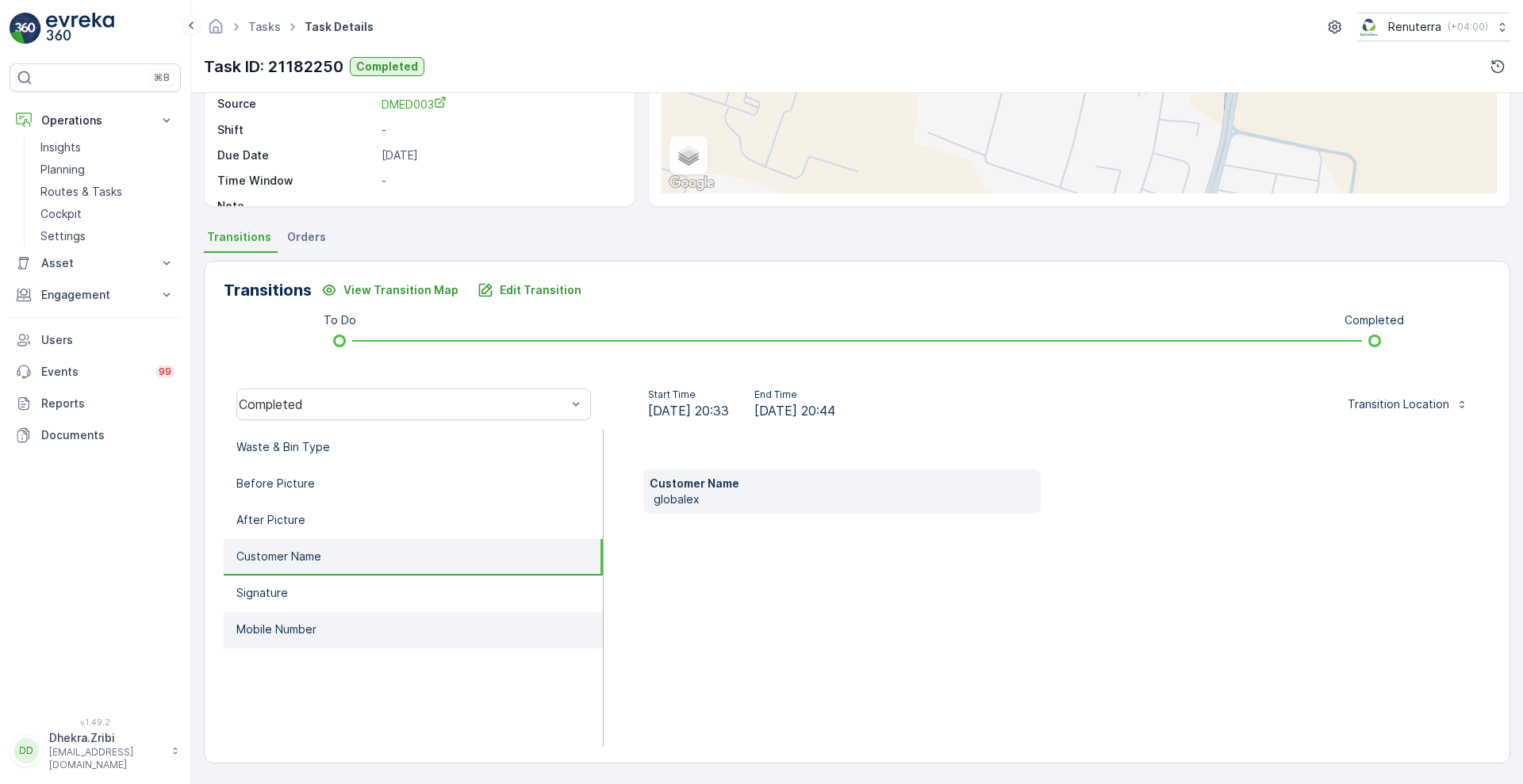
click at [287, 624] on p "Mobile Number" at bounding box center [276, 630] width 80 height 16
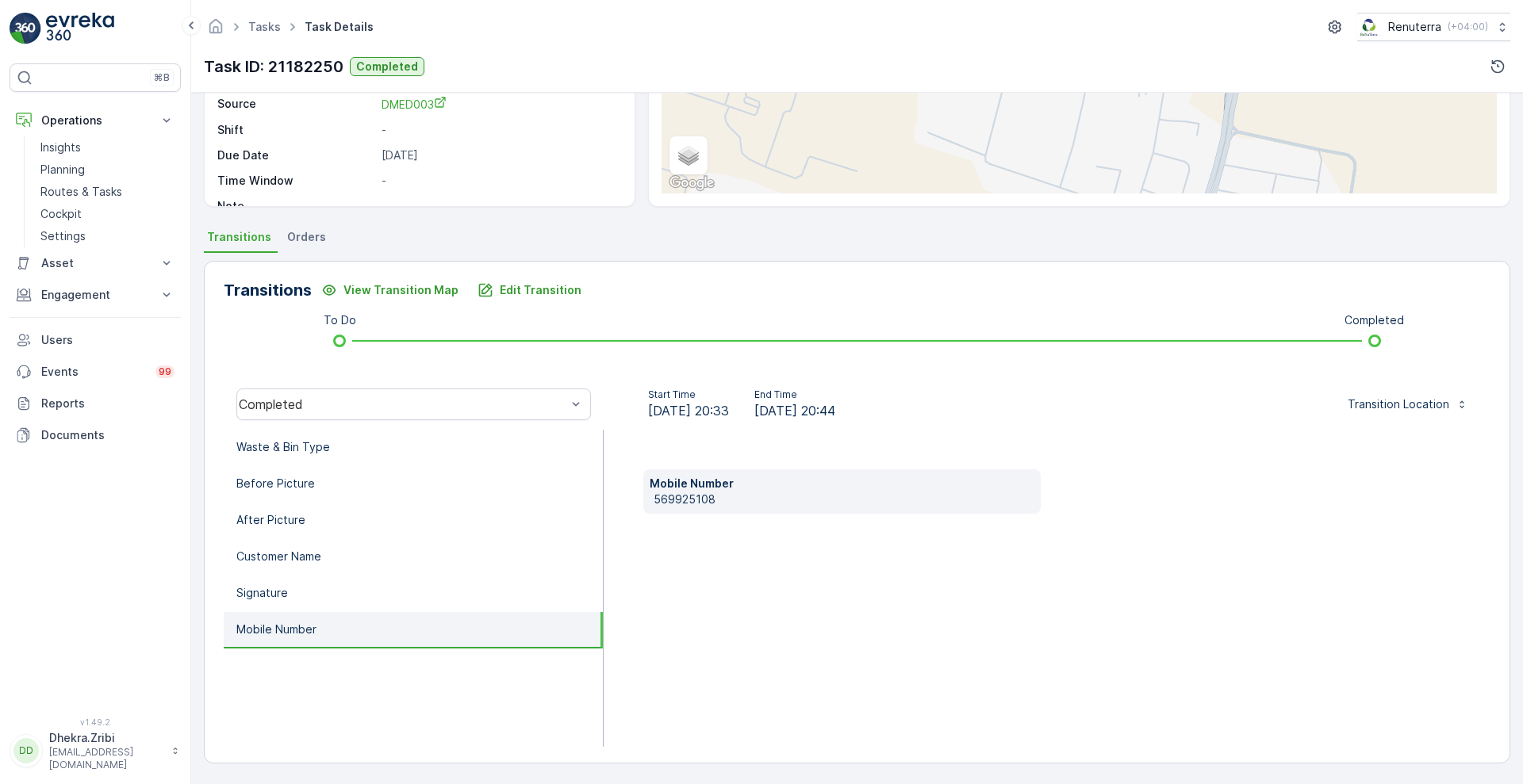
click at [671, 499] on p "569925108" at bounding box center [843, 499] width 381 height 16
copy p "569925108"
click at [543, 291] on p "Edit Transition" at bounding box center [541, 290] width 81 height 16
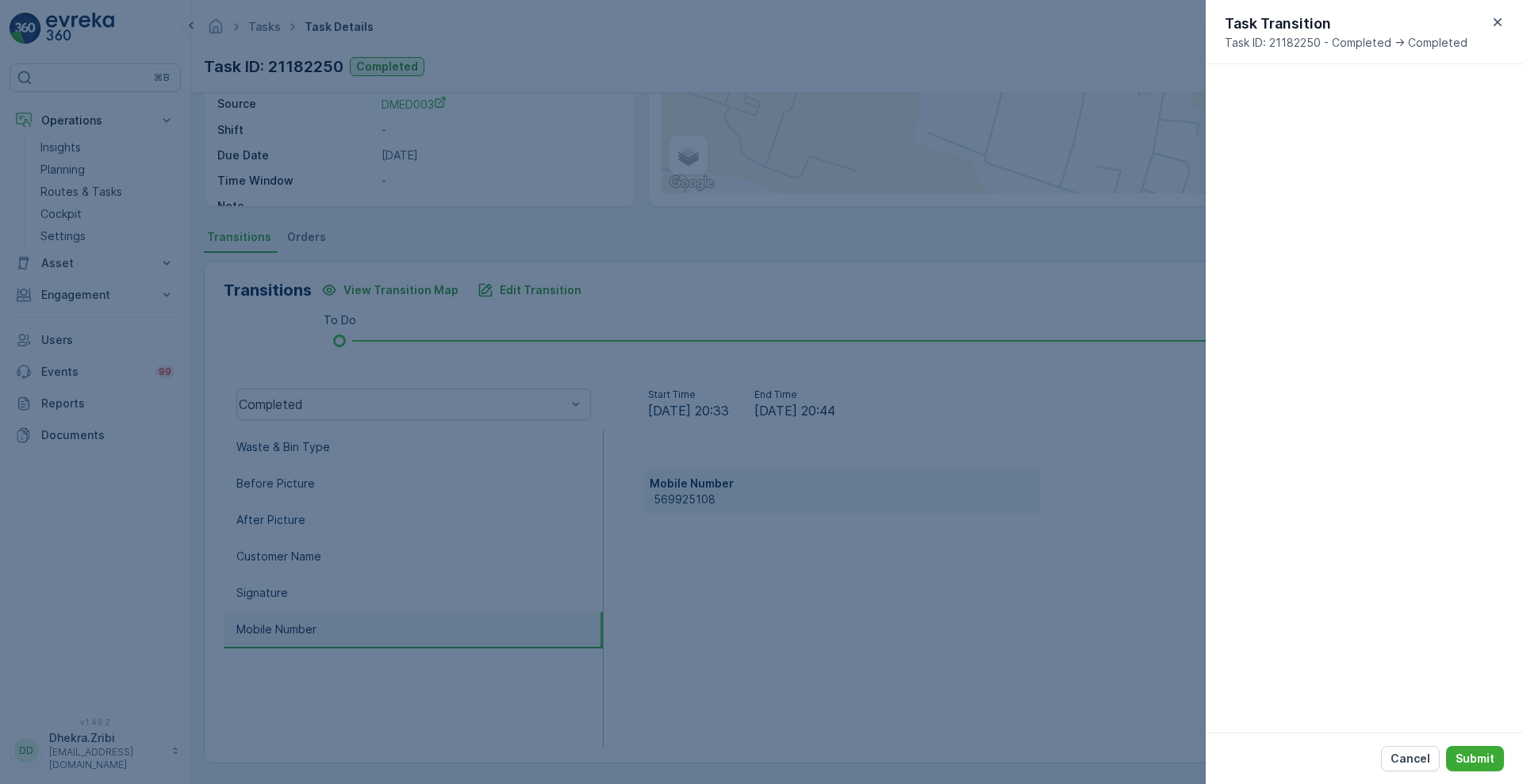
scroll to position [347, 0]
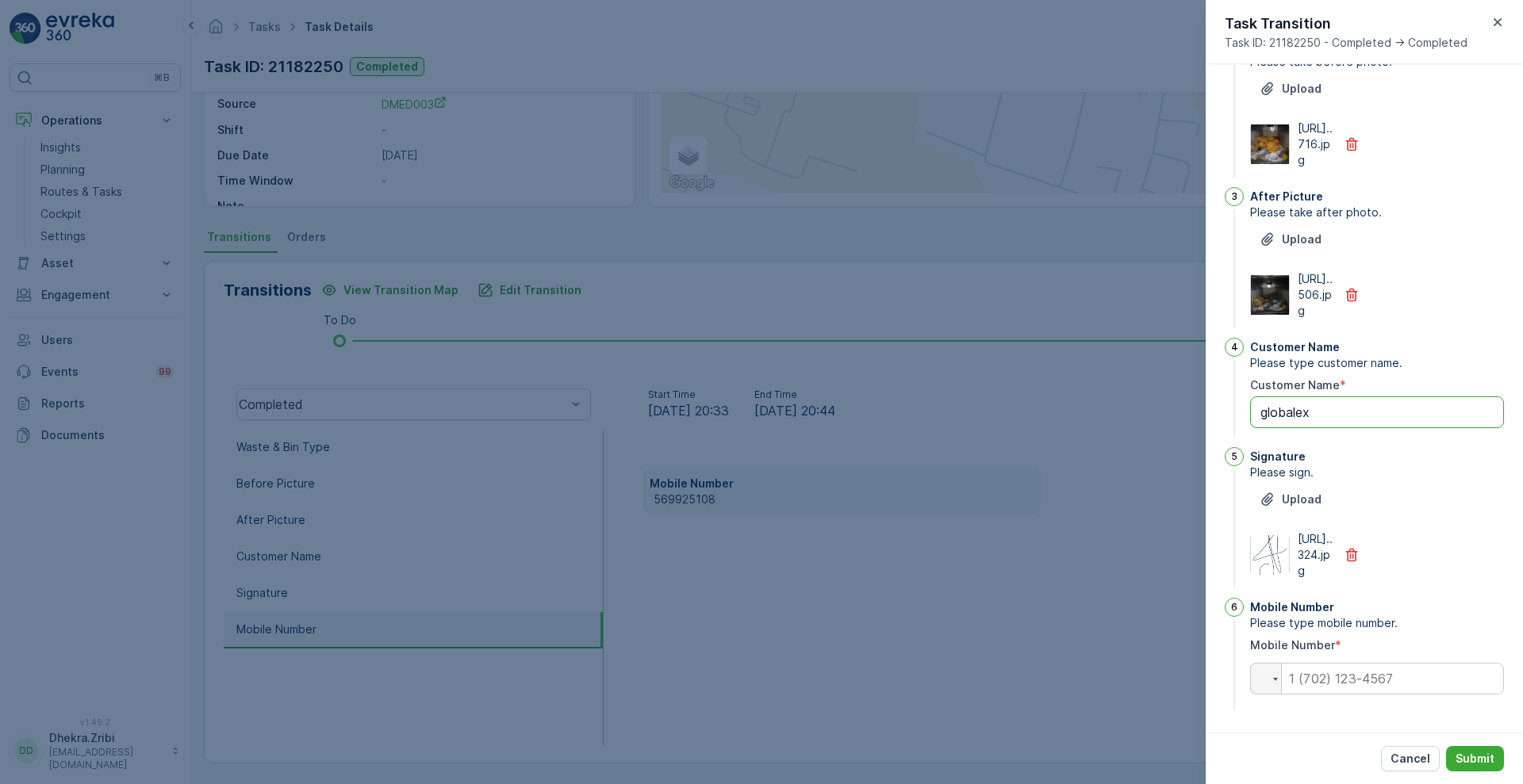
click at [1340, 396] on Name "globalex" at bounding box center [1378, 412] width 254 height 32
type Name "g"
type Name "wajid"
click at [1349, 674] on input "tel" at bounding box center [1378, 678] width 254 height 32
paste input "+56 992 510 8"
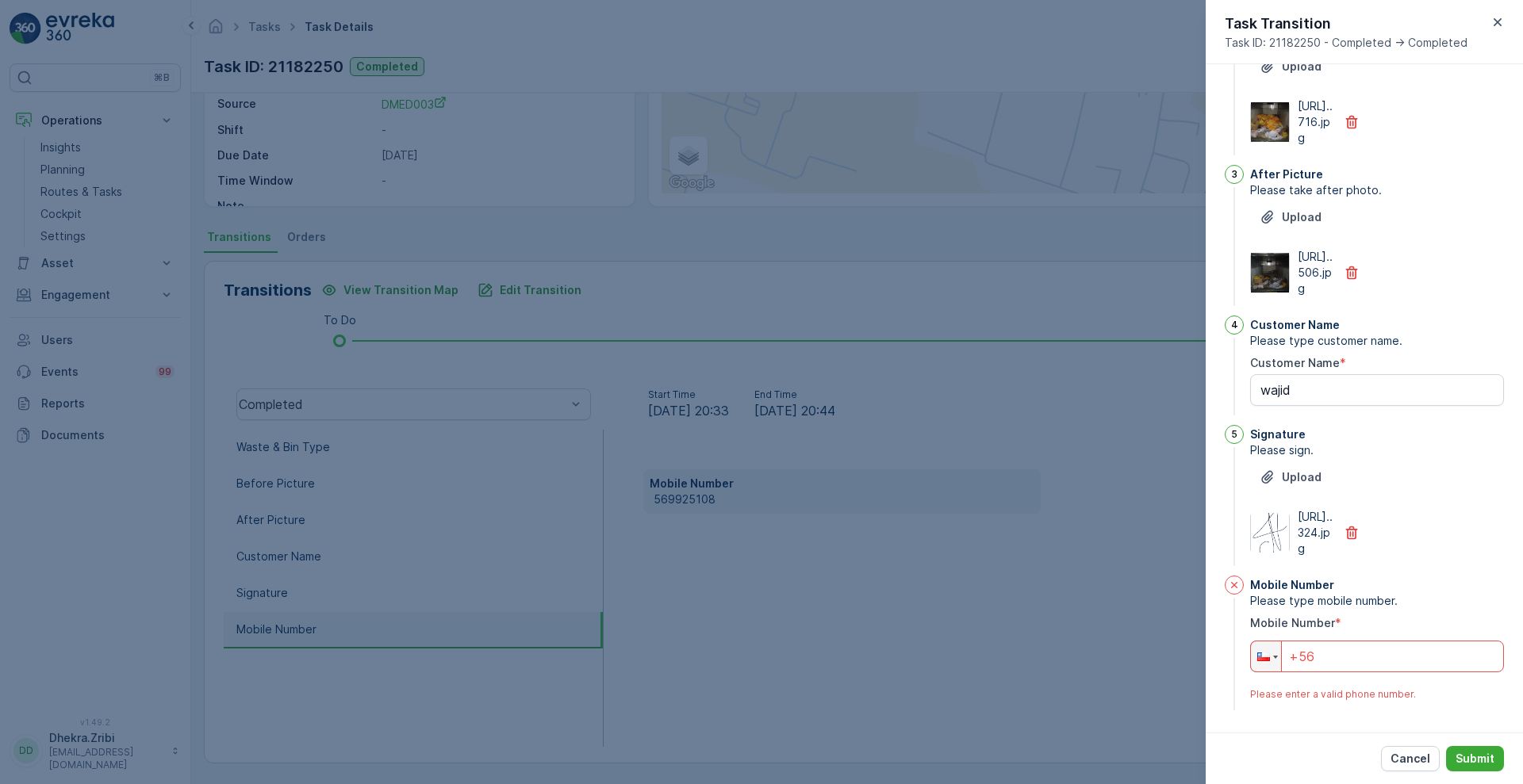
type input "+5"
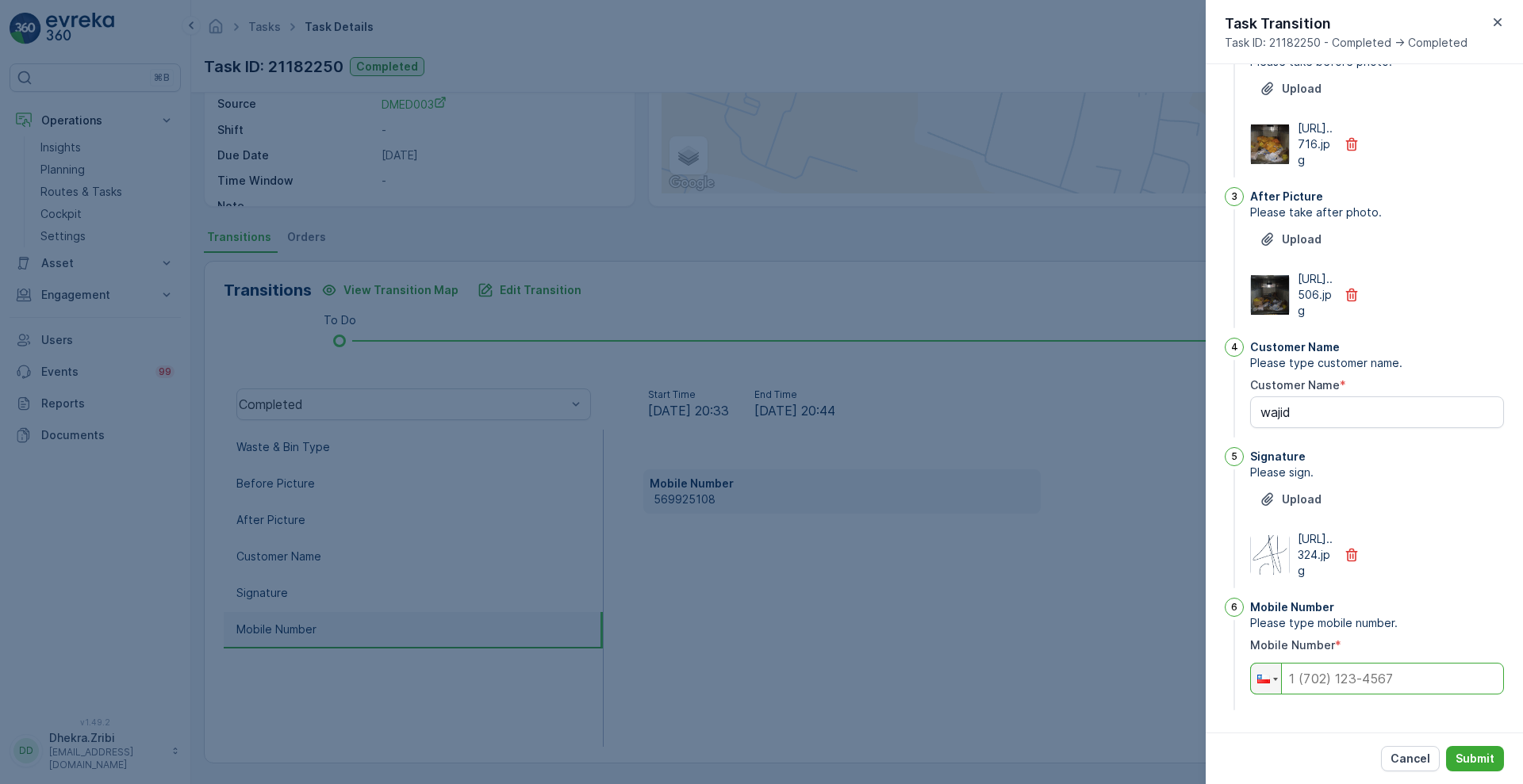
type input "+0"
click at [1397, 754] on p "Cancel" at bounding box center [1411, 759] width 40 height 16
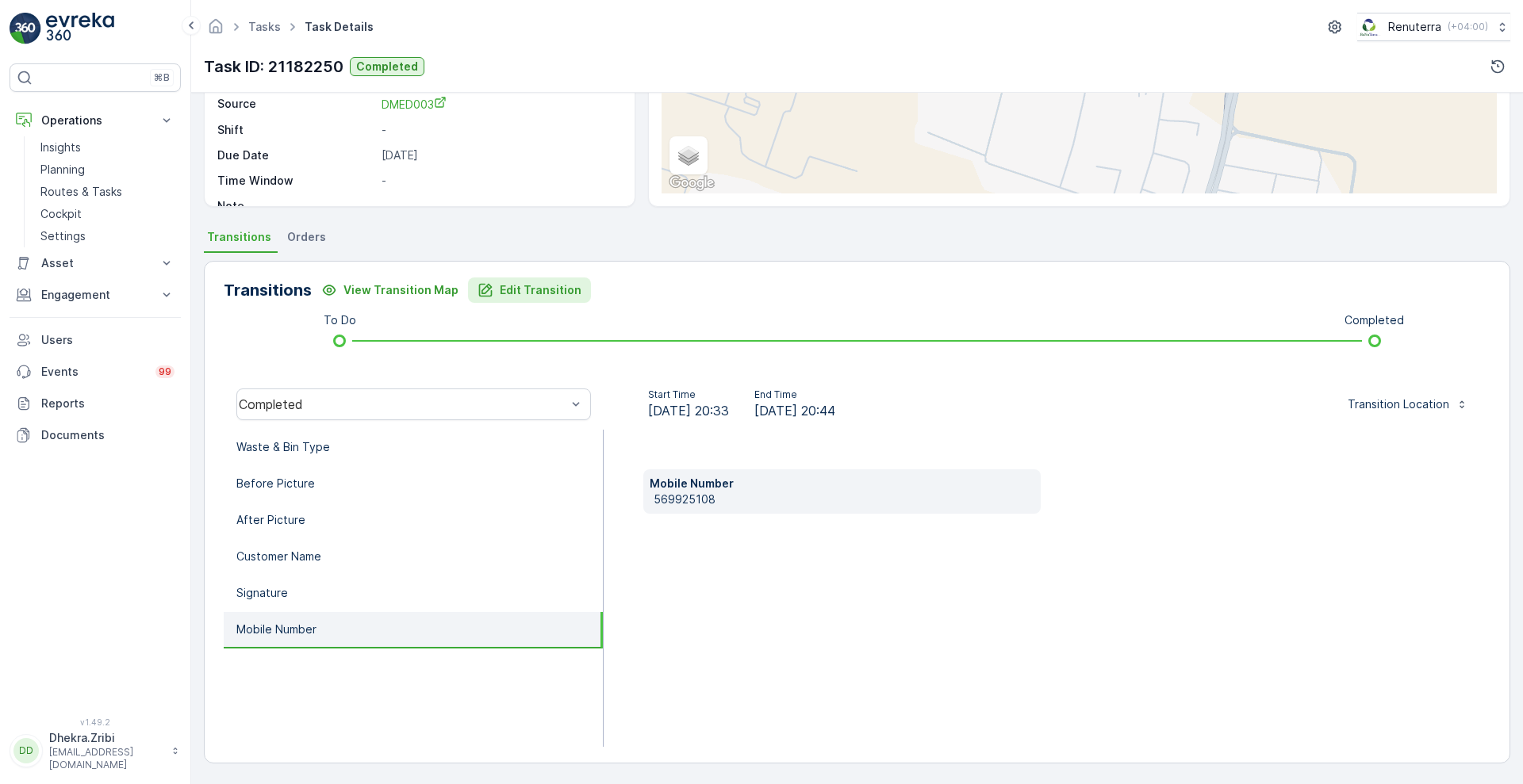
click at [534, 282] on p "Edit Transition" at bounding box center [541, 290] width 81 height 16
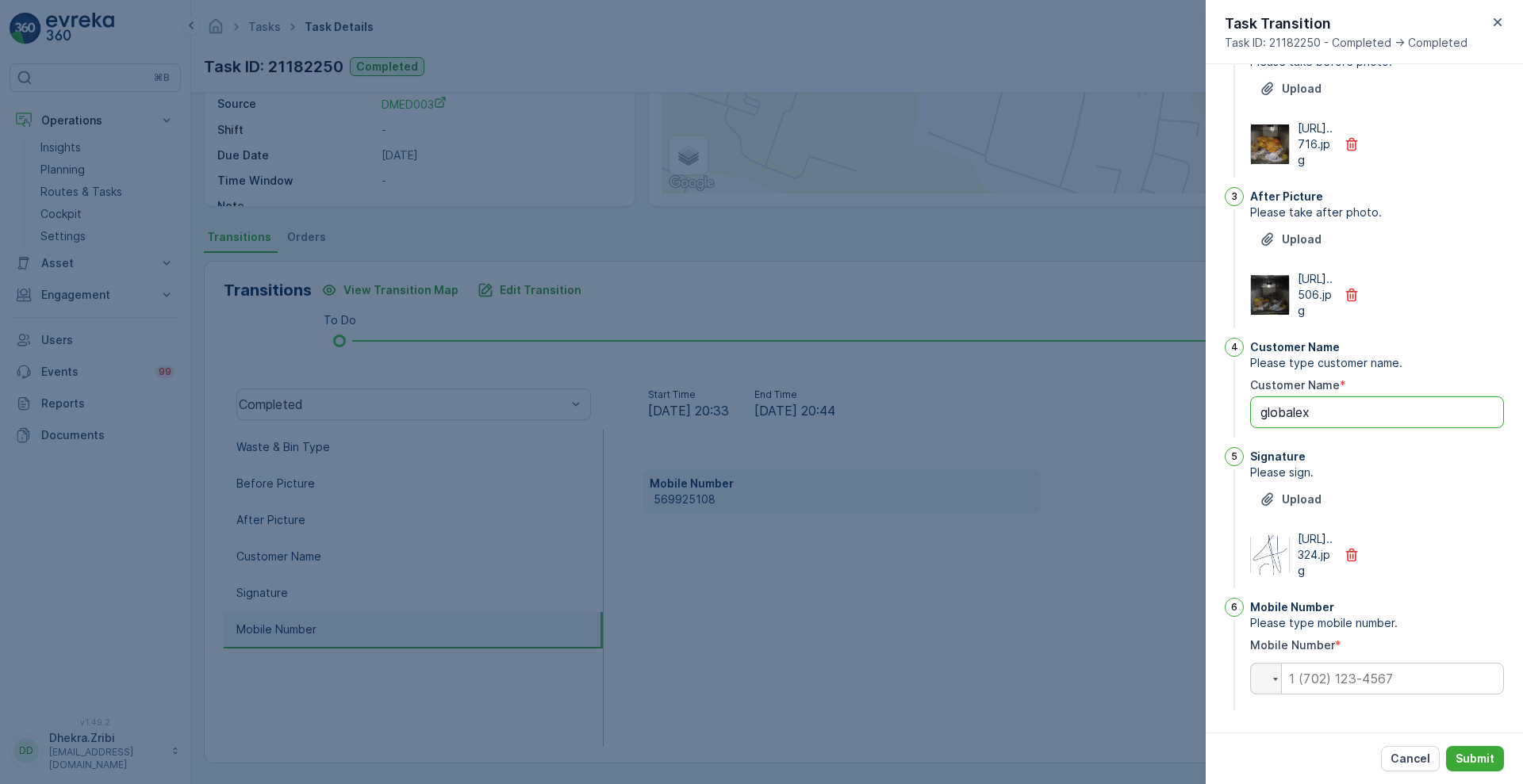
click at [1349, 396] on Name "globalex" at bounding box center [1378, 412] width 254 height 32
type Name "g"
type Name "wajid"
click at [1331, 685] on input "tel" at bounding box center [1378, 678] width 254 height 32
type input "054364669"
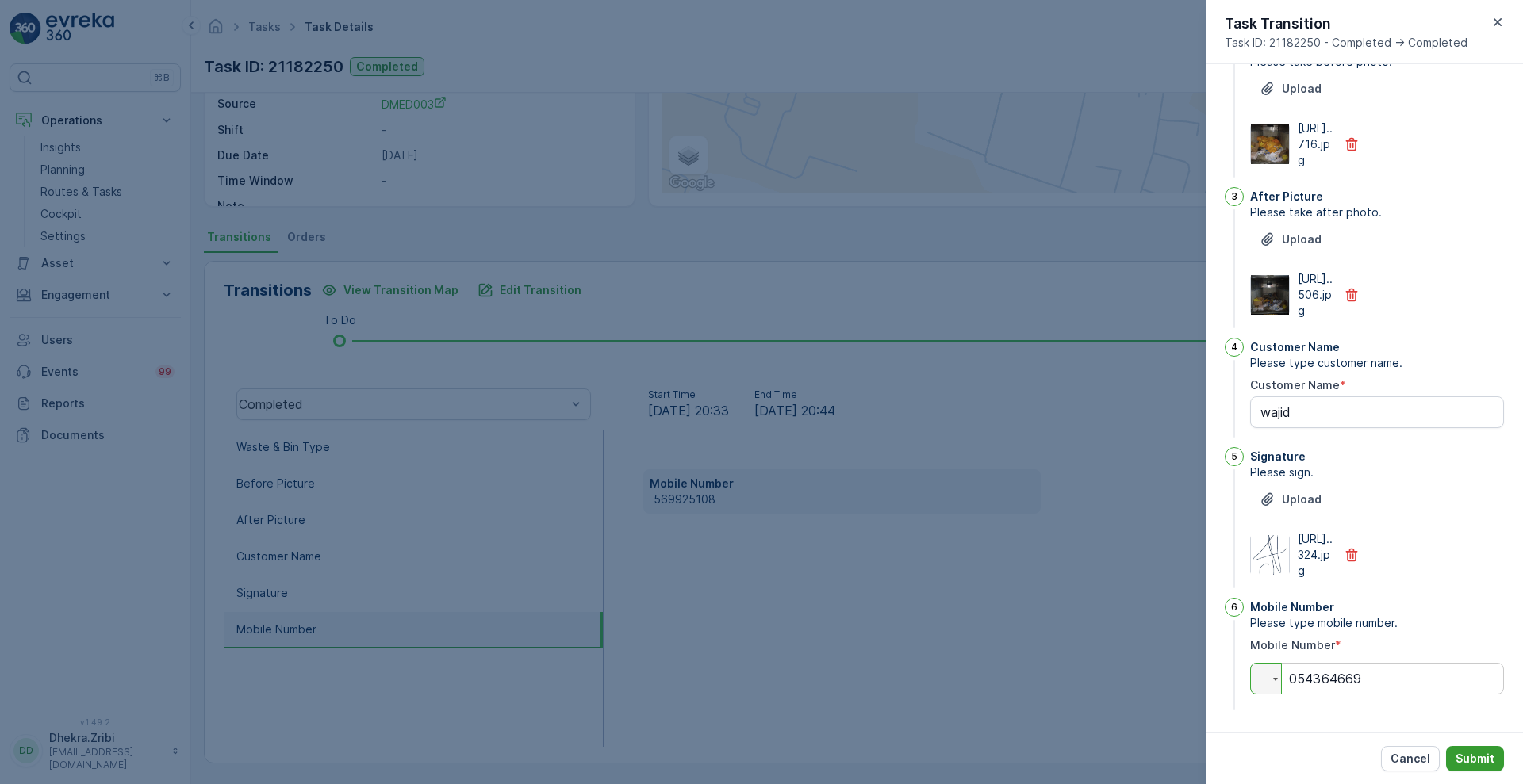
click at [1484, 751] on p "Submit" at bounding box center [1475, 759] width 39 height 16
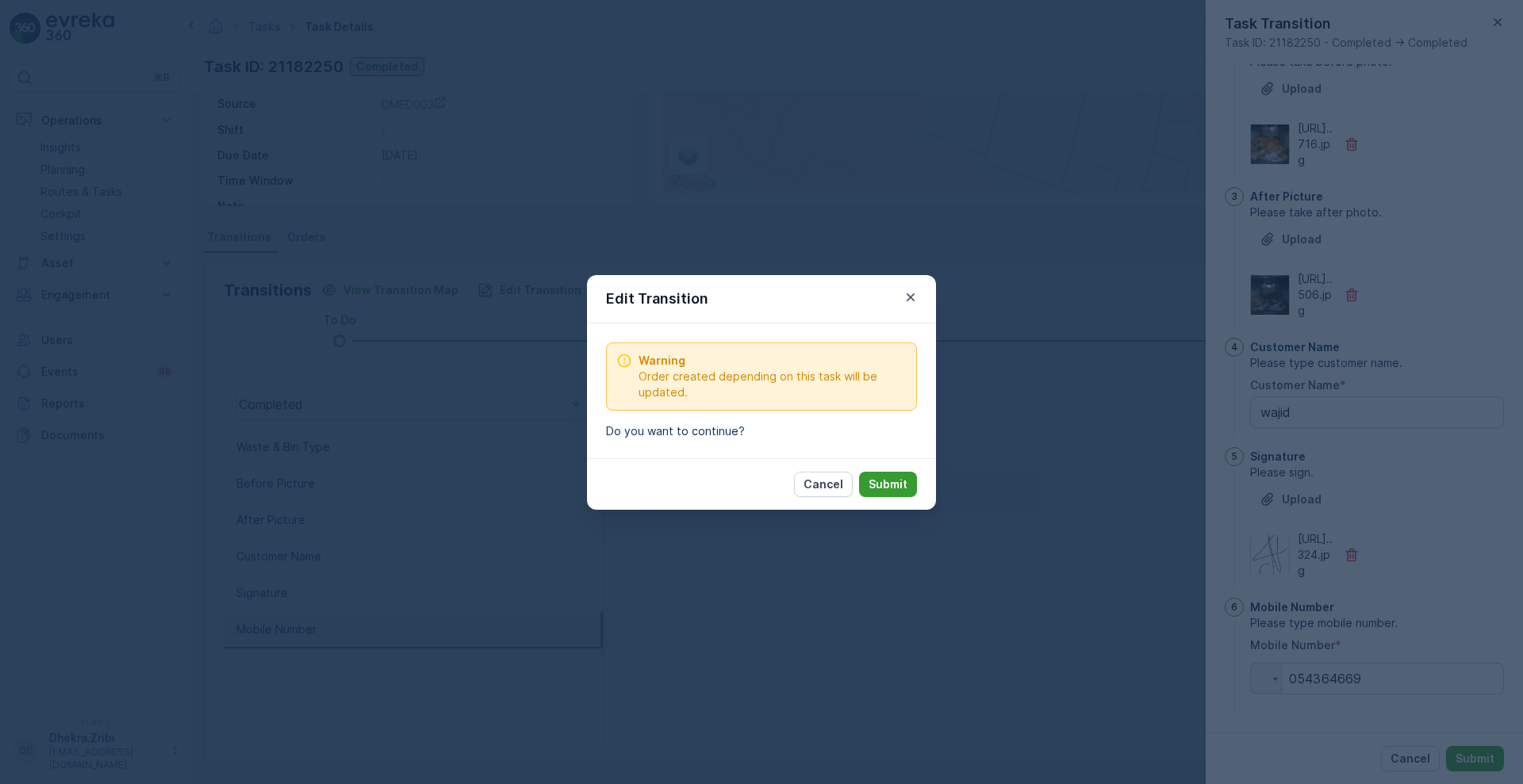
click at [904, 479] on p "Submit" at bounding box center [888, 485] width 39 height 16
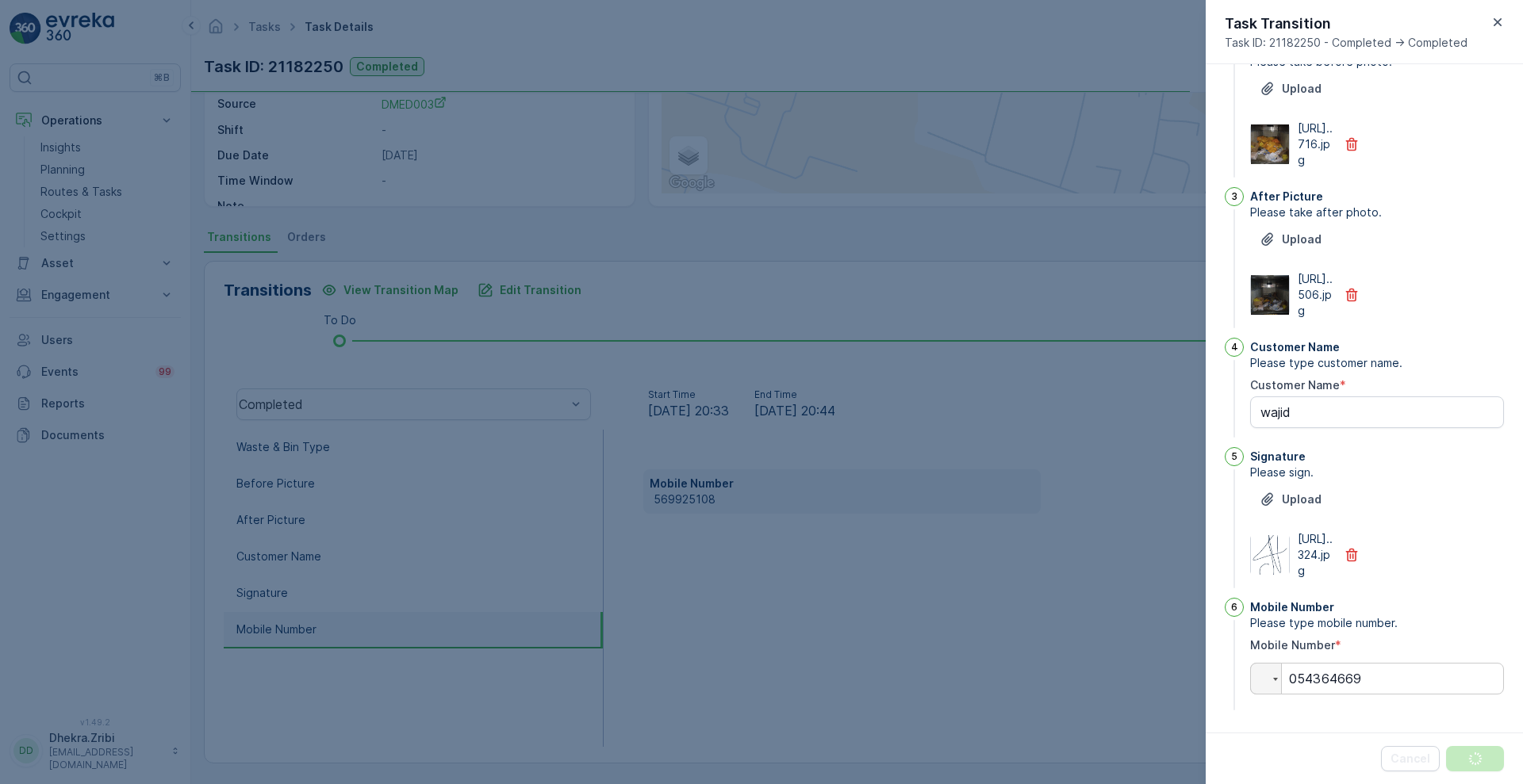
scroll to position [0, 0]
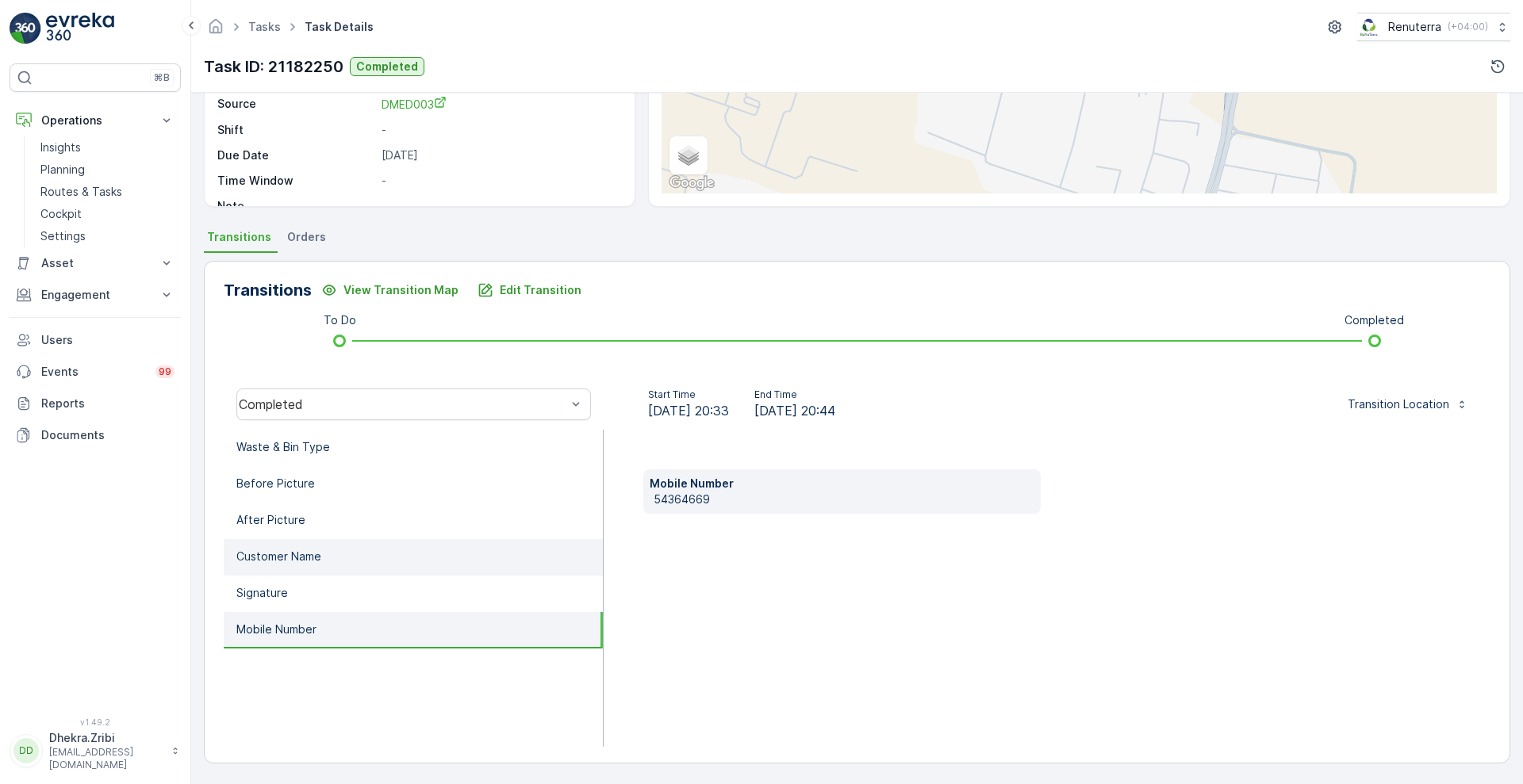
click at [248, 561] on p "Customer Name" at bounding box center [279, 556] width 85 height 16
click at [277, 636] on p "Mobile Number" at bounding box center [276, 630] width 80 height 16
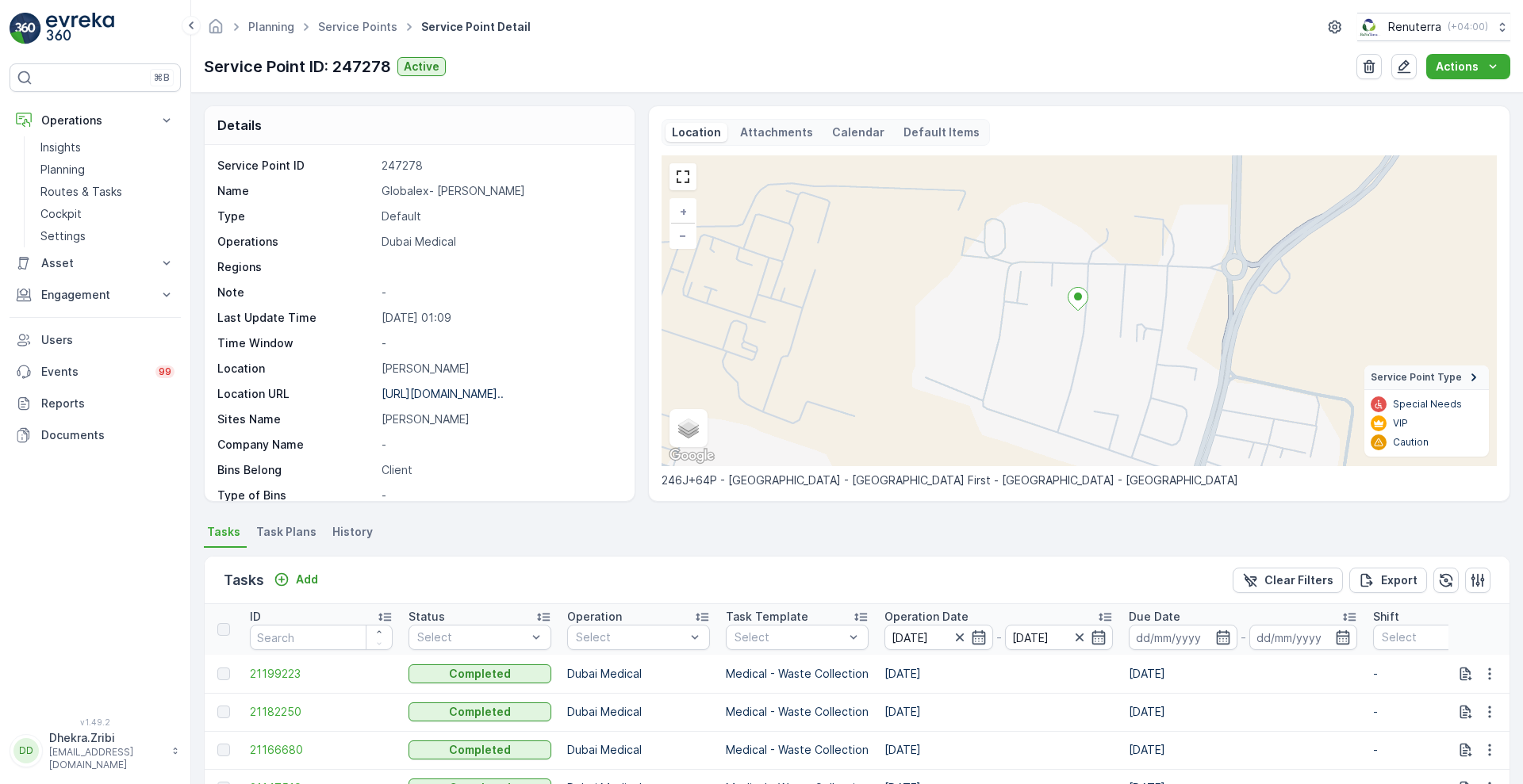
scroll to position [298, 0]
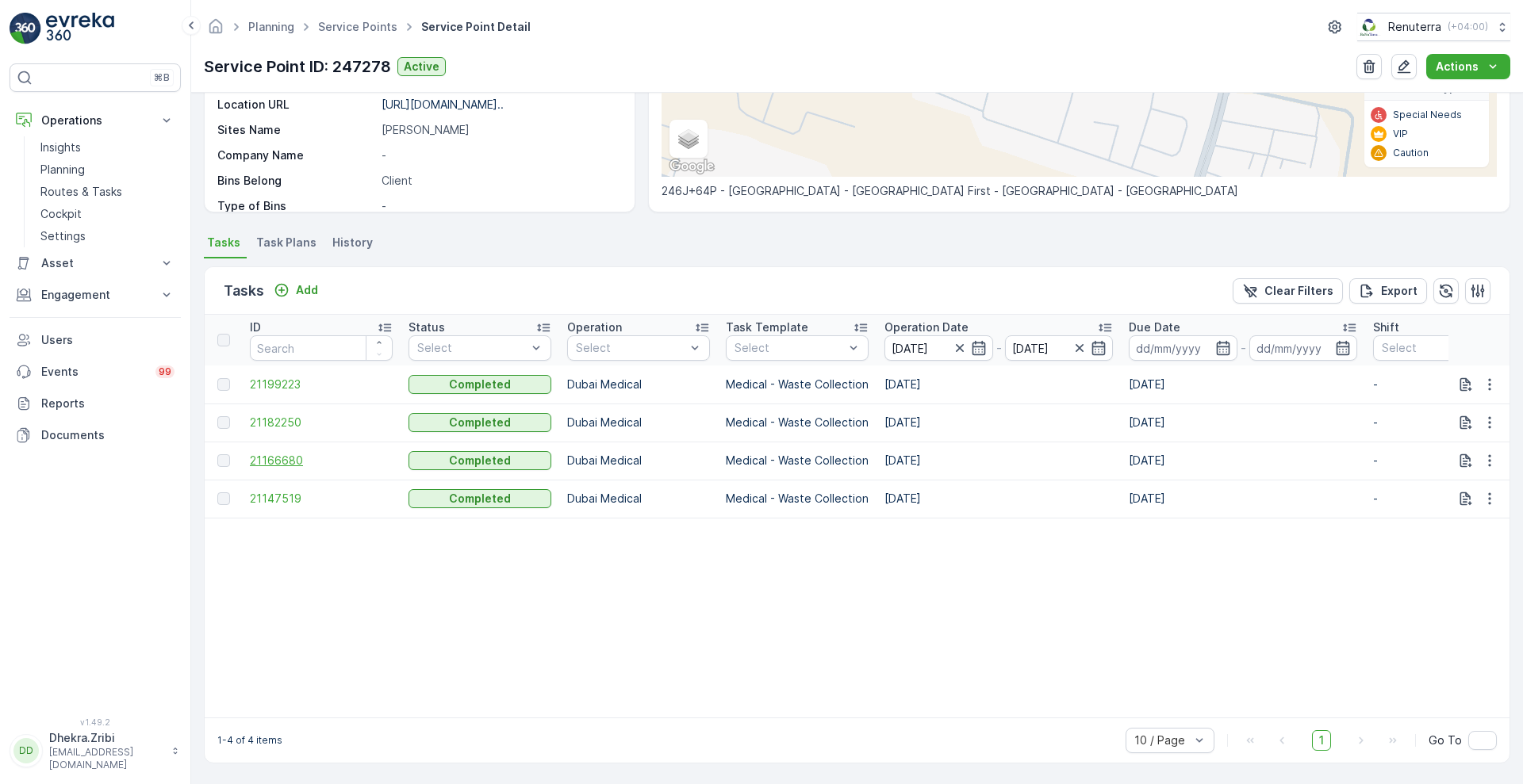
click at [286, 459] on span "21166680" at bounding box center [321, 460] width 143 height 16
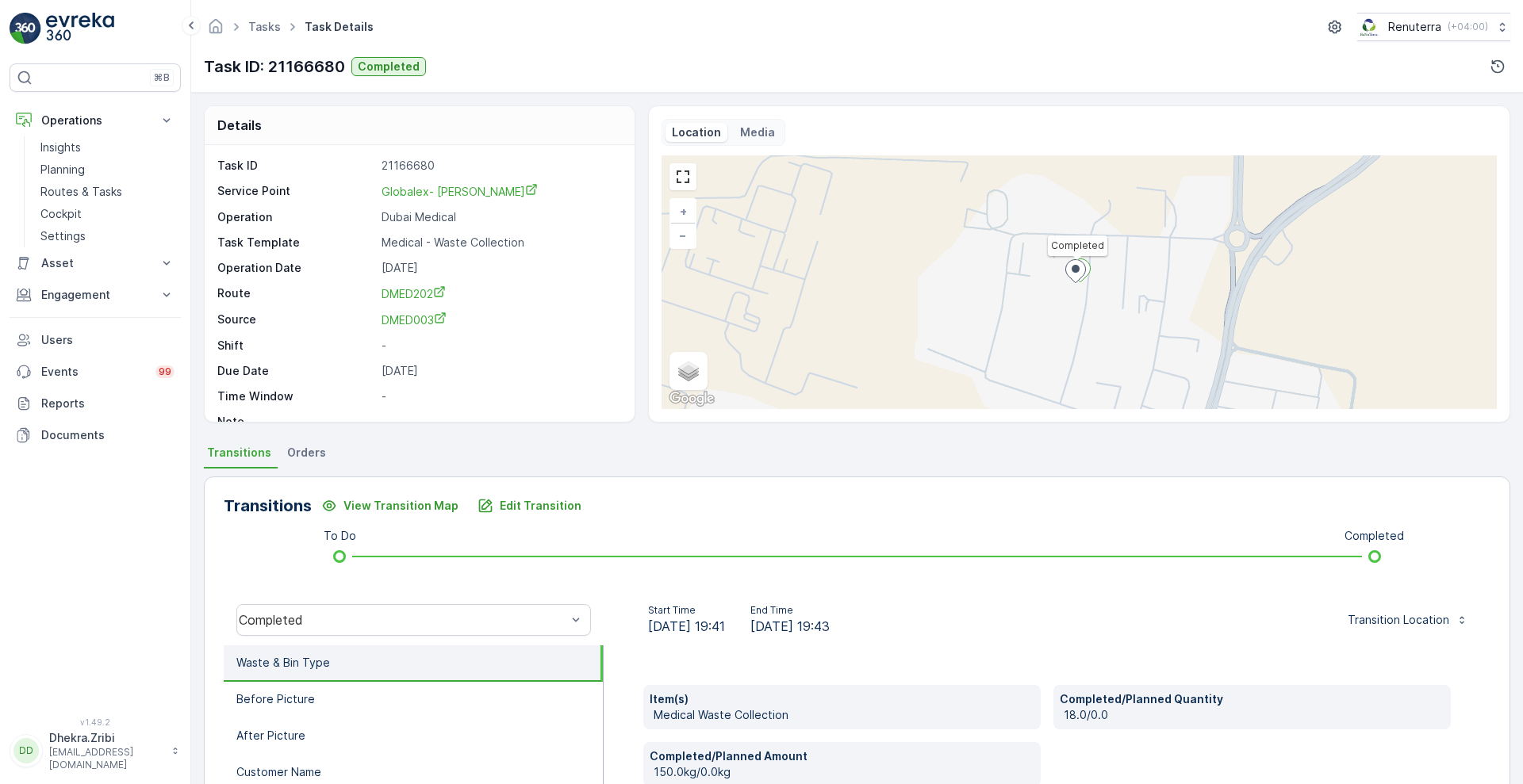
scroll to position [216, 0]
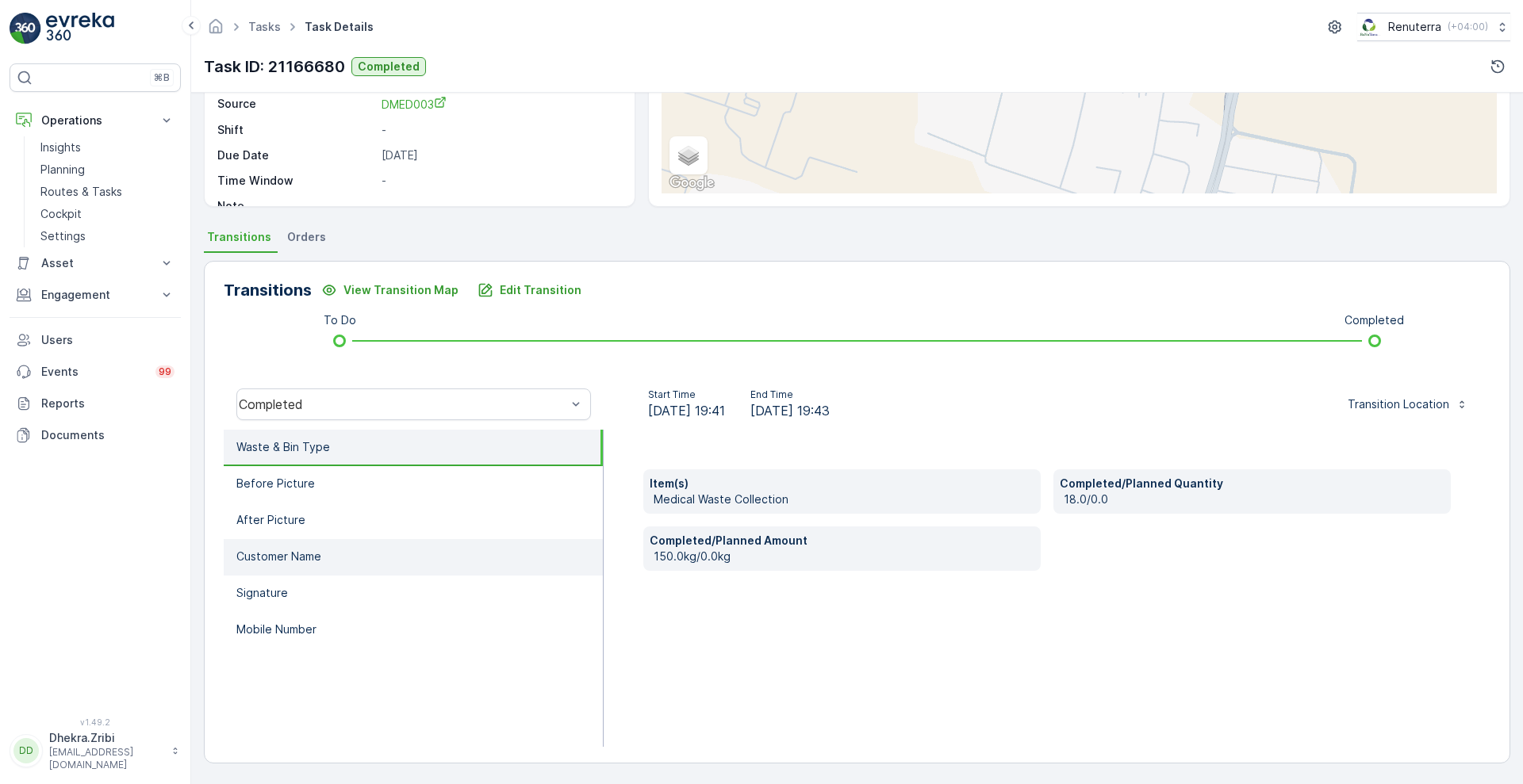
click at [286, 555] on p "Customer Name" at bounding box center [279, 556] width 85 height 16
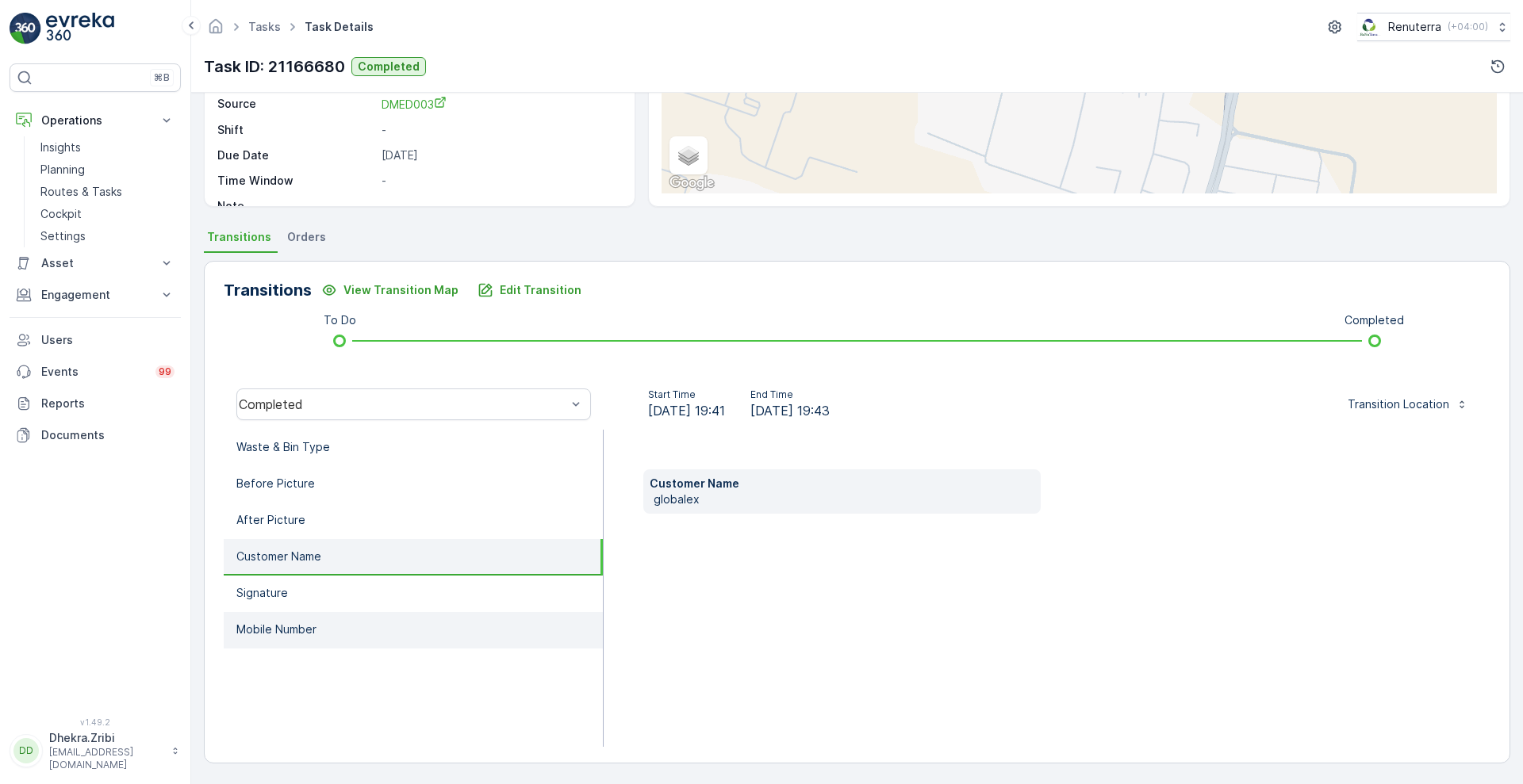
click at [277, 631] on p "Mobile Number" at bounding box center [276, 630] width 80 height 16
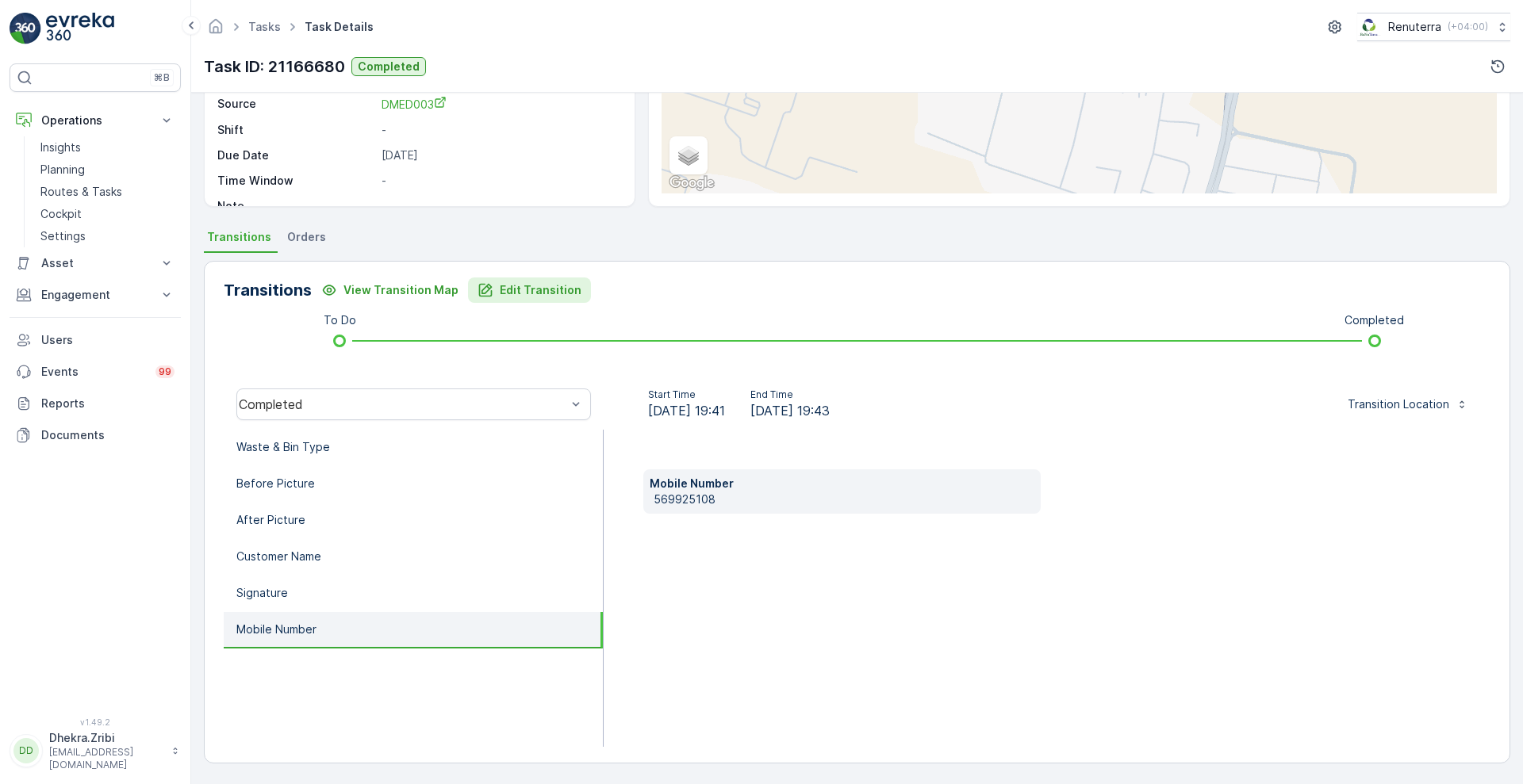
click at [530, 290] on p "Edit Transition" at bounding box center [541, 290] width 81 height 16
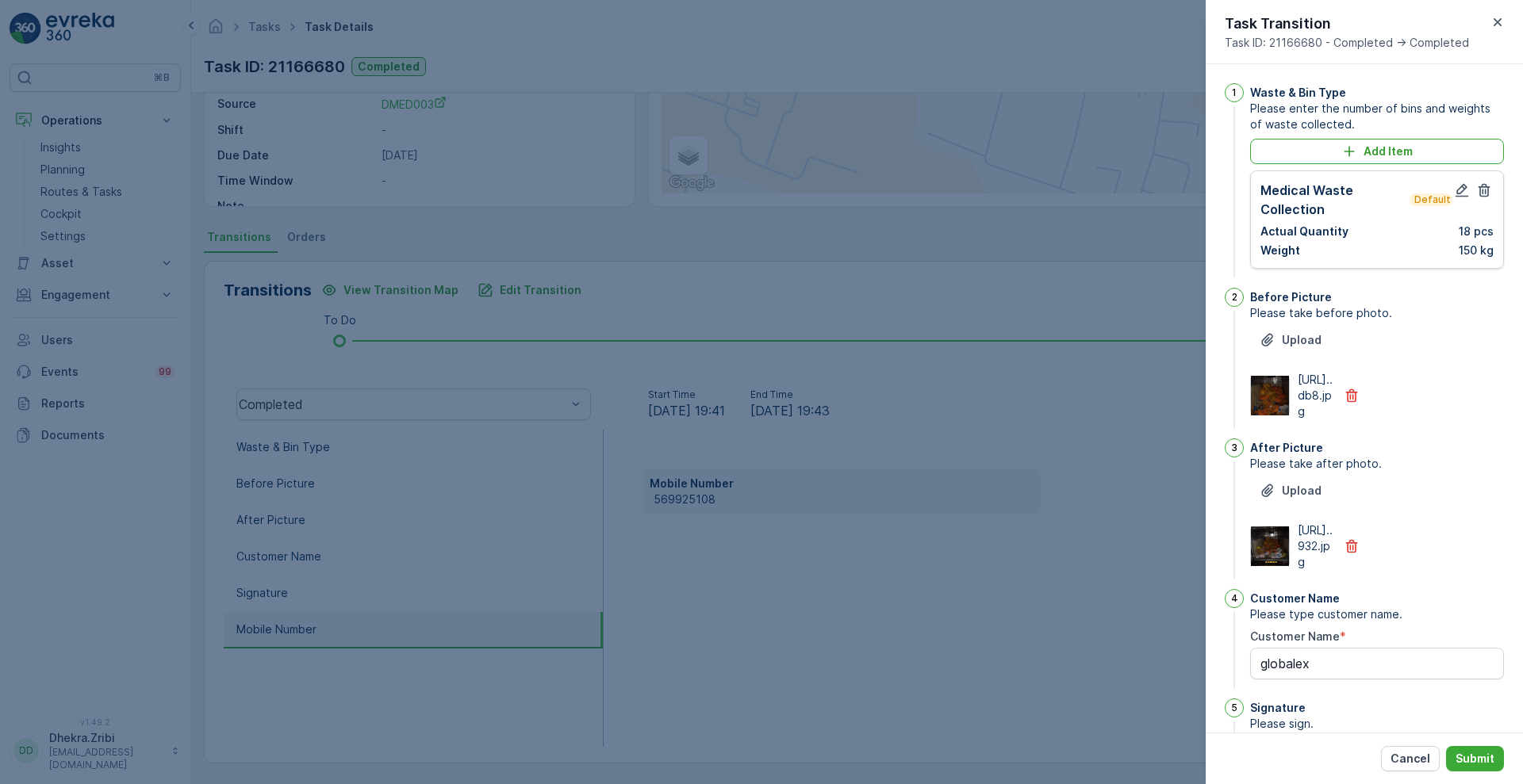
scroll to position [347, 0]
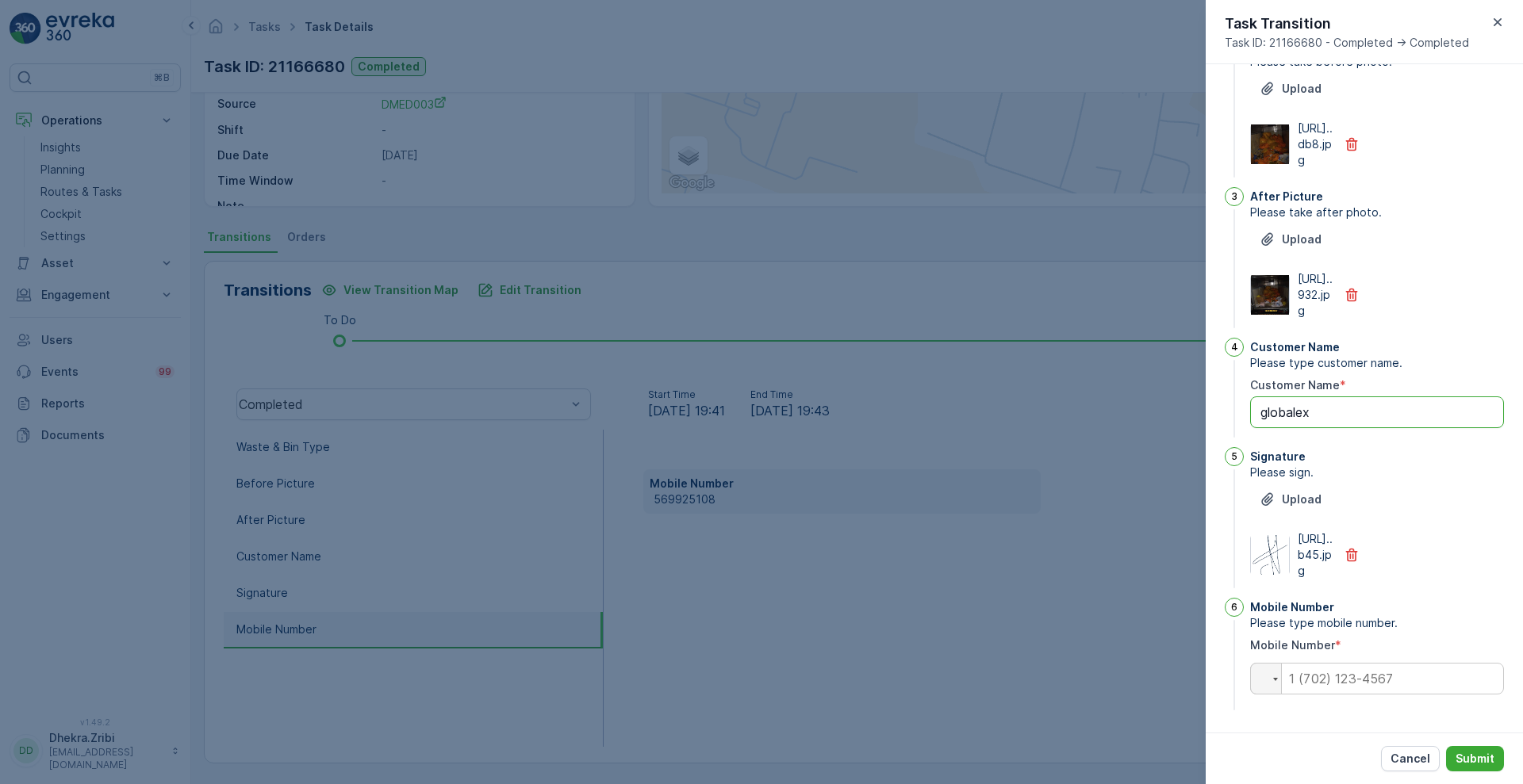
click at [1353, 396] on Name "globalex" at bounding box center [1378, 412] width 254 height 32
type Name "g"
drag, startPoint x: 1353, startPoint y: 381, endPoint x: 1335, endPoint y: 680, distance: 299.5
click at [1335, 680] on div "1 Waste & Bin Type Please enter the number of bins and weights of waste collect…" at bounding box center [1365, 272] width 279 height 882
type Name "wajid"
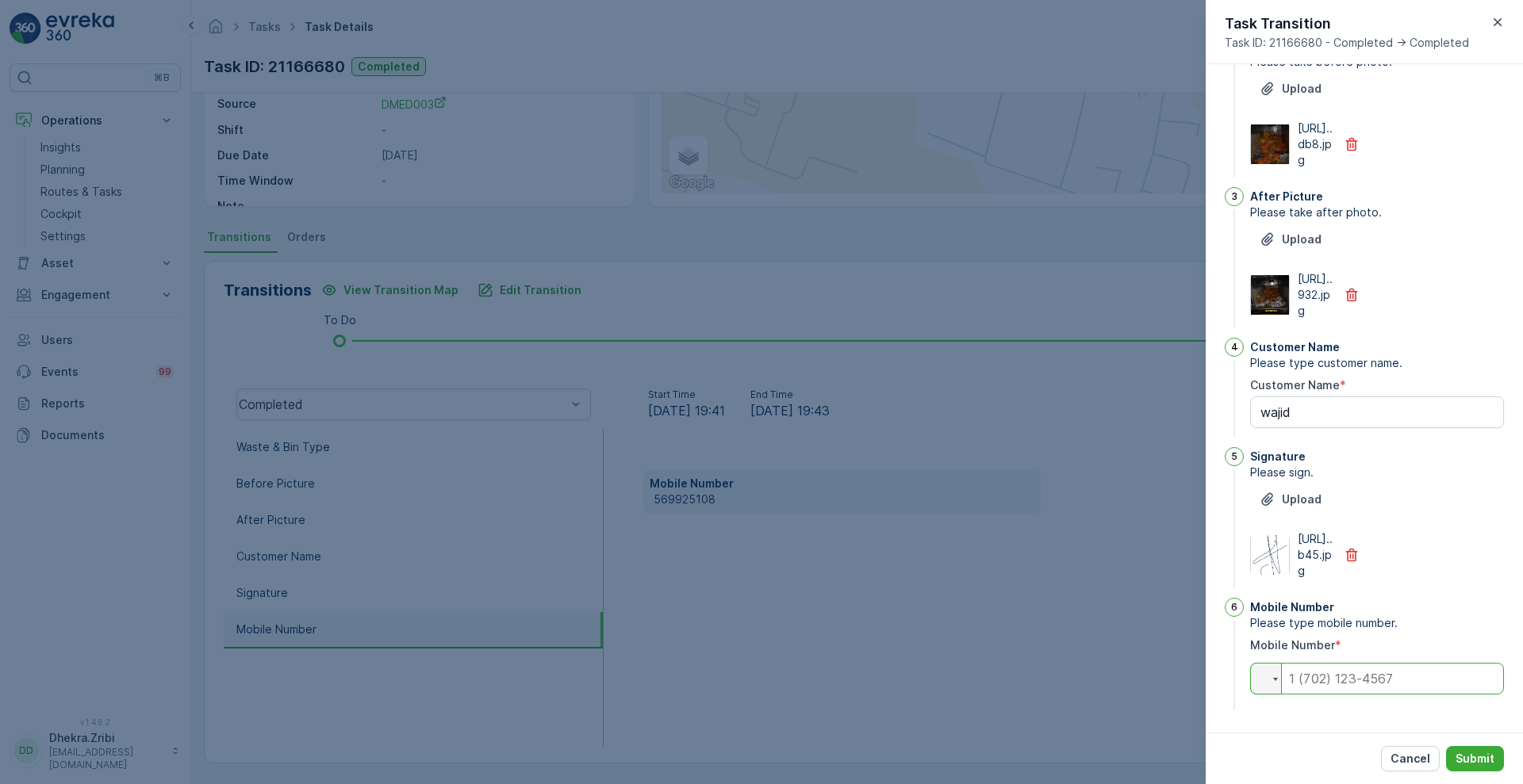
click at [1335, 680] on input "tel" at bounding box center [1378, 678] width 254 height 32
type input "0569925108"
click at [1474, 751] on p "Submit" at bounding box center [1475, 759] width 39 height 16
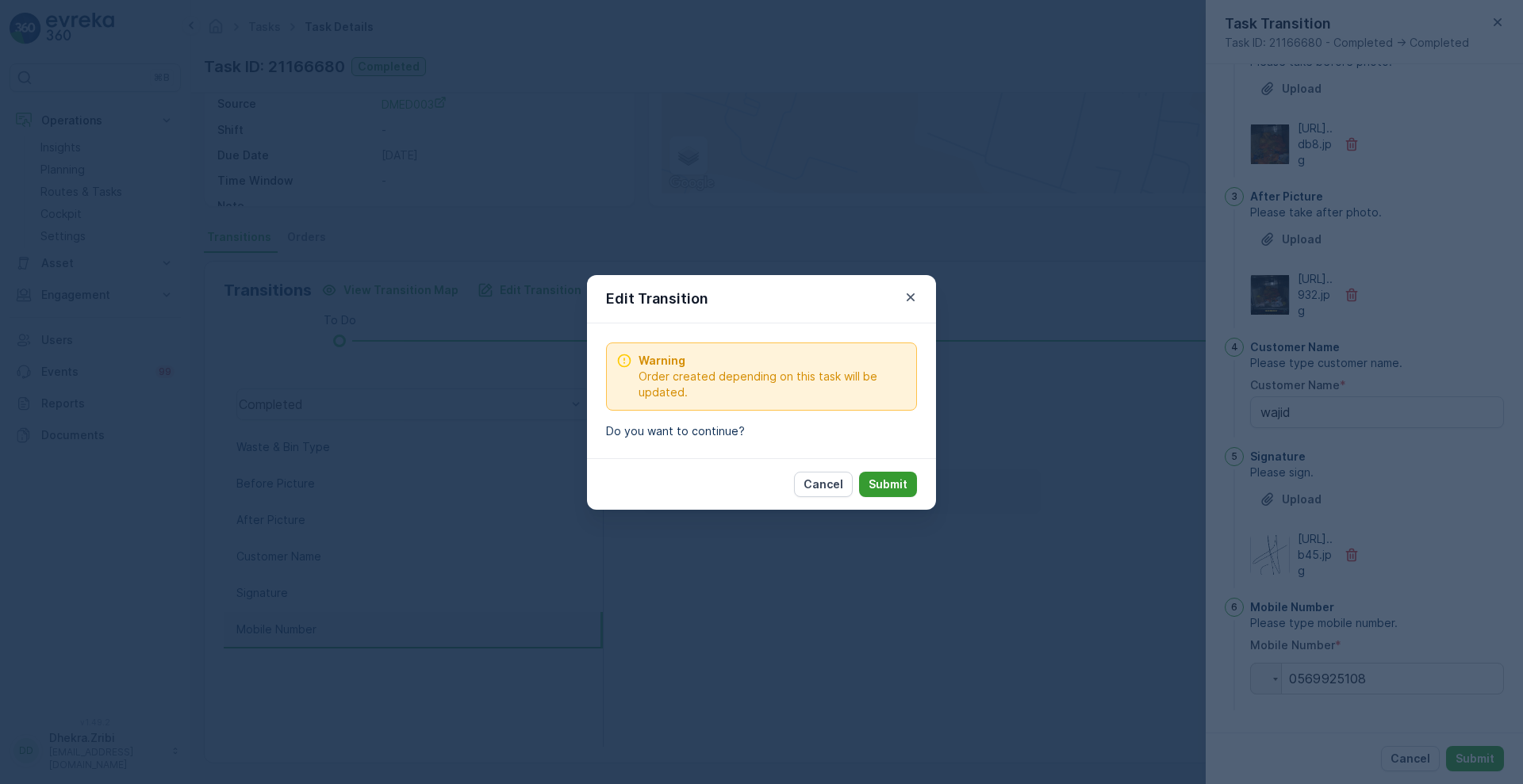
click at [894, 483] on p "Submit" at bounding box center [888, 485] width 39 height 16
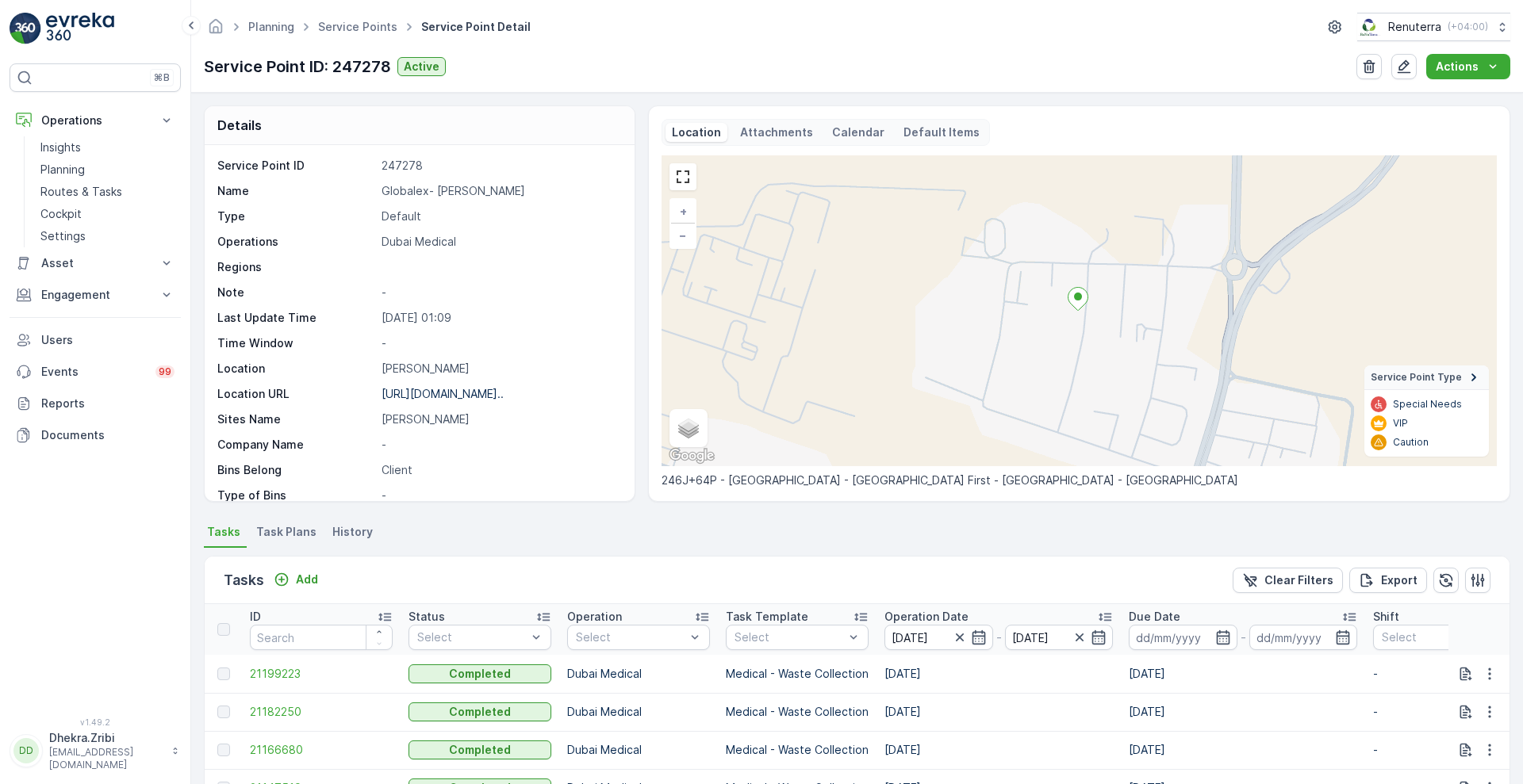
scroll to position [298, 0]
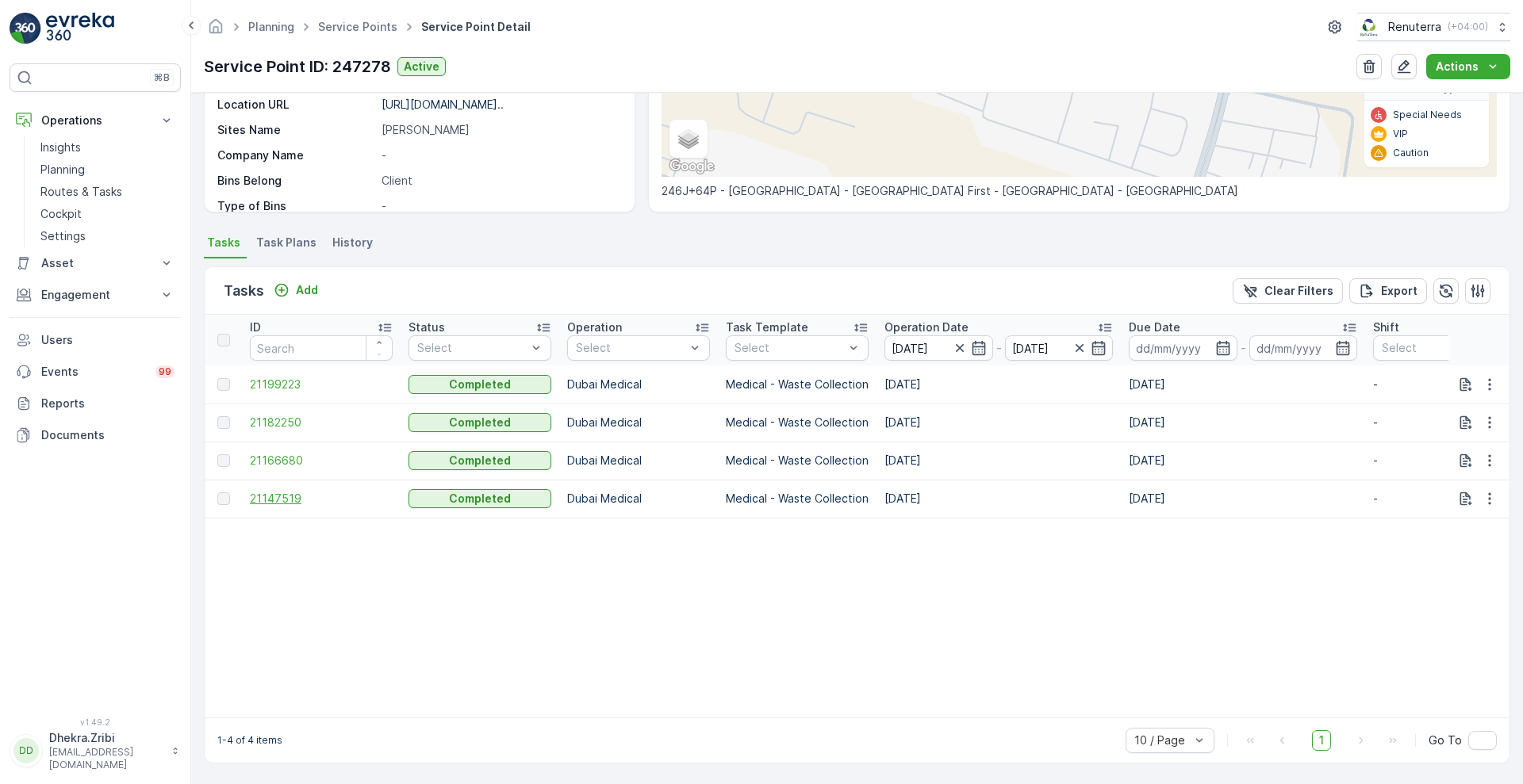
click at [271, 492] on span "21147519" at bounding box center [321, 499] width 143 height 16
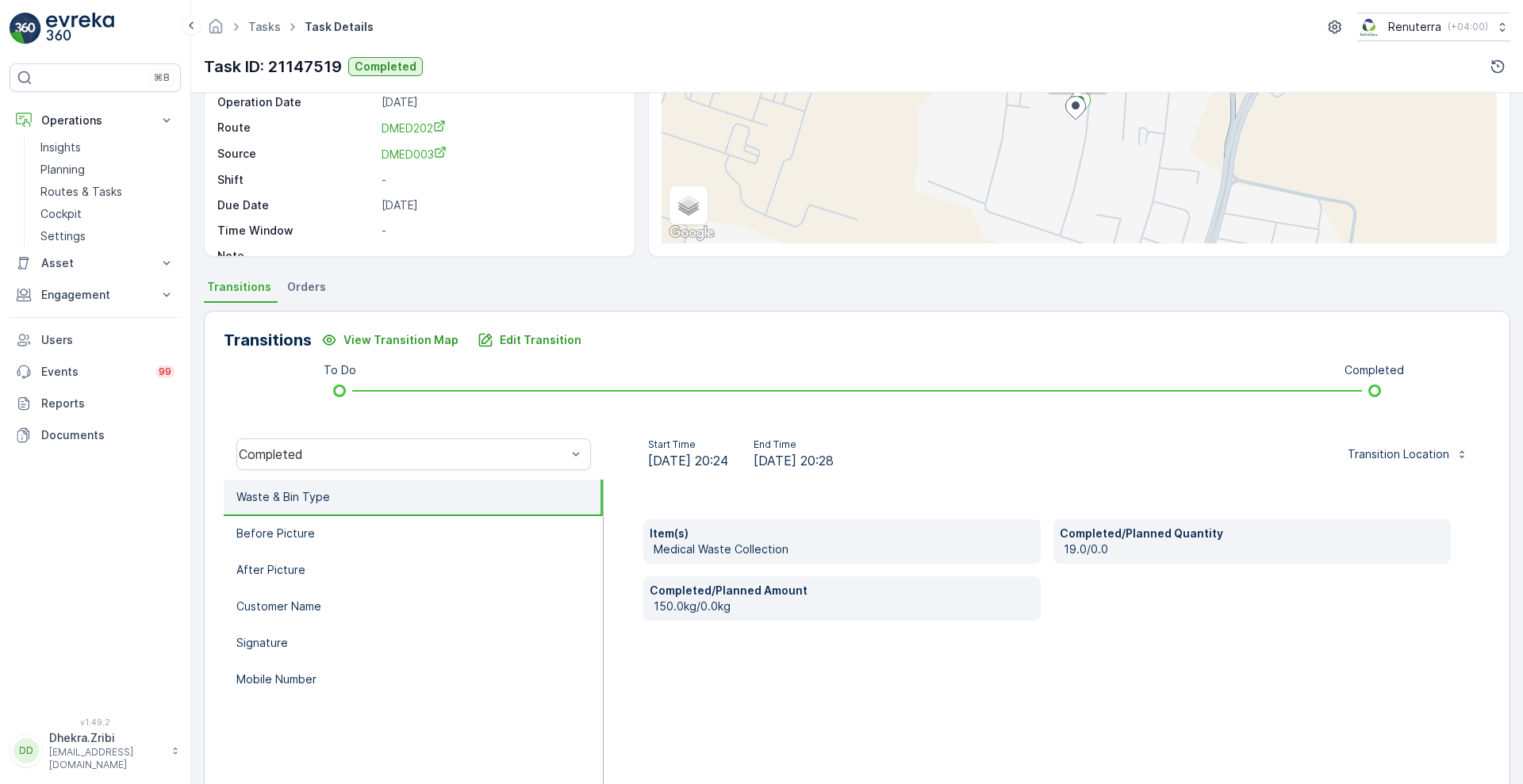
scroll to position [216, 0]
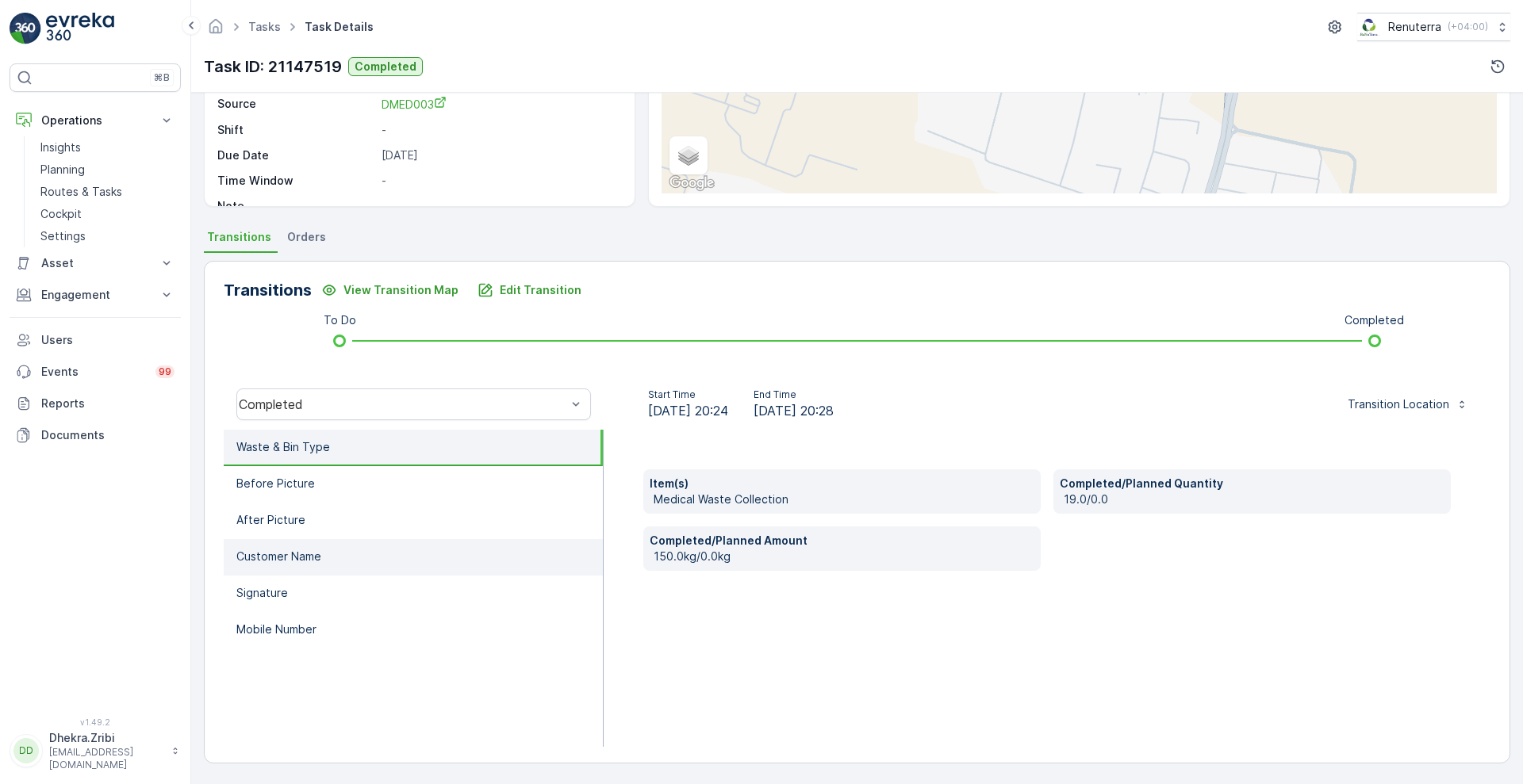
click at [267, 551] on p "Customer Name" at bounding box center [279, 556] width 85 height 16
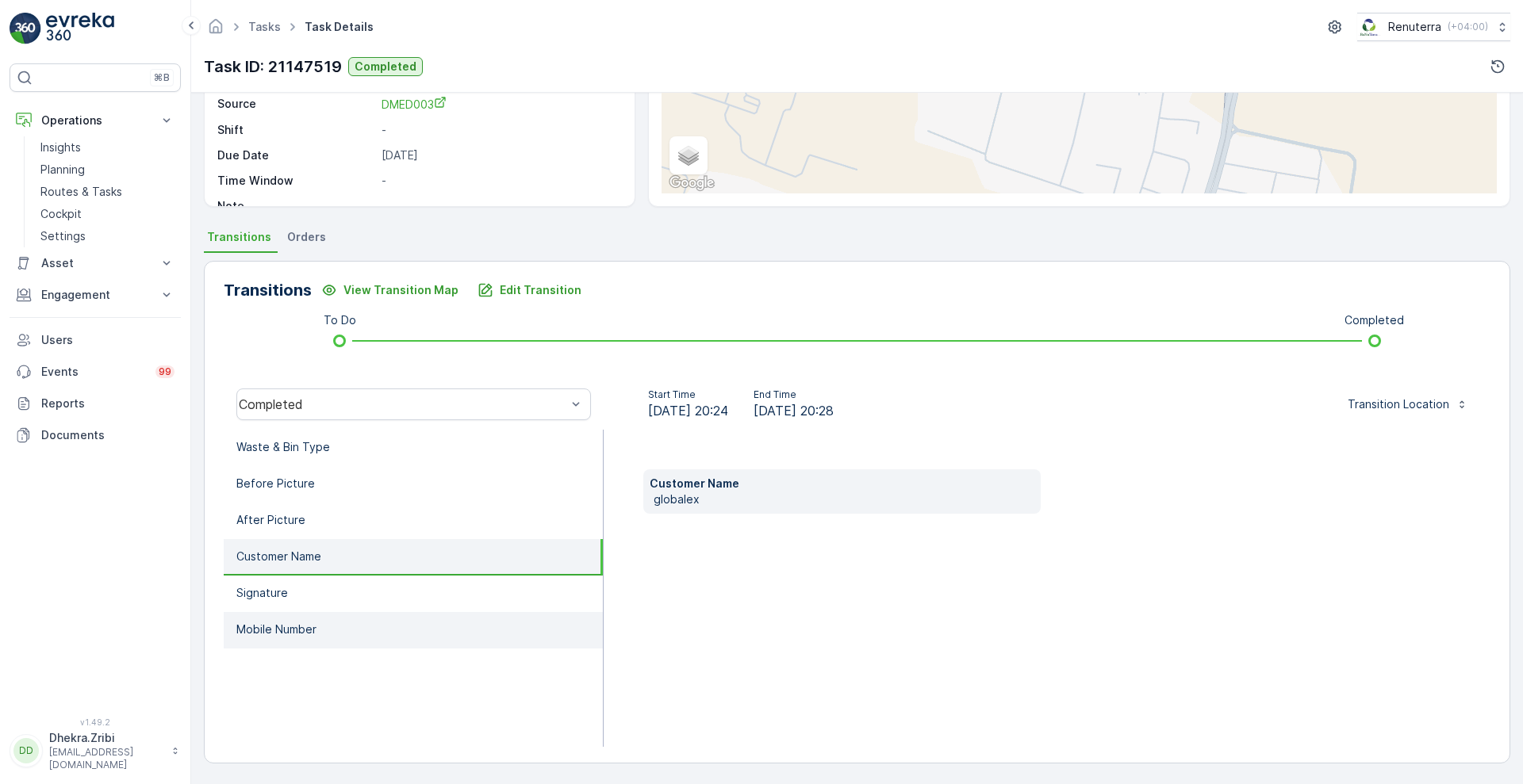
click at [280, 629] on p "Mobile Number" at bounding box center [276, 630] width 80 height 16
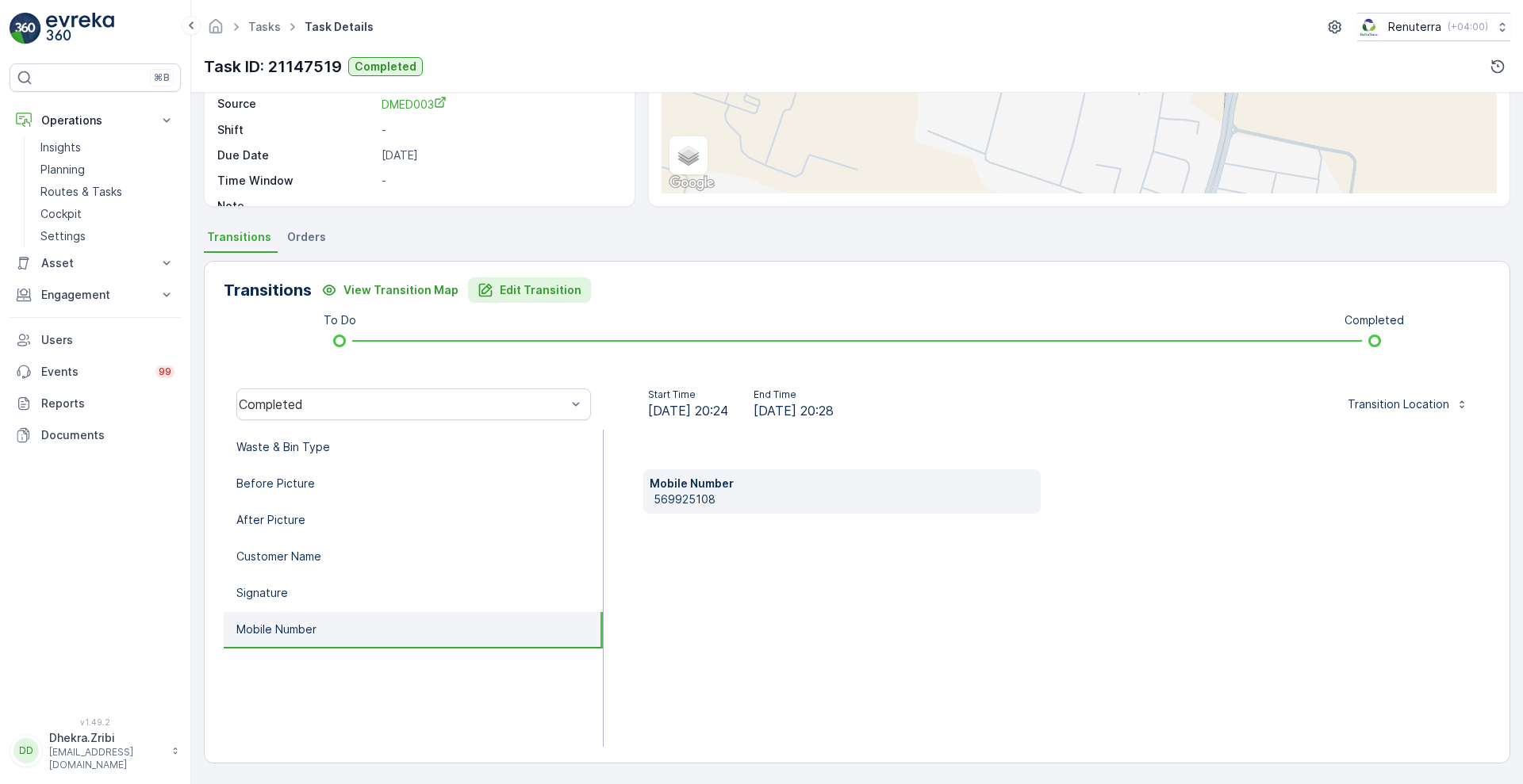
click at [544, 293] on p "Edit Transition" at bounding box center [541, 290] width 81 height 16
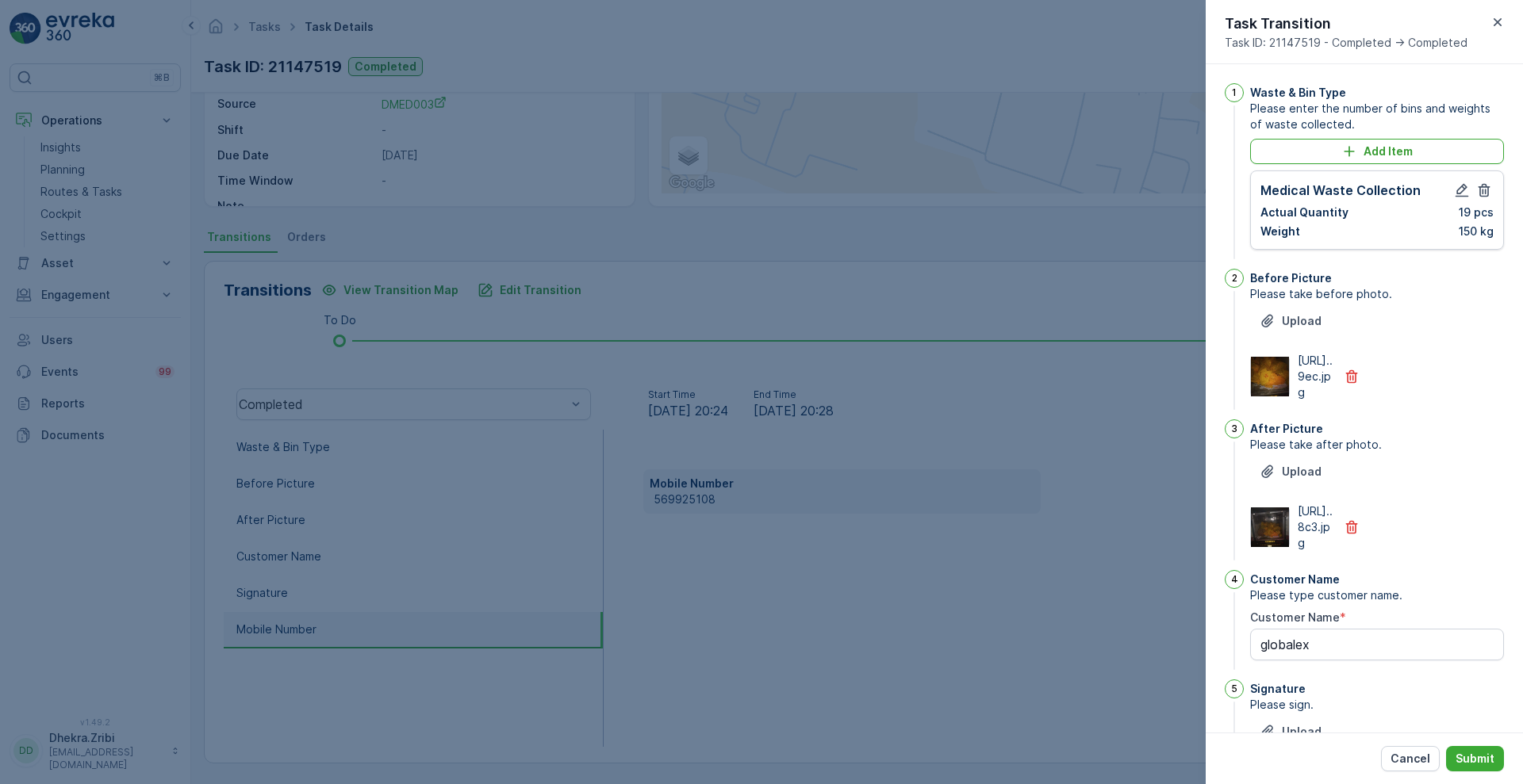
scroll to position [328, 0]
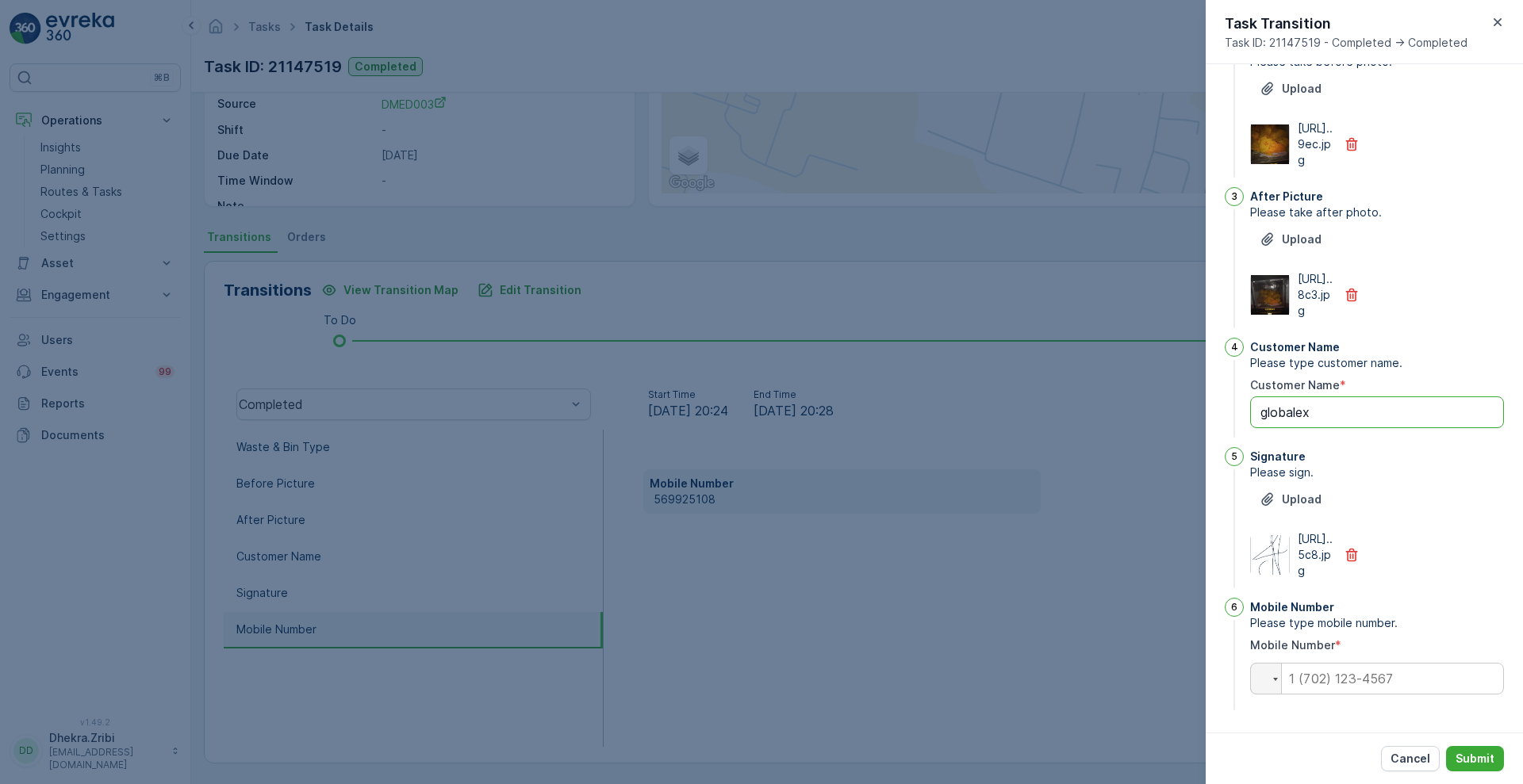
click at [1356, 396] on Name "globalex" at bounding box center [1378, 412] width 254 height 32
type Name "g"
type Name "wajid"
click at [1314, 672] on input "tel" at bounding box center [1378, 678] width 254 height 32
type input "0569925108"
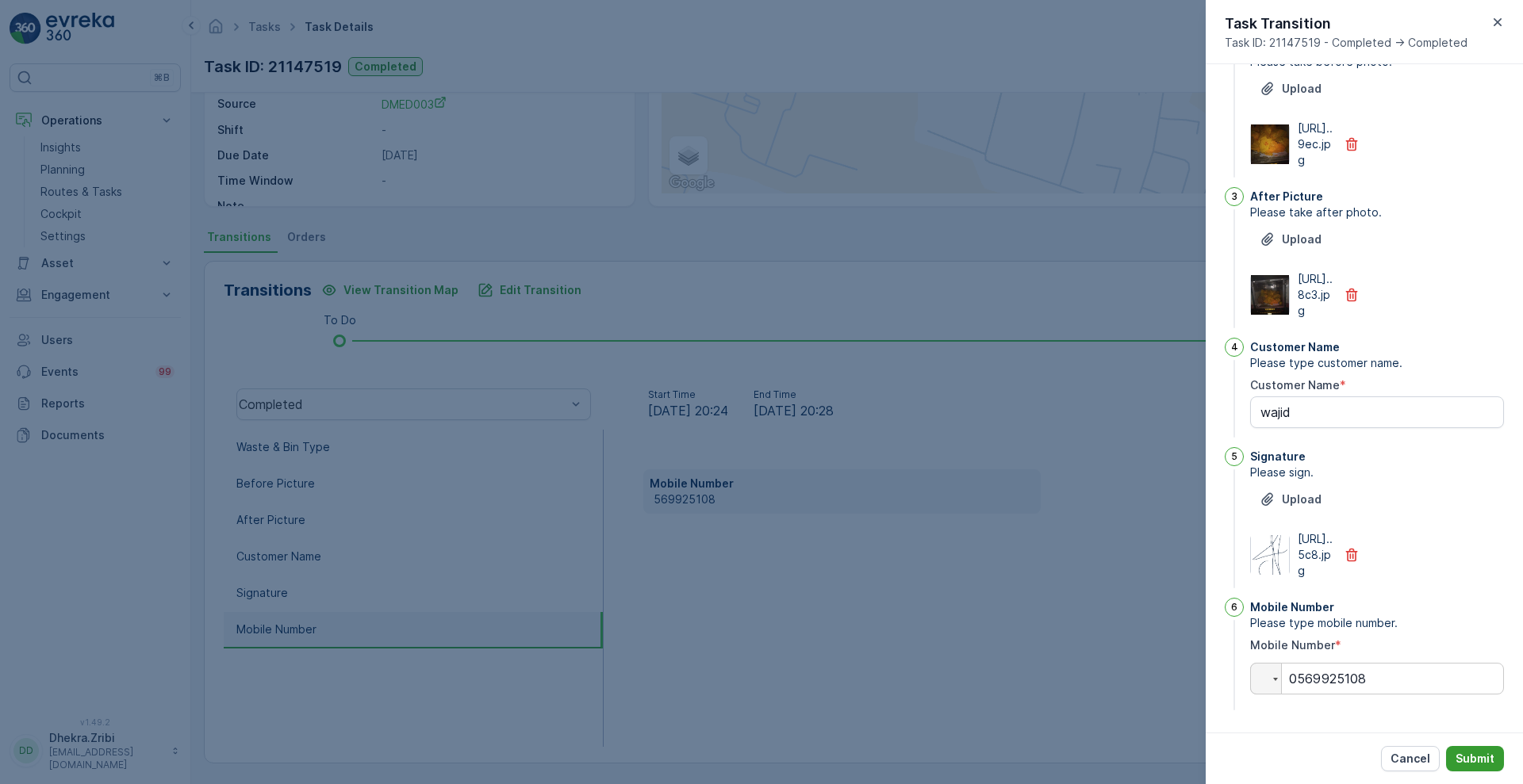
click at [1484, 752] on p "Submit" at bounding box center [1475, 759] width 39 height 16
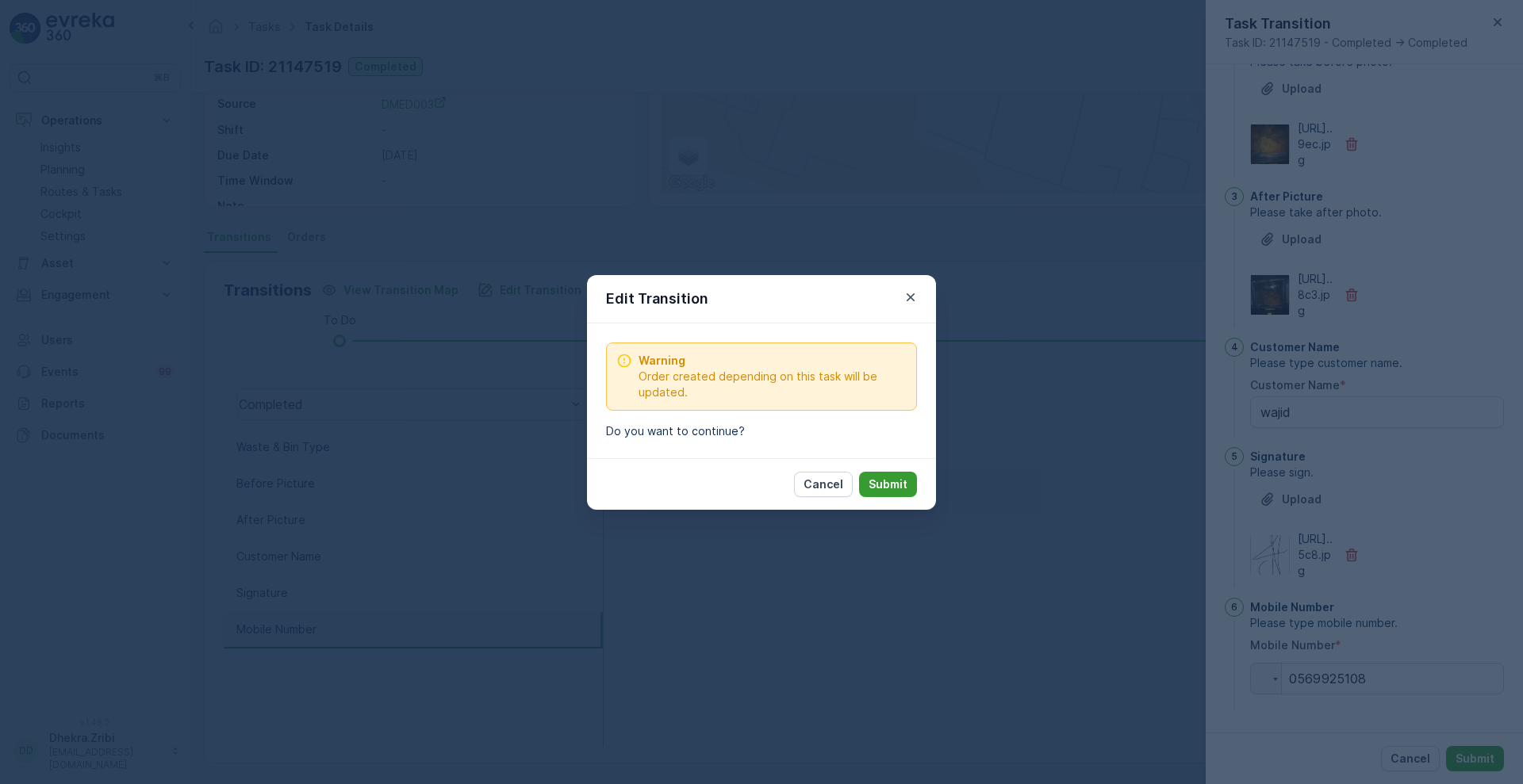
click at [877, 486] on p "Submit" at bounding box center [888, 485] width 39 height 16
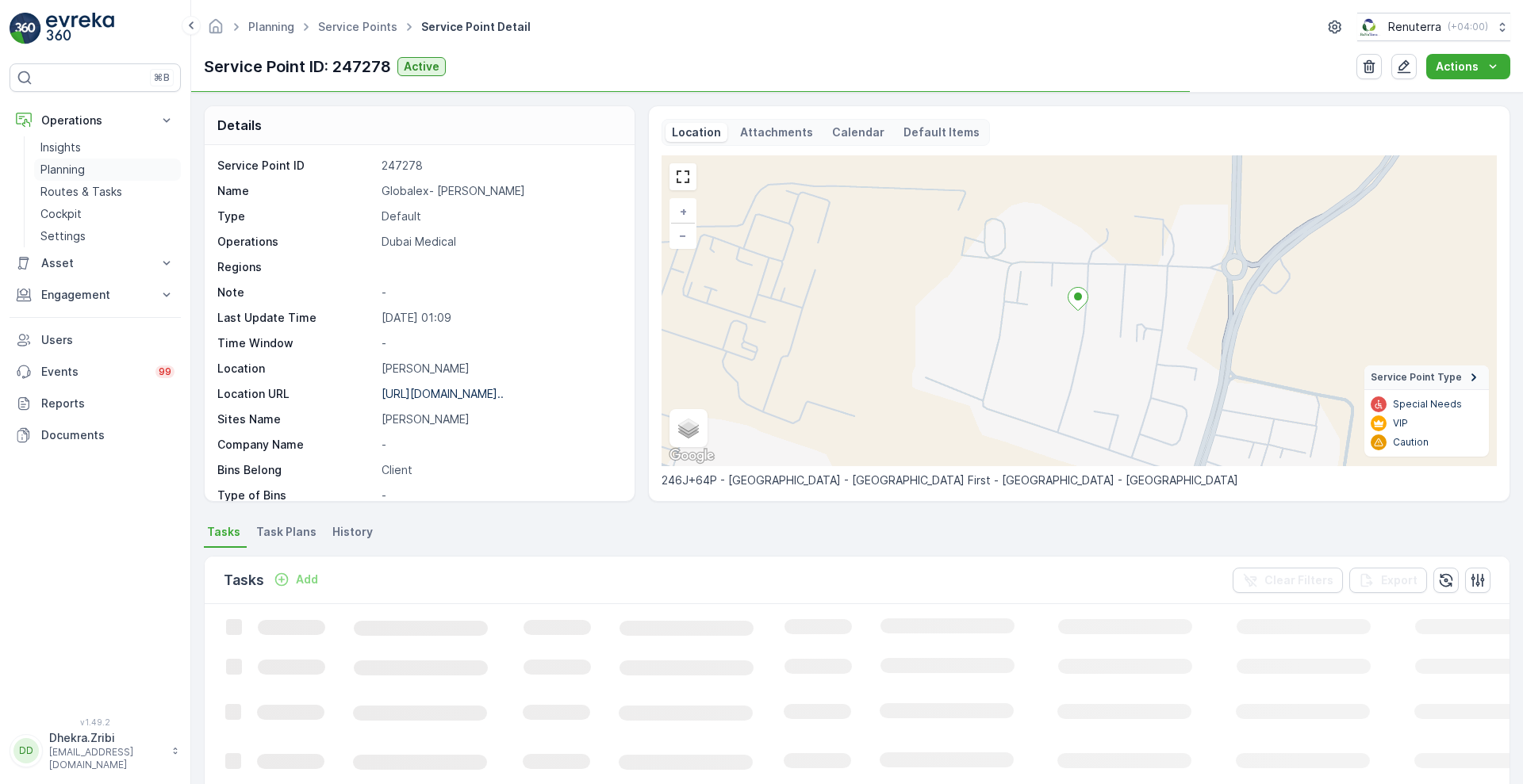
click at [59, 172] on p "Planning" at bounding box center [63, 170] width 45 height 16
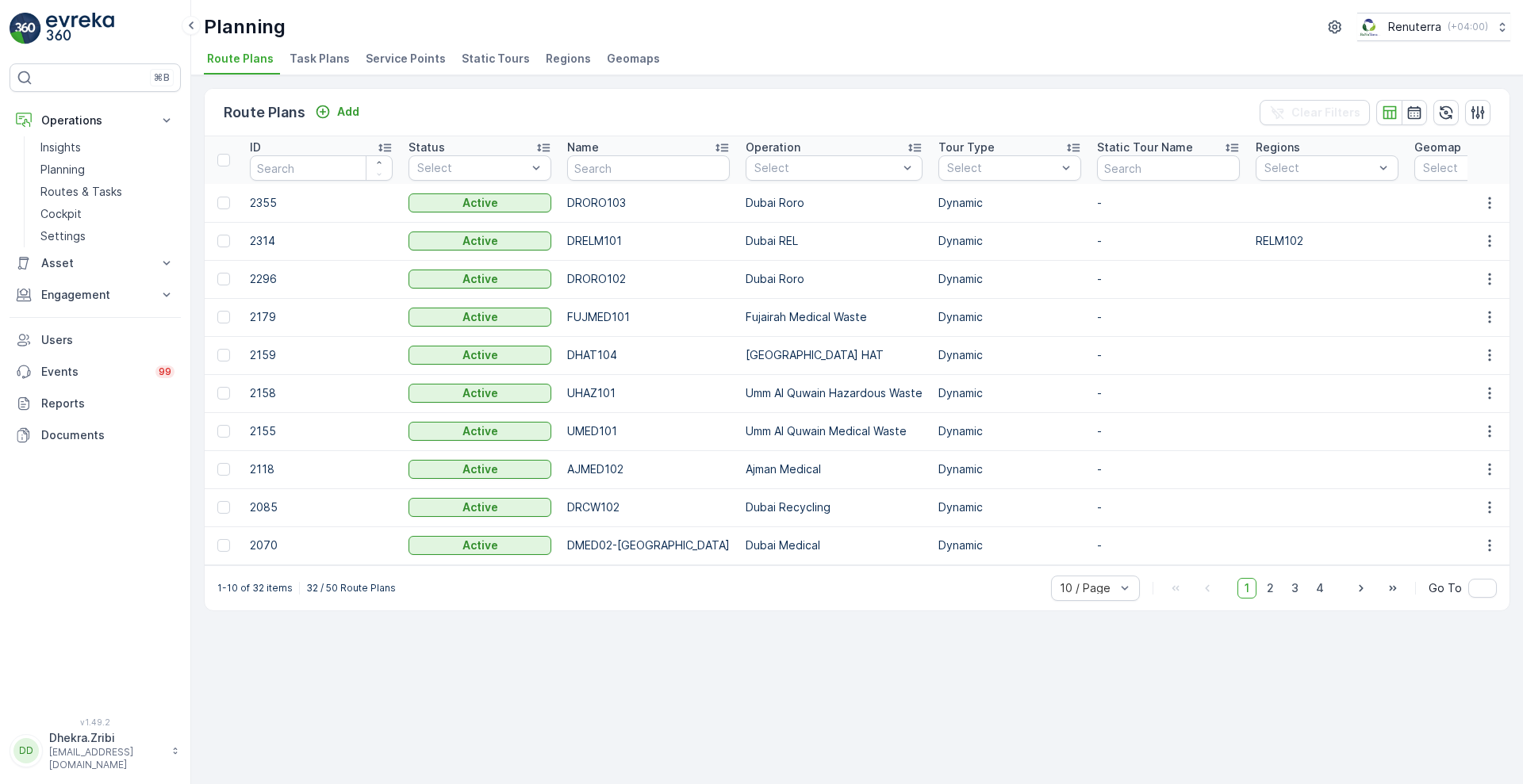
click at [392, 67] on li "Service Points" at bounding box center [407, 61] width 89 height 27
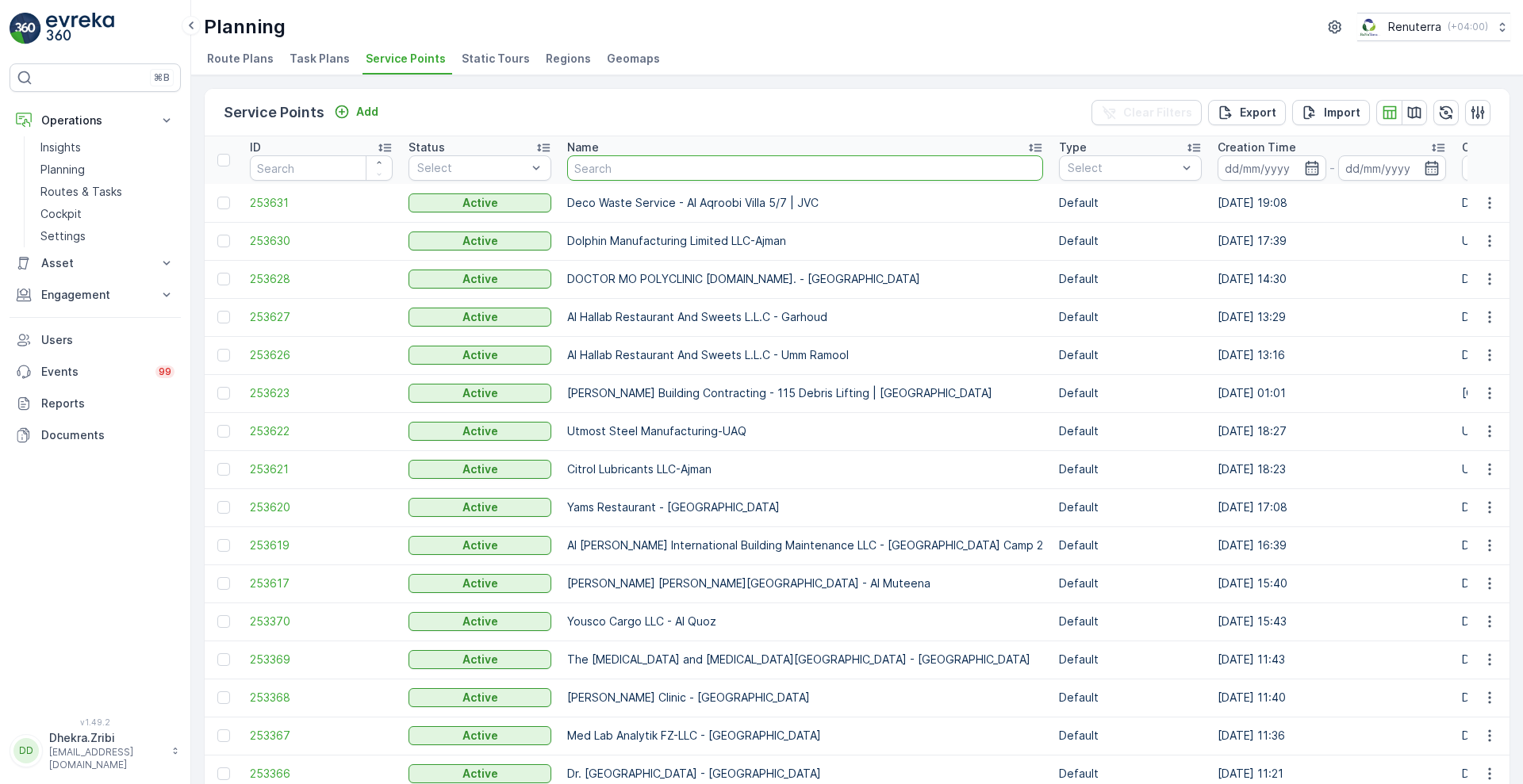
click at [628, 168] on input "text" at bounding box center [805, 168] width 476 height 25
type input "al nou"
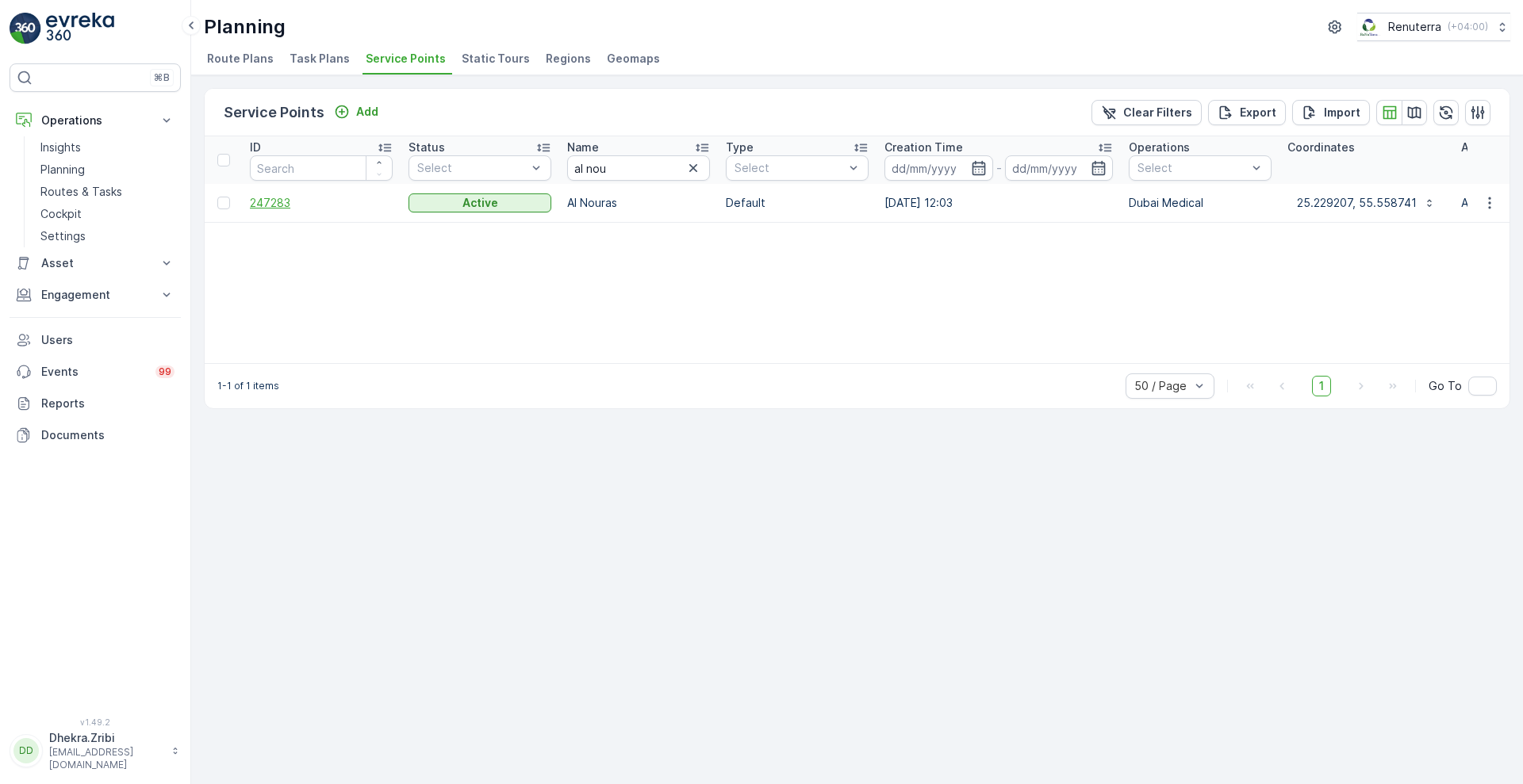
click at [277, 202] on span "247283" at bounding box center [321, 203] width 143 height 16
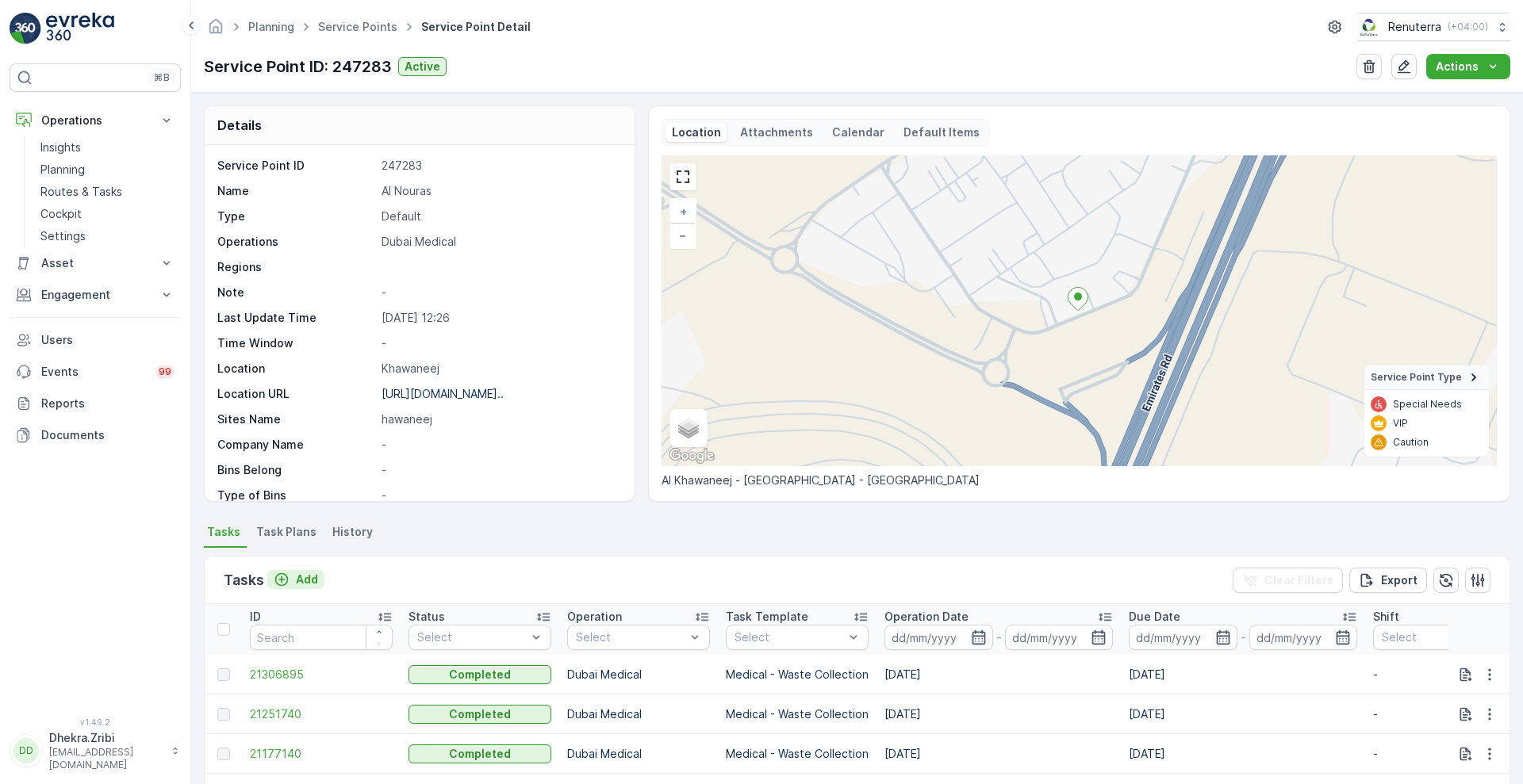
click at [303, 579] on p "Add" at bounding box center [306, 580] width 22 height 16
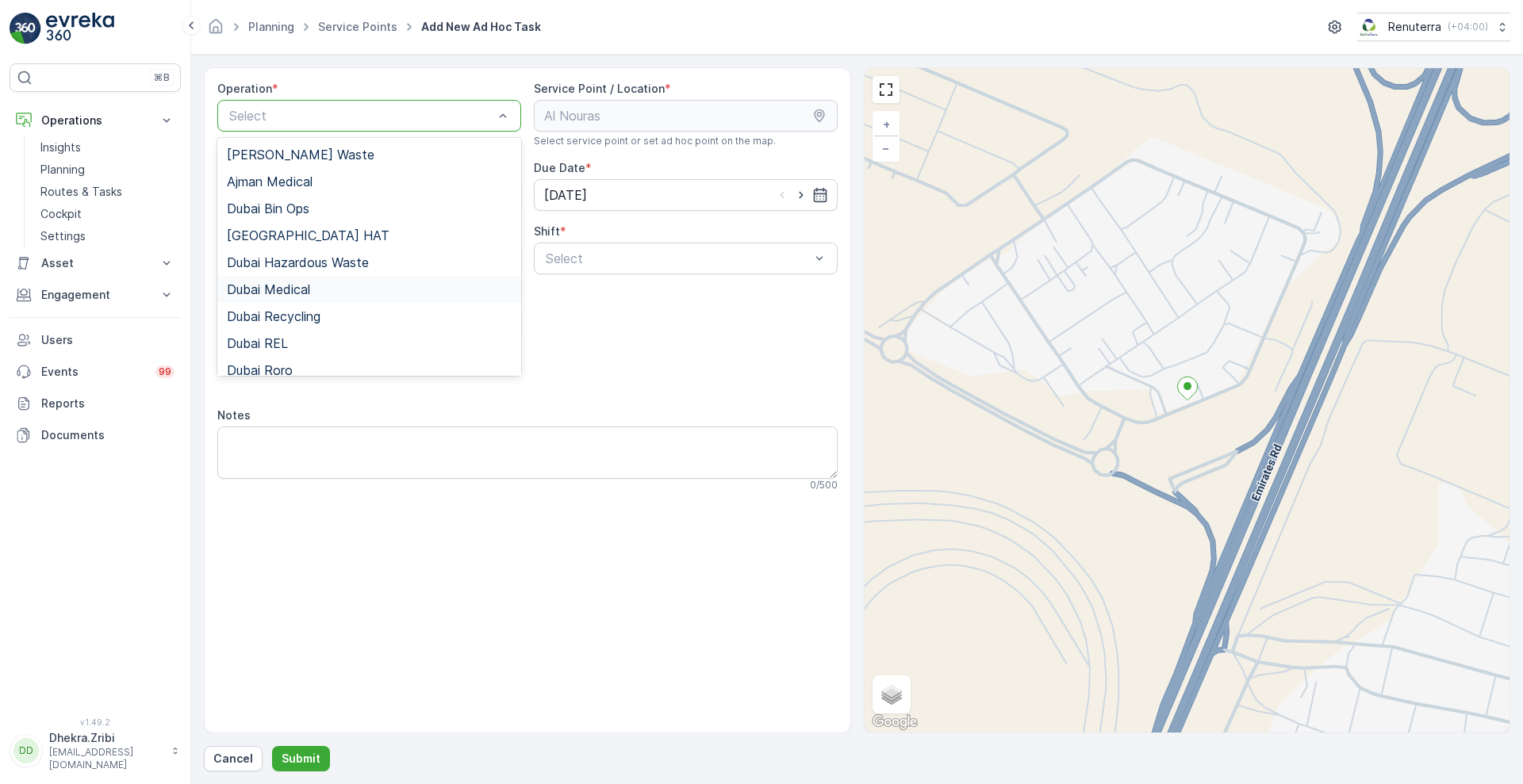
click at [307, 295] on span "Dubai Medical" at bounding box center [269, 289] width 83 height 15
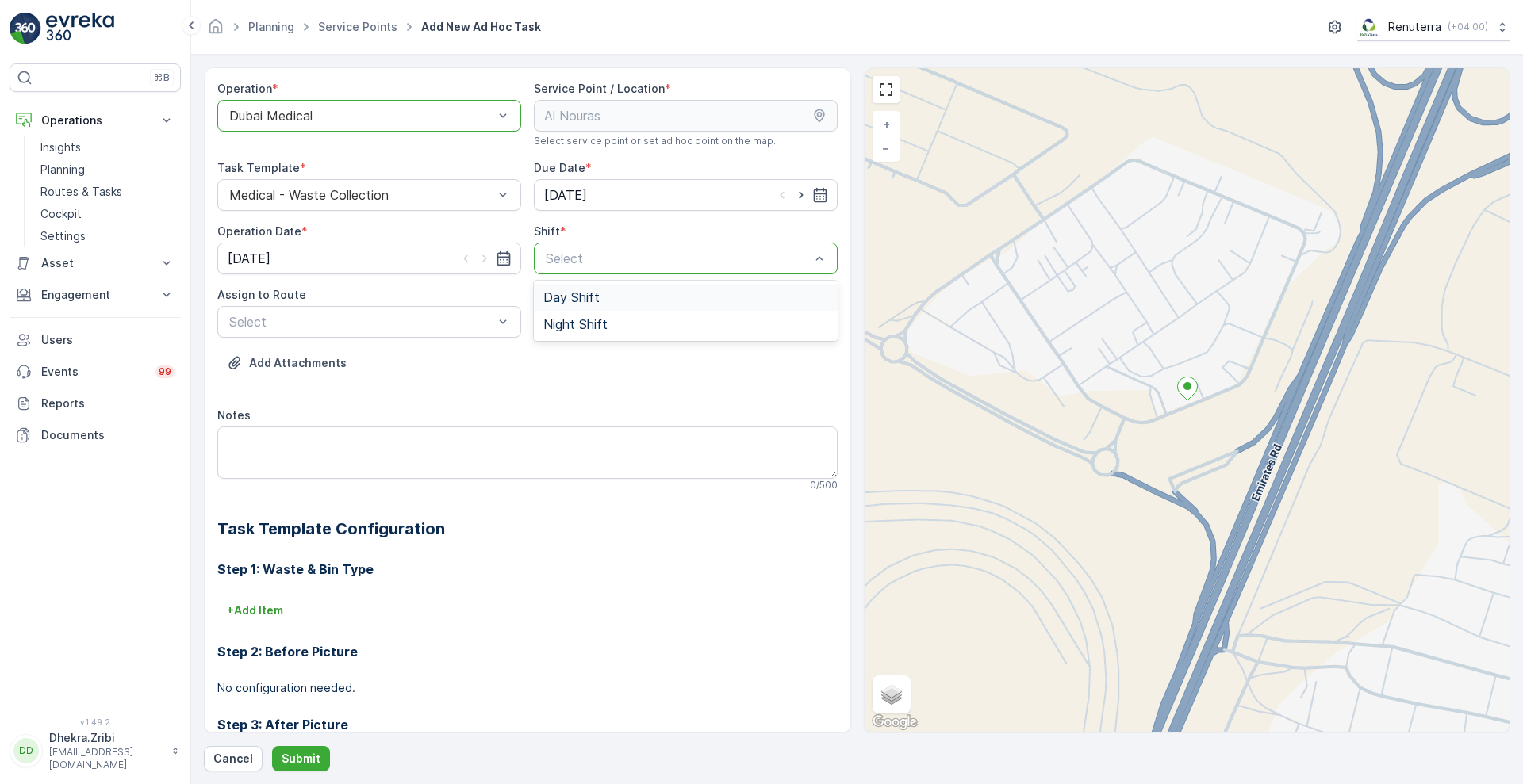
click at [562, 306] on div "Day Shift" at bounding box center [685, 298] width 303 height 27
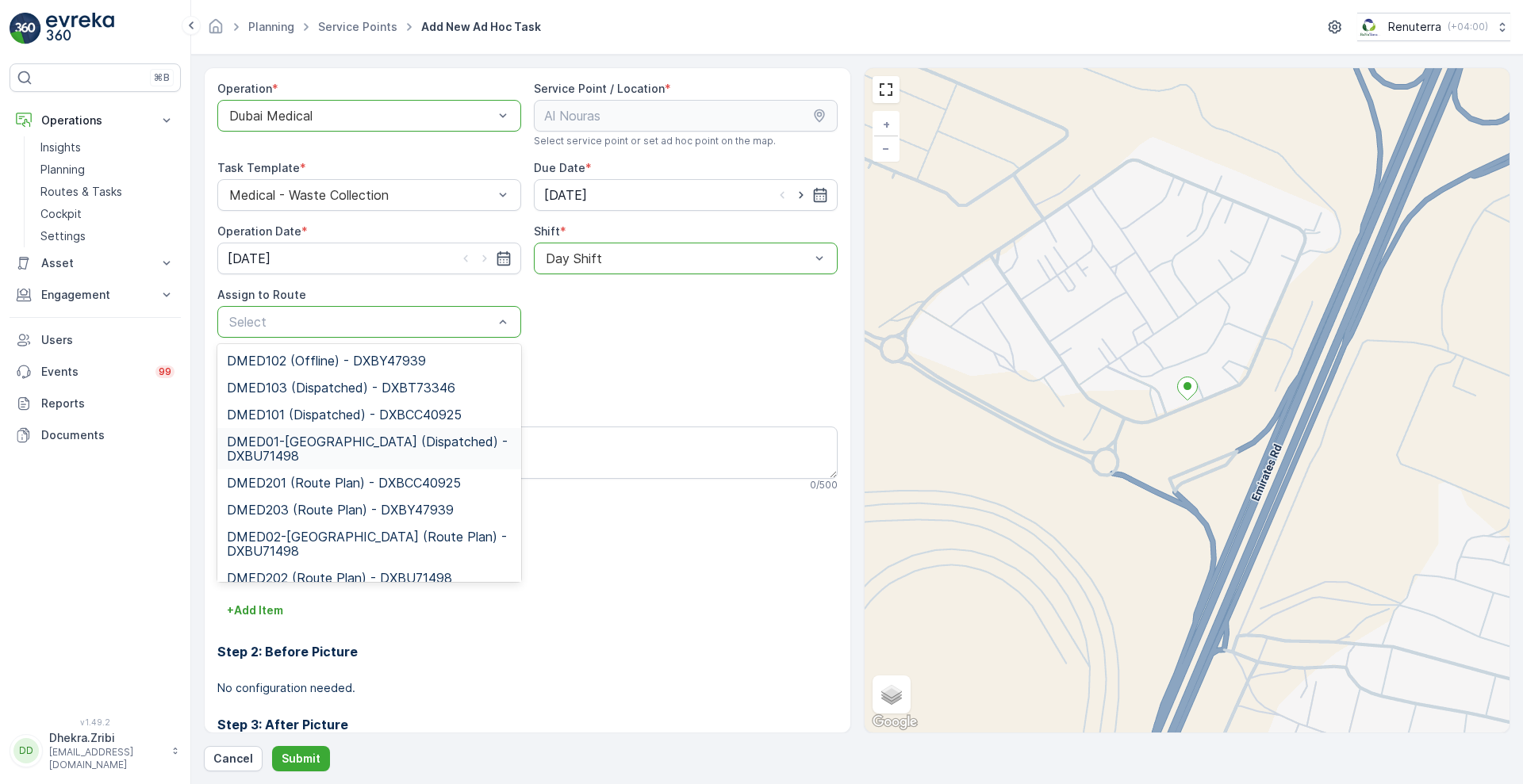
click at [297, 444] on span "DMED01-Khawaneej Yard (Dispatched) - DXBU71498" at bounding box center [369, 449] width 285 height 28
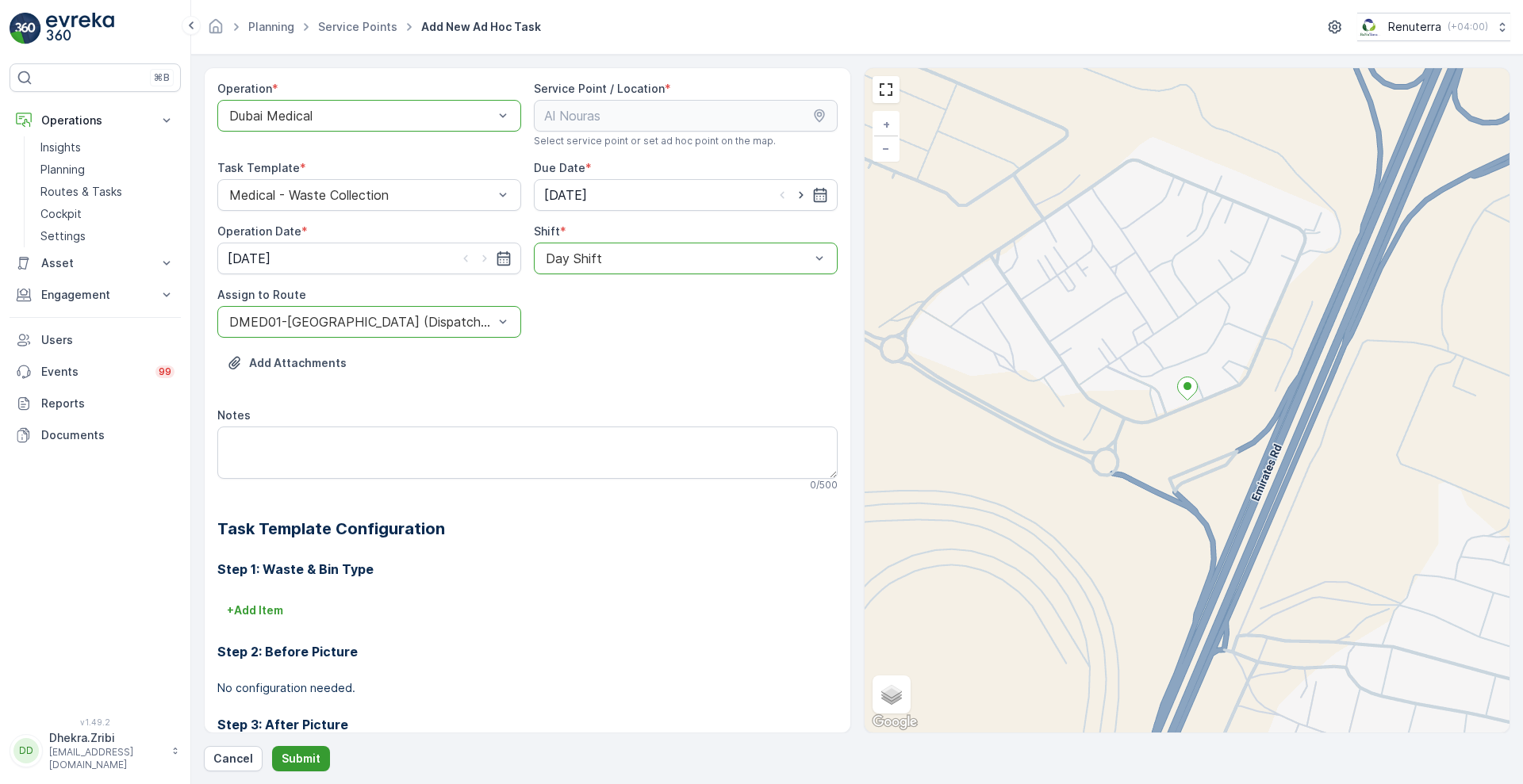
click at [291, 752] on p "Submit" at bounding box center [301, 759] width 39 height 16
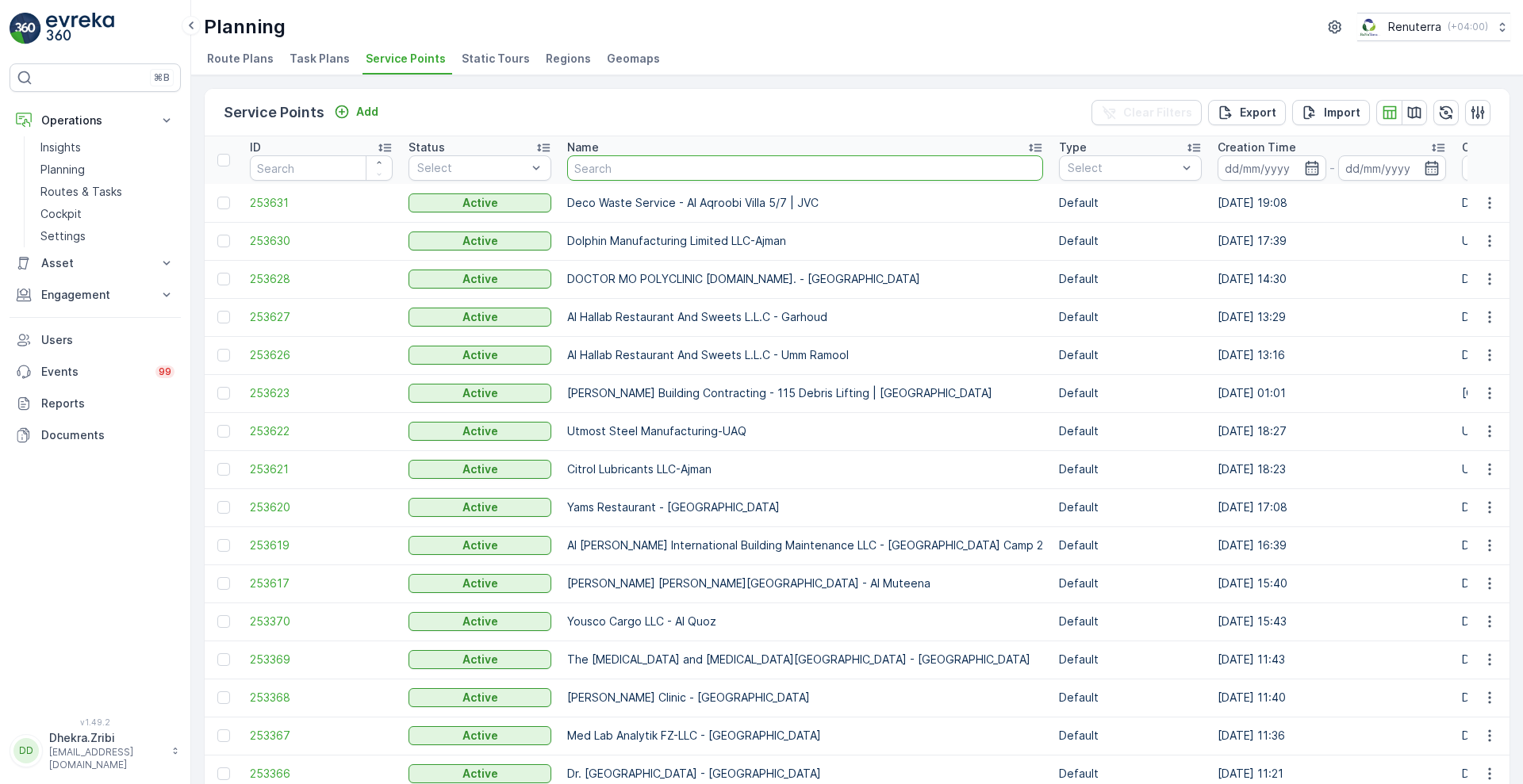
click at [615, 164] on input "text" at bounding box center [805, 168] width 476 height 25
type input "deco"
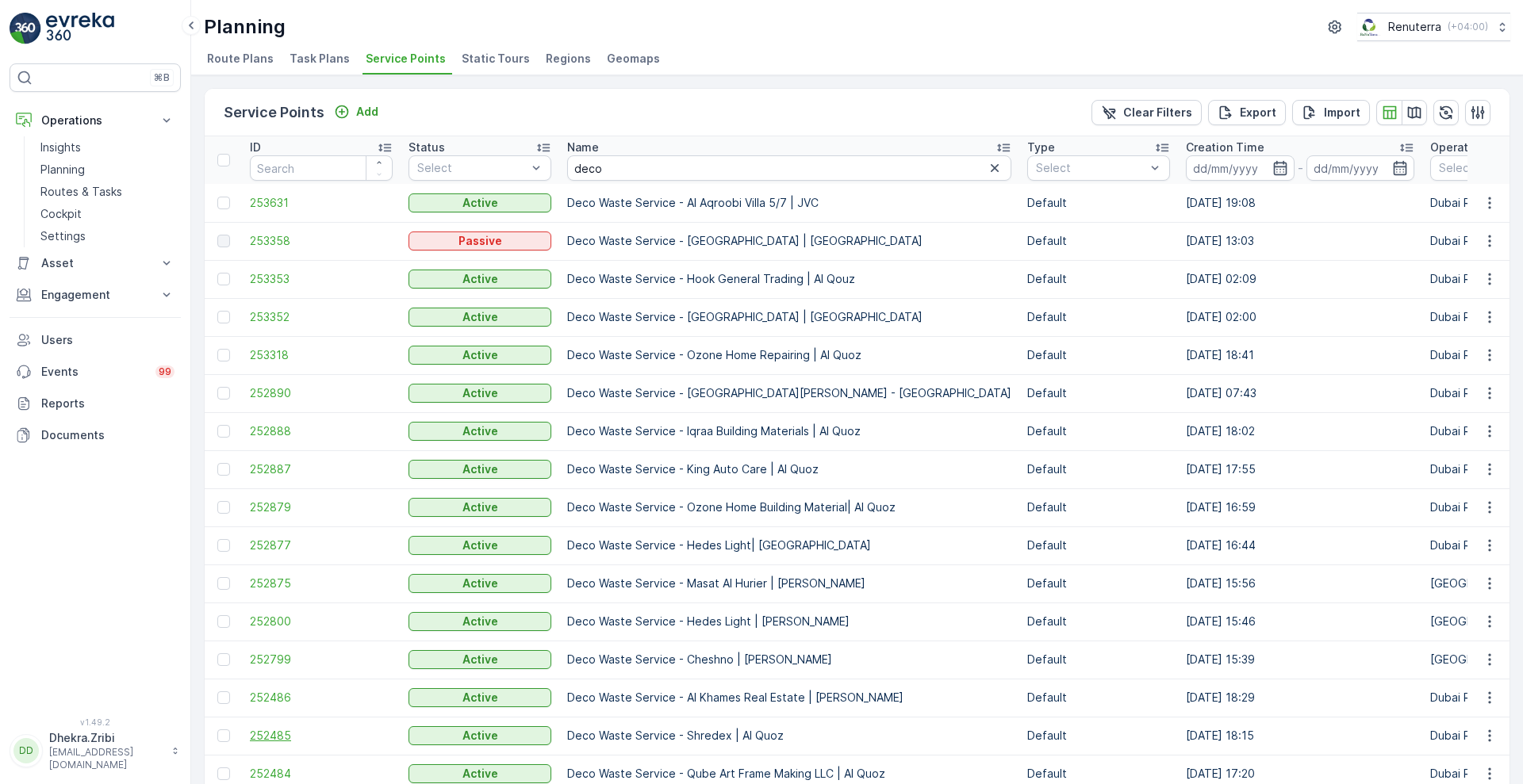
click at [266, 734] on span "252485" at bounding box center [321, 736] width 143 height 16
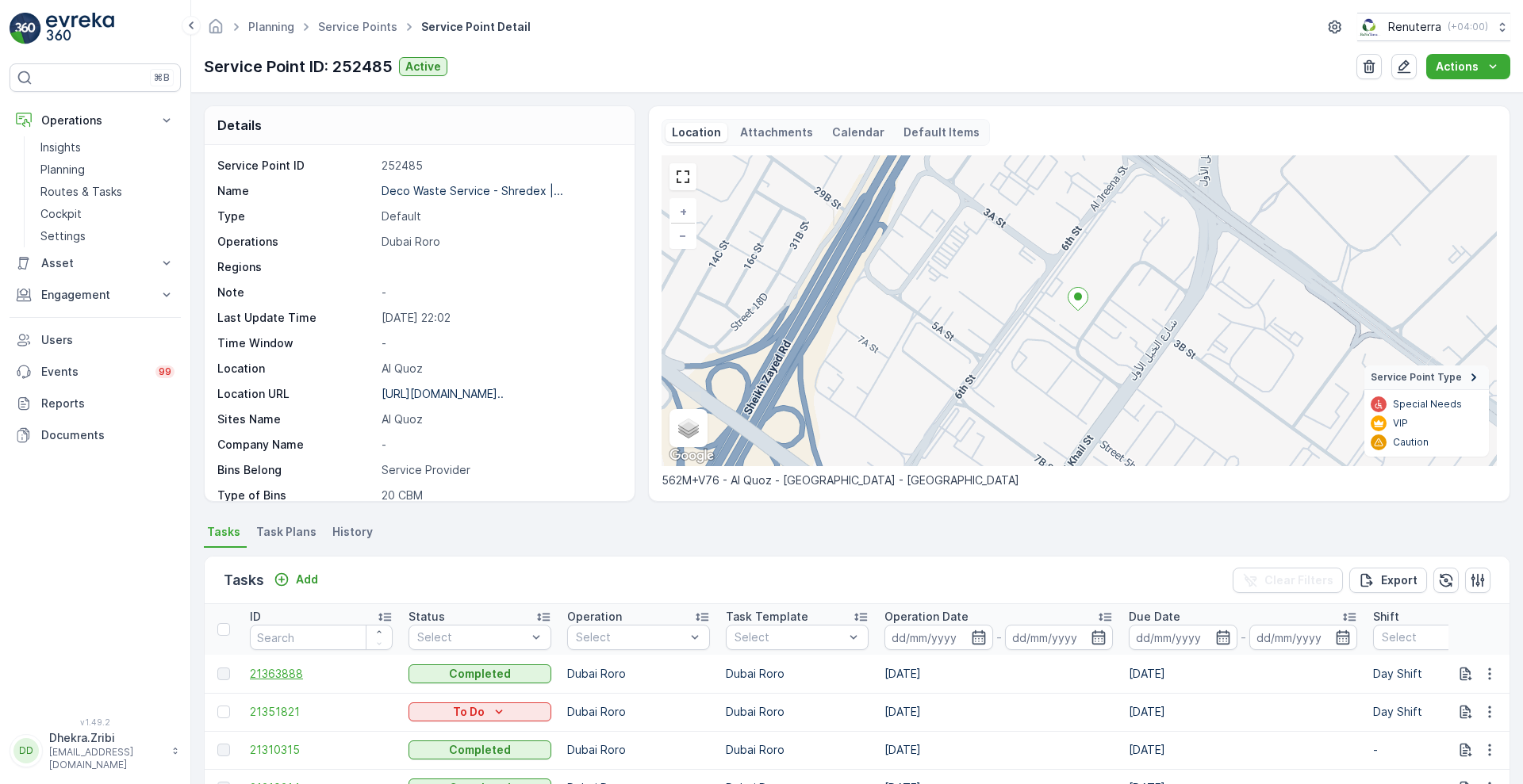
click at [278, 674] on span "21363888" at bounding box center [321, 674] width 143 height 16
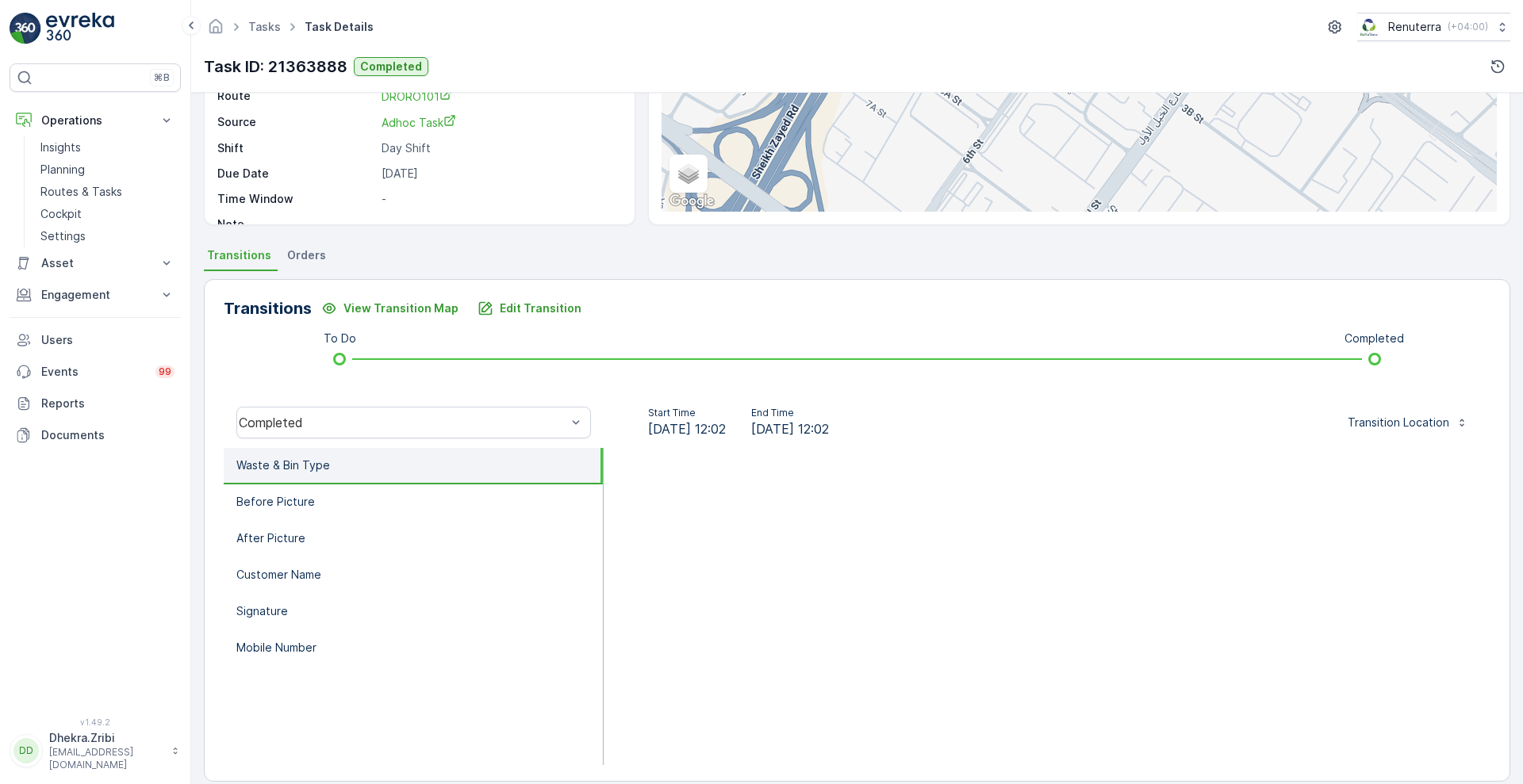
scroll to position [216, 0]
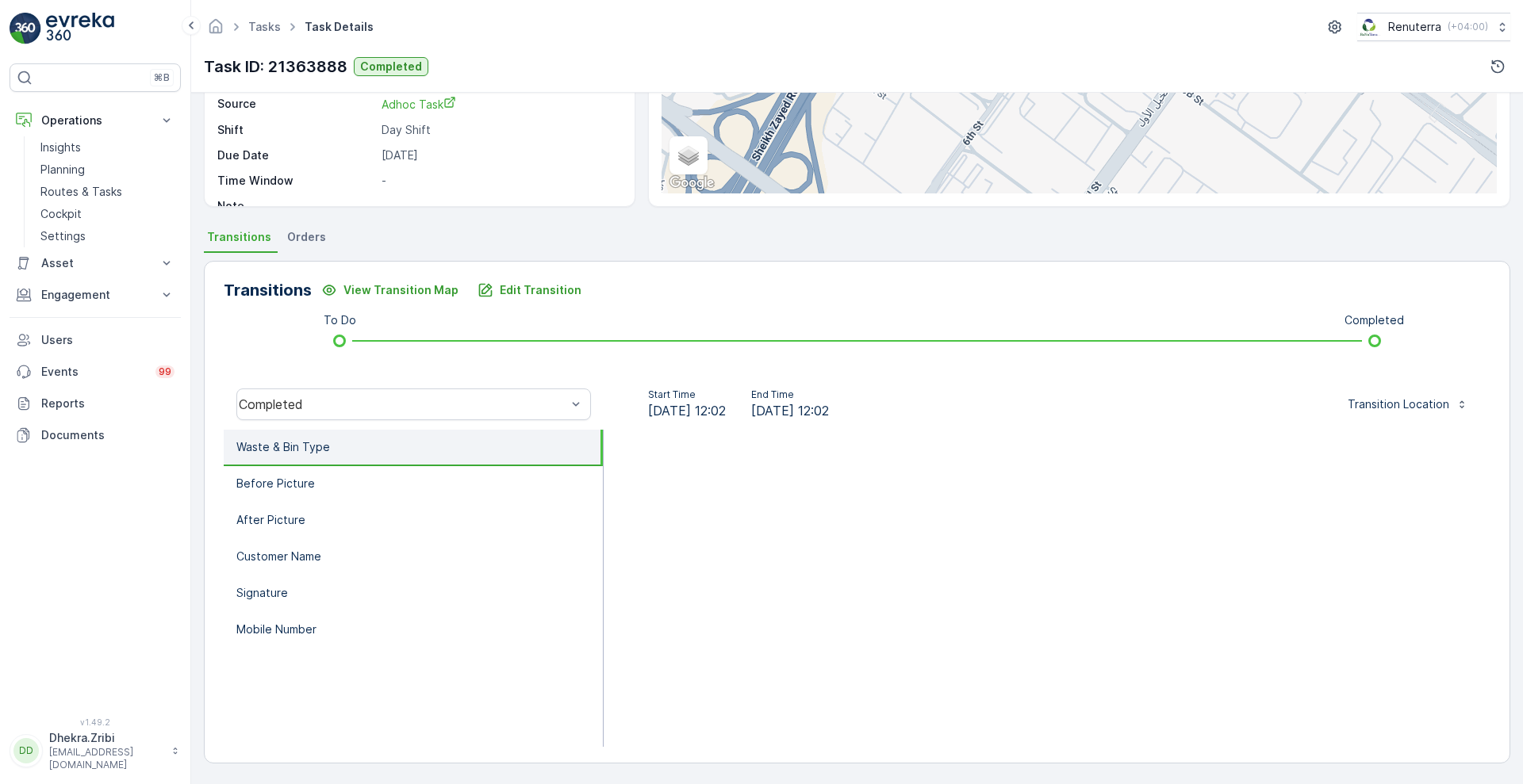
click at [389, 451] on li "Waste & Bin Type" at bounding box center [413, 449] width 379 height 37
click at [332, 480] on li "Before Picture" at bounding box center [413, 485] width 379 height 37
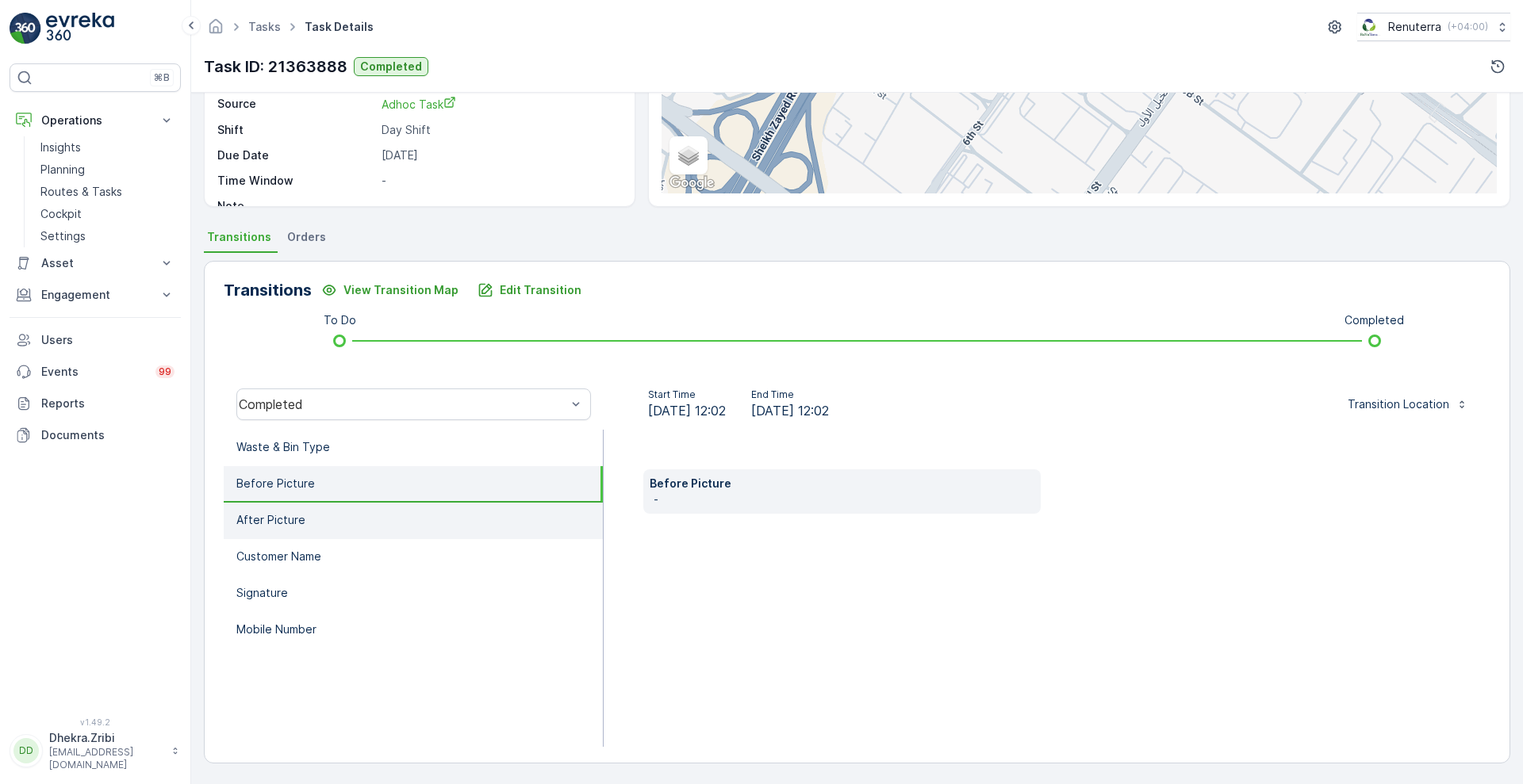
click at [298, 535] on li "After Picture" at bounding box center [413, 521] width 379 height 37
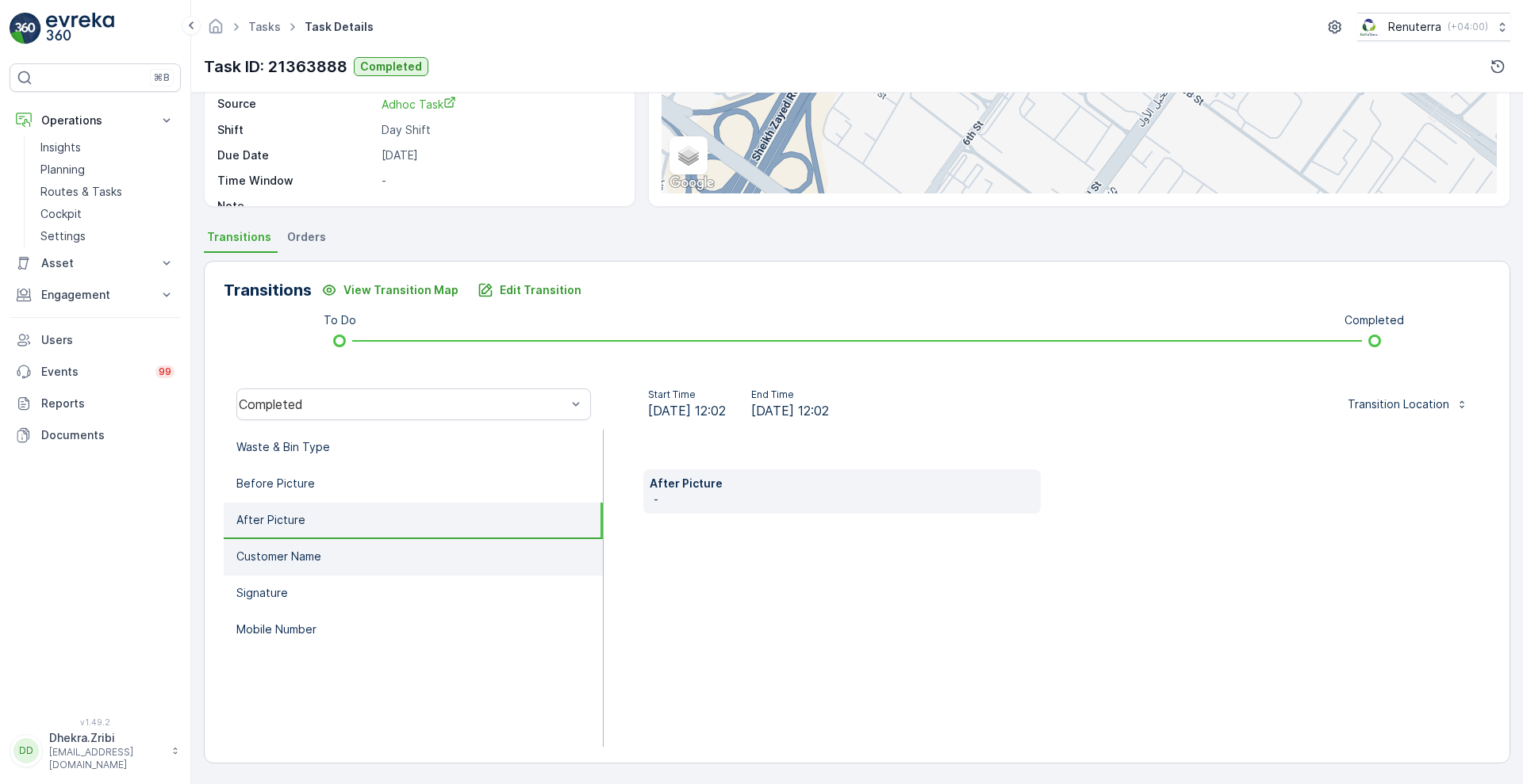
click at [292, 548] on li "Customer Name" at bounding box center [413, 558] width 379 height 37
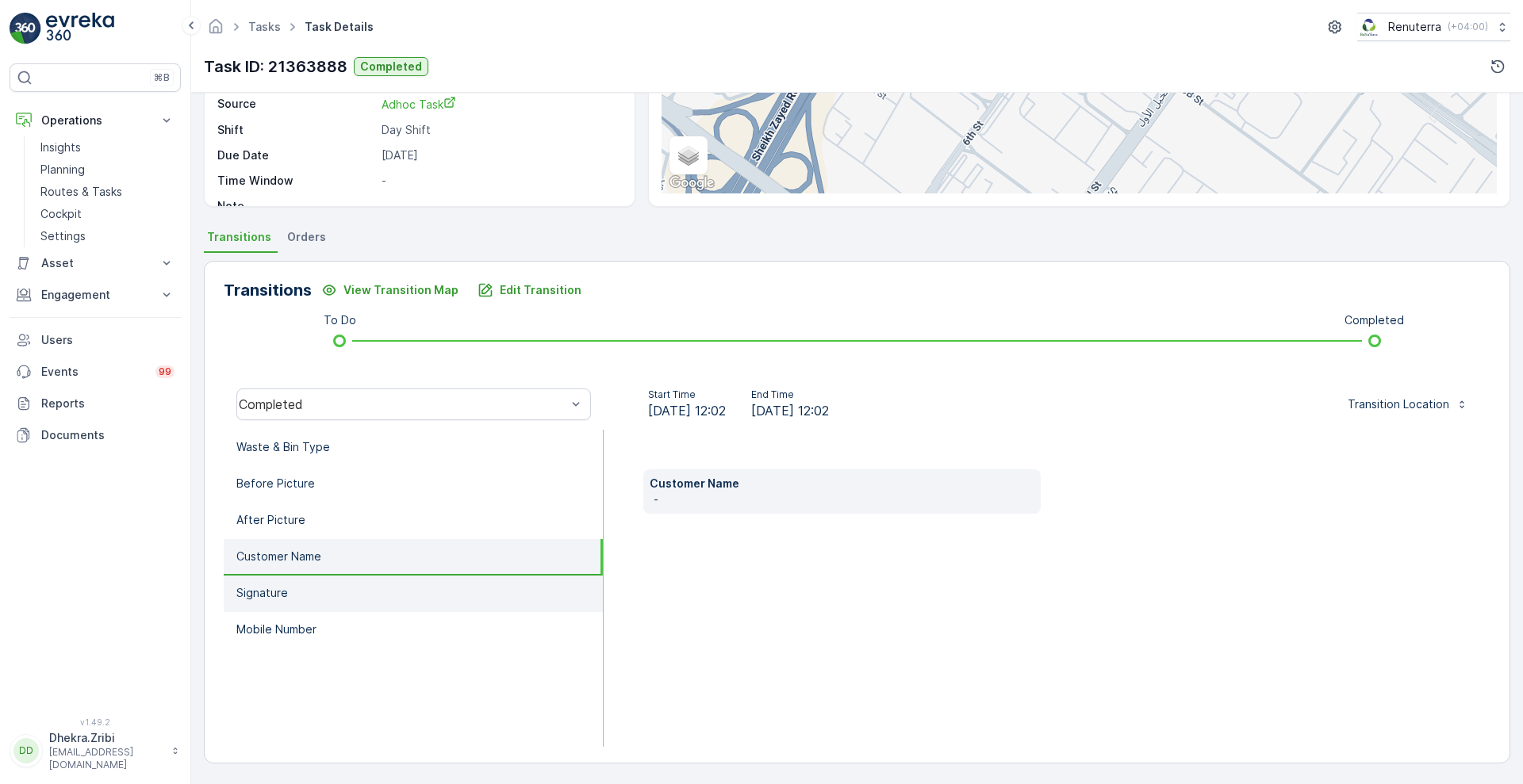
click at [277, 579] on li "Signature" at bounding box center [413, 594] width 379 height 37
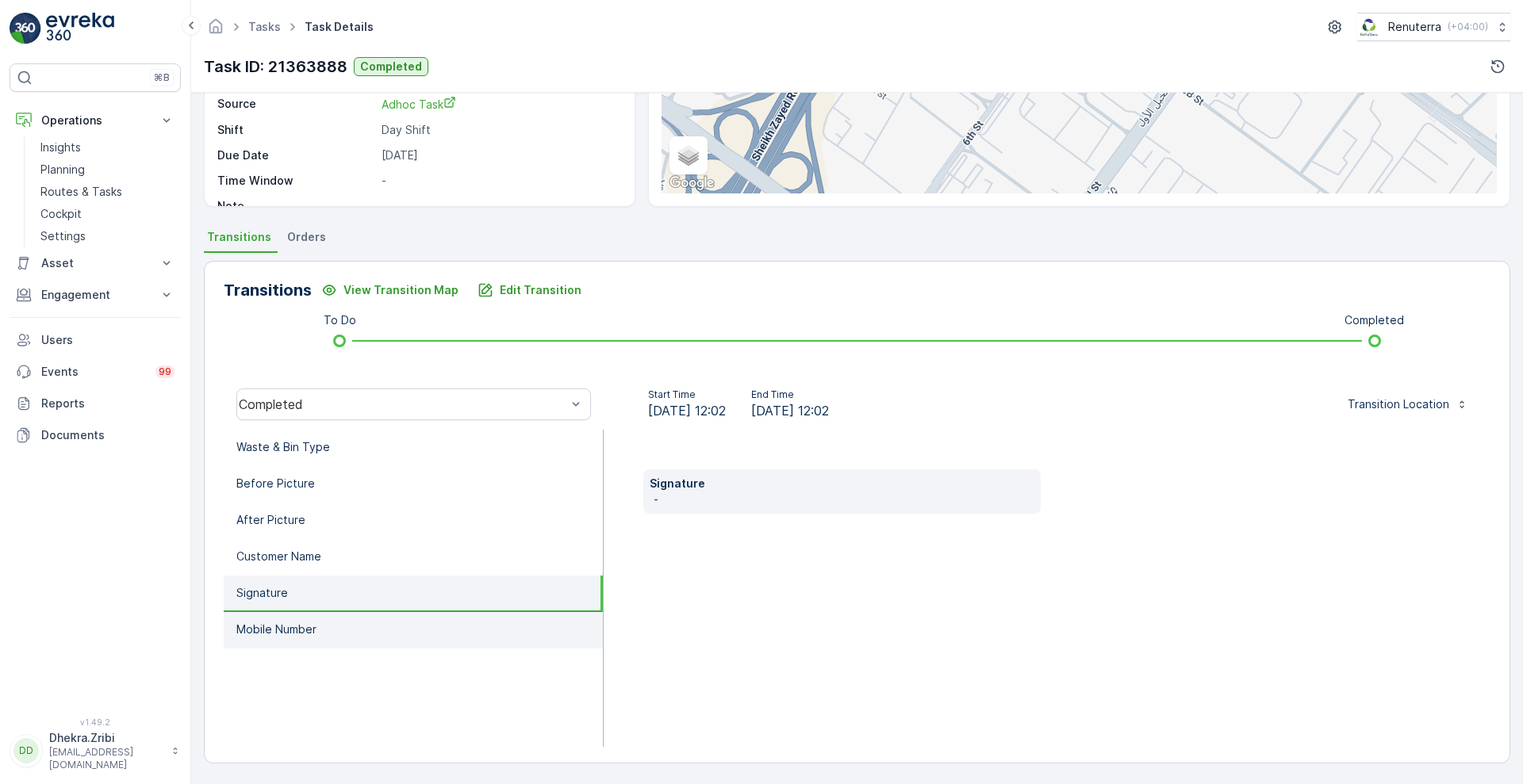
click at [267, 623] on p "Mobile Number" at bounding box center [276, 630] width 80 height 16
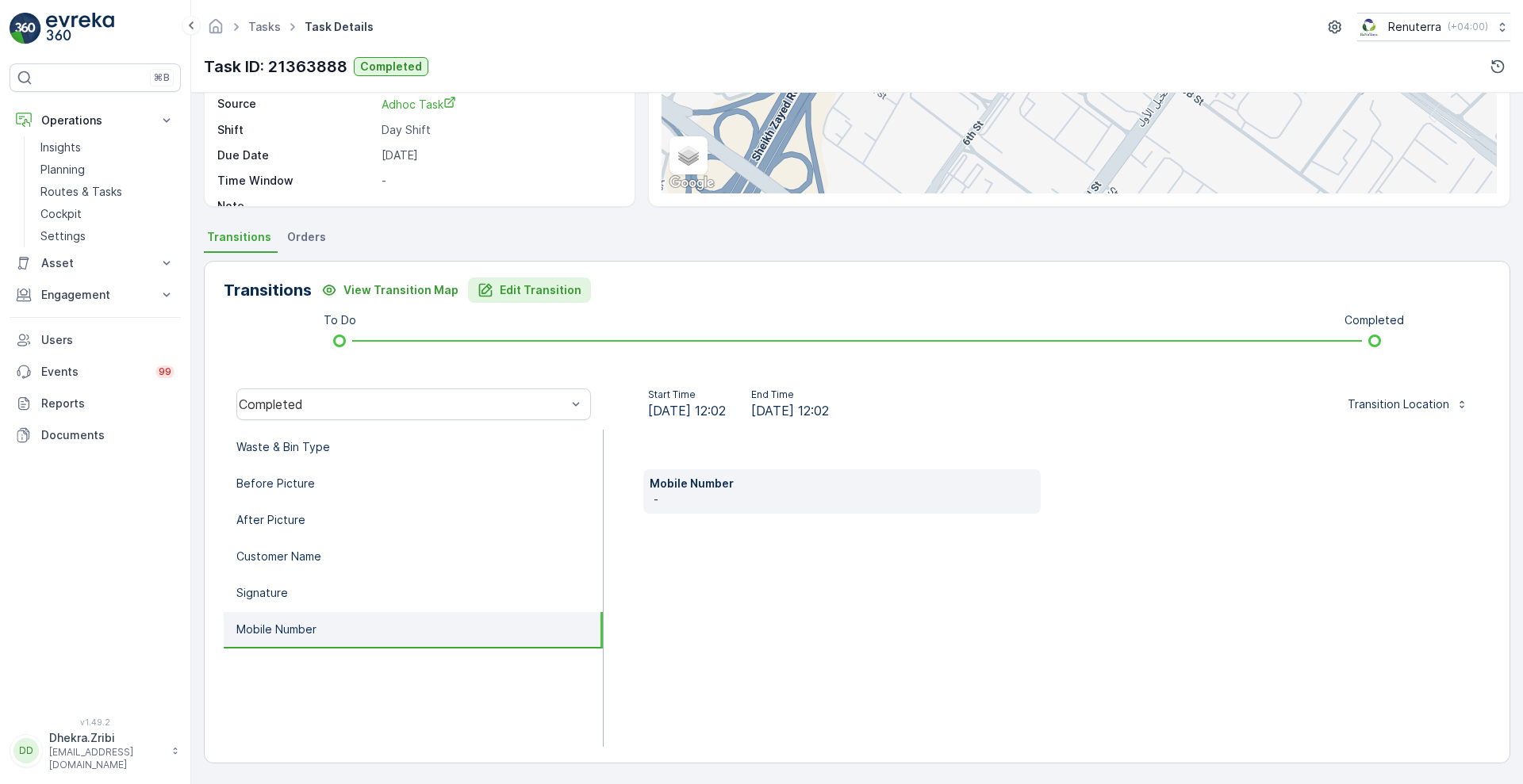
click at [503, 279] on button "Edit Transition" at bounding box center [529, 290] width 123 height 25
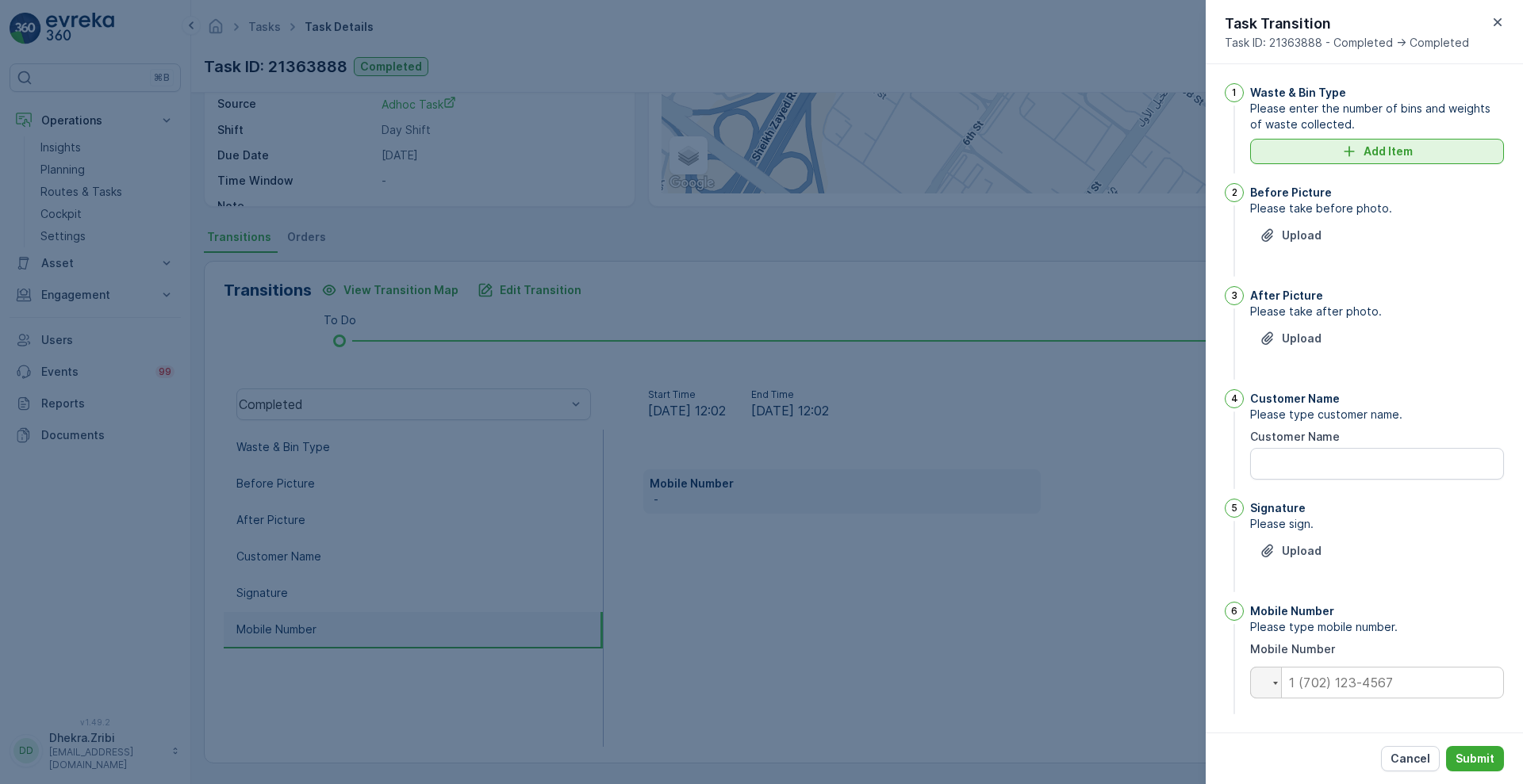
click at [1390, 162] on button "Add Item" at bounding box center [1378, 151] width 254 height 25
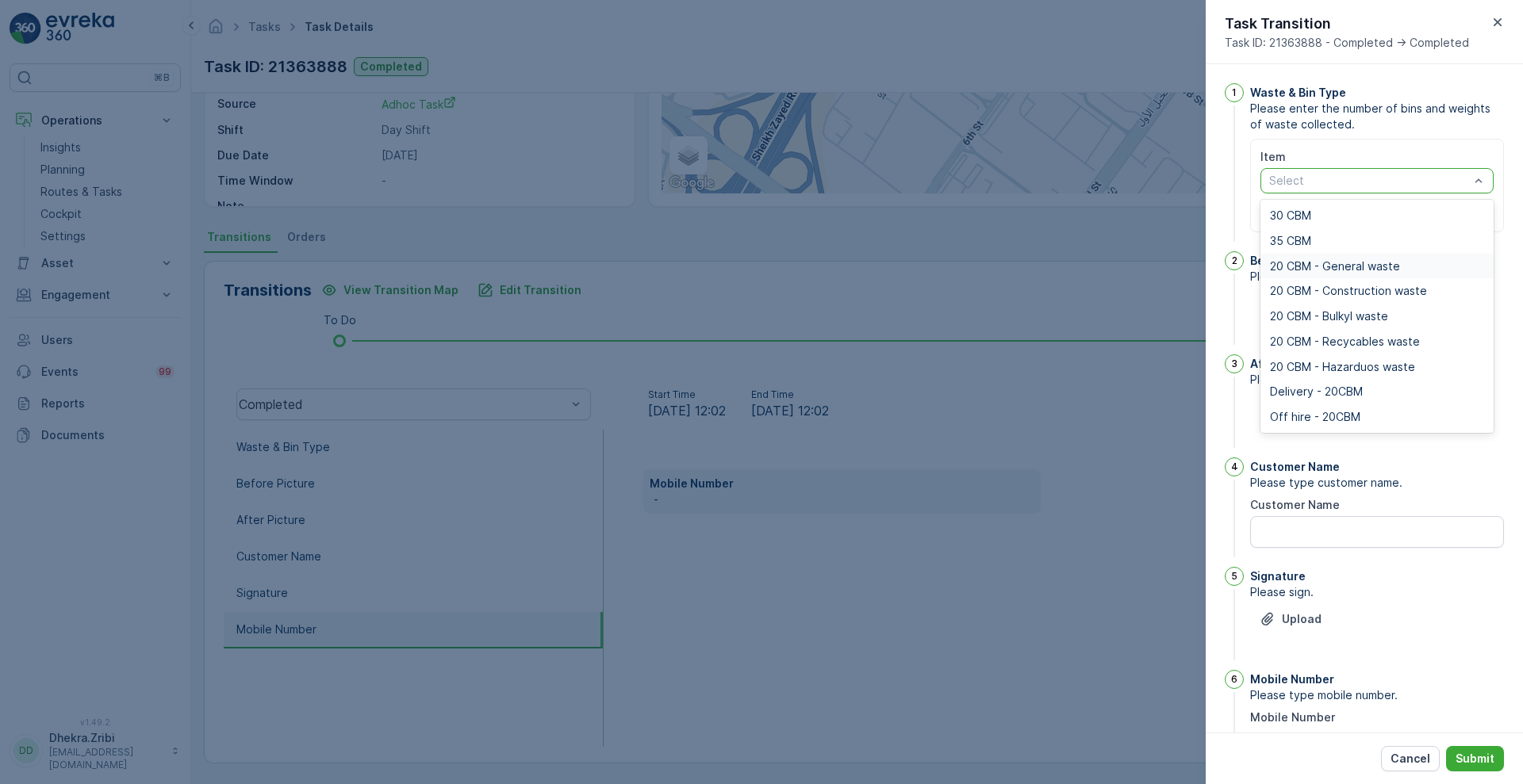
click at [1345, 267] on span "20 CBM - General waste" at bounding box center [1335, 266] width 130 height 13
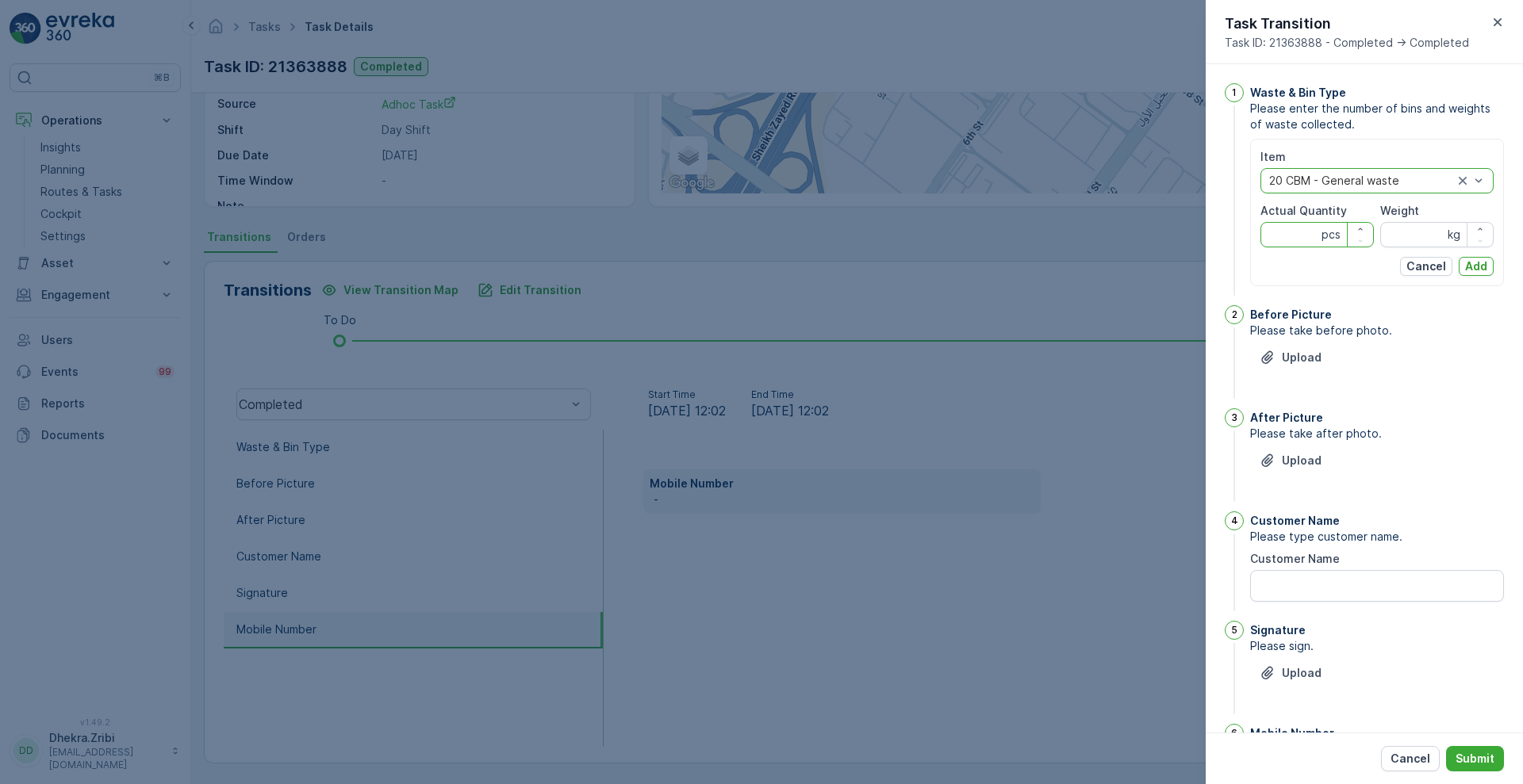
click at [1297, 226] on Quantity "Actual Quantity" at bounding box center [1317, 235] width 113 height 25
type Quantity "0"
click at [1399, 226] on input "Weight" at bounding box center [1437, 235] width 113 height 25
click at [1301, 232] on Quantity "0" at bounding box center [1317, 235] width 113 height 25
type Quantity "1"
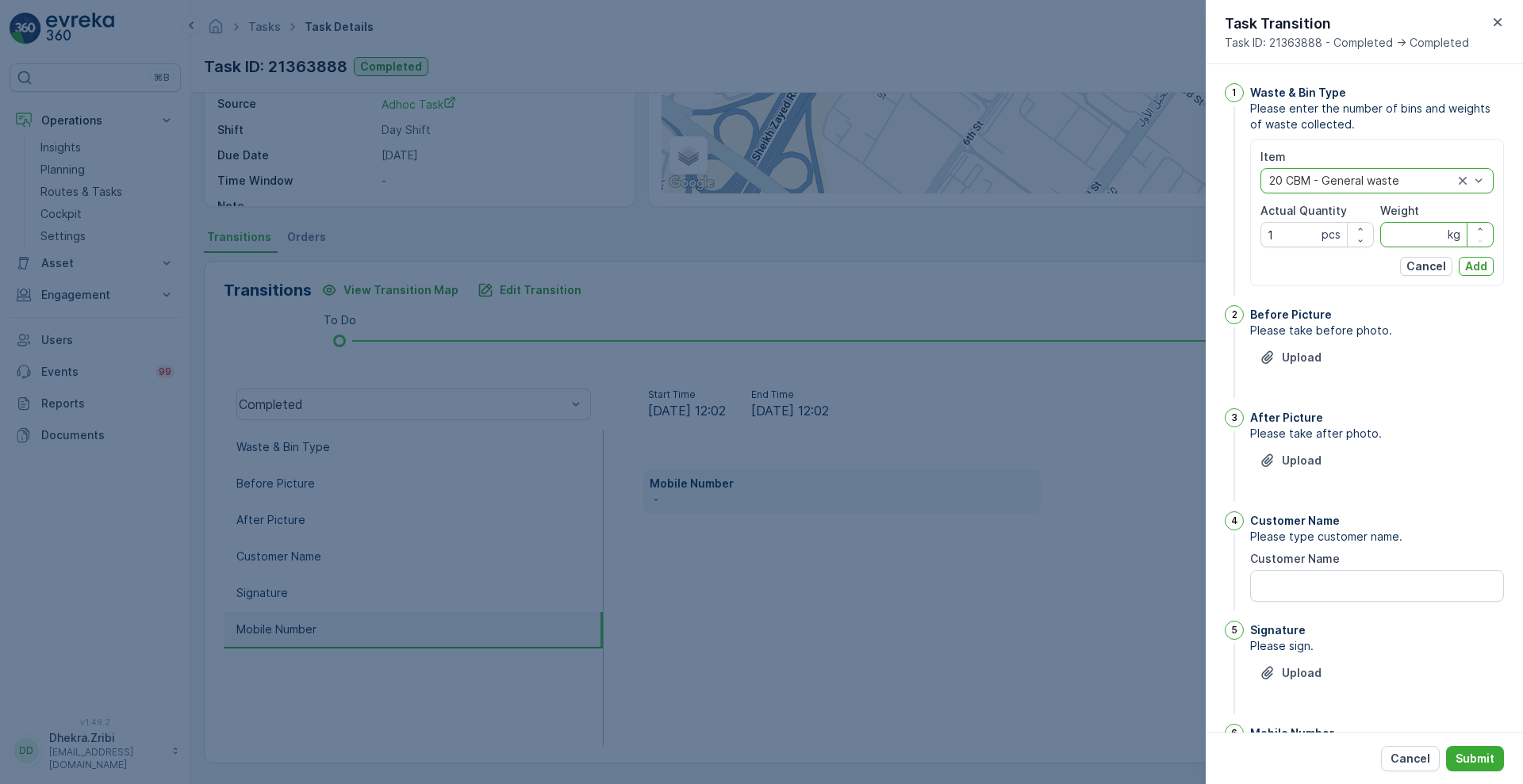
click at [1404, 232] on input "Weight" at bounding box center [1437, 235] width 113 height 25
type input "0"
click at [1471, 263] on p "Add" at bounding box center [1476, 267] width 22 height 16
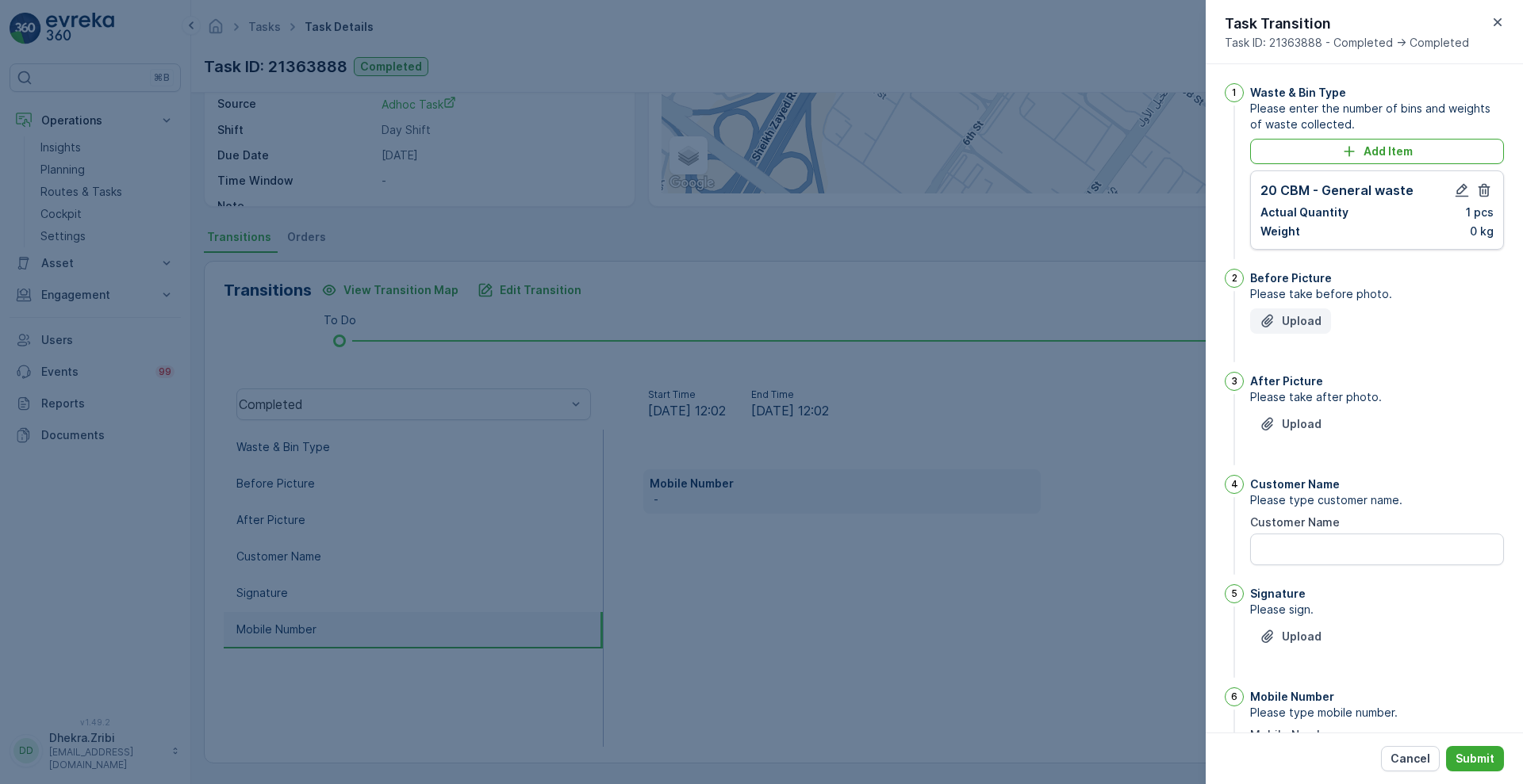
click at [1304, 319] on p "Upload" at bounding box center [1302, 321] width 40 height 16
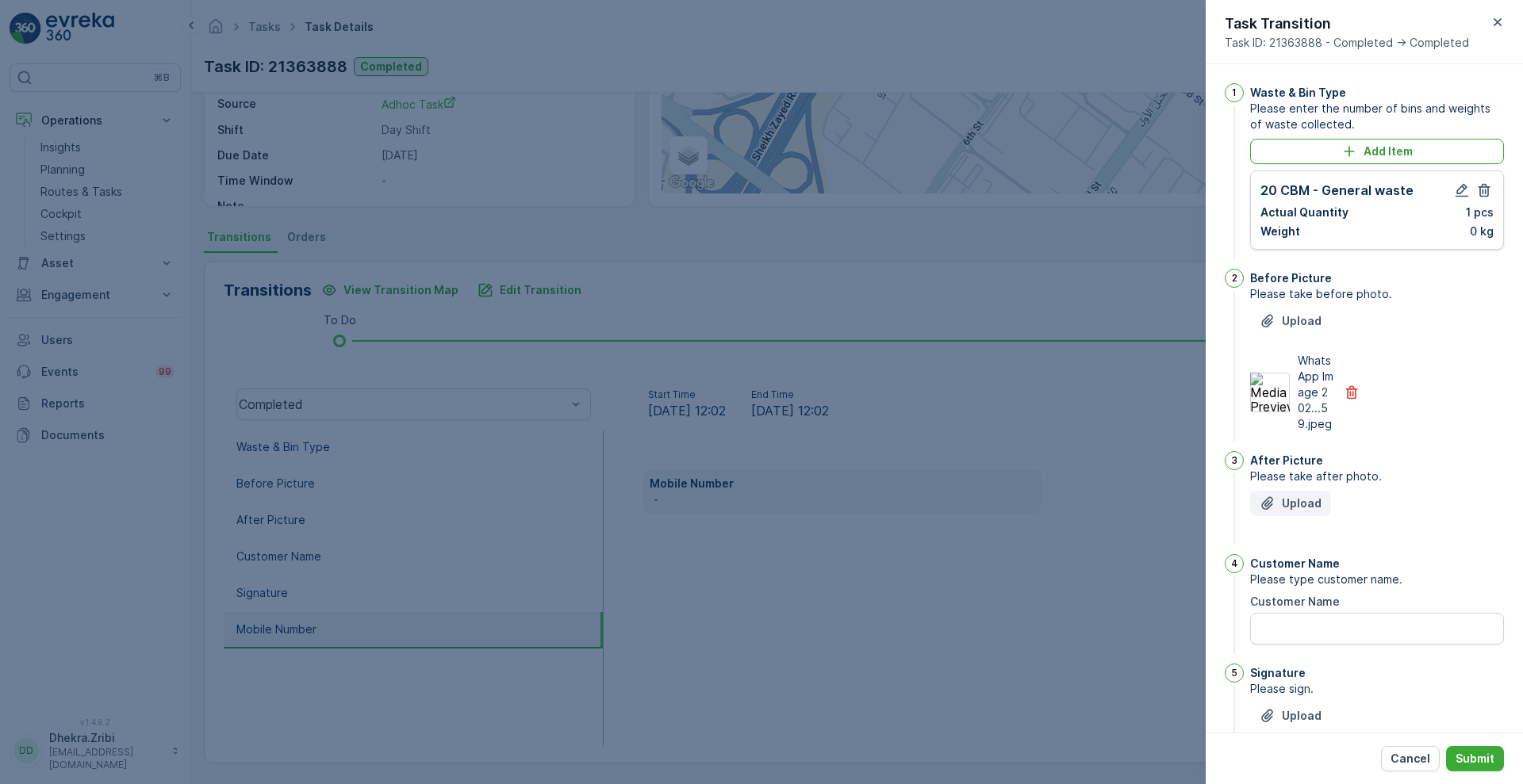
click at [1298, 512] on p "Upload" at bounding box center [1302, 504] width 40 height 16
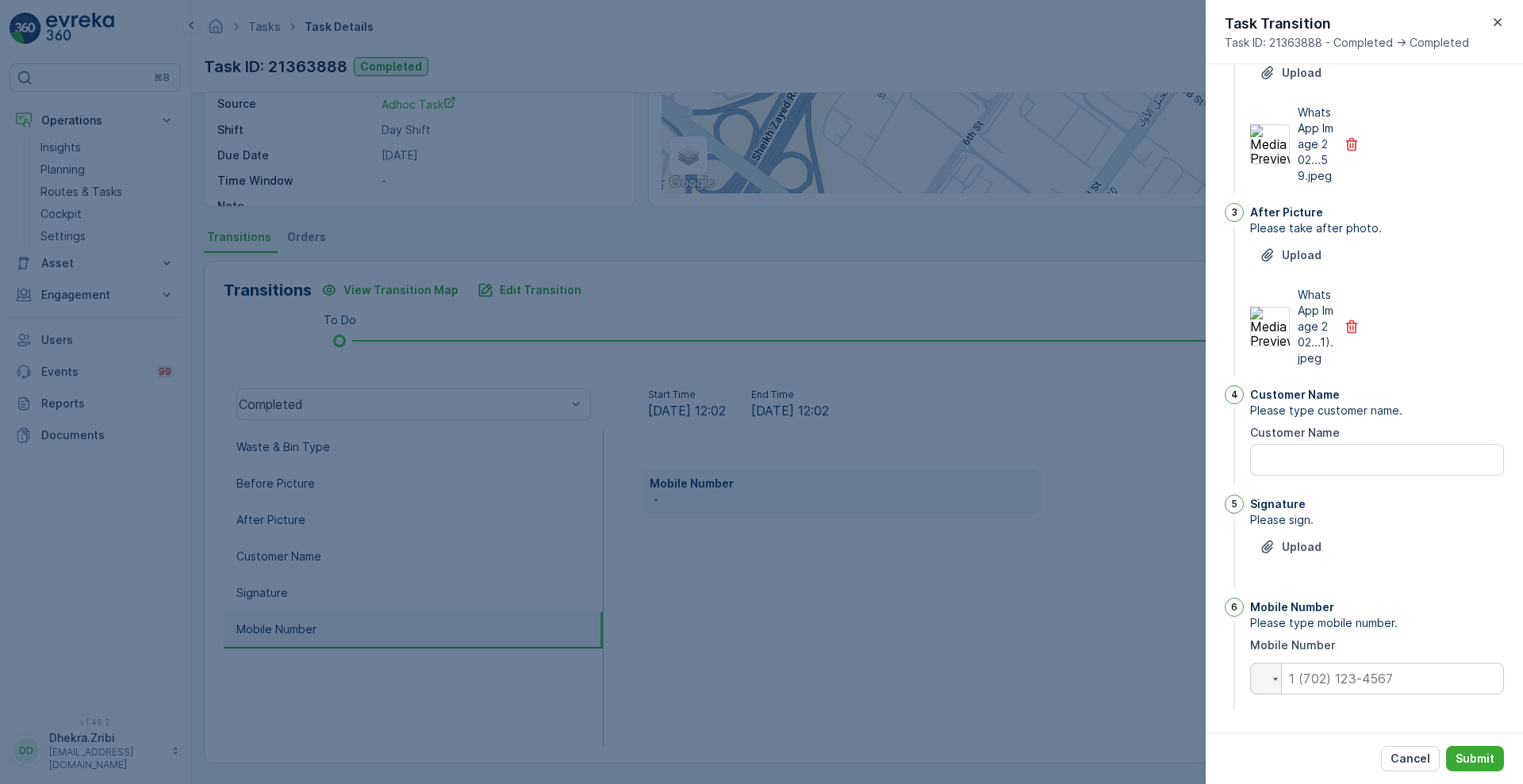
scroll to position [280, 0]
click at [1346, 464] on Name "Customer Name" at bounding box center [1378, 459] width 254 height 32
type Name "deco"
click at [1287, 552] on p "Upload" at bounding box center [1302, 548] width 40 height 16
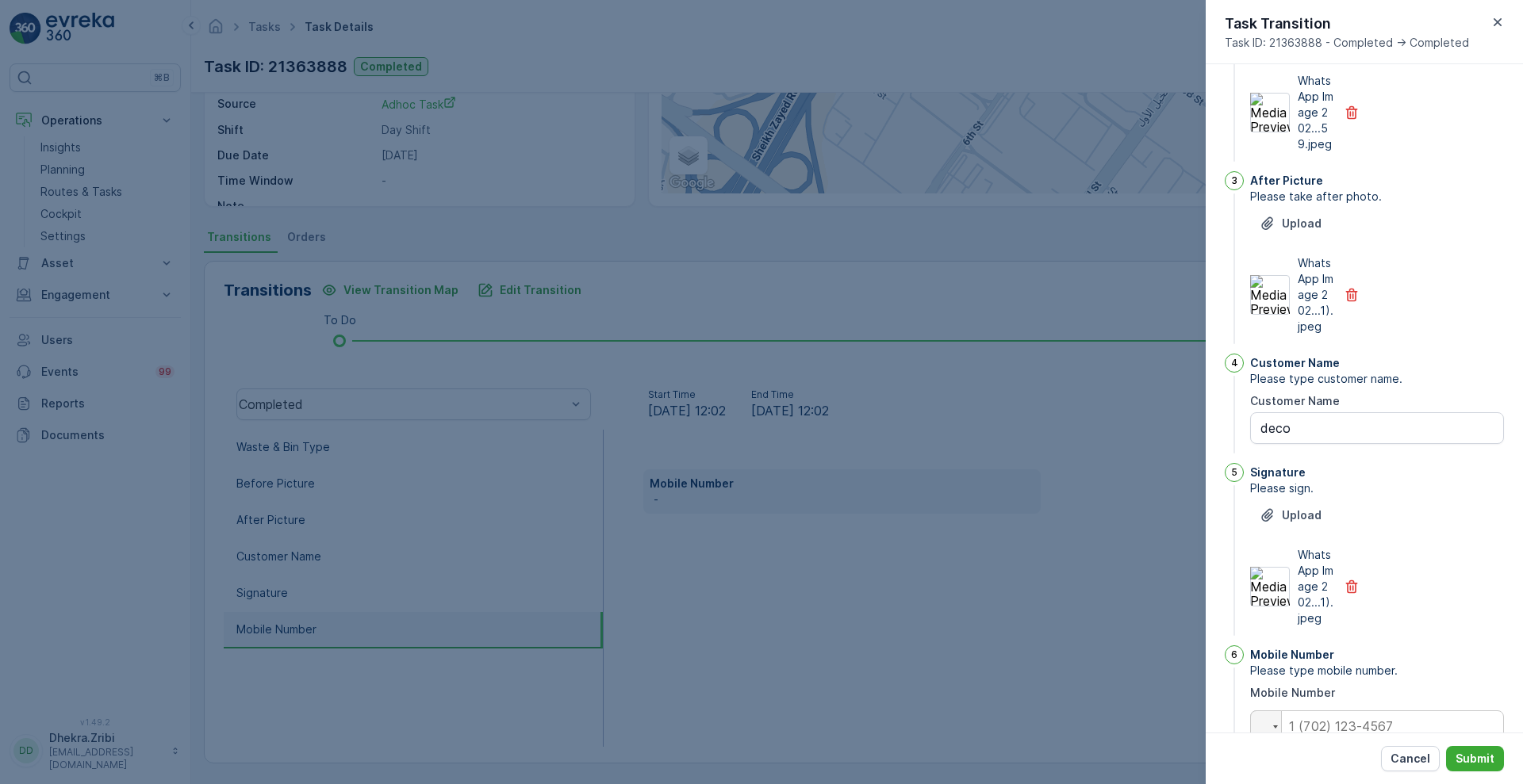
scroll to position [375, 0]
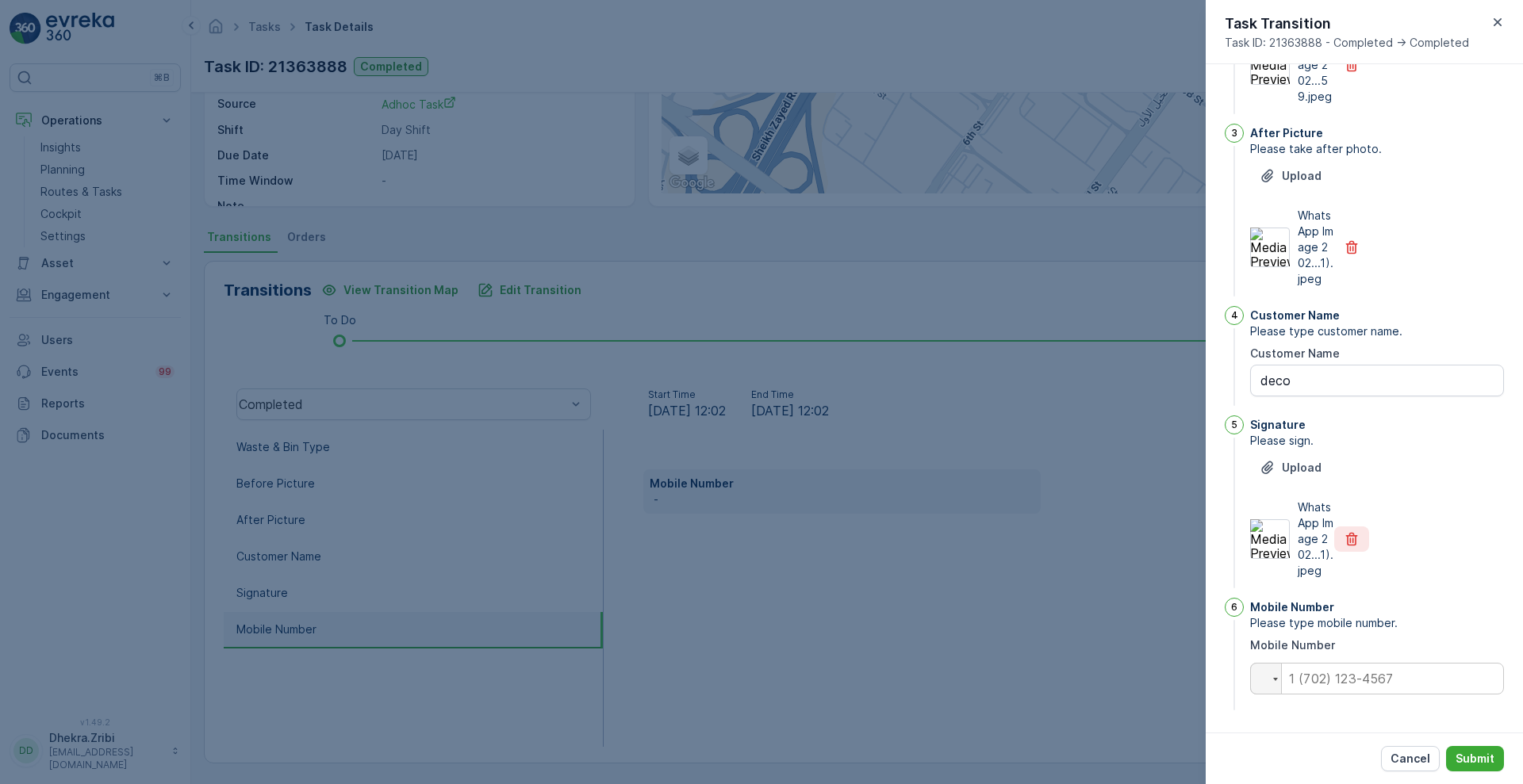
click at [1355, 531] on icon "button" at bounding box center [1352, 539] width 16 height 16
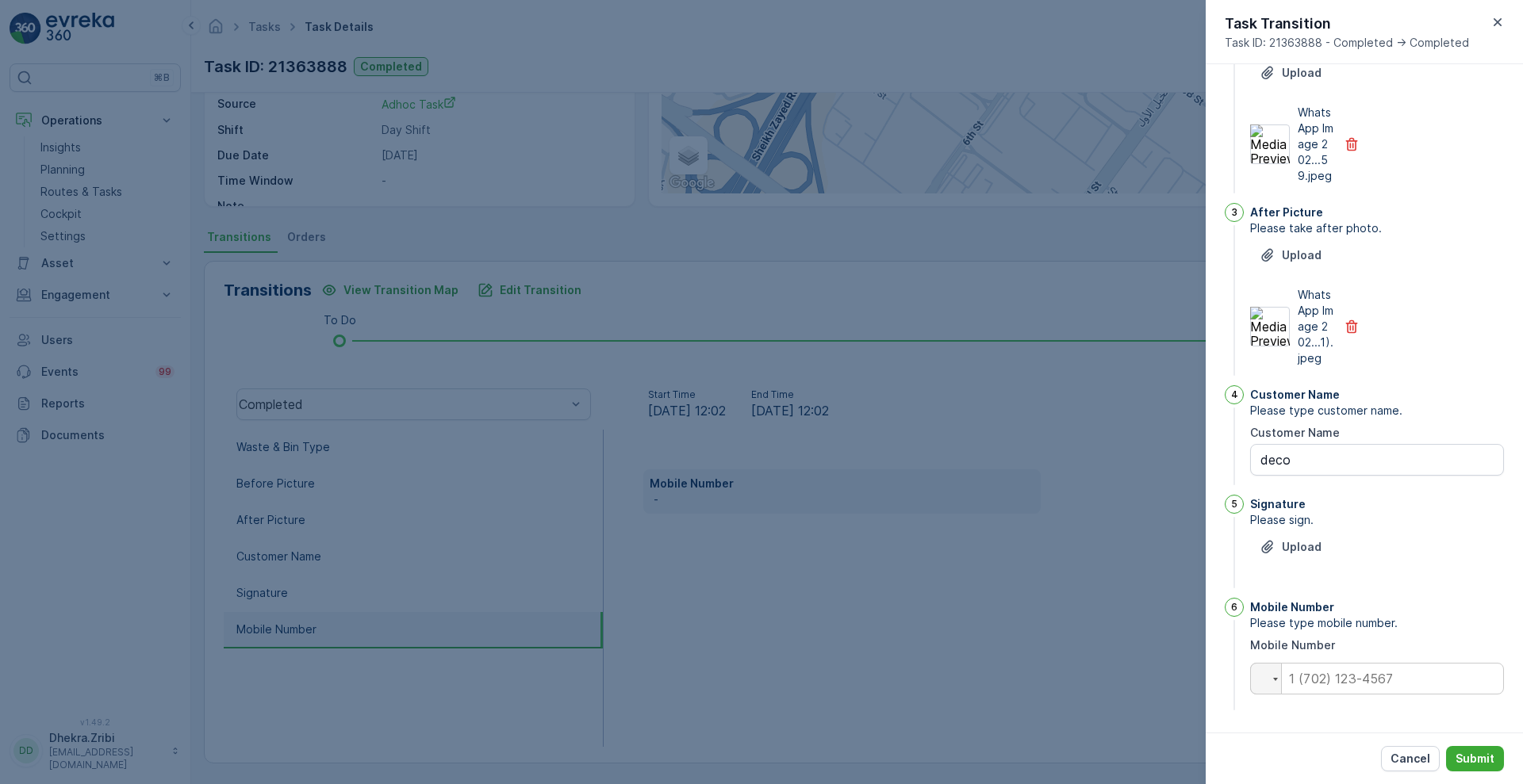
scroll to position [280, 0]
click at [1282, 552] on div "Upload" at bounding box center [1291, 548] width 62 height 16
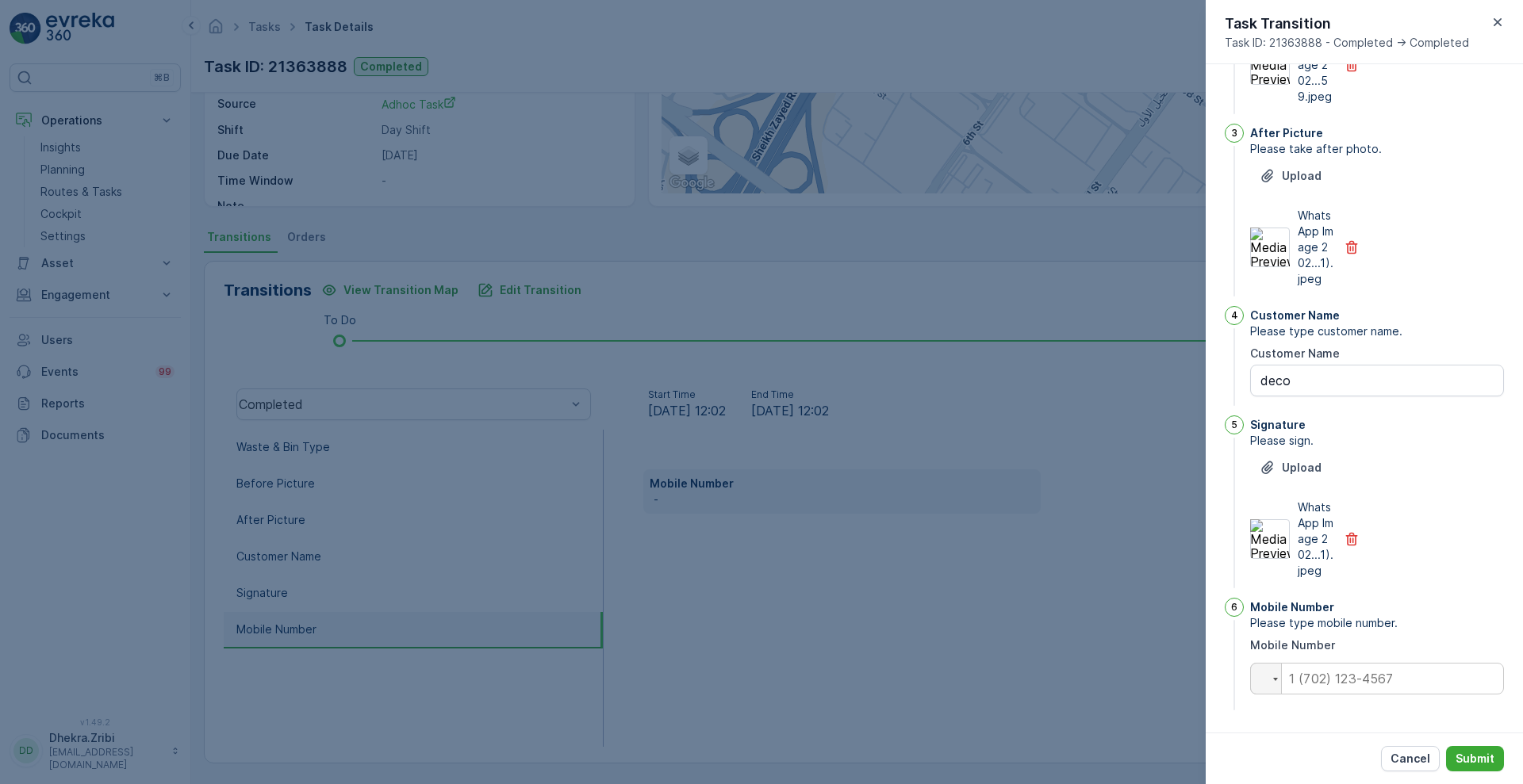
scroll to position [375, 0]
click at [1353, 680] on input "tel" at bounding box center [1378, 678] width 254 height 32
type input "0"
click at [1476, 754] on p "Submit" at bounding box center [1475, 759] width 39 height 16
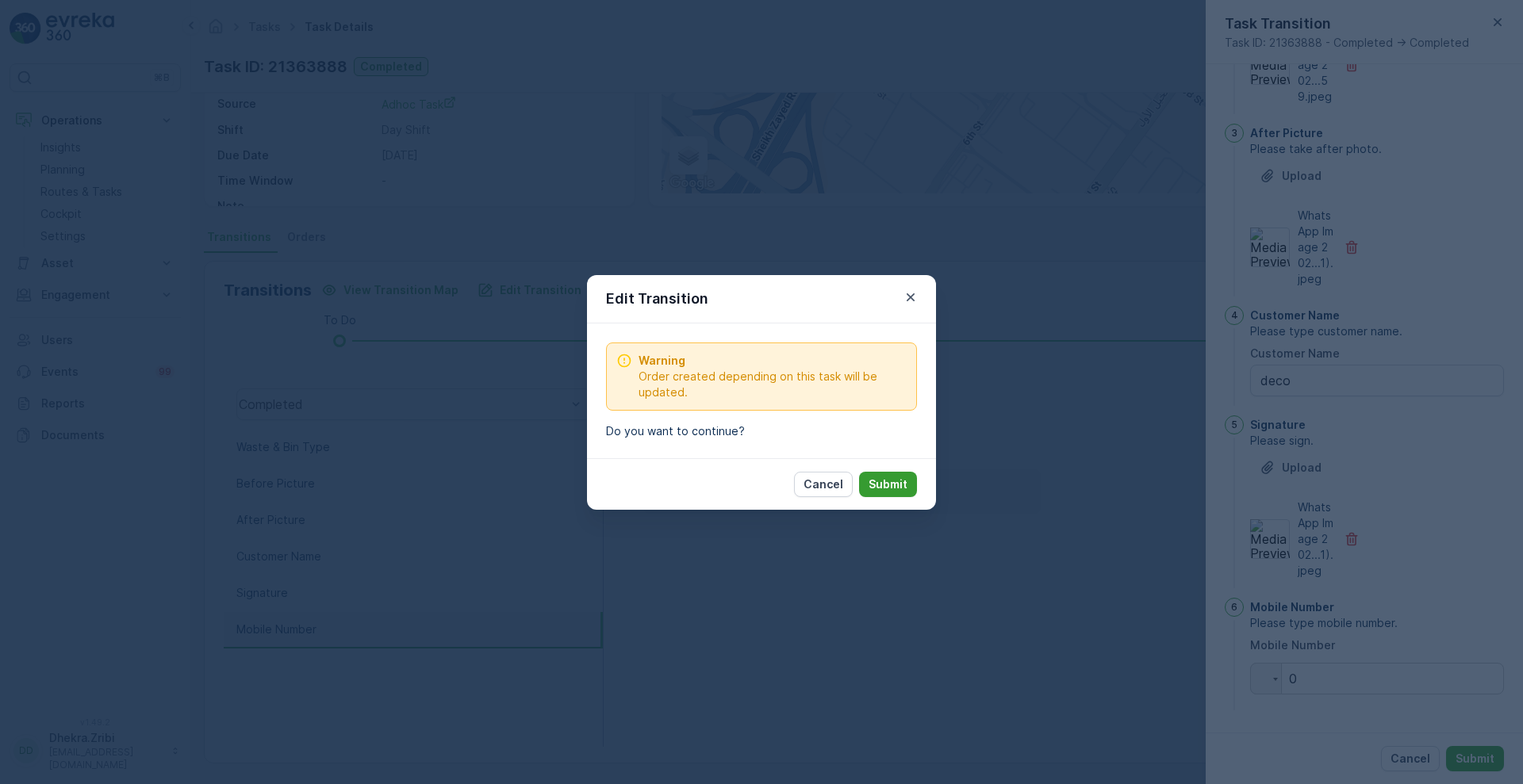
click at [901, 484] on p "Submit" at bounding box center [888, 485] width 39 height 16
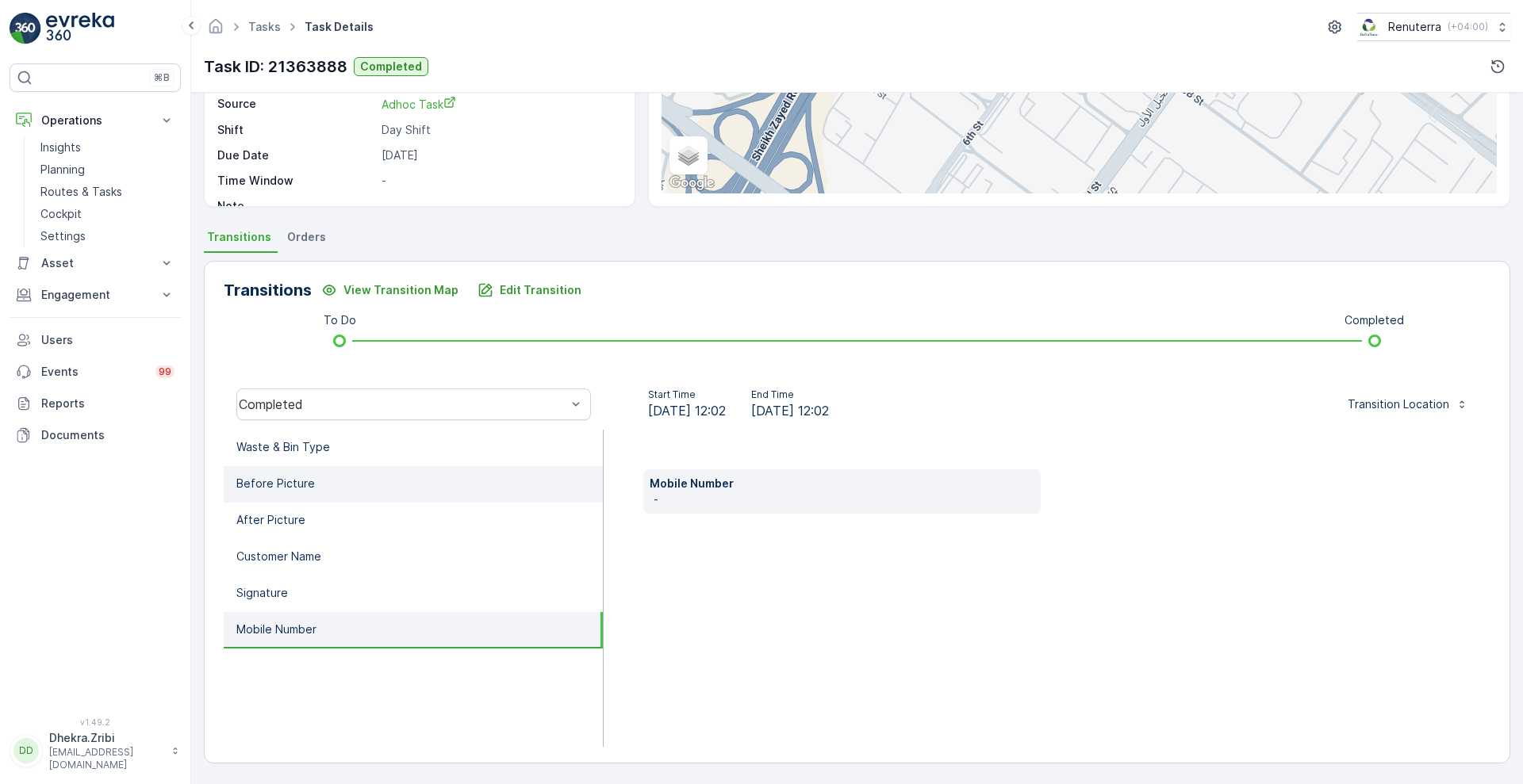
click at [321, 485] on li "Before Picture" at bounding box center [413, 485] width 379 height 37
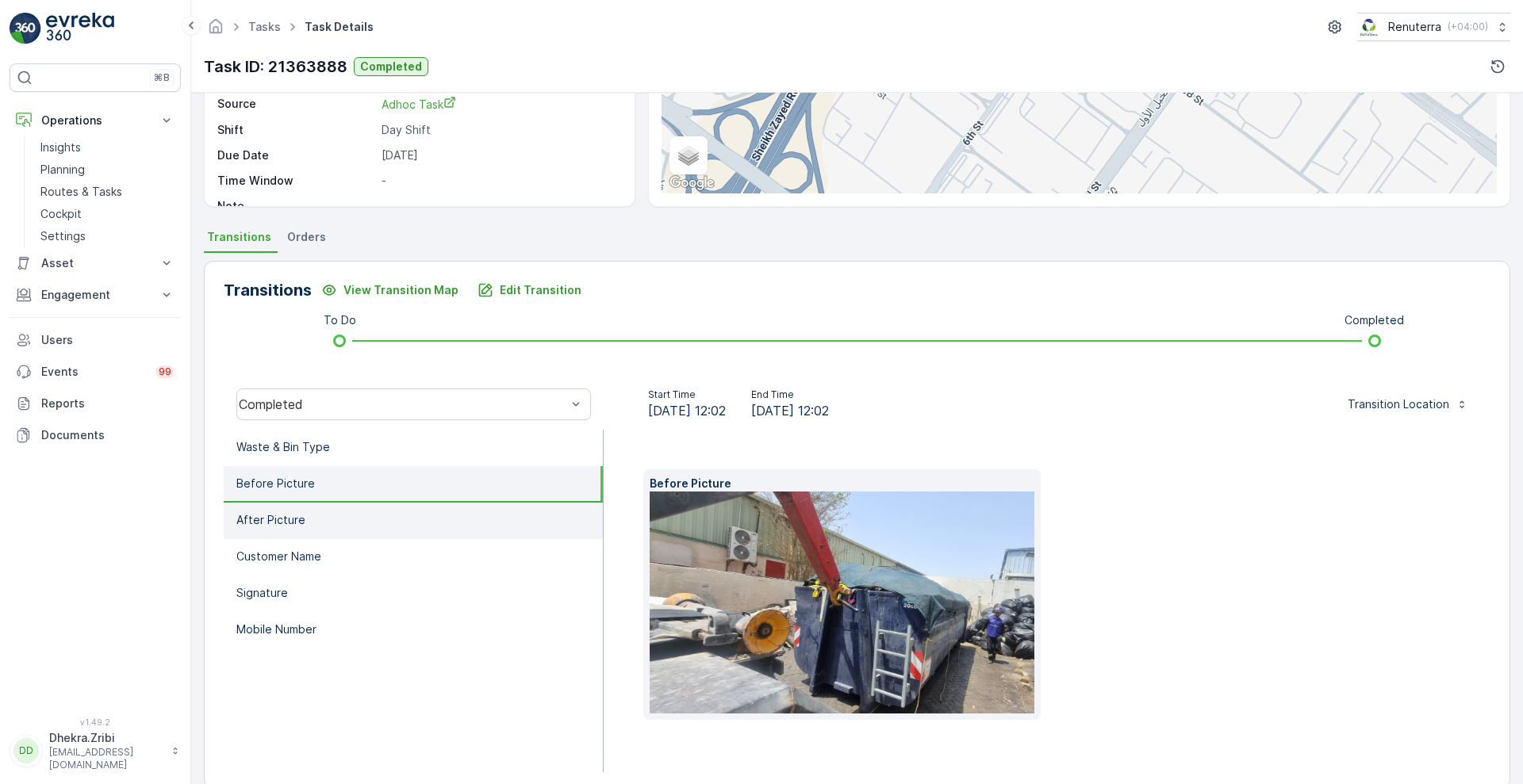
click at [308, 523] on li "After Picture" at bounding box center [413, 521] width 379 height 37
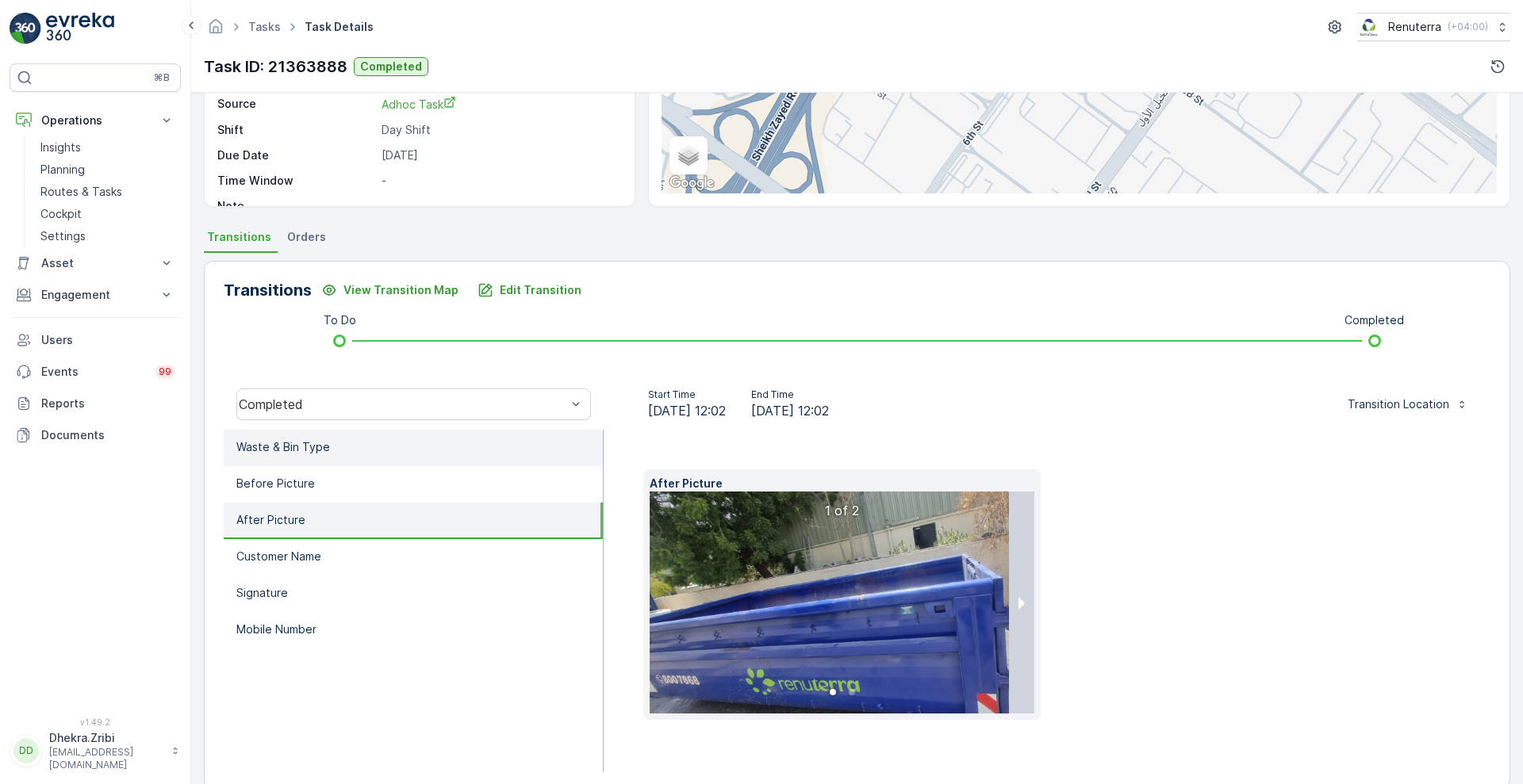
click at [350, 452] on li "Waste & Bin Type" at bounding box center [413, 449] width 379 height 37
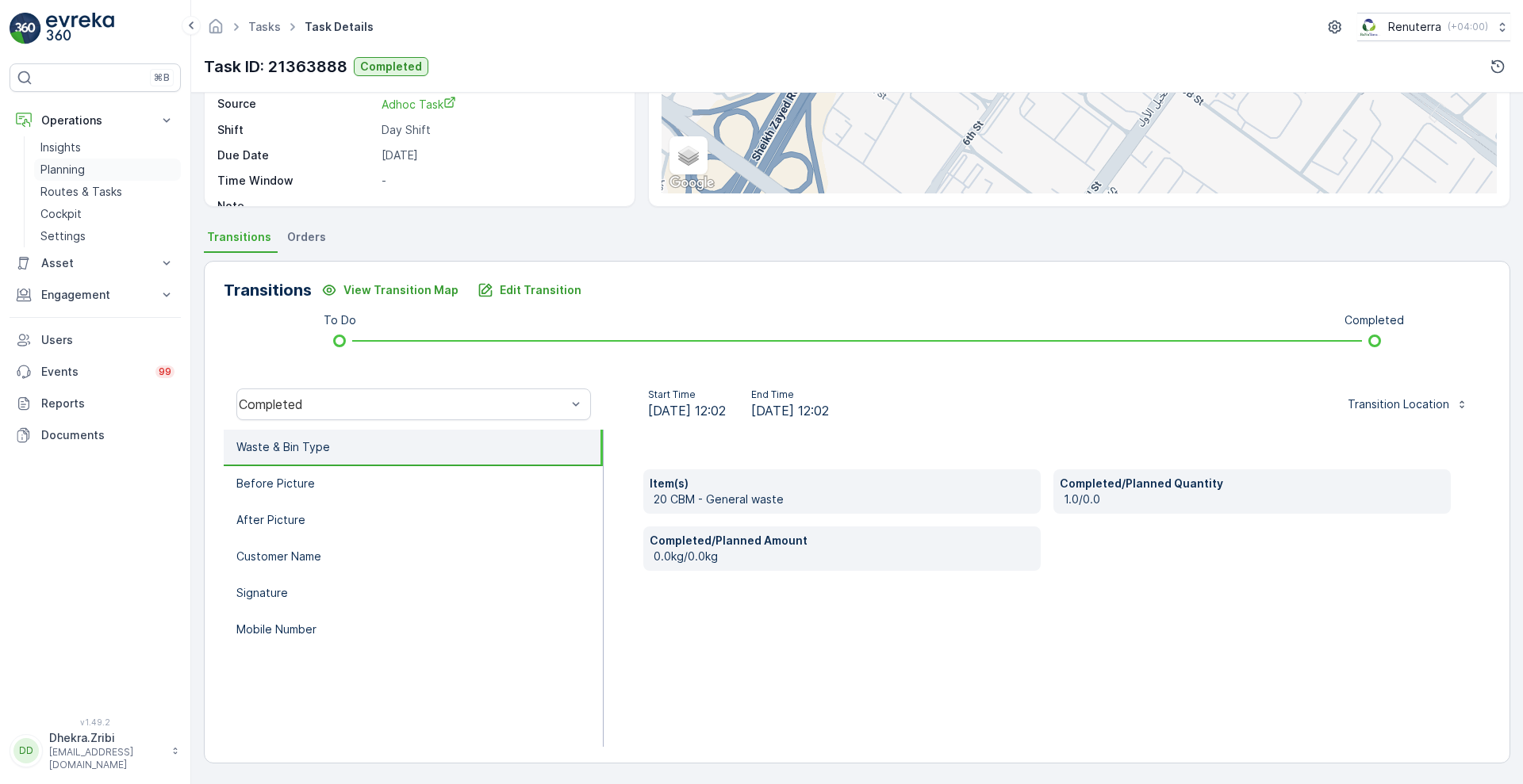
click at [67, 172] on p "Planning" at bounding box center [63, 170] width 45 height 16
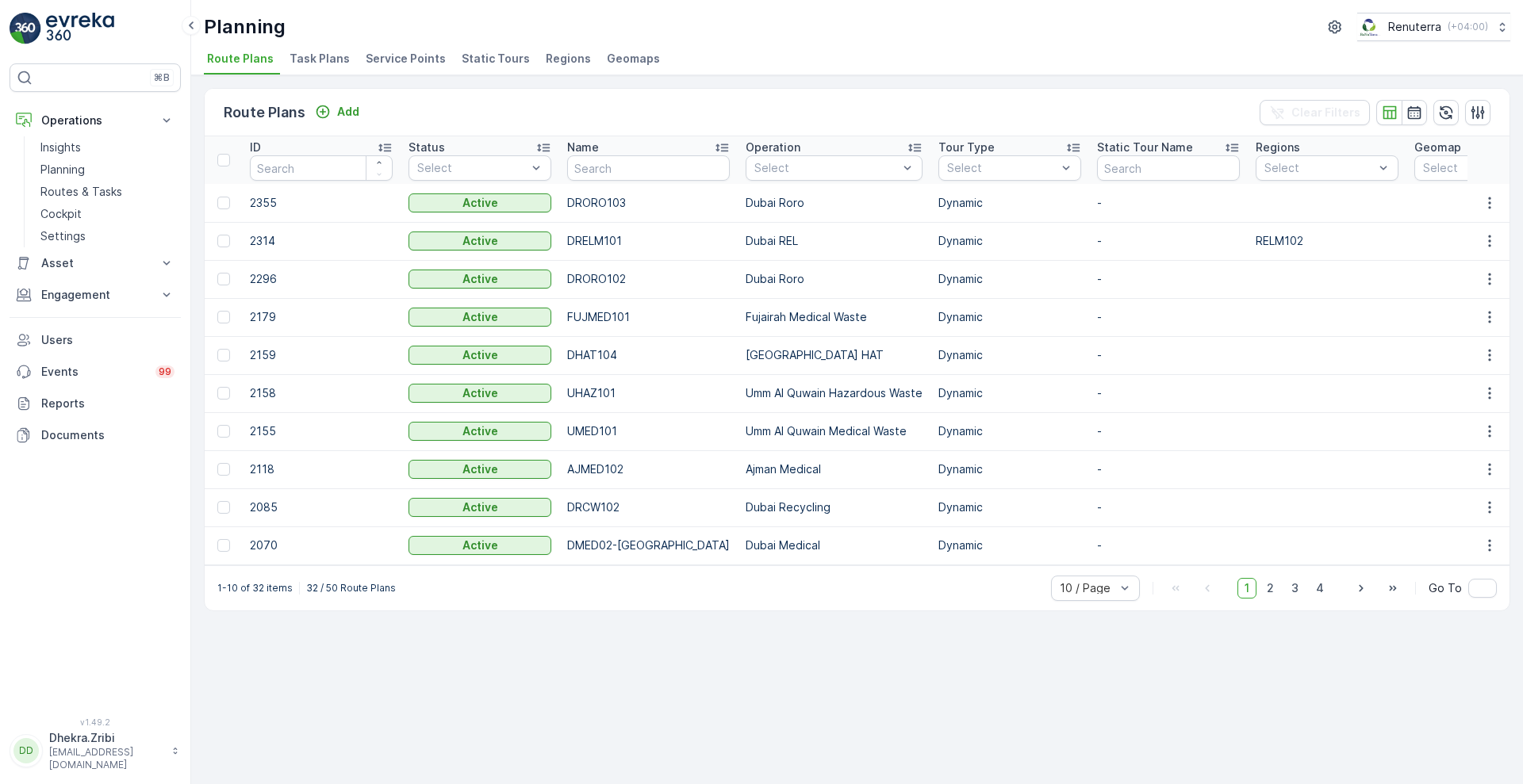
click at [400, 57] on span "Service Points" at bounding box center [405, 58] width 80 height 16
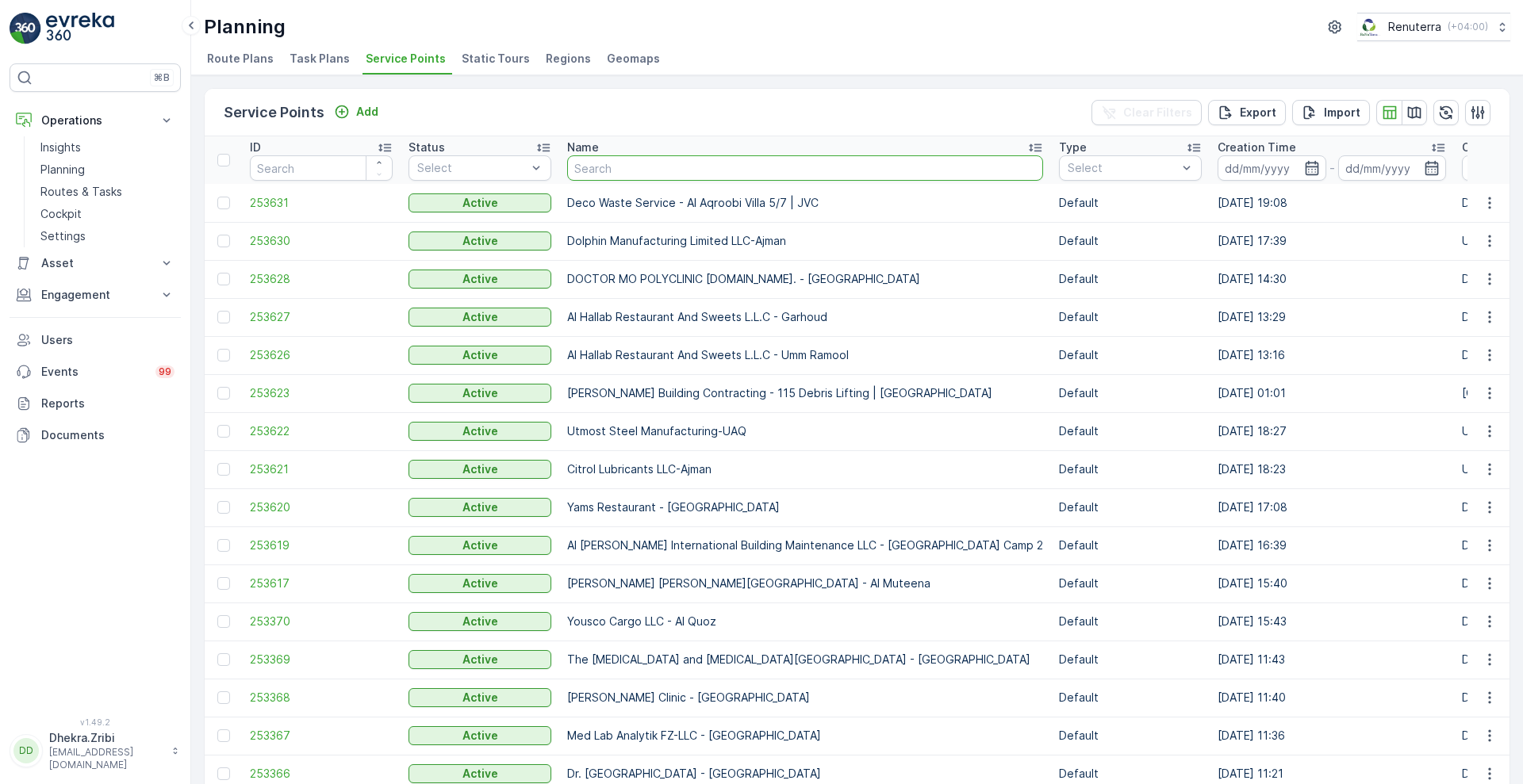
click at [652, 160] on input "text" at bounding box center [805, 168] width 476 height 25
paste input "Dr. Dana Diet Center Ibn Sina"
type input "Dr. Dana Diet Center Ibn Sina"
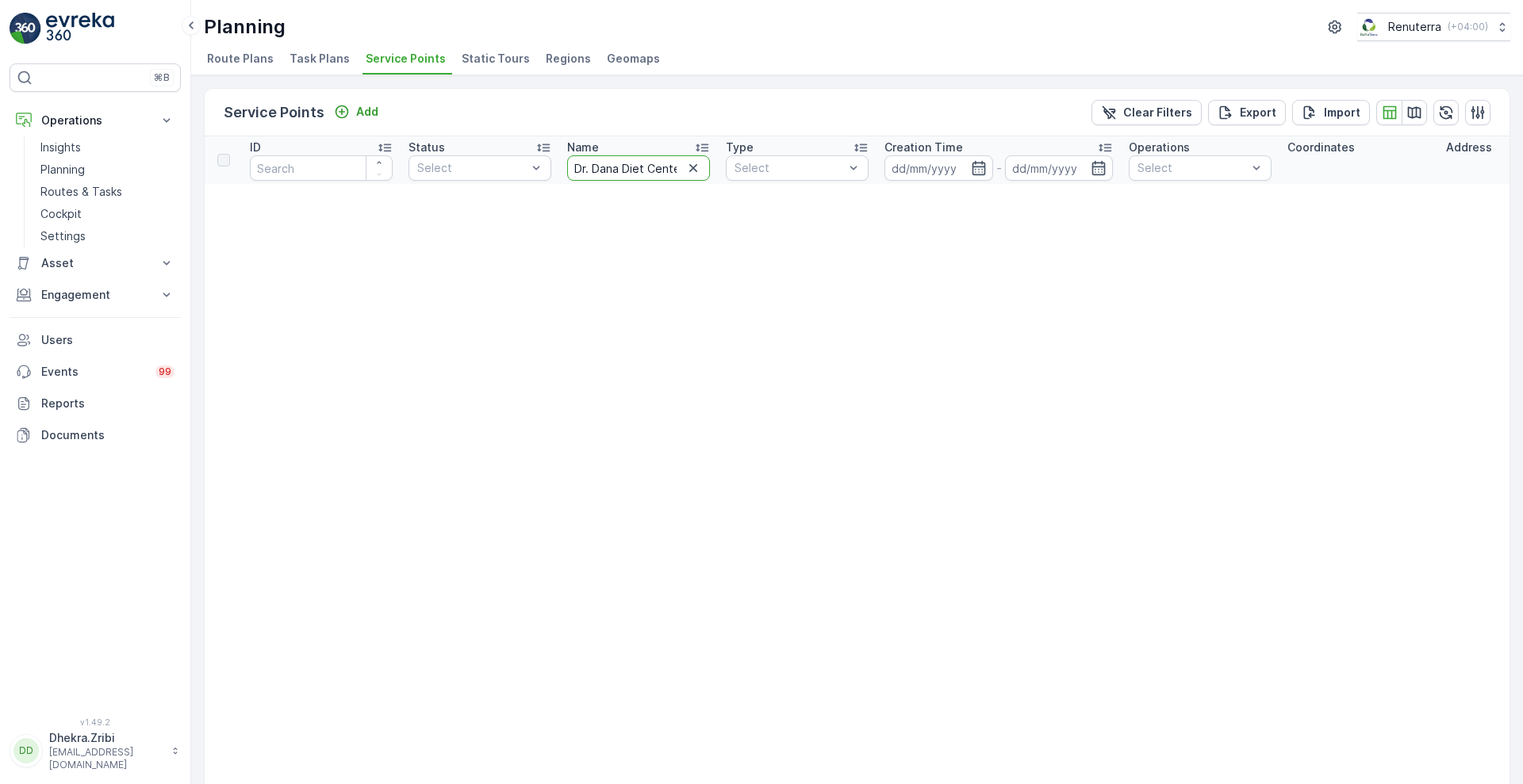
scroll to position [0, 50]
drag, startPoint x: 615, startPoint y: 165, endPoint x: 878, endPoint y: 200, distance: 265.3
type input "Dr. Dan"
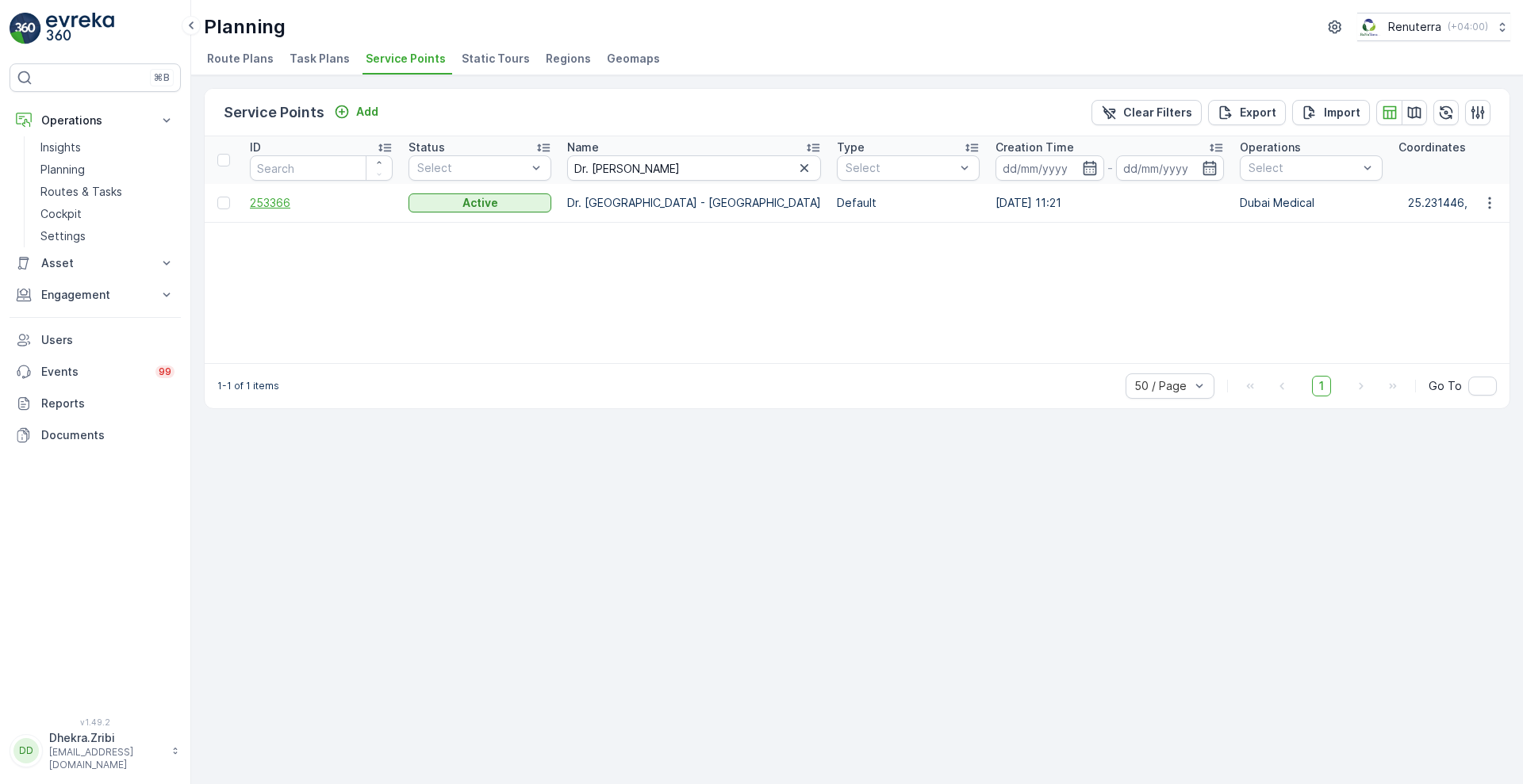
click at [277, 201] on span "253366" at bounding box center [321, 203] width 143 height 16
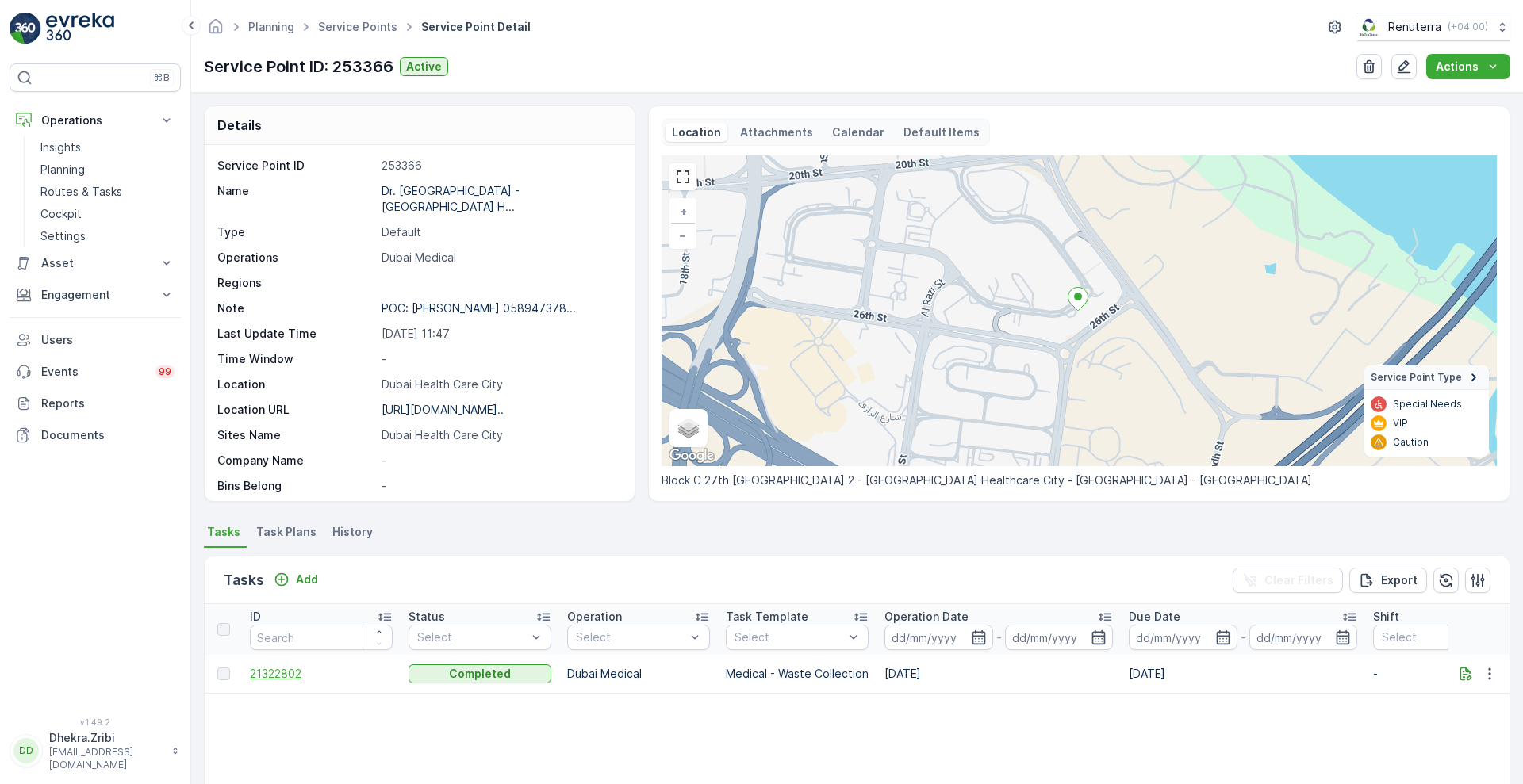
click at [278, 671] on span "21322802" at bounding box center [321, 674] width 143 height 16
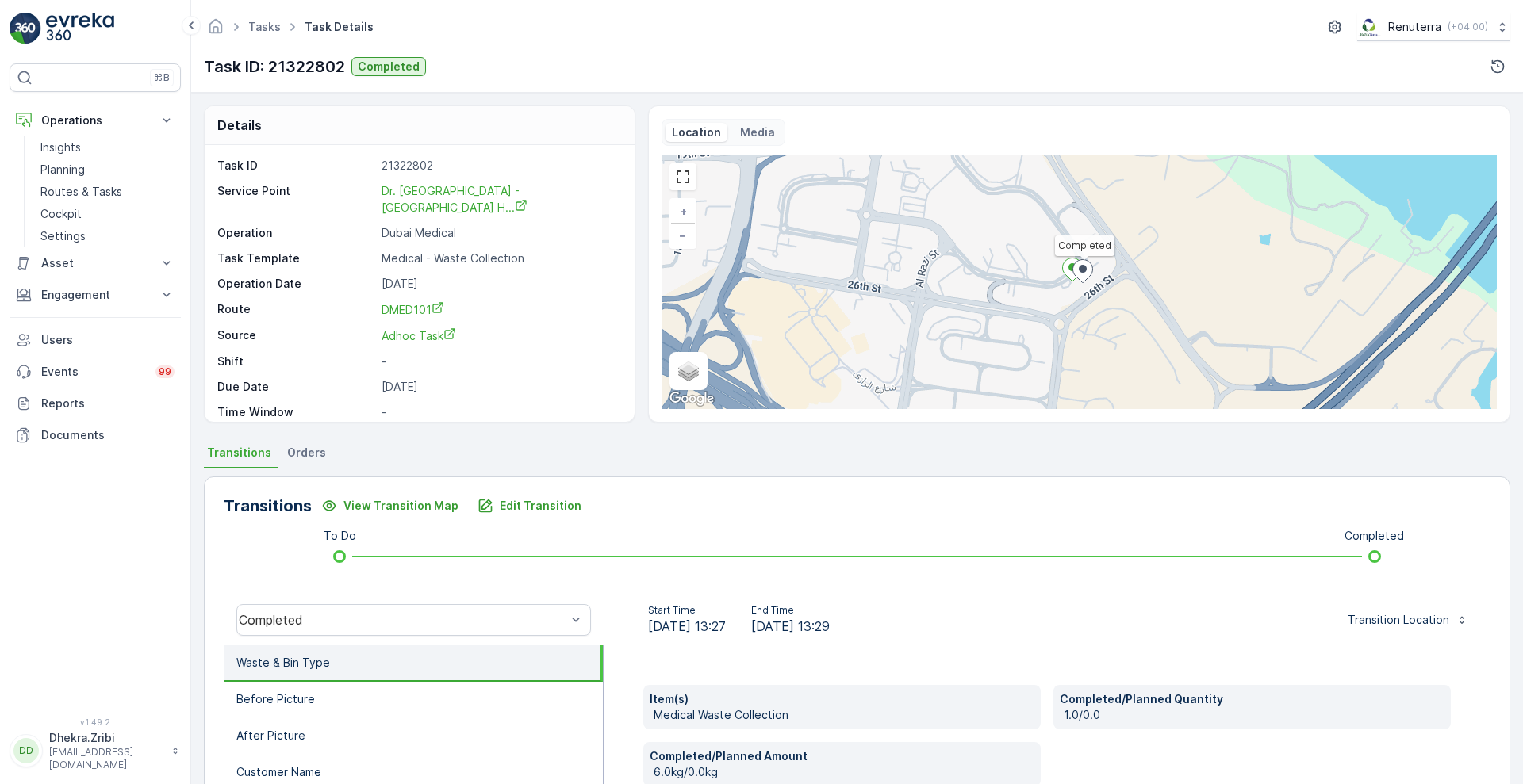
scroll to position [216, 0]
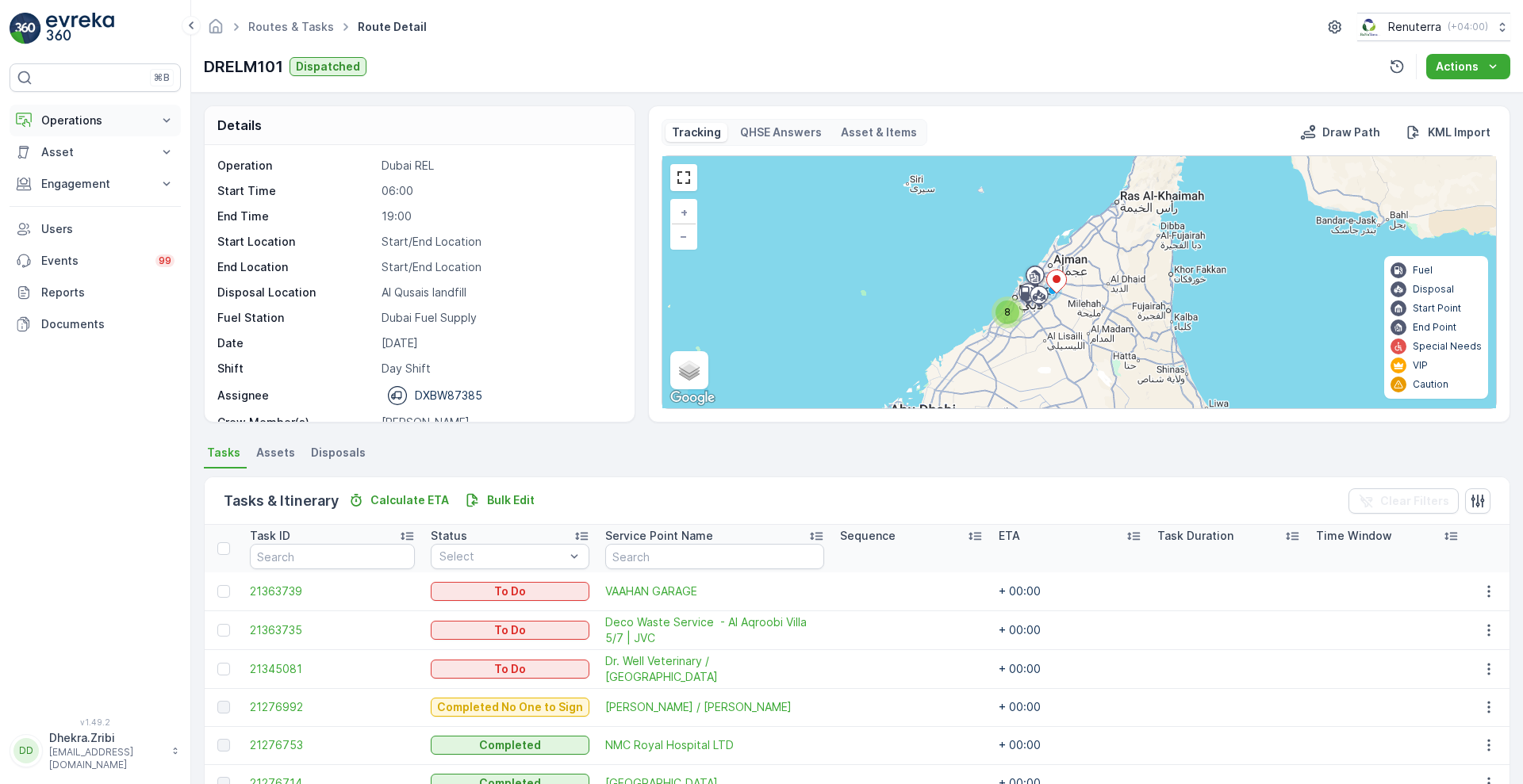
scroll to position [233, 0]
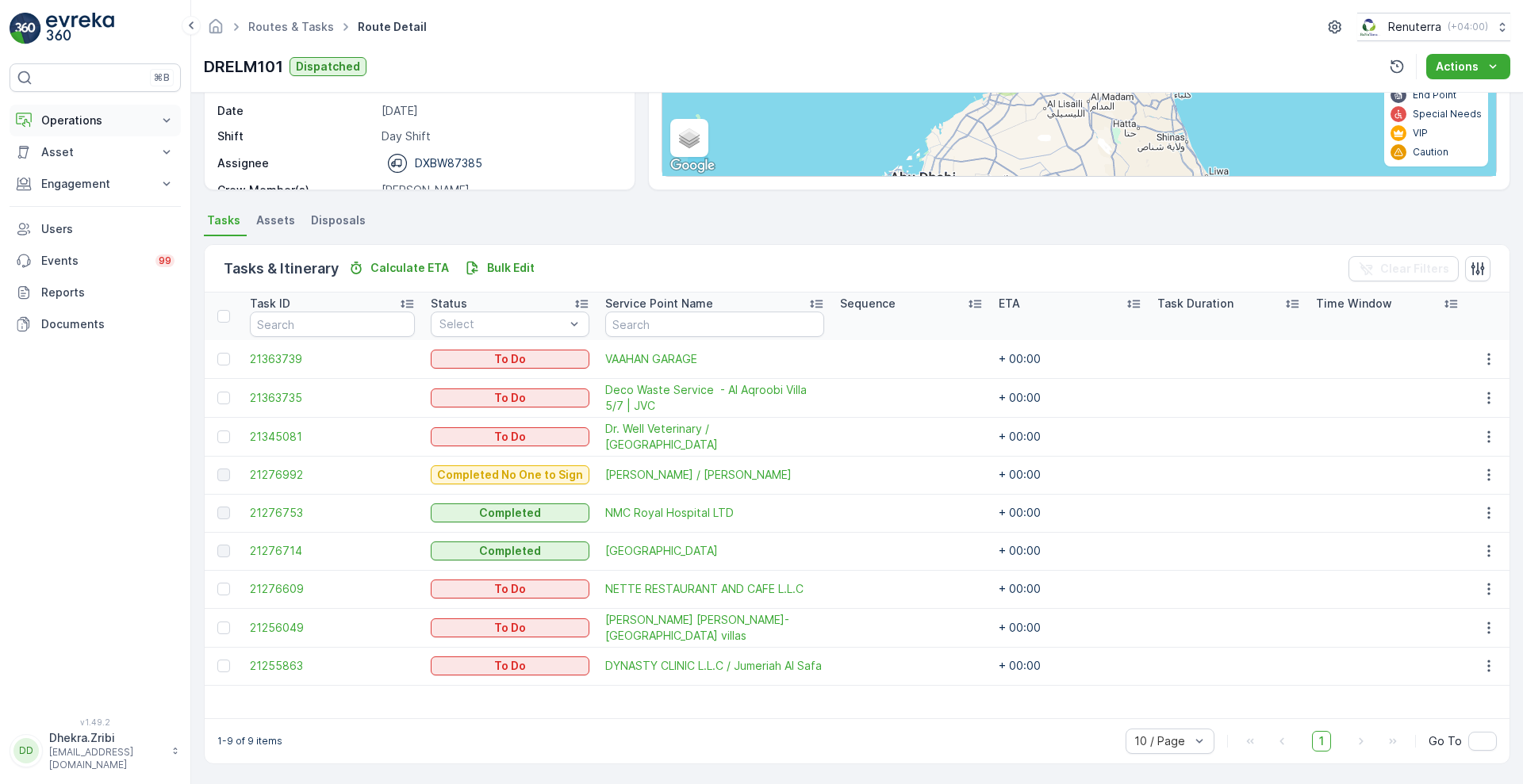
click at [155, 116] on button "Operations" at bounding box center [95, 120] width 172 height 32
click at [80, 190] on p "Routes & Tasks" at bounding box center [81, 192] width 81 height 16
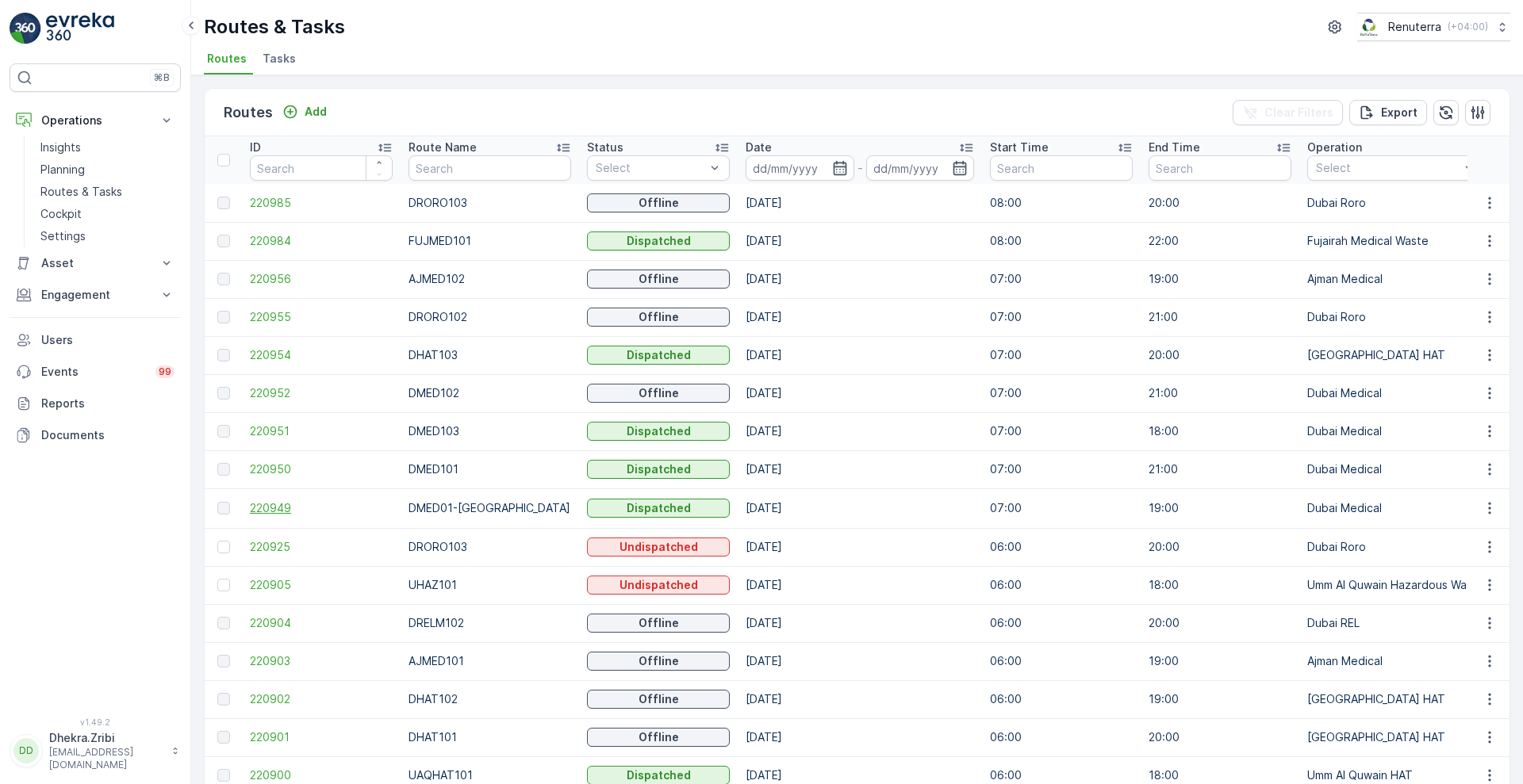
click at [279, 509] on span "220949" at bounding box center [321, 508] width 143 height 16
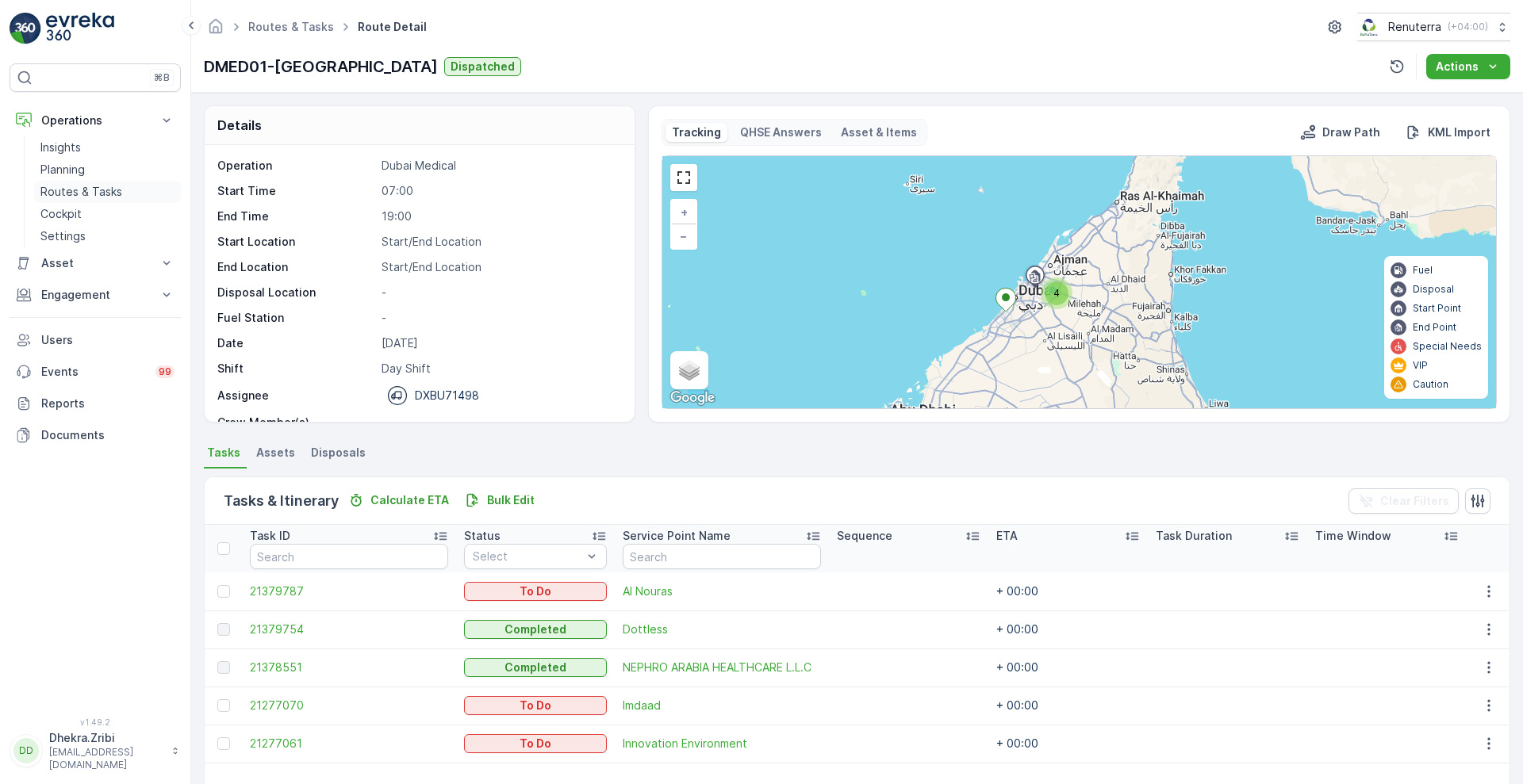
click at [65, 191] on p "Routes & Tasks" at bounding box center [81, 192] width 81 height 16
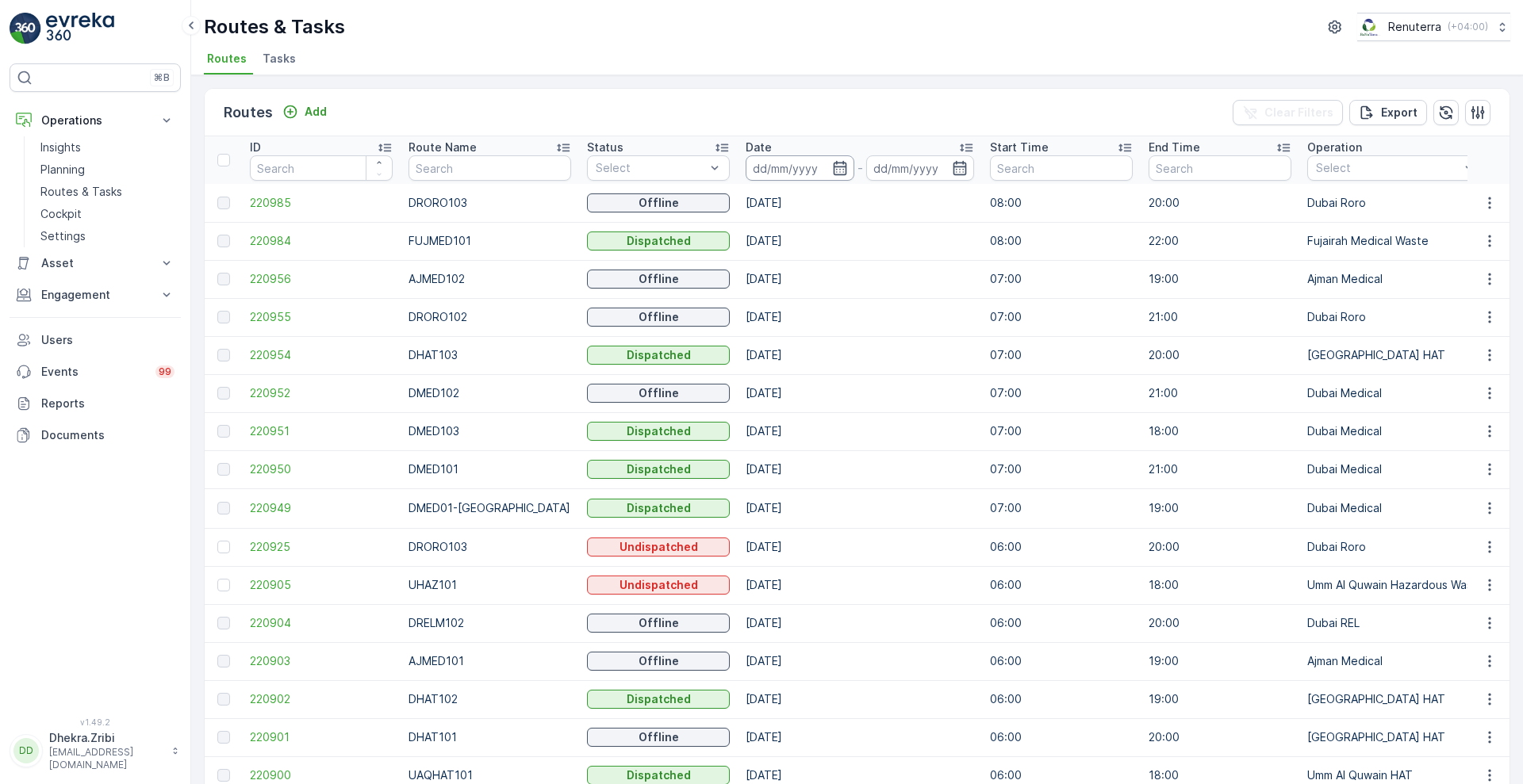
click at [829, 169] on input at bounding box center [800, 168] width 109 height 25
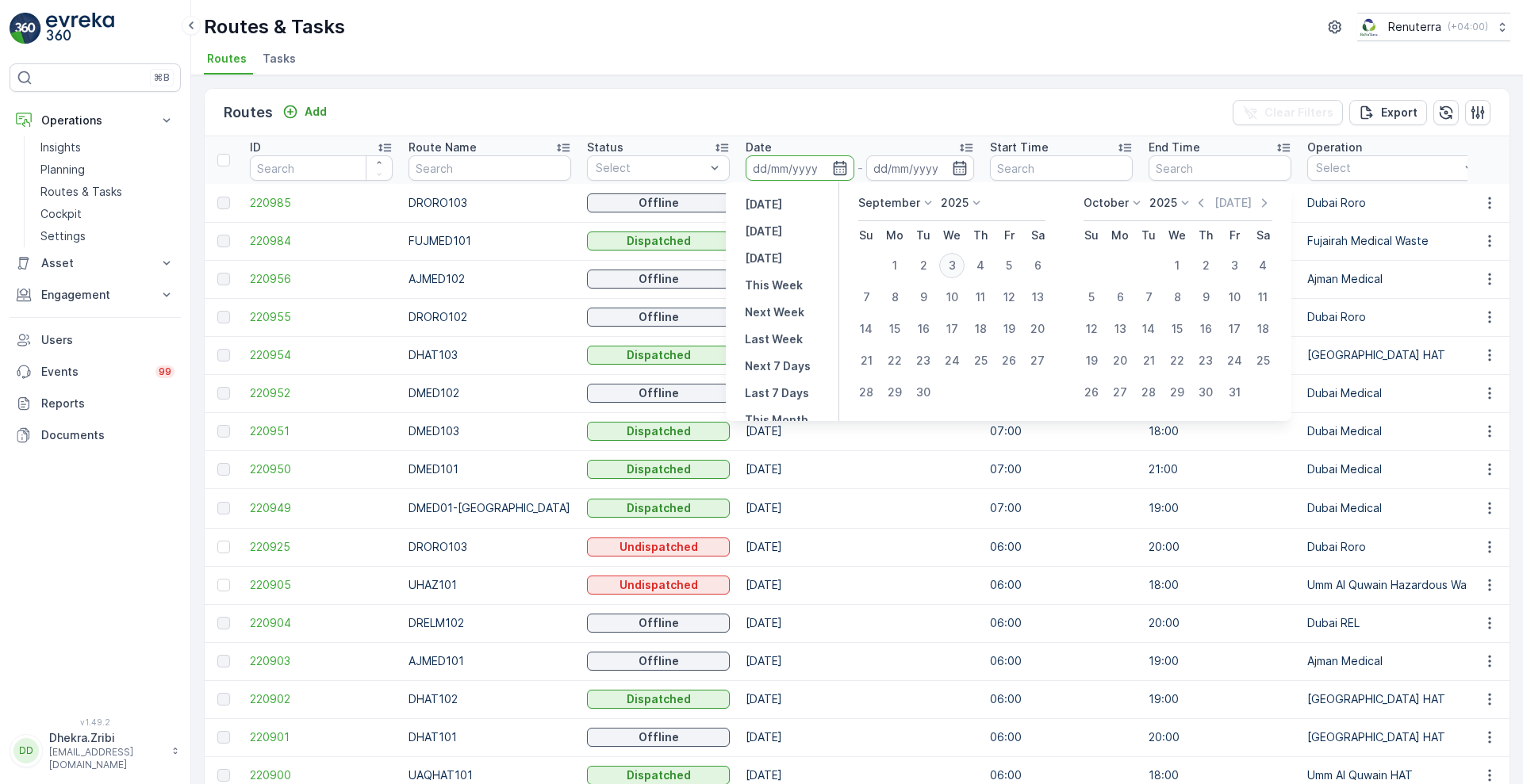
click at [951, 260] on div "3" at bounding box center [952, 266] width 25 height 25
type input "[DATE]"
click at [951, 260] on div "3" at bounding box center [952, 266] width 25 height 25
type input "[DATE]"
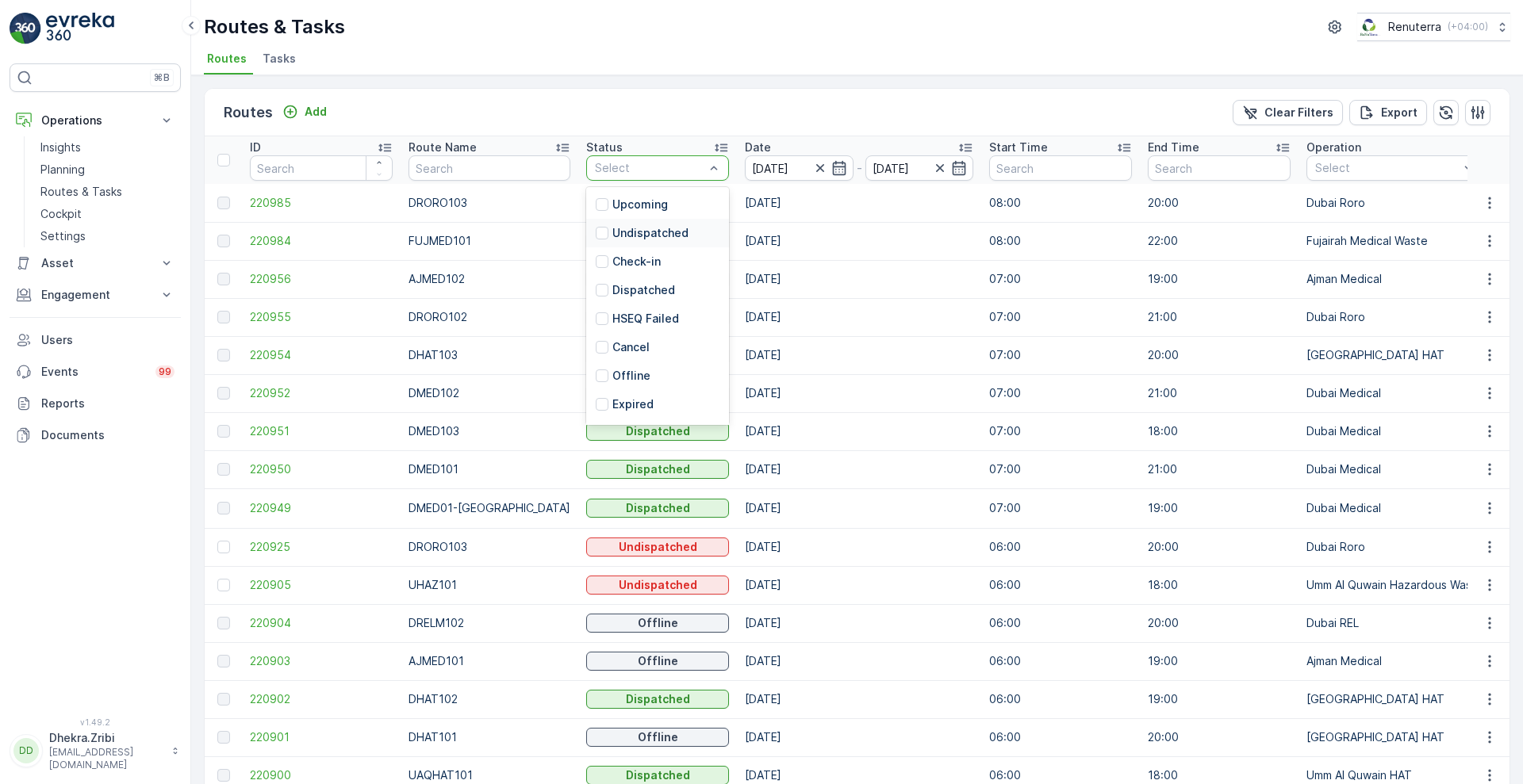
click at [647, 236] on p "Undispatched" at bounding box center [650, 233] width 77 height 16
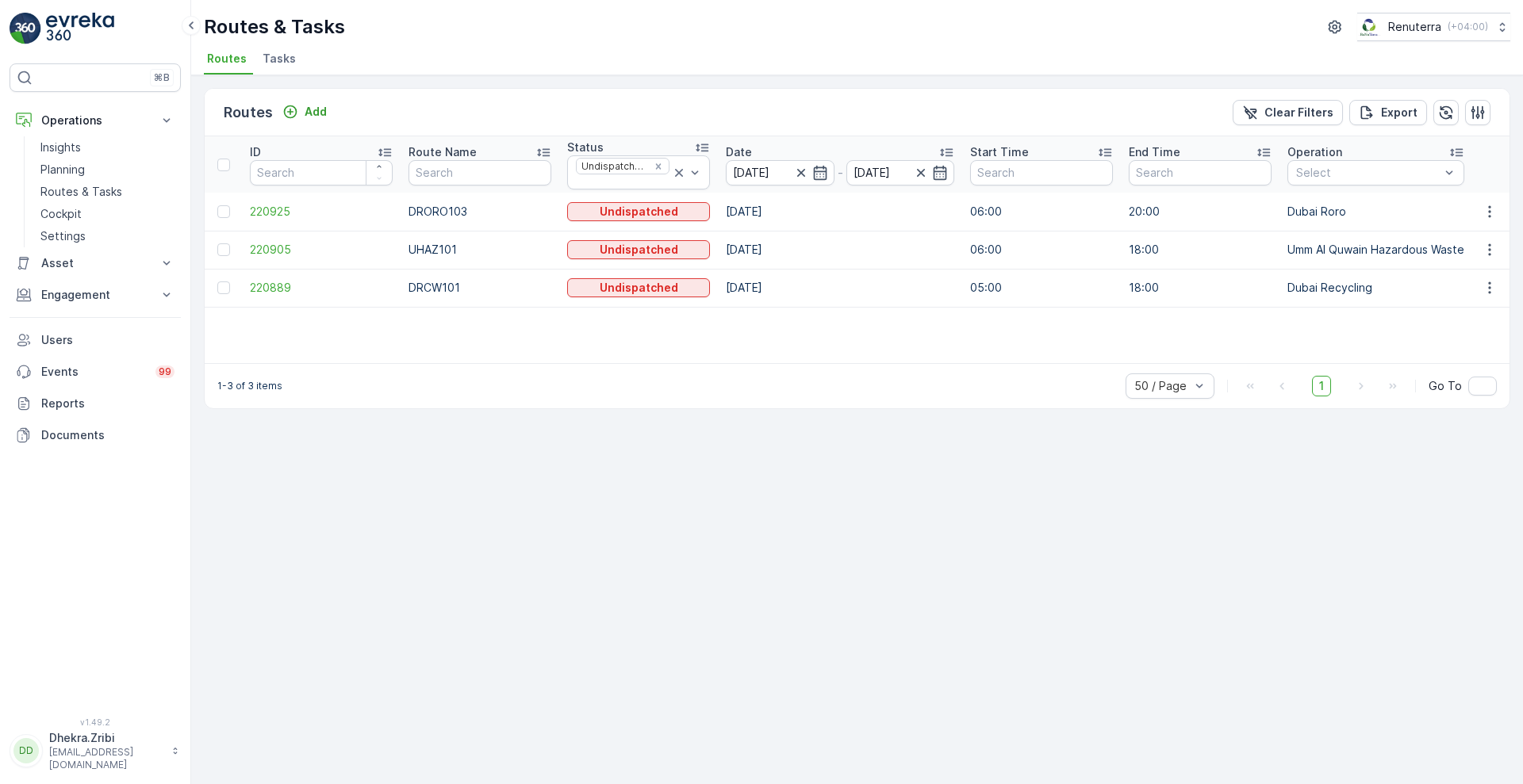
click at [647, 236] on td "Undispatched" at bounding box center [639, 249] width 159 height 38
click at [68, 172] on p "Planning" at bounding box center [63, 170] width 45 height 16
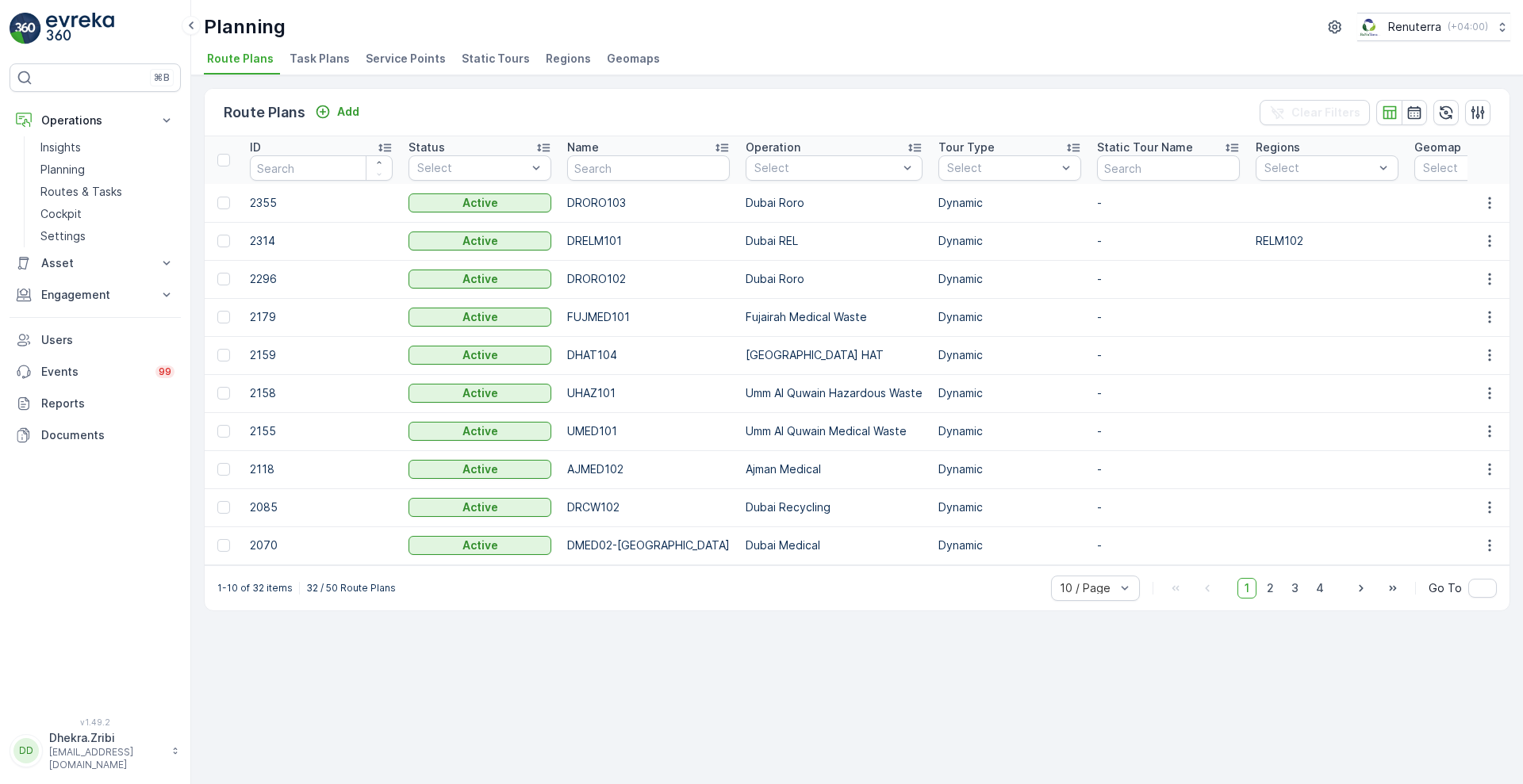
click at [387, 68] on li "Service Points" at bounding box center [407, 61] width 89 height 27
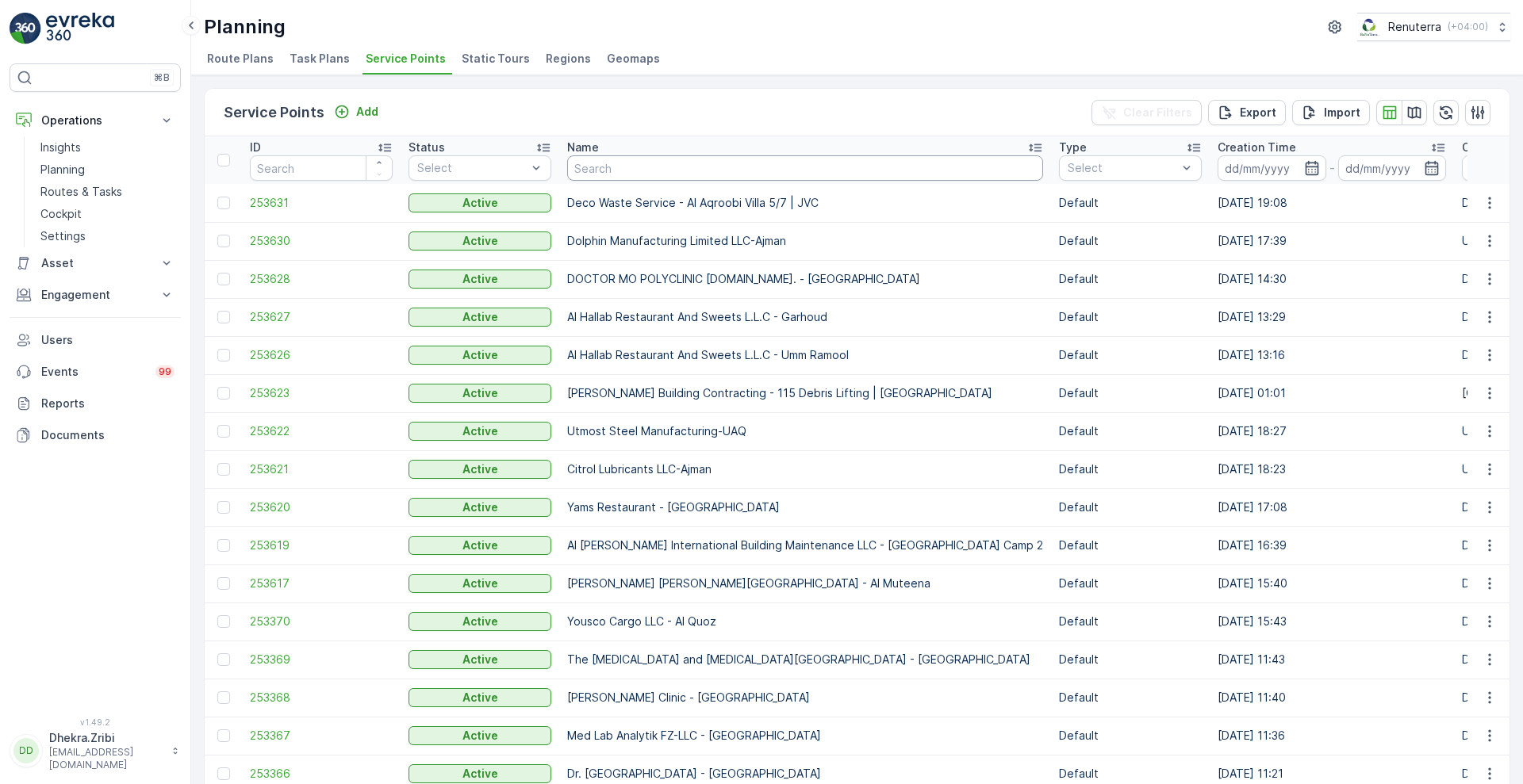
click at [709, 169] on input "text" at bounding box center [805, 168] width 476 height 25
type input "marwa"
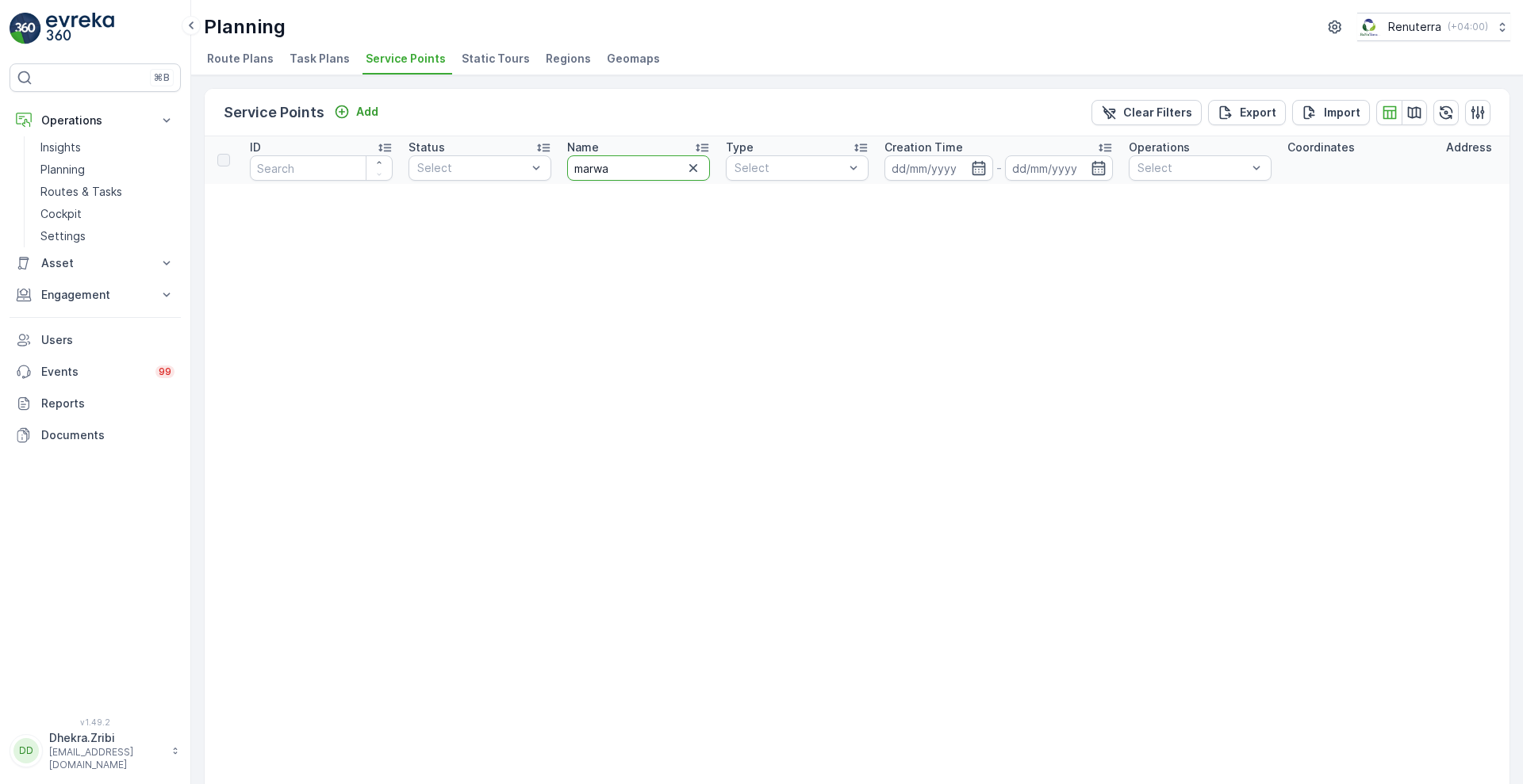
click at [653, 169] on input "marwa" at bounding box center [638, 168] width 143 height 25
type input "marw"
drag, startPoint x: 653, startPoint y: 169, endPoint x: 668, endPoint y: 172, distance: 15.3
click at [668, 172] on input "marw" at bounding box center [638, 168] width 143 height 25
type input "mar"
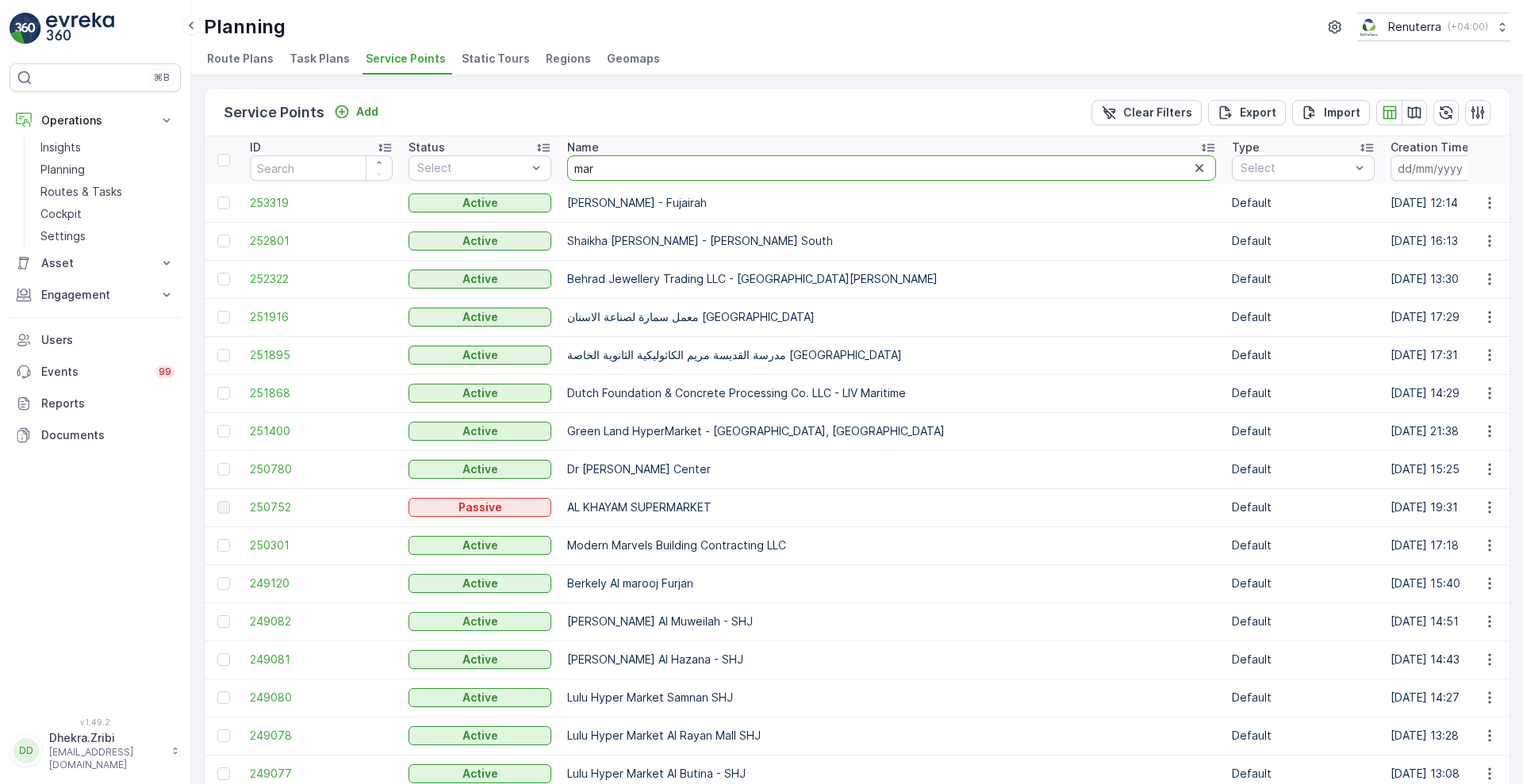
click at [668, 172] on input "mar" at bounding box center [892, 168] width 650 height 25
type input "m"
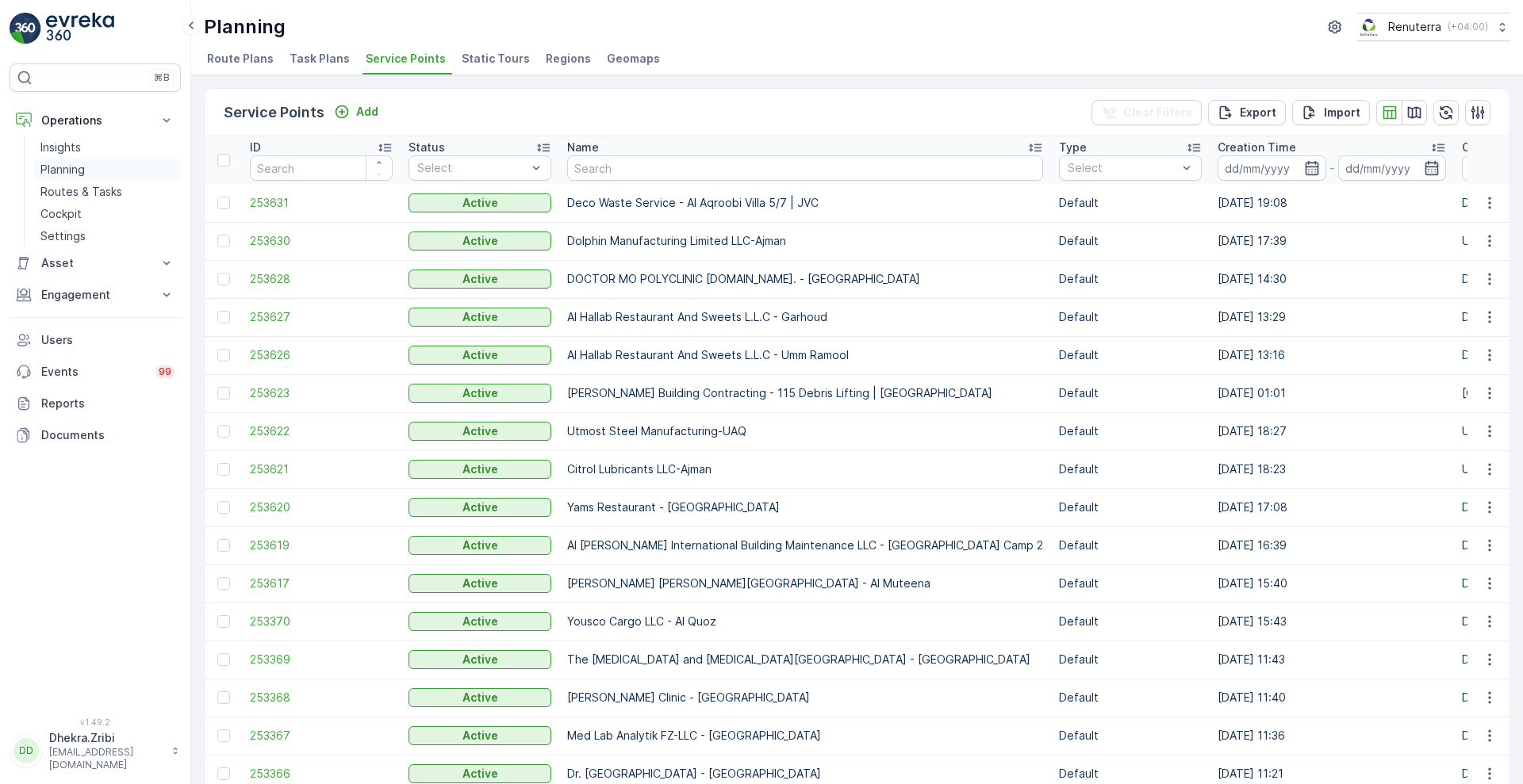
click at [71, 172] on p "Planning" at bounding box center [63, 170] width 45 height 16
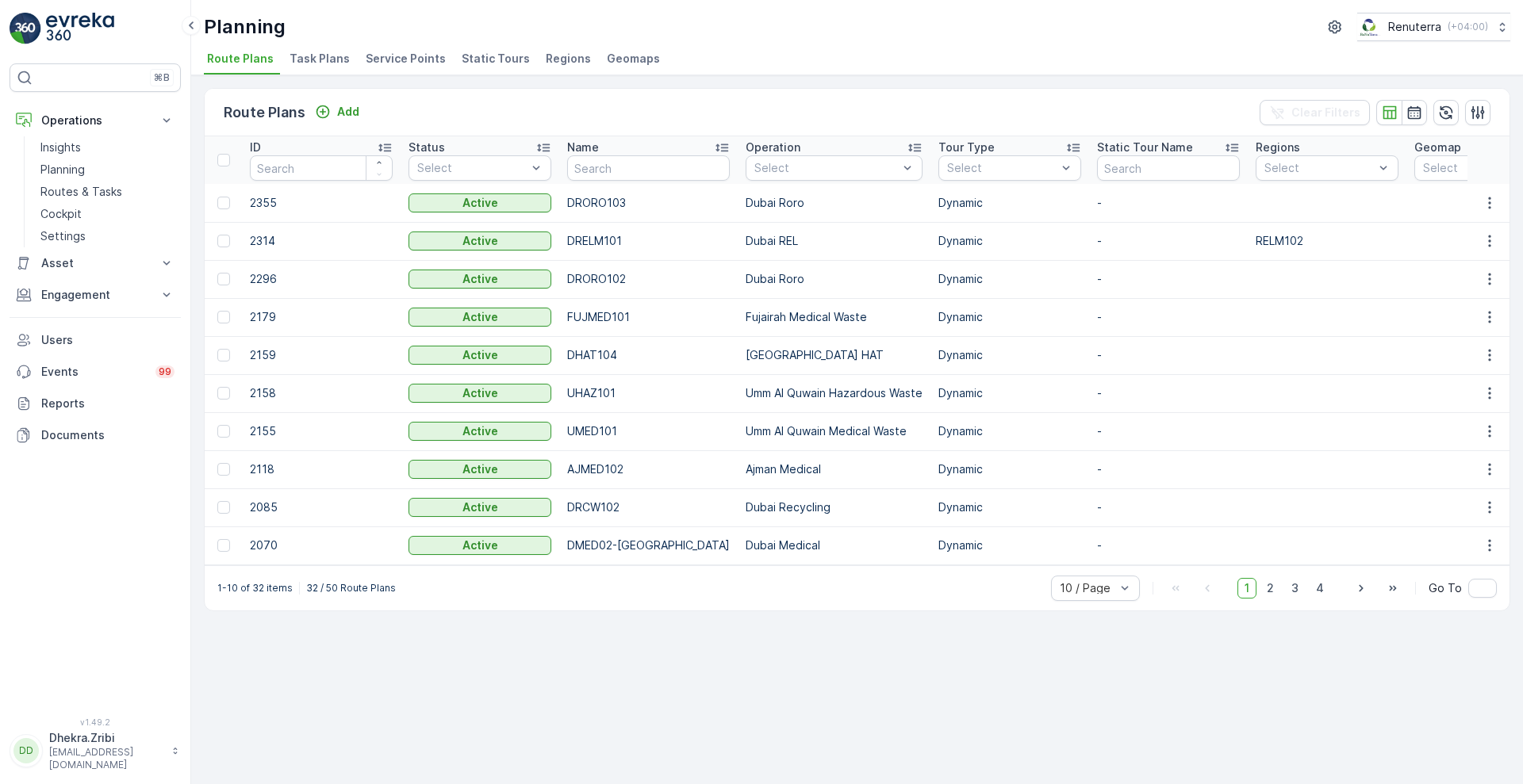
click at [398, 65] on span "Service Points" at bounding box center [405, 58] width 80 height 16
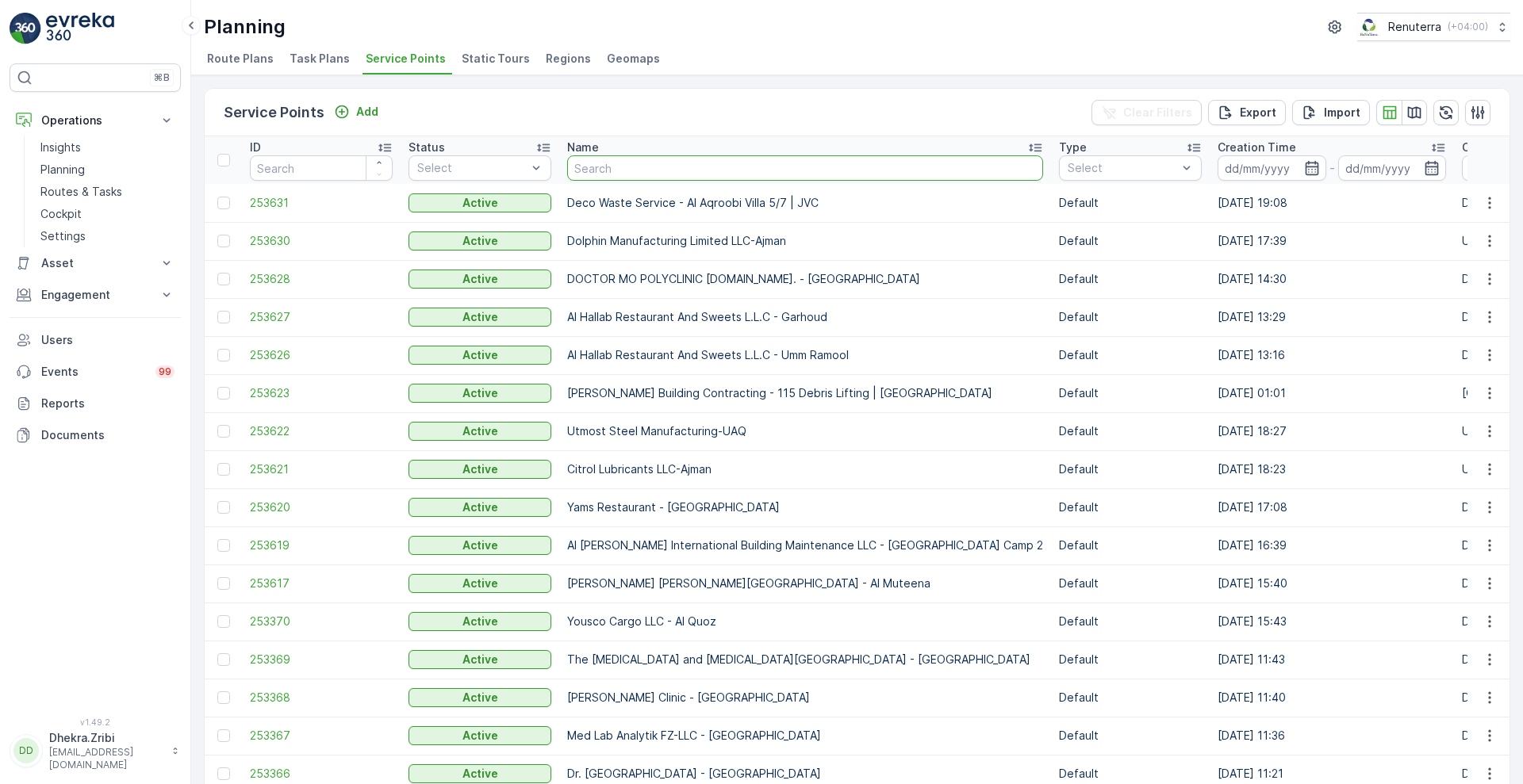
click at [662, 177] on input "text" at bounding box center [805, 168] width 476 height 25
paste input "Dr. Dana Diet Center [PERSON_NAME]"
type input "Dr. Dana Diet Center [PERSON_NAME]"
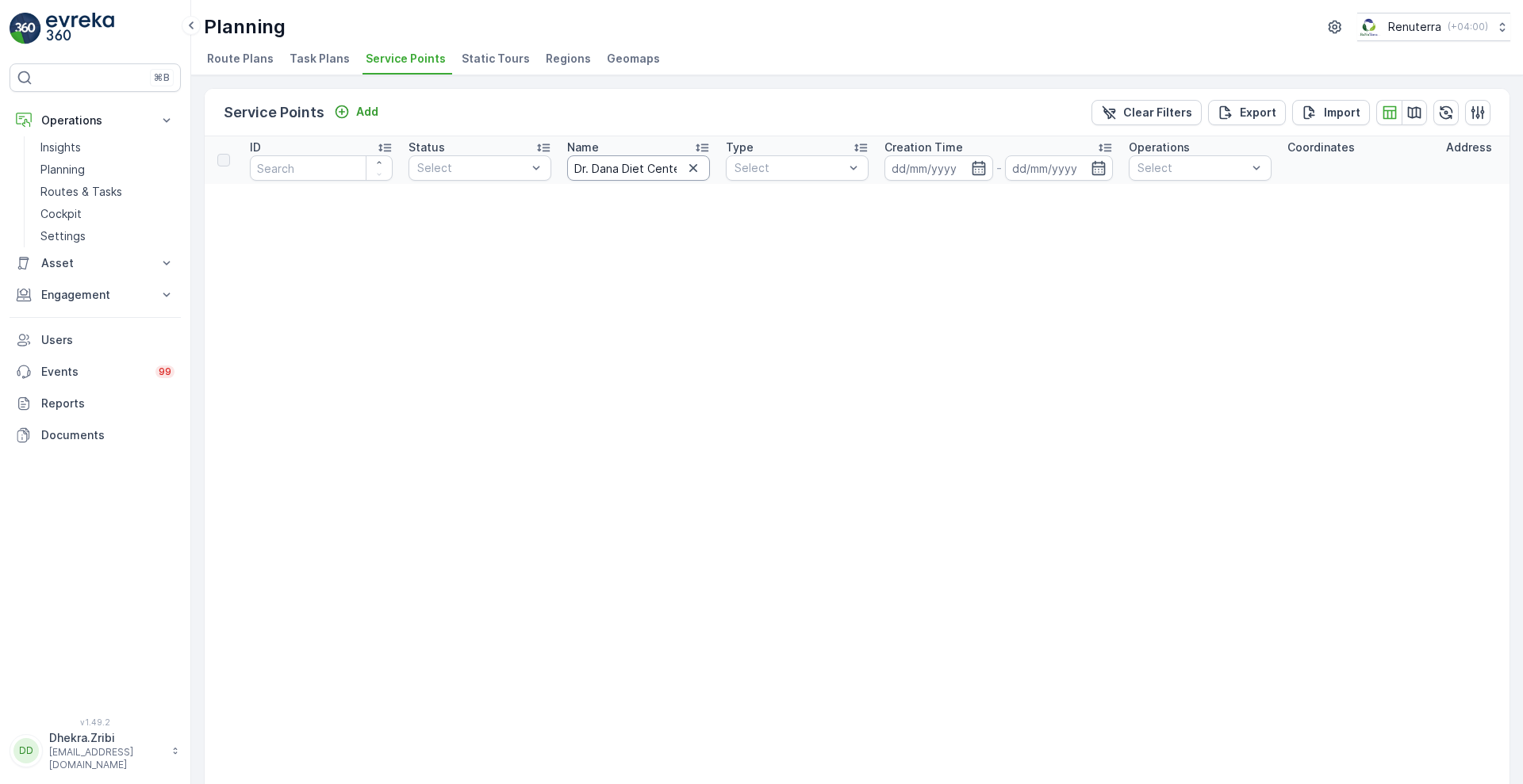
click at [665, 168] on input "Dr. Dana Diet Center Ibn Sina" at bounding box center [638, 168] width 143 height 25
drag, startPoint x: 623, startPoint y: 167, endPoint x: 812, endPoint y: 182, distance: 189.6
type input "Dr. Dana"
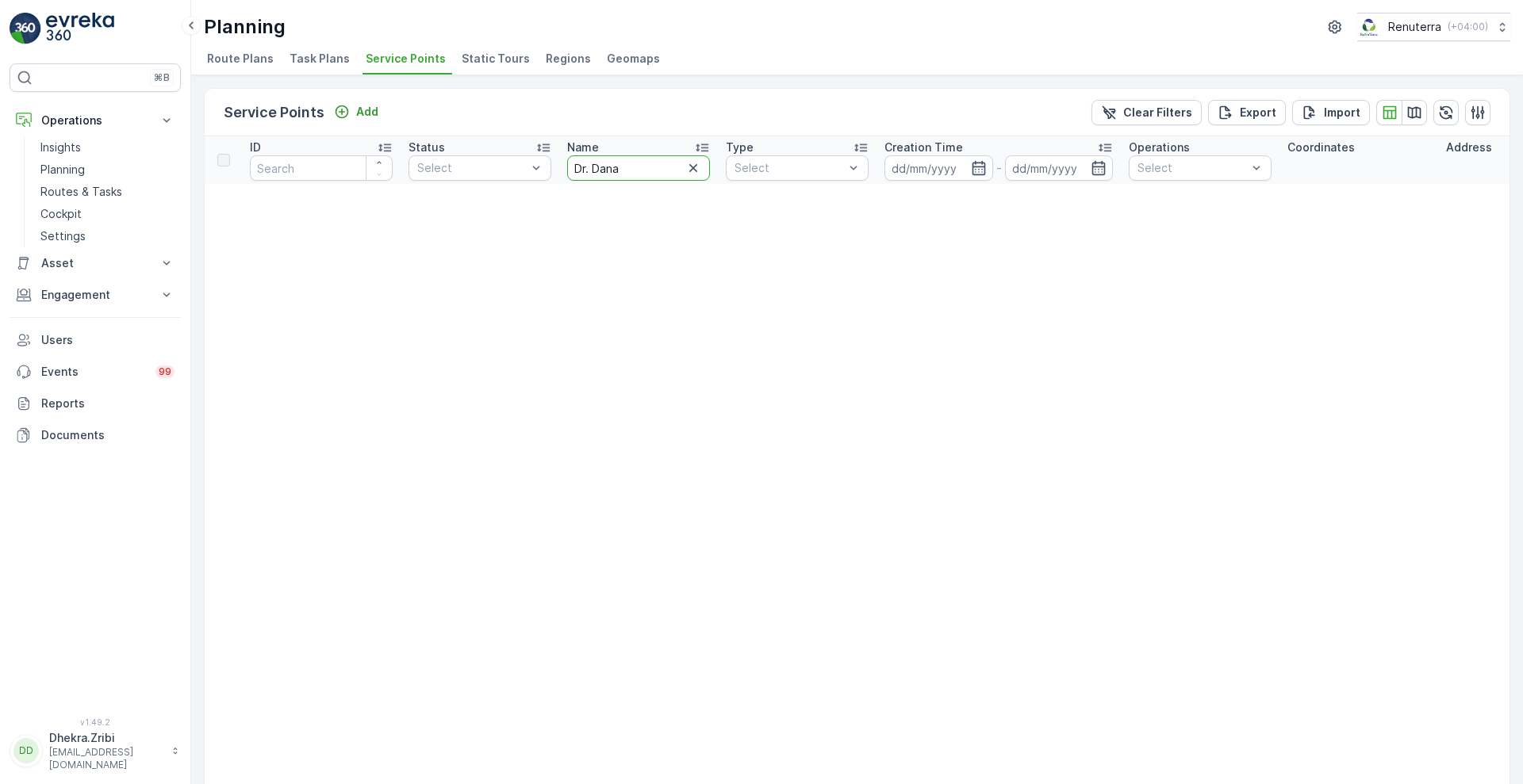
scroll to position [0, 0]
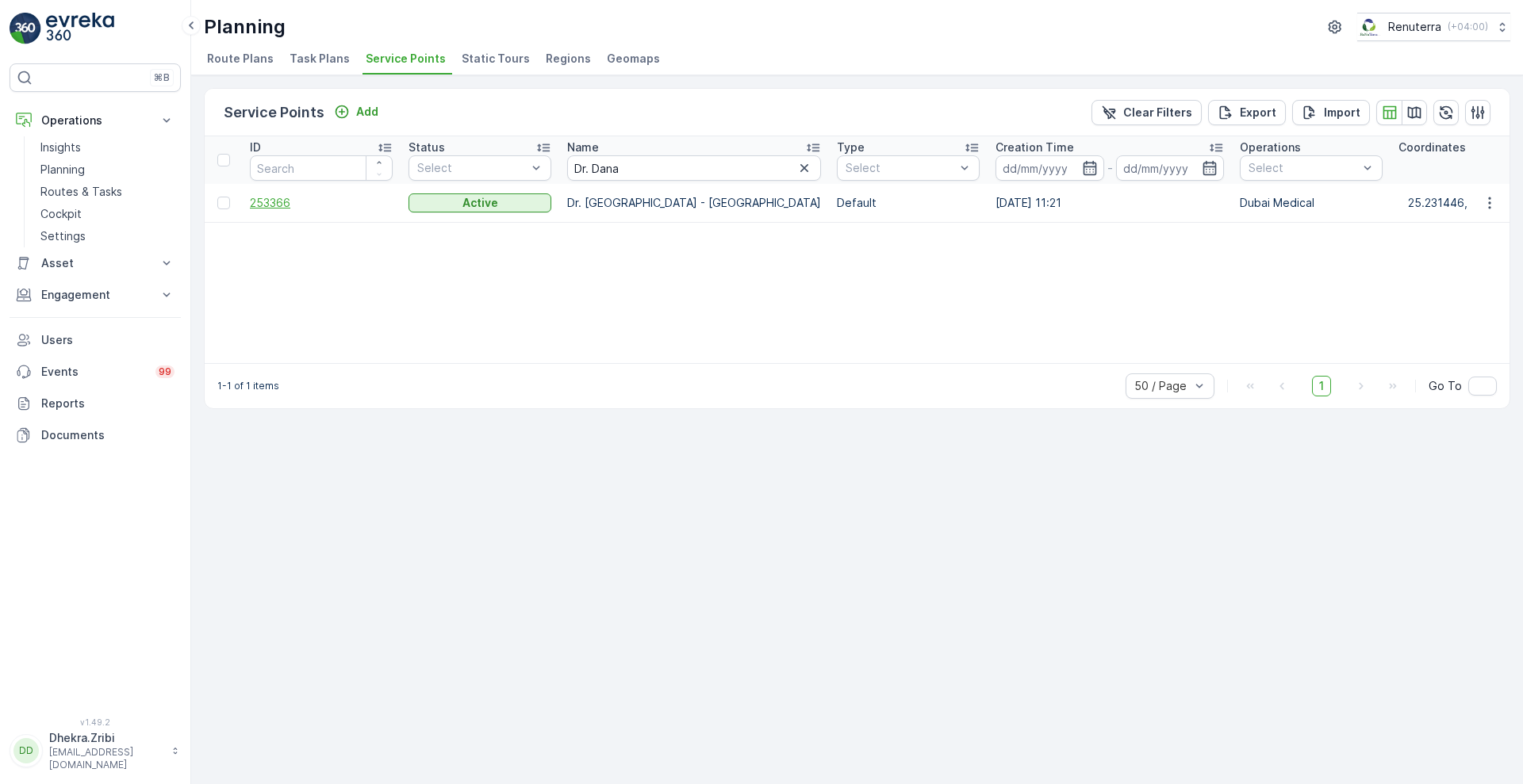
click at [265, 199] on span "253366" at bounding box center [321, 203] width 143 height 16
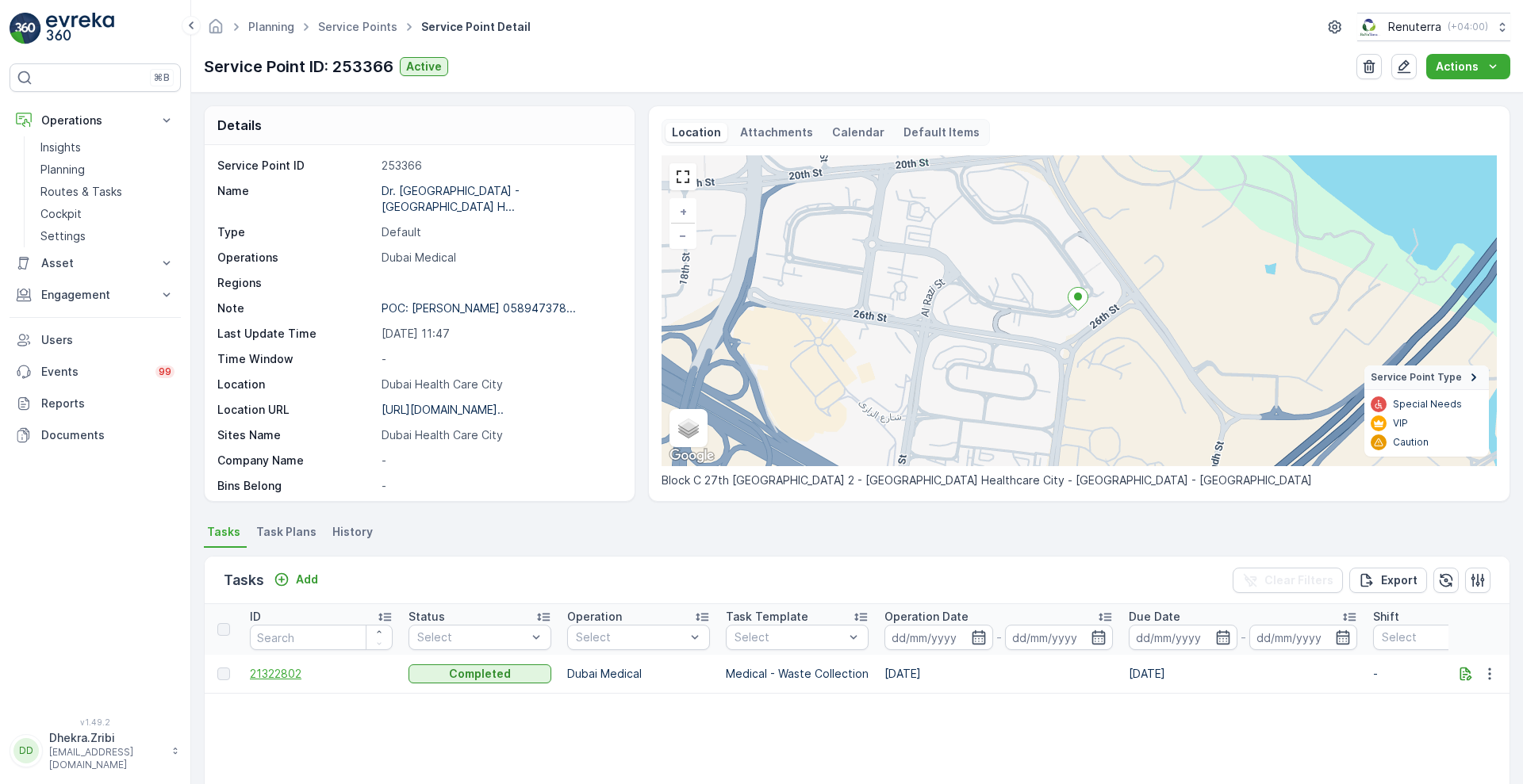
click at [268, 675] on span "21322802" at bounding box center [321, 674] width 143 height 16
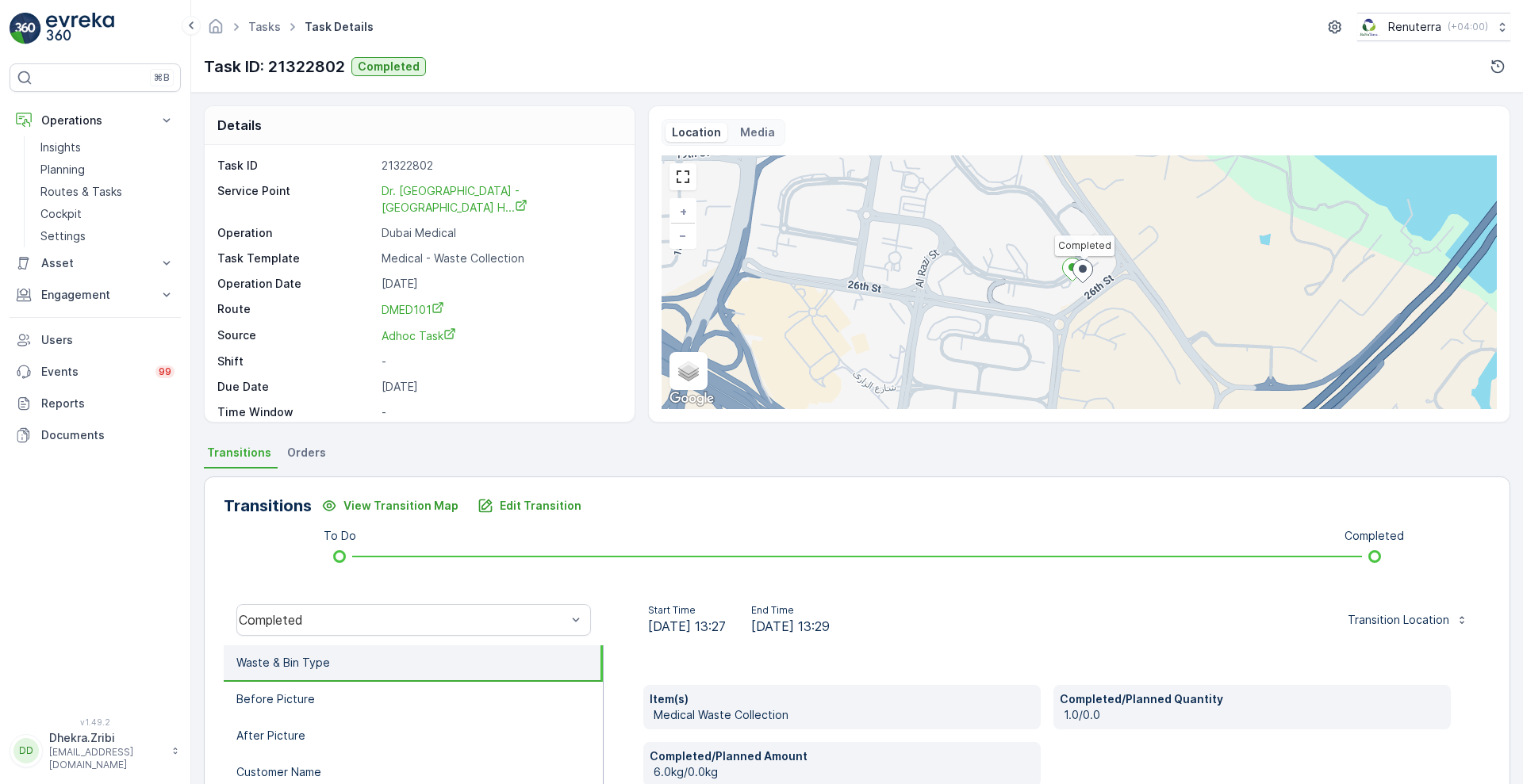
scroll to position [216, 0]
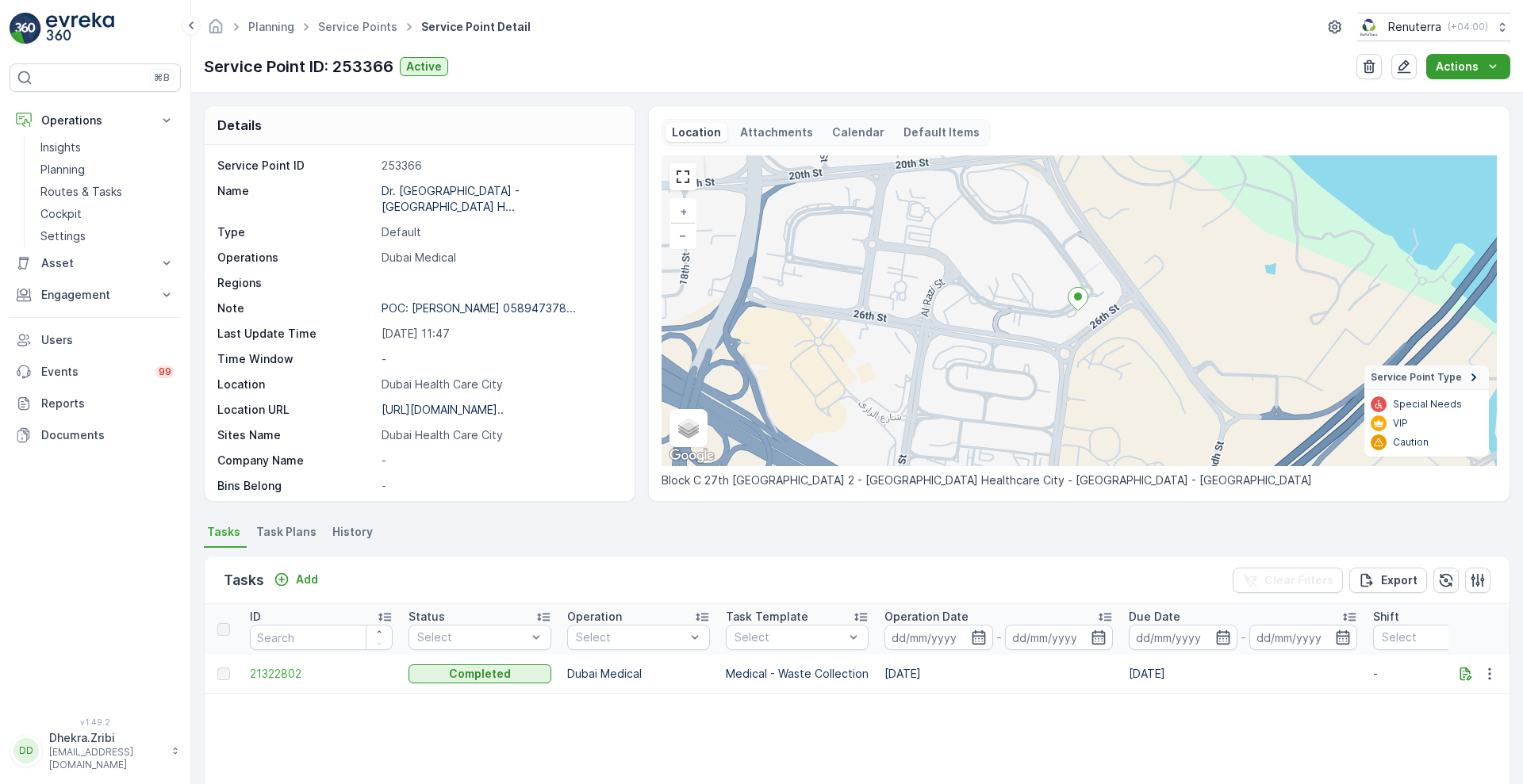
click at [1480, 69] on div "Actions" at bounding box center [1468, 67] width 65 height 16
click at [293, 678] on span "21322802" at bounding box center [321, 674] width 143 height 16
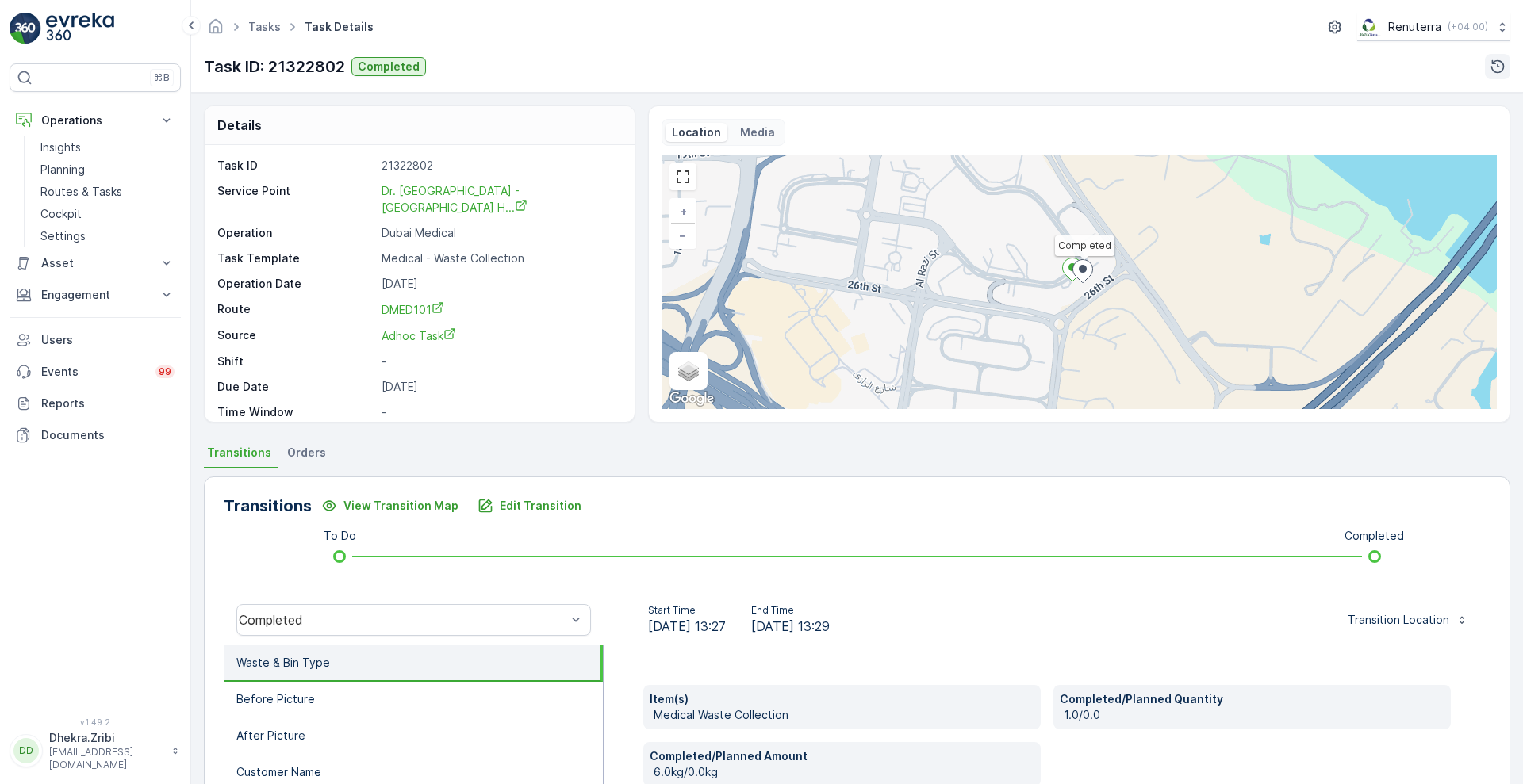
click at [1495, 72] on icon "button" at bounding box center [1499, 67] width 14 height 14
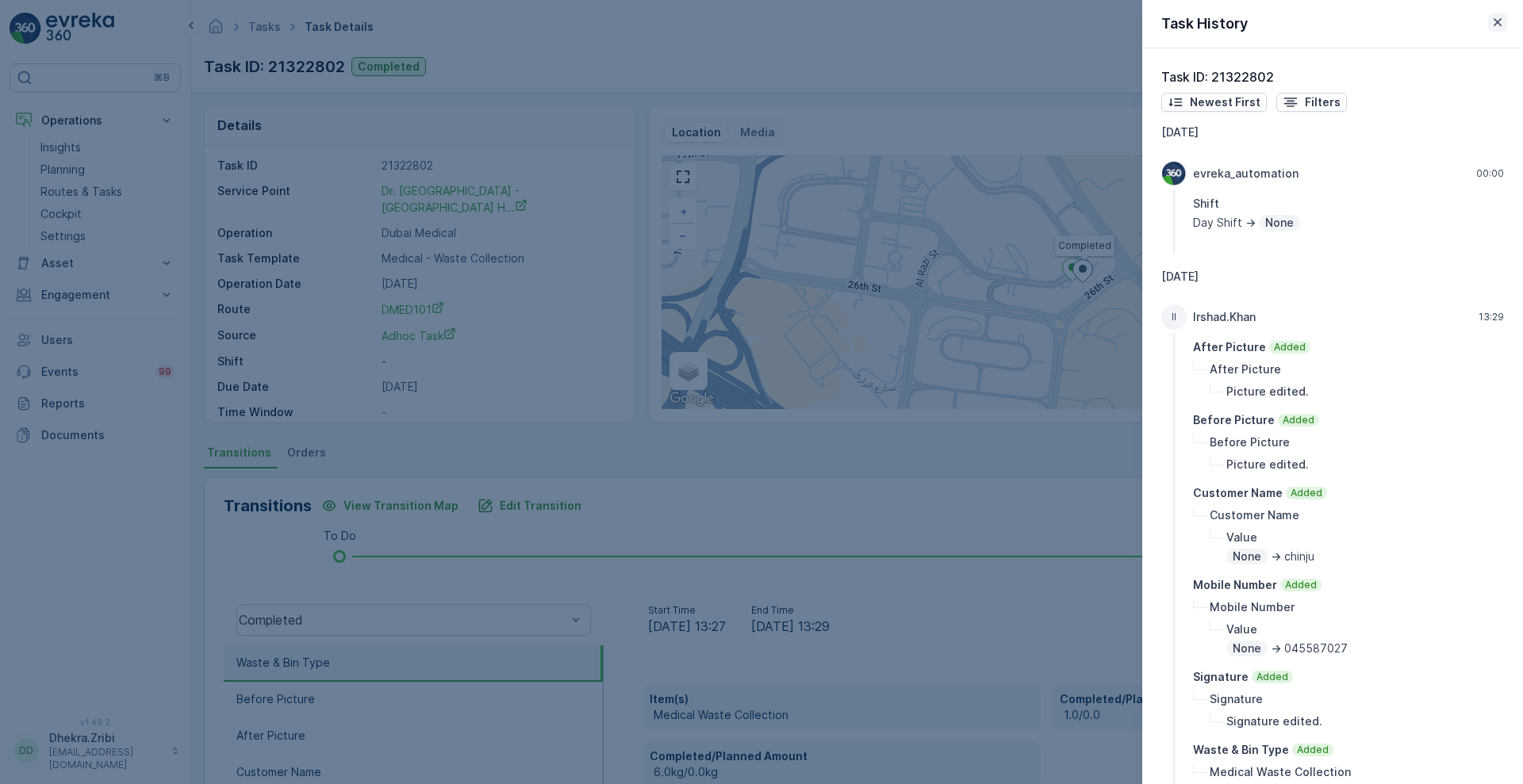
click at [1495, 25] on icon "button" at bounding box center [1498, 22] width 8 height 8
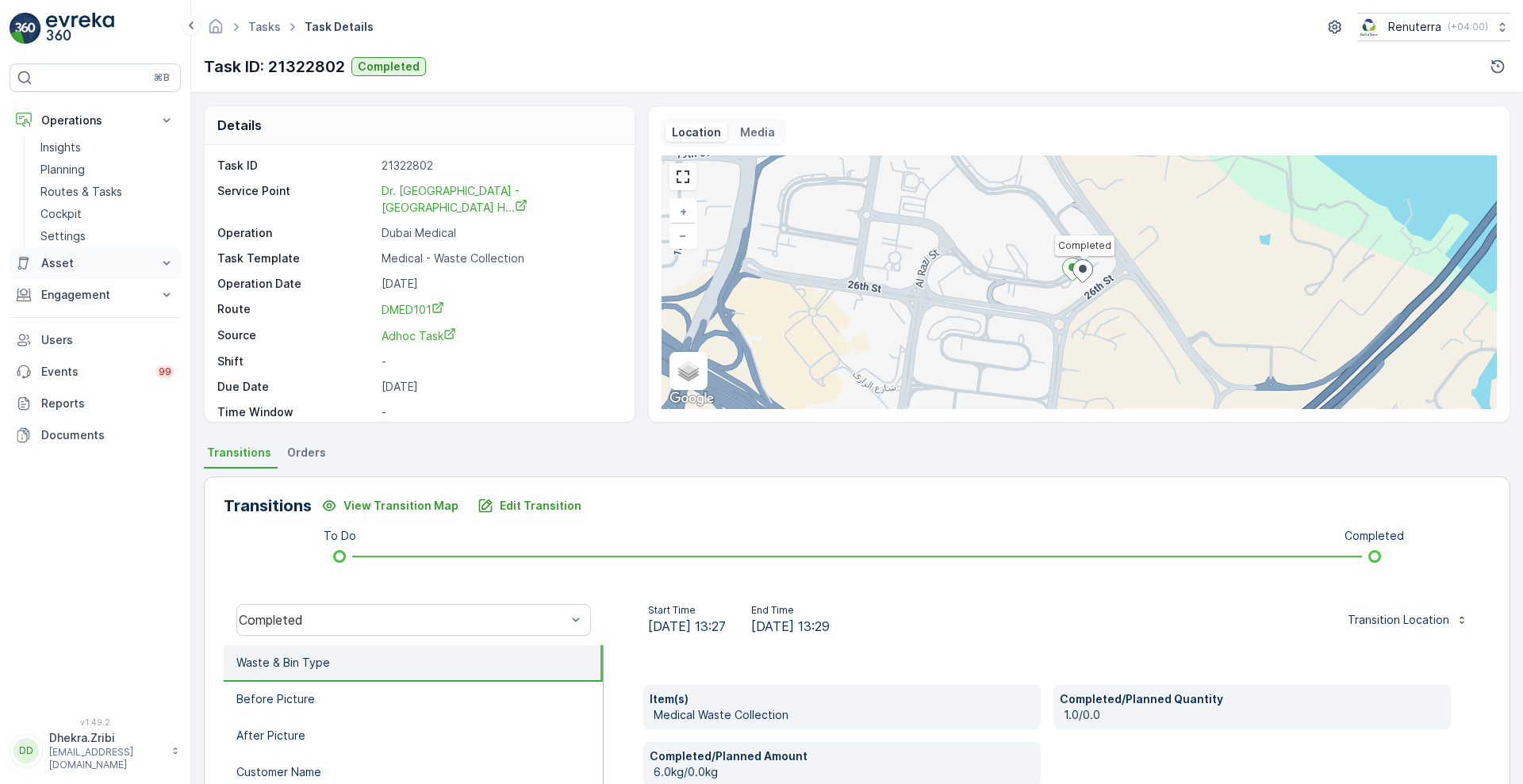
click at [164, 265] on icon at bounding box center [167, 264] width 16 height 16
click at [117, 319] on p "Engagement" at bounding box center [95, 317] width 108 height 16
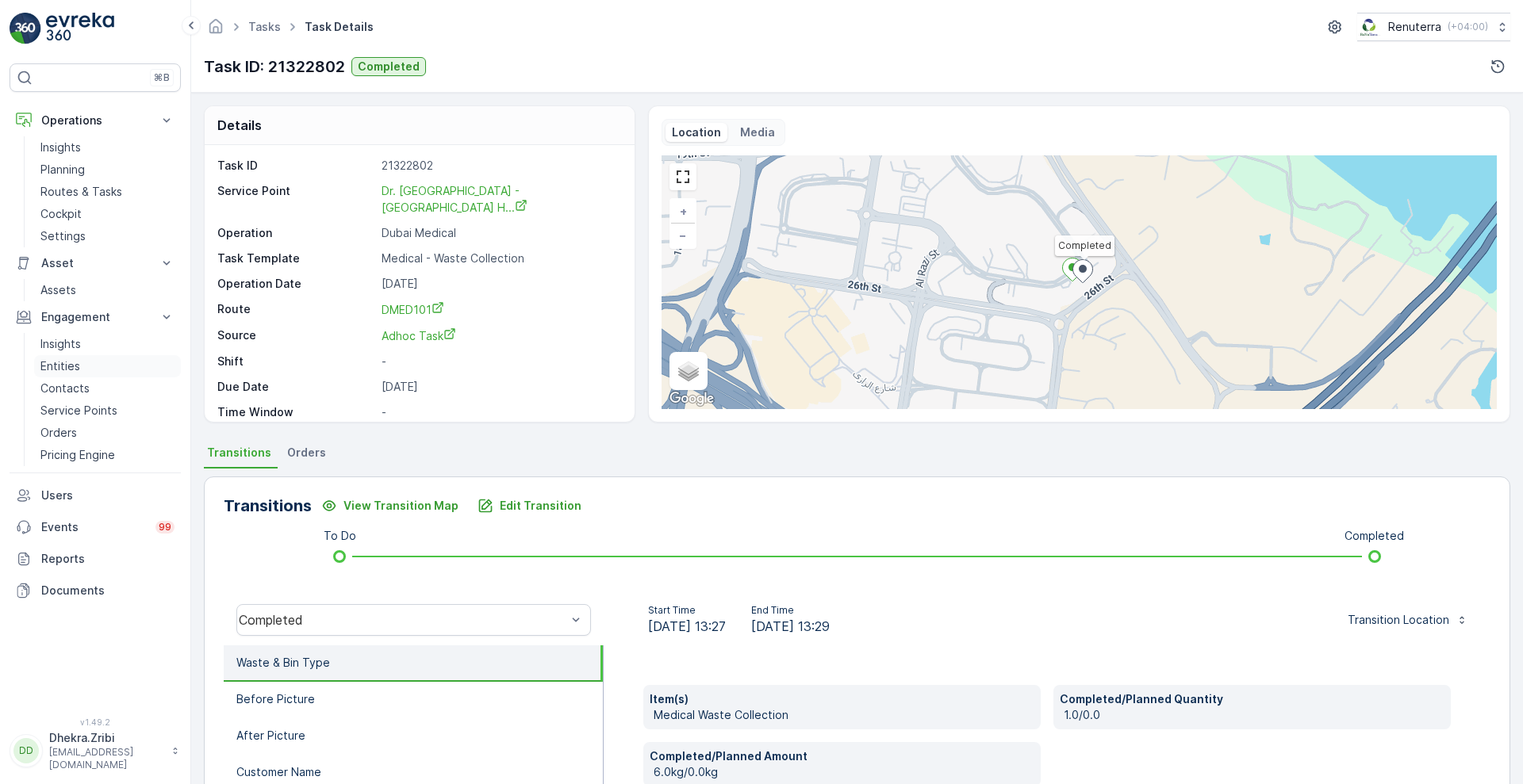
click at [77, 365] on p "Entities" at bounding box center [60, 366] width 40 height 16
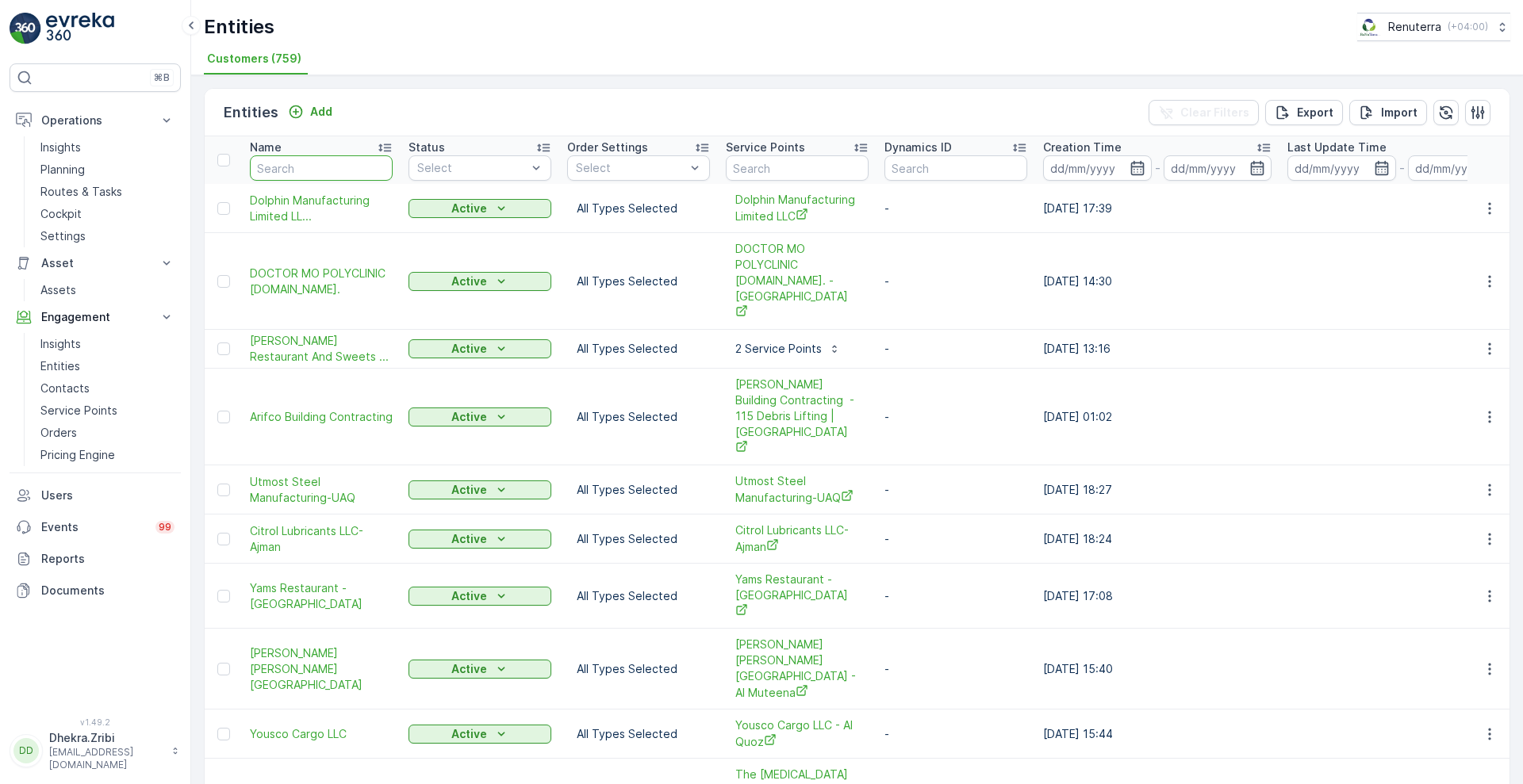
click at [281, 171] on input "text" at bounding box center [321, 168] width 143 height 25
paste input "Dr. Dana Diet Center Ibn Sina"
type input "Dr. Dana Diet Center Ibn Sina"
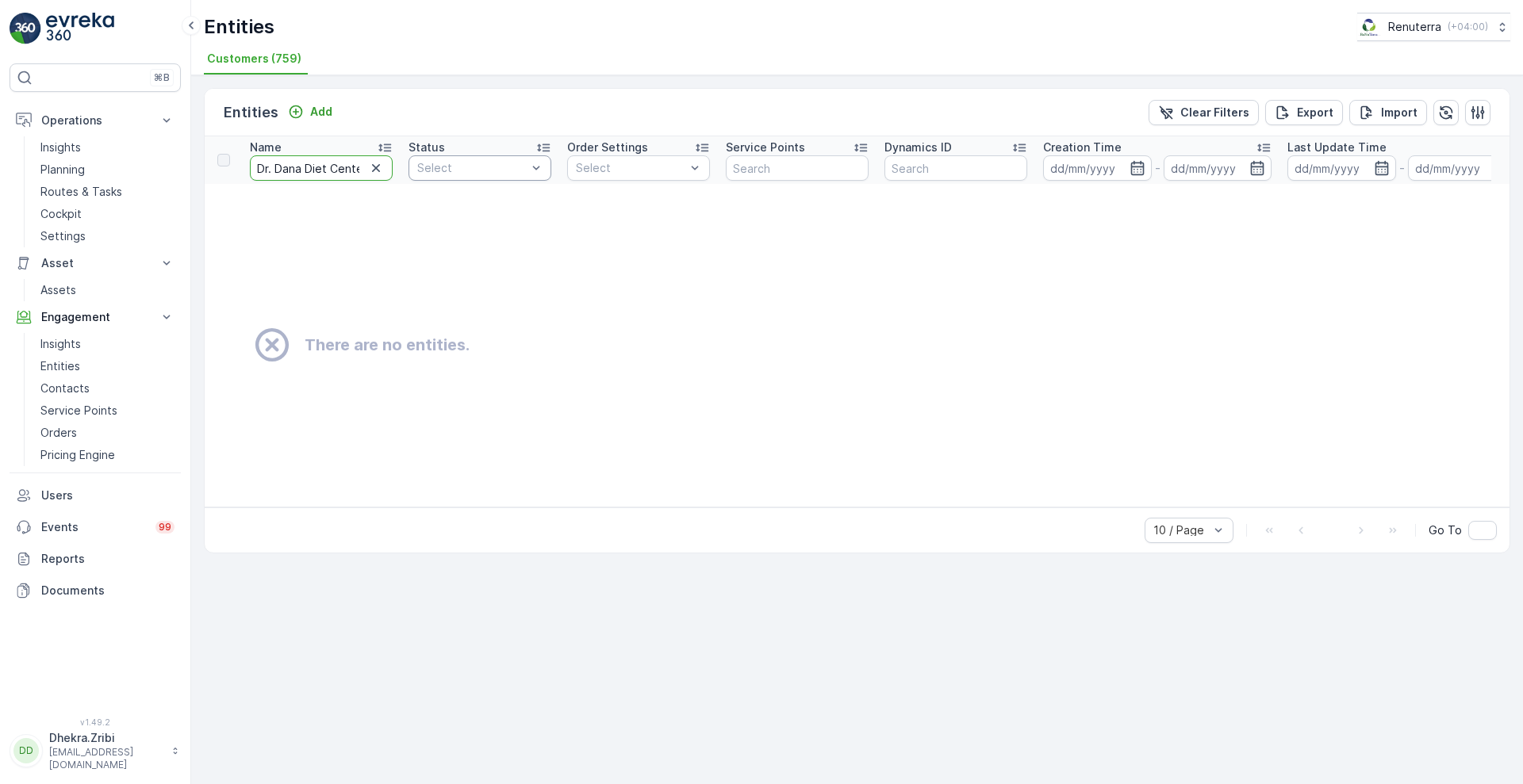
scroll to position [0, 50]
drag, startPoint x: 304, startPoint y: 169, endPoint x: 474, endPoint y: 181, distance: 170.4
click at [474, 181] on tr "Name Dr. Dana Diet Center Ibn Sina Status Select Order Settings Select Service …" at bounding box center [873, 160] width 1339 height 47
type input "Dr. Dana"
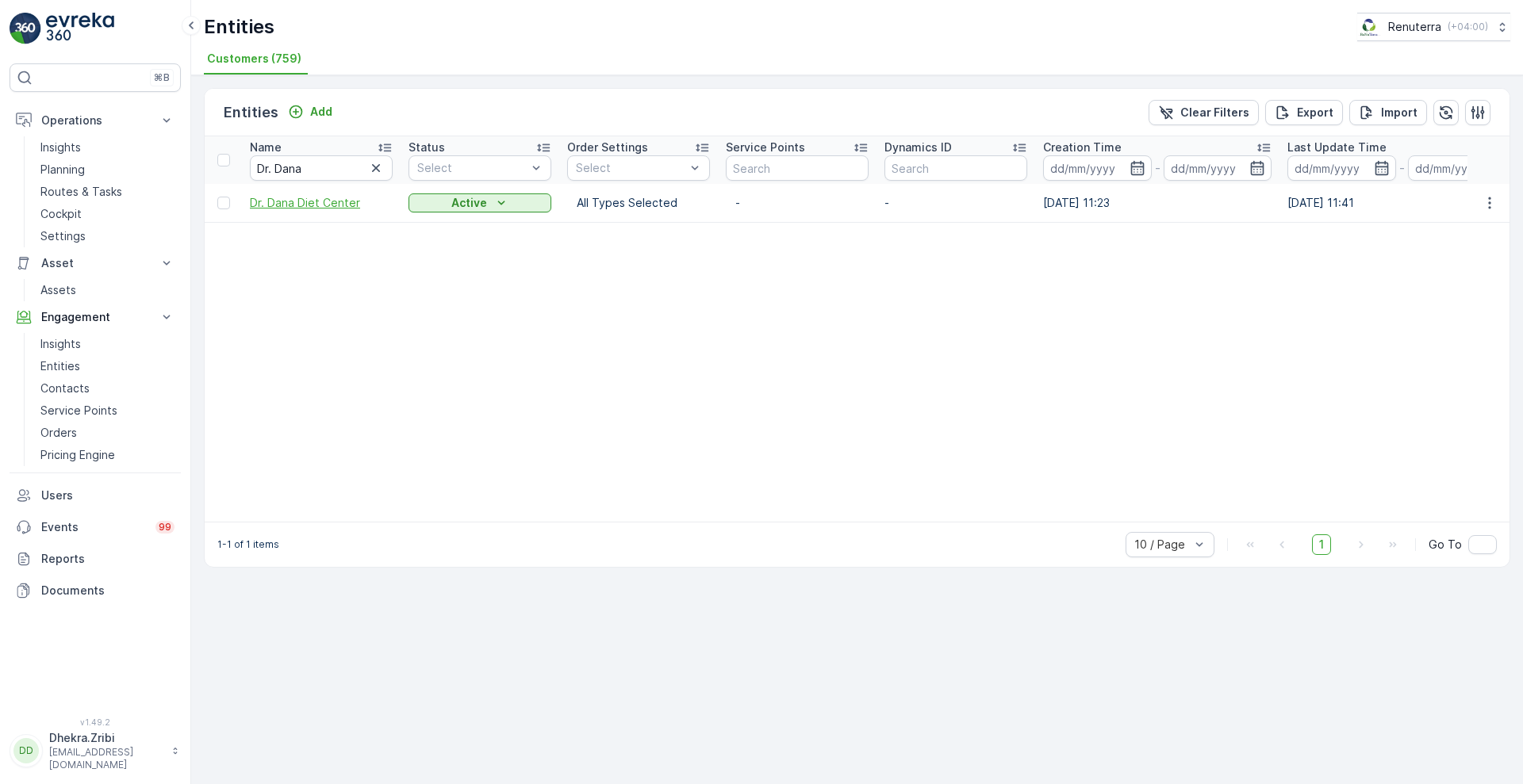
click at [339, 204] on span "Dr. Dana Diet Center" at bounding box center [321, 203] width 143 height 16
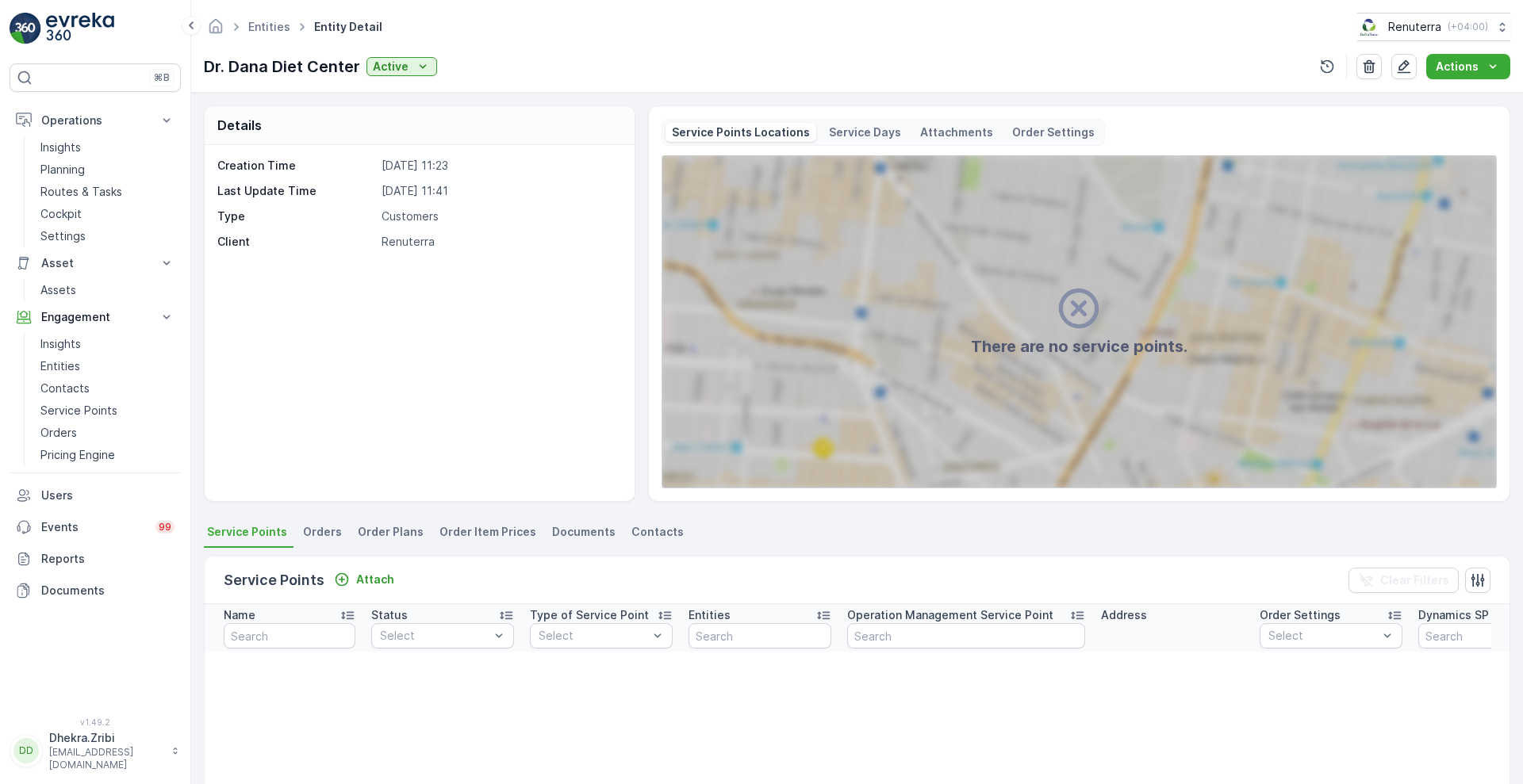
click at [363, 540] on span "Order Plans" at bounding box center [391, 532] width 66 height 16
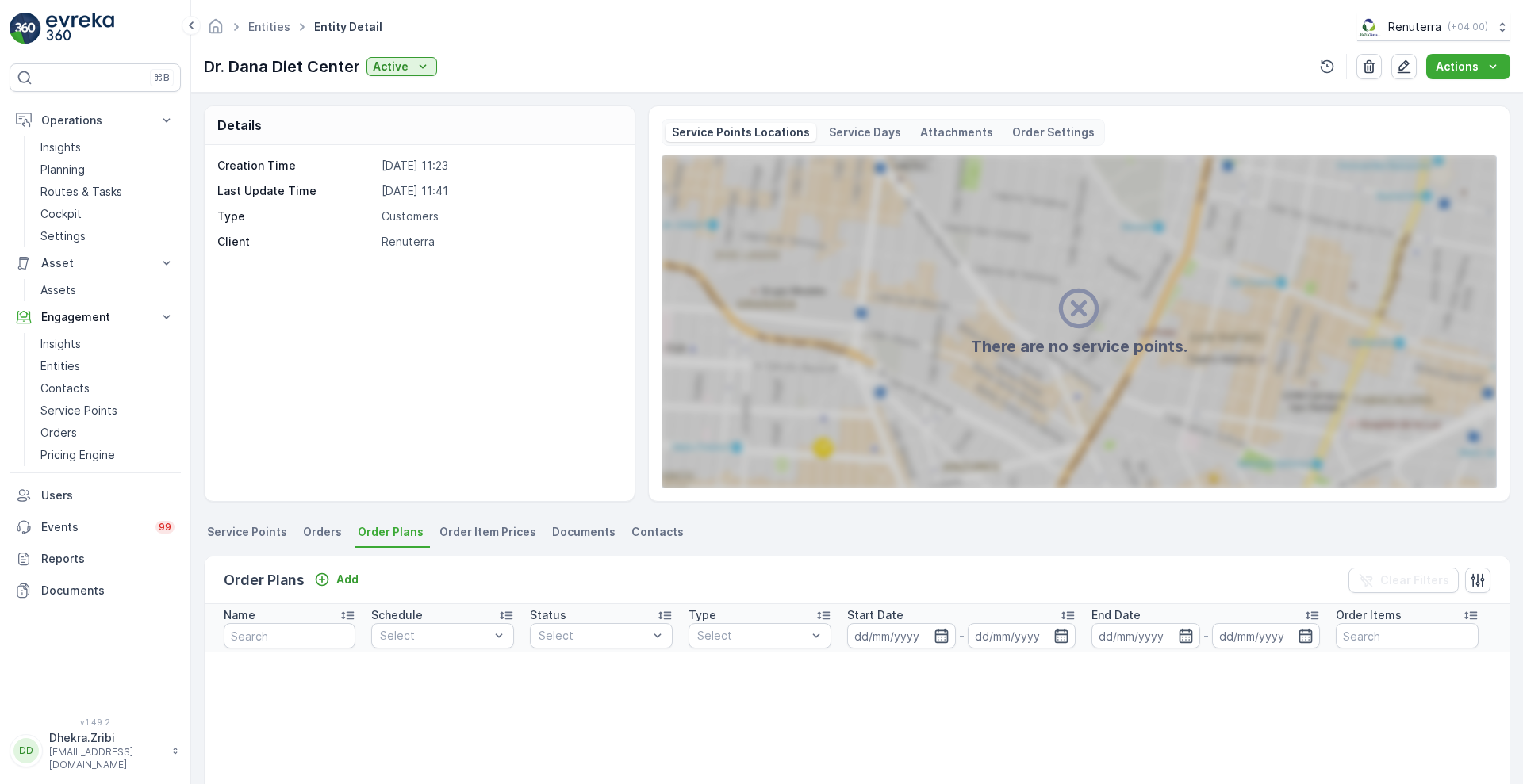
click at [321, 535] on span "Orders" at bounding box center [323, 532] width 39 height 16
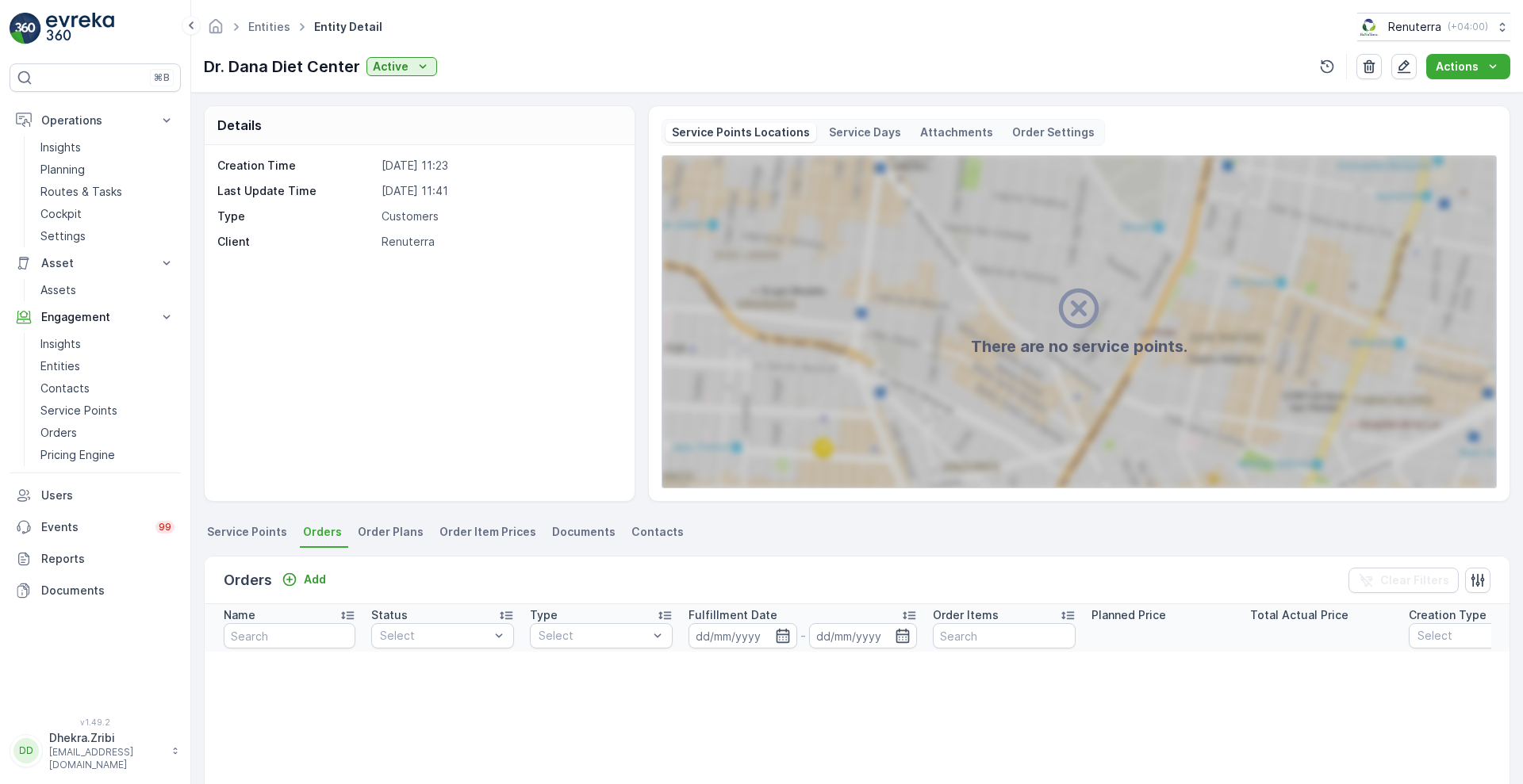
click at [245, 534] on span "Service Points" at bounding box center [247, 532] width 80 height 16
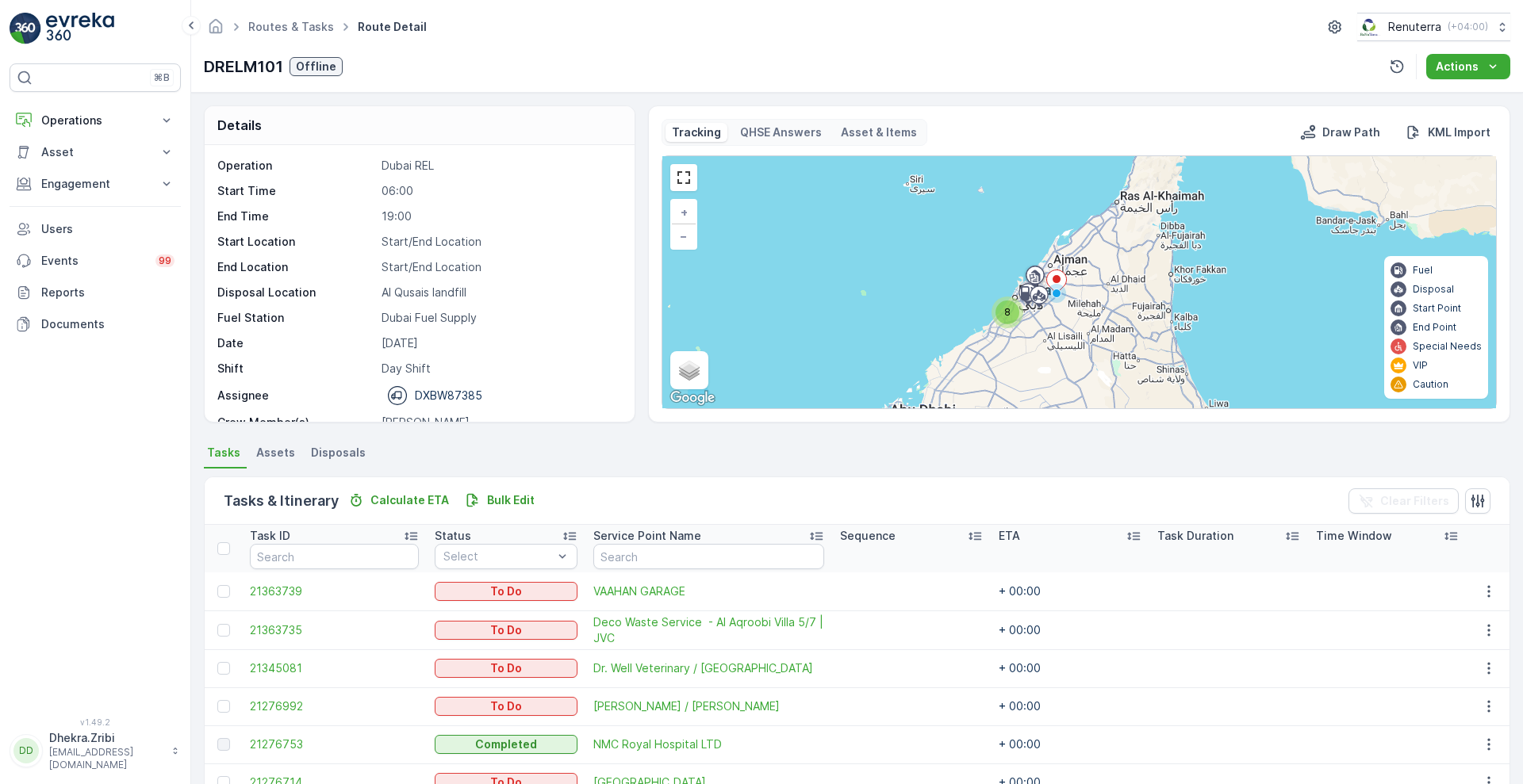
scroll to position [233, 0]
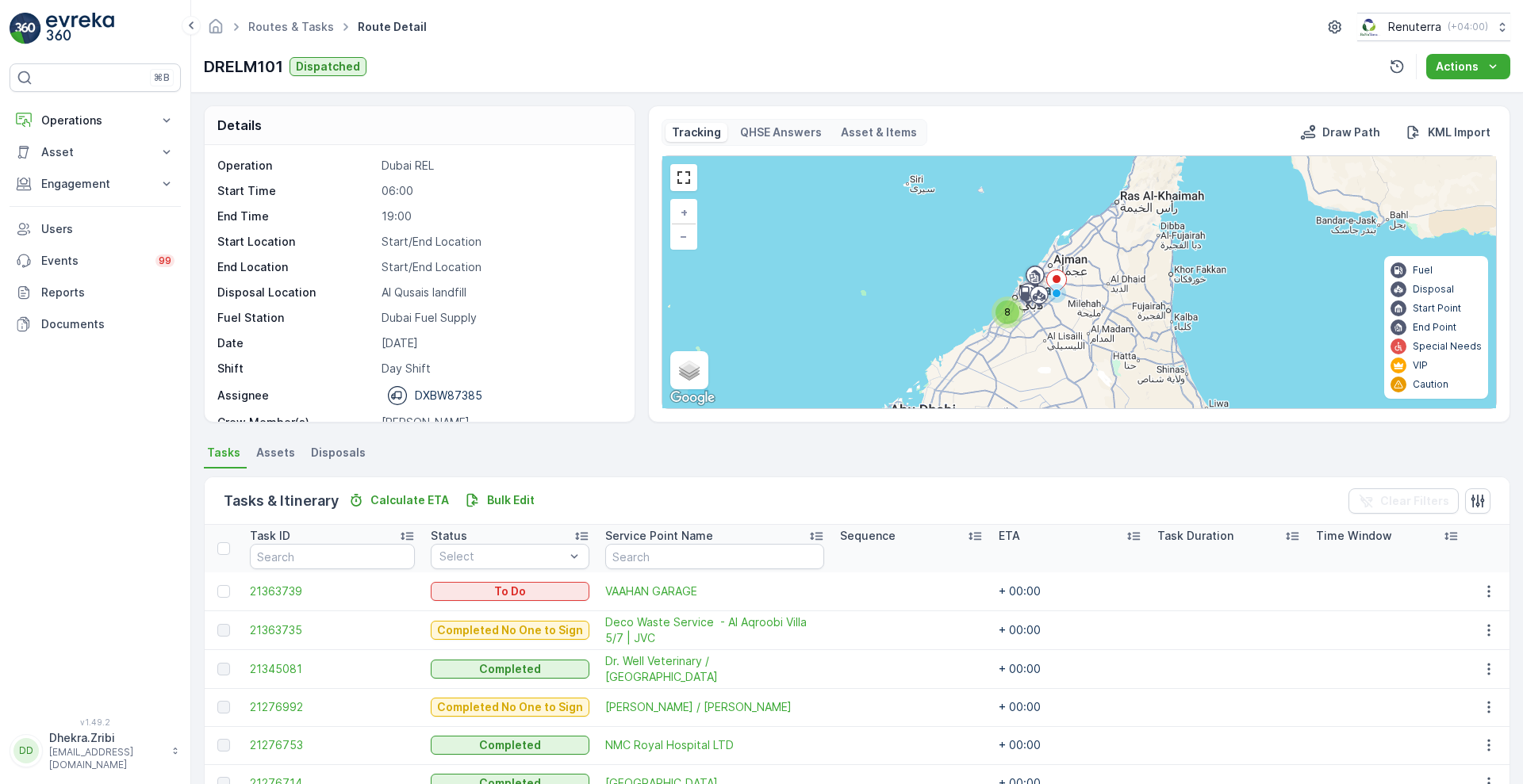
scroll to position [233, 0]
